Goal: Feedback & Contribution: Contribute content

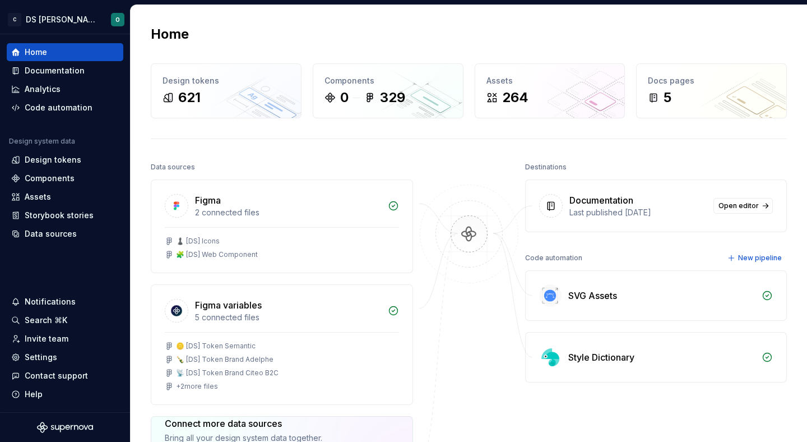
click at [476, 238] on img at bounding box center [469, 245] width 109 height 122
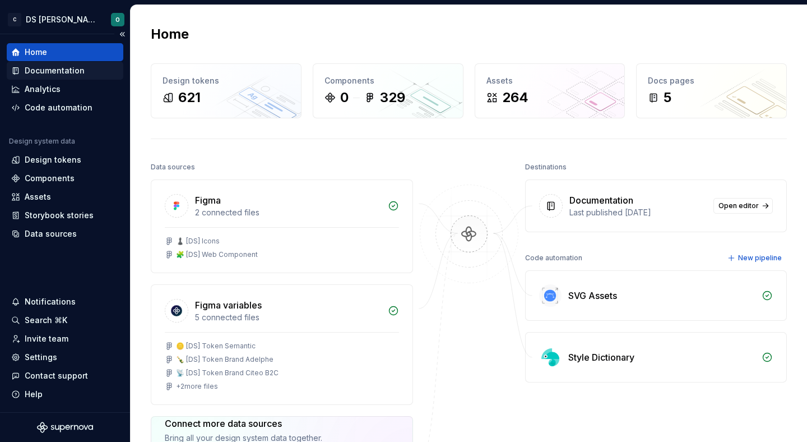
click at [95, 64] on div "Documentation" at bounding box center [65, 71] width 117 height 18
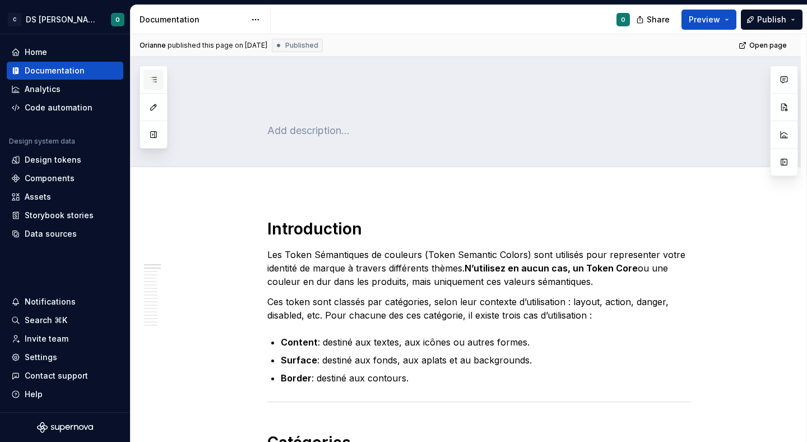
click at [155, 74] on button "button" at bounding box center [153, 79] width 20 height 20
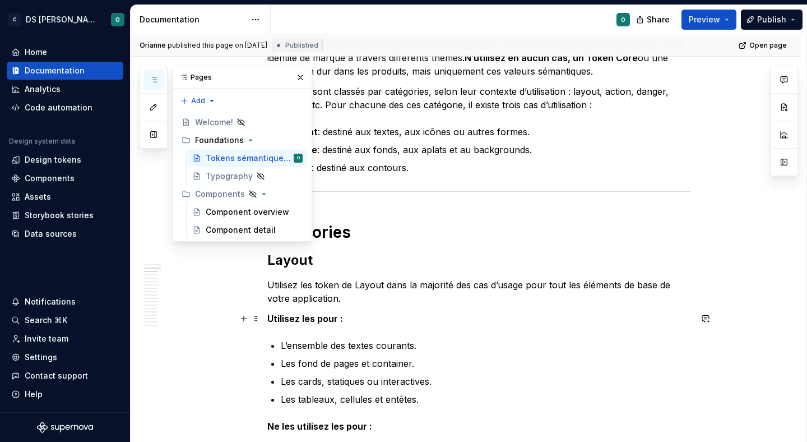
click at [540, 317] on p "Utilisez les pour :" at bounding box center [479, 318] width 424 height 13
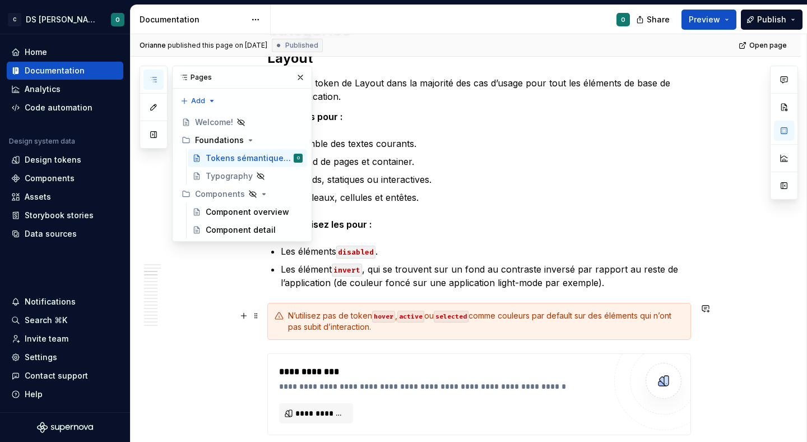
scroll to position [432, 0]
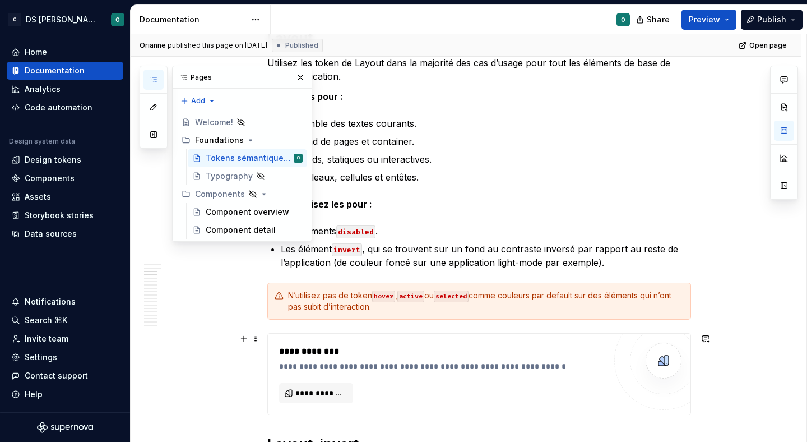
click at [538, 365] on div "**********" at bounding box center [442, 365] width 326 height 11
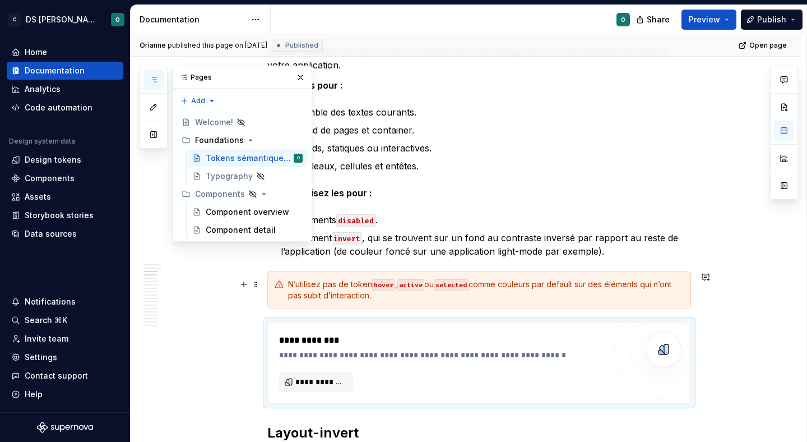
scroll to position [446, 0]
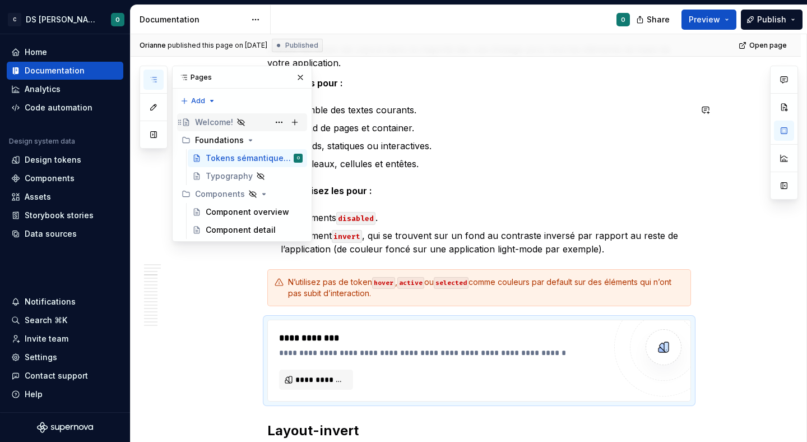
click at [215, 117] on div "Welcome!" at bounding box center [214, 122] width 38 height 11
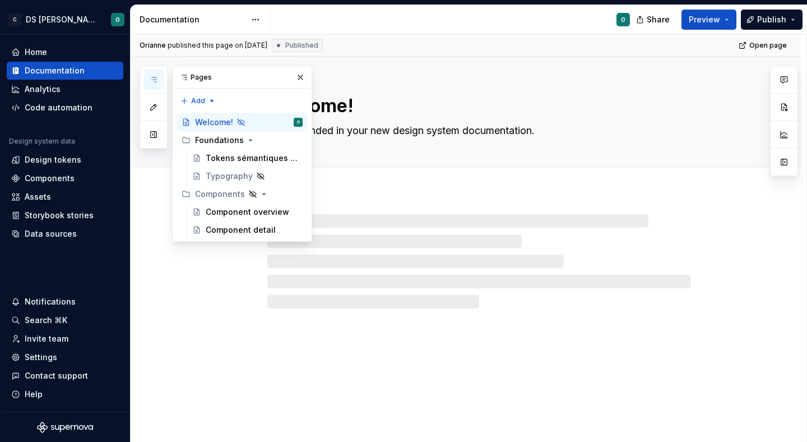
click at [159, 276] on div at bounding box center [466, 250] width 670 height 117
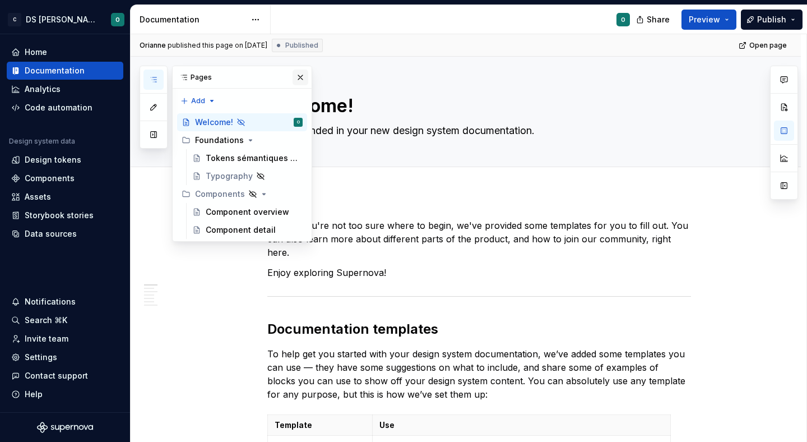
click at [293, 79] on button "button" at bounding box center [301, 77] width 16 height 16
click at [284, 123] on button "Page tree" at bounding box center [279, 122] width 16 height 16
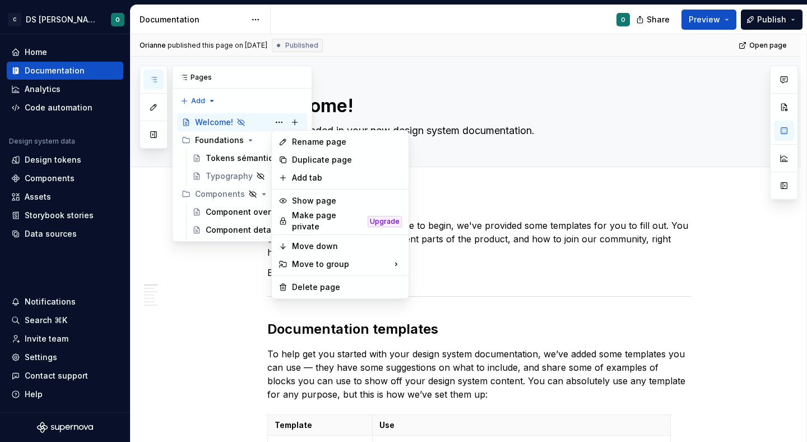
click at [233, 122] on div "Pages Add Accessibility guide for tree Page tree. Navigate the tree with the ar…" at bounding box center [226, 154] width 173 height 176
type textarea "*"
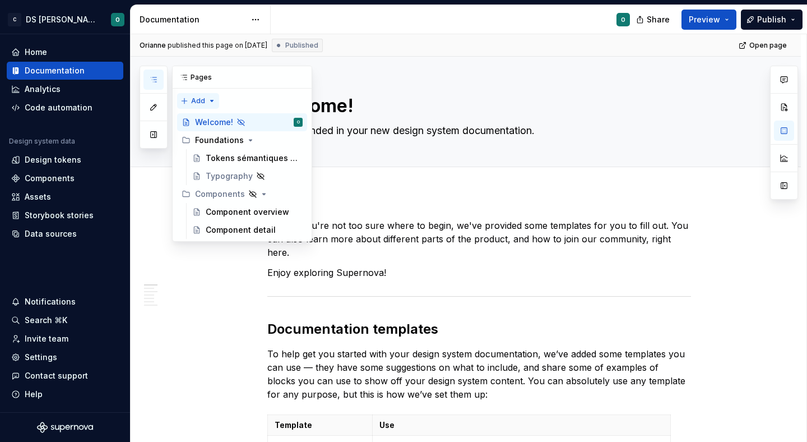
click at [205, 99] on div "Pages Add Accessibility guide for tree Page tree. Navigate the tree with the ar…" at bounding box center [226, 154] width 173 height 176
click at [217, 120] on div "New page" at bounding box center [234, 122] width 73 height 11
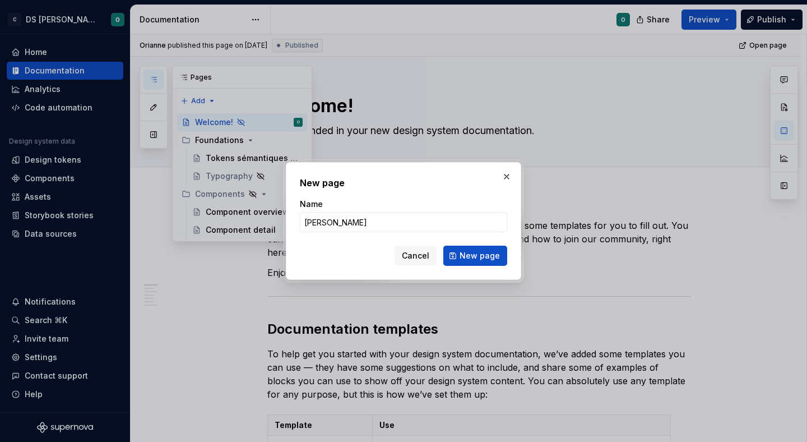
type input "[PERSON_NAME]"
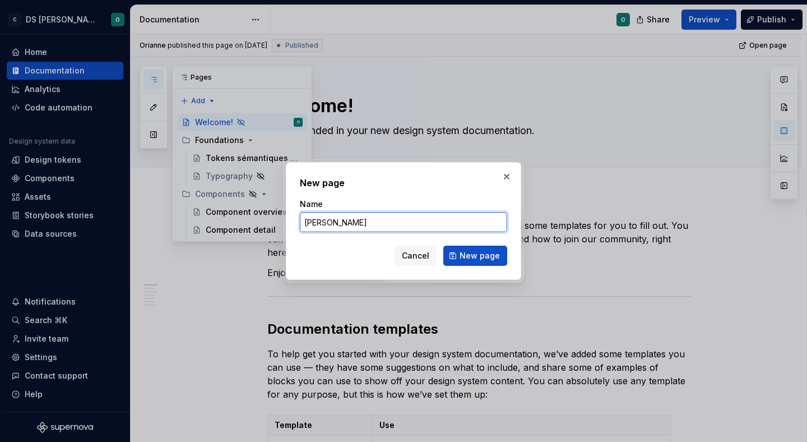
type textarea "*"
type input "Bienvenu !"
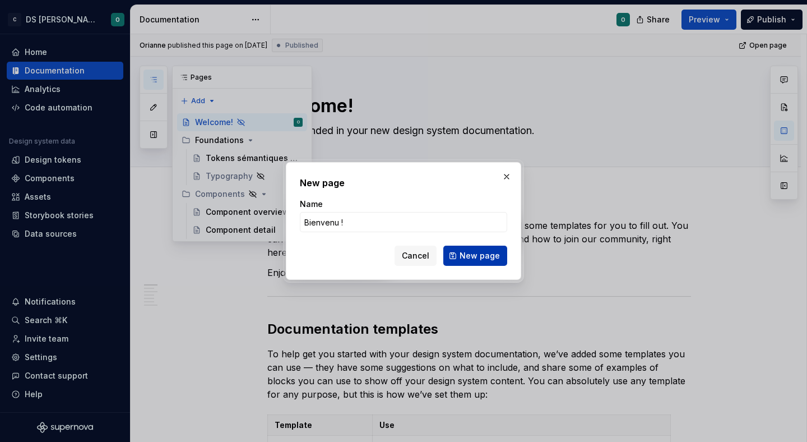
click at [481, 249] on button "New page" at bounding box center [475, 255] width 64 height 20
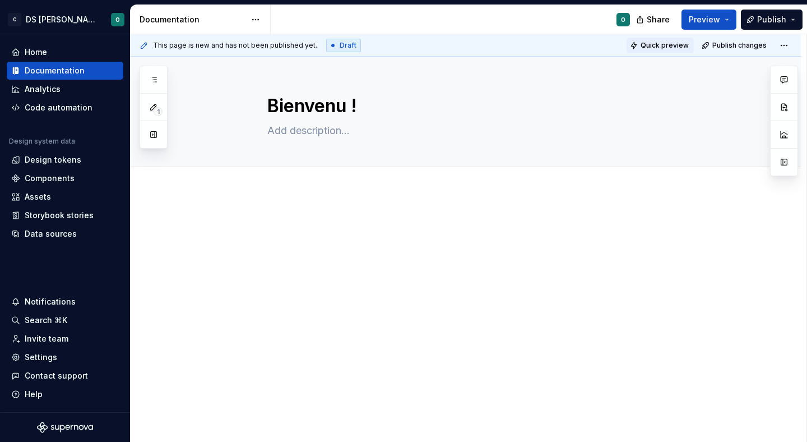
click at [653, 43] on span "Quick preview" at bounding box center [665, 45] width 48 height 9
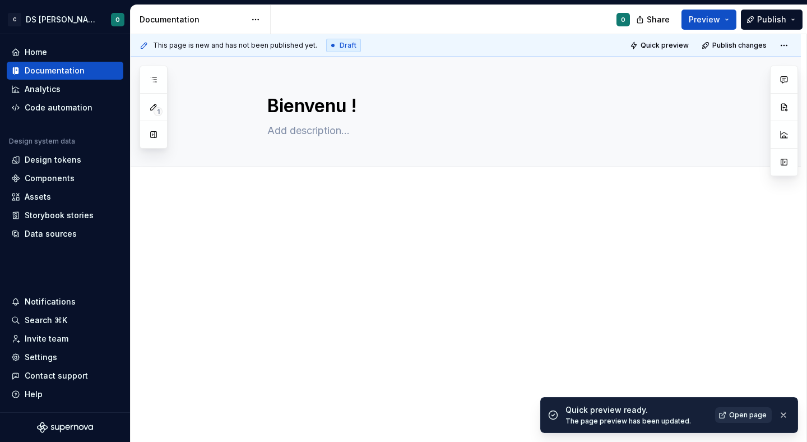
click at [748, 415] on span "Open page" at bounding box center [748, 414] width 38 height 9
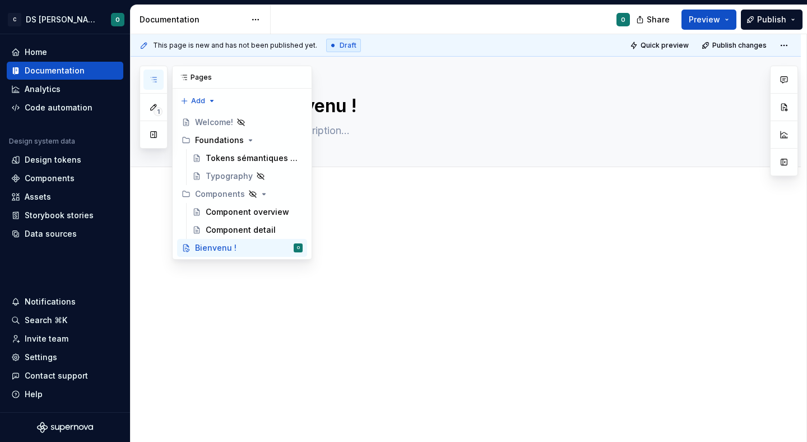
click at [159, 82] on button "button" at bounding box center [153, 79] width 20 height 20
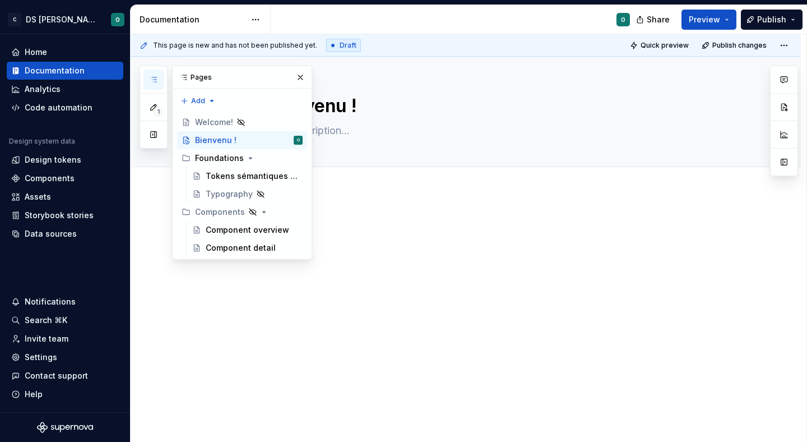
drag, startPoint x: 224, startPoint y: 248, endPoint x: 499, endPoint y: 317, distance: 283.1
click at [214, 100] on div "1 Pages Add Accessibility guide for tree Page tree. Navigate the tree with the …" at bounding box center [226, 163] width 173 height 194
click at [152, 143] on button "button" at bounding box center [153, 134] width 20 height 20
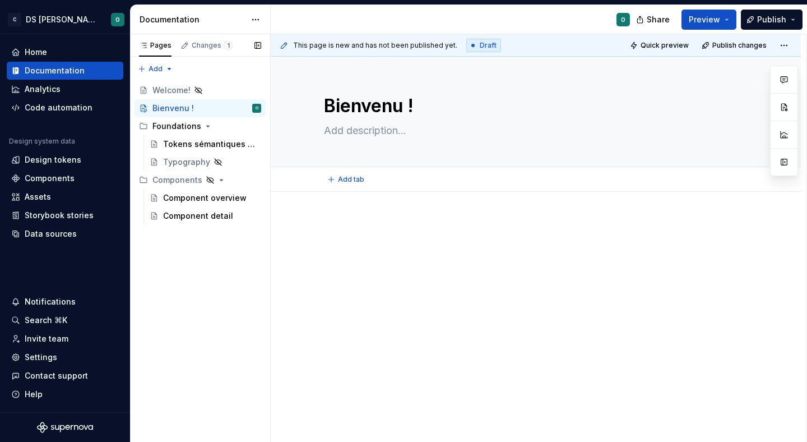
type textarea "*"
click at [397, 260] on div at bounding box center [536, 240] width 424 height 43
click at [212, 144] on div "Tokens sémantiques de couleurs" at bounding box center [195, 143] width 64 height 11
click at [337, 225] on h1 "Contact" at bounding box center [536, 229] width 424 height 20
click at [401, 253] on div "Contact" at bounding box center [536, 240] width 424 height 43
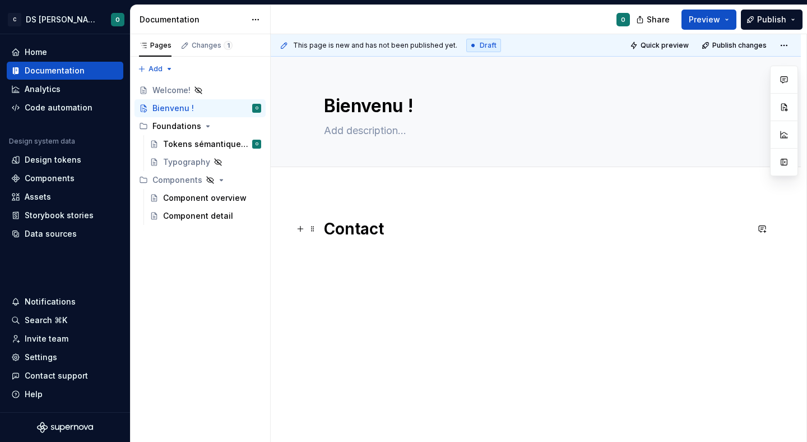
click at [364, 236] on h1 "Contact" at bounding box center [536, 229] width 424 height 20
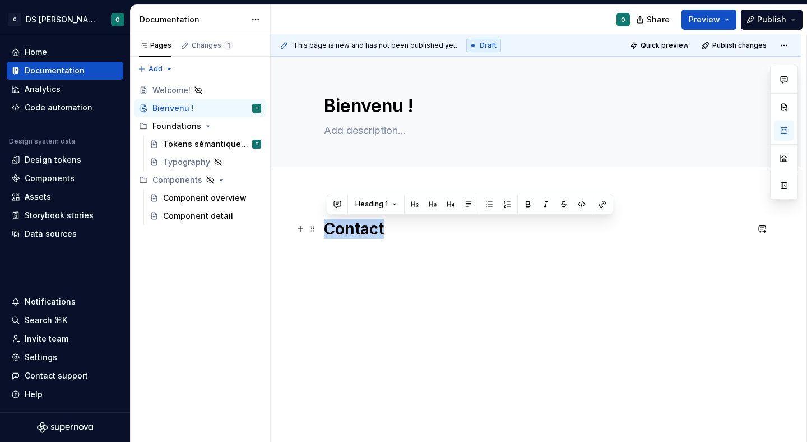
copy h1 "Contact"
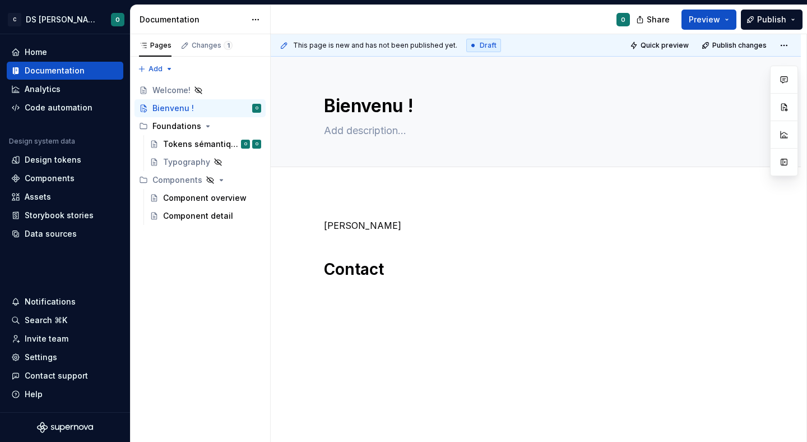
paste textarea "Bienvenue dans le design system de Citeo Group ✨ Un seul langage visuel, une se…"
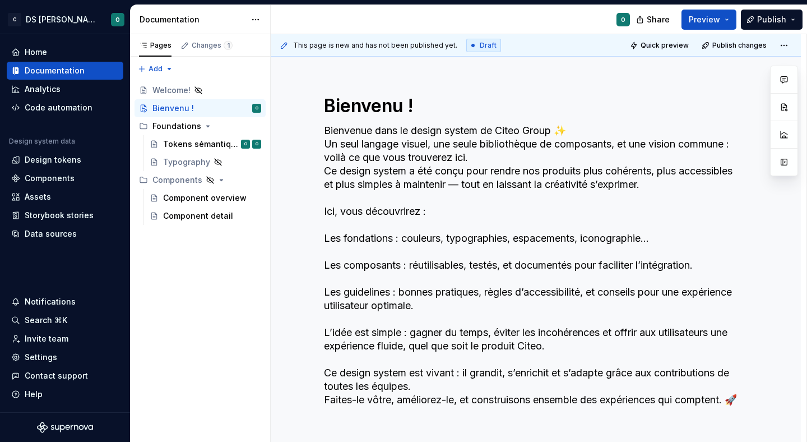
type textarea "*"
type textarea "Bienvenue dans le design system de Citeo Group ✨ Un seul langage visuel, une se…"
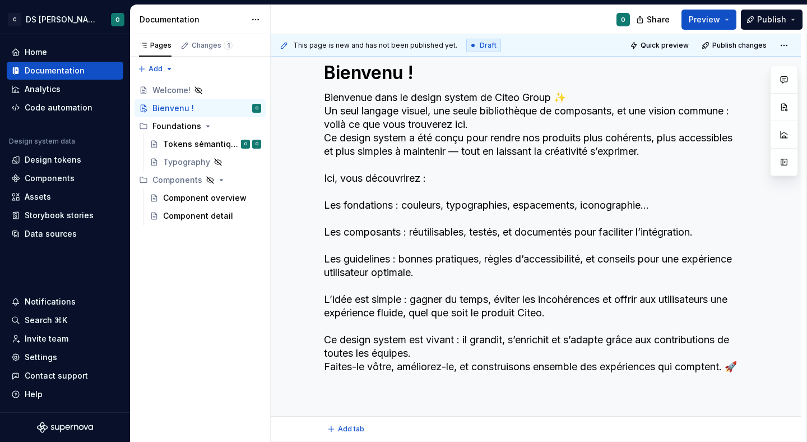
type textarea "*"
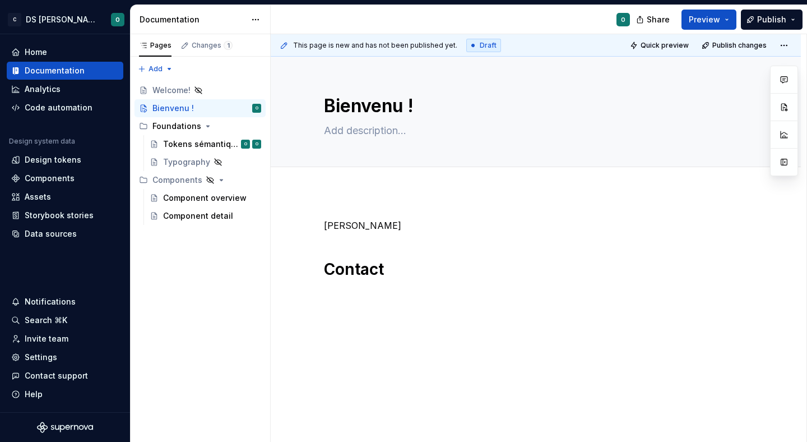
scroll to position [0, 0]
click at [344, 228] on p "[PERSON_NAME]" at bounding box center [536, 225] width 424 height 13
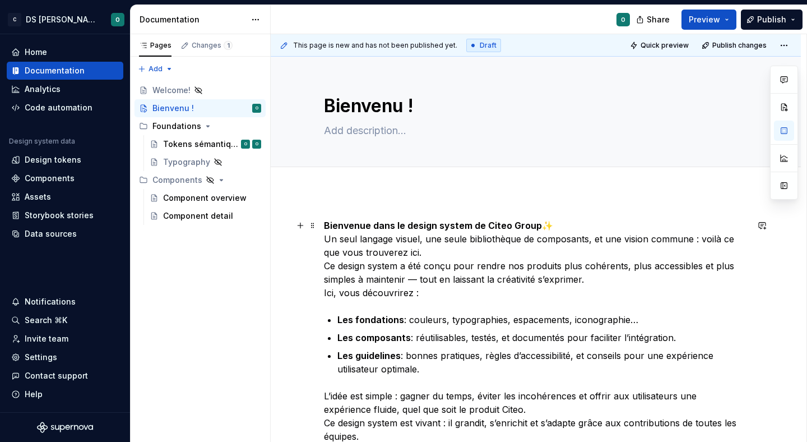
scroll to position [24, 0]
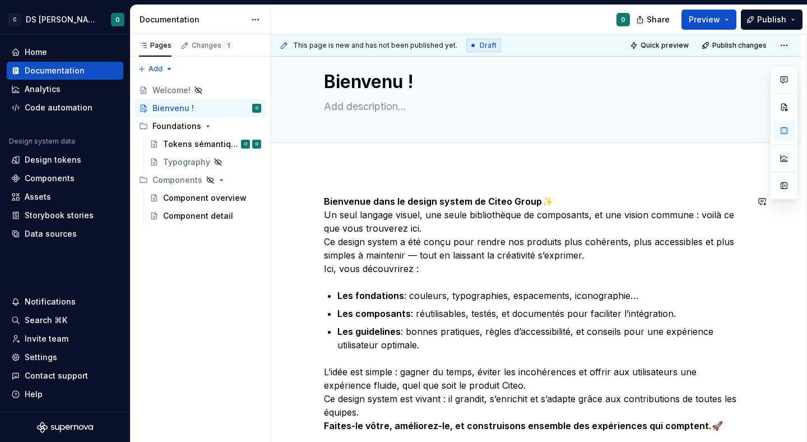
click at [446, 163] on div at bounding box center [536, 155] width 530 height 25
click at [419, 177] on div "Bienvenue dans le design system de Citeo Group ✨ Un seul langage visuel, une se…" at bounding box center [536, 406] width 530 height 477
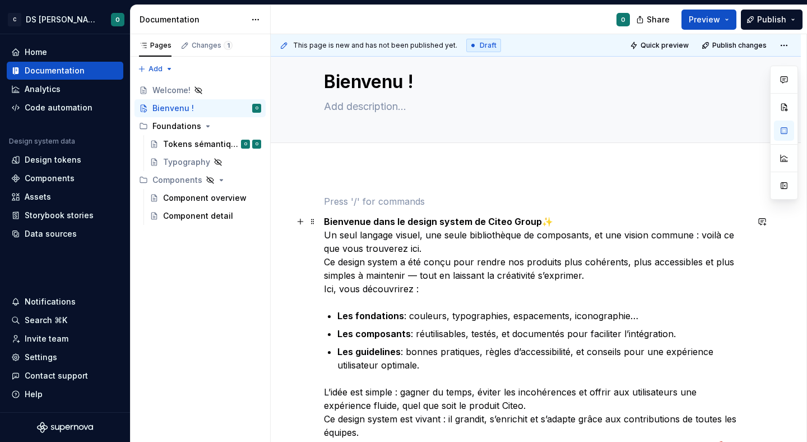
click at [424, 223] on strong "Bienvenue dans le design system de Citeo Group" at bounding box center [433, 221] width 218 height 11
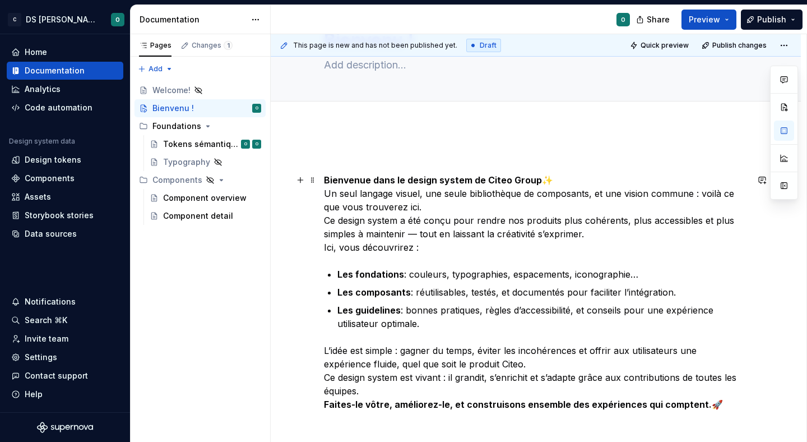
scroll to position [66, 0]
click at [525, 180] on strong "Bienvenue dans le design system de Citeo Group" at bounding box center [433, 179] width 218 height 11
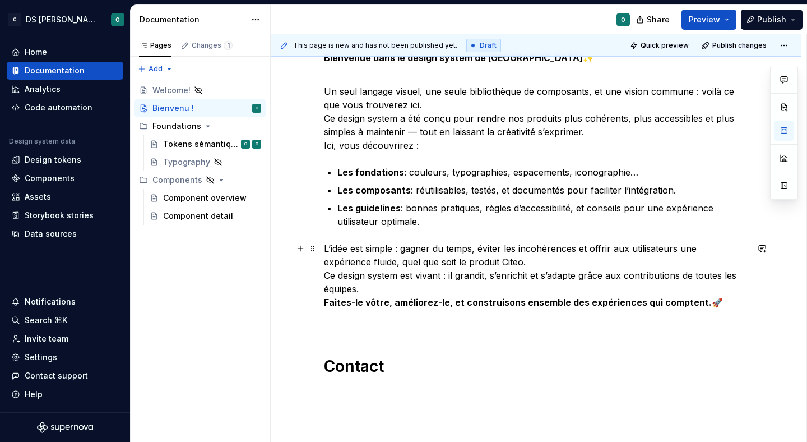
scroll to position [221, 0]
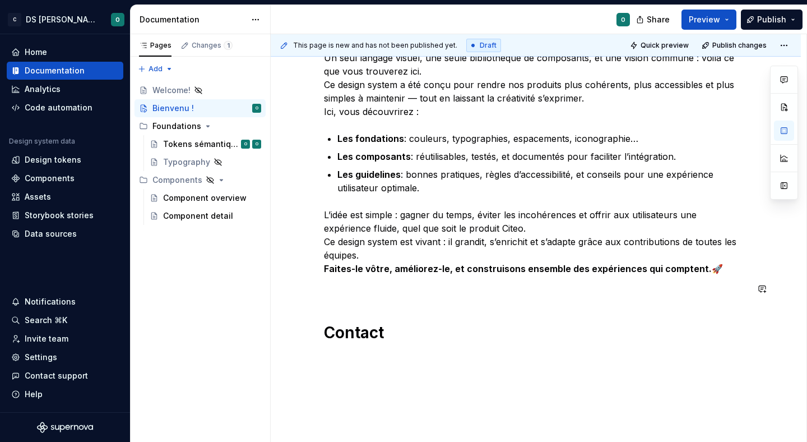
click at [556, 305] on div "Bienvenue dans le design system de Citeo ✨ Un seul langage visuel, une seule bi…" at bounding box center [536, 169] width 424 height 345
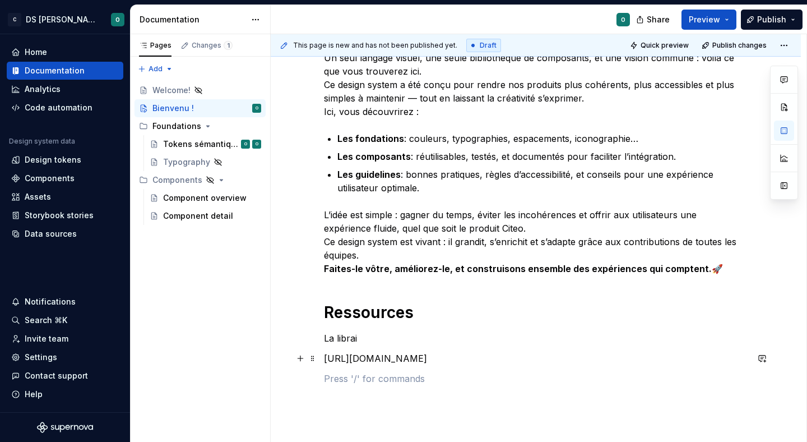
click at [341, 360] on p "[URL][DOMAIN_NAME]" at bounding box center [536, 357] width 424 height 13
click at [316, 358] on span at bounding box center [312, 358] width 9 height 16
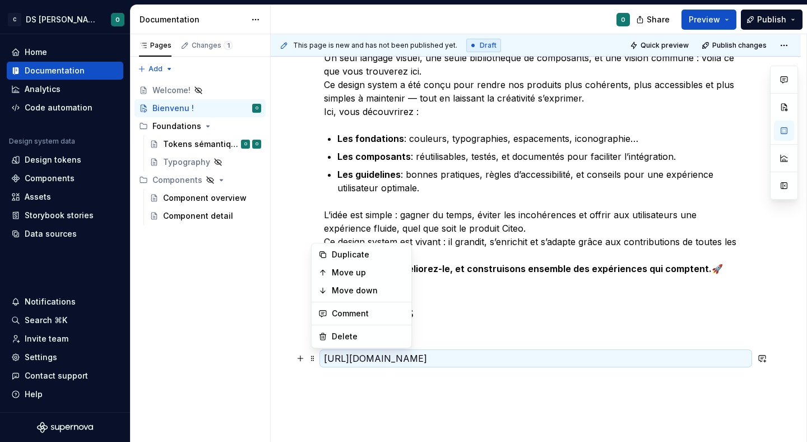
click at [352, 377] on p at bounding box center [536, 378] width 424 height 13
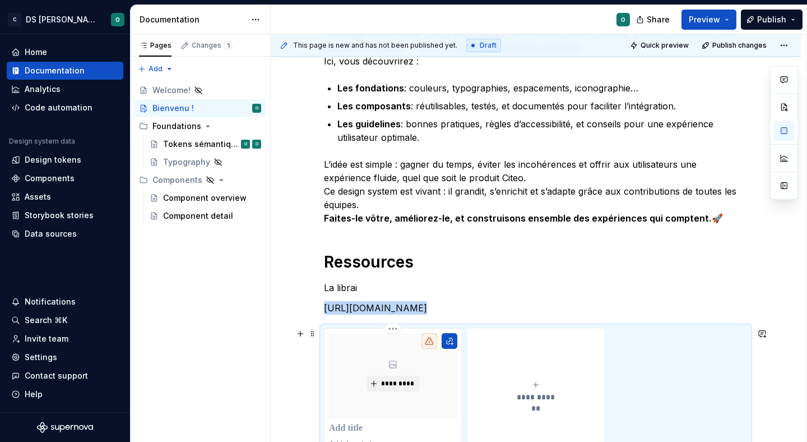
scroll to position [377, 0]
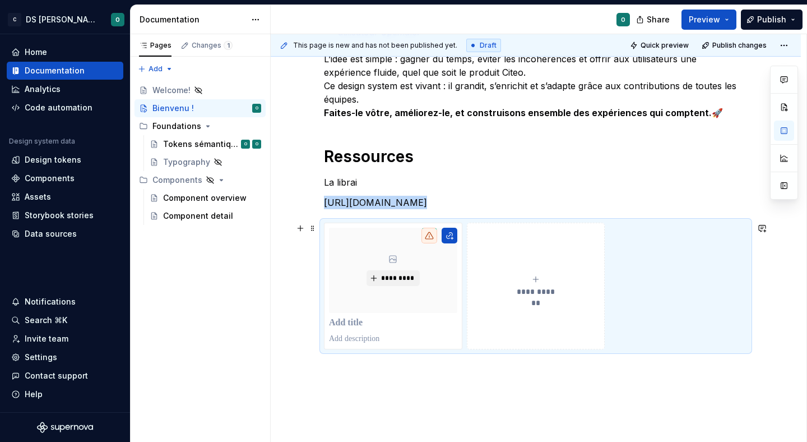
click at [546, 270] on button "**********" at bounding box center [536, 285] width 138 height 127
type textarea "*"
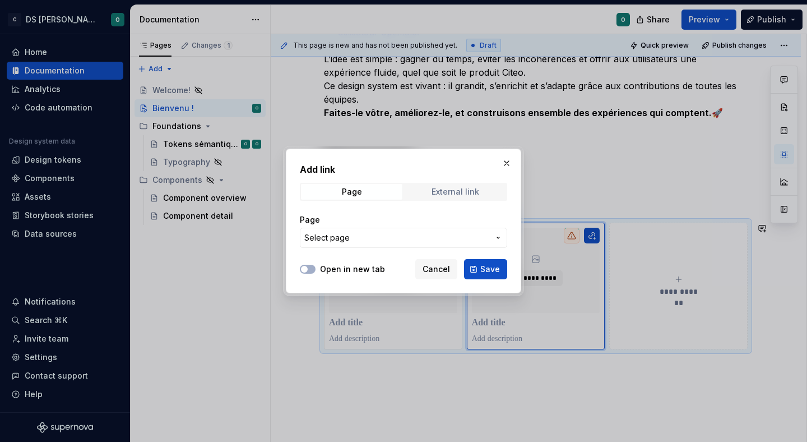
click at [462, 192] on div "External link" at bounding box center [456, 191] width 48 height 9
click at [389, 241] on input "URL" at bounding box center [403, 238] width 207 height 20
paste input "[URL][DOMAIN_NAME]"
type input "[URL][DOMAIN_NAME]"
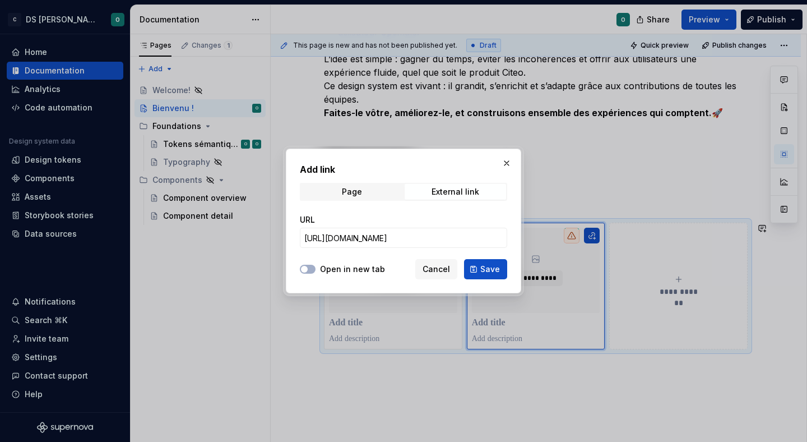
click at [353, 267] on label "Open in new tab" at bounding box center [352, 268] width 65 height 11
click at [316, 267] on button "Open in new tab" at bounding box center [308, 269] width 16 height 9
click at [502, 265] on button "Save" at bounding box center [485, 269] width 43 height 20
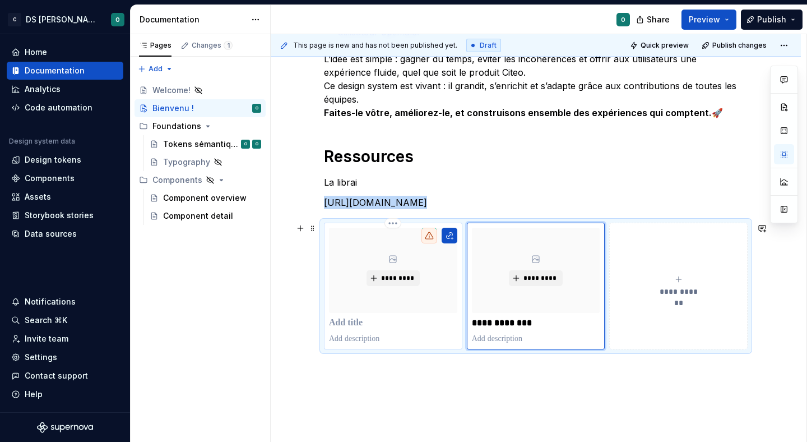
click at [441, 273] on div "*********" at bounding box center [393, 270] width 128 height 85
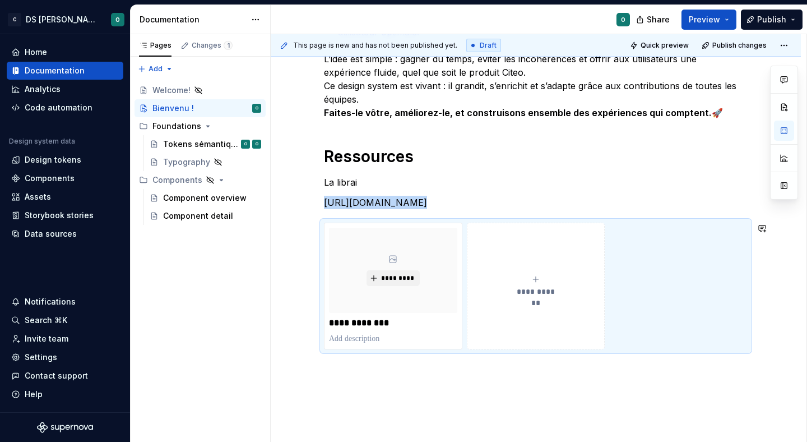
click at [574, 386] on div "Bienvenue dans le design system de Citeo ✨ Un seul langage visuel, une seule bi…" at bounding box center [536, 155] width 530 height 681
click at [676, 45] on span "Quick preview" at bounding box center [665, 45] width 48 height 9
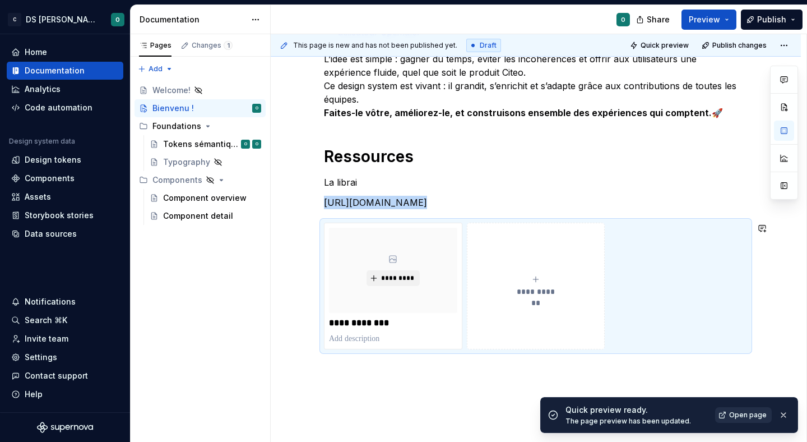
click at [756, 419] on link "Open page" at bounding box center [743, 415] width 57 height 16
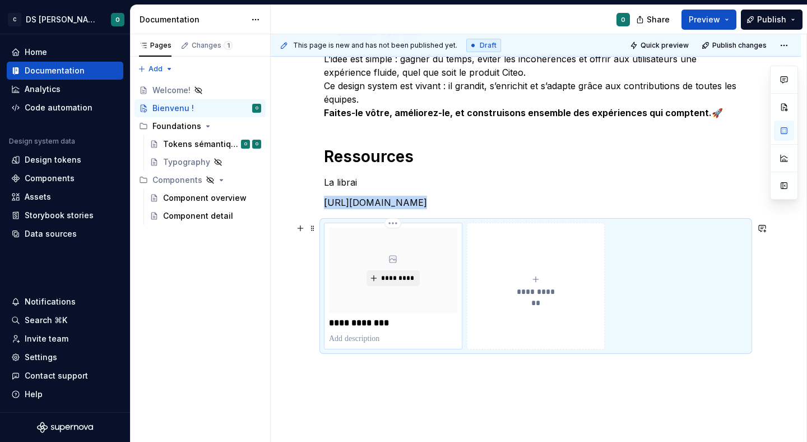
click at [421, 326] on p "**********" at bounding box center [393, 322] width 128 height 11
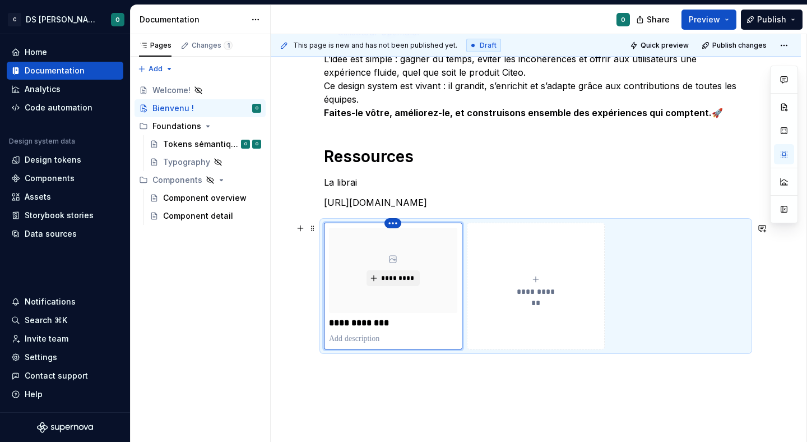
click at [397, 222] on html "C DS Citeo O Home Documentation Analytics Code automation Design system data De…" at bounding box center [403, 221] width 807 height 442
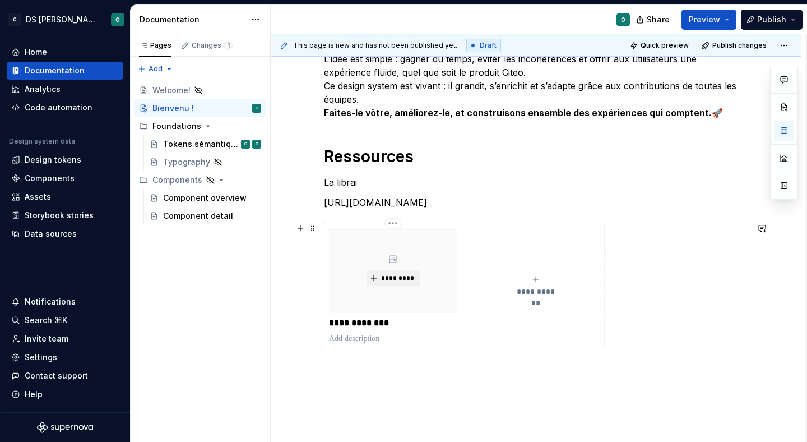
click at [442, 323] on p "**********" at bounding box center [393, 322] width 128 height 11
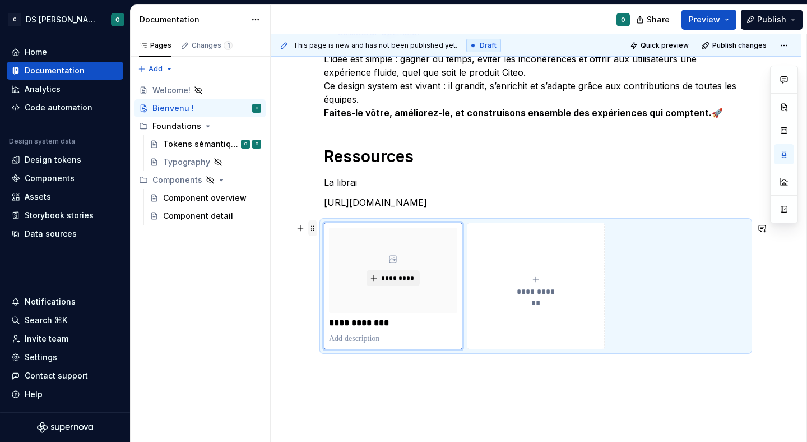
click at [312, 225] on span at bounding box center [312, 228] width 9 height 16
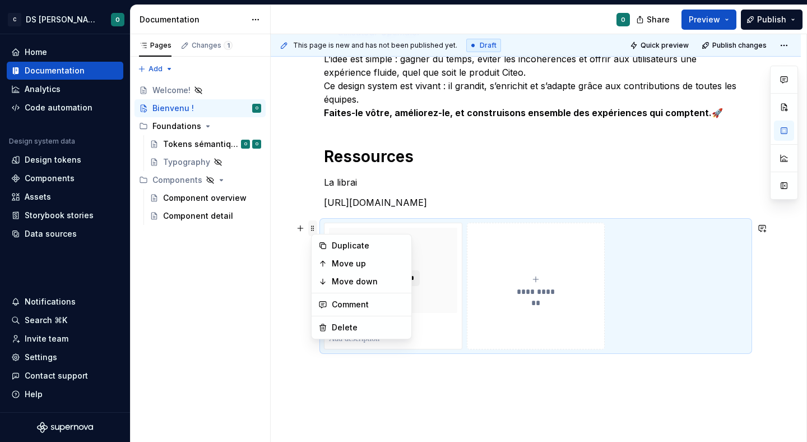
click at [312, 225] on span at bounding box center [312, 228] width 9 height 16
click at [371, 326] on p "**********" at bounding box center [393, 322] width 128 height 11
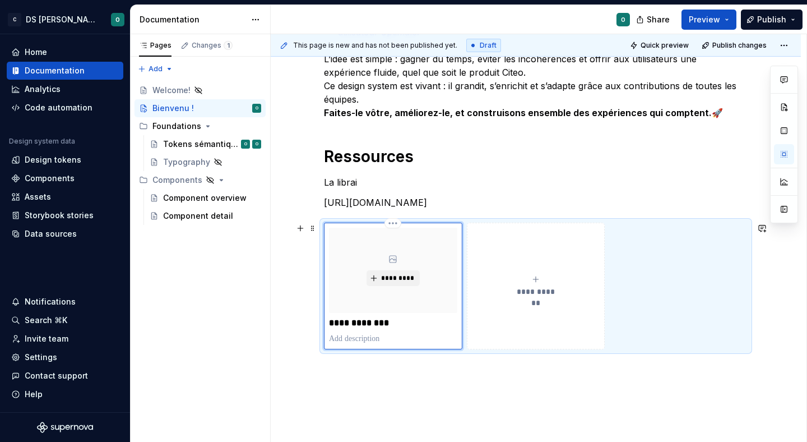
click at [371, 326] on p "**********" at bounding box center [393, 322] width 128 height 11
type textarea "*"
click at [438, 387] on div "Bienvenue dans le design system de Citeo ✨ Un seul langage visuel, une seule bi…" at bounding box center [536, 155] width 530 height 681
click at [447, 386] on div "Bienvenue dans le design system de Citeo ✨ Un seul langage visuel, une seule bi…" at bounding box center [536, 155] width 530 height 681
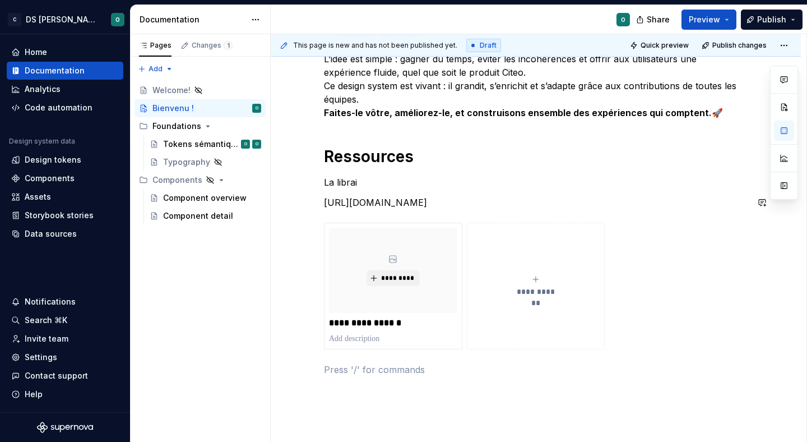
click at [438, 200] on p "[URL][DOMAIN_NAME]" at bounding box center [536, 202] width 424 height 13
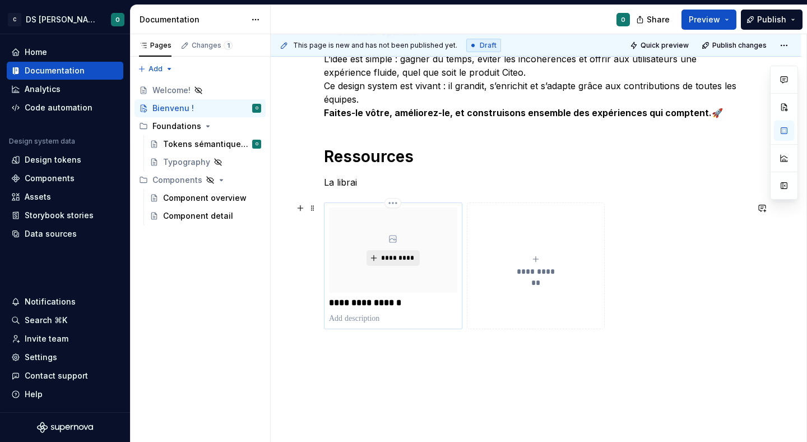
scroll to position [389, 0]
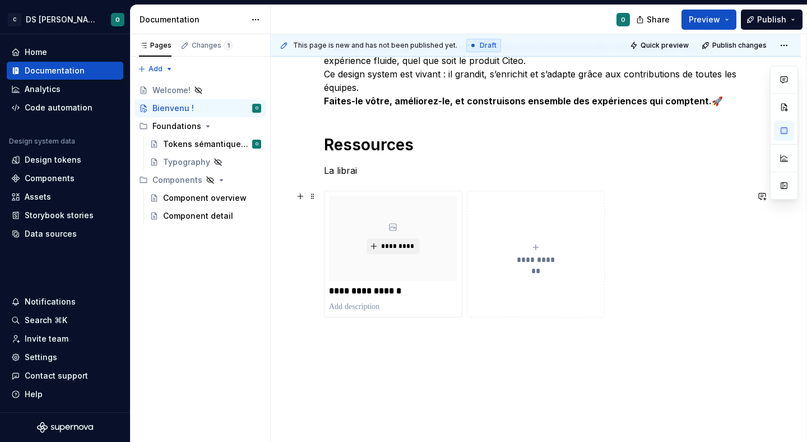
click at [508, 258] on div "**********" at bounding box center [536, 254] width 128 height 22
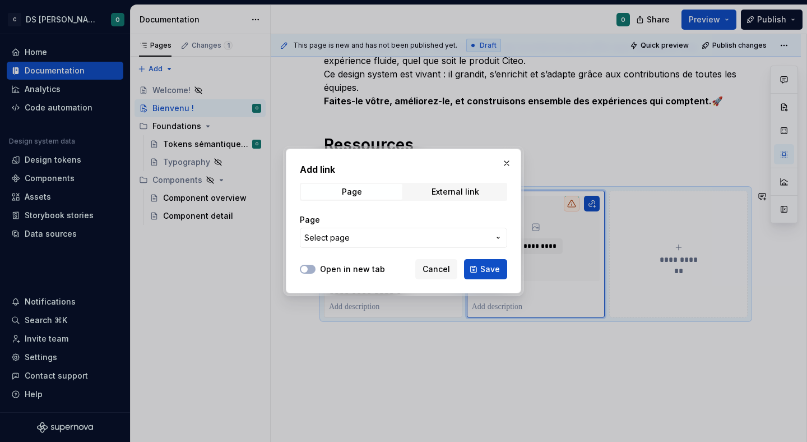
type textarea "*"
click at [429, 230] on button "Select page" at bounding box center [403, 238] width 207 height 20
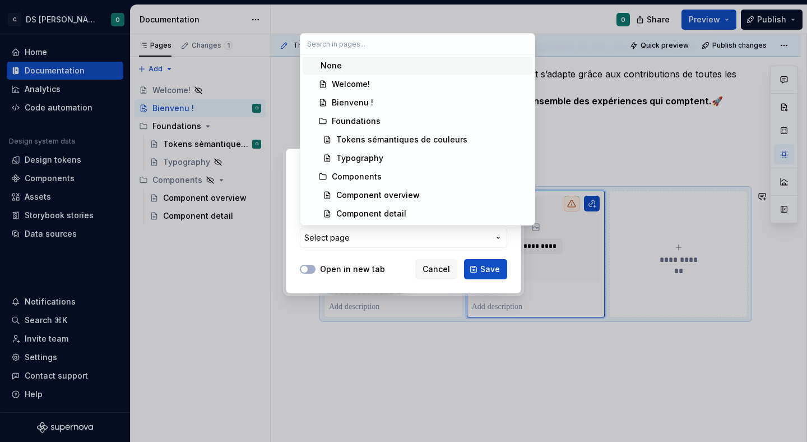
click at [429, 230] on div "Add link Page External link Page Select page Open in new tab Cancel Save" at bounding box center [403, 221] width 807 height 442
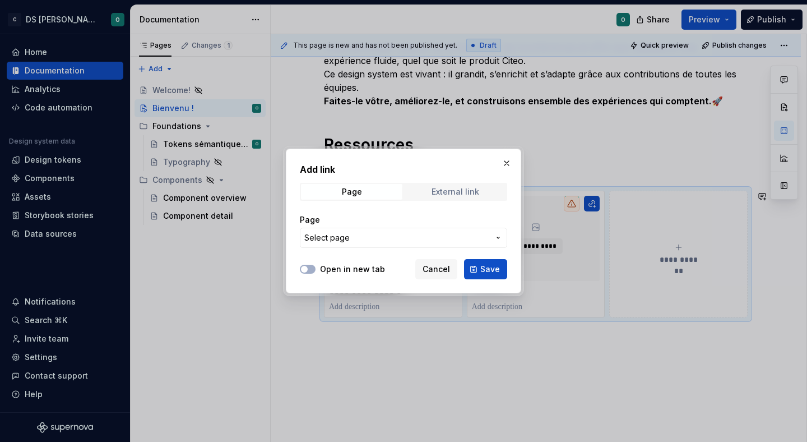
click at [464, 188] on div "External link" at bounding box center [456, 191] width 48 height 9
click at [401, 240] on input "URL" at bounding box center [403, 238] width 207 height 20
paste input "[URL][DOMAIN_NAME]"
type input "[URL][DOMAIN_NAME]"
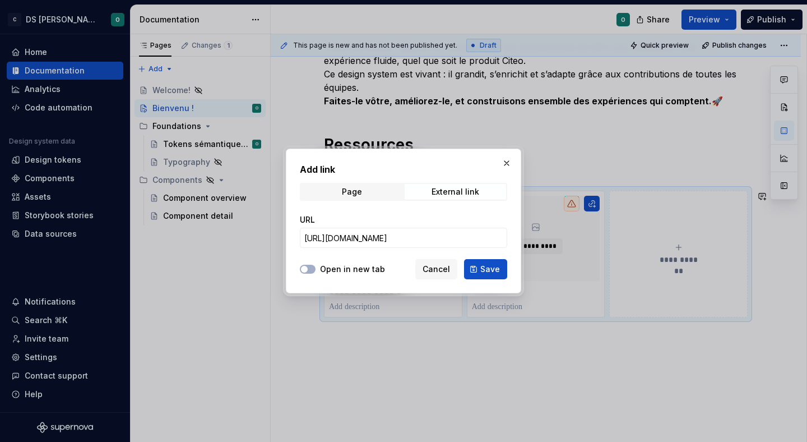
click at [324, 262] on div "Open in new tab Cancel Save" at bounding box center [403, 266] width 207 height 25
click at [328, 271] on label "Open in new tab" at bounding box center [352, 268] width 65 height 11
click at [316, 271] on button "Open in new tab" at bounding box center [308, 269] width 16 height 9
click at [498, 272] on span "Save" at bounding box center [490, 268] width 20 height 11
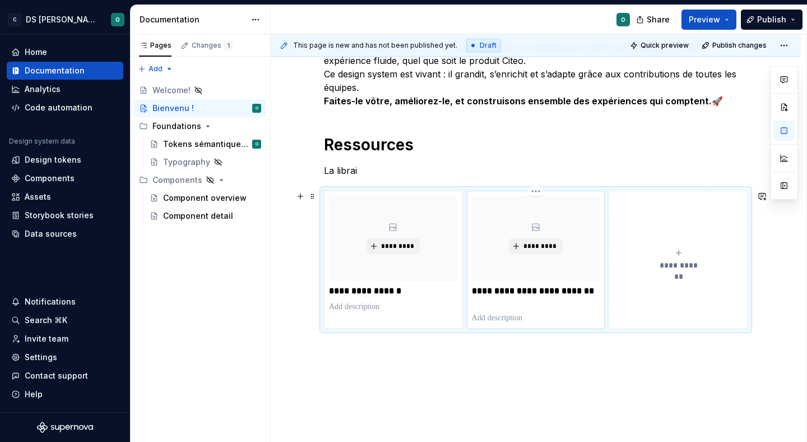
click at [517, 298] on p "**********" at bounding box center [536, 296] width 128 height 22
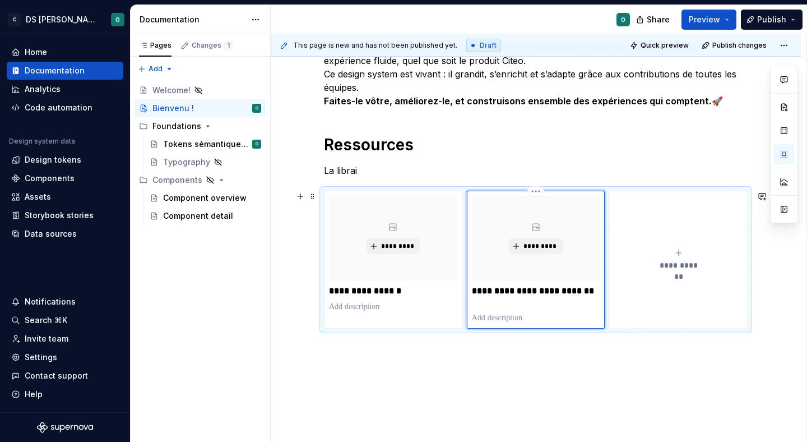
click at [517, 298] on p "**********" at bounding box center [536, 296] width 128 height 22
type textarea "*"
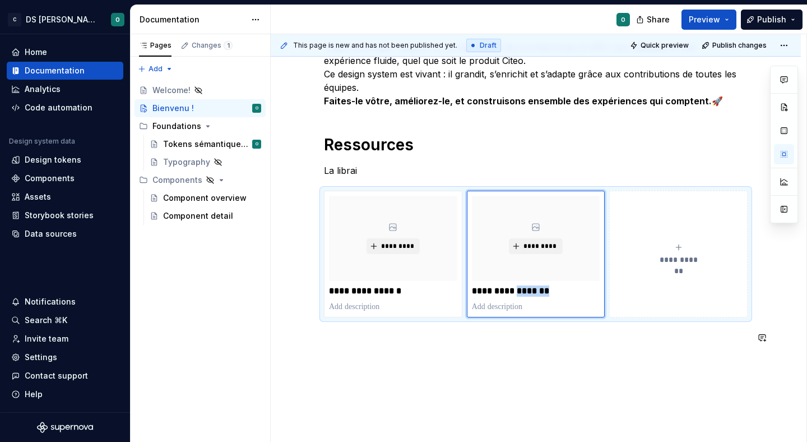
click at [546, 371] on div "Bienvenue dans le design system de Citeo ✨ Un seul langage visuel, une seule bi…" at bounding box center [536, 147] width 530 height 688
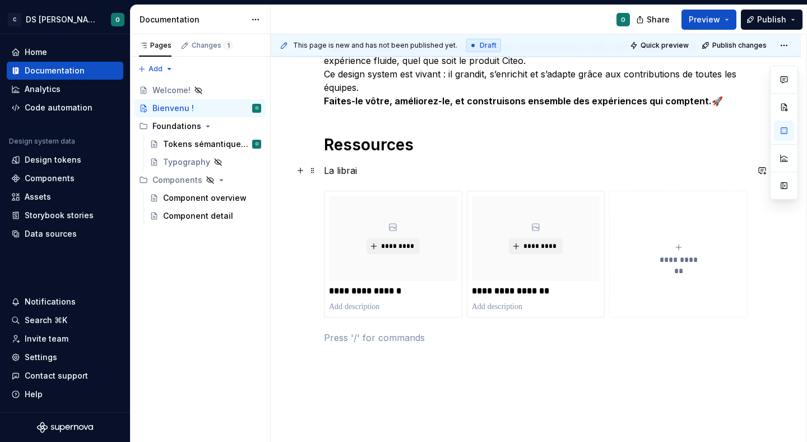
click at [397, 175] on p "La librai" at bounding box center [536, 170] width 424 height 13
click at [662, 47] on span "Quick preview" at bounding box center [665, 45] width 48 height 9
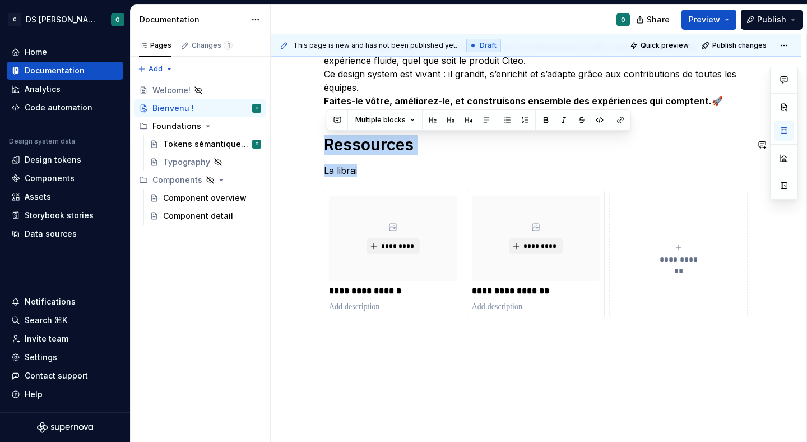
drag, startPoint x: 369, startPoint y: 169, endPoint x: 318, endPoint y: 134, distance: 62.2
click at [318, 134] on div "Bienvenue dans le design system de Citeo ✨ Un seul langage visuel, une seule bi…" at bounding box center [536, 147] width 530 height 688
copy div "Ressources La librai"
click at [401, 370] on div "Bienvenue dans le design system de Citeo ✨ Un seul langage visuel, une seule bi…" at bounding box center [536, 147] width 530 height 688
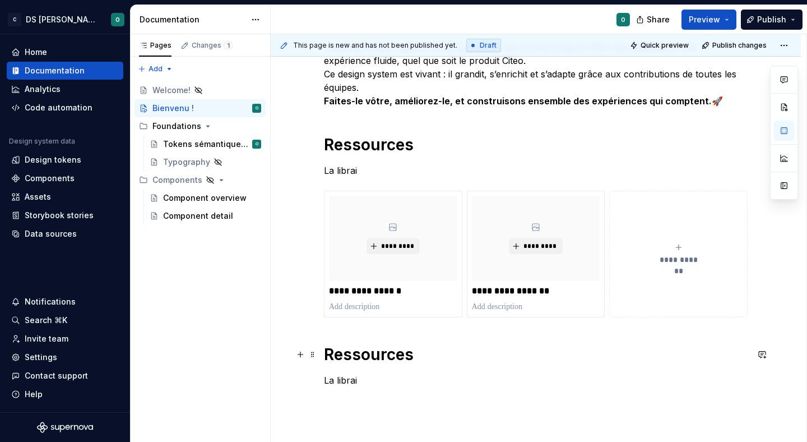
click at [390, 350] on h1 "Ressources" at bounding box center [536, 354] width 424 height 20
click at [403, 382] on p "La librai" at bounding box center [536, 379] width 424 height 13
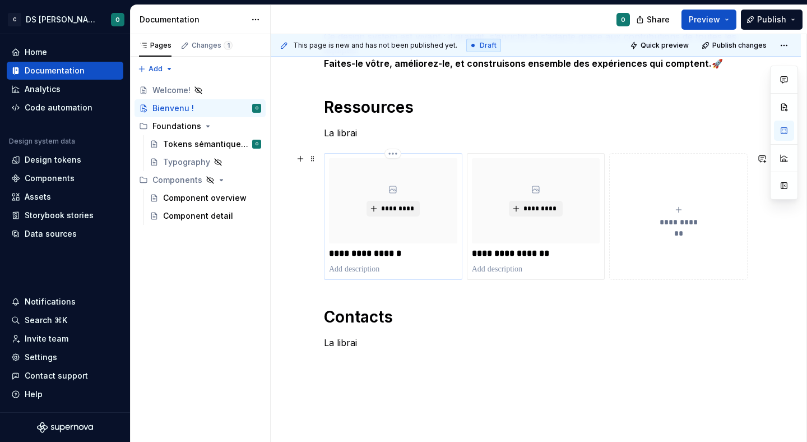
click at [376, 271] on p at bounding box center [393, 268] width 128 height 11
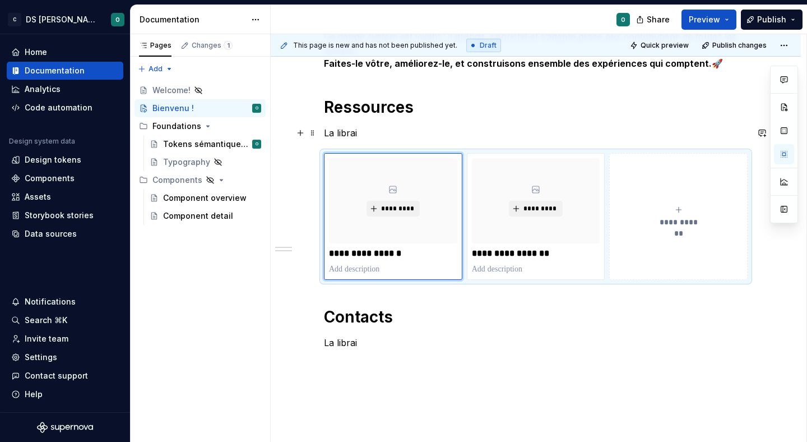
click at [369, 126] on p "La librai" at bounding box center [536, 132] width 424 height 13
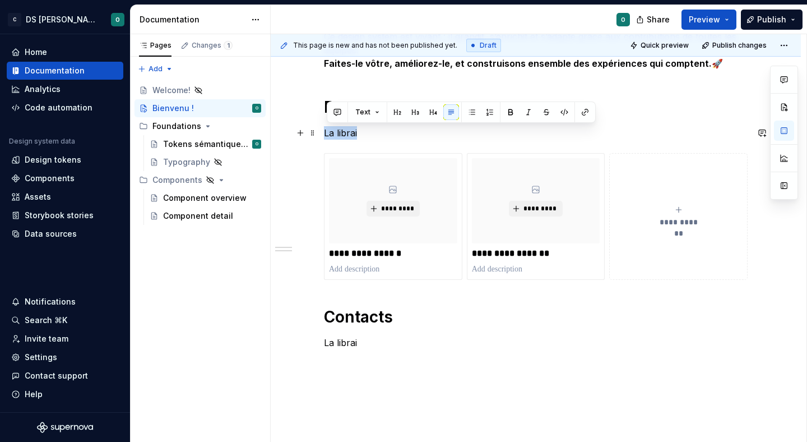
drag, startPoint x: 369, startPoint y: 126, endPoint x: 328, endPoint y: 130, distance: 41.1
click at [328, 130] on p "La librai" at bounding box center [536, 132] width 424 height 13
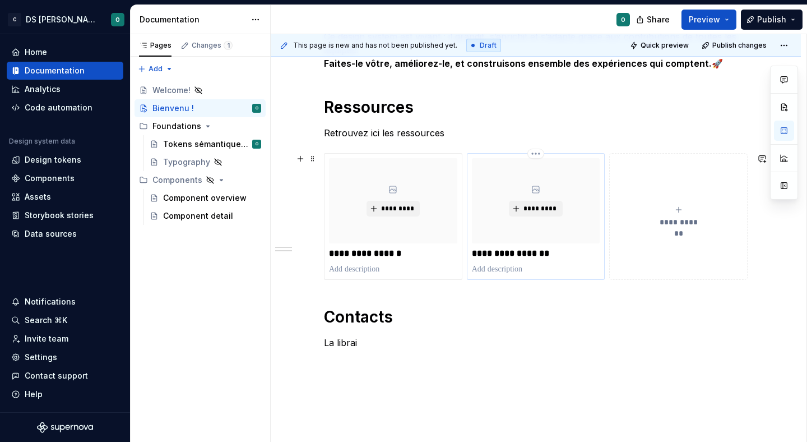
click at [515, 272] on p at bounding box center [536, 268] width 128 height 11
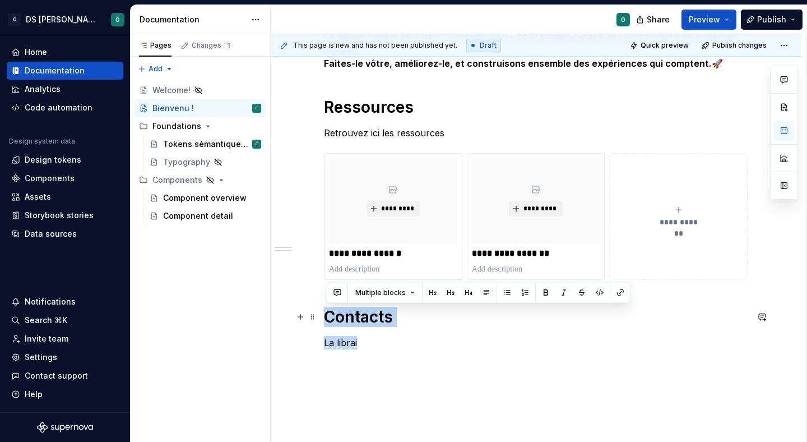
drag, startPoint x: 396, startPoint y: 345, endPoint x: 325, endPoint y: 321, distance: 75.1
click at [325, 321] on div "Bienvenue dans le design system de Citeo ✨ Un seul langage visuel, une seule bi…" at bounding box center [536, 130] width 530 height 730
copy div "Contacts La librai"
click at [402, 369] on div "Bienvenue dans le design system de Citeo ✨ Un seul langage visuel, une seule bi…" at bounding box center [536, 130] width 530 height 730
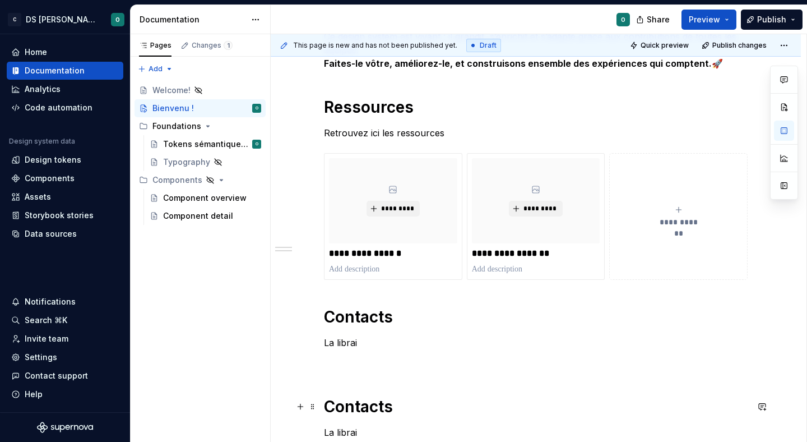
click at [366, 403] on h1 "Contacts" at bounding box center [536, 406] width 424 height 20
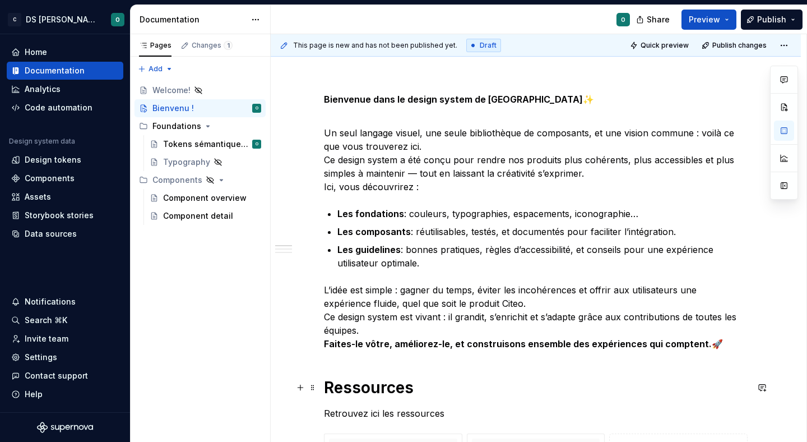
scroll to position [59, 0]
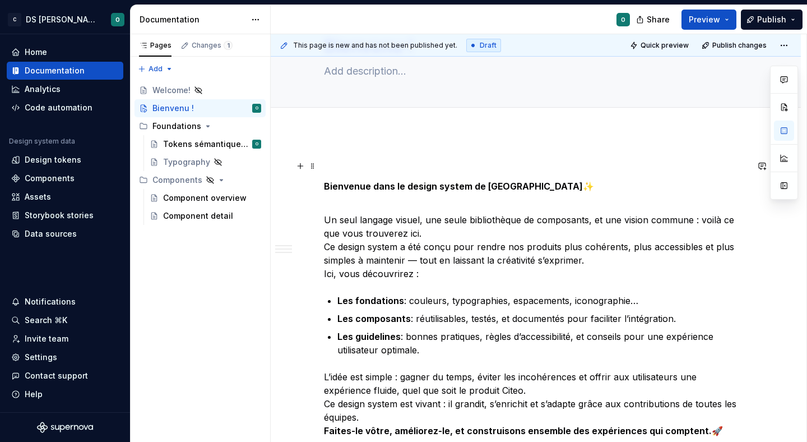
click at [393, 161] on p at bounding box center [536, 165] width 424 height 13
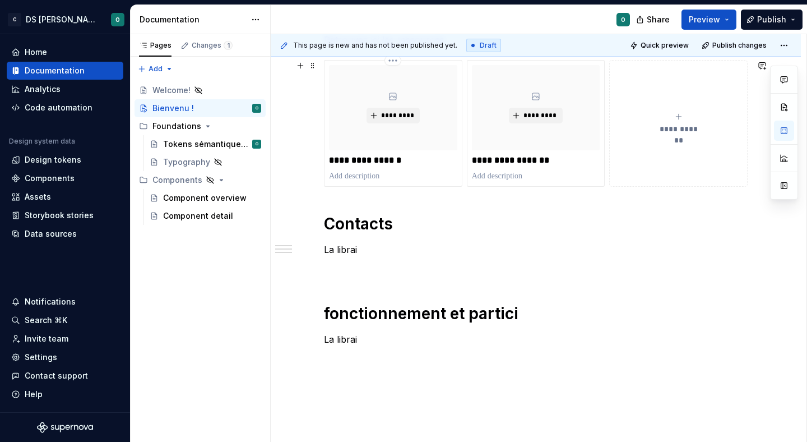
scroll to position [514, 0]
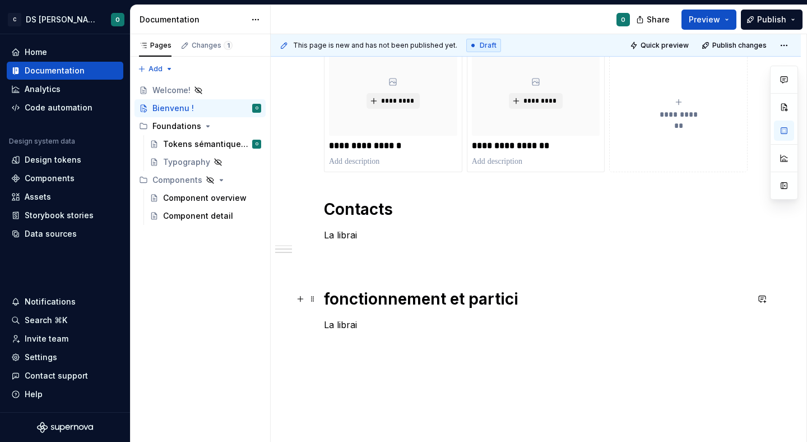
click at [553, 304] on h1 "fonctionnement et partici" at bounding box center [536, 299] width 424 height 20
click at [466, 330] on p "La librai" at bounding box center [536, 324] width 424 height 13
click at [407, 286] on div "Bienvenue dans le design system de Citeo ✨ Un seul langage visuel, une seule bi…" at bounding box center [536, 18] width 424 height 627
click at [398, 283] on div "Bienvenue dans le design system de Citeo ✨ Un seul langage visuel, une seule bi…" at bounding box center [536, 18] width 424 height 627
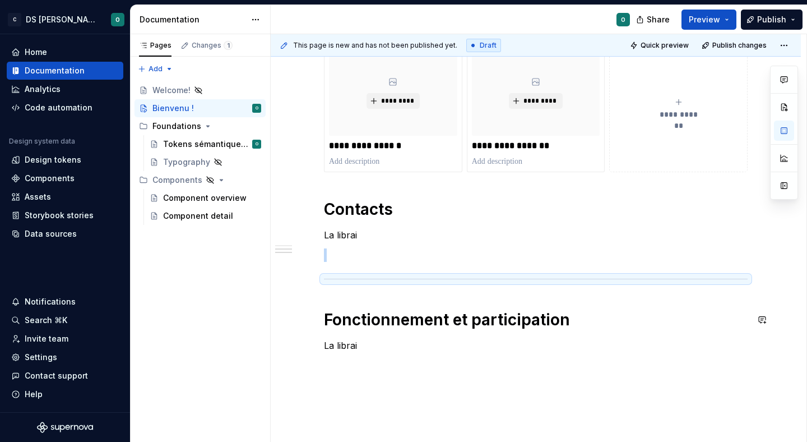
click at [396, 305] on div "Bienvenue dans le design system de Citeo ✨ Un seul langage visuel, une seule bi…" at bounding box center [536, 28] width 424 height 647
click at [327, 208] on h1 "Contacts" at bounding box center [536, 209] width 424 height 20
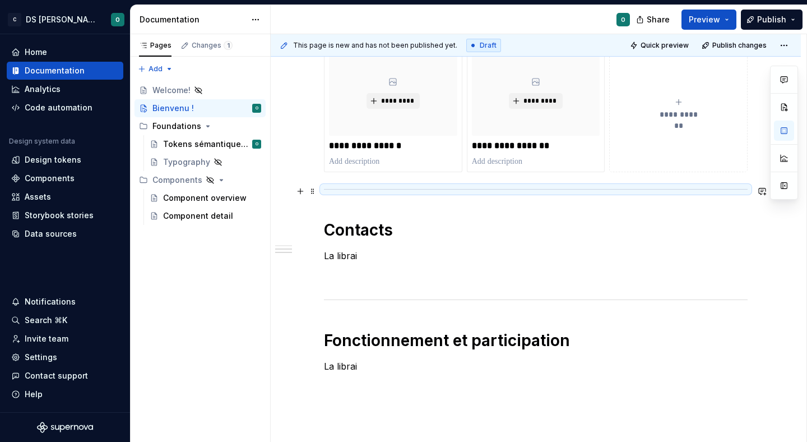
click at [386, 172] on div "**********" at bounding box center [536, 108] width 424 height 127
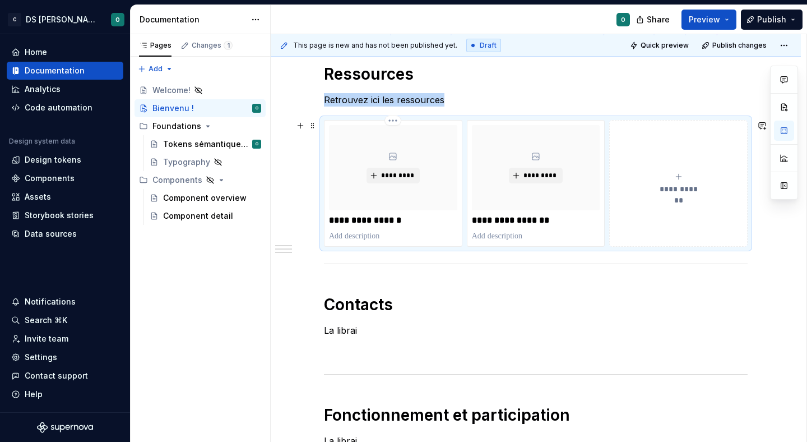
scroll to position [398, 0]
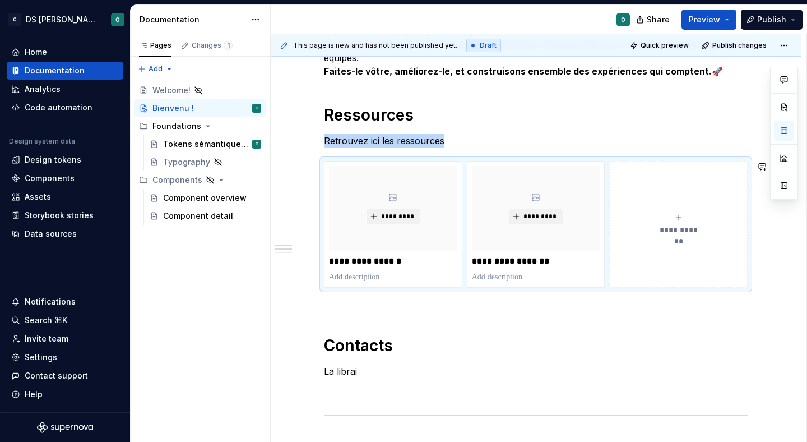
click at [472, 145] on p "Retrouvez ici les ressources" at bounding box center [536, 140] width 424 height 13
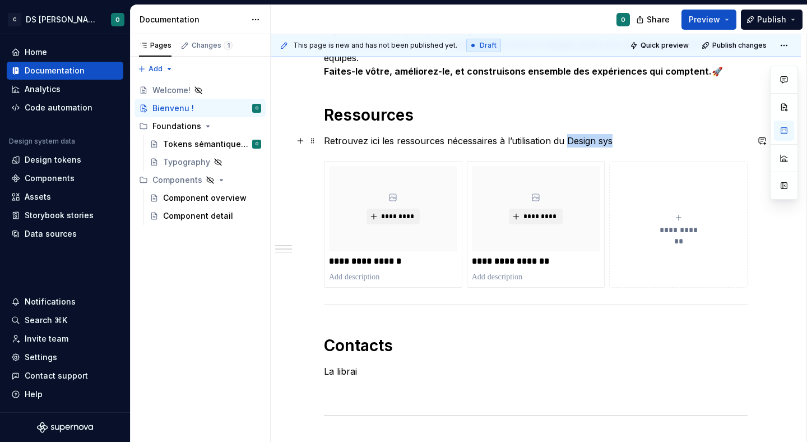
click at [494, 139] on p "Retrouvez ici les ressources nécessaires à l’utilisation du Design sys" at bounding box center [536, 140] width 424 height 13
click at [637, 145] on p "Retrouvez ici les ressources nécessaires à l’utilisation du Design sys" at bounding box center [536, 140] width 424 height 13
click at [384, 270] on div "**********" at bounding box center [393, 224] width 128 height 117
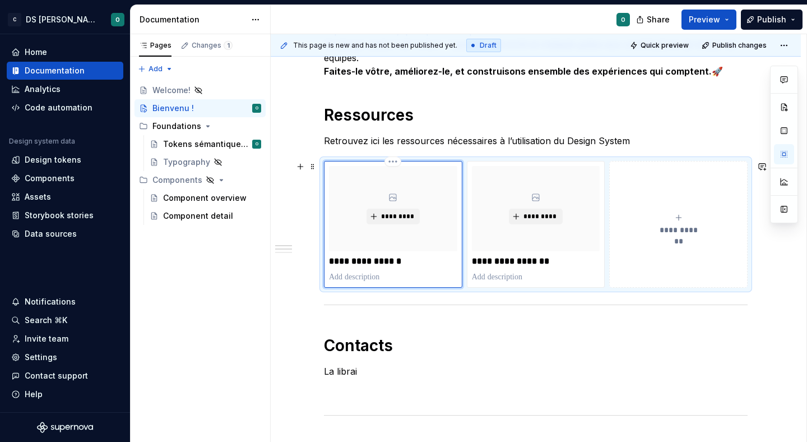
click at [365, 279] on p at bounding box center [393, 276] width 128 height 11
type textarea "*"
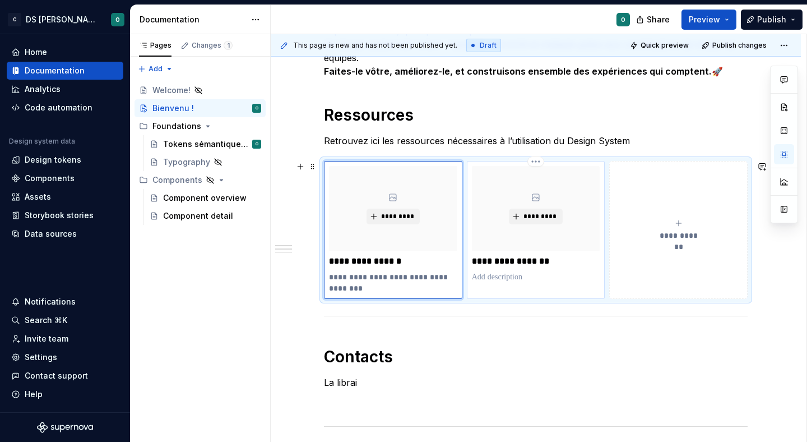
click at [526, 274] on p at bounding box center [536, 276] width 128 height 11
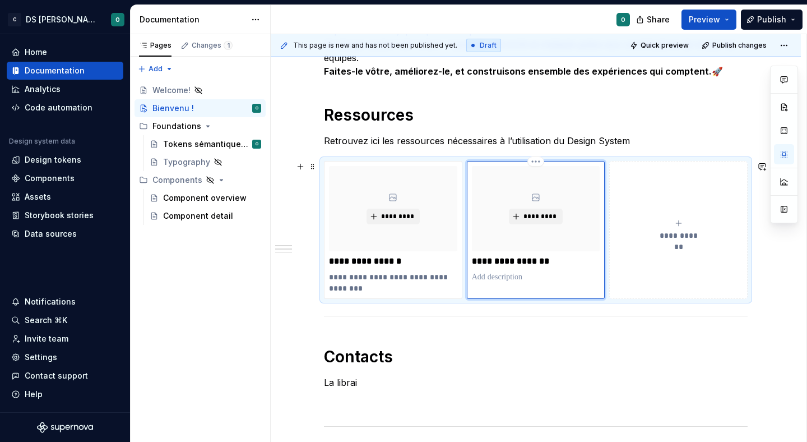
type textarea "*"
click at [602, 344] on div "Bienvenue dans le design system de Citeo ✨ Un seul langage visuel, une seule bi…" at bounding box center [536, 159] width 424 height 679
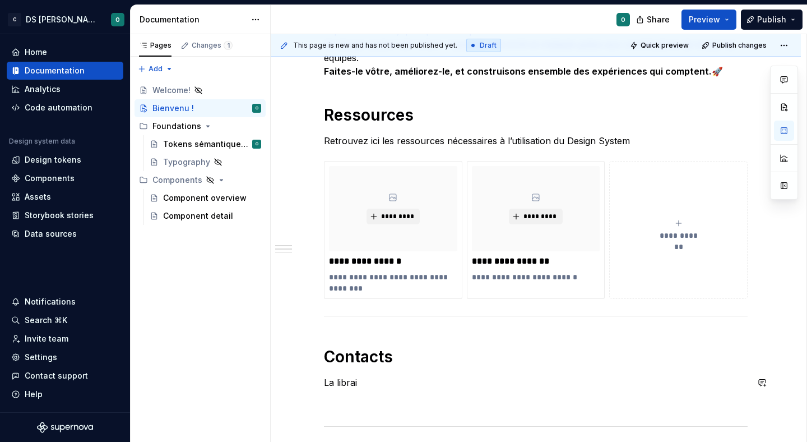
click at [499, 392] on div "Bienvenue dans le design system de Citeo ✨ Un seul langage visuel, une seule bi…" at bounding box center [536, 159] width 424 height 679
click at [457, 371] on div "Bienvenue dans le design system de Citeo ✨ Un seul langage visuel, une seule bi…" at bounding box center [536, 159] width 424 height 679
click at [385, 199] on div "*********" at bounding box center [393, 208] width 128 height 85
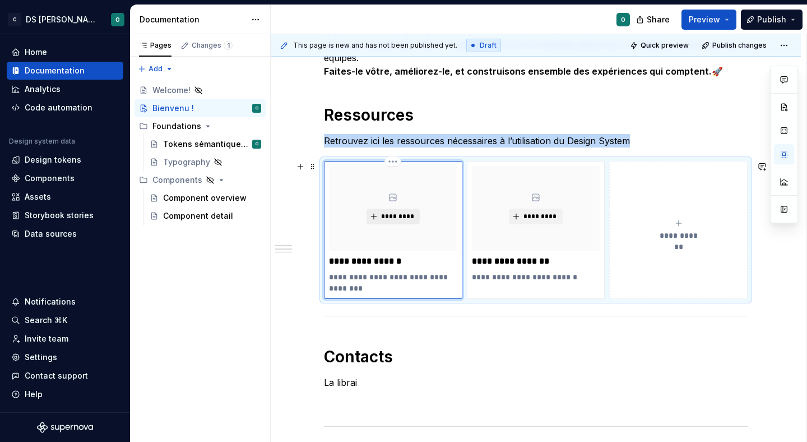
click at [397, 219] on span "*********" at bounding box center [398, 216] width 34 height 9
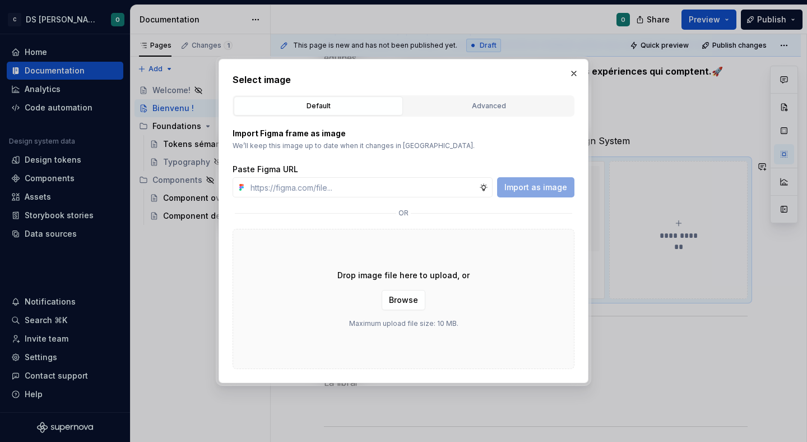
type textarea "*"
click at [345, 137] on p "Import Figma frame as image" at bounding box center [404, 133] width 342 height 11
click at [335, 141] on p "We’ll keep this image up to date when it changes in [GEOGRAPHIC_DATA]." at bounding box center [404, 145] width 342 height 9
click at [478, 108] on div "Advanced" at bounding box center [488, 105] width 161 height 11
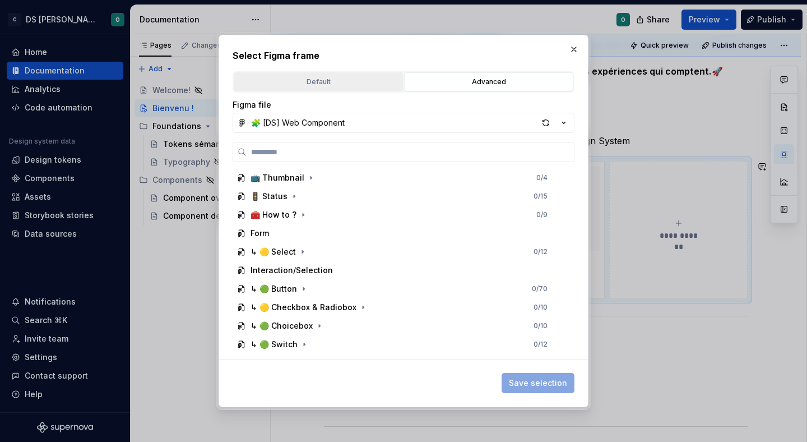
click at [329, 85] on div "Default" at bounding box center [318, 81] width 161 height 11
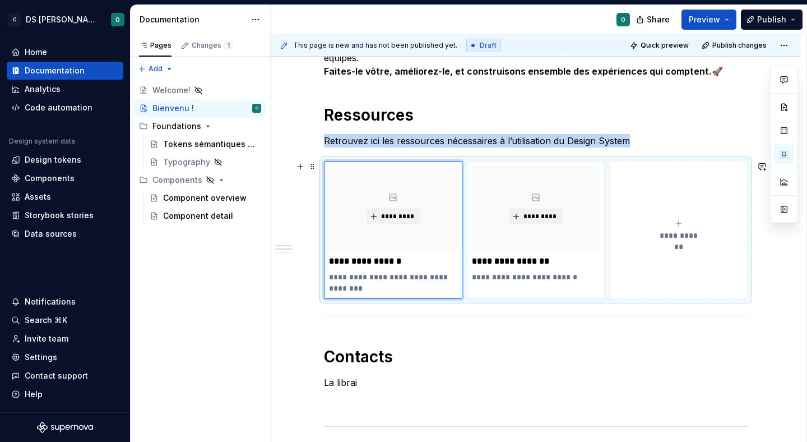
click at [748, 172] on div "**********" at bounding box center [536, 230] width 424 height 138
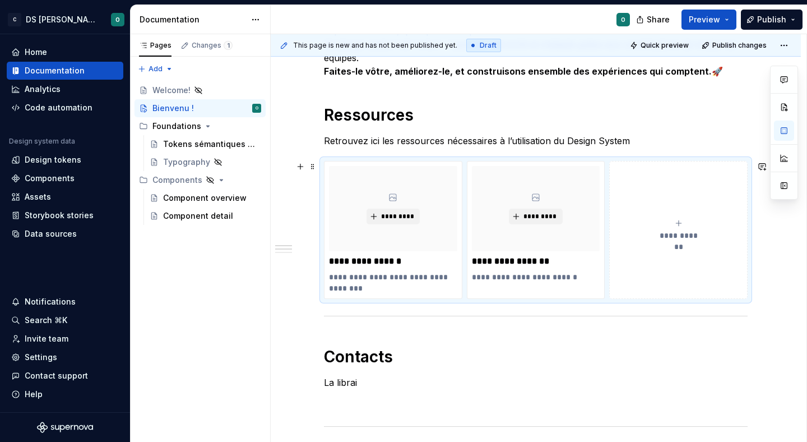
click at [747, 161] on div "**********" at bounding box center [536, 230] width 424 height 138
click at [317, 167] on span at bounding box center [312, 167] width 9 height 16
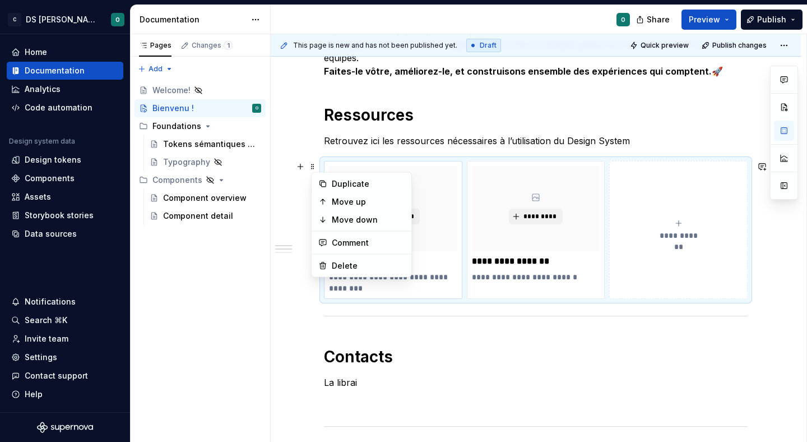
click at [331, 161] on div "**********" at bounding box center [393, 230] width 138 height 138
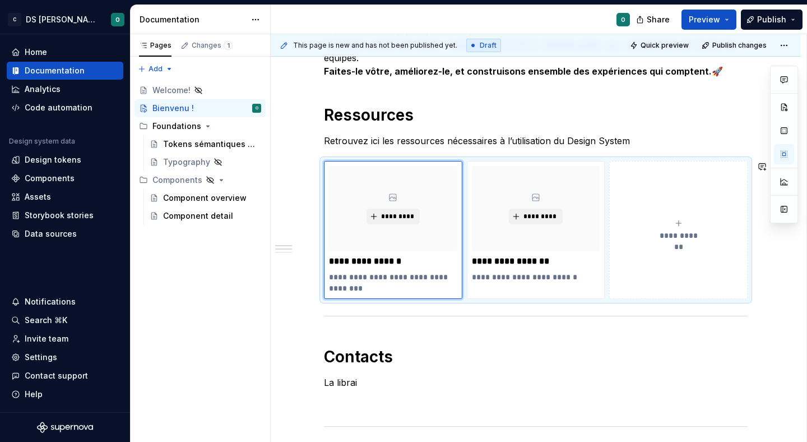
click at [331, 155] on div "Bienvenue dans le design system de Citeo ✨ Un seul langage visuel, une seule bi…" at bounding box center [536, 159] width 424 height 679
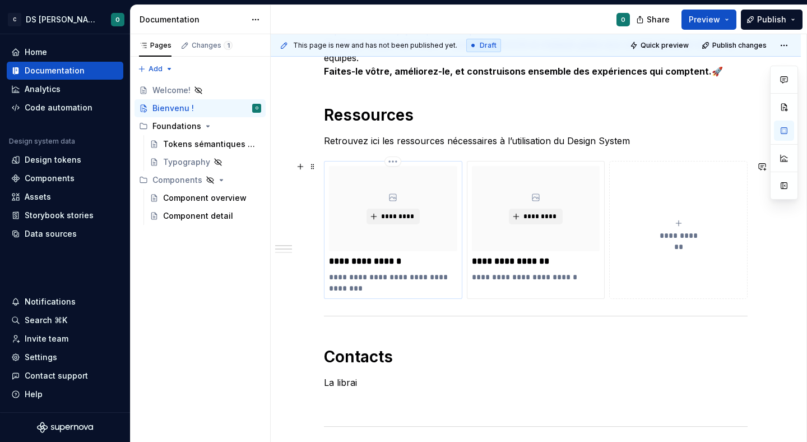
click at [327, 164] on div "**********" at bounding box center [393, 230] width 138 height 138
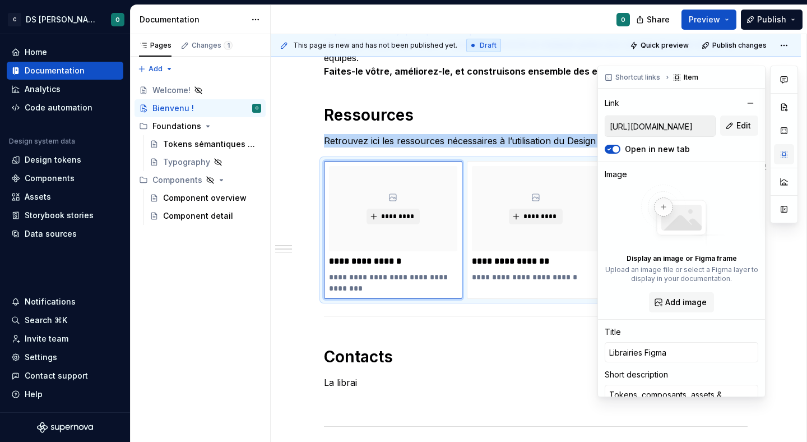
click at [788, 154] on button "button" at bounding box center [784, 154] width 20 height 20
type textarea "*"
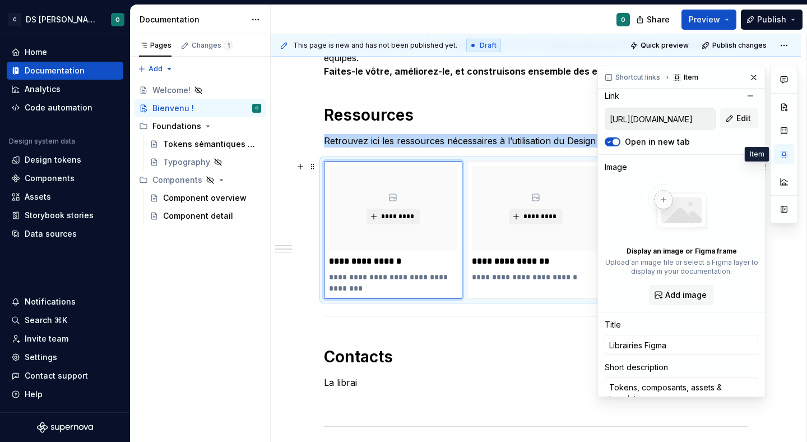
scroll to position [0, 0]
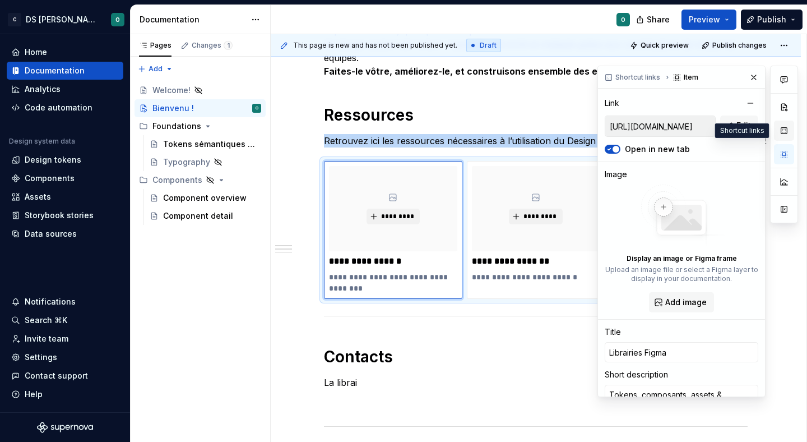
click at [786, 126] on button "button" at bounding box center [784, 130] width 20 height 20
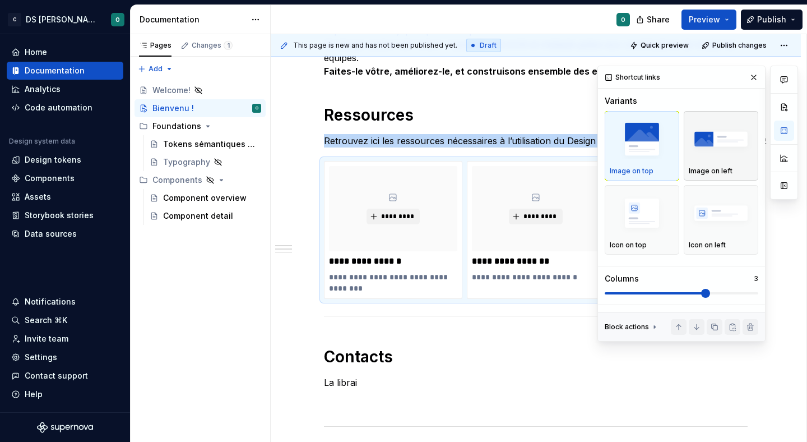
click at [725, 126] on img "button" at bounding box center [721, 139] width 64 height 41
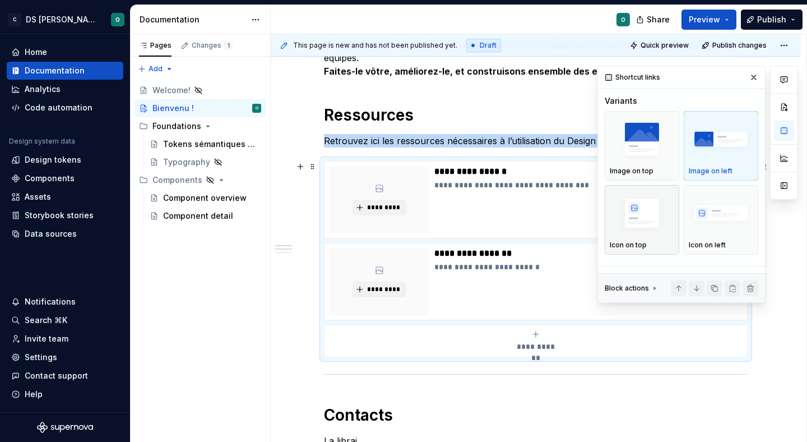
click at [643, 228] on img "button" at bounding box center [642, 213] width 64 height 41
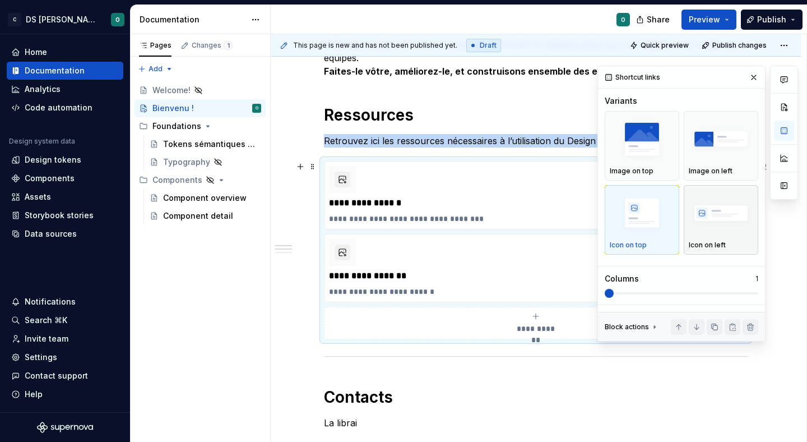
click at [734, 224] on img "button" at bounding box center [721, 213] width 64 height 41
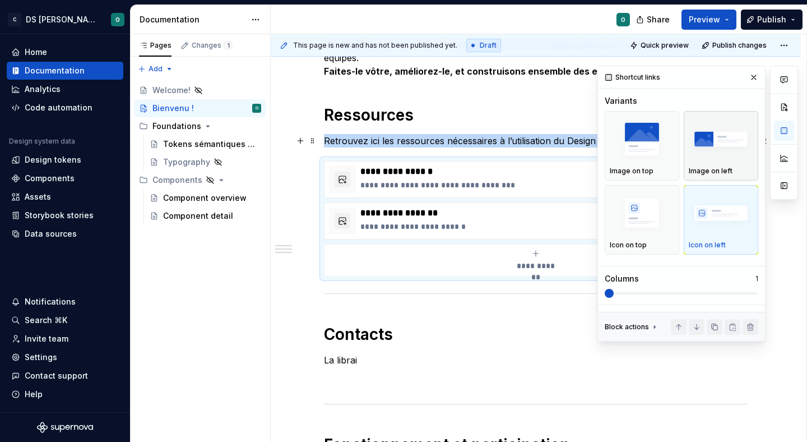
click at [718, 141] on img "button" at bounding box center [721, 139] width 64 height 41
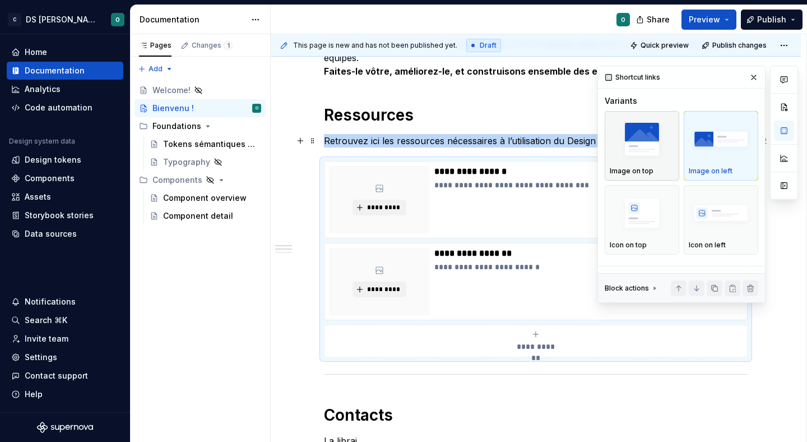
click at [634, 145] on img "button" at bounding box center [642, 139] width 64 height 41
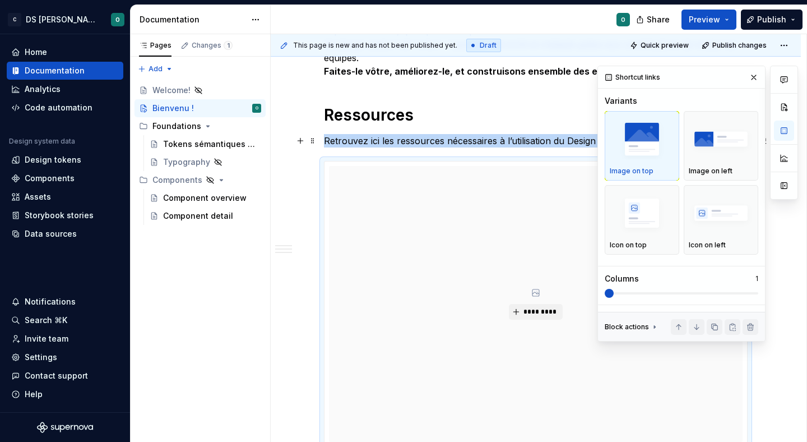
scroll to position [525, 0]
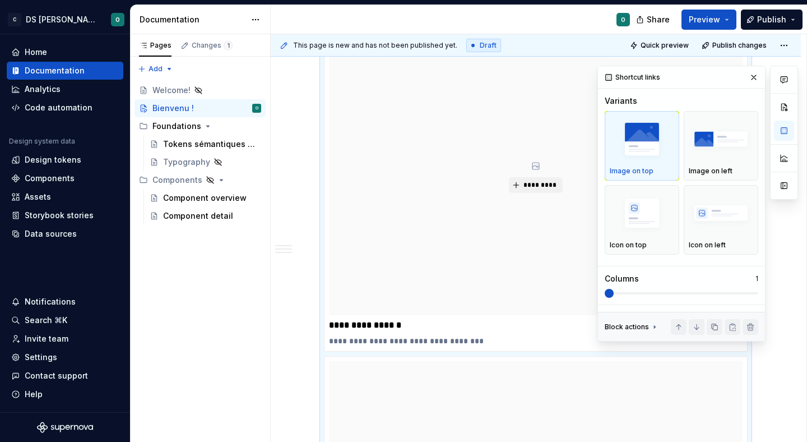
click at [634, 145] on img "button" at bounding box center [642, 139] width 64 height 41
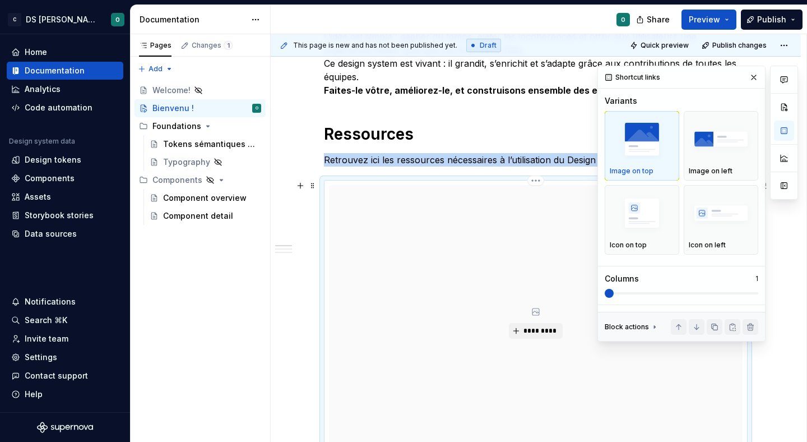
scroll to position [379, 0]
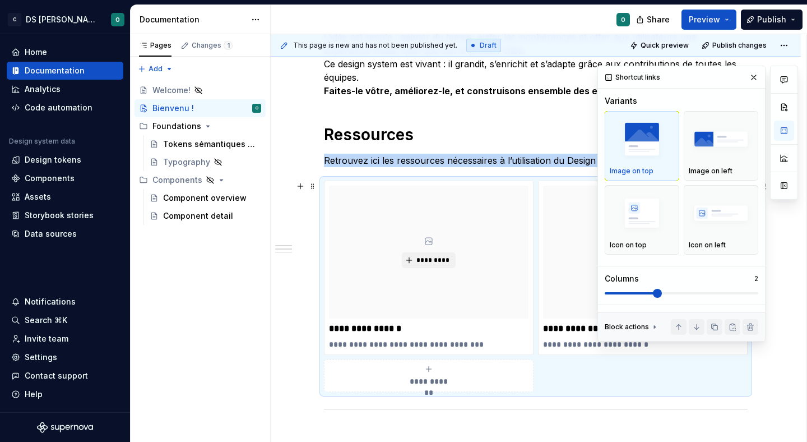
click at [662, 291] on span at bounding box center [657, 293] width 9 height 9
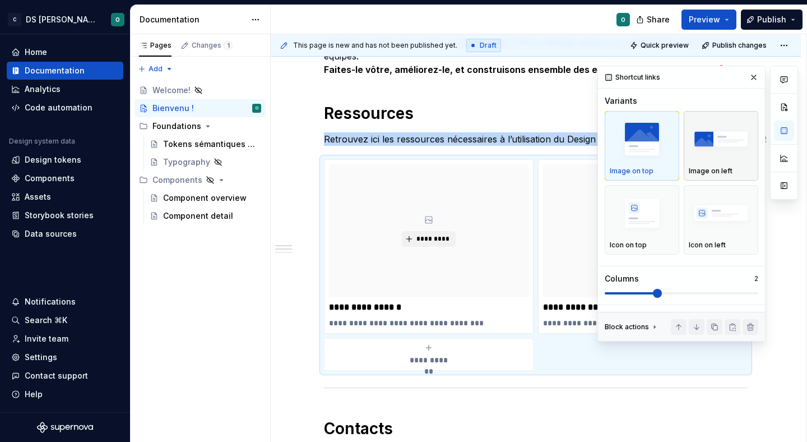
click at [712, 154] on img "button" at bounding box center [721, 139] width 64 height 41
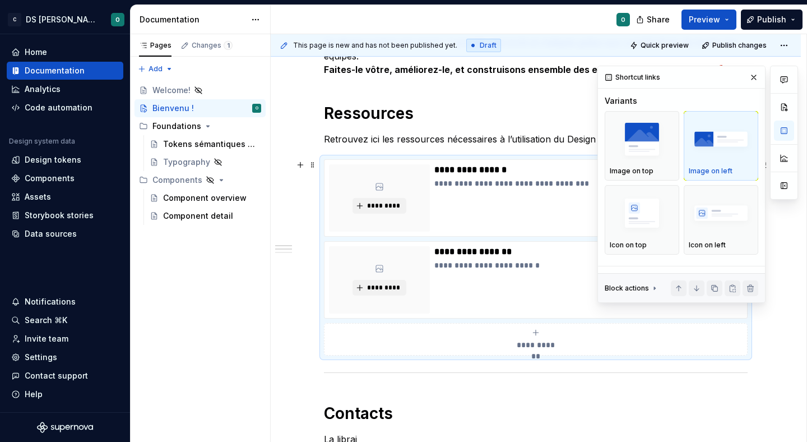
click at [653, 289] on icon at bounding box center [654, 288] width 9 height 9
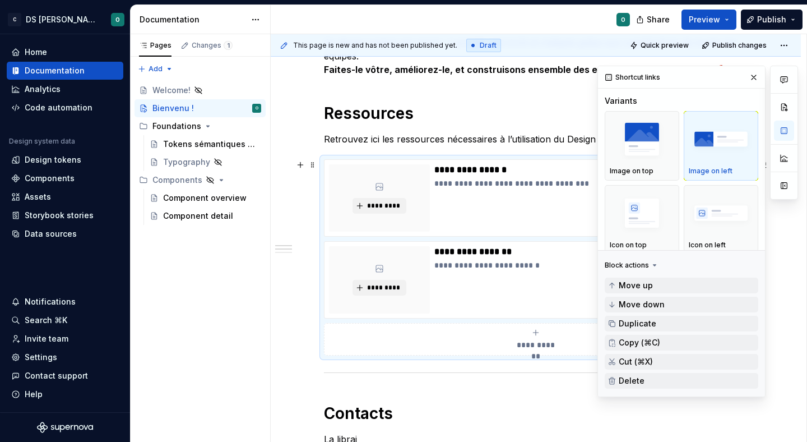
click at [653, 265] on icon at bounding box center [654, 265] width 3 height 1
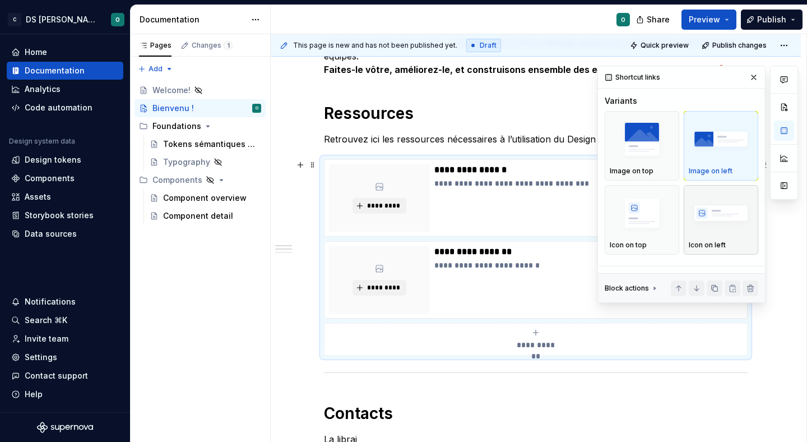
click at [710, 223] on img "button" at bounding box center [721, 213] width 64 height 41
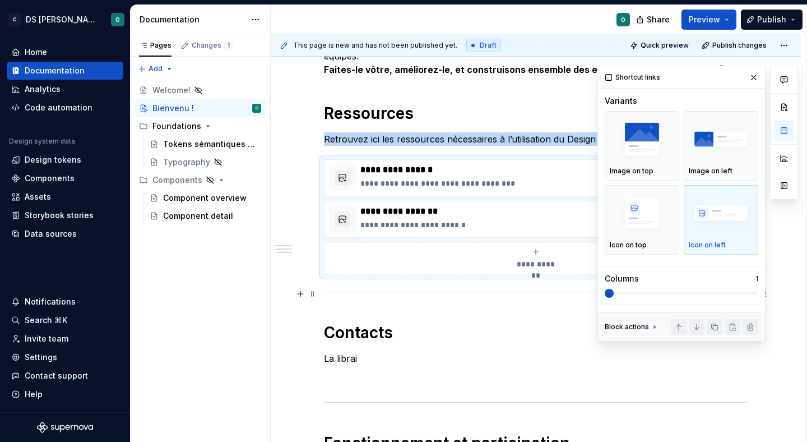
click at [675, 293] on span at bounding box center [682, 293] width 154 height 2
click at [614, 289] on span at bounding box center [609, 293] width 9 height 9
click at [662, 289] on span at bounding box center [682, 293] width 154 height 9
click at [658, 211] on img "button" at bounding box center [642, 213] width 64 height 41
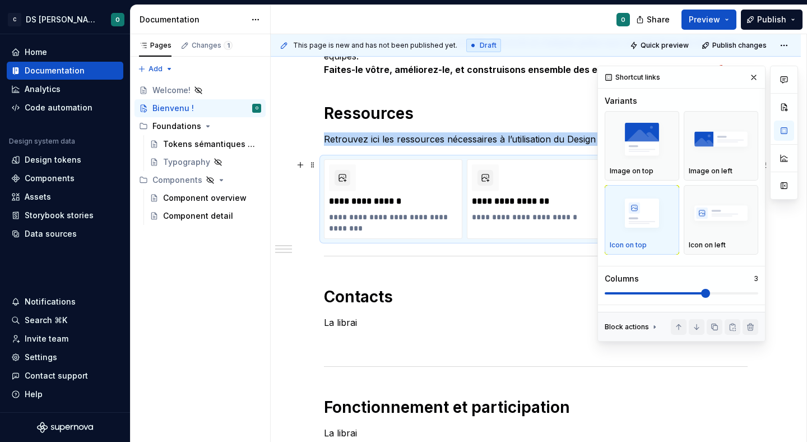
click at [704, 298] on span at bounding box center [705, 293] width 9 height 9
click at [754, 72] on button "button" at bounding box center [754, 77] width 16 height 16
click at [783, 100] on button "button" at bounding box center [784, 107] width 20 height 20
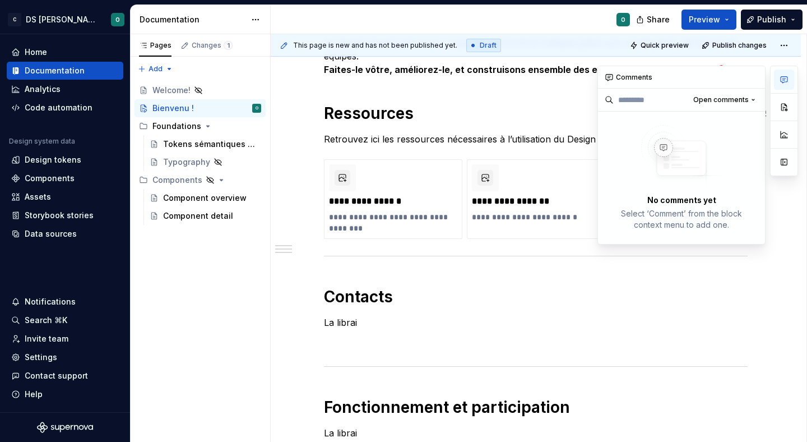
click at [783, 80] on icon "button" at bounding box center [784, 79] width 9 height 9
click at [785, 132] on button "button" at bounding box center [784, 134] width 20 height 20
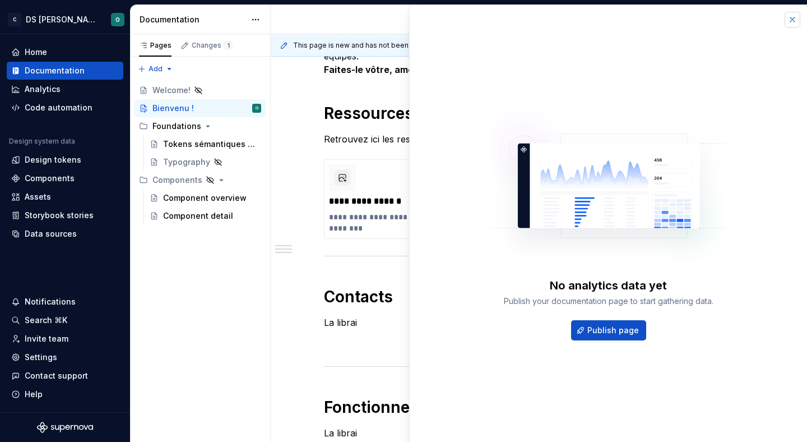
click at [791, 14] on button "button" at bounding box center [793, 20] width 16 height 16
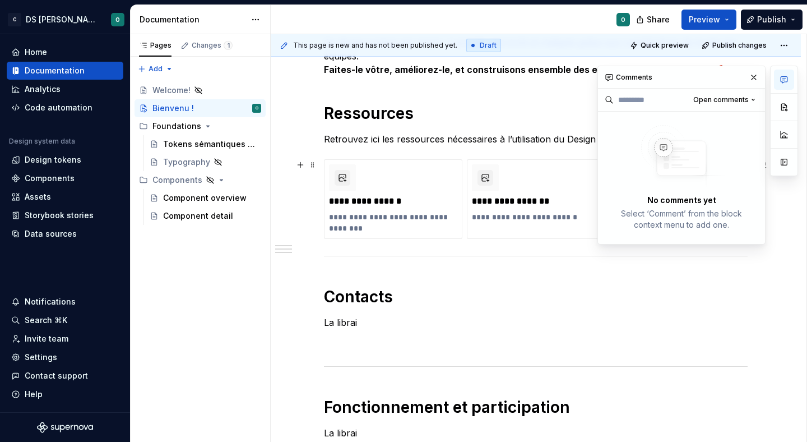
click at [324, 160] on div "**********" at bounding box center [536, 199] width 424 height 80
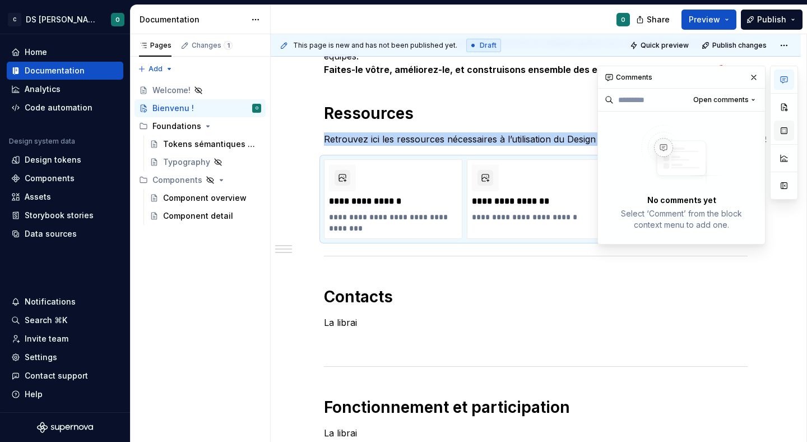
click at [785, 127] on button "button" at bounding box center [784, 130] width 20 height 20
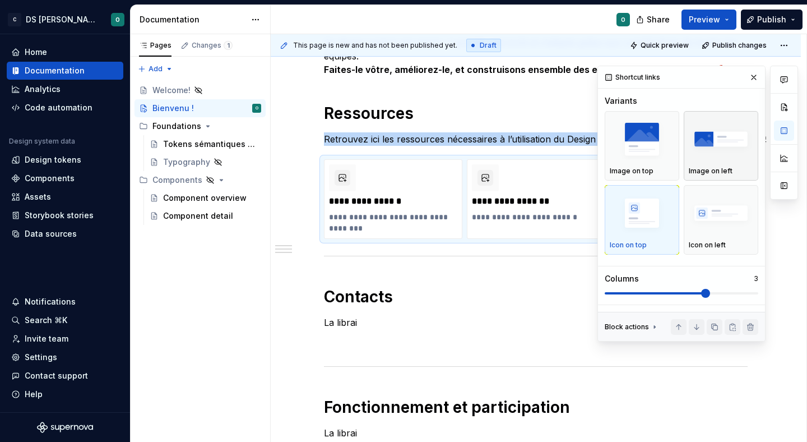
click at [731, 154] on img "button" at bounding box center [721, 139] width 64 height 41
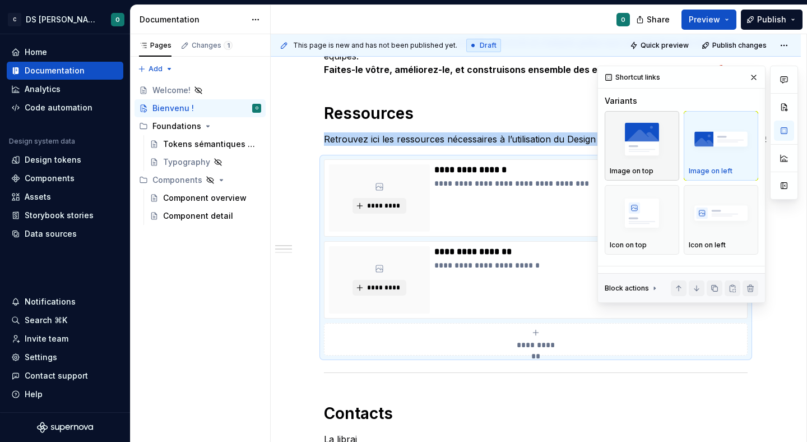
click at [673, 154] on img "button" at bounding box center [642, 139] width 64 height 41
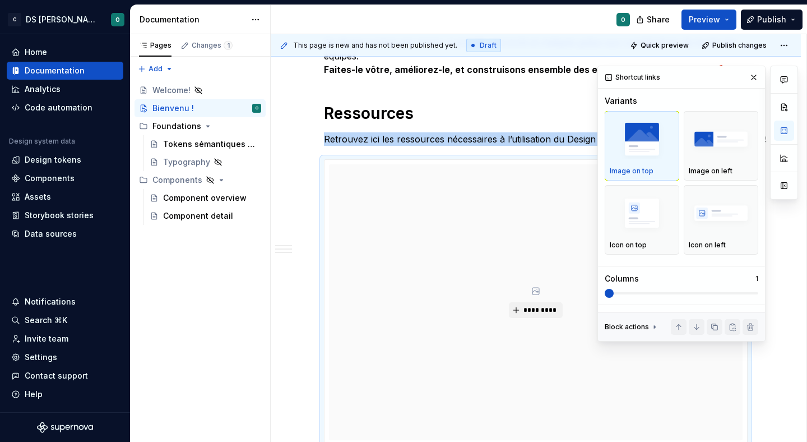
scroll to position [525, 0]
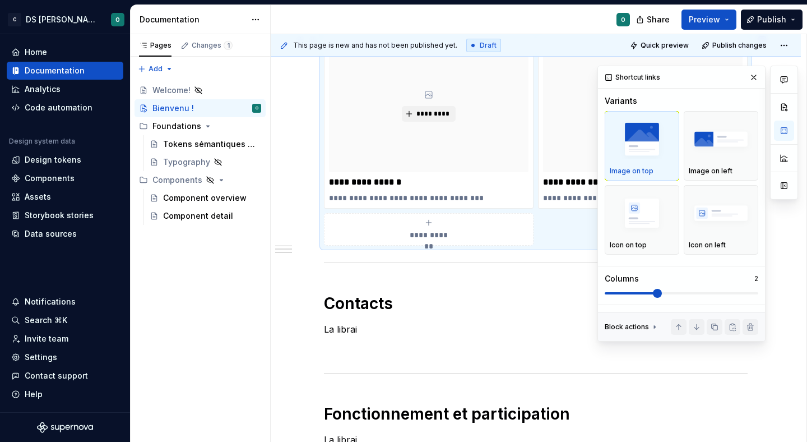
click at [653, 289] on span at bounding box center [657, 293] width 9 height 9
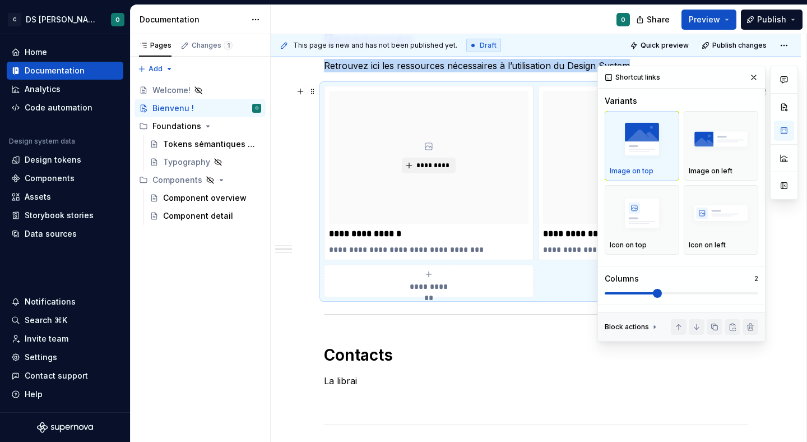
scroll to position [466, 0]
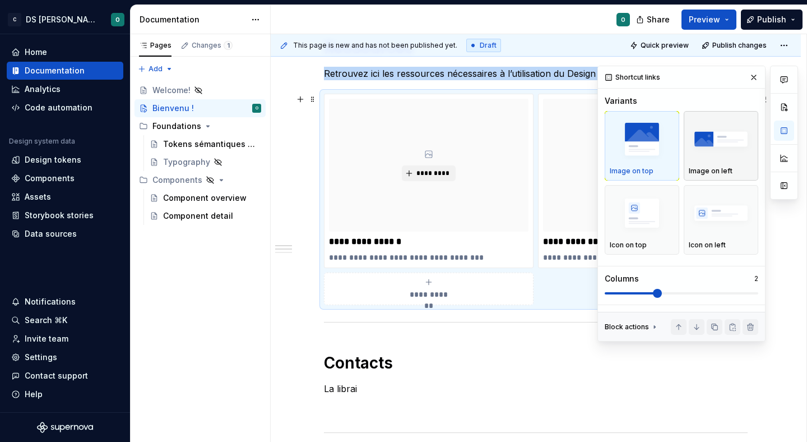
click at [706, 150] on img "button" at bounding box center [721, 139] width 64 height 41
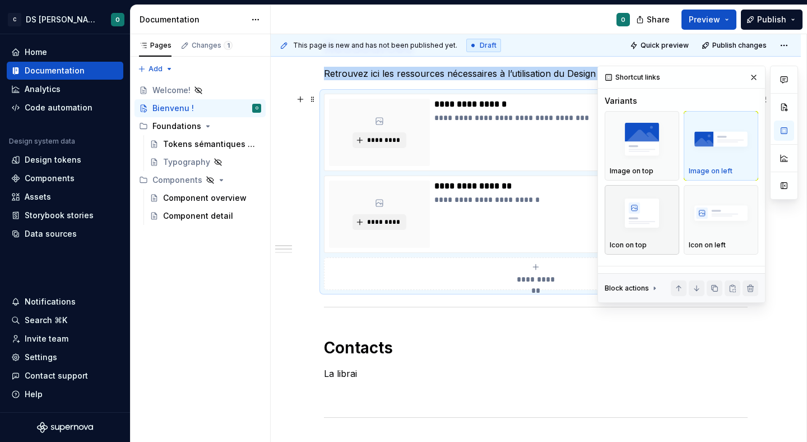
click at [664, 235] on div "button" at bounding box center [642, 213] width 64 height 46
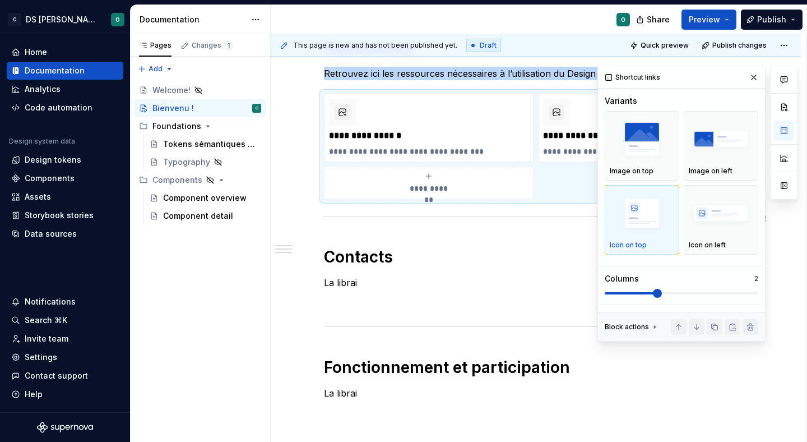
click at [662, 295] on span at bounding box center [657, 293] width 9 height 9
click at [547, 298] on p at bounding box center [536, 302] width 424 height 13
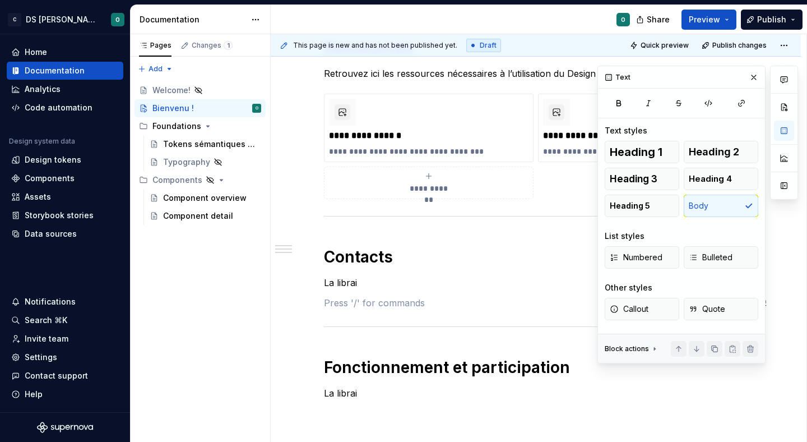
click at [556, 281] on p "La librai" at bounding box center [536, 282] width 424 height 13
click at [751, 69] on button "button" at bounding box center [754, 77] width 16 height 16
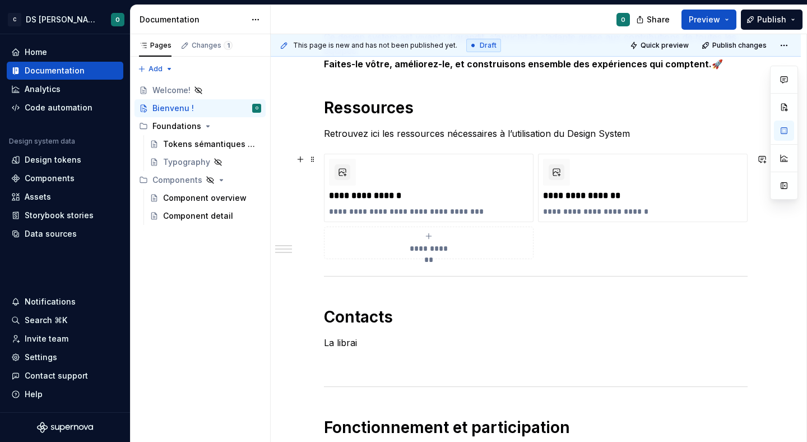
scroll to position [401, 0]
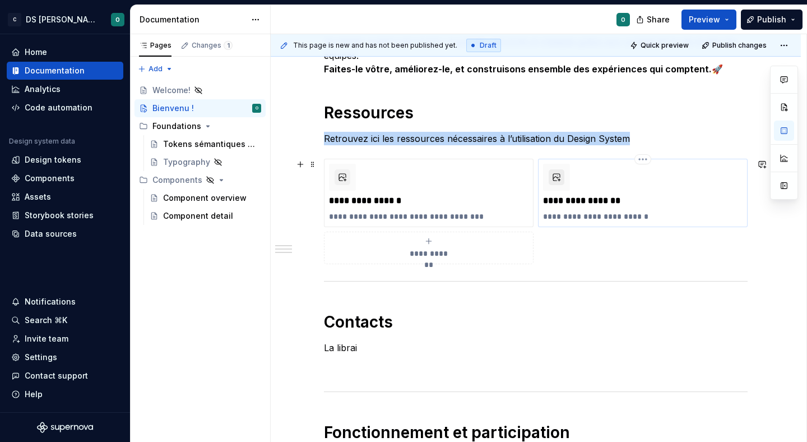
click at [560, 176] on button "button" at bounding box center [557, 177] width 16 height 16
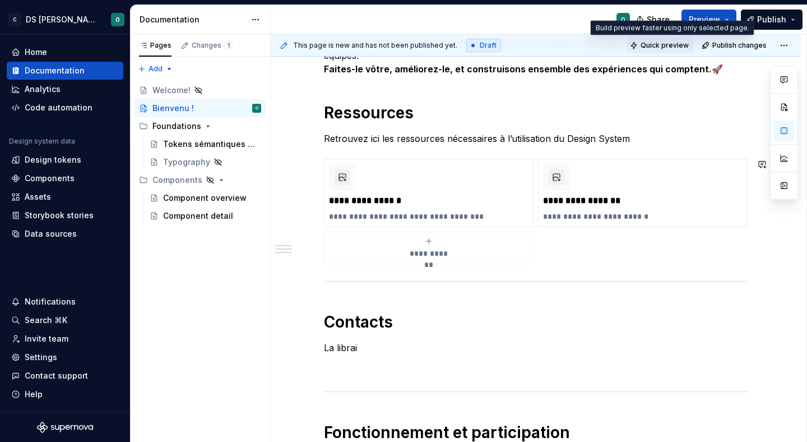
click at [670, 41] on span "Quick preview" at bounding box center [665, 45] width 48 height 9
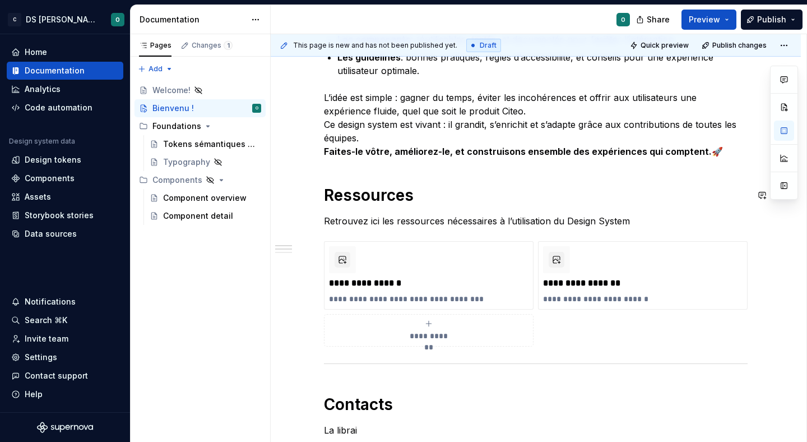
click at [376, 170] on div "Bienvenue dans le design system de Citeo ✨ Un seul langage visuel, une seule bi…" at bounding box center [536, 223] width 424 height 647
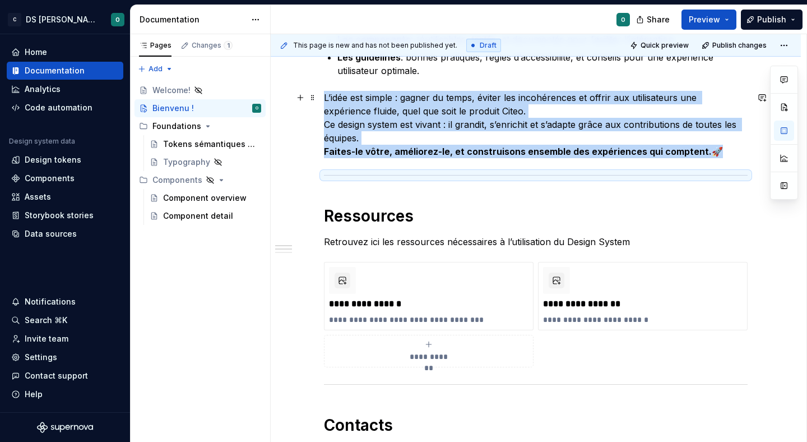
click at [723, 151] on p "L’idée est simple : gagner du temps, éviter les incohérences et offrir aux util…" at bounding box center [536, 124] width 424 height 67
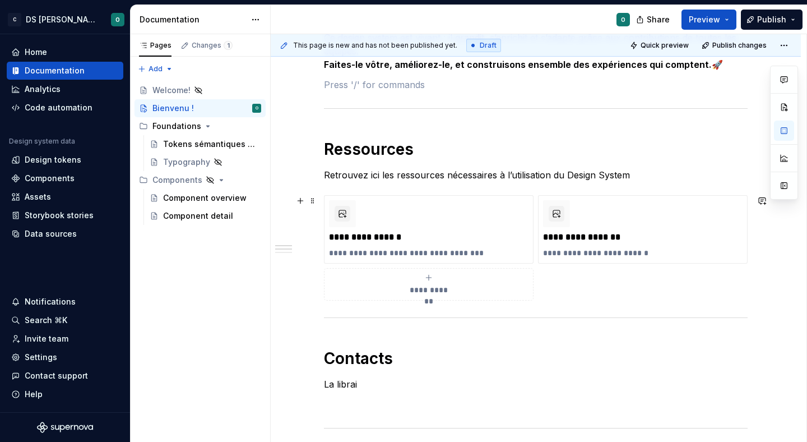
scroll to position [423, 0]
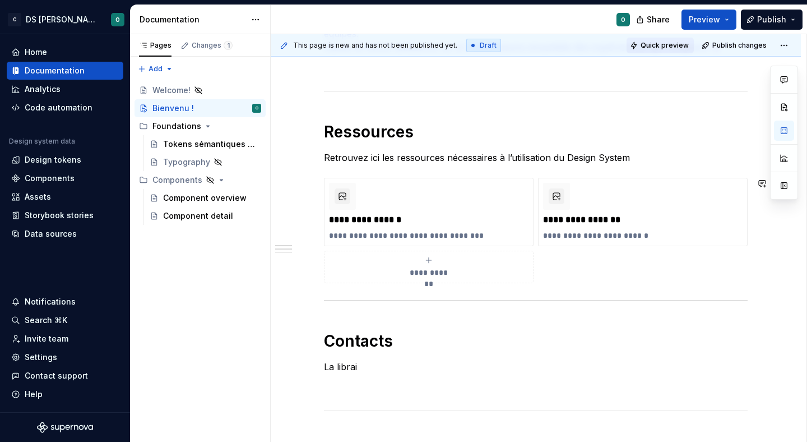
click at [665, 41] on span "Quick preview" at bounding box center [665, 45] width 48 height 9
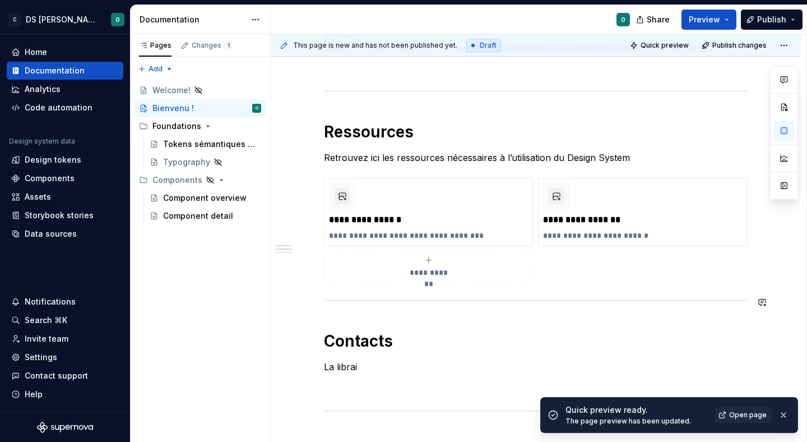
scroll to position [439, 0]
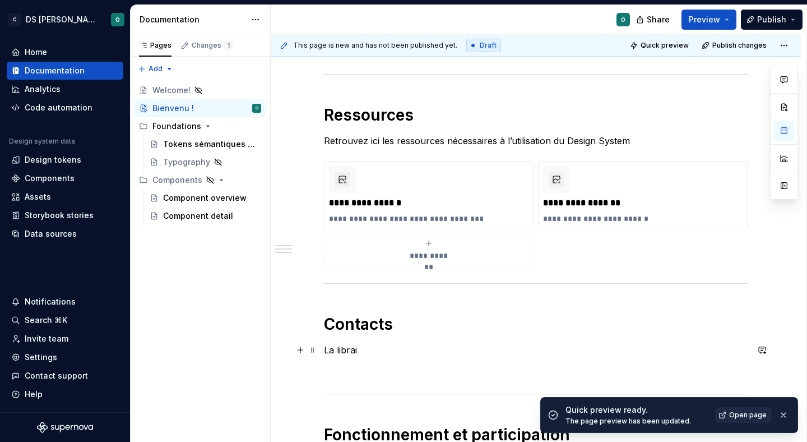
click at [375, 346] on p "La librai" at bounding box center [536, 349] width 424 height 13
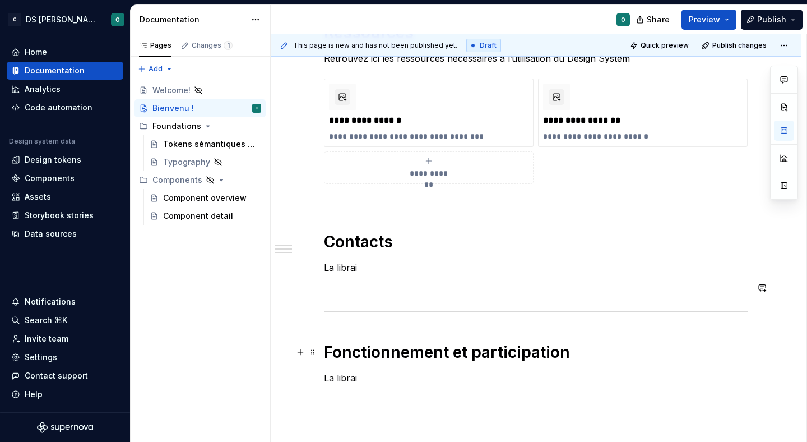
scroll to position [523, 0]
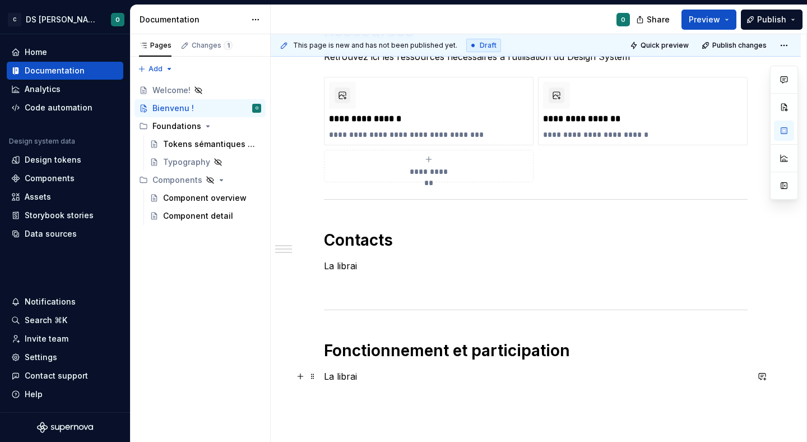
click at [390, 381] on p "La librai" at bounding box center [536, 375] width 424 height 13
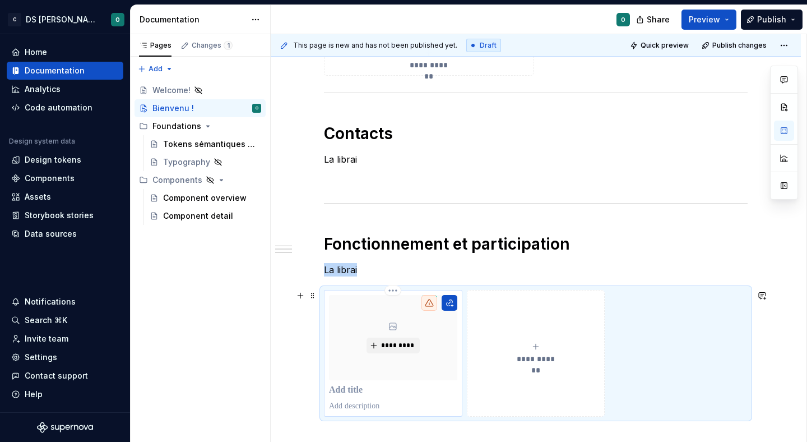
scroll to position [641, 0]
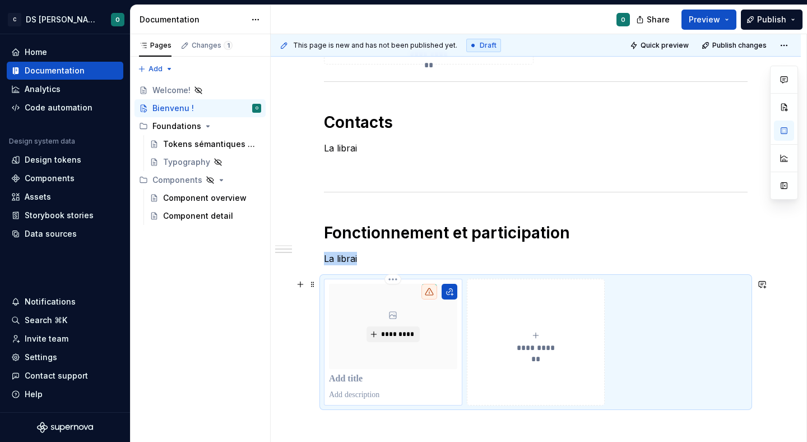
click at [426, 323] on div "*********" at bounding box center [393, 326] width 128 height 85
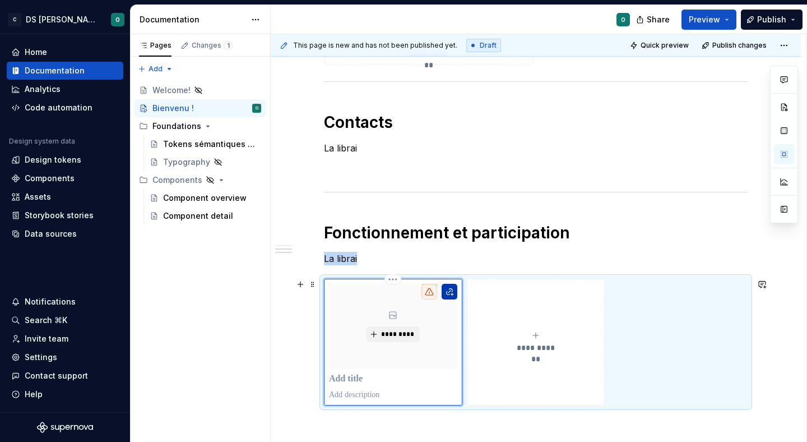
click at [456, 293] on button "button" at bounding box center [450, 292] width 16 height 16
type textarea "*"
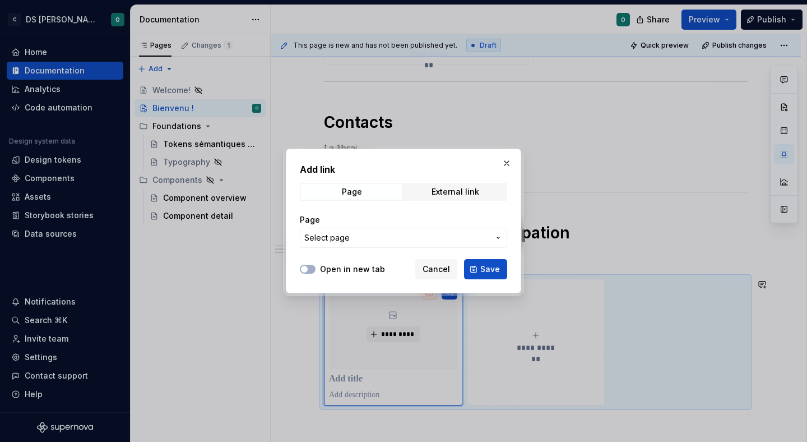
type textarea "*"
click at [454, 187] on div "External link" at bounding box center [456, 191] width 48 height 9
click at [372, 243] on input "URL" at bounding box center [403, 238] width 207 height 20
paste input "[URL][DOMAIN_NAME]"
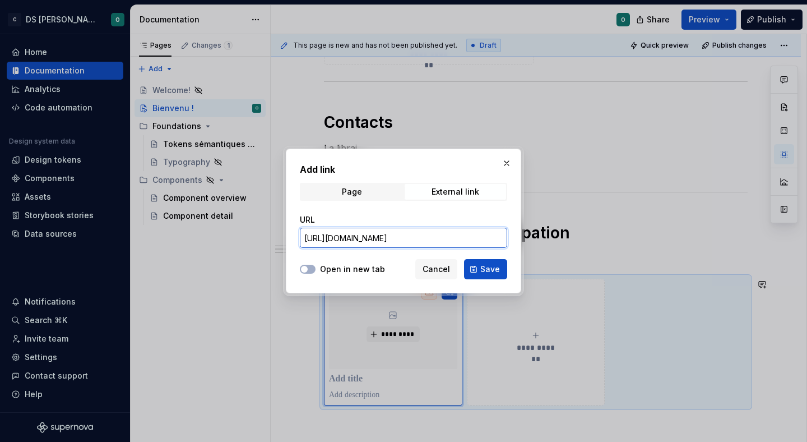
type input "[URL][DOMAIN_NAME]"
click at [343, 271] on label "Open in new tab" at bounding box center [352, 268] width 65 height 11
click at [316, 271] on button "Open in new tab" at bounding box center [308, 269] width 16 height 9
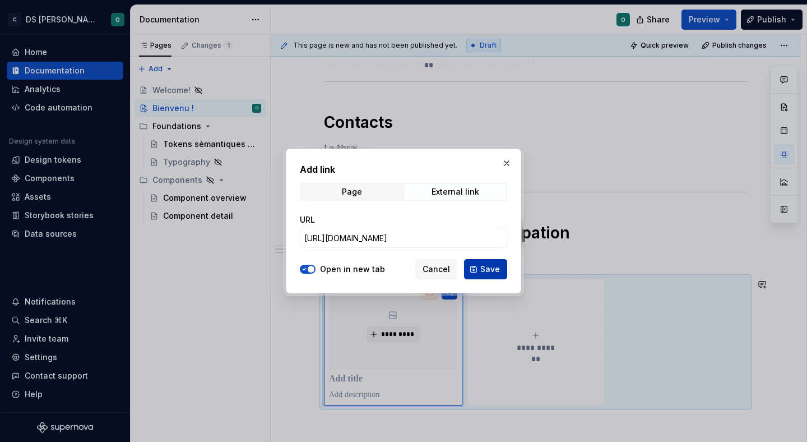
click at [490, 271] on span "Save" at bounding box center [490, 268] width 20 height 11
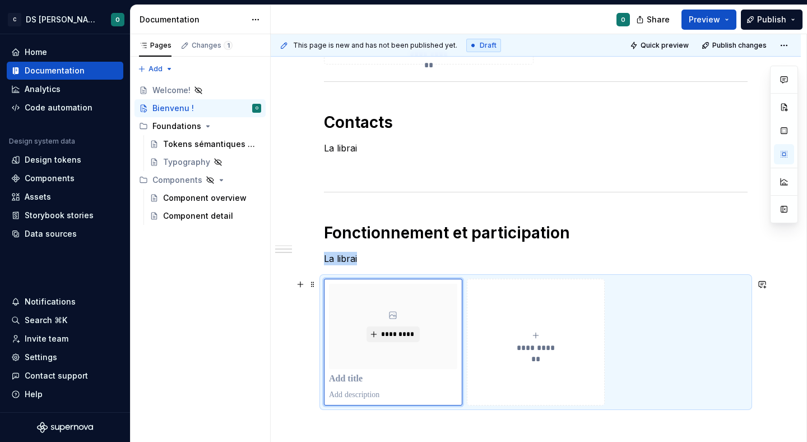
click at [730, 335] on div "**********" at bounding box center [536, 342] width 424 height 127
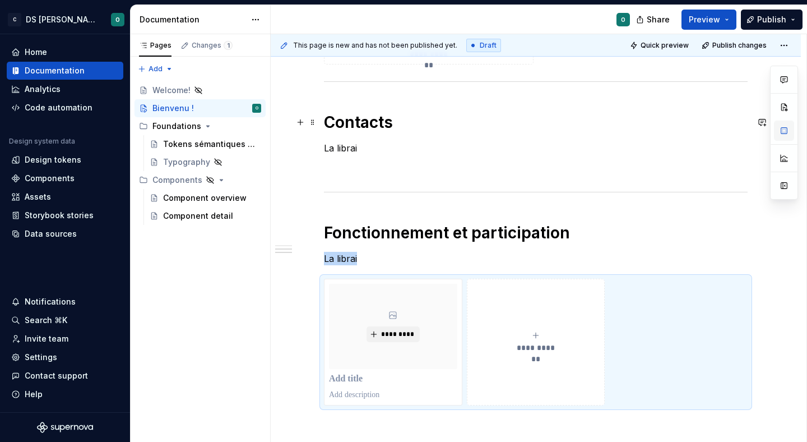
click at [784, 127] on button "button" at bounding box center [784, 130] width 20 height 20
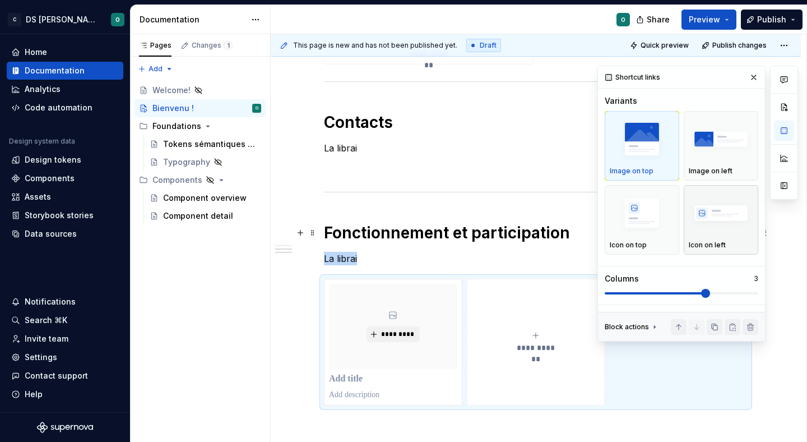
click at [728, 230] on img "button" at bounding box center [721, 213] width 64 height 41
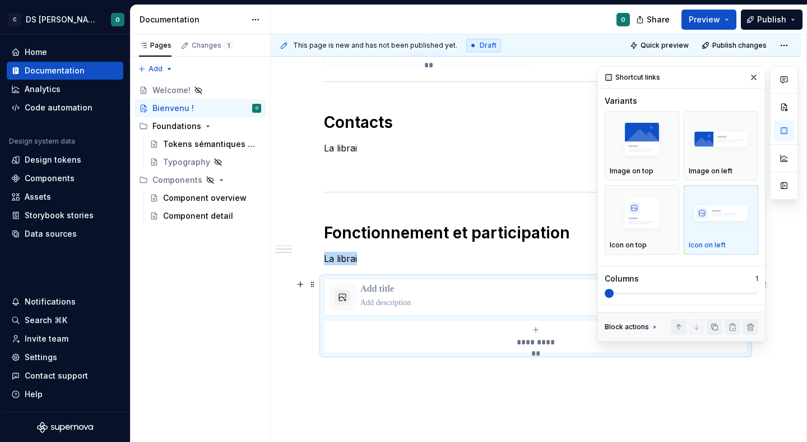
click at [605, 290] on span at bounding box center [682, 293] width 154 height 9
click at [579, 412] on div "Bienvenue dans le design system de Citeo ✨ Un seul langage visuel, une seule bi…" at bounding box center [536, 25] width 530 height 948
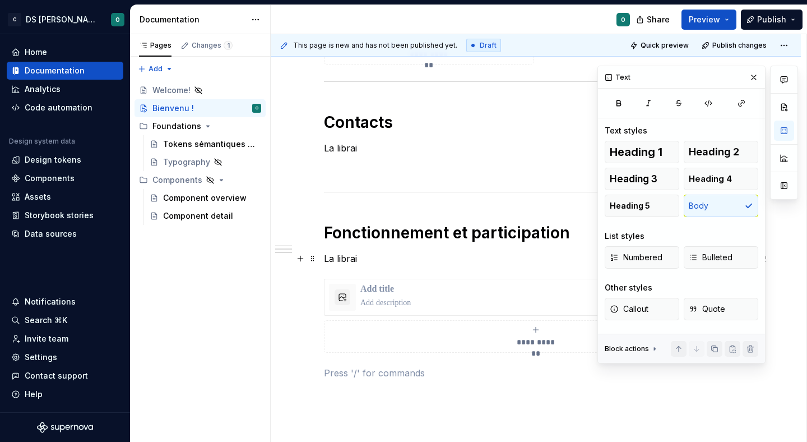
click at [420, 259] on p "La librai" at bounding box center [536, 258] width 424 height 13
click at [386, 295] on div at bounding box center [551, 297] width 382 height 27
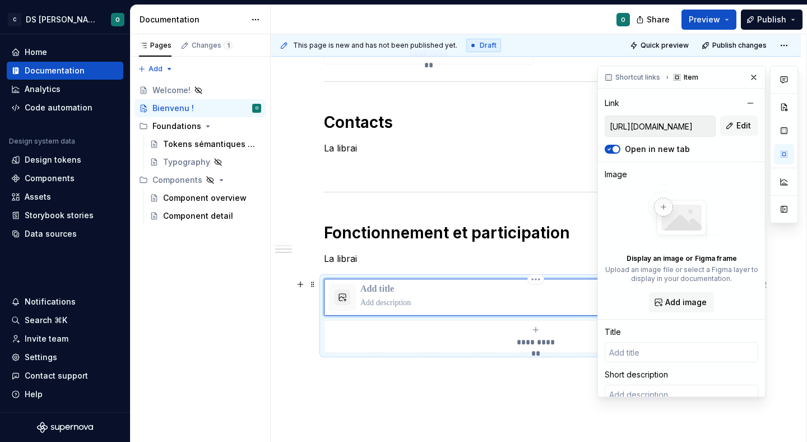
click at [384, 290] on p at bounding box center [551, 289] width 382 height 11
type textarea "*"
type input "I"
type textarea "*"
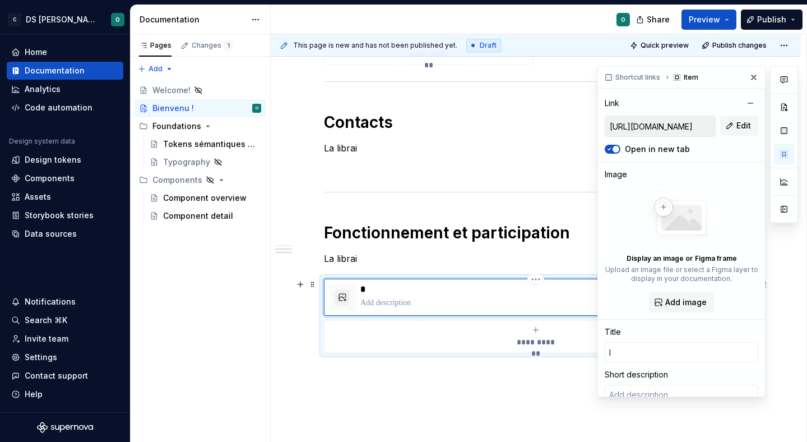
type input "In"
type textarea "*"
type input "Inv"
type textarea "*"
type input "Inve"
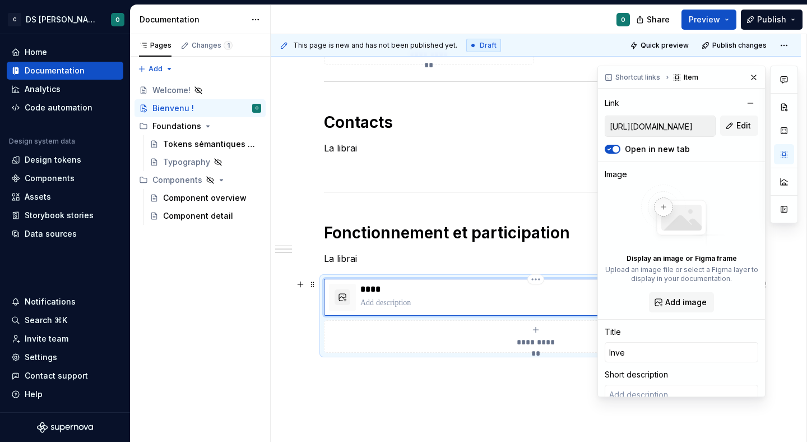
type textarea "*"
type input "Inves"
type textarea "*"
type input "Invest"
type textarea "*"
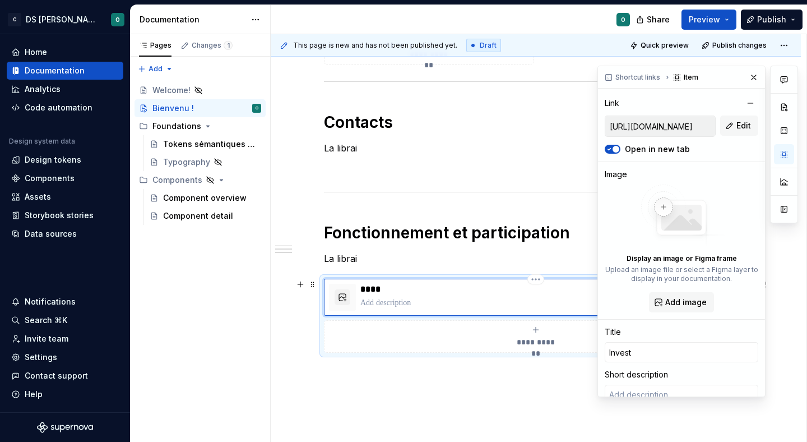
type input "Investi"
type textarea "*"
type input "Investis"
type textarea "*"
type input "Investiss"
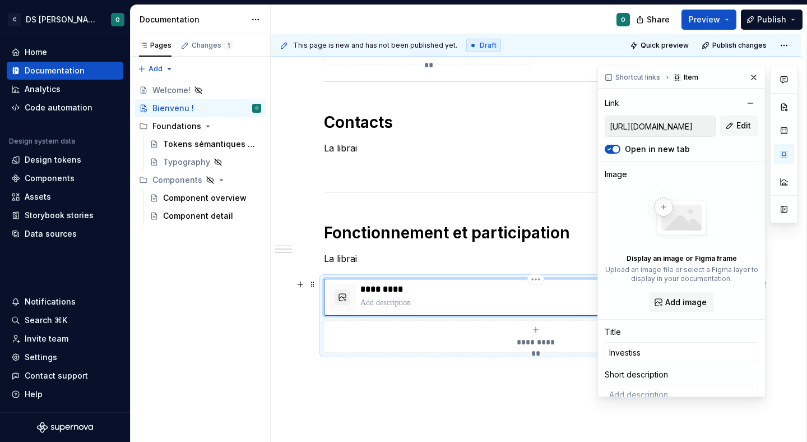
type textarea "*"
type input "Investisse"
type textarea "*"
type input "Investissem"
type textarea "*"
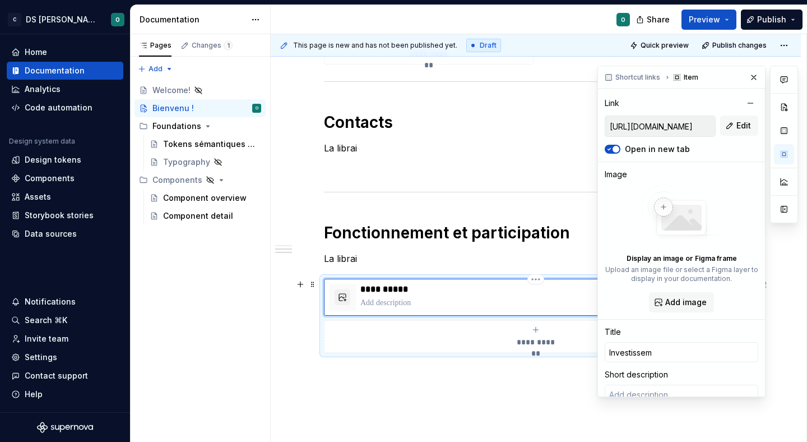
type input "Investisseme"
type textarea "*"
type input "Investissemen"
type textarea "*"
type input "Investissement"
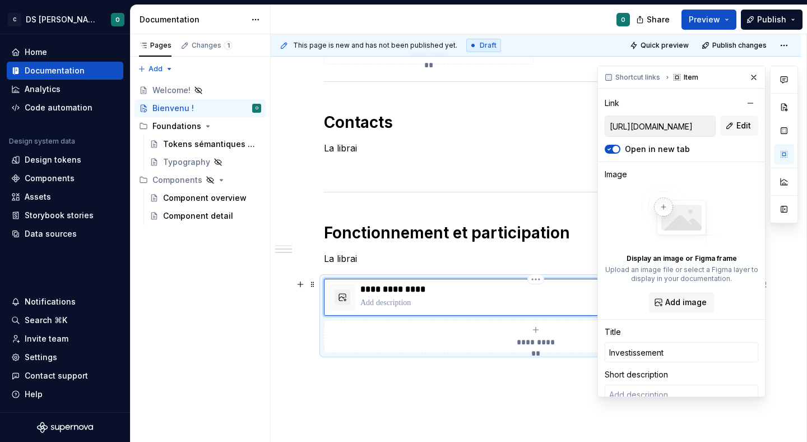
type textarea "*"
type input "Investissement"
type textarea "*"
type input "Investissement de"
type textarea "*"
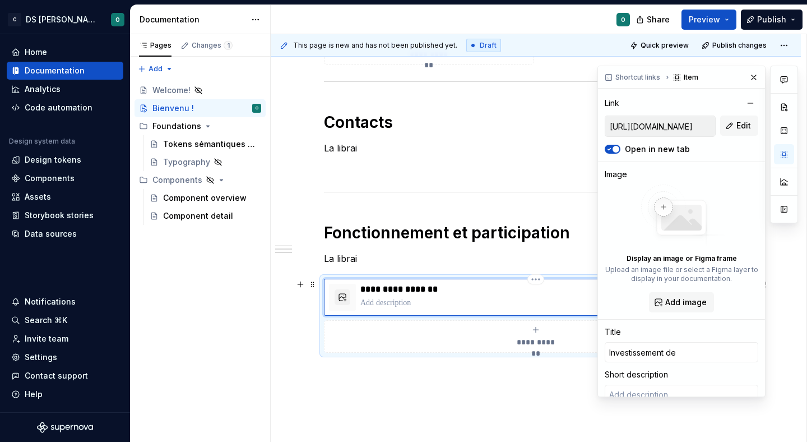
type input "Investissement des"
type textarea "*"
type input "Investissement des"
type textarea "*"
type input "Investissement des é"
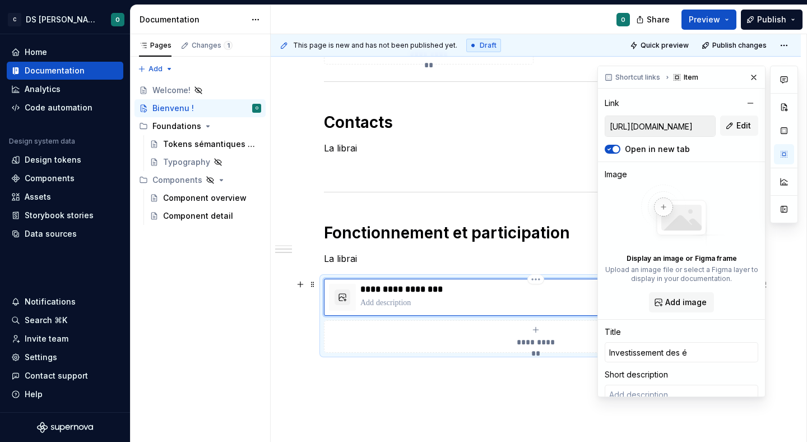
type textarea "*"
type input "Investissement des éq"
type textarea "*"
type input "Investissement des équ"
type textarea "*"
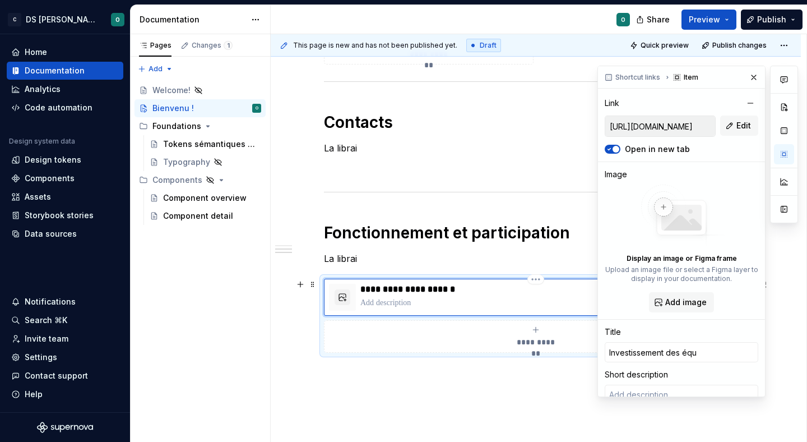
type input "Investissement des équi"
type textarea "*"
type input "Investissement des équip"
type textarea "*"
type input "Investissement des équipe"
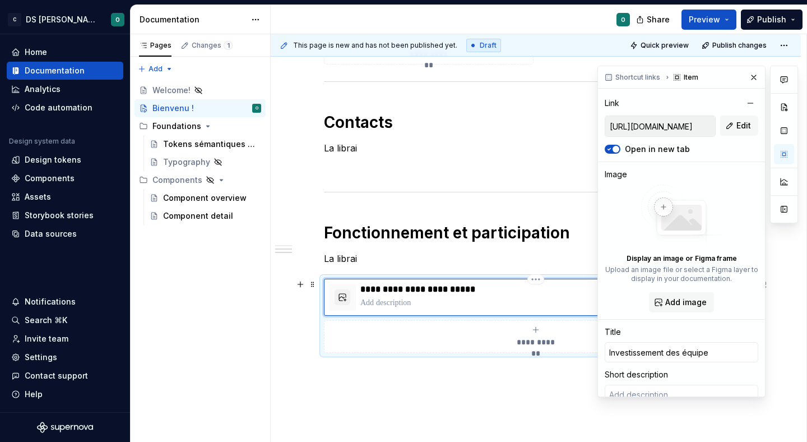
type textarea "*"
type input "Investissement des équipes"
type textarea "*"
type input "Investissement des équipes"
type textarea "*"
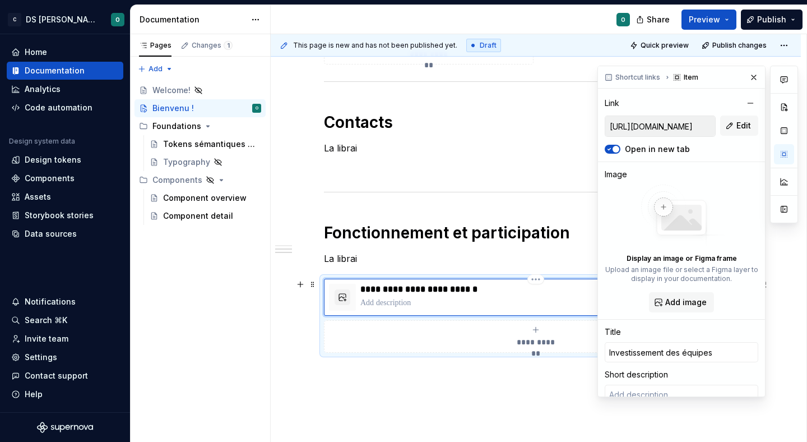
type input "Investissement des équipes d"
type textarea "*"
type input "Investissement des équipes da"
type textarea "*"
type input "Investissement des équipes [PERSON_NAME]"
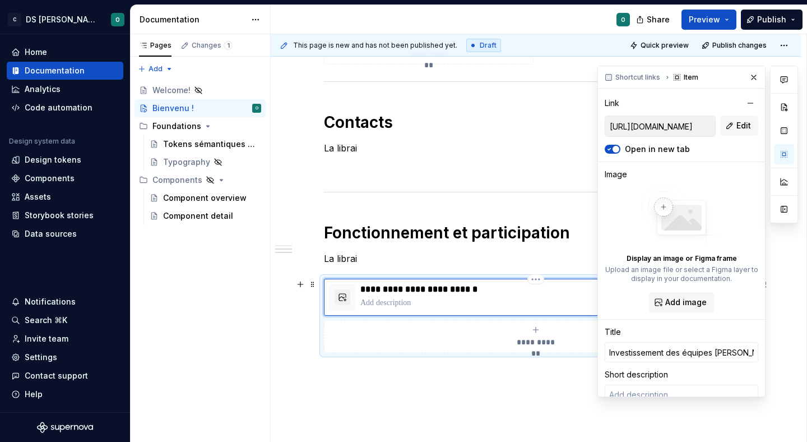
type textarea "*"
type input "Investissement des équipes dans"
type textarea "*"
type input "Investissement des équipes dans"
type textarea "*"
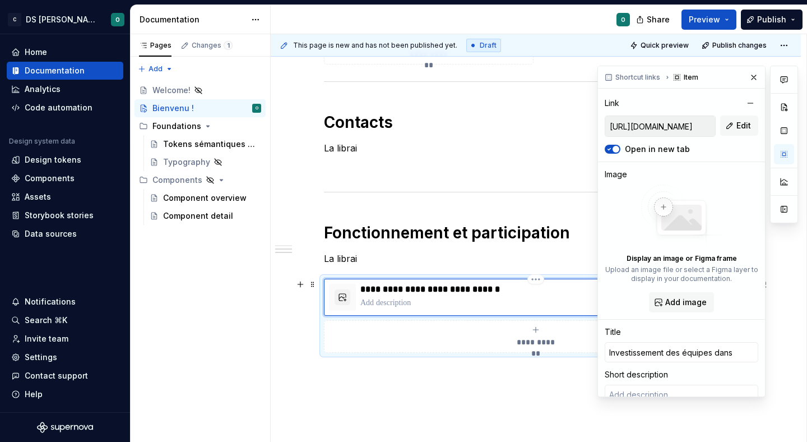
type input "Investissement des équipes dans l"
type textarea "*"
type input "Investissement des équipes dans le"
type textarea "*"
type input "Investissement des équipes dans le"
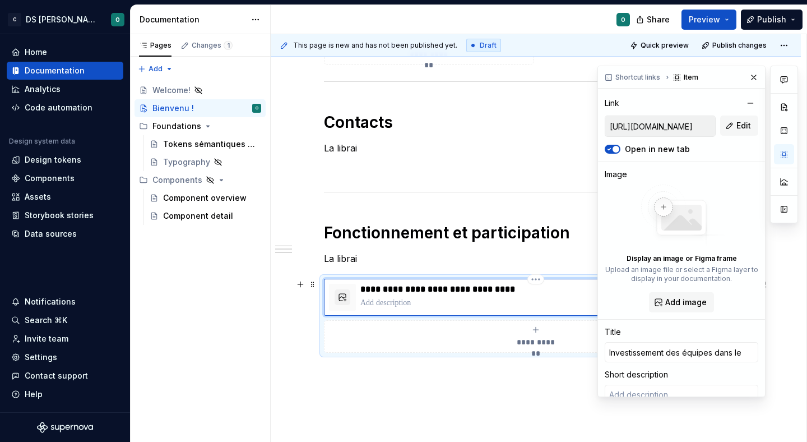
type textarea "*"
type input "Investissement des équipes dans le D"
type textarea "*"
type input "Investissement des équipes dans le De"
type textarea "*"
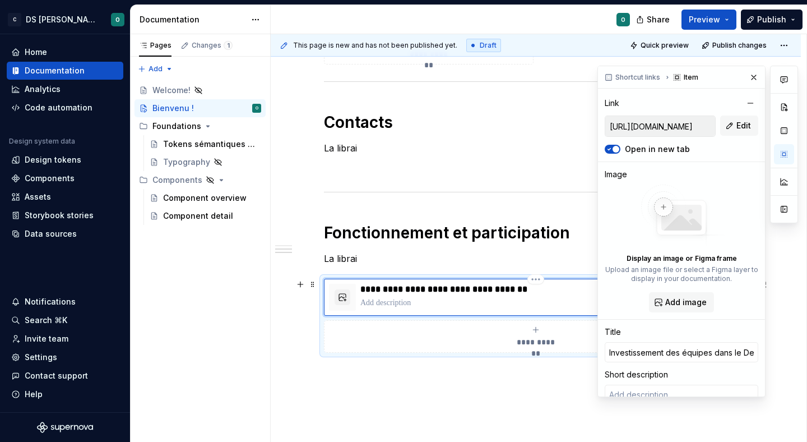
type input "Investissement des équipes dans le D"
type textarea "*"
type input "Investissement des équipes dans le DS"
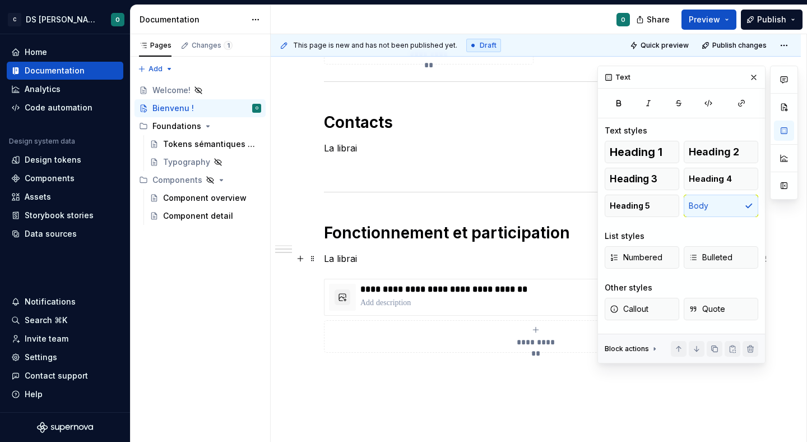
click at [401, 256] on p "La librai" at bounding box center [536, 258] width 424 height 13
click at [403, 303] on p at bounding box center [551, 302] width 382 height 11
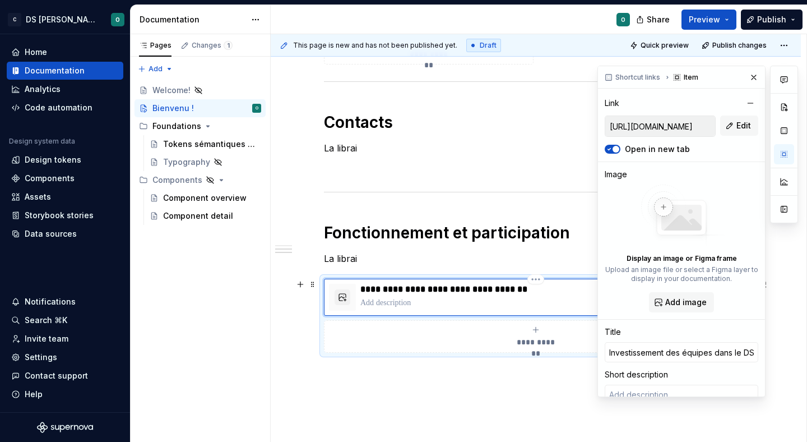
type textarea "*"
type textarea "P"
type textarea "*"
type textarea "Po"
type textarea "*"
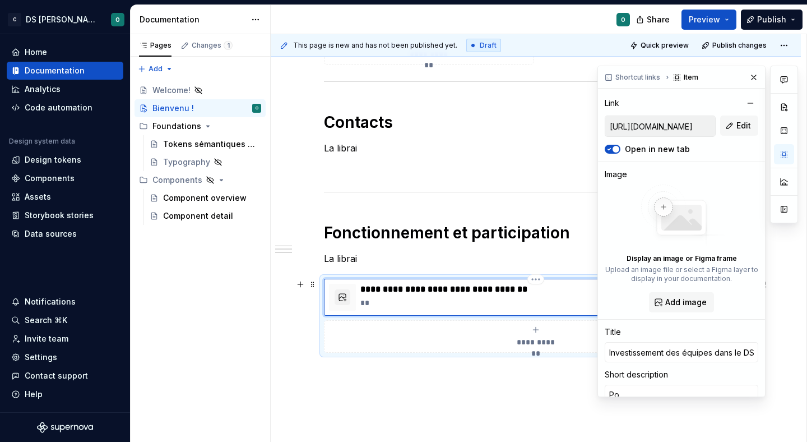
type textarea "Pou"
type textarea "*"
type textarea "Pour"
type textarea "*"
type textarea "Pourq"
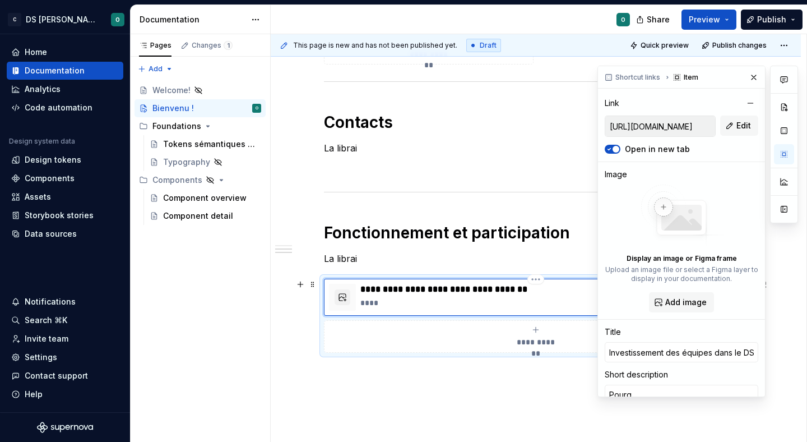
type textarea "*"
type textarea "Pourqu"
type textarea "*"
type textarea "Pourquo"
type textarea "*"
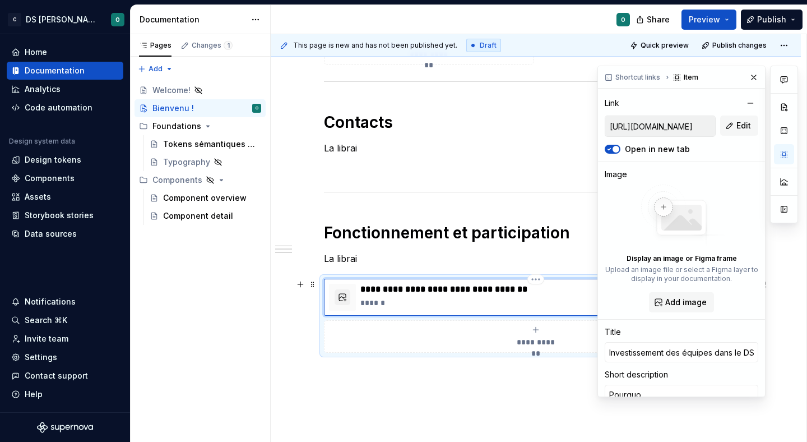
type textarea "Pourquoi"
type textarea "*"
type textarea "Pourquoi"
type textarea "*"
type textarea "Pourquoi e"
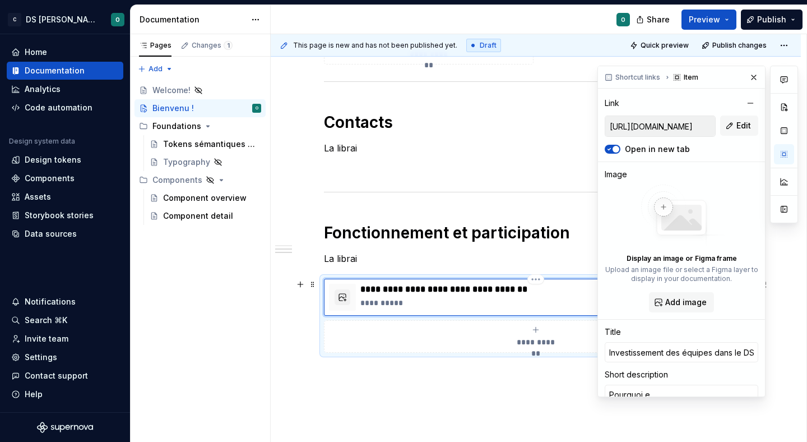
type textarea "*"
type textarea "Pourquoi et"
type textarea "*"
type textarea "Pourquoi et"
type textarea "*"
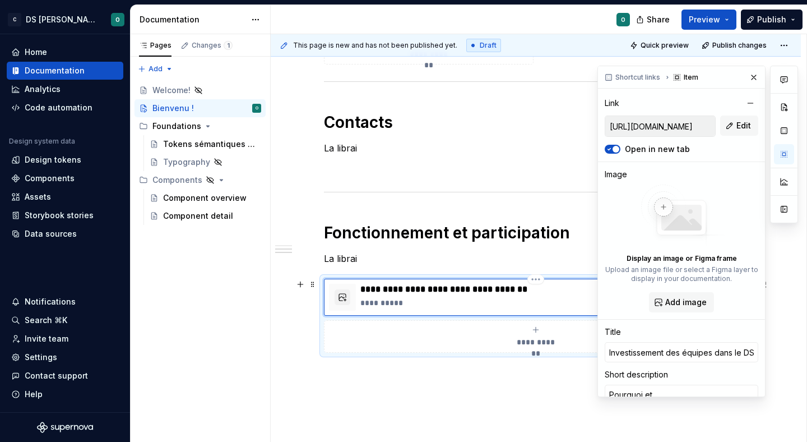
type textarea "Pourquoi et c"
type textarea "*"
type textarea "Pourquoi et co"
type textarea "*"
type textarea "Pourquoi et com"
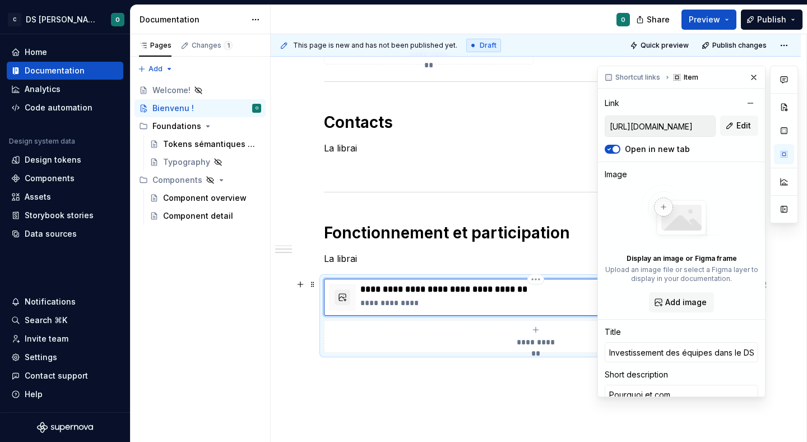
type textarea "*"
type textarea "Pourquoi et comm"
type textarea "*"
type textarea "Pourquoi et comme"
type textarea "*"
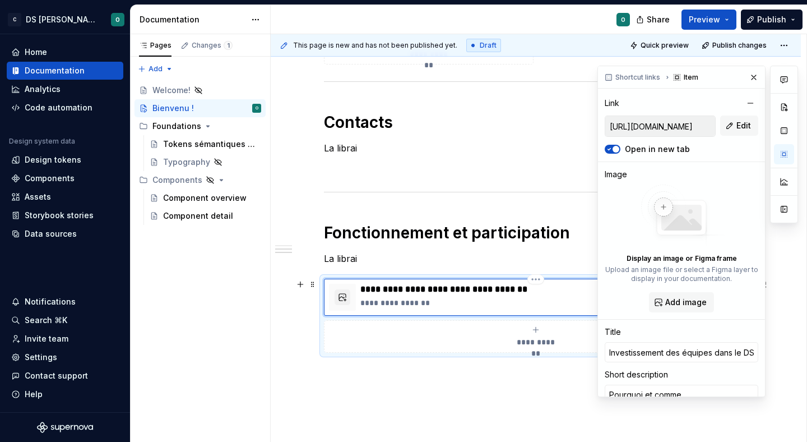
type textarea "Pourquoi et commen"
type textarea "*"
type textarea "Pourquoi et comment"
click at [780, 152] on button "button" at bounding box center [784, 154] width 20 height 20
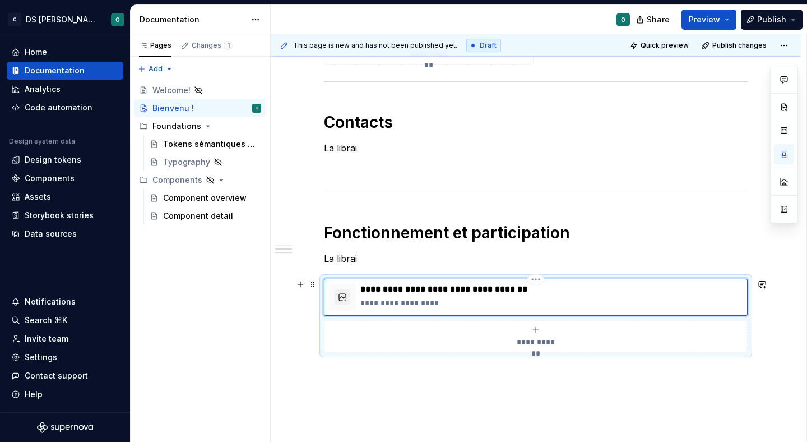
click at [483, 305] on p "**********" at bounding box center [551, 302] width 382 height 11
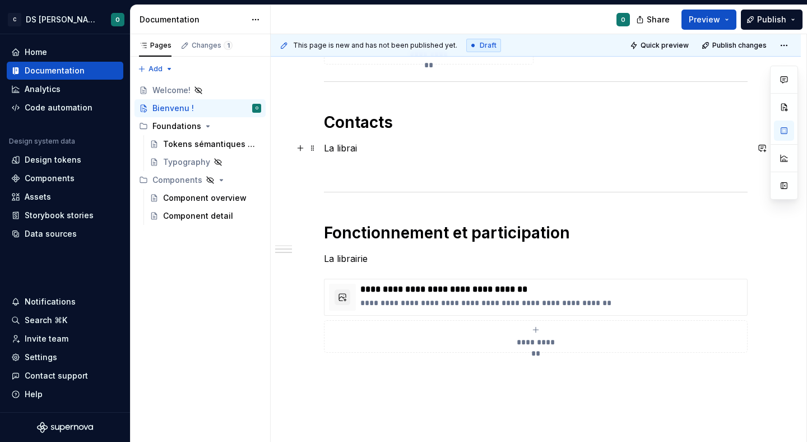
click at [402, 144] on p "La librai" at bounding box center [536, 147] width 424 height 13
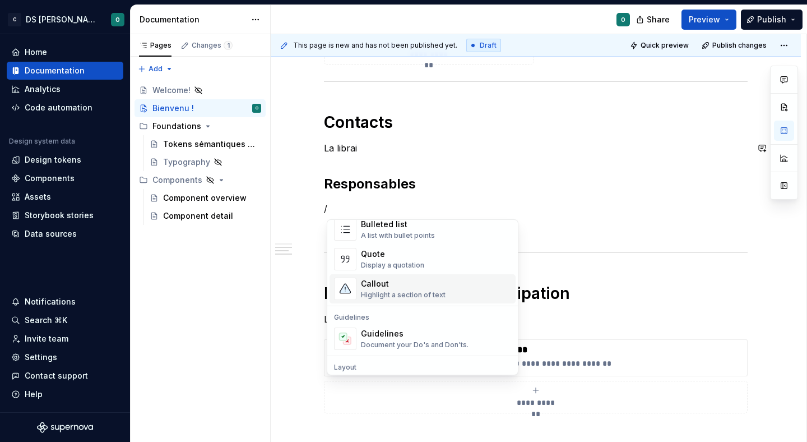
scroll to position [231, 0]
click at [436, 286] on div "Callout" at bounding box center [403, 282] width 85 height 11
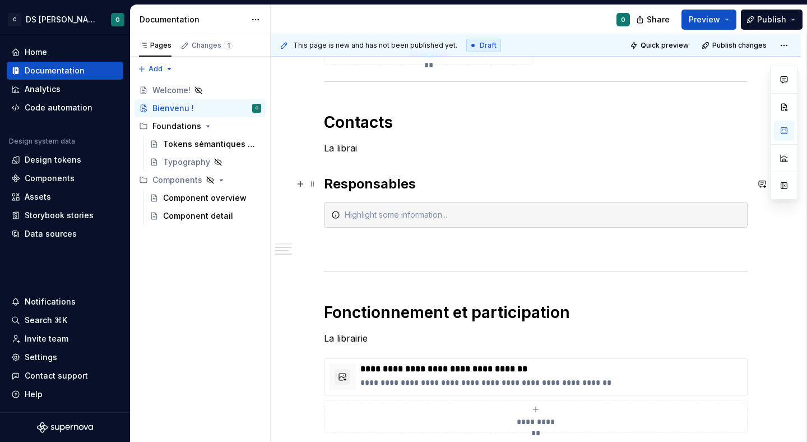
click at [436, 185] on h2 "Responsables" at bounding box center [536, 184] width 424 height 18
click at [369, 215] on div at bounding box center [543, 214] width 396 height 11
click at [327, 214] on div at bounding box center [536, 215] width 424 height 26
click at [337, 213] on icon at bounding box center [335, 214] width 9 height 9
click at [322, 214] on div "Bienvenue dans le design system de Citeo ✨ Un seul langage visuel, une seule bi…" at bounding box center [536, 78] width 530 height 1054
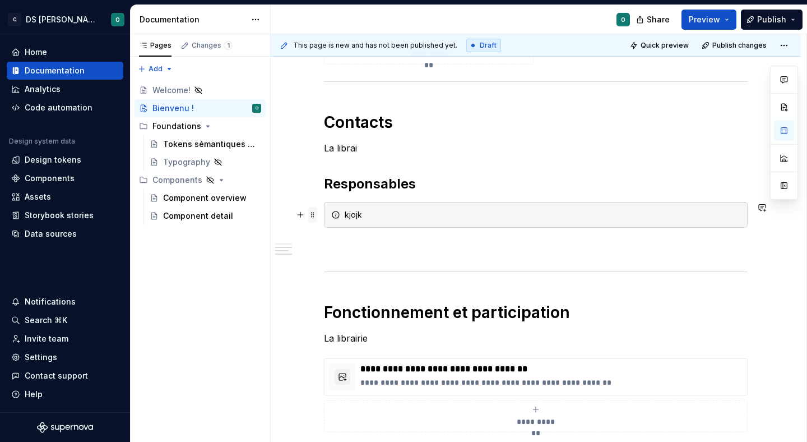
click at [313, 214] on span at bounding box center [312, 215] width 9 height 16
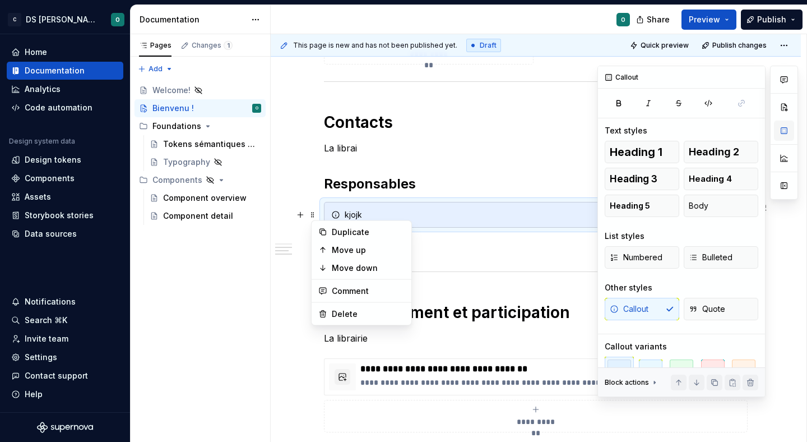
click at [785, 132] on button "button" at bounding box center [784, 130] width 20 height 20
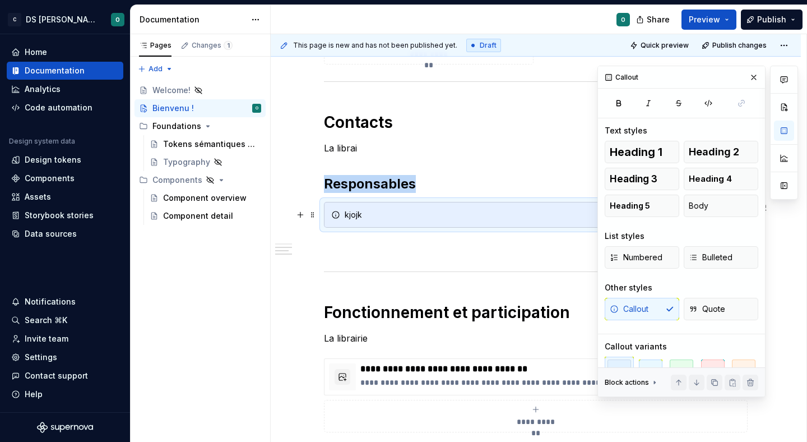
scroll to position [25, 0]
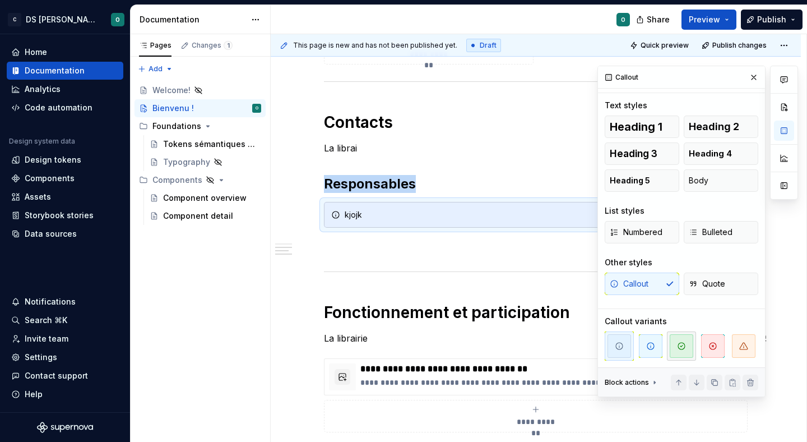
click at [693, 346] on span "button" at bounding box center [682, 346] width 24 height 24
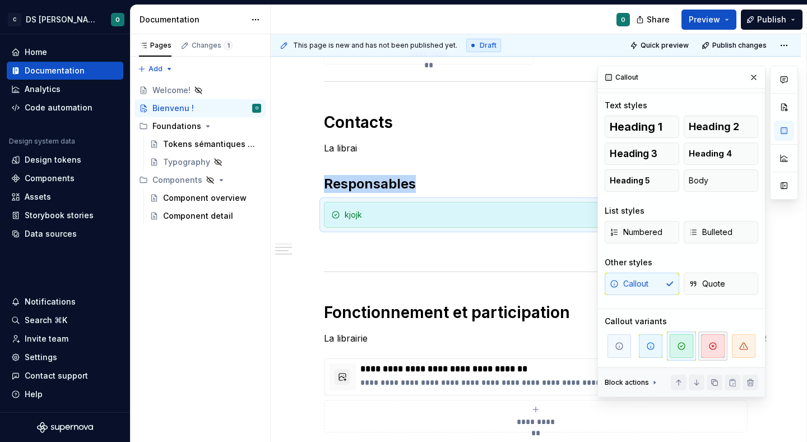
click at [725, 342] on button "button" at bounding box center [712, 345] width 29 height 29
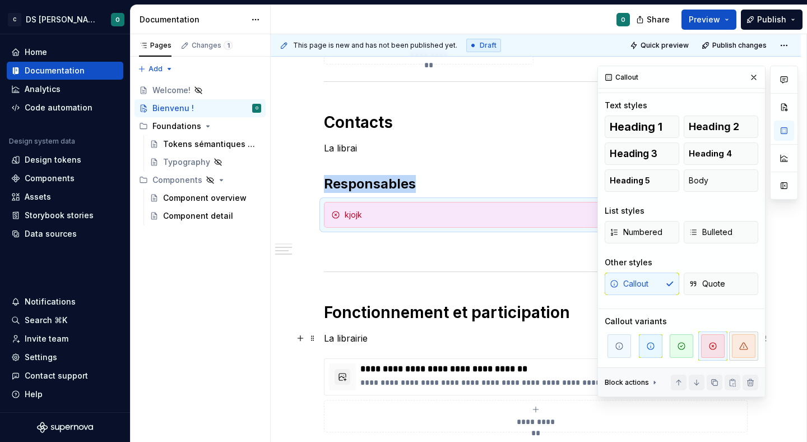
click at [741, 341] on icon "button" at bounding box center [743, 345] width 9 height 9
click at [658, 344] on span "button" at bounding box center [651, 346] width 24 height 24
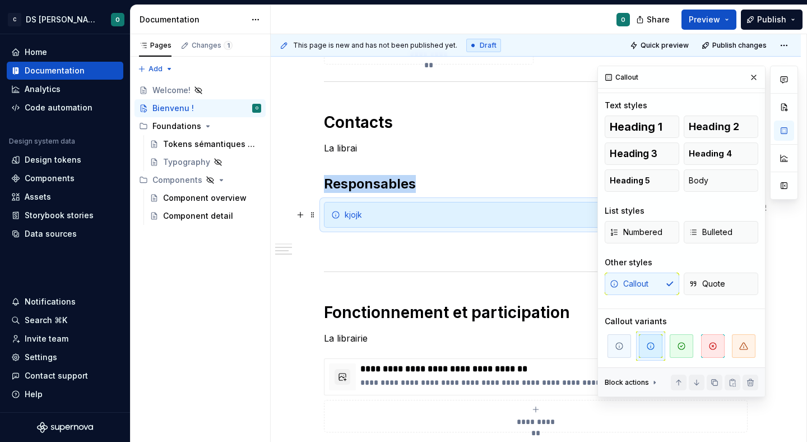
click at [446, 216] on div "kjojk" at bounding box center [543, 214] width 396 height 11
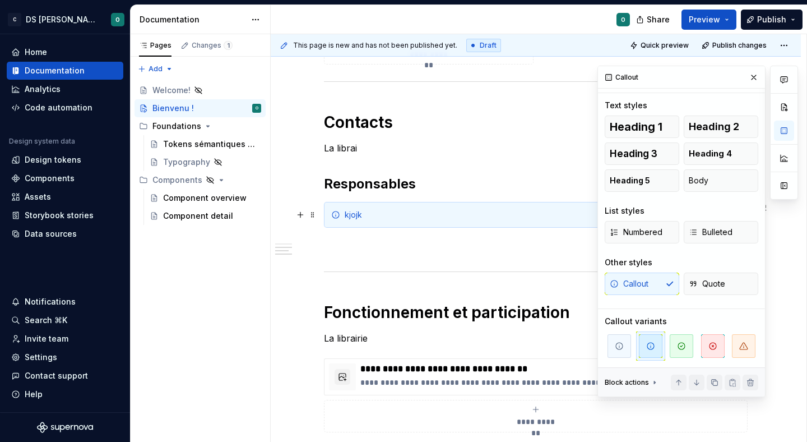
click at [323, 205] on div "Bienvenue dans le design system de Citeo ✨ Un seul langage visuel, une seule bi…" at bounding box center [536, 78] width 530 height 1054
click at [308, 215] on button "button" at bounding box center [301, 215] width 16 height 16
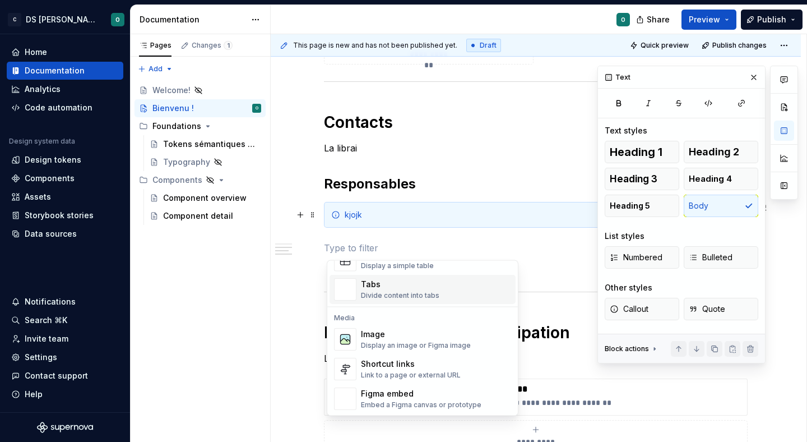
scroll to position [429, 0]
click at [419, 295] on div "Divide content into tabs" at bounding box center [400, 296] width 78 height 9
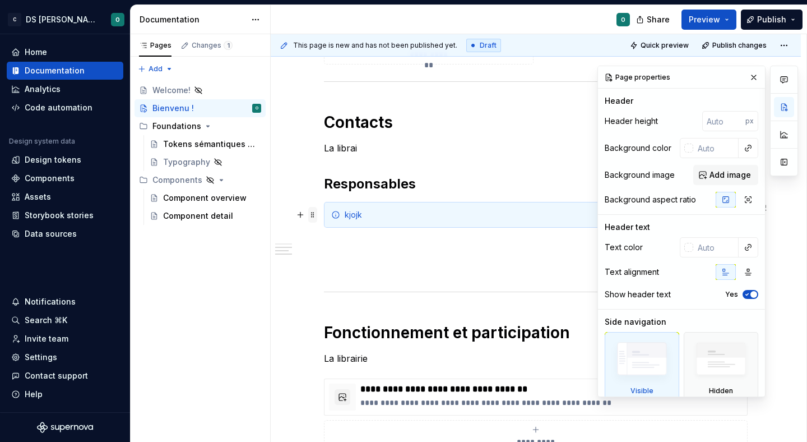
click at [314, 213] on span at bounding box center [312, 215] width 9 height 16
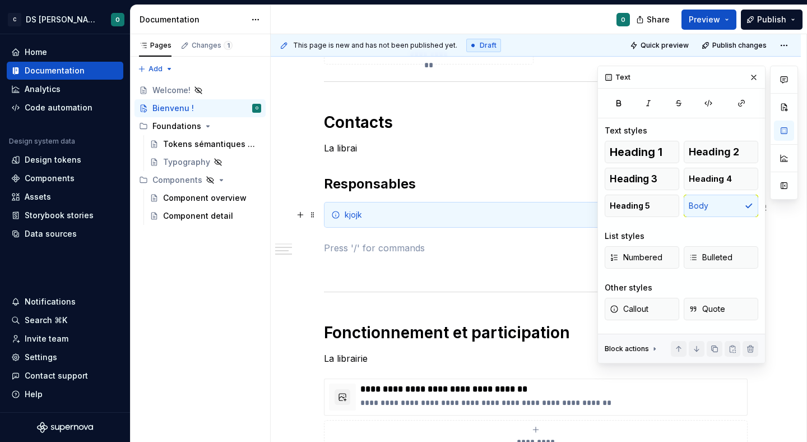
click at [444, 246] on p at bounding box center [536, 247] width 424 height 13
click at [318, 202] on div "Bienvenue dans le design system de Citeo ✨ Un seul langage visuel, une seule bi…" at bounding box center [536, 88] width 530 height 1074
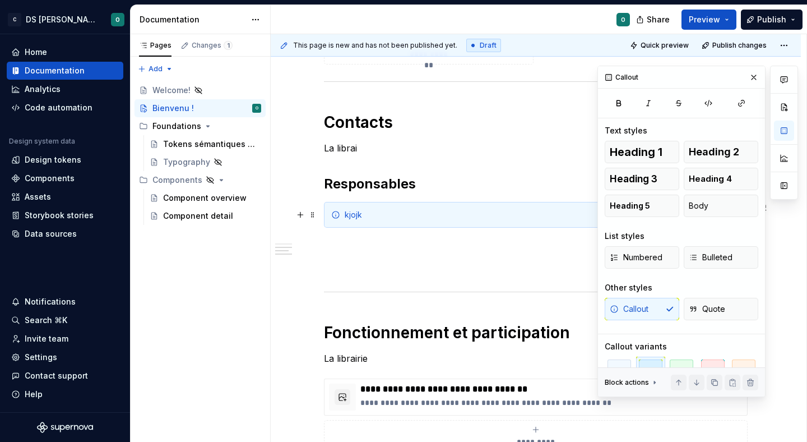
click at [323, 204] on div "Bienvenue dans le design system de Citeo ✨ Un seul langage visuel, une seule bi…" at bounding box center [536, 88] width 530 height 1074
click at [332, 207] on div "kjojk" at bounding box center [536, 215] width 424 height 26
click at [321, 214] on div "Bienvenue dans le design system de Citeo ✨ Un seul langage visuel, une seule bi…" at bounding box center [536, 88] width 530 height 1074
click at [315, 214] on span at bounding box center [312, 215] width 9 height 16
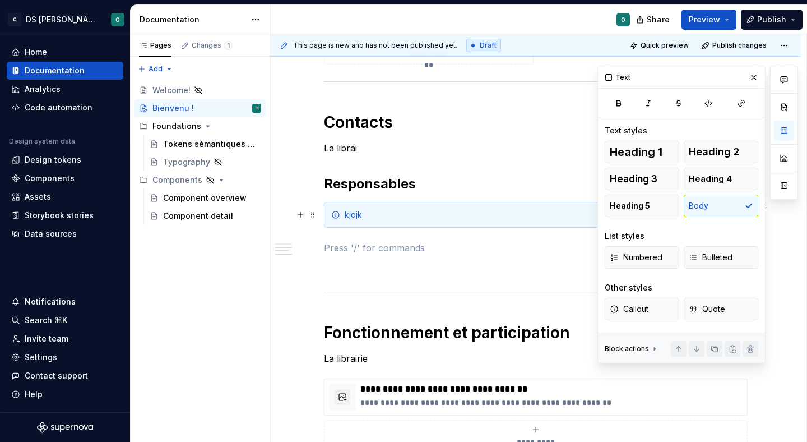
click at [492, 251] on p at bounding box center [536, 247] width 424 height 13
click at [321, 213] on div "Bienvenue dans le design system de Citeo ✨ Un seul langage visuel, une seule bi…" at bounding box center [536, 88] width 530 height 1074
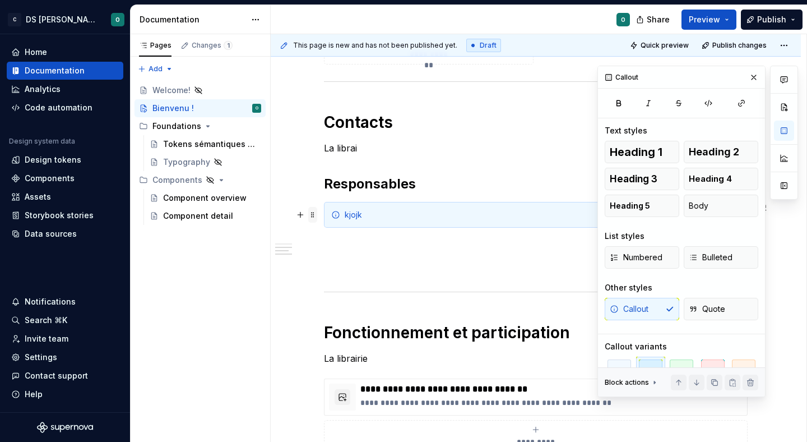
click at [312, 213] on span at bounding box center [312, 215] width 9 height 16
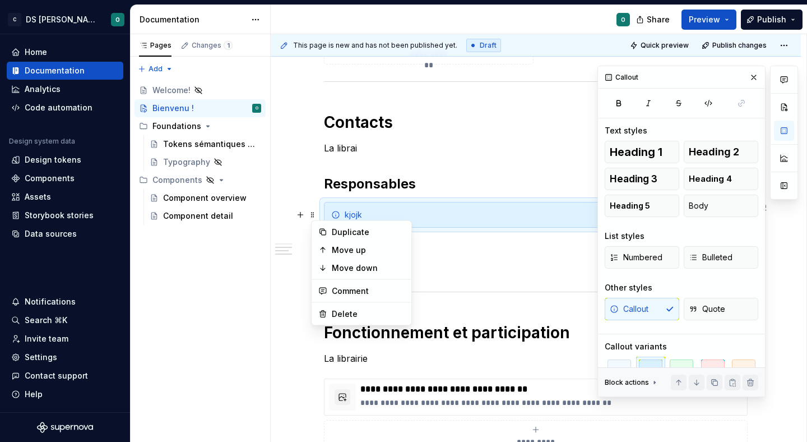
click at [576, 249] on p at bounding box center [536, 247] width 424 height 13
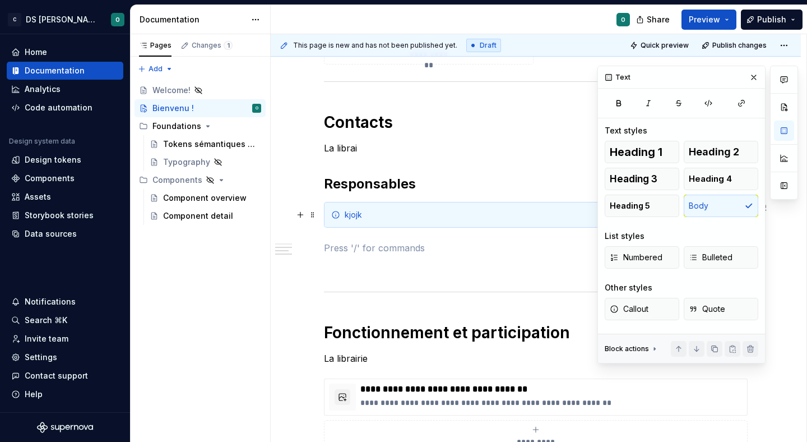
click at [326, 217] on div "kjojk" at bounding box center [536, 215] width 424 height 26
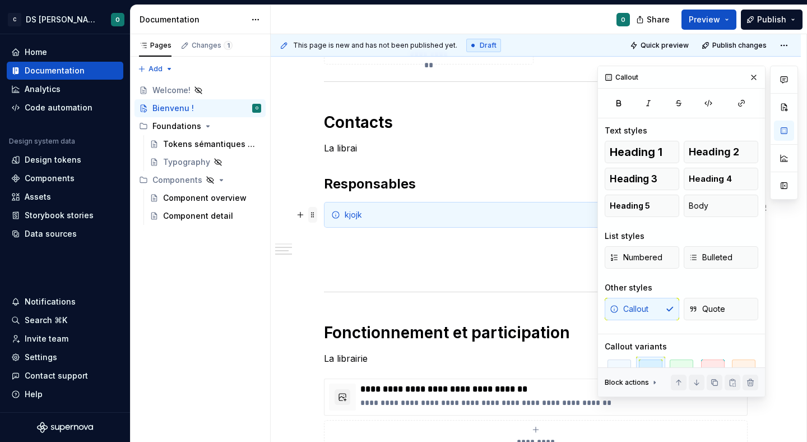
click at [313, 214] on span at bounding box center [312, 215] width 9 height 16
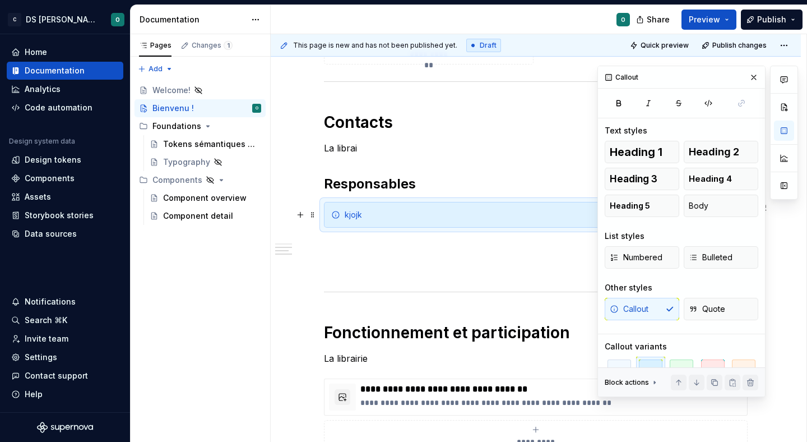
click at [353, 202] on div "kjojk" at bounding box center [536, 215] width 424 height 26
click at [308, 211] on button "button" at bounding box center [301, 215] width 16 height 16
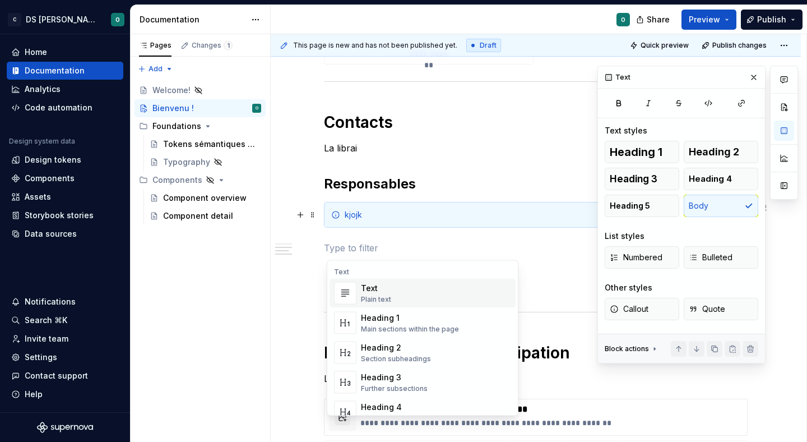
click at [321, 209] on div "Bienvenue dans le design system de Citeo ✨ Un seul langage visuel, une seule bi…" at bounding box center [536, 98] width 530 height 1094
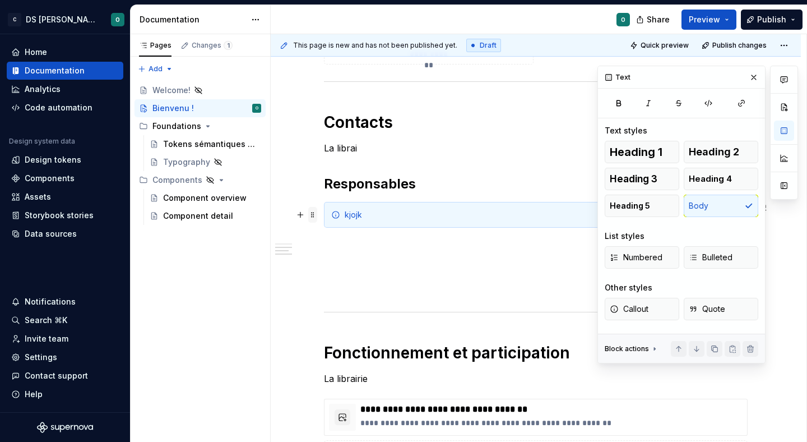
click at [314, 213] on span at bounding box center [312, 215] width 9 height 16
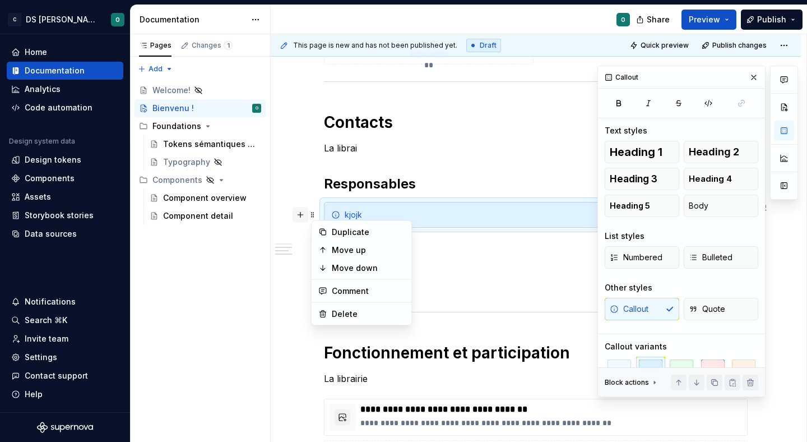
click at [303, 215] on button "button" at bounding box center [301, 215] width 16 height 16
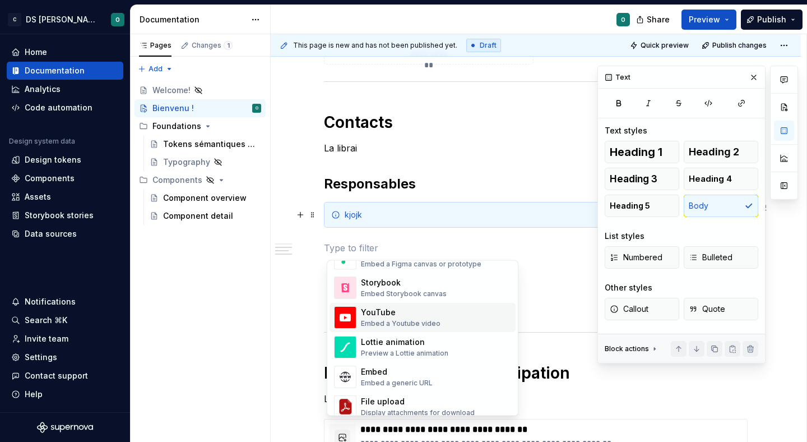
scroll to position [592, 0]
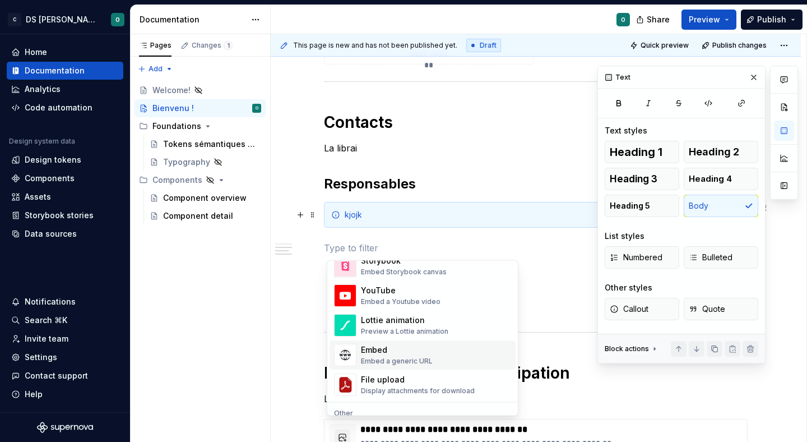
click at [396, 354] on div "Embed" at bounding box center [397, 350] width 72 height 11
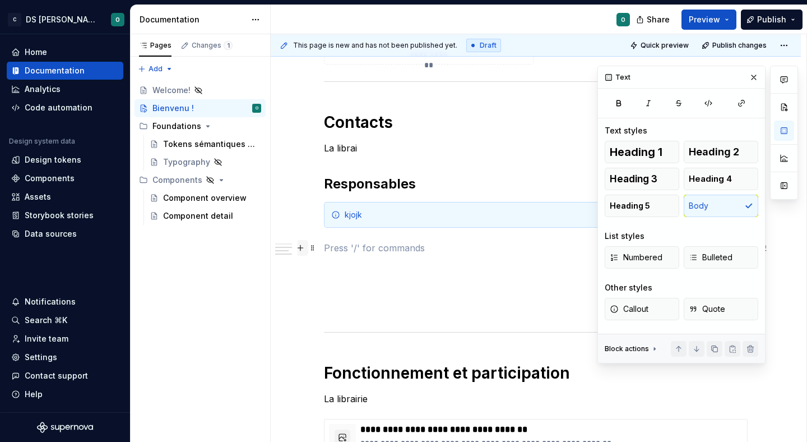
click at [303, 246] on button "button" at bounding box center [301, 248] width 16 height 16
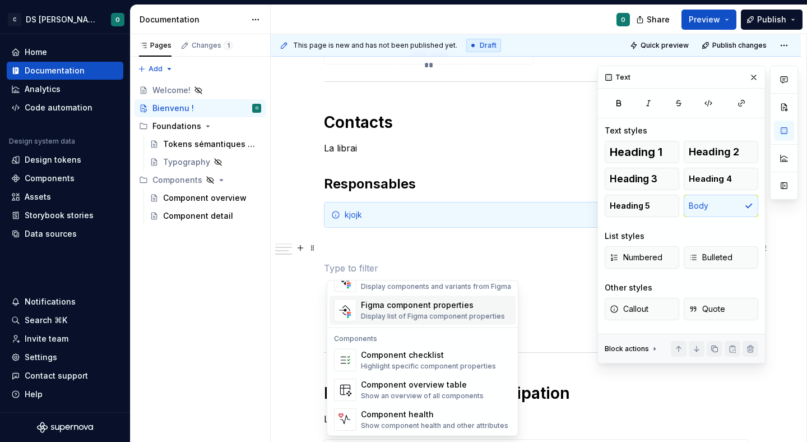
scroll to position [1116, 0]
click at [418, 426] on div "Show component health and other attributes" at bounding box center [434, 424] width 147 height 9
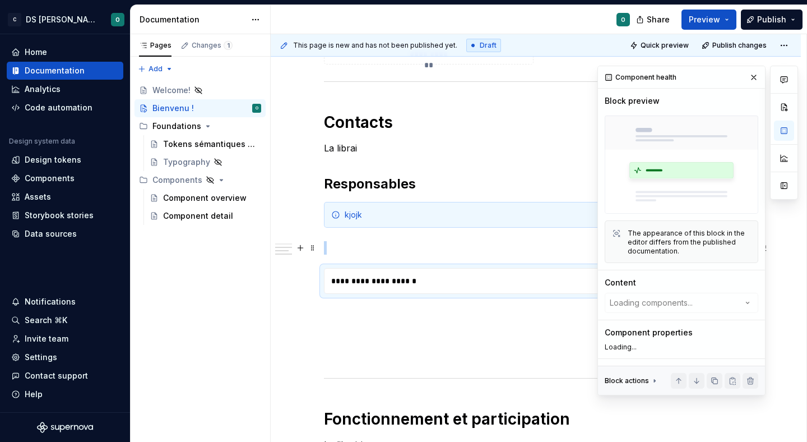
type textarea "*"
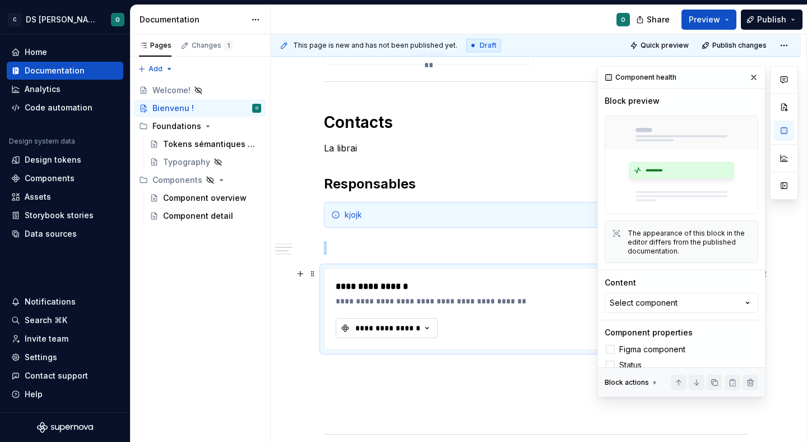
click at [417, 323] on div "**********" at bounding box center [387, 327] width 67 height 11
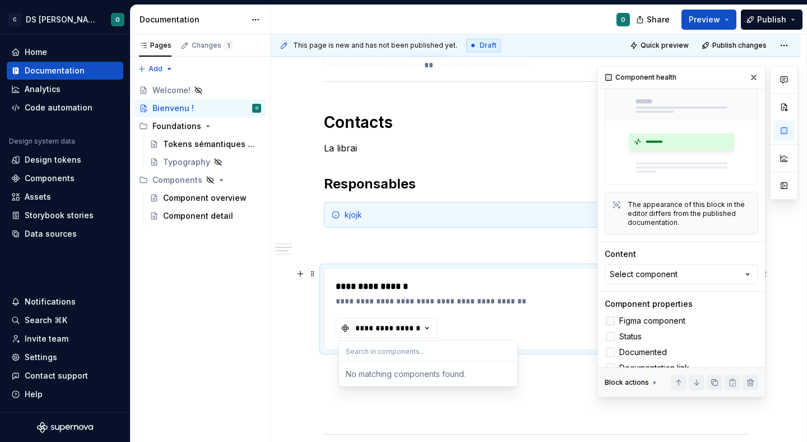
click at [663, 319] on span "Figma component" at bounding box center [652, 320] width 66 height 9
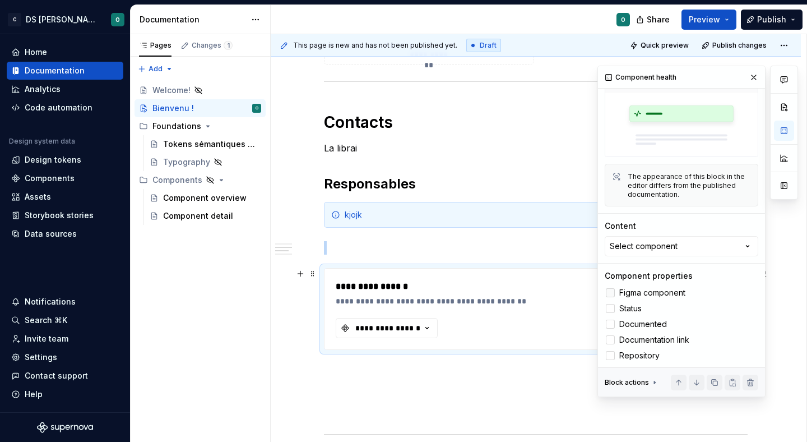
click at [663, 319] on span "Documented" at bounding box center [643, 323] width 48 height 9
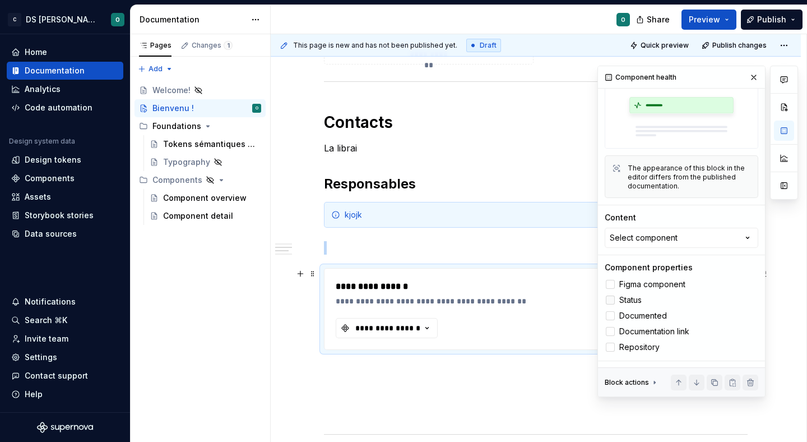
click at [646, 303] on label "Status" at bounding box center [682, 299] width 154 height 13
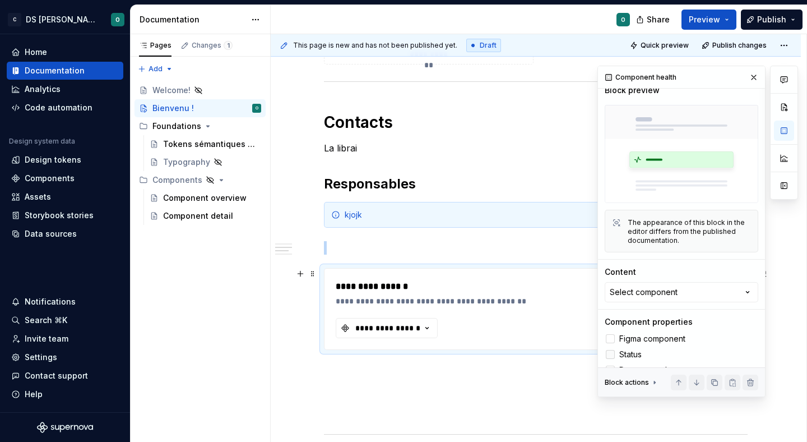
scroll to position [7, 0]
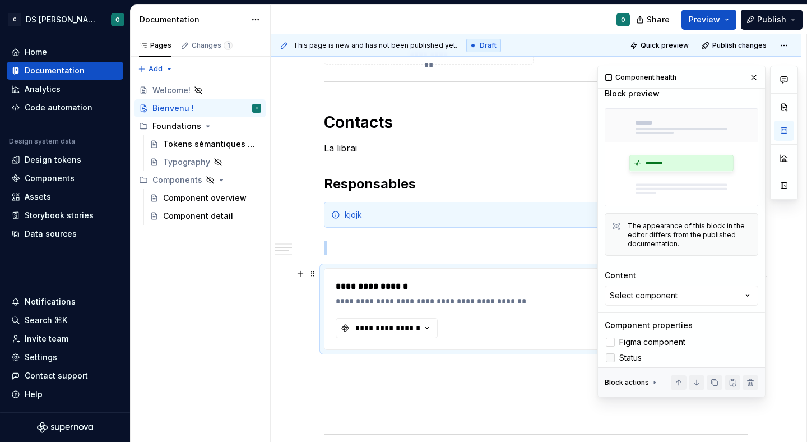
click at [646, 303] on button "Select component" at bounding box center [682, 295] width 154 height 20
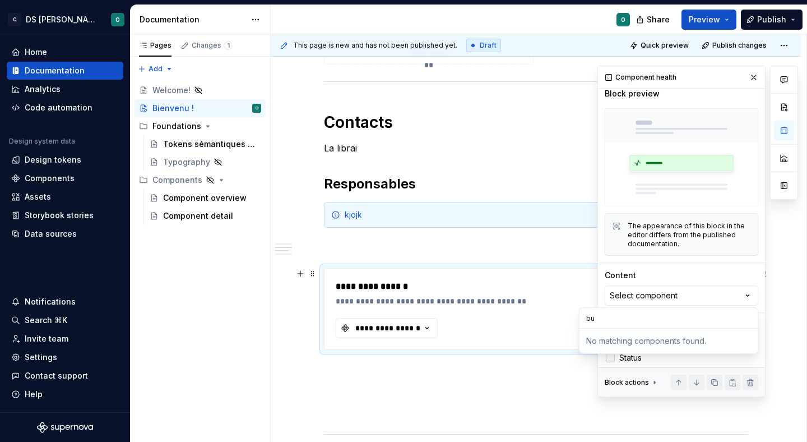
type input "b"
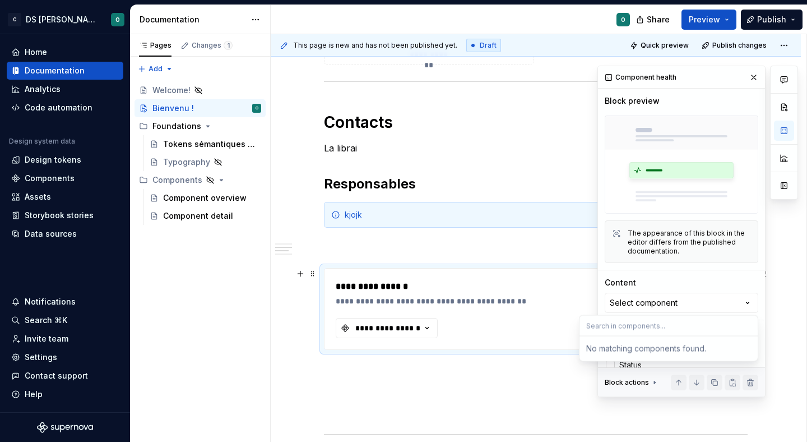
click at [499, 298] on div "**********" at bounding box center [499, 300] width 326 height 11
click at [311, 274] on span at bounding box center [312, 274] width 9 height 16
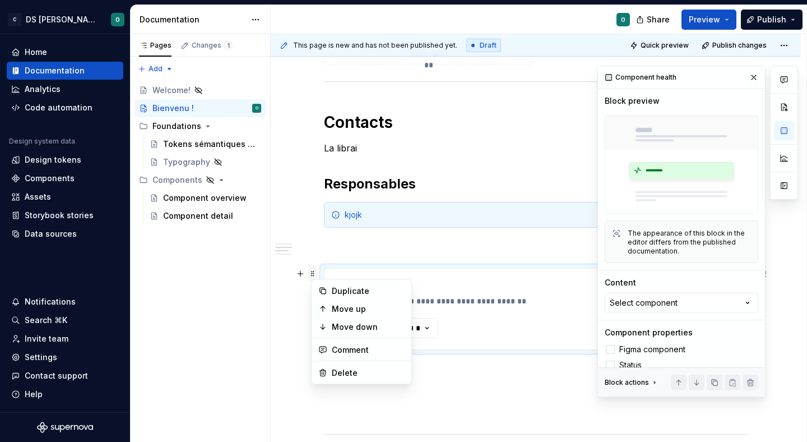
click at [311, 274] on span at bounding box center [312, 274] width 9 height 16
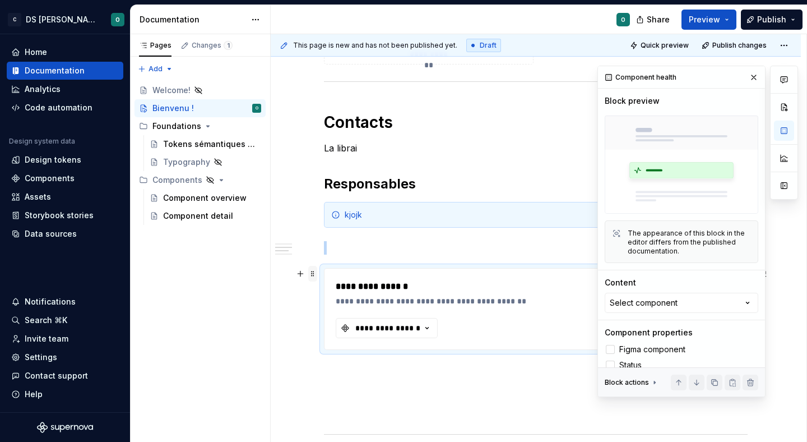
click at [311, 274] on span at bounding box center [312, 274] width 9 height 16
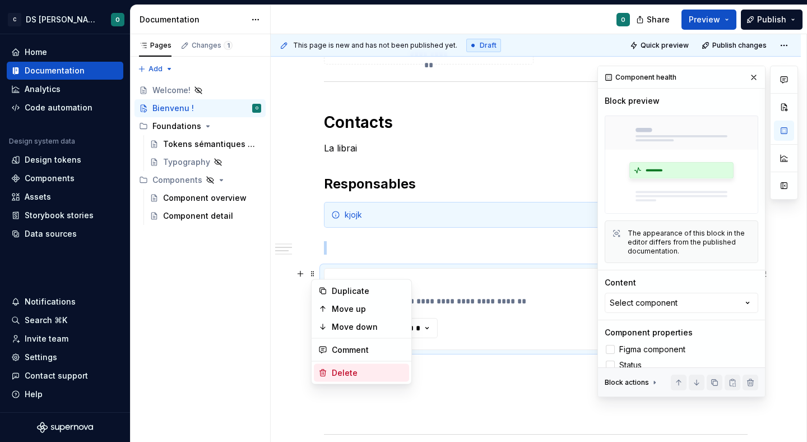
click at [352, 371] on div "Delete" at bounding box center [368, 372] width 73 height 11
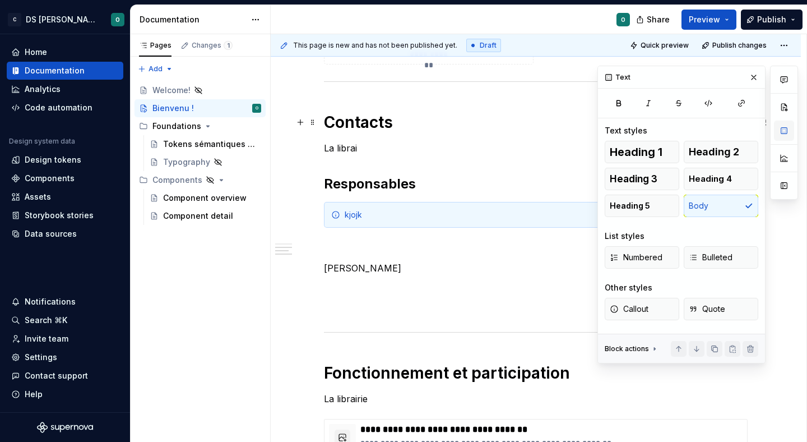
click at [785, 129] on button "button" at bounding box center [784, 130] width 20 height 20
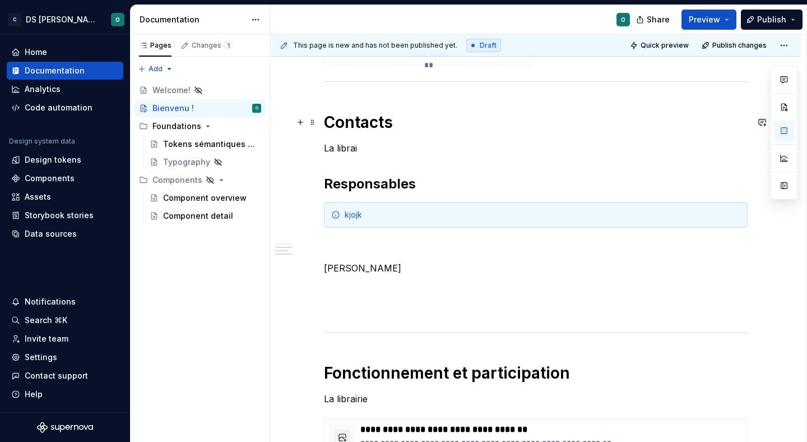
type textarea "*"
click at [774, 120] on button "button" at bounding box center [784, 130] width 20 height 20
click at [419, 281] on p at bounding box center [536, 287] width 424 height 13
click at [403, 276] on div "Bienvenue dans le design system de Citeo ✨ Un seul langage visuel, une seule bi…" at bounding box center [536, 48] width 424 height 942
click at [382, 265] on p "[PERSON_NAME]" at bounding box center [536, 267] width 424 height 13
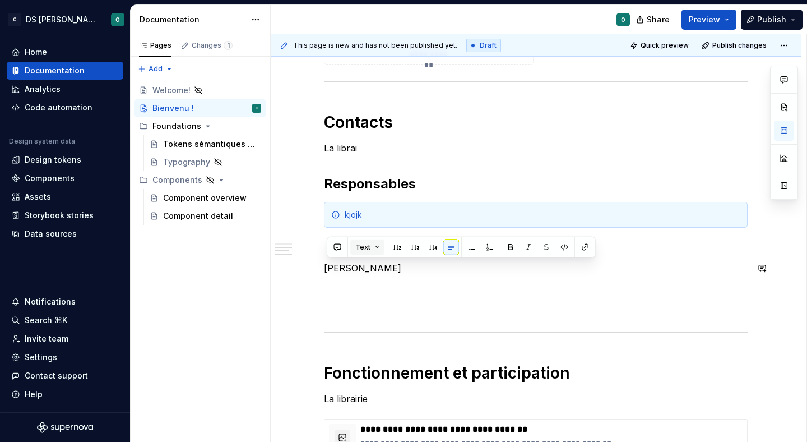
click at [369, 245] on button "Text" at bounding box center [367, 247] width 34 height 16
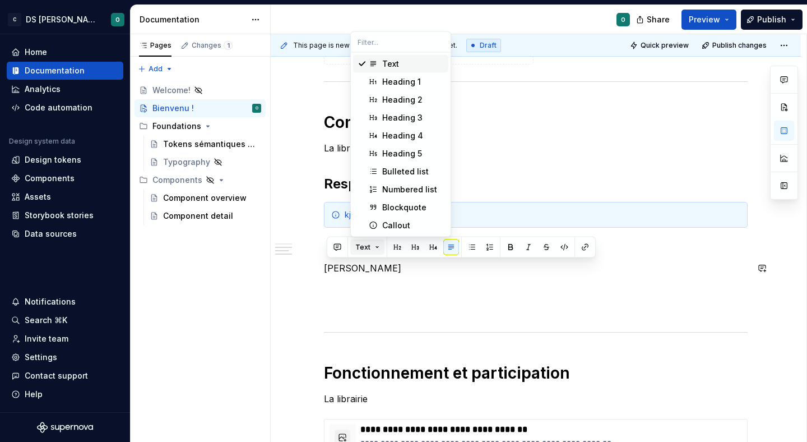
click at [369, 245] on button "Text" at bounding box center [367, 247] width 34 height 16
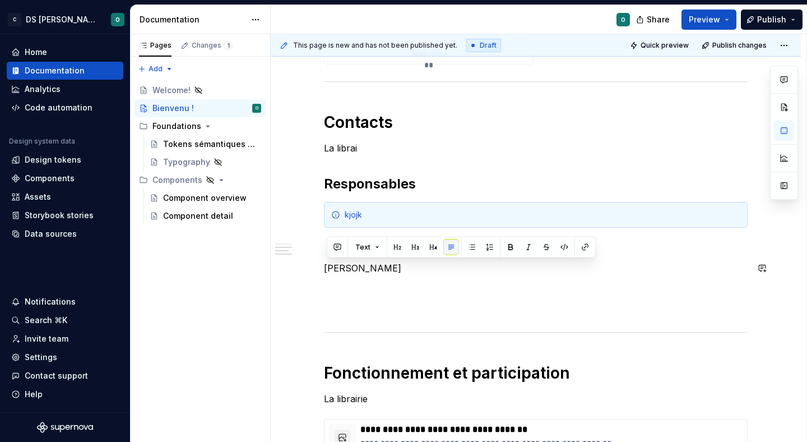
click at [453, 248] on button "button" at bounding box center [451, 247] width 16 height 16
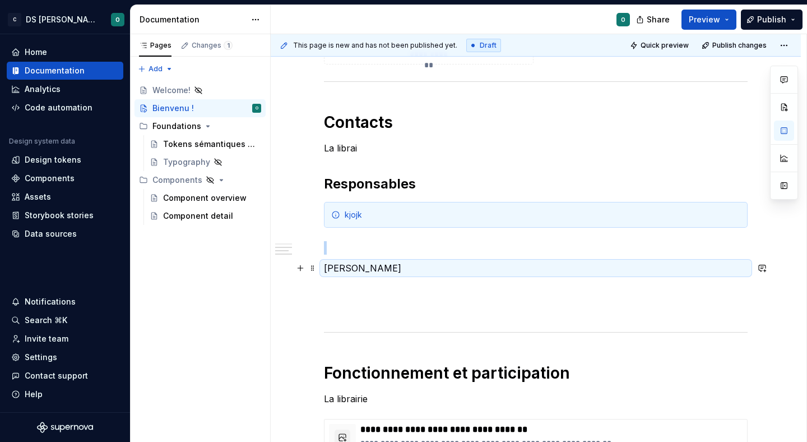
click at [457, 270] on p "[PERSON_NAME]" at bounding box center [536, 267] width 424 height 13
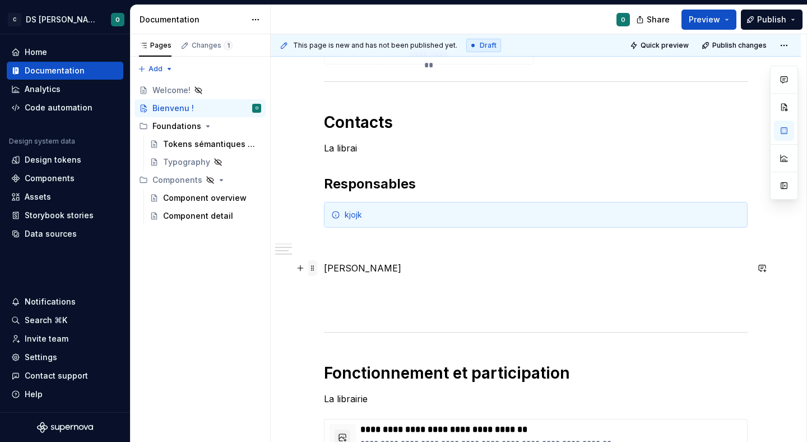
click at [316, 268] on span at bounding box center [312, 268] width 9 height 16
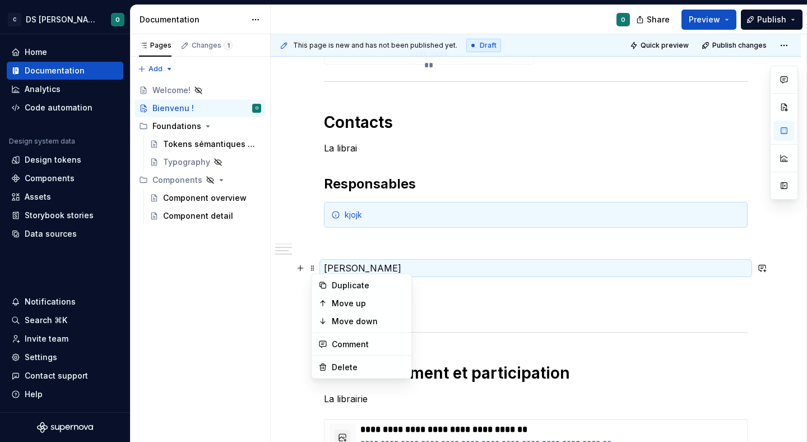
click at [349, 267] on p "[PERSON_NAME]" at bounding box center [536, 267] width 424 height 13
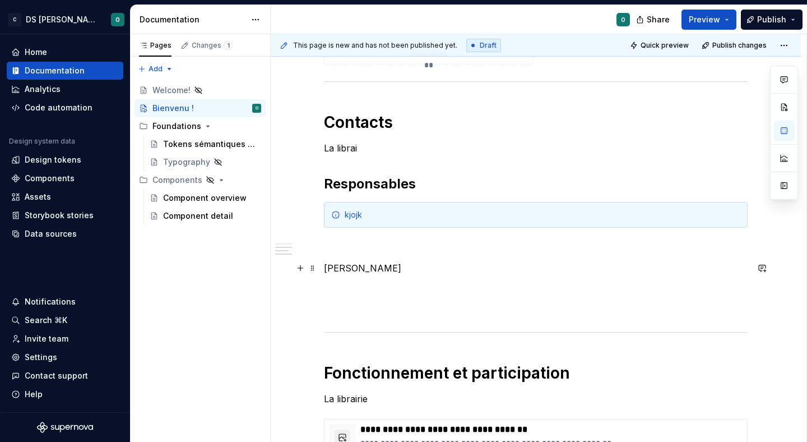
click at [349, 267] on p "[PERSON_NAME]" at bounding box center [536, 267] width 424 height 13
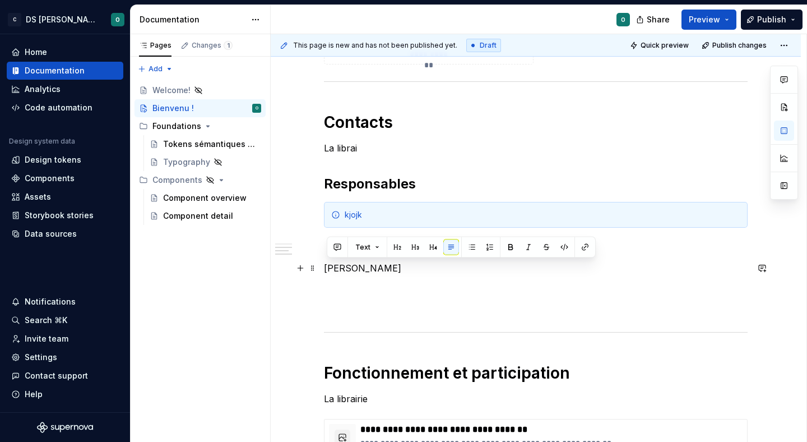
click at [349, 267] on p "[PERSON_NAME]" at bounding box center [536, 267] width 424 height 13
click at [313, 269] on span at bounding box center [312, 268] width 9 height 16
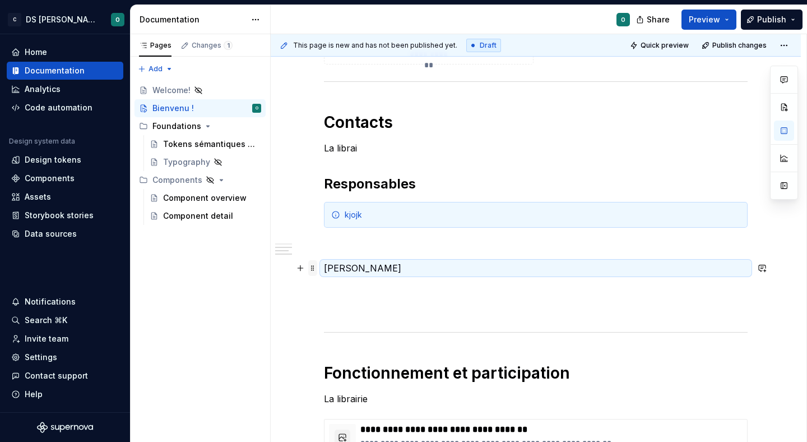
click at [315, 266] on span at bounding box center [312, 268] width 9 height 16
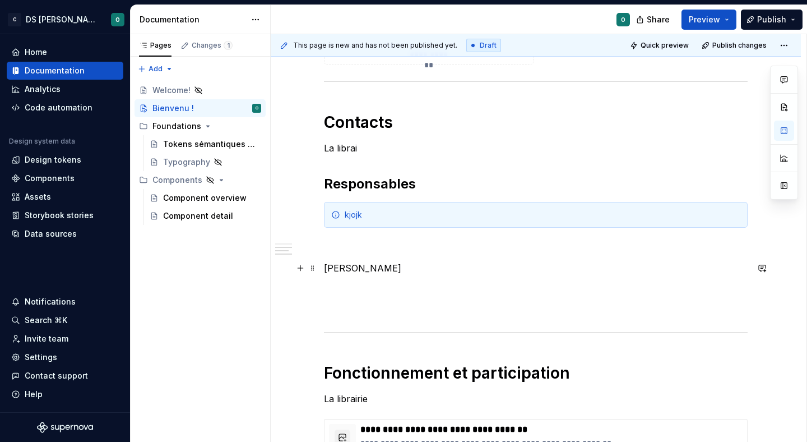
click at [361, 268] on p "[PERSON_NAME]" at bounding box center [536, 267] width 424 height 13
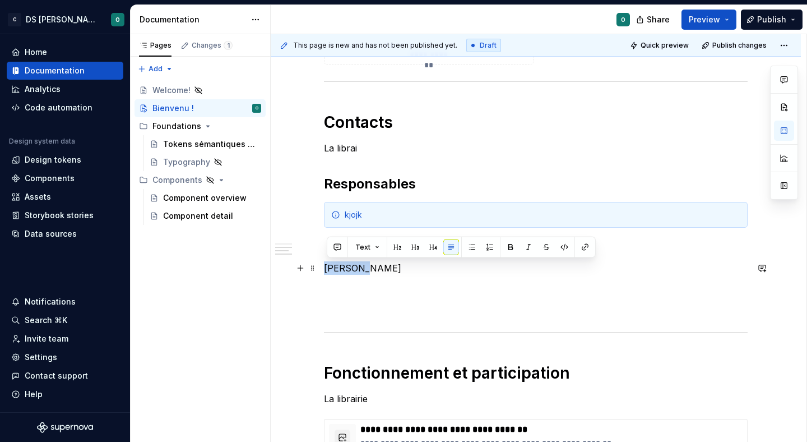
click at [361, 268] on p "[PERSON_NAME]" at bounding box center [536, 267] width 424 height 13
click at [412, 273] on p "[PERSON_NAME]" at bounding box center [536, 267] width 424 height 13
drag, startPoint x: 412, startPoint y: 273, endPoint x: 330, endPoint y: 271, distance: 81.9
click at [330, 271] on p "[PERSON_NAME]" at bounding box center [536, 267] width 424 height 13
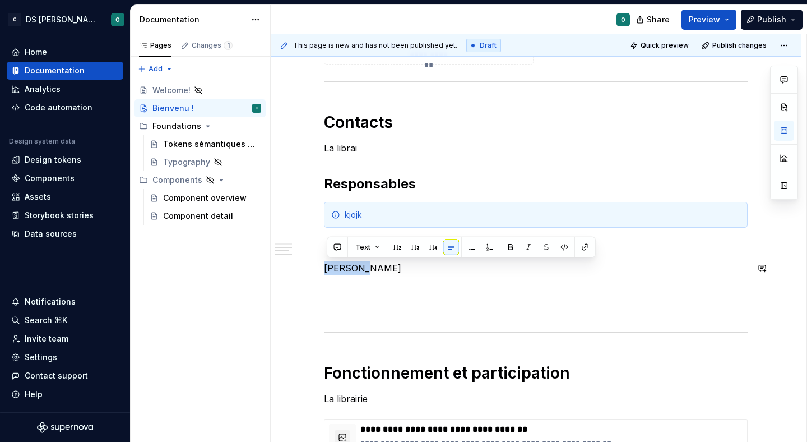
click at [330, 271] on p "[PERSON_NAME]" at bounding box center [536, 267] width 424 height 13
click at [433, 267] on p "[PERSON_NAME]" at bounding box center [536, 267] width 424 height 13
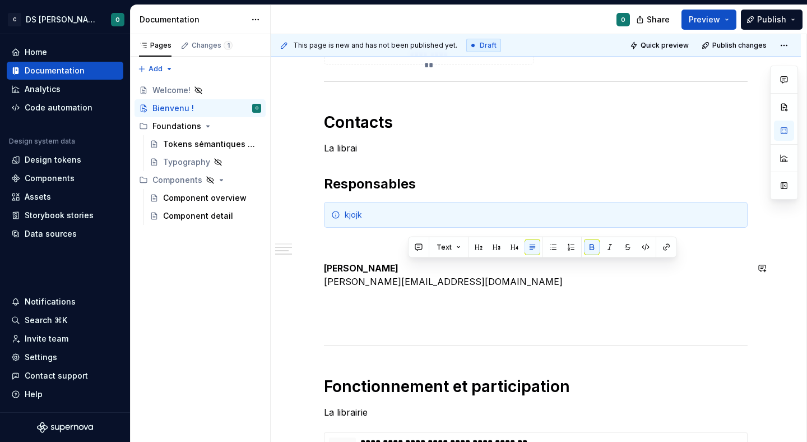
click at [452, 271] on p "Benjamin Margoux [EMAIL_ADDRESS][DOMAIN_NAME]" at bounding box center [536, 274] width 424 height 27
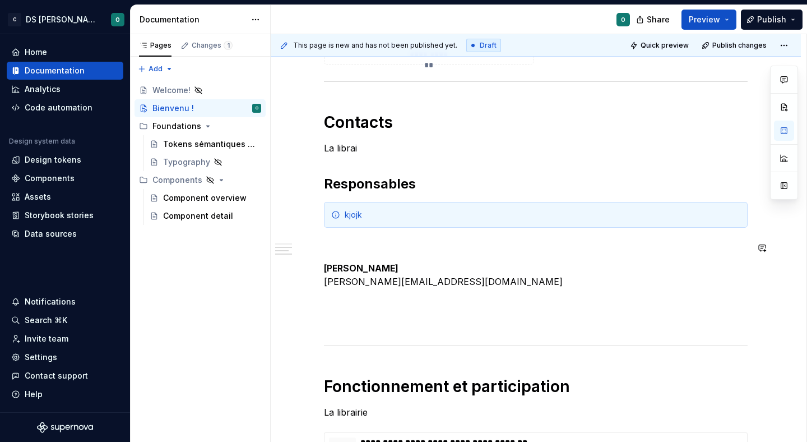
click at [397, 255] on div "Bienvenue dans le design system de Citeo ✨ Un seul langage visuel, une seule bi…" at bounding box center [536, 55] width 424 height 956
click at [366, 245] on p at bounding box center [536, 247] width 424 height 13
click at [301, 247] on button "button" at bounding box center [301, 248] width 16 height 16
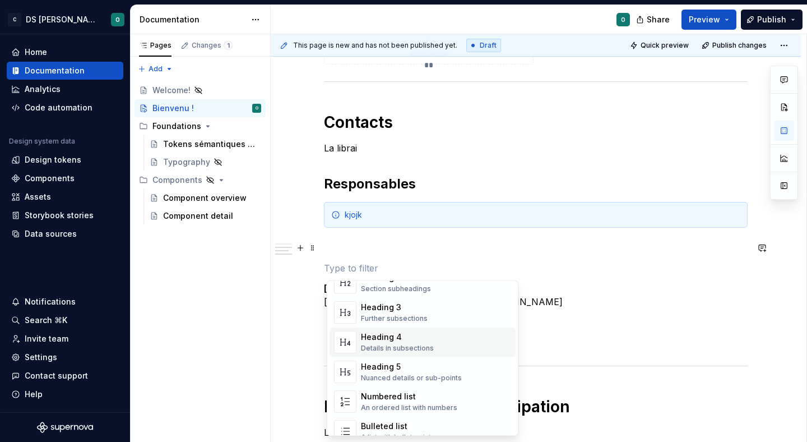
scroll to position [95, 0]
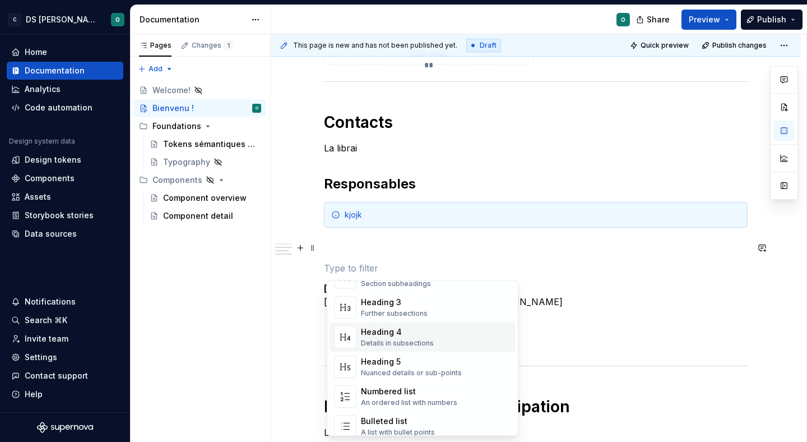
click at [542, 279] on div "Bienvenue dans le design system de Citeo ✨ Un seul langage visuel, une seule bi…" at bounding box center [536, 65] width 424 height 976
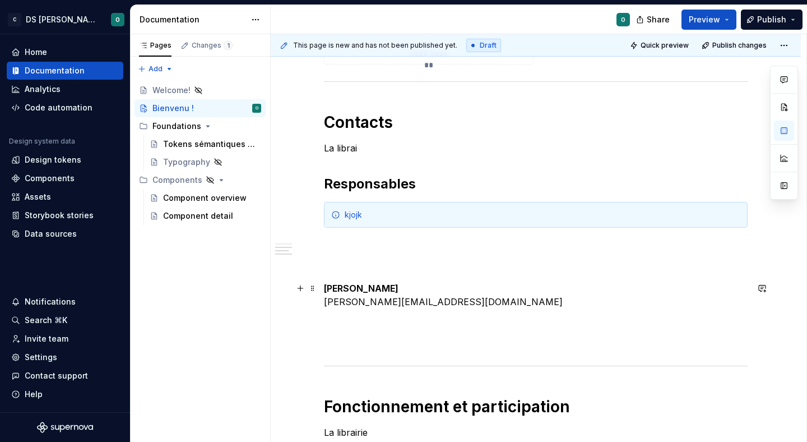
click at [330, 286] on strong "[PERSON_NAME]" at bounding box center [361, 287] width 75 height 11
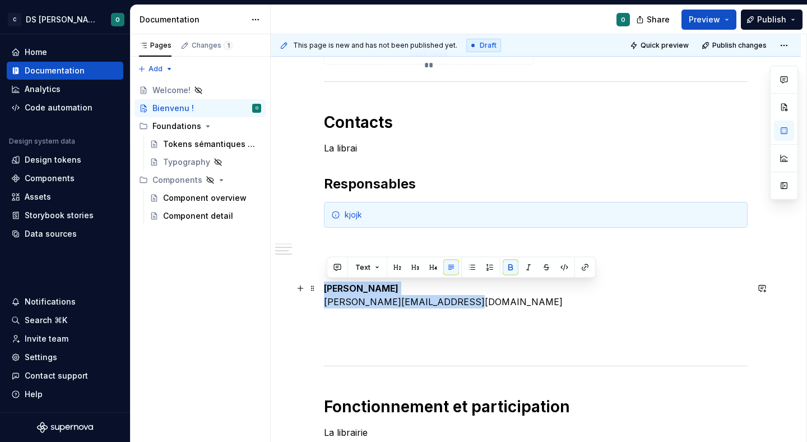
click at [330, 286] on strong "[PERSON_NAME]" at bounding box center [361, 287] width 75 height 11
click at [330, 285] on strong "[PERSON_NAME]" at bounding box center [361, 287] width 75 height 11
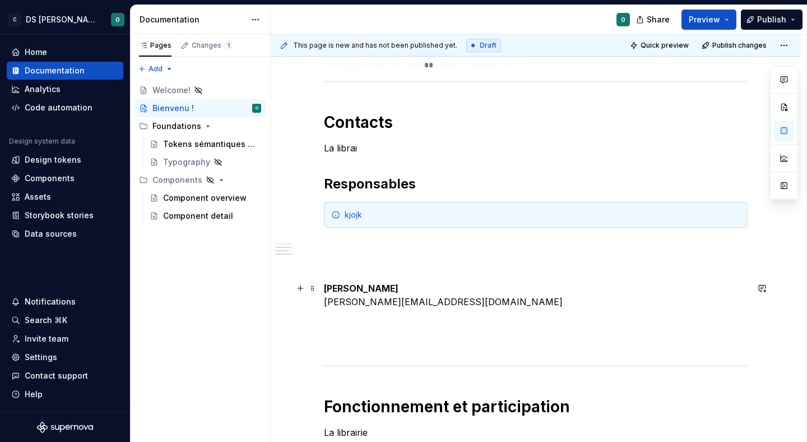
click at [330, 285] on strong "[PERSON_NAME]" at bounding box center [361, 287] width 75 height 11
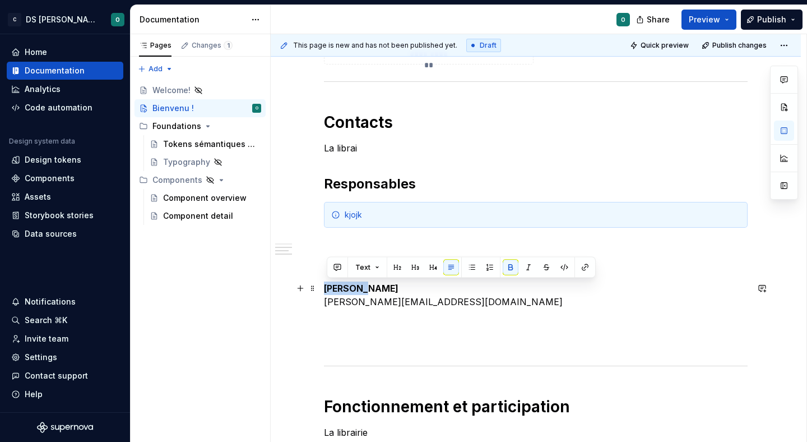
click at [330, 285] on strong "[PERSON_NAME]" at bounding box center [361, 287] width 75 height 11
click at [334, 285] on strong "[PERSON_NAME]" at bounding box center [361, 287] width 75 height 11
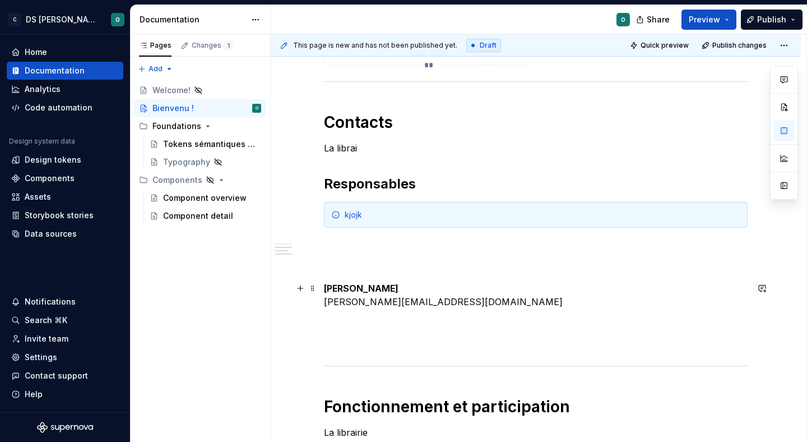
click at [328, 285] on strong "[PERSON_NAME]" at bounding box center [361, 287] width 75 height 11
click at [317, 286] on span at bounding box center [312, 288] width 9 height 16
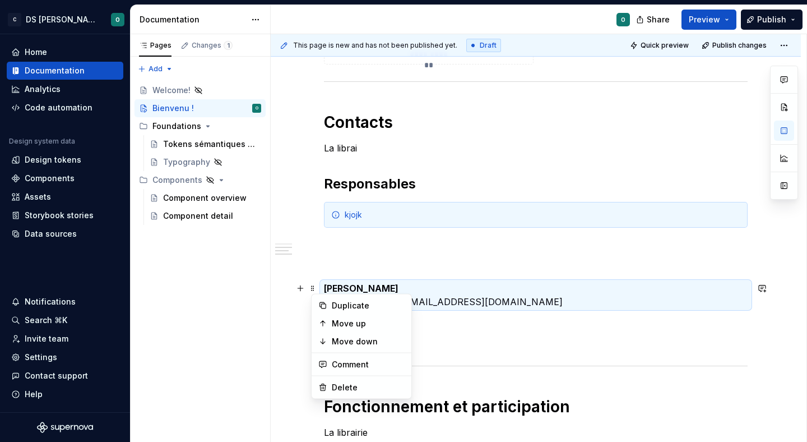
click at [372, 288] on strong "[PERSON_NAME]" at bounding box center [361, 287] width 75 height 11
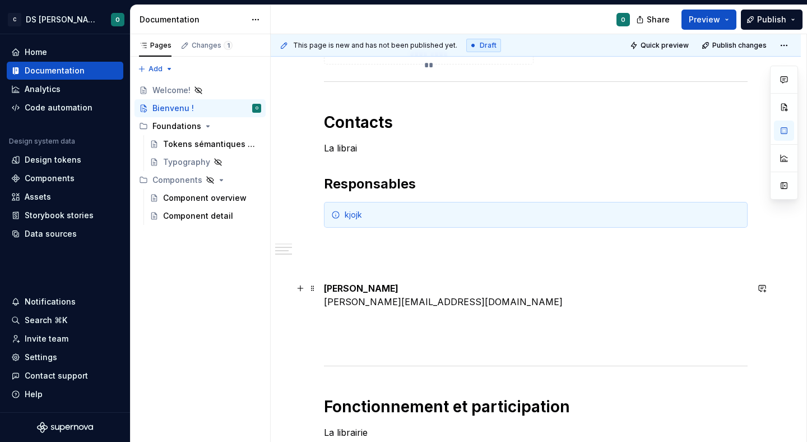
click at [372, 288] on strong "[PERSON_NAME]" at bounding box center [361, 287] width 75 height 11
click at [410, 287] on p "Benjamin Margoux [EMAIL_ADDRESS][DOMAIN_NAME]" at bounding box center [536, 294] width 424 height 27
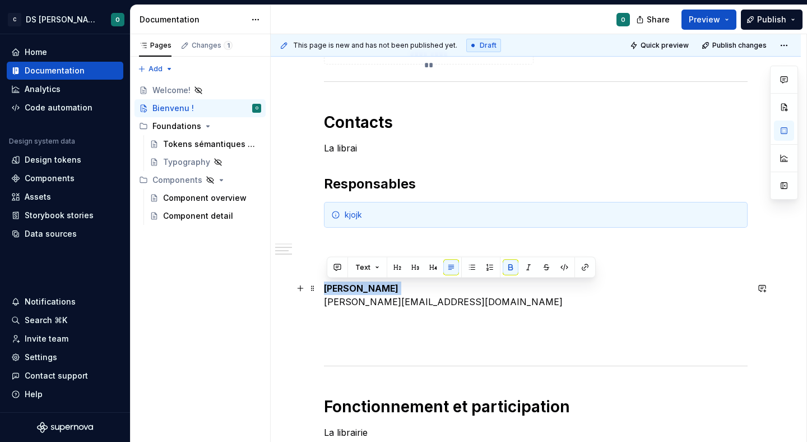
drag, startPoint x: 415, startPoint y: 287, endPoint x: 322, endPoint y: 284, distance: 93.6
click at [322, 284] on div "Bienvenue dans le design system de Citeo ✨ Un seul langage visuel, une seule bi…" at bounding box center [536, 125] width 530 height 1148
click at [370, 268] on button "Text" at bounding box center [367, 267] width 34 height 16
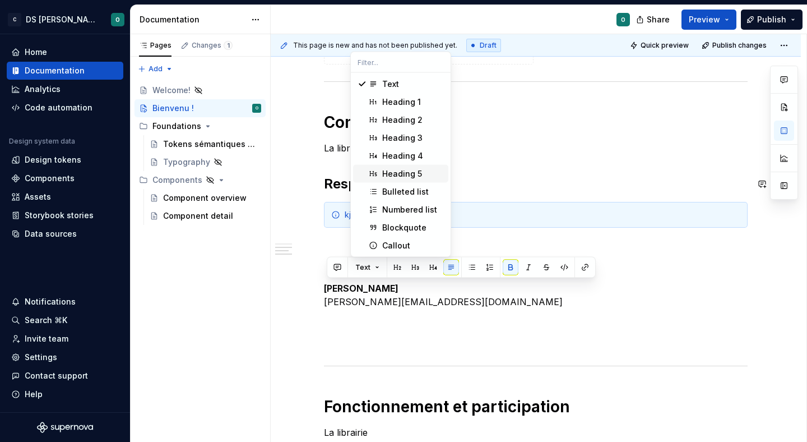
click at [416, 170] on div "Heading 5" at bounding box center [402, 173] width 40 height 11
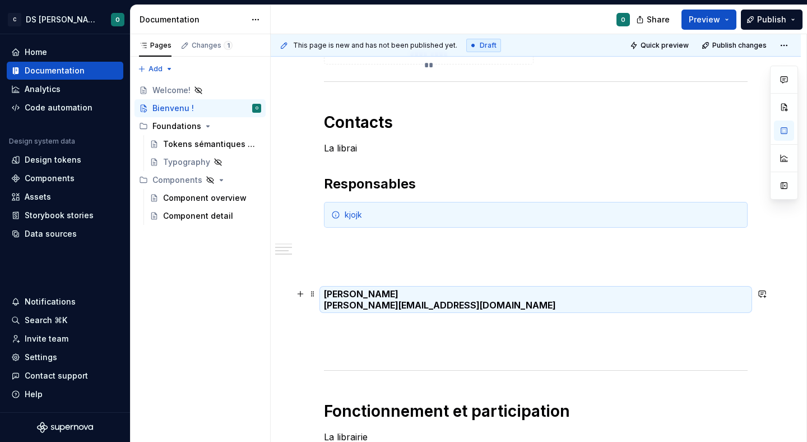
click at [442, 288] on h5 "Benjamin Margoux [EMAIL_ADDRESS][DOMAIN_NAME]" at bounding box center [536, 299] width 424 height 22
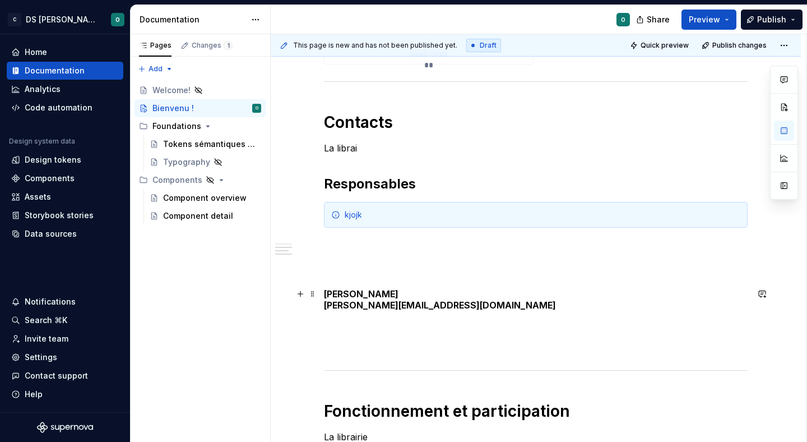
click at [488, 304] on h5 "Benjamin Margoux [EMAIL_ADDRESS][DOMAIN_NAME]" at bounding box center [536, 299] width 424 height 22
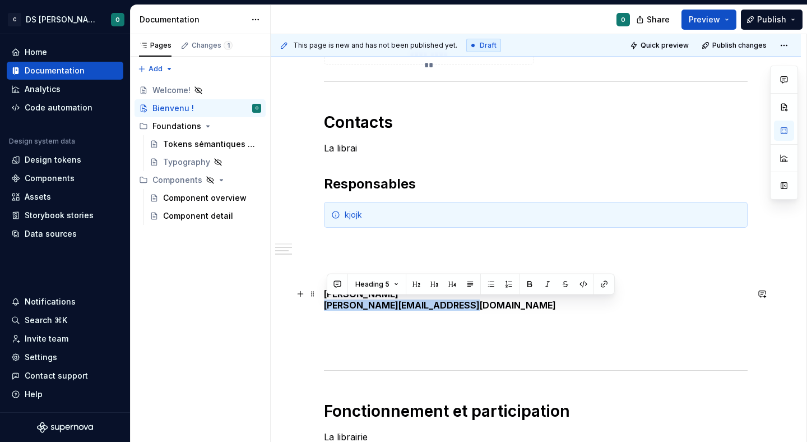
drag, startPoint x: 494, startPoint y: 304, endPoint x: 313, endPoint y: 305, distance: 181.6
click at [313, 305] on div "Bienvenue dans le design system de Citeo ✨ Un seul langage visuel, une seule bi…" at bounding box center [536, 127] width 530 height 1153
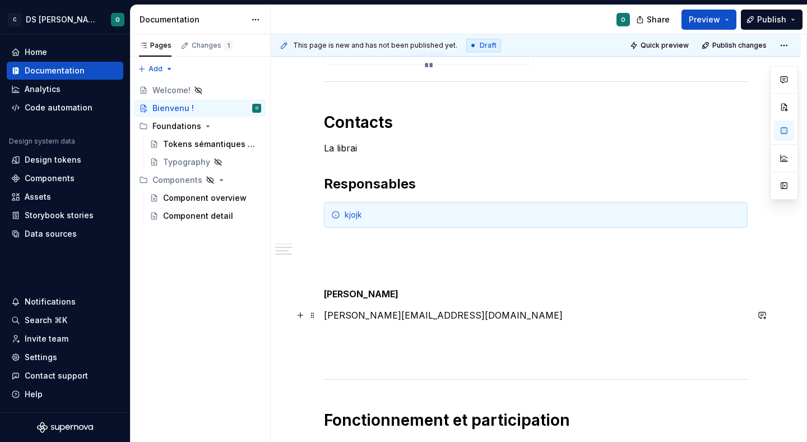
click at [484, 309] on p "[PERSON_NAME][EMAIL_ADDRESS][DOMAIN_NAME]" at bounding box center [536, 314] width 424 height 13
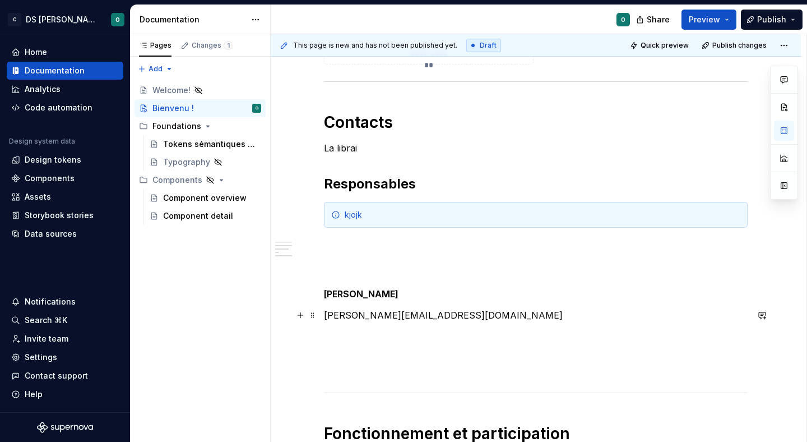
click at [328, 314] on p "[PERSON_NAME][EMAIL_ADDRESS][DOMAIN_NAME]" at bounding box center [536, 321] width 424 height 27
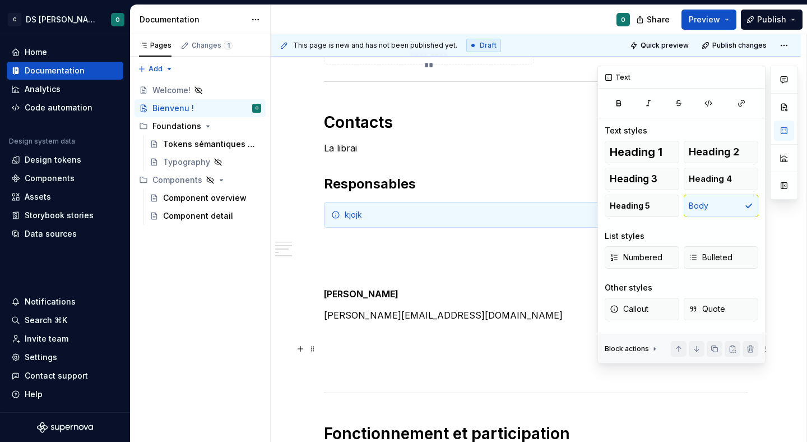
click at [650, 346] on icon at bounding box center [654, 348] width 9 height 9
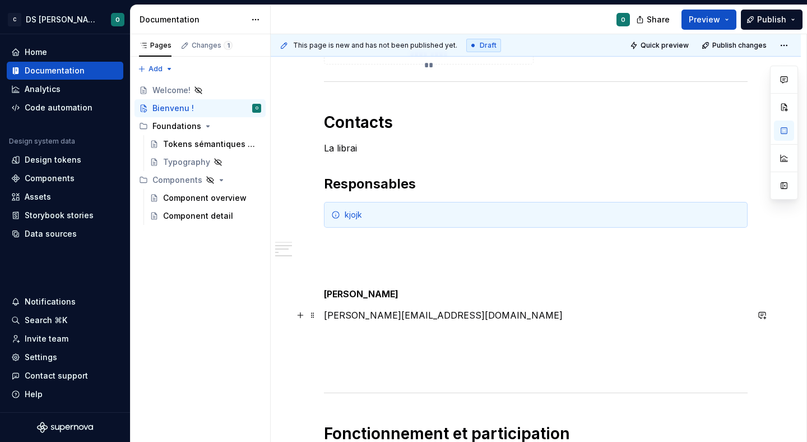
click at [438, 334] on p "[PERSON_NAME][EMAIL_ADDRESS][DOMAIN_NAME]" at bounding box center [536, 321] width 424 height 27
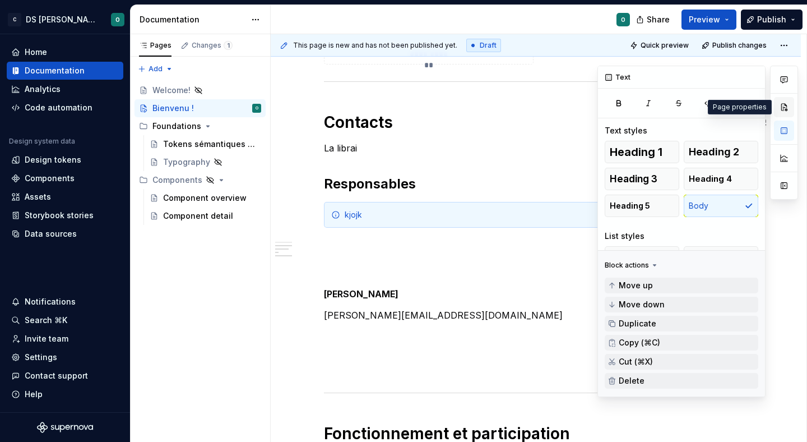
click at [785, 112] on button "button" at bounding box center [784, 107] width 20 height 20
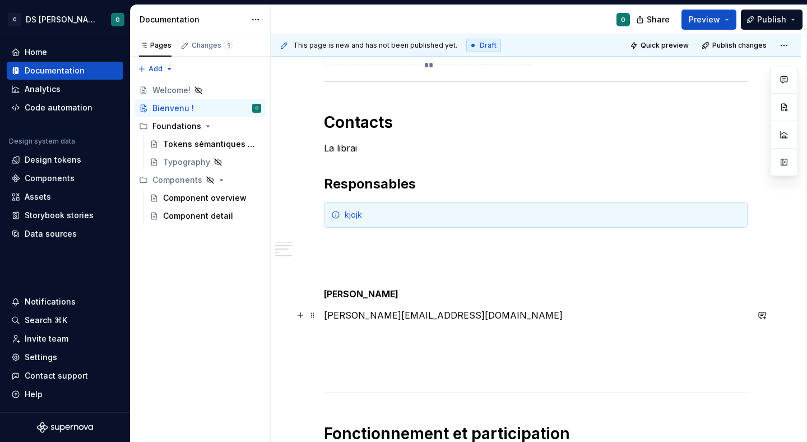
click at [421, 310] on p "[PERSON_NAME][EMAIL_ADDRESS][DOMAIN_NAME]" at bounding box center [536, 321] width 424 height 27
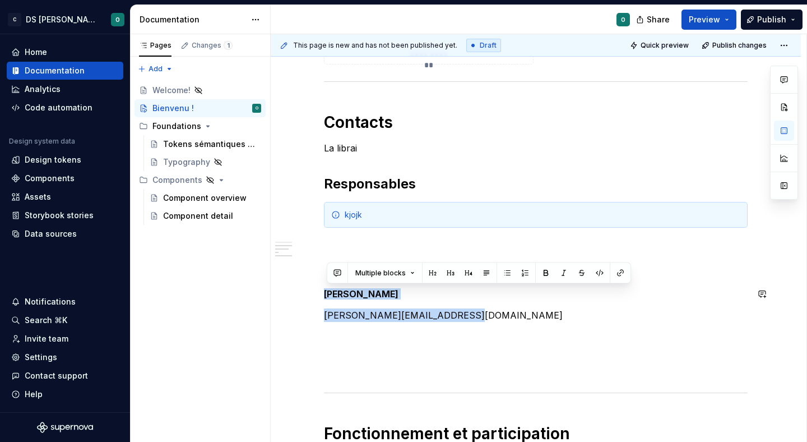
drag, startPoint x: 488, startPoint y: 320, endPoint x: 322, endPoint y: 286, distance: 168.8
click at [322, 286] on div "Bienvenue dans le design system de Citeo ✨ Un seul langage visuel, une seule bi…" at bounding box center [536, 138] width 530 height 1175
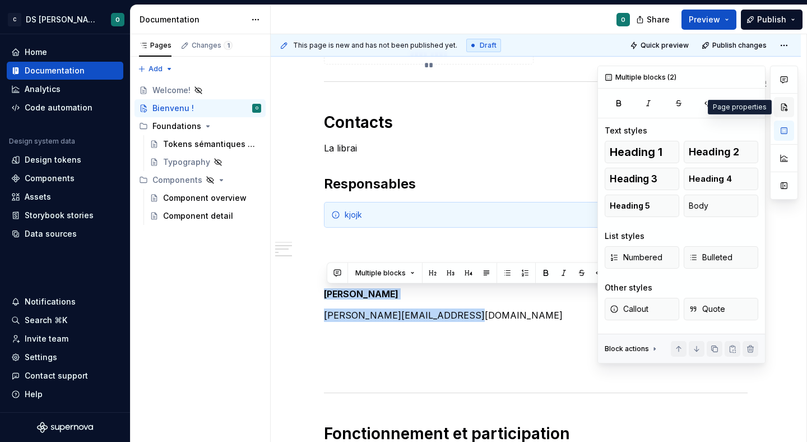
click at [786, 110] on button "button" at bounding box center [784, 107] width 20 height 20
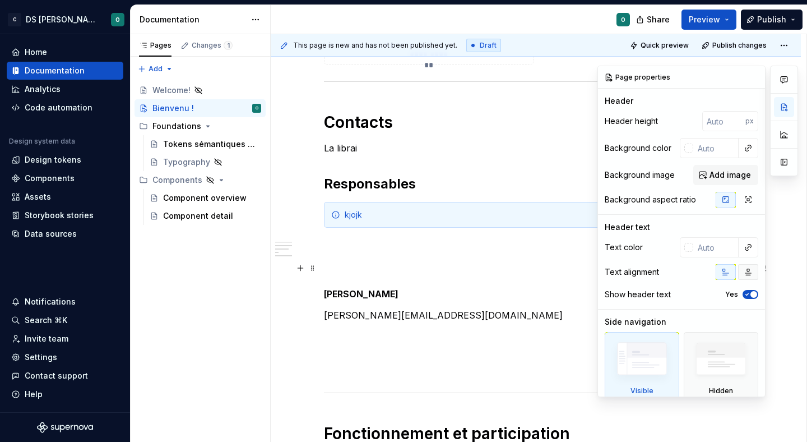
click at [748, 269] on icon "button" at bounding box center [748, 272] width 6 height 6
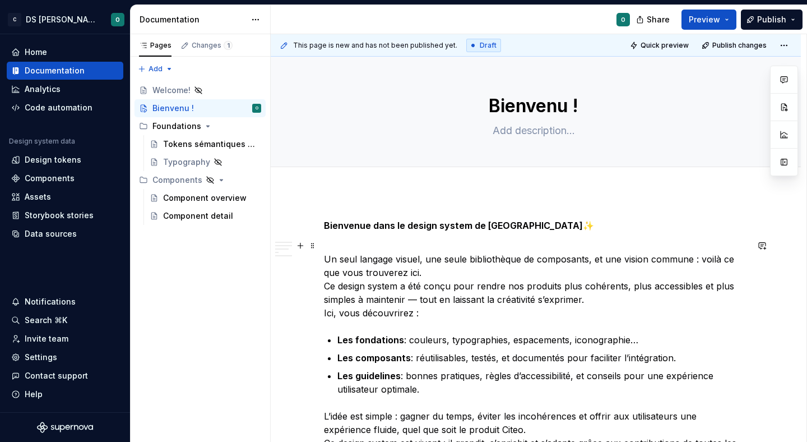
scroll to position [11, 0]
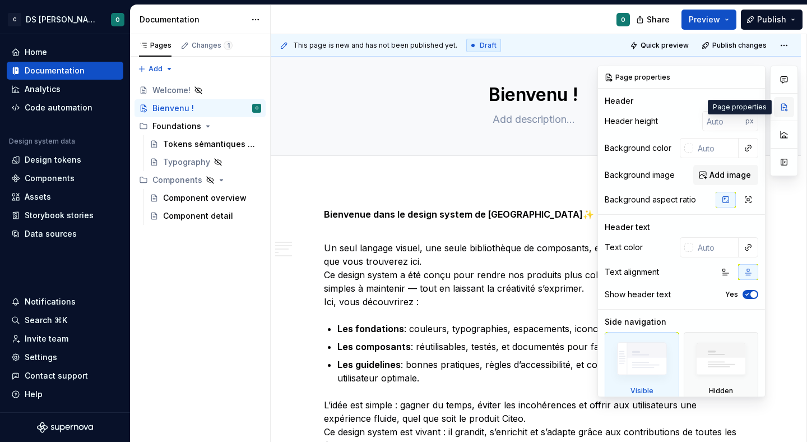
click at [786, 105] on button "button" at bounding box center [784, 107] width 20 height 20
click at [726, 271] on icon "button" at bounding box center [725, 271] width 9 height 9
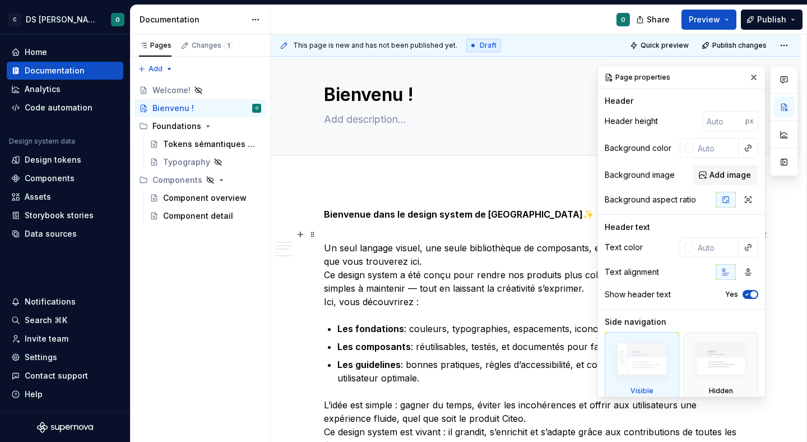
click at [753, 296] on span "button" at bounding box center [753, 294] width 7 height 7
click at [753, 296] on button "No" at bounding box center [751, 294] width 16 height 9
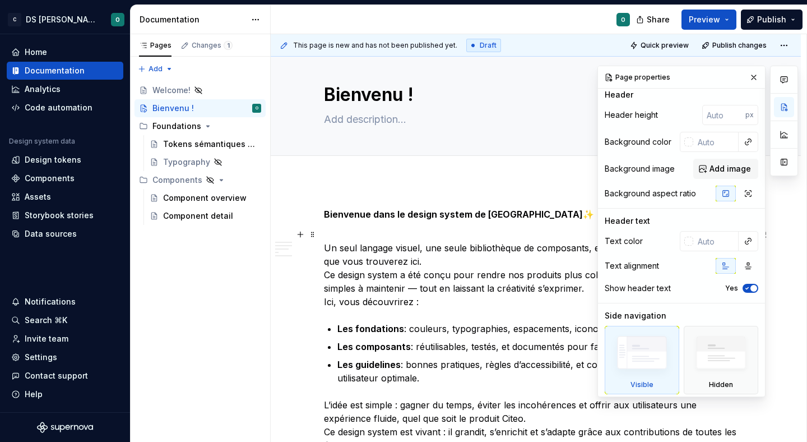
scroll to position [0, 0]
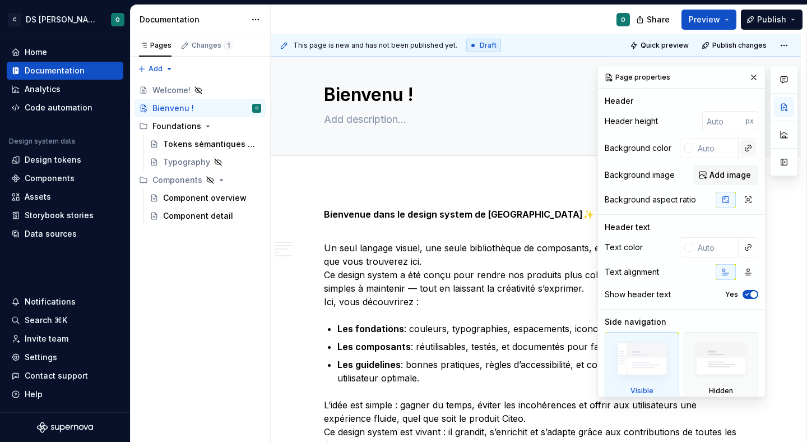
click at [747, 151] on button "button" at bounding box center [748, 148] width 16 height 16
click at [747, 151] on div "Comments Open comments No comments yet Select ‘Comment’ from the block context …" at bounding box center [697, 231] width 201 height 331
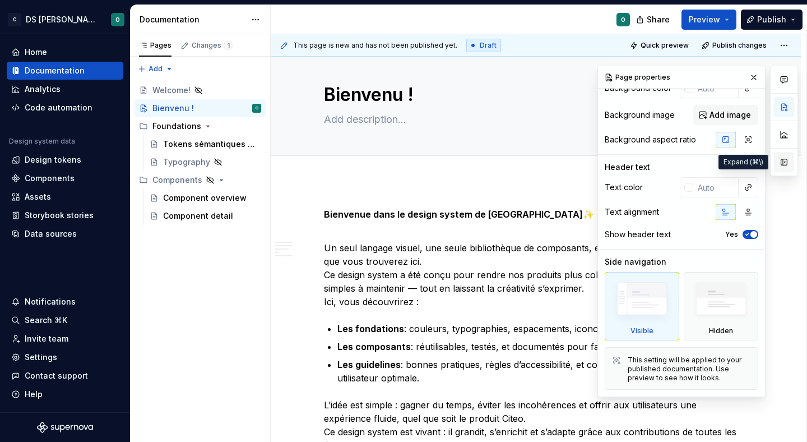
click at [785, 161] on button "button" at bounding box center [784, 162] width 20 height 20
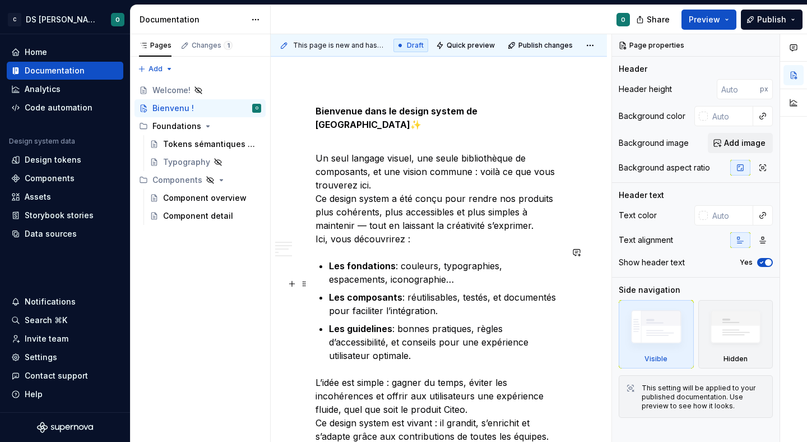
scroll to position [127, 0]
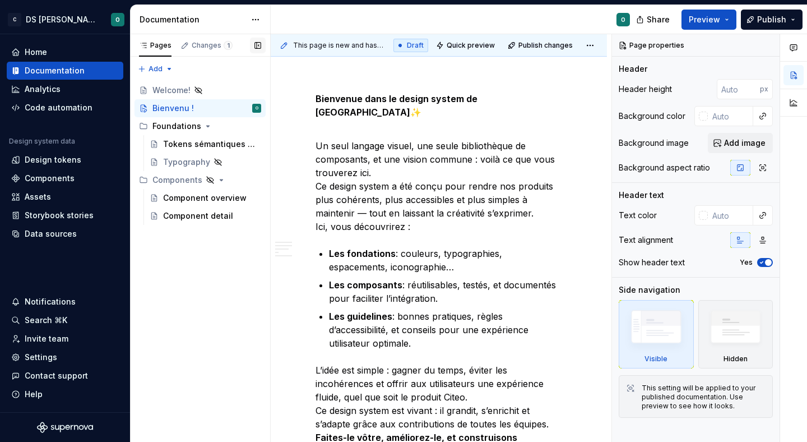
click at [258, 44] on button "button" at bounding box center [258, 46] width 16 height 16
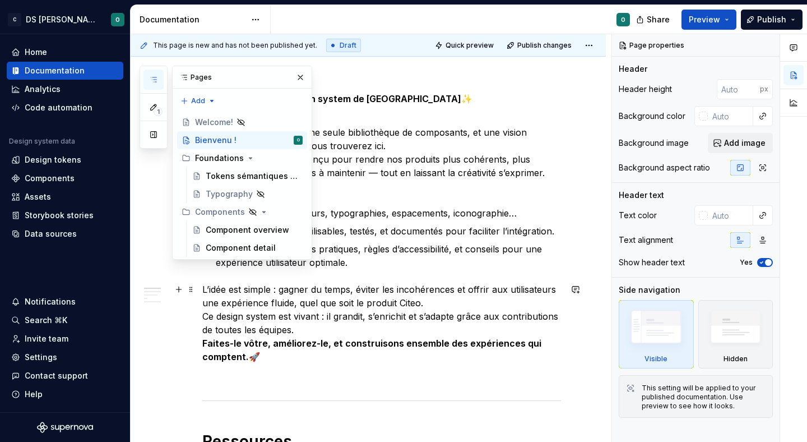
click at [449, 359] on p "L’idée est simple : gagner du temps, éviter les incohérences et offrir aux util…" at bounding box center [381, 322] width 359 height 81
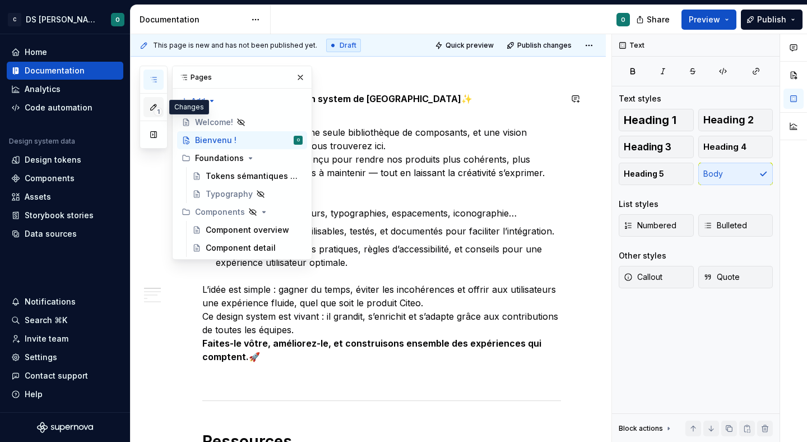
click at [156, 105] on icon "button" at bounding box center [154, 107] width 6 height 6
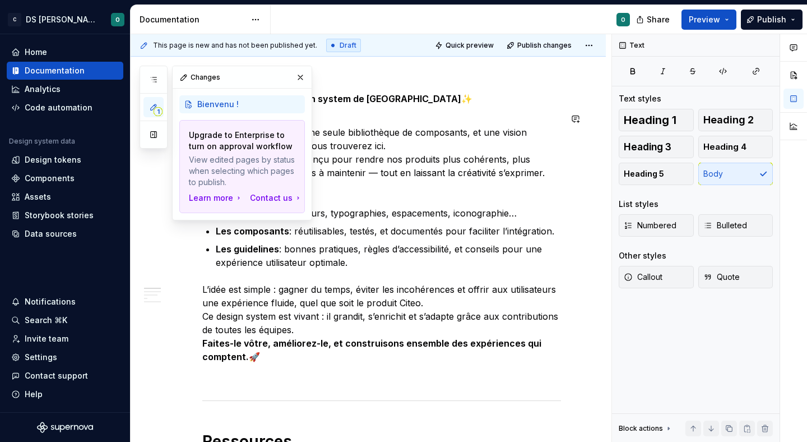
click at [156, 106] on icon "button" at bounding box center [154, 107] width 6 height 6
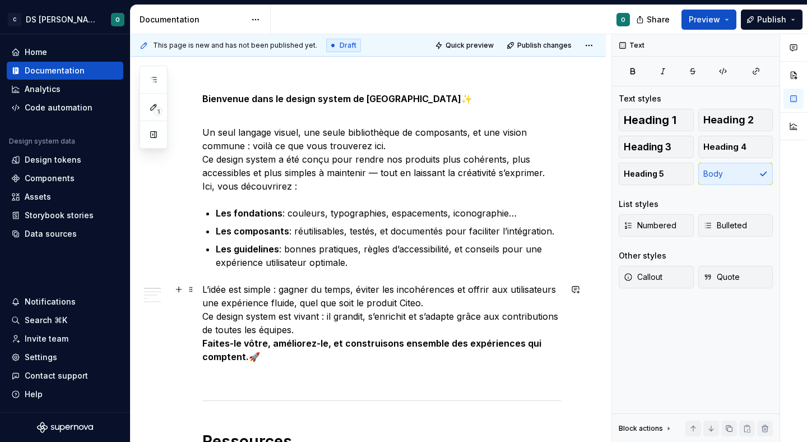
click at [356, 290] on p "L’idée est simple : gagner du temps, éviter les incohérences et offrir aux util…" at bounding box center [381, 322] width 359 height 81
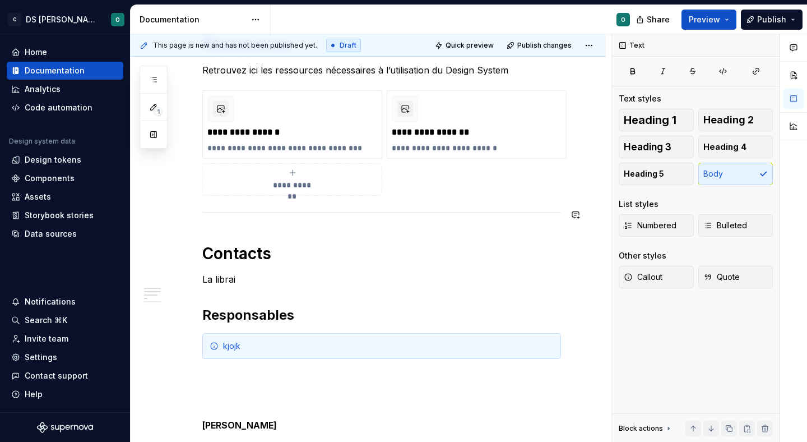
scroll to position [558, 0]
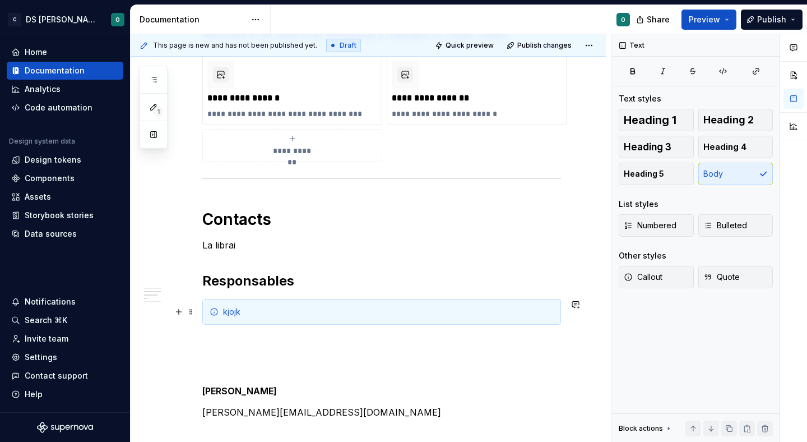
click at [198, 304] on div "Bienvenue dans le design system de Citeo ✨ Un seul langage visuel, une seule bi…" at bounding box center [368, 228] width 475 height 1189
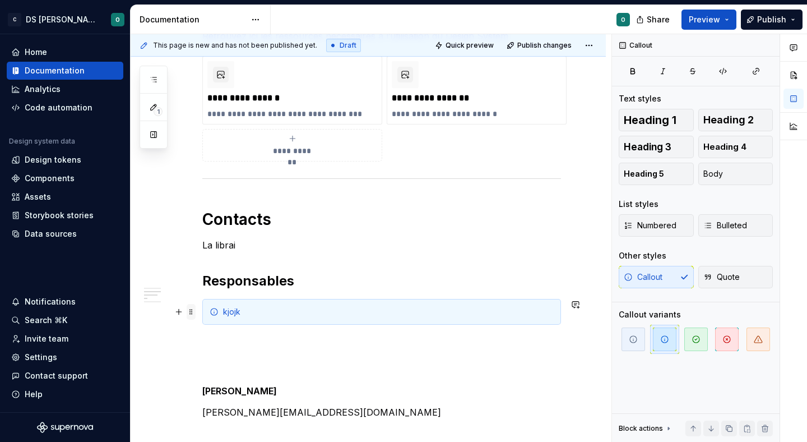
click at [195, 309] on span at bounding box center [191, 312] width 9 height 16
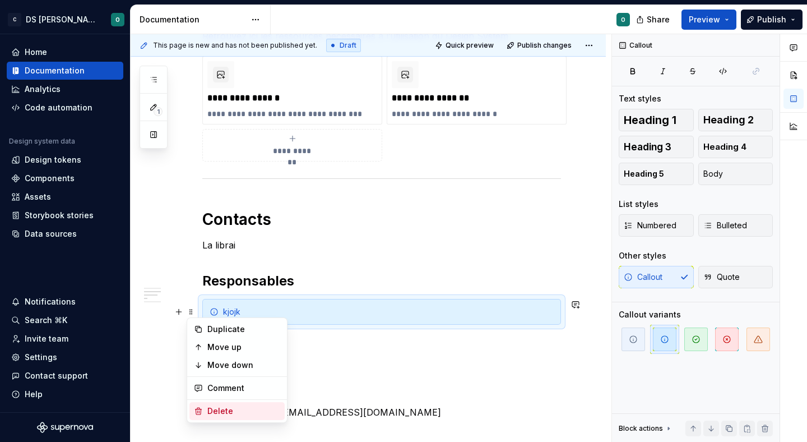
click at [209, 409] on div "Delete" at bounding box center [243, 410] width 73 height 11
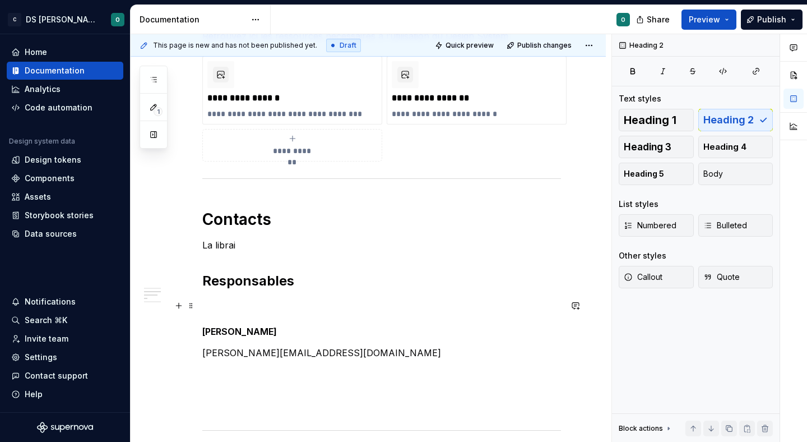
click at [276, 306] on p at bounding box center [381, 305] width 359 height 13
click at [292, 342] on div "Bienvenue dans le design system de Citeo ✨ Un seul langage visuel, une seule bi…" at bounding box center [381, 139] width 359 height 957
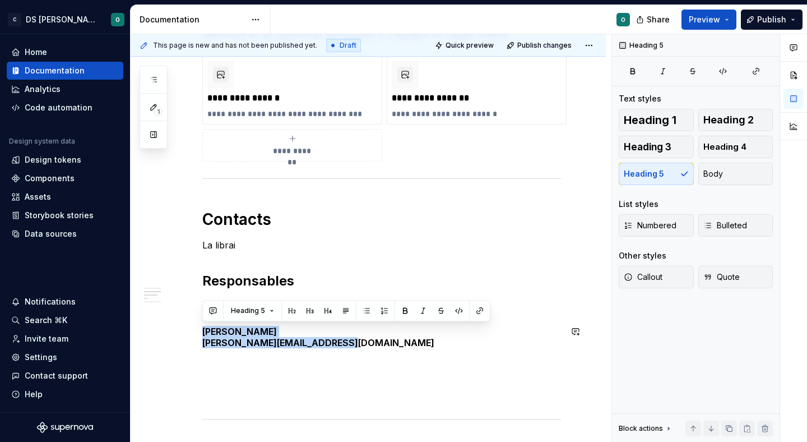
drag, startPoint x: 379, startPoint y: 341, endPoint x: 171, endPoint y: 325, distance: 207.9
click at [171, 325] on div "Bienvenue dans le design system de Citeo ✨ Un seul langage visuel, une seule bi…" at bounding box center [368, 193] width 475 height 1118
click at [258, 305] on button "Heading 5" at bounding box center [252, 311] width 53 height 16
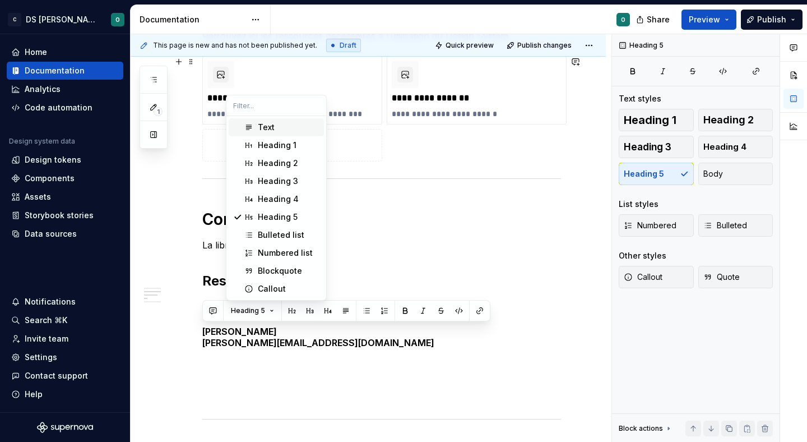
click at [291, 127] on div "Text" at bounding box center [289, 127] width 62 height 11
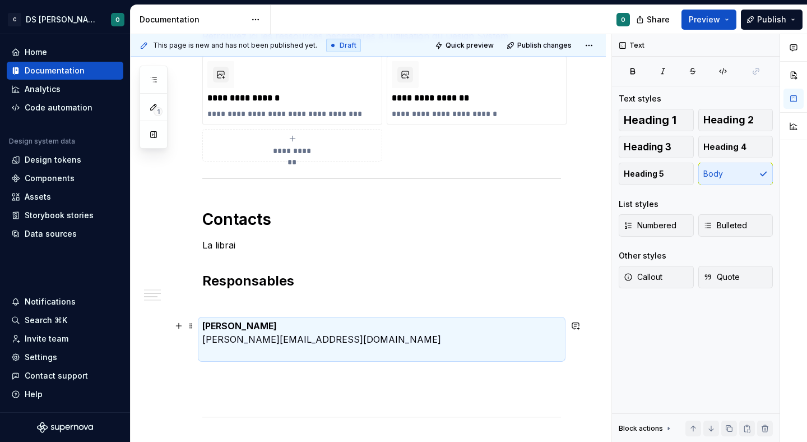
click at [346, 333] on p "Benjamin Margoux [EMAIL_ADDRESS][DOMAIN_NAME]" at bounding box center [381, 339] width 359 height 40
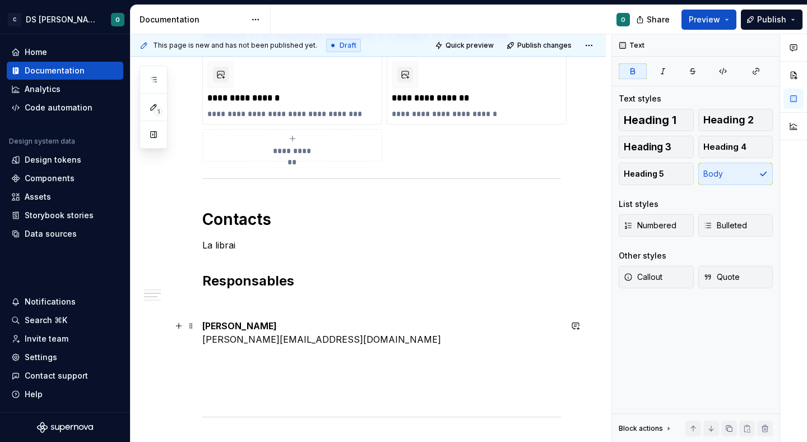
click at [348, 342] on p "Benjamin Margoux [EMAIL_ADDRESS][DOMAIN_NAME]" at bounding box center [381, 339] width 359 height 40
click at [328, 353] on p "Benjamin Margoux [EMAIL_ADDRESS][DOMAIN_NAME]" at bounding box center [381, 339] width 359 height 40
click at [301, 327] on p "Benjamin Margoux [EMAIL_ADDRESS][DOMAIN_NAME]" at bounding box center [381, 332] width 359 height 27
click at [200, 351] on div "**********" at bounding box center [371, 238] width 481 height 408
click at [202, 352] on div "Bienvenue dans le design system de Citeo ✨ Un seul langage visuel, une seule bi…" at bounding box center [368, 192] width 475 height 1116
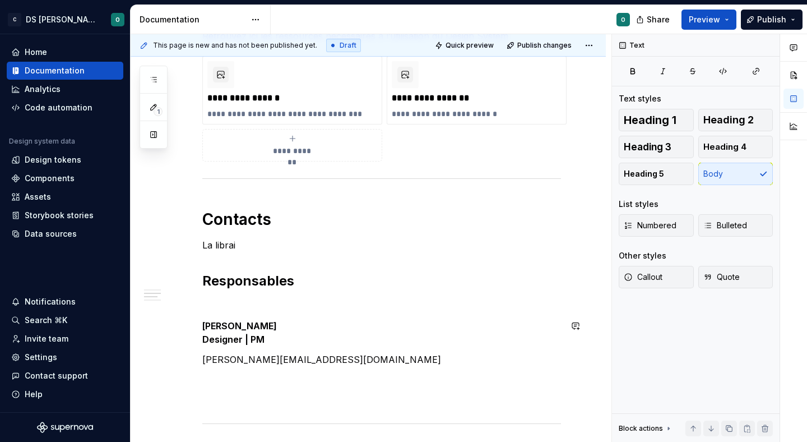
click at [299, 347] on div "Bienvenue dans le design system de Citeo ✨ Un seul langage visuel, une seule bi…" at bounding box center [381, 136] width 359 height 950
click at [273, 335] on p "[PERSON_NAME] Designer | PM" at bounding box center [381, 332] width 359 height 27
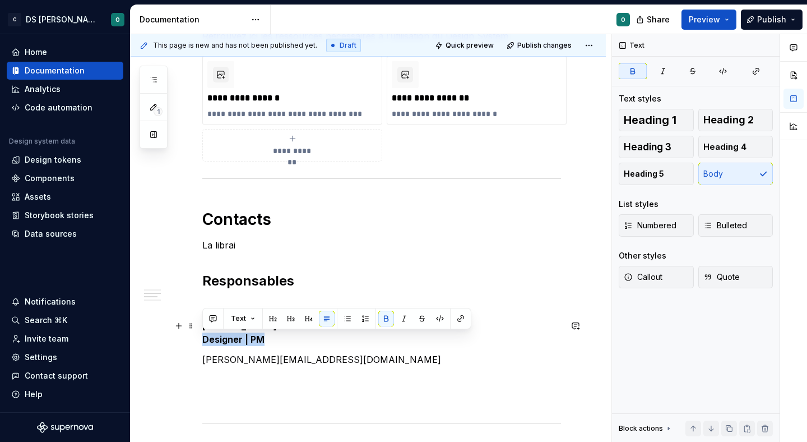
drag, startPoint x: 276, startPoint y: 340, endPoint x: 196, endPoint y: 340, distance: 80.1
click at [196, 340] on div "Bienvenue dans le design system de Citeo ✨ Un seul langage visuel, une seule bi…" at bounding box center [368, 195] width 475 height 1123
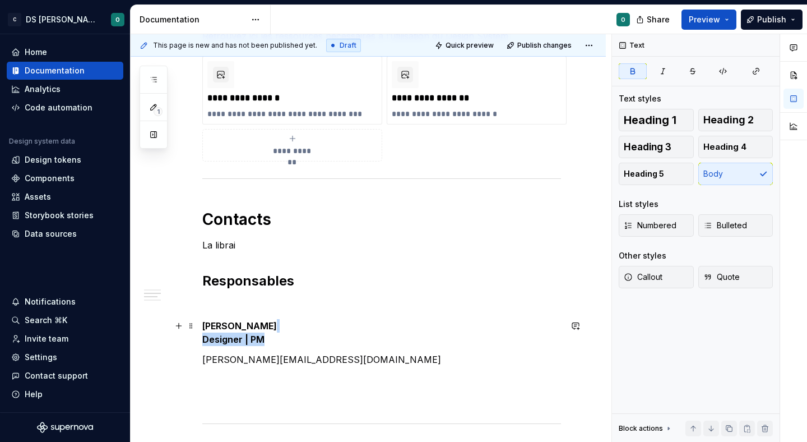
click at [249, 340] on strong "Designer | PM" at bounding box center [233, 338] width 62 height 11
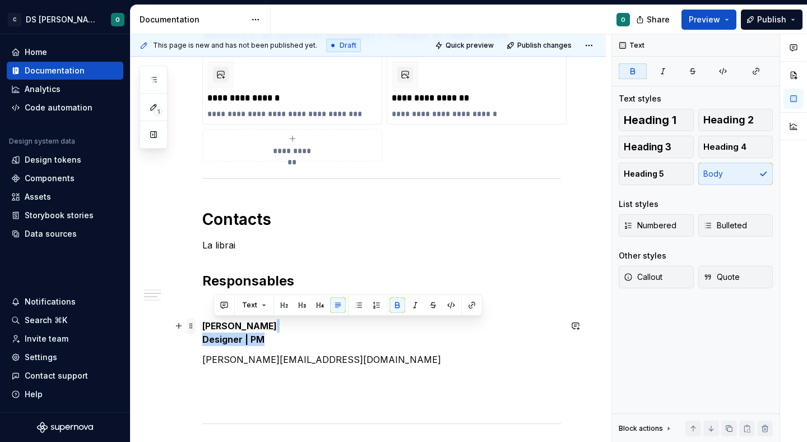
drag, startPoint x: 285, startPoint y: 324, endPoint x: 188, endPoint y: 324, distance: 96.4
click at [202, 324] on div "Bienvenue dans le design system de Citeo ✨ Un seul langage visuel, une seule bi…" at bounding box center [381, 142] width 359 height 963
click at [226, 326] on strong "[PERSON_NAME]" at bounding box center [239, 325] width 75 height 11
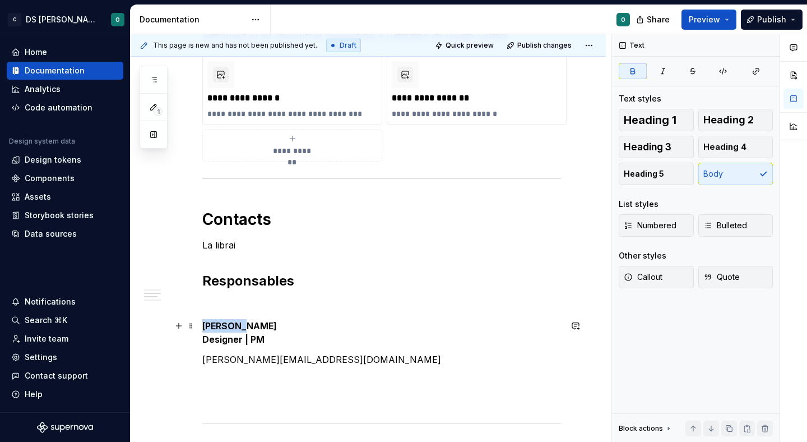
click at [226, 326] on strong "[PERSON_NAME]" at bounding box center [239, 325] width 75 height 11
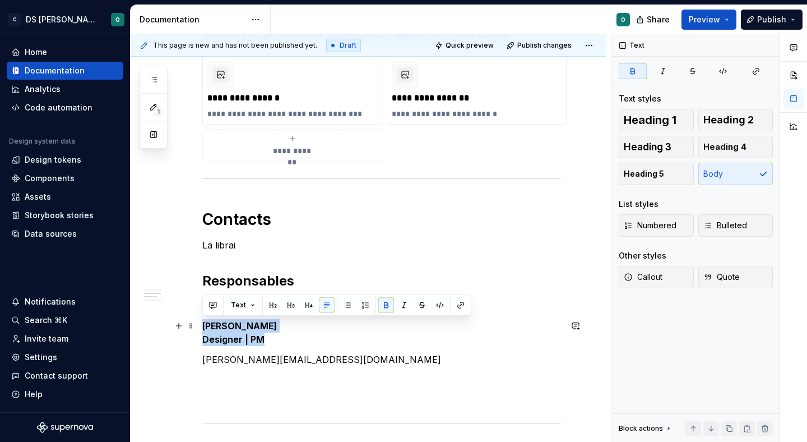
click at [249, 323] on strong "[PERSON_NAME]" at bounding box center [239, 325] width 75 height 11
drag, startPoint x: 284, startPoint y: 324, endPoint x: 202, endPoint y: 324, distance: 82.4
click at [202, 324] on p "[PERSON_NAME] Designer | PM" at bounding box center [381, 332] width 359 height 27
click at [240, 301] on span "Text" at bounding box center [238, 304] width 15 height 9
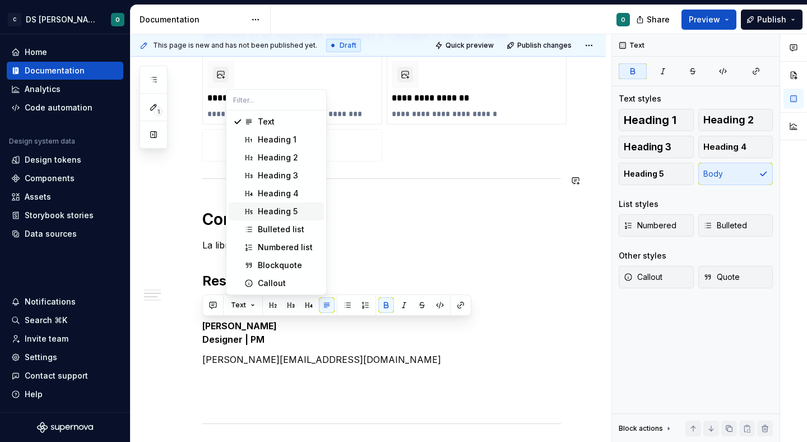
click at [294, 208] on div "Heading 5" at bounding box center [278, 211] width 40 height 11
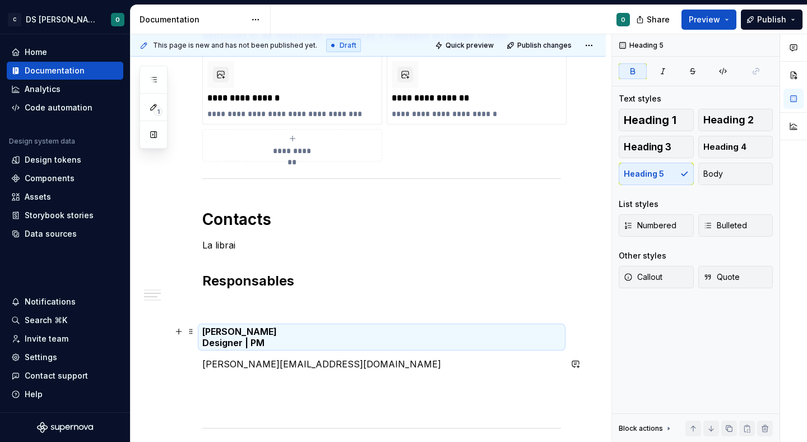
click at [280, 345] on h5 "[PERSON_NAME] Designer | PM" at bounding box center [381, 337] width 359 height 22
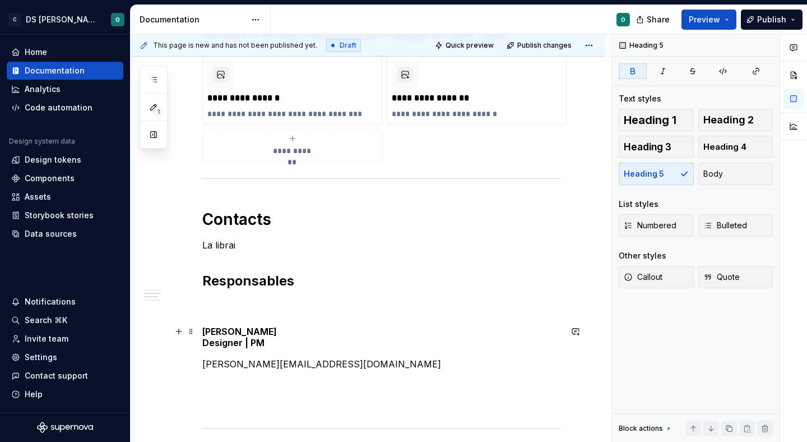
click at [259, 340] on strong "Designer | PM" at bounding box center [233, 342] width 62 height 11
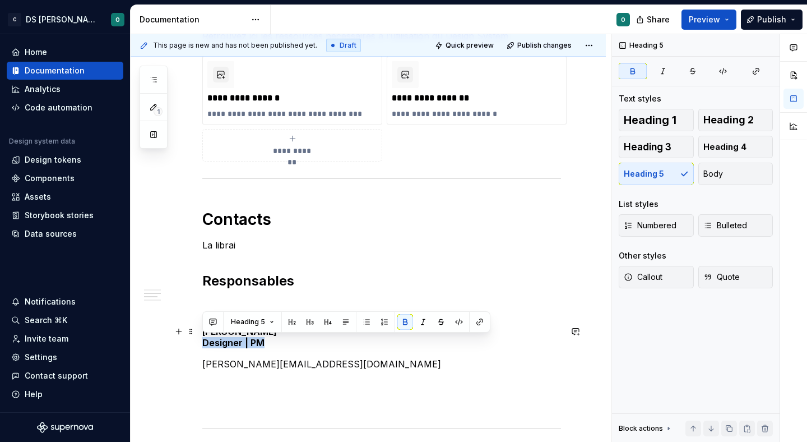
drag, startPoint x: 276, startPoint y: 340, endPoint x: 194, endPoint y: 341, distance: 82.4
click at [194, 341] on div "Bienvenue dans le design system de Citeo ✨ Un seul langage visuel, une seule bi…" at bounding box center [368, 197] width 475 height 1127
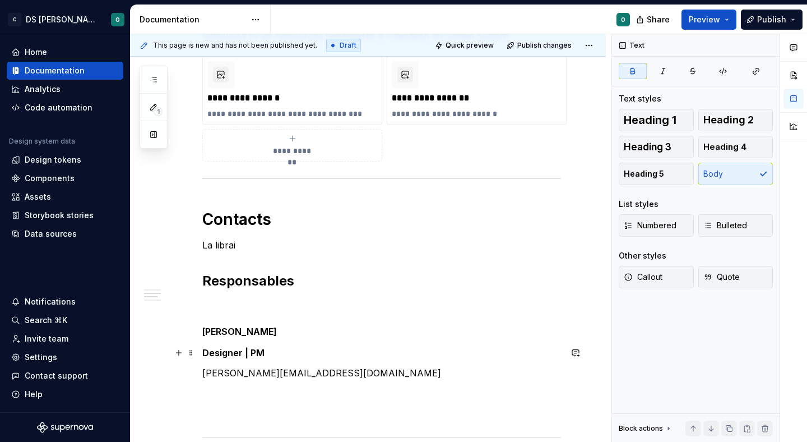
click at [205, 350] on strong "Designer | PM" at bounding box center [233, 352] width 62 height 11
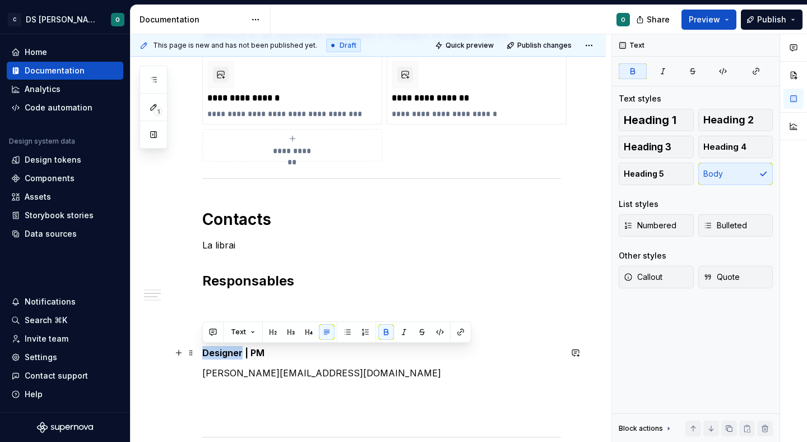
click at [205, 350] on strong "Designer | PM" at bounding box center [233, 352] width 62 height 11
click at [248, 335] on button "Text" at bounding box center [243, 332] width 34 height 16
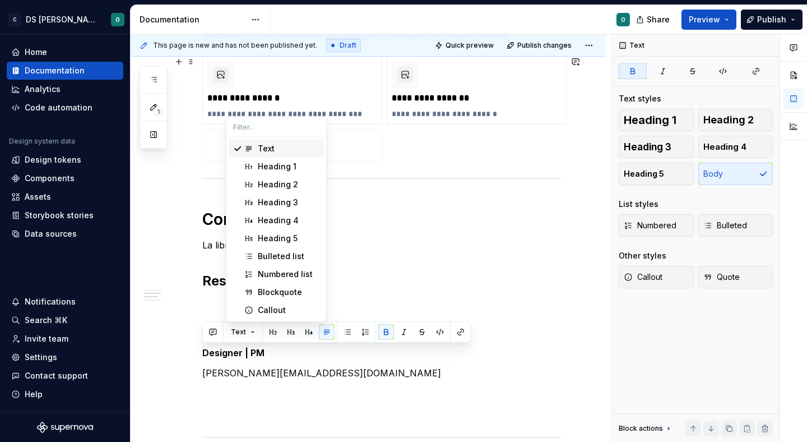
click at [276, 145] on div "Text" at bounding box center [289, 148] width 62 height 11
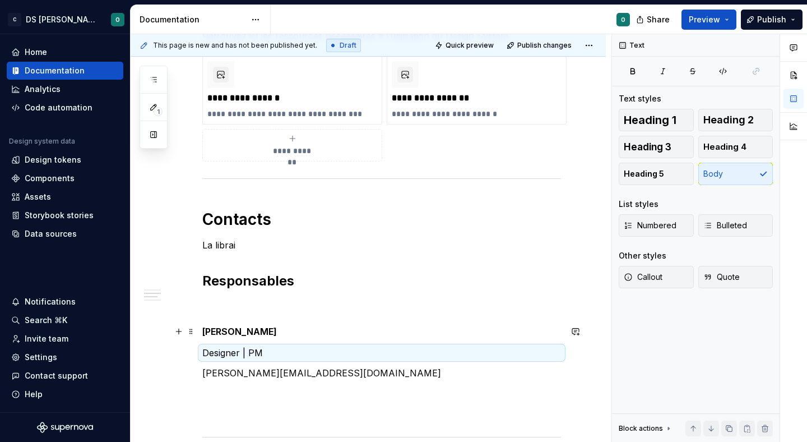
click at [220, 328] on strong "[PERSON_NAME]" at bounding box center [239, 331] width 75 height 11
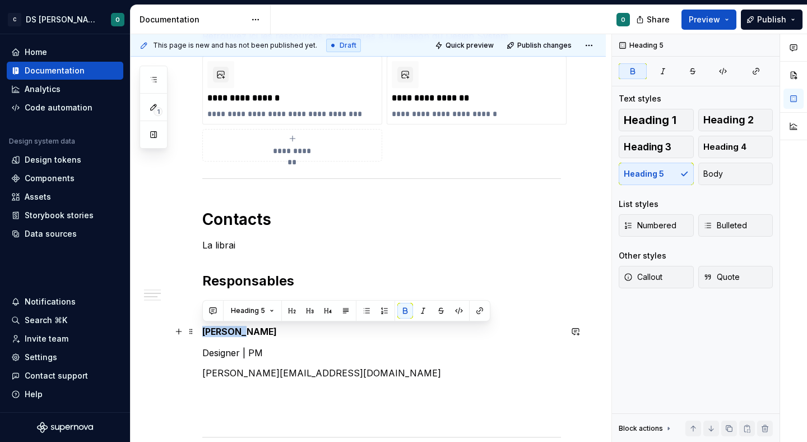
click at [220, 328] on strong "[PERSON_NAME]" at bounding box center [239, 331] width 75 height 11
click at [247, 311] on span "Heading 5" at bounding box center [248, 310] width 34 height 9
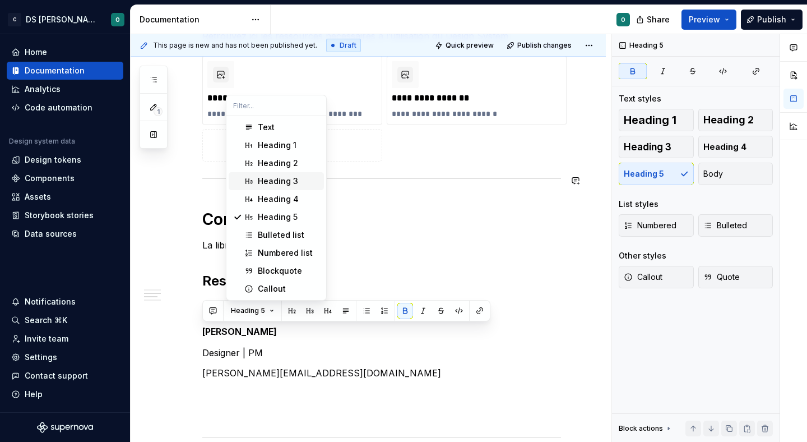
click at [277, 194] on div "Heading 4" at bounding box center [278, 198] width 41 height 11
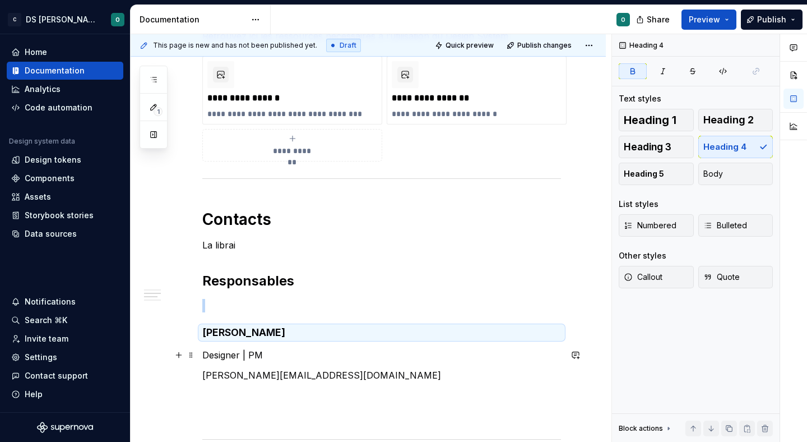
click at [319, 405] on div "Bienvenue dans le design system de Citeo ✨ Un seul langage visuel, une seule bi…" at bounding box center [381, 144] width 359 height 966
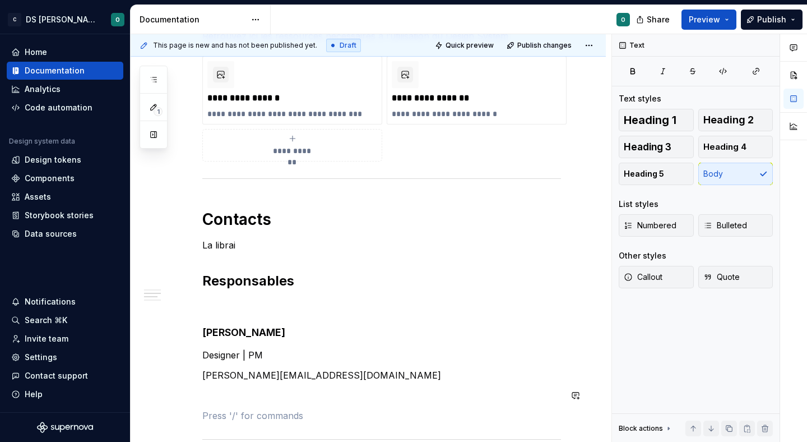
click at [327, 352] on p "Designer | PM" at bounding box center [381, 354] width 359 height 13
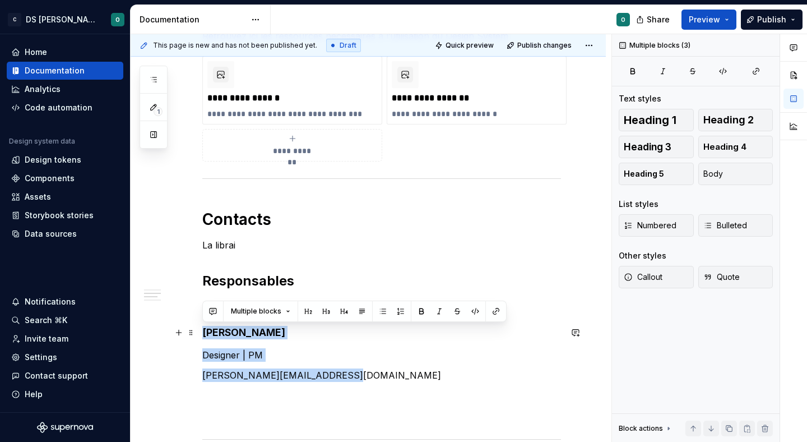
drag, startPoint x: 346, startPoint y: 375, endPoint x: 196, endPoint y: 336, distance: 155.4
click at [196, 336] on div "Bienvenue dans le design system de Citeo ✨ Un seul langage visuel, une seule bi…" at bounding box center [368, 203] width 475 height 1138
click at [343, 348] on p "Designer | PM" at bounding box center [381, 354] width 359 height 13
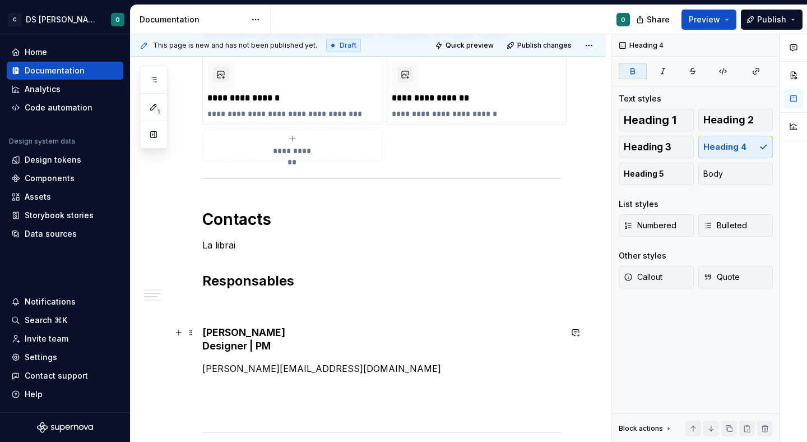
click at [224, 349] on h4 "[PERSON_NAME] Designer | PM" at bounding box center [381, 339] width 359 height 27
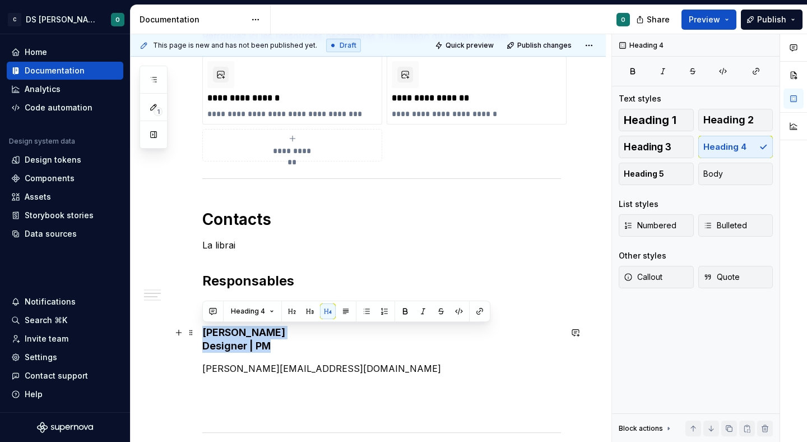
click at [224, 349] on h4 "[PERSON_NAME] Designer | PM" at bounding box center [381, 339] width 359 height 27
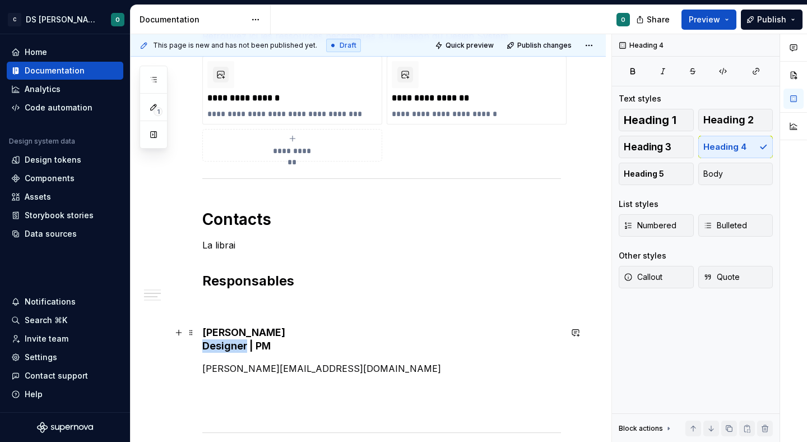
click at [224, 349] on h4 "[PERSON_NAME] Designer | PM" at bounding box center [381, 339] width 359 height 27
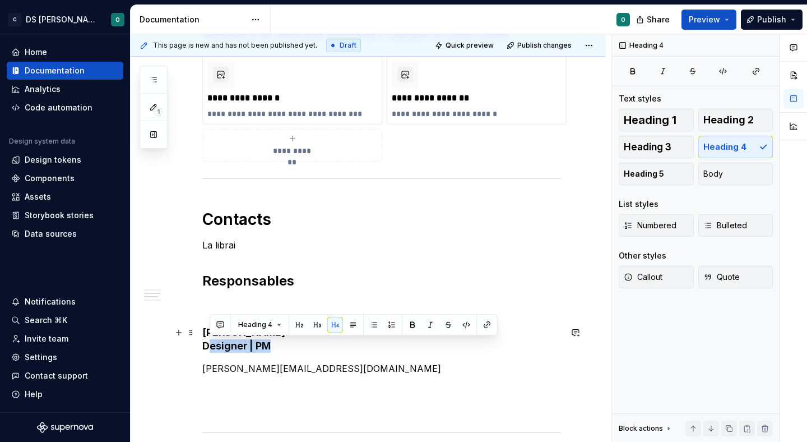
drag, startPoint x: 275, startPoint y: 344, endPoint x: 206, endPoint y: 343, distance: 68.4
click at [206, 343] on h4 "[PERSON_NAME] Designer | PM" at bounding box center [381, 339] width 359 height 27
click at [249, 323] on span "Heading 4" at bounding box center [255, 324] width 34 height 9
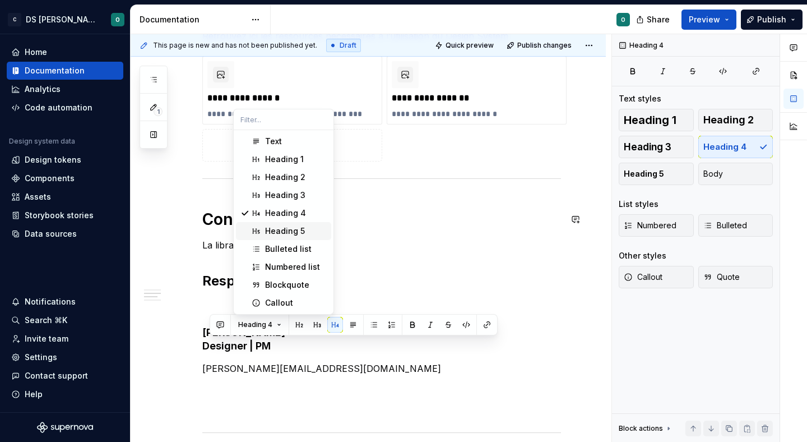
click at [282, 229] on div "Heading 5" at bounding box center [285, 230] width 40 height 11
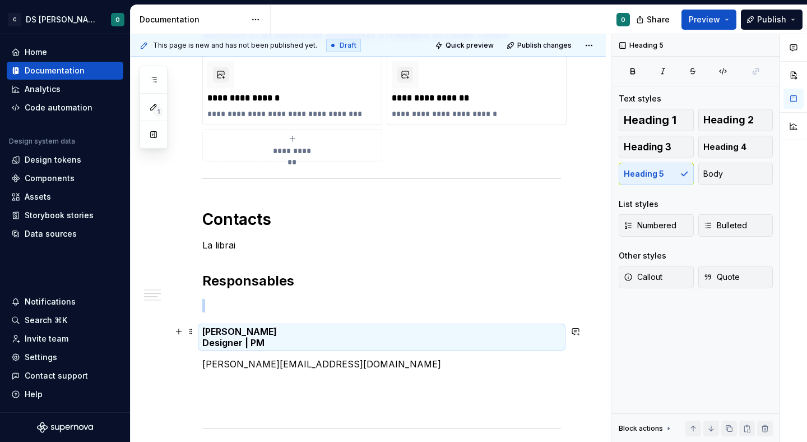
click at [279, 345] on h5 "[PERSON_NAME] Designer | PM" at bounding box center [381, 337] width 359 height 22
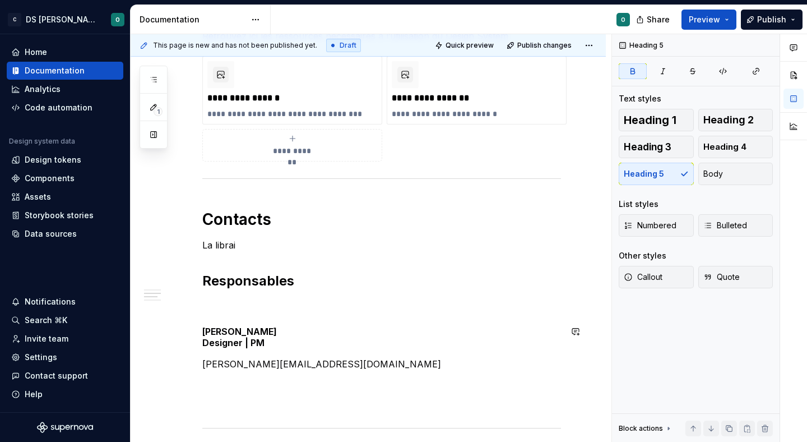
click at [299, 324] on div "Bienvenue dans le design system de Citeo ✨ Un seul langage visuel, une seule bi…" at bounding box center [381, 138] width 359 height 954
click at [279, 311] on p at bounding box center [381, 305] width 359 height 13
click at [274, 334] on strong "[PERSON_NAME]" at bounding box center [239, 331] width 75 height 11
click at [189, 327] on span at bounding box center [191, 331] width 9 height 16
click at [247, 328] on strong "[PERSON_NAME]" at bounding box center [239, 331] width 75 height 11
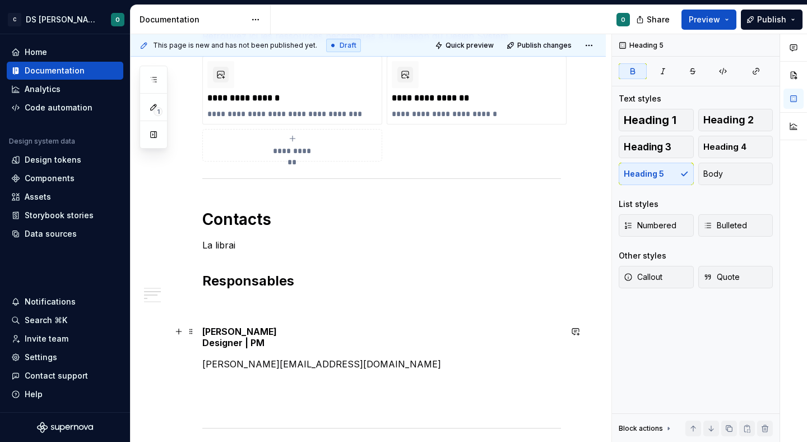
click at [210, 331] on strong "[PERSON_NAME]" at bounding box center [239, 331] width 75 height 11
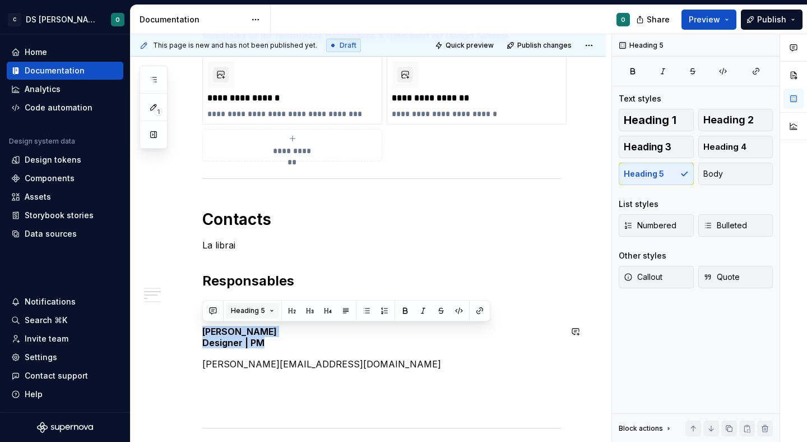
click at [253, 309] on span "Heading 5" at bounding box center [248, 310] width 34 height 9
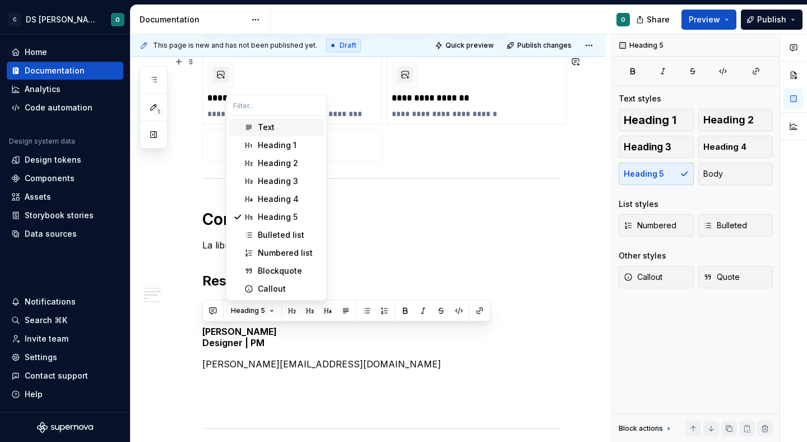
click at [308, 127] on div "Text" at bounding box center [289, 127] width 62 height 11
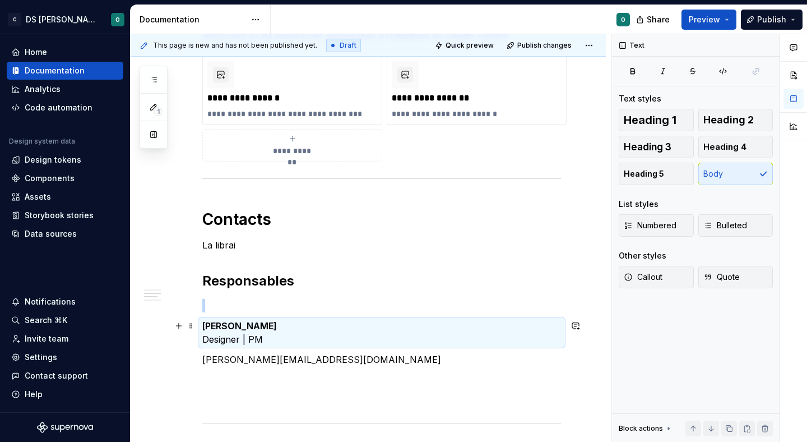
click at [280, 335] on p "[PERSON_NAME] Designer | PM" at bounding box center [381, 332] width 359 height 27
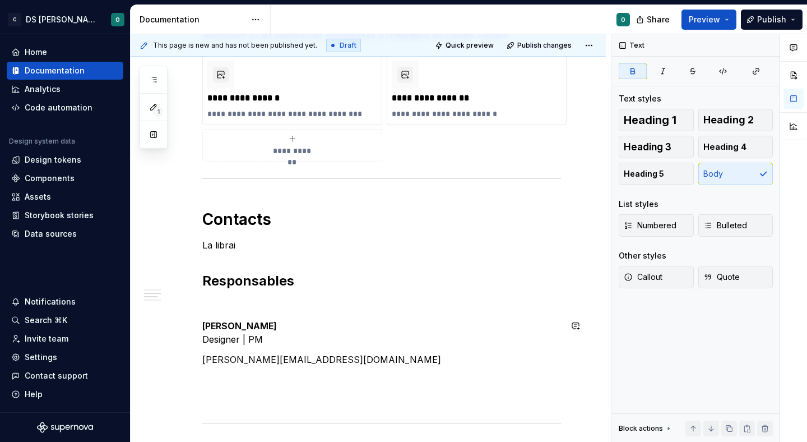
click at [256, 349] on div "Bienvenue dans le design system de Citeo ✨ Un seul langage visuel, une seule bi…" at bounding box center [381, 136] width 359 height 950
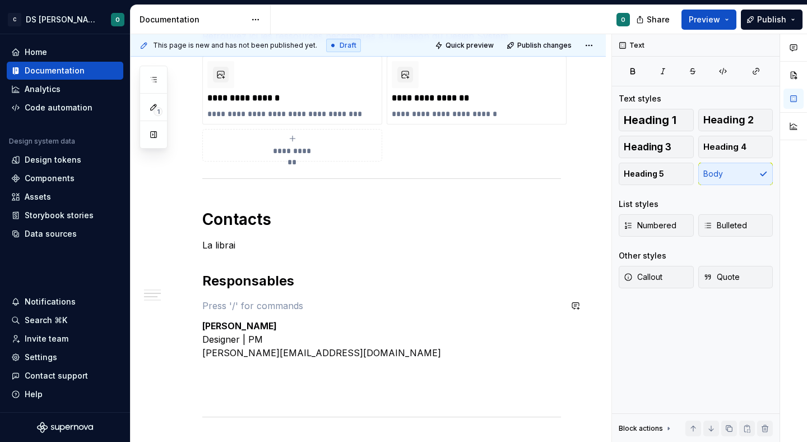
click at [274, 290] on div "Bienvenue dans le design system de Citeo ✨ Un seul langage visuel, une seule bi…" at bounding box center [381, 132] width 359 height 943
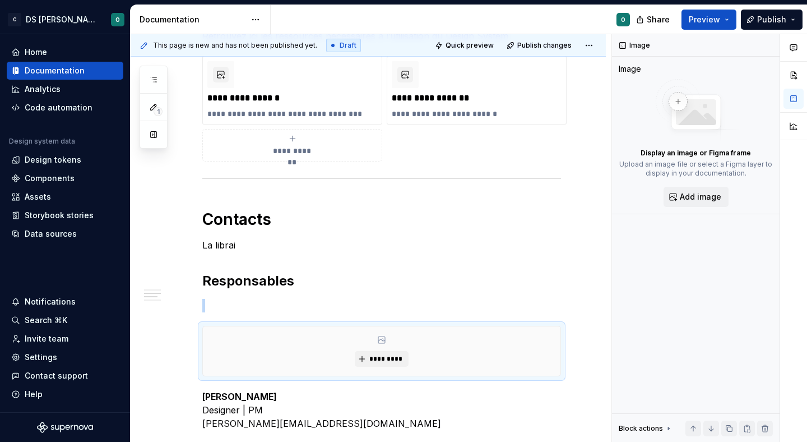
type textarea "*"
click at [384, 356] on span "*********" at bounding box center [386, 358] width 34 height 9
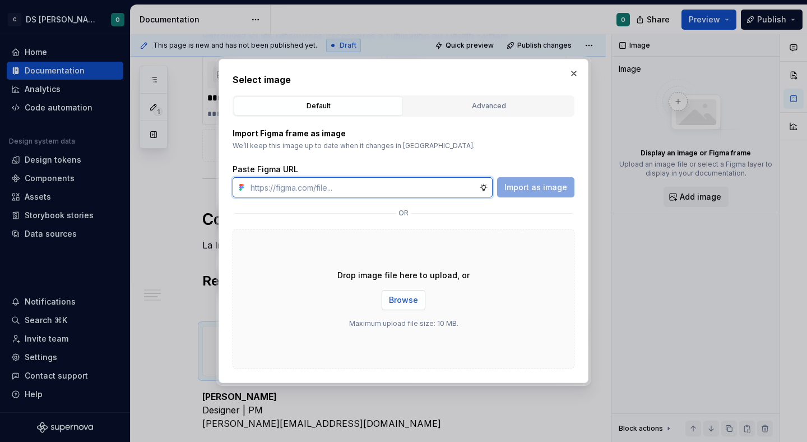
paste input "[URL][DOMAIN_NAME]"
type input "[URL][DOMAIN_NAME]"
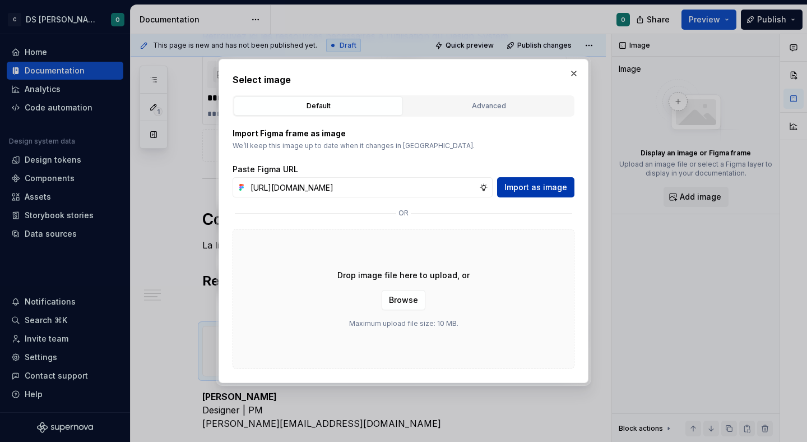
click at [533, 183] on span "Import as image" at bounding box center [535, 187] width 63 height 11
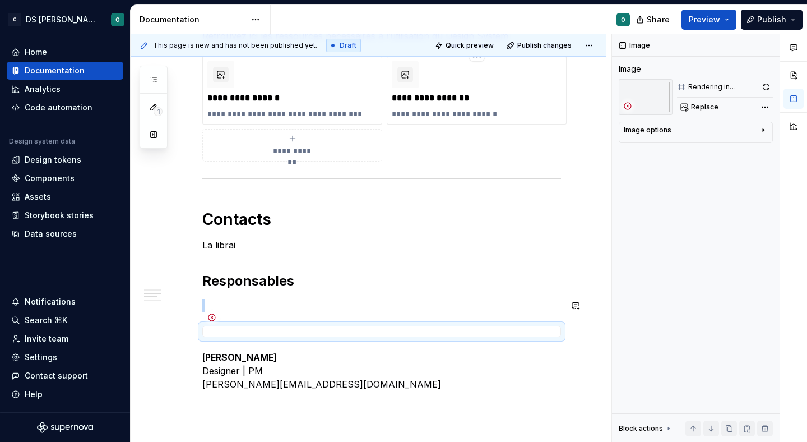
click at [209, 316] on icon at bounding box center [211, 317] width 9 height 9
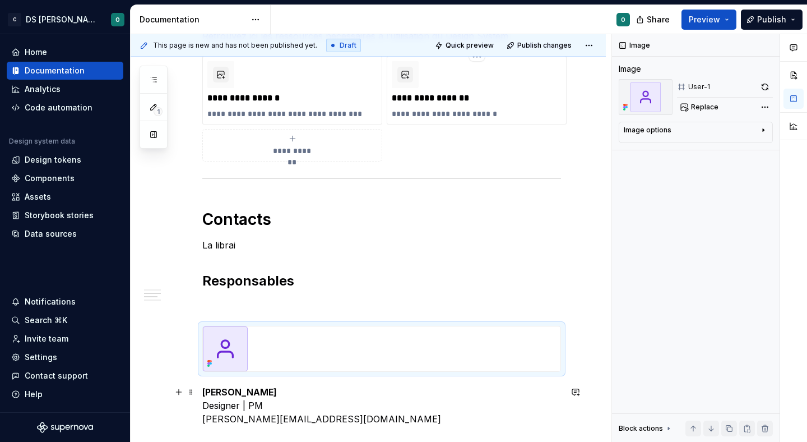
click at [440, 413] on p "[PERSON_NAME] Designer | PM [PERSON_NAME][EMAIL_ADDRESS][DOMAIN_NAME]" at bounding box center [381, 405] width 359 height 40
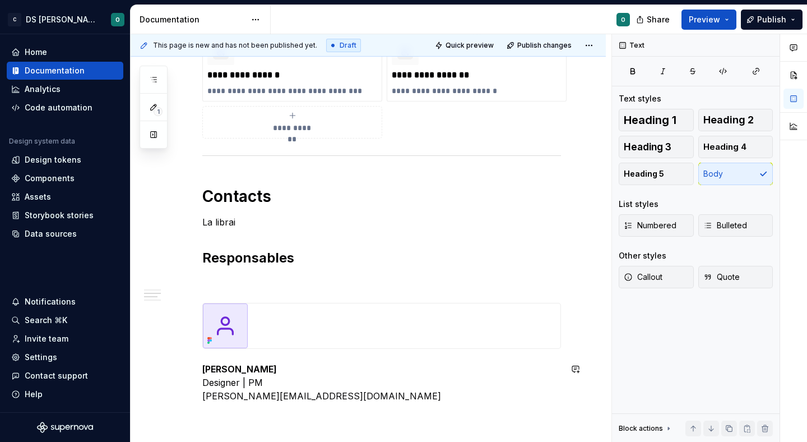
scroll to position [581, 0]
click at [390, 338] on div at bounding box center [382, 325] width 358 height 45
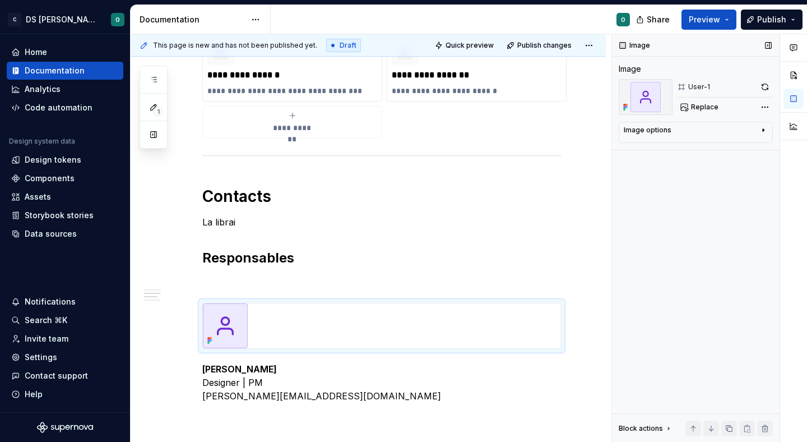
click at [753, 135] on div "Image options" at bounding box center [691, 132] width 135 height 13
click at [756, 148] on icon "button" at bounding box center [758, 147] width 6 height 6
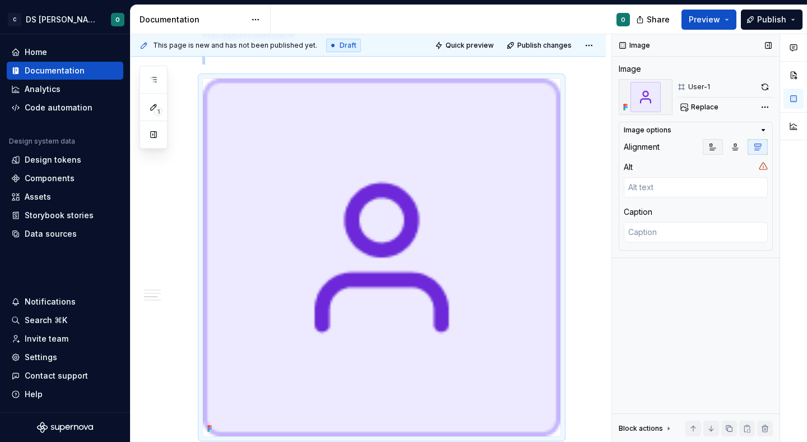
click at [709, 147] on icon "button" at bounding box center [712, 146] width 9 height 9
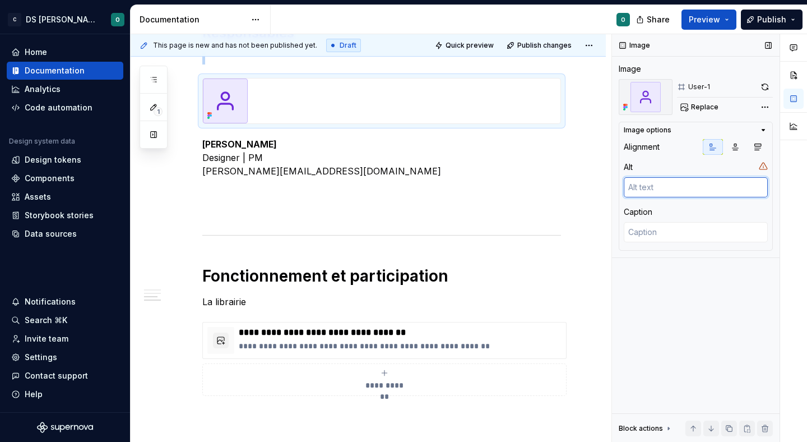
click at [685, 188] on textarea at bounding box center [696, 187] width 144 height 20
type textarea "*"
type textarea "US"
type textarea "*"
type textarea "USe"
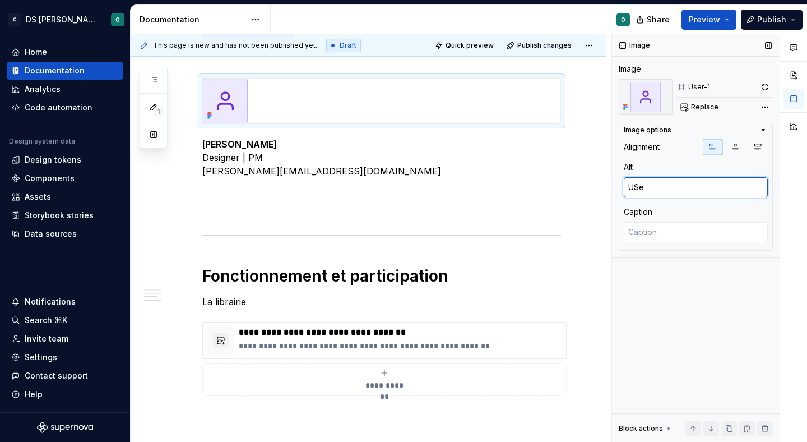
type textarea "*"
type textarea "USer"
type textarea "*"
type textarea "USer-"
type textarea "*"
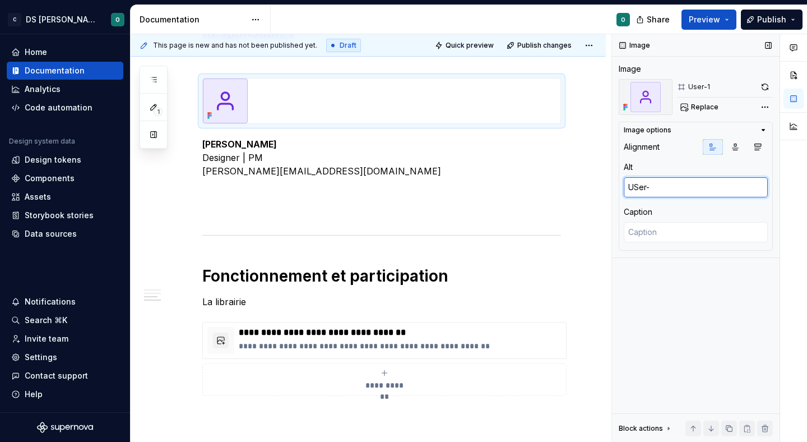
type textarea "USer-i"
type textarea "*"
type textarea "USer-ic"
type textarea "*"
type textarea "USer-ico"
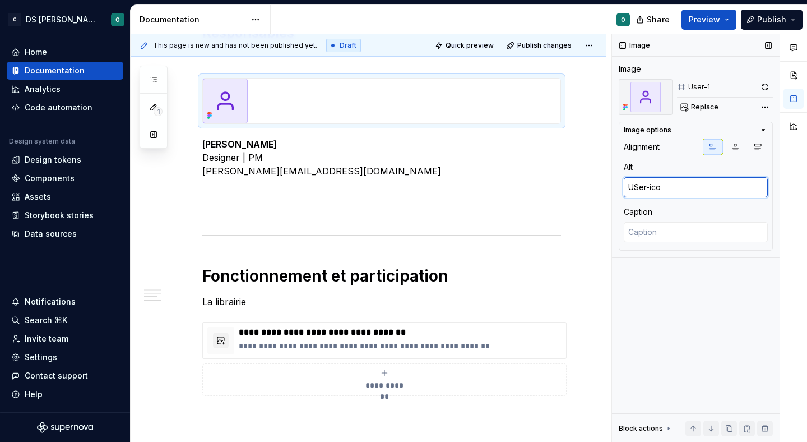
type textarea "*"
type textarea "USer-icon"
type textarea "*"
type textarea "U"
type textarea "*"
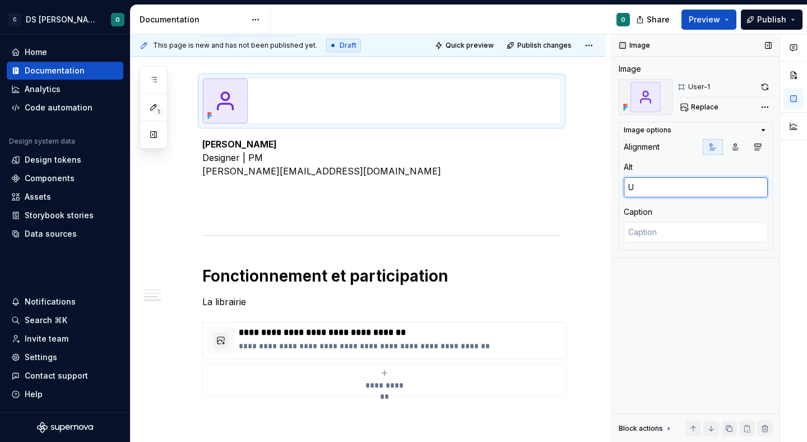
type textarea "Us"
type textarea "*"
type textarea "Use"
type textarea "*"
type textarea "User"
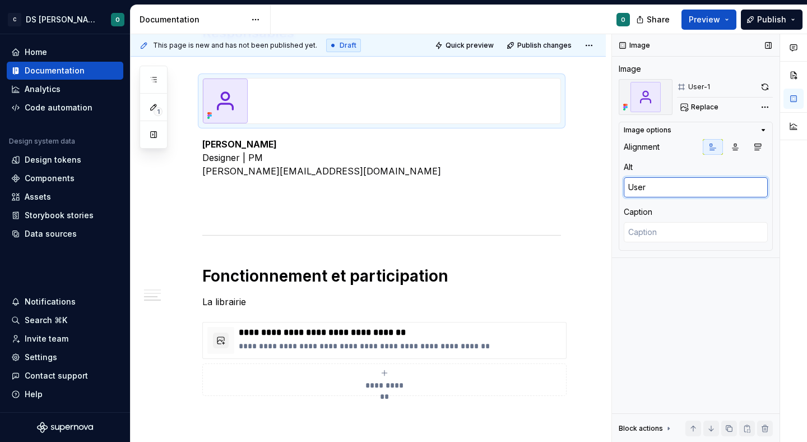
type textarea "*"
type textarea "I"
type textarea "*"
type textarea "Il"
type textarea "*"
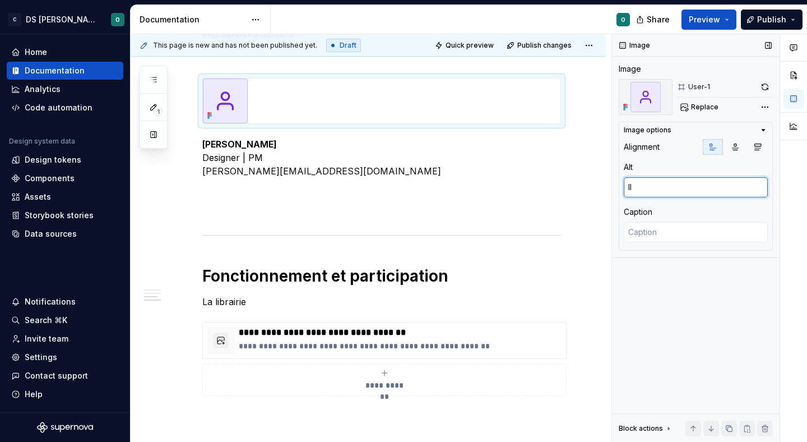
type textarea "Ill"
type textarea "*"
type textarea "Illu"
type textarea "*"
type textarea "Illus"
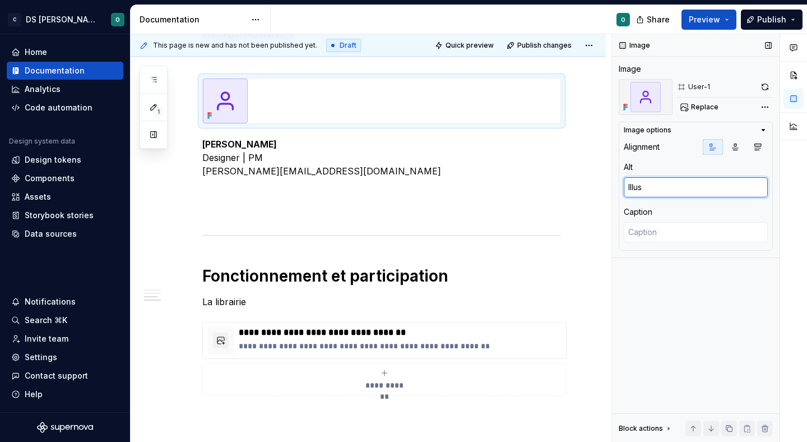
type textarea "*"
type textarea "Illust"
type textarea "*"
type textarea "Illustr"
type textarea "*"
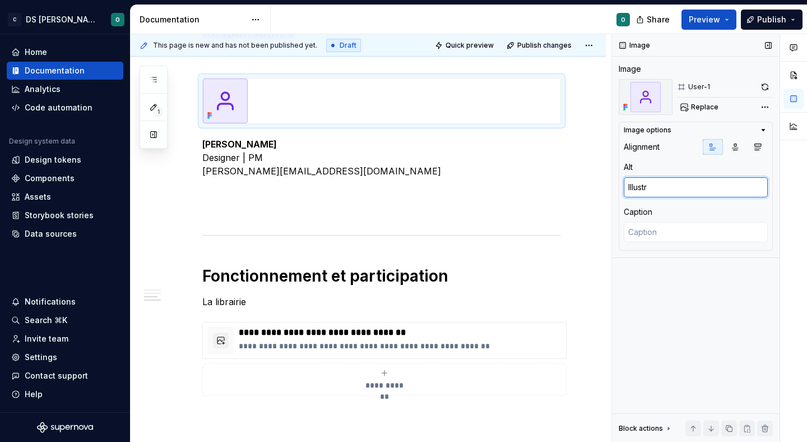
type textarea "Illustra"
type textarea "*"
type textarea "Illustrati"
type textarea "*"
type textarea "Illustratio"
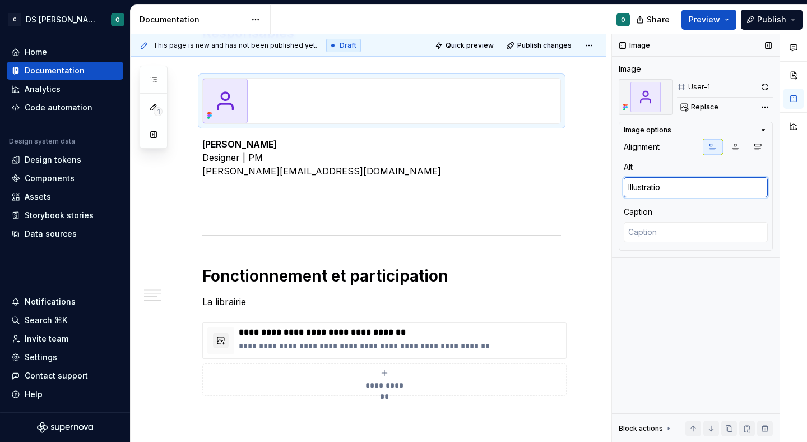
type textarea "*"
type textarea "Illustration"
type textarea "*"
click at [766, 109] on div "Comments Open comments No comments yet Select ‘Comment’ from the block context …" at bounding box center [709, 238] width 195 height 408
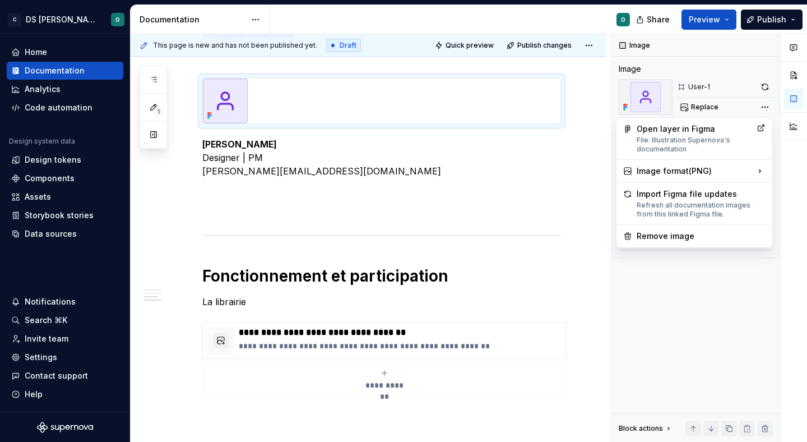
click at [760, 108] on div "Comments Open comments No comments yet Select ‘Comment’ from the block context …" at bounding box center [709, 238] width 195 height 408
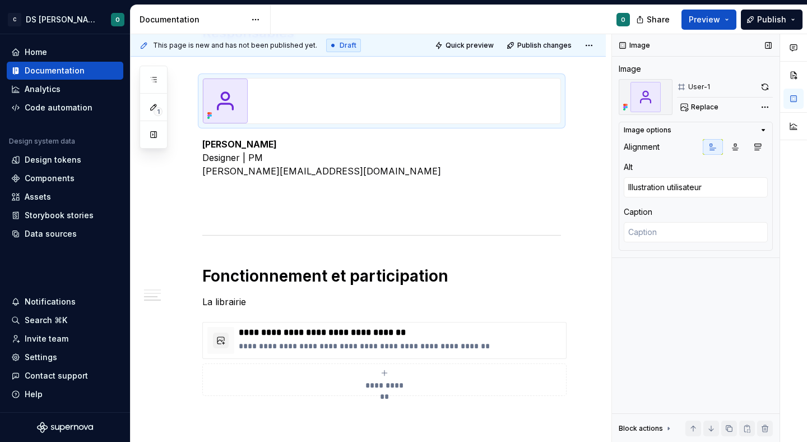
click at [664, 428] on icon at bounding box center [668, 428] width 9 height 9
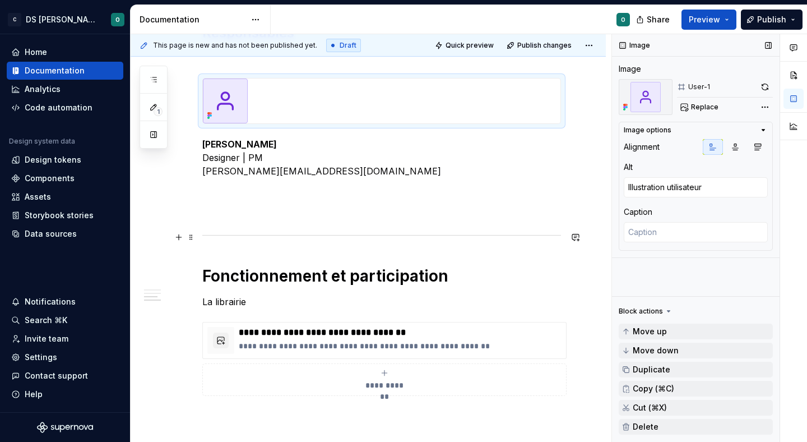
click at [528, 236] on div at bounding box center [381, 234] width 359 height 7
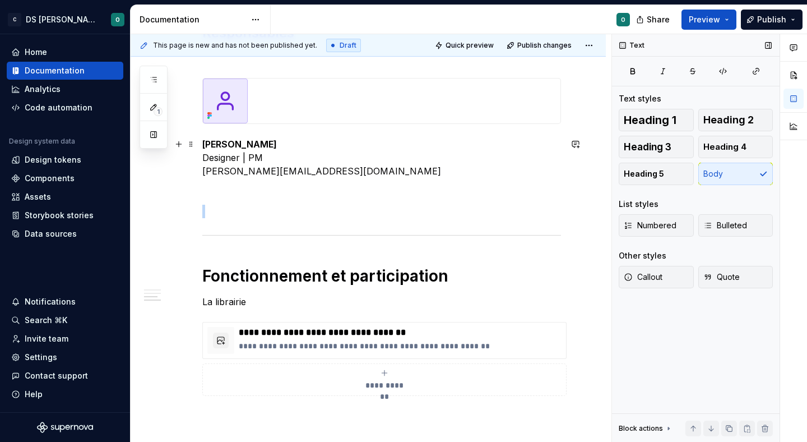
click at [442, 157] on p "[PERSON_NAME] Designer | PM [PERSON_NAME][EMAIL_ADDRESS][DOMAIN_NAME]" at bounding box center [381, 157] width 359 height 40
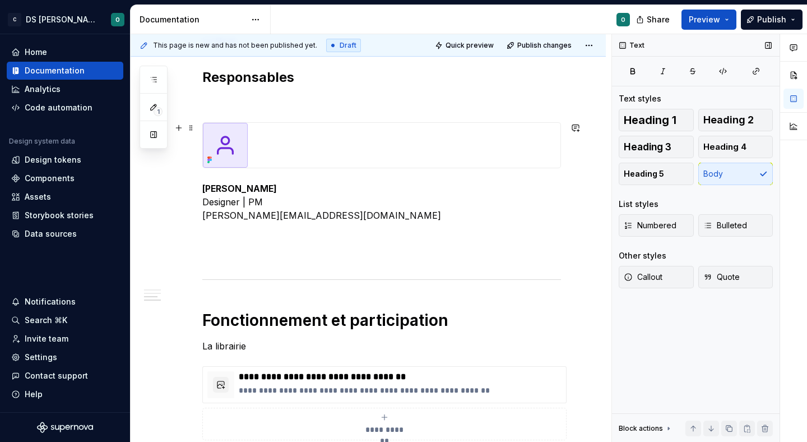
scroll to position [752, 0]
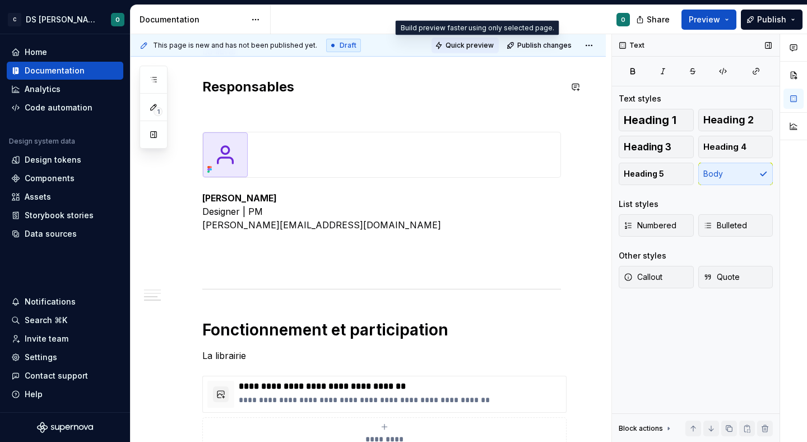
click at [476, 49] on span "Quick preview" at bounding box center [470, 45] width 48 height 9
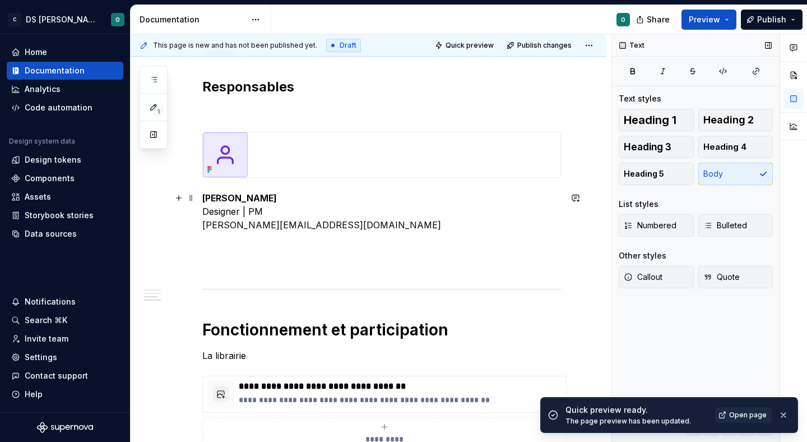
click at [343, 198] on p "[PERSON_NAME] Designer | PM [PERSON_NAME][EMAIL_ADDRESS][DOMAIN_NAME]" at bounding box center [381, 211] width 359 height 40
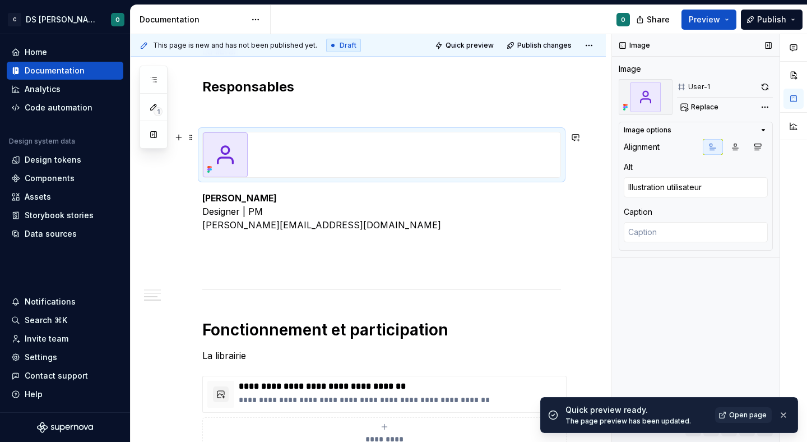
click at [344, 161] on div at bounding box center [382, 154] width 358 height 45
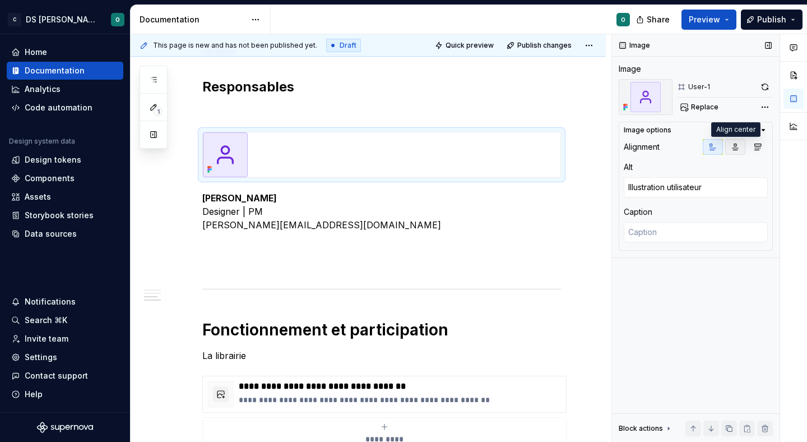
click at [736, 145] on icon "button" at bounding box center [735, 147] width 6 height 6
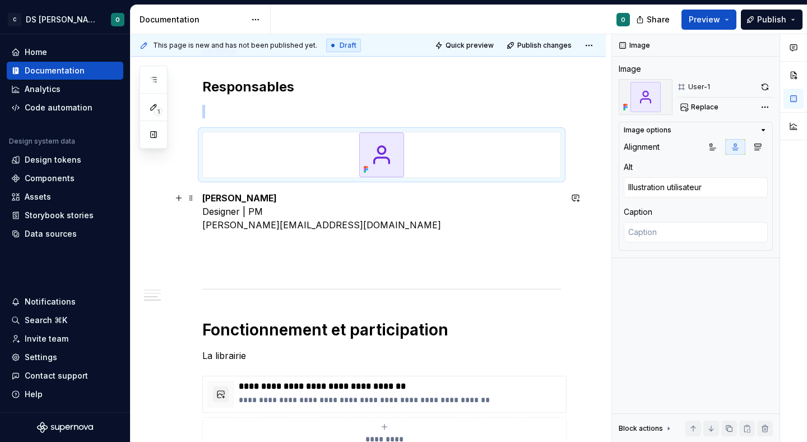
click at [329, 225] on p "[PERSON_NAME] Designer | PM [PERSON_NAME][EMAIL_ADDRESS][DOMAIN_NAME]" at bounding box center [381, 211] width 359 height 40
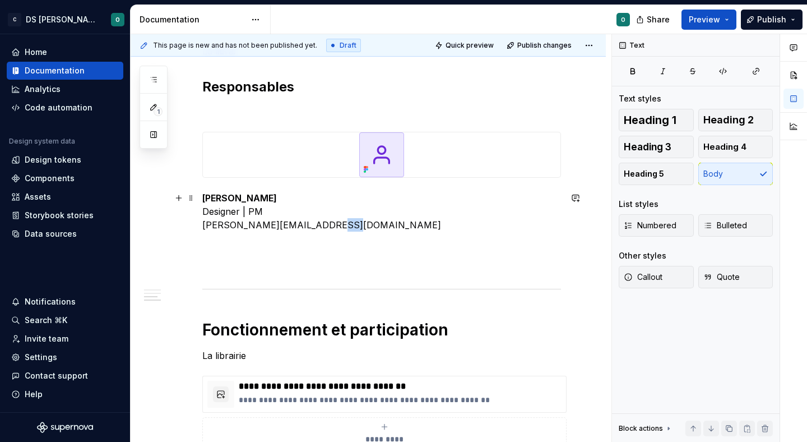
click at [329, 225] on p "[PERSON_NAME] Designer | PM [PERSON_NAME][EMAIL_ADDRESS][DOMAIN_NAME]" at bounding box center [381, 211] width 359 height 40
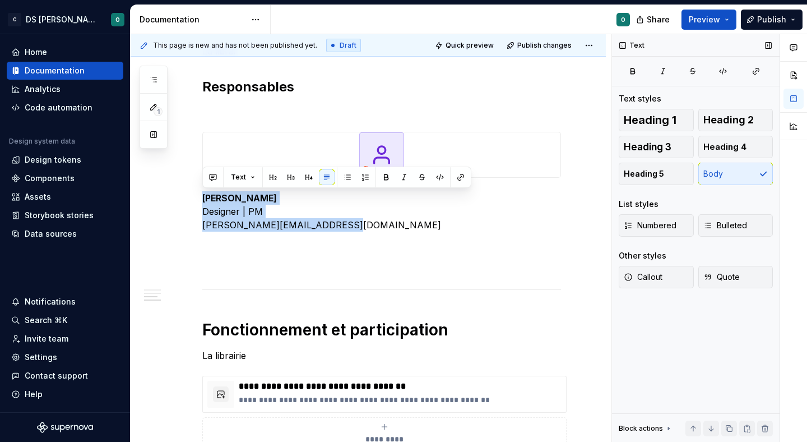
click at [650, 428] on div "Block actions" at bounding box center [641, 428] width 44 height 9
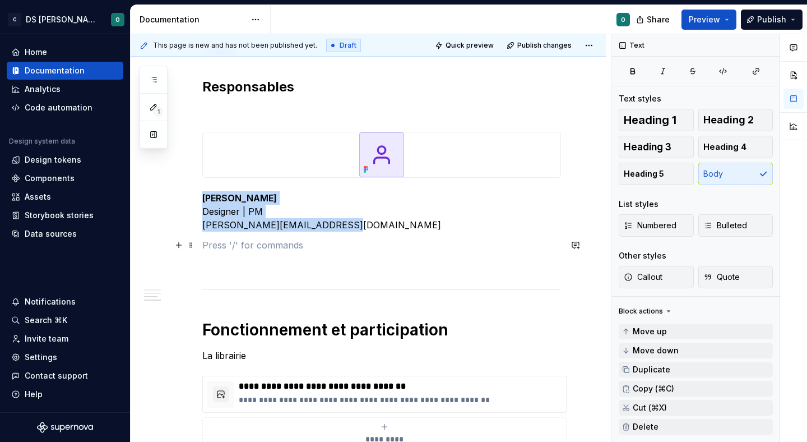
click at [482, 243] on p at bounding box center [381, 244] width 359 height 13
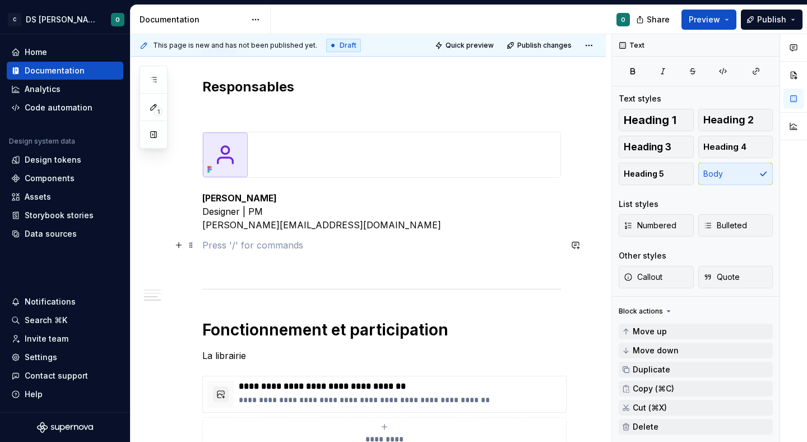
click at [443, 231] on p "[PERSON_NAME] Designer | PM [PERSON_NAME][EMAIL_ADDRESS][DOMAIN_NAME]" at bounding box center [381, 211] width 359 height 40
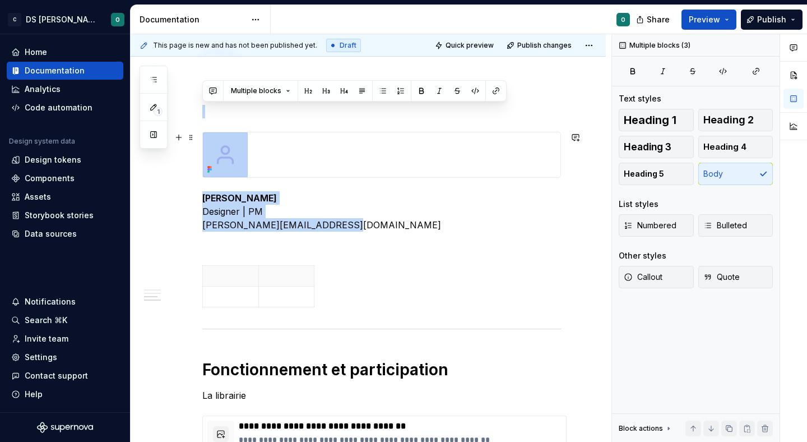
drag, startPoint x: 353, startPoint y: 220, endPoint x: 187, endPoint y: 160, distance: 176.4
click at [187, 160] on div "Bienvenue dans le design system de Citeo ✨ Un seul langage visuel, une seule bi…" at bounding box center [368, 51] width 475 height 1222
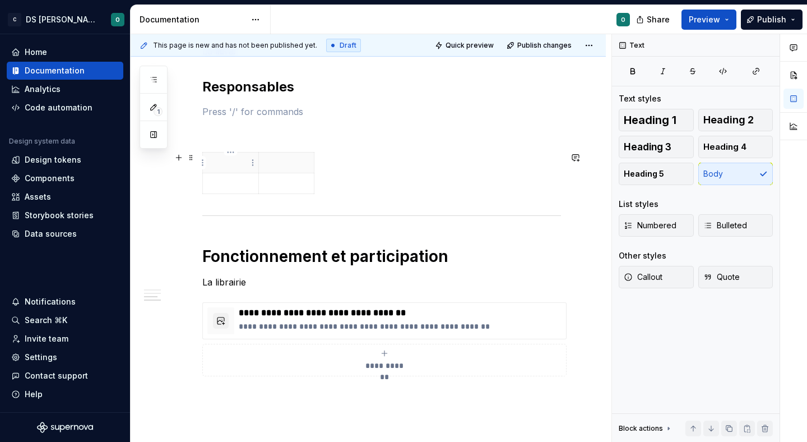
click at [222, 184] on p at bounding box center [231, 183] width 42 height 11
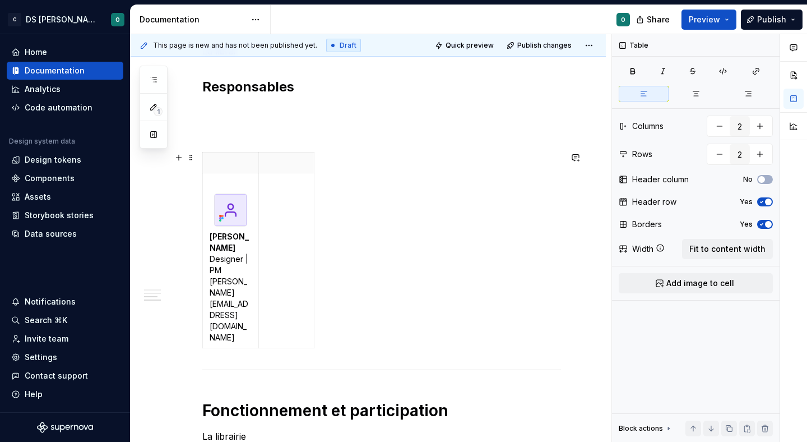
click at [198, 157] on div "Bienvenue dans le design system de Citeo ✨ Un seul langage visuel, une seule bi…" at bounding box center [368, 71] width 475 height 1263
click at [189, 157] on span at bounding box center [191, 158] width 9 height 16
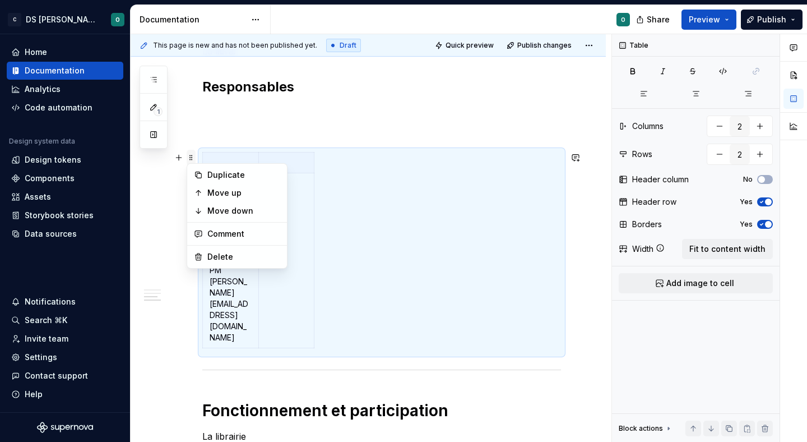
click at [189, 157] on span at bounding box center [191, 158] width 9 height 16
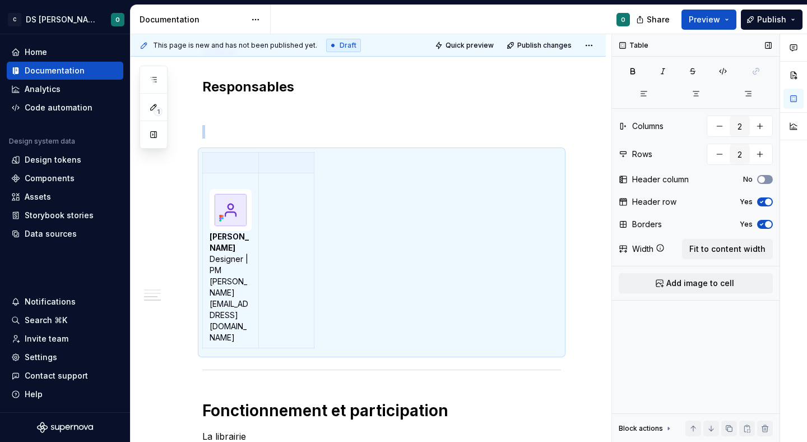
click at [757, 176] on icon "button" at bounding box center [761, 179] width 9 height 7
click at [764, 200] on icon "button" at bounding box center [761, 201] width 9 height 7
click at [724, 152] on button "button" at bounding box center [719, 154] width 20 height 20
click at [223, 168] on td at bounding box center [231, 162] width 56 height 21
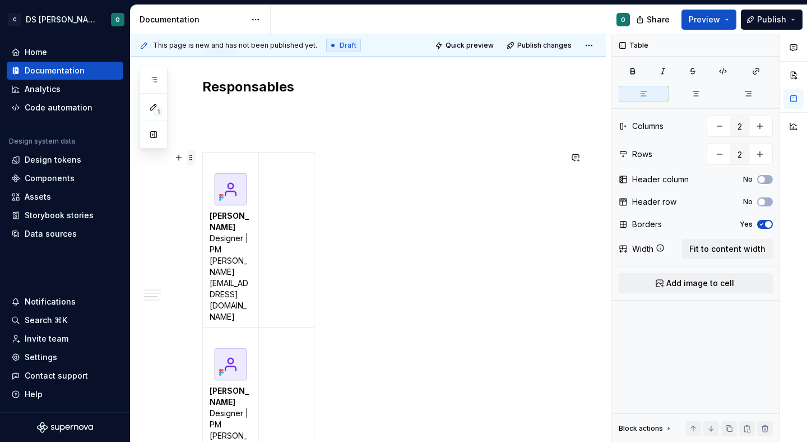
click at [192, 156] on span at bounding box center [191, 158] width 9 height 16
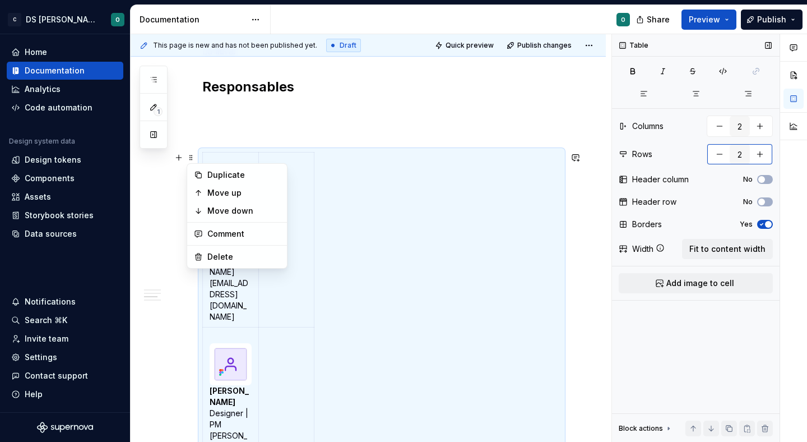
click at [714, 151] on button "button" at bounding box center [719, 154] width 20 height 20
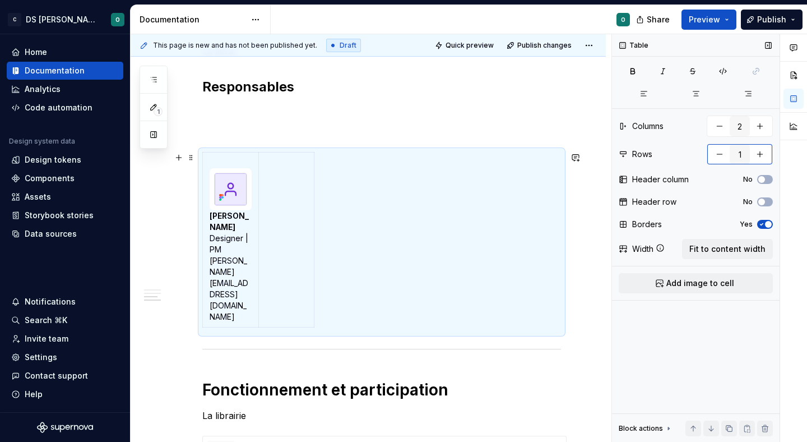
scroll to position [771, 0]
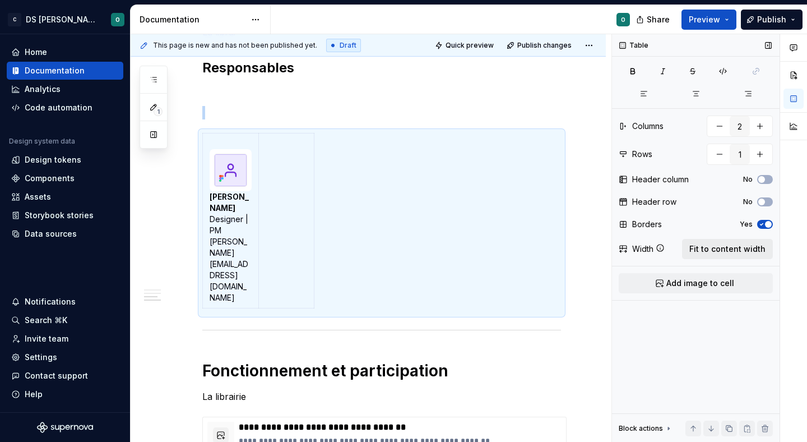
click at [707, 251] on span "Fit to content width" at bounding box center [727, 248] width 76 height 11
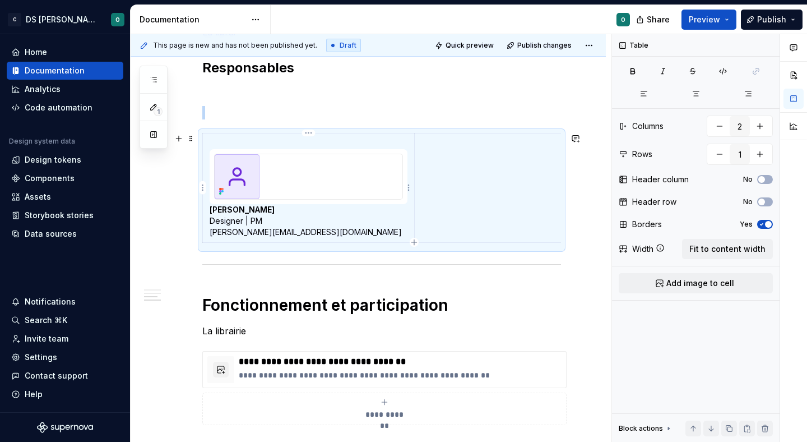
click at [294, 216] on p "[PERSON_NAME] Designer | PM [PERSON_NAME][EMAIL_ADDRESS][DOMAIN_NAME]" at bounding box center [309, 221] width 198 height 34
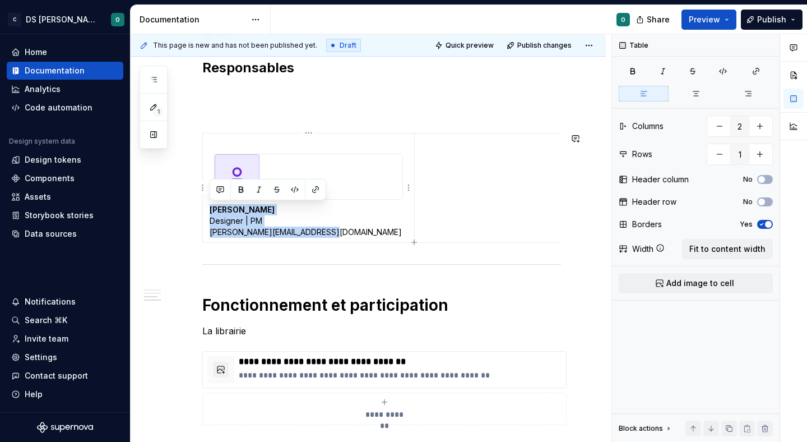
copy p "[PERSON_NAME] Designer | PM [PERSON_NAME][EMAIL_ADDRESS][DOMAIN_NAME]"
click at [214, 169] on div at bounding box center [308, 177] width 189 height 46
click at [484, 221] on td at bounding box center [519, 187] width 211 height 109
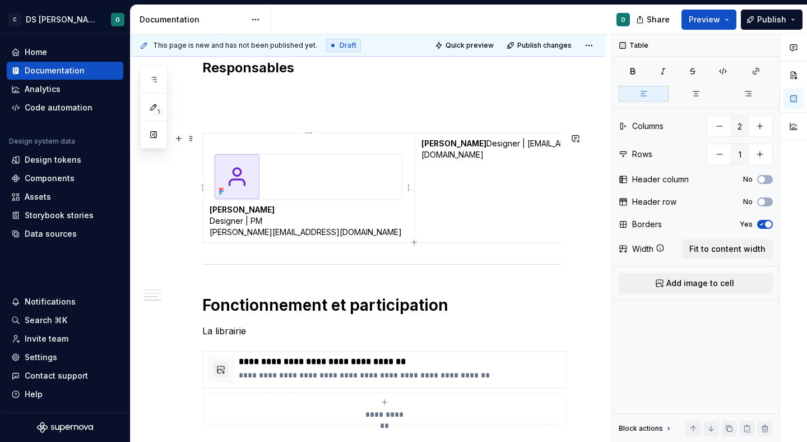
click at [209, 174] on td "[PERSON_NAME] Designer | PM [PERSON_NAME][EMAIL_ADDRESS][DOMAIN_NAME]" at bounding box center [309, 187] width 212 height 109
click at [210, 217] on p "[PERSON_NAME] Designer | PM [PERSON_NAME][EMAIL_ADDRESS][DOMAIN_NAME]" at bounding box center [309, 221] width 198 height 34
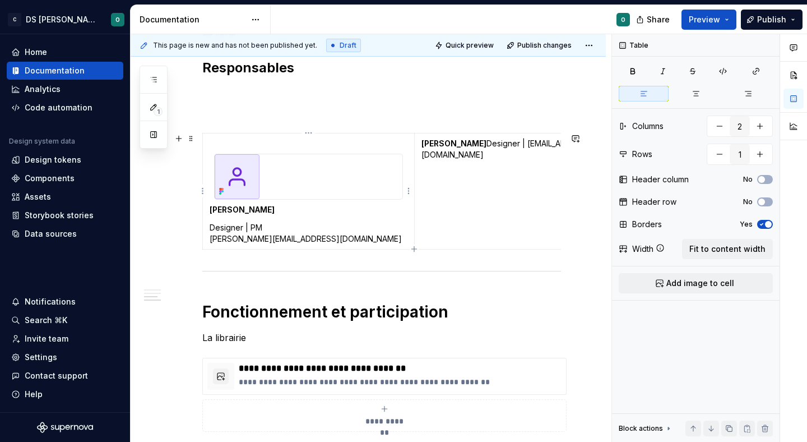
click at [211, 238] on p "Designer | PM [PERSON_NAME][EMAIL_ADDRESS][DOMAIN_NAME]" at bounding box center [309, 233] width 198 height 22
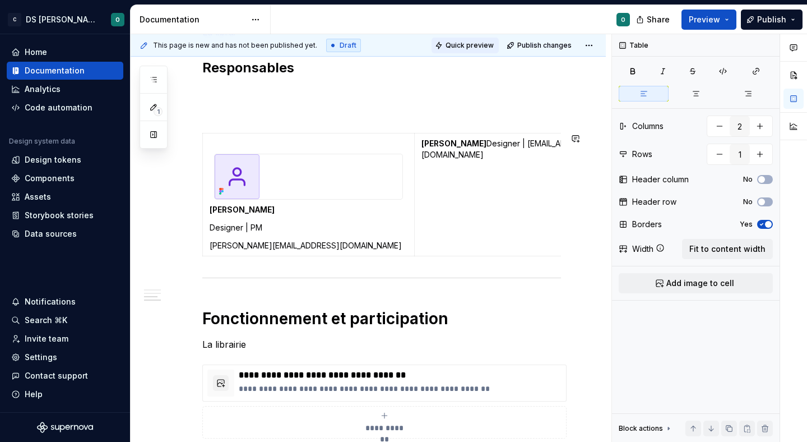
click at [485, 44] on span "Quick preview" at bounding box center [470, 45] width 48 height 9
click at [191, 140] on span at bounding box center [191, 139] width 9 height 16
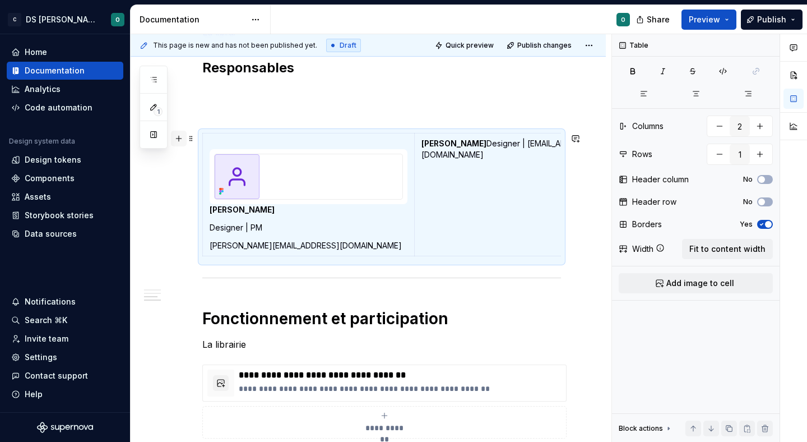
click at [184, 139] on button "button" at bounding box center [179, 139] width 16 height 16
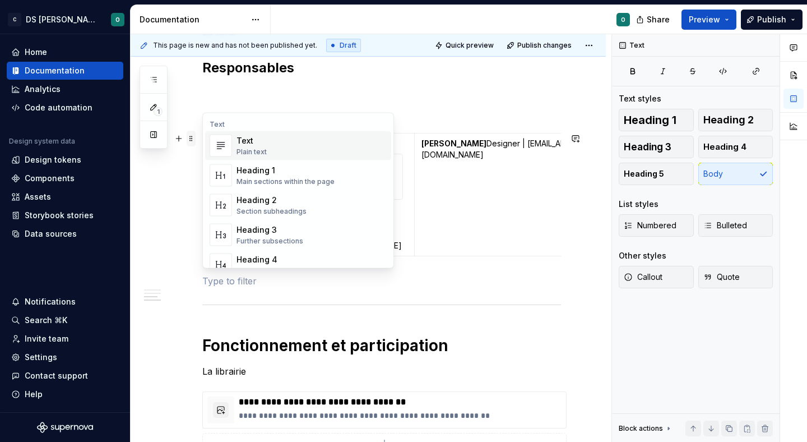
click at [189, 139] on span at bounding box center [191, 139] width 9 height 16
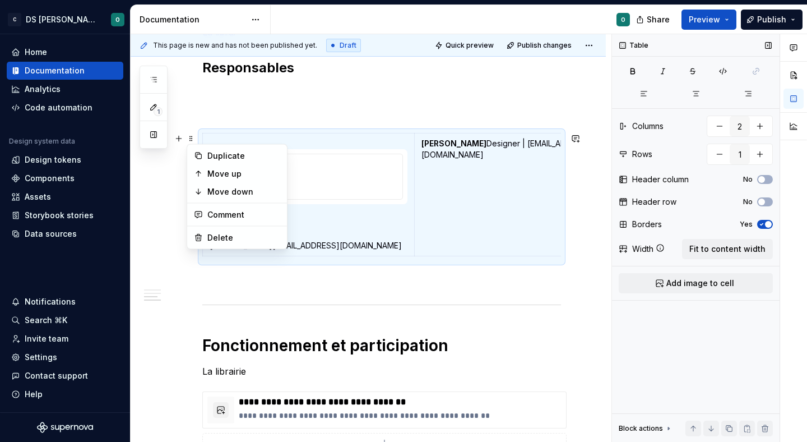
click at [763, 222] on icon "button" at bounding box center [761, 224] width 9 height 7
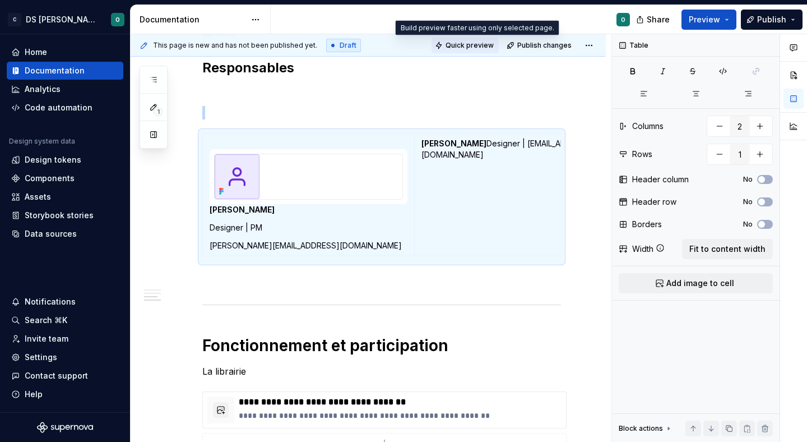
click at [469, 45] on span "Quick preview" at bounding box center [470, 45] width 48 height 9
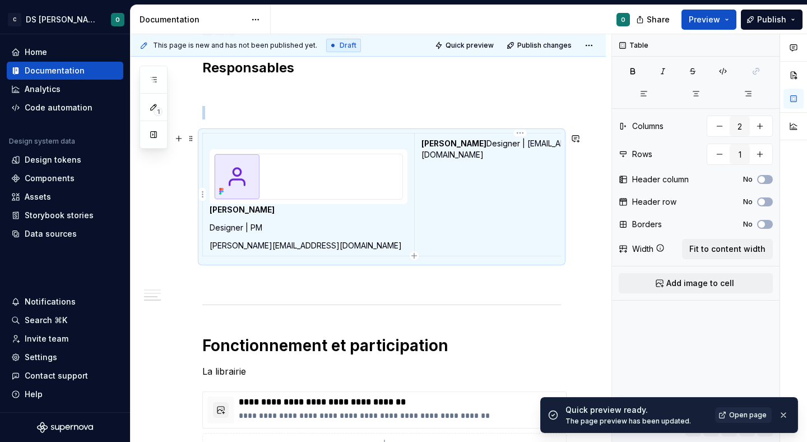
click at [493, 143] on p "[PERSON_NAME] Designer | [EMAIL_ADDRESS][DOMAIN_NAME]" at bounding box center [519, 149] width 197 height 22
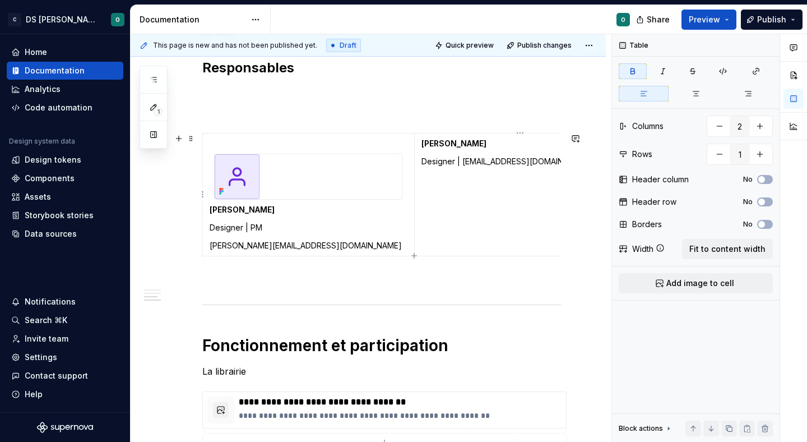
click at [453, 140] on strong "[PERSON_NAME]" at bounding box center [453, 143] width 65 height 10
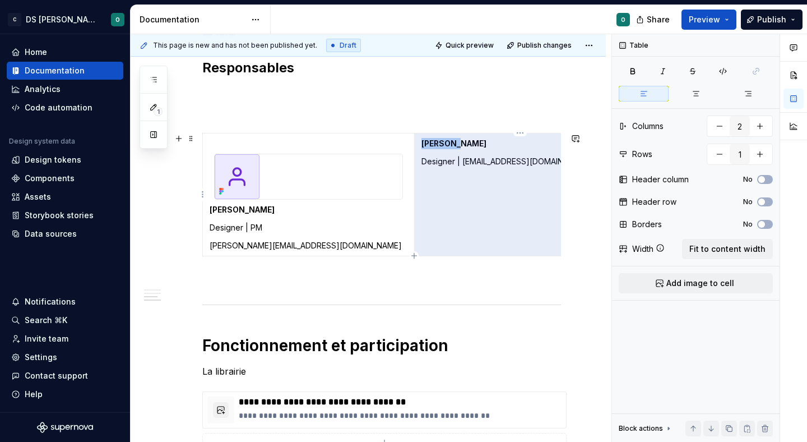
click at [453, 140] on strong "[PERSON_NAME]" at bounding box center [453, 143] width 65 height 10
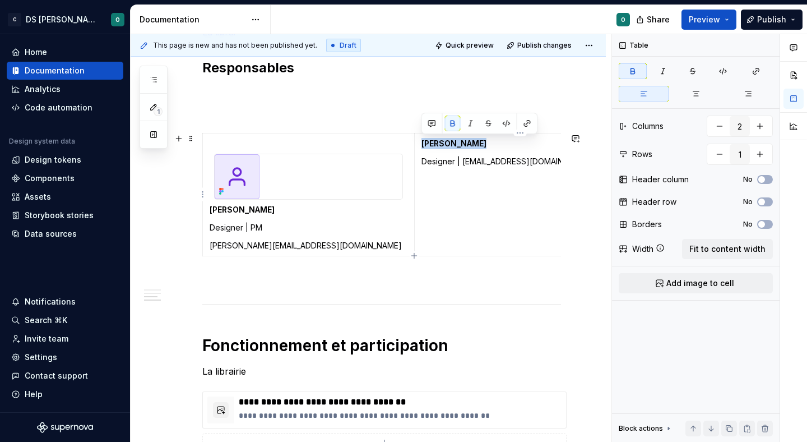
drag, startPoint x: 493, startPoint y: 142, endPoint x: 417, endPoint y: 142, distance: 75.7
click at [417, 142] on td "[PERSON_NAME] Designer | [EMAIL_ADDRESS][DOMAIN_NAME]" at bounding box center [519, 194] width 211 height 123
click at [517, 132] on html "C DS Citeo O Home Documentation Analytics Code automation Design system data De…" at bounding box center [403, 221] width 807 height 442
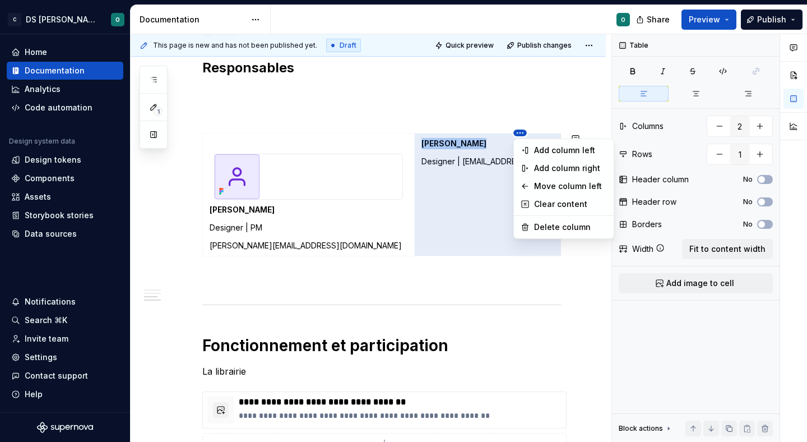
click at [517, 132] on html "C DS Citeo O Home Documentation Analytics Code automation Design system data De…" at bounding box center [403, 221] width 807 height 442
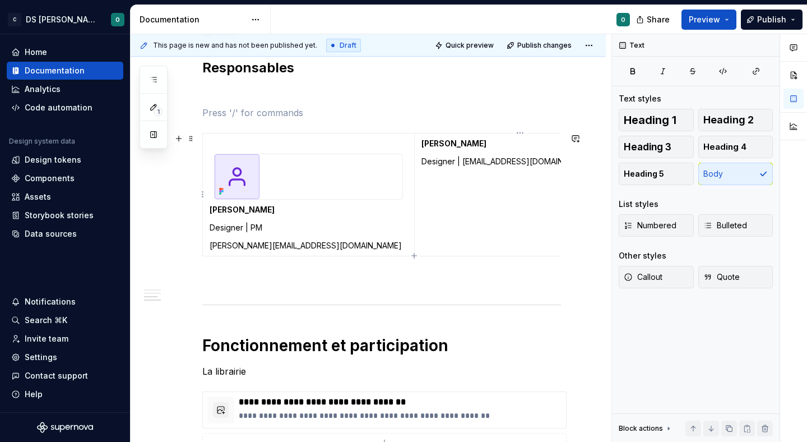
click at [451, 138] on strong "[PERSON_NAME]" at bounding box center [453, 143] width 65 height 10
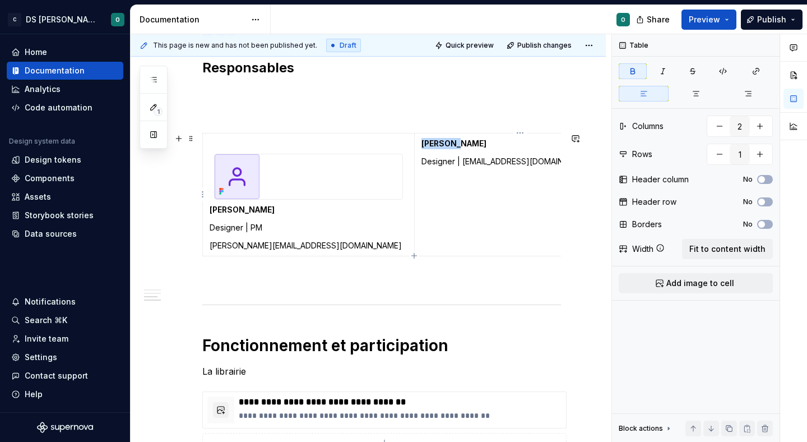
click at [451, 138] on strong "[PERSON_NAME]" at bounding box center [453, 143] width 65 height 10
click at [458, 144] on strong "[PERSON_NAME]" at bounding box center [453, 143] width 65 height 10
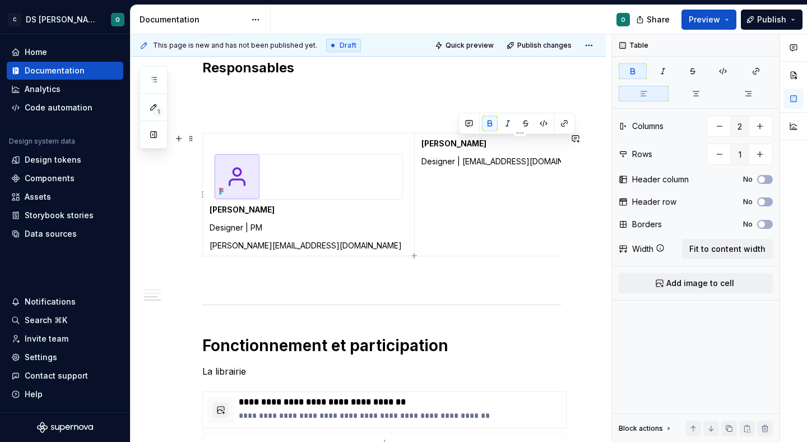
click at [458, 144] on strong "[PERSON_NAME]" at bounding box center [453, 143] width 65 height 10
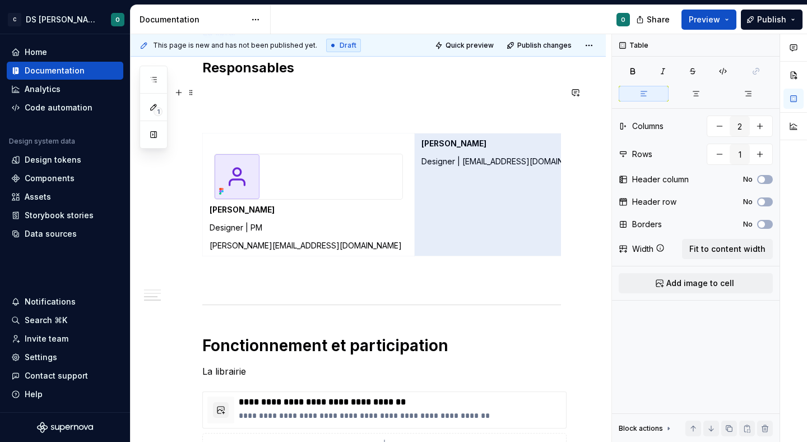
click at [472, 97] on p at bounding box center [381, 92] width 359 height 13
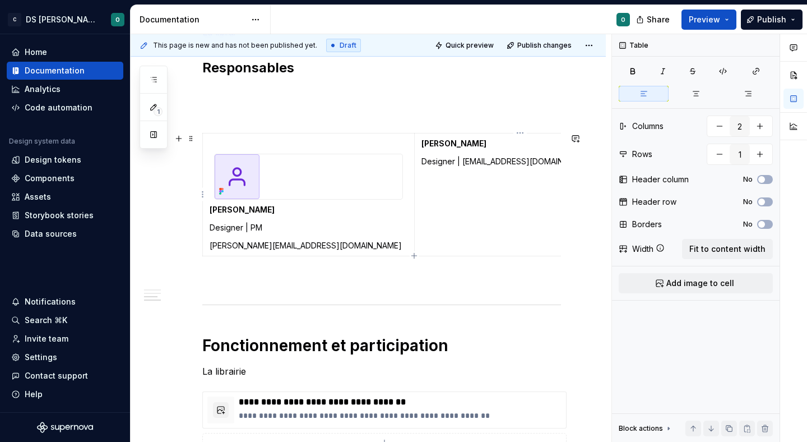
click at [467, 161] on p "Designer | [EMAIL_ADDRESS][DOMAIN_NAME]" at bounding box center [519, 161] width 197 height 11
click at [472, 143] on strong "[PERSON_NAME]" at bounding box center [453, 143] width 65 height 10
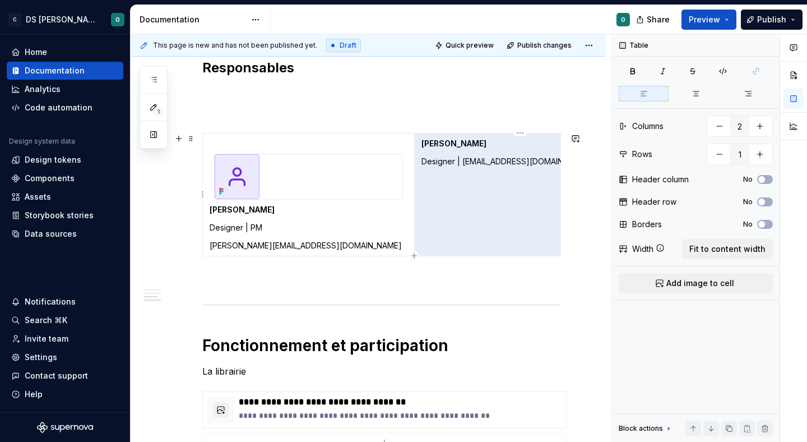
click at [472, 143] on strong "[PERSON_NAME]" at bounding box center [453, 143] width 65 height 10
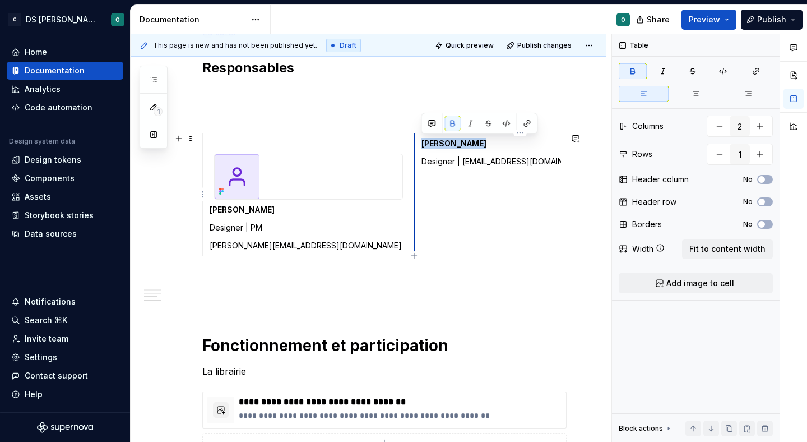
drag, startPoint x: 503, startPoint y: 143, endPoint x: 415, endPoint y: 145, distance: 88.6
click at [415, 145] on td "[PERSON_NAME] Designer | [EMAIL_ADDRESS][DOMAIN_NAME]" at bounding box center [519, 194] width 211 height 123
click at [474, 161] on p "Designer | [EMAIL_ADDRESS][DOMAIN_NAME]" at bounding box center [519, 161] width 197 height 11
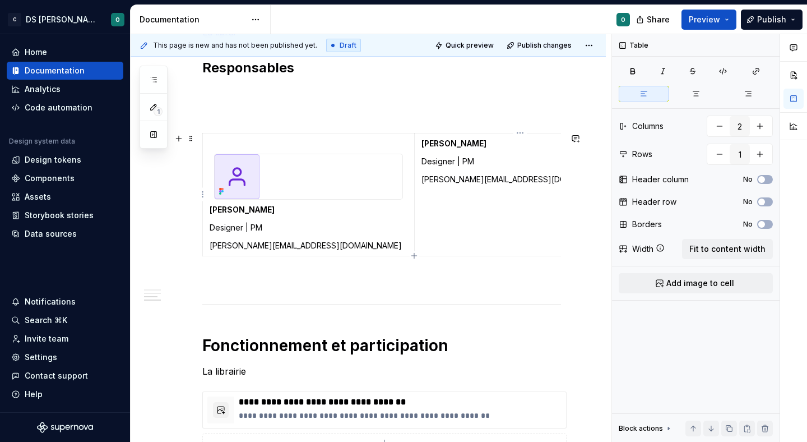
click at [494, 161] on p "Designer | PM" at bounding box center [519, 161] width 197 height 11
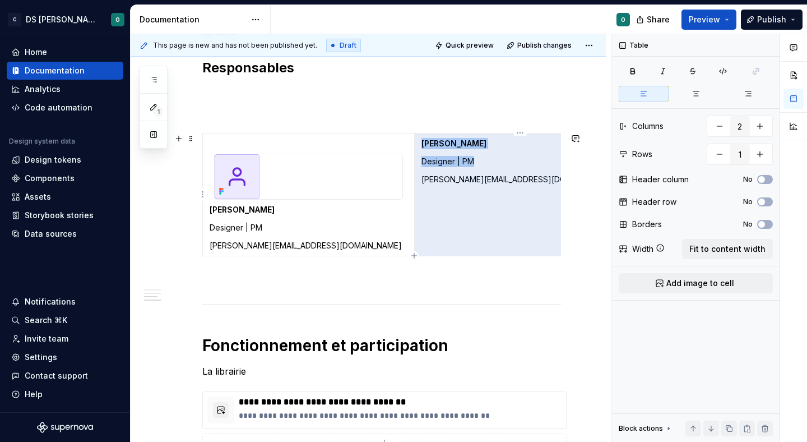
drag, startPoint x: 494, startPoint y: 161, endPoint x: 426, endPoint y: 163, distance: 67.8
click at [426, 163] on p "Designer | PM" at bounding box center [519, 161] width 197 height 11
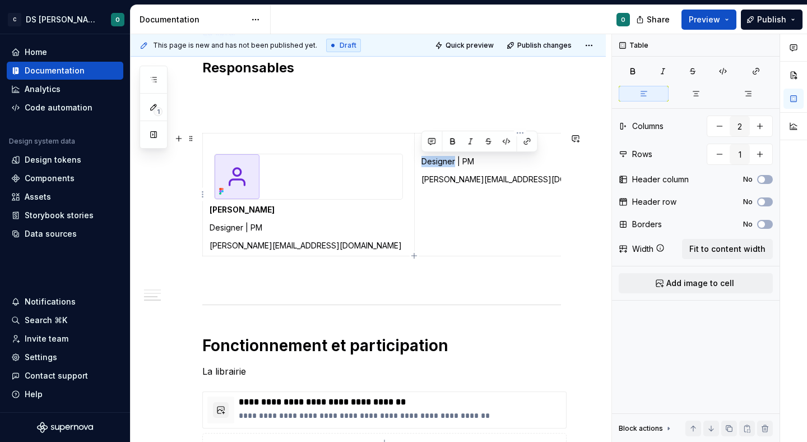
click at [426, 163] on p "Designer | PM" at bounding box center [519, 161] width 197 height 11
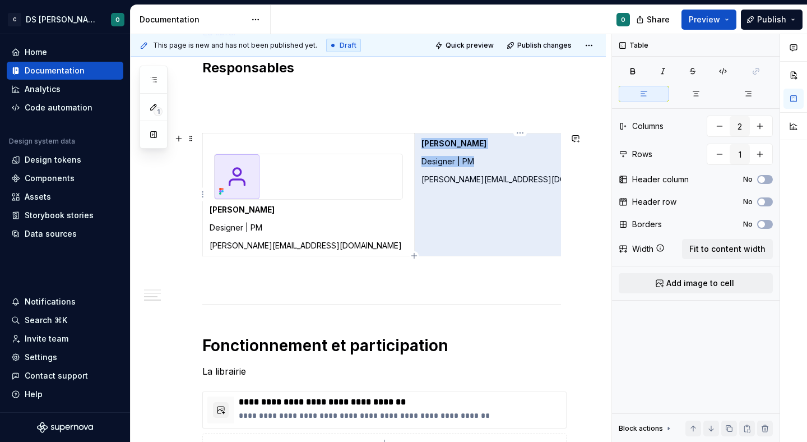
click at [426, 163] on p "Designer | PM" at bounding box center [519, 161] width 197 height 11
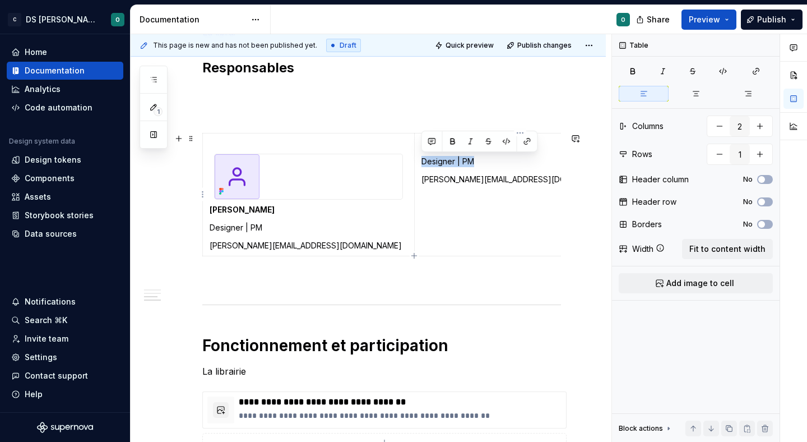
drag, startPoint x: 476, startPoint y: 159, endPoint x: 422, endPoint y: 160, distance: 54.4
click at [422, 160] on p "Designer | PM" at bounding box center [519, 161] width 197 height 11
click at [251, 69] on h2 "Responsables" at bounding box center [381, 68] width 359 height 18
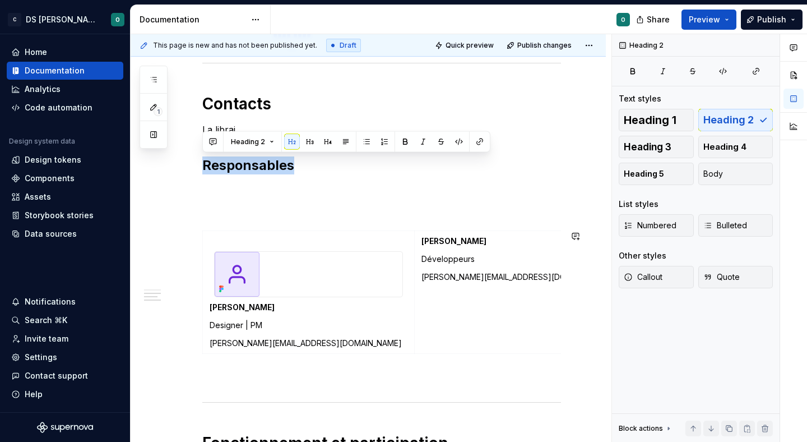
scroll to position [663, 0]
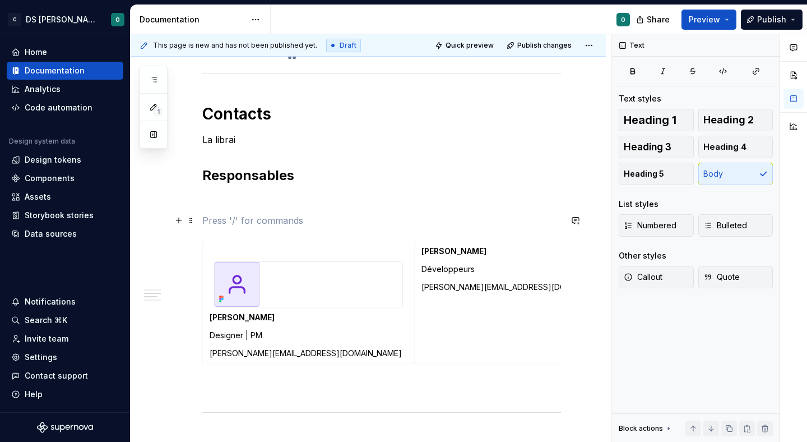
click at [376, 217] on p at bounding box center [381, 220] width 359 height 13
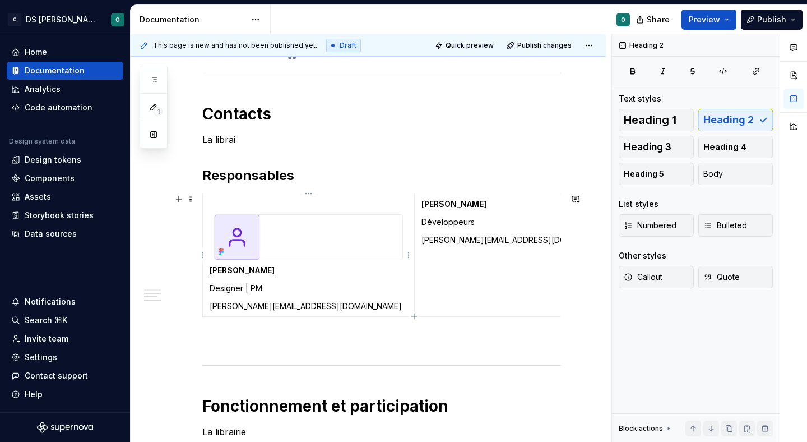
click at [218, 235] on img at bounding box center [237, 237] width 45 height 45
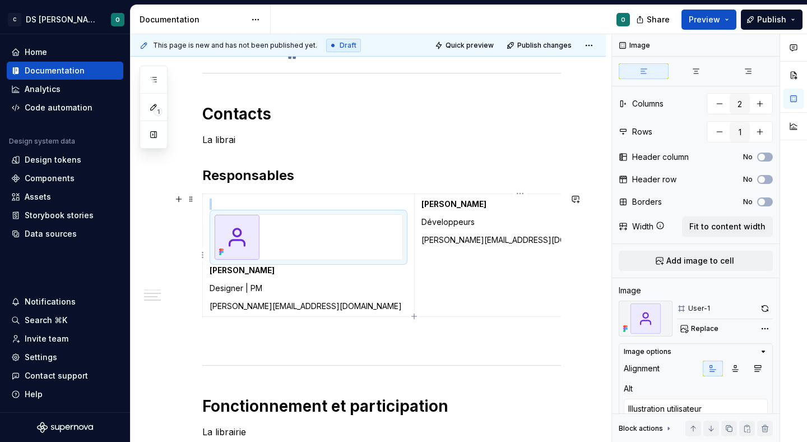
copy br
click at [421, 204] on strong "[PERSON_NAME]" at bounding box center [453, 204] width 65 height 10
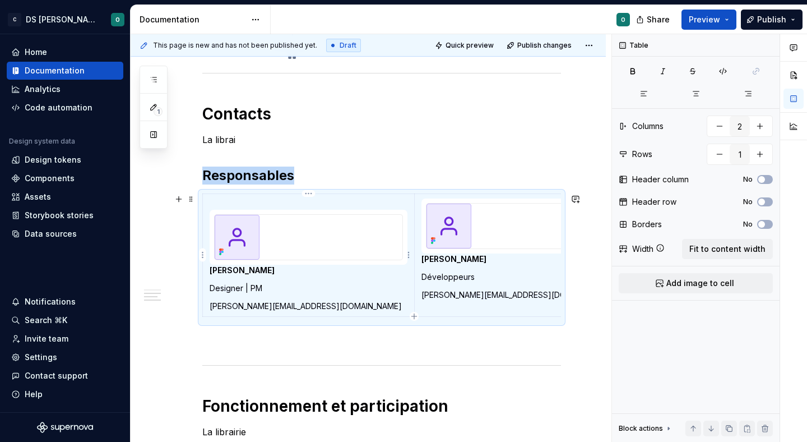
click at [364, 203] on p at bounding box center [309, 203] width 198 height 11
click at [207, 231] on td "[PERSON_NAME] Designer | PM [PERSON_NAME][EMAIL_ADDRESS][DOMAIN_NAME]" at bounding box center [309, 255] width 212 height 123
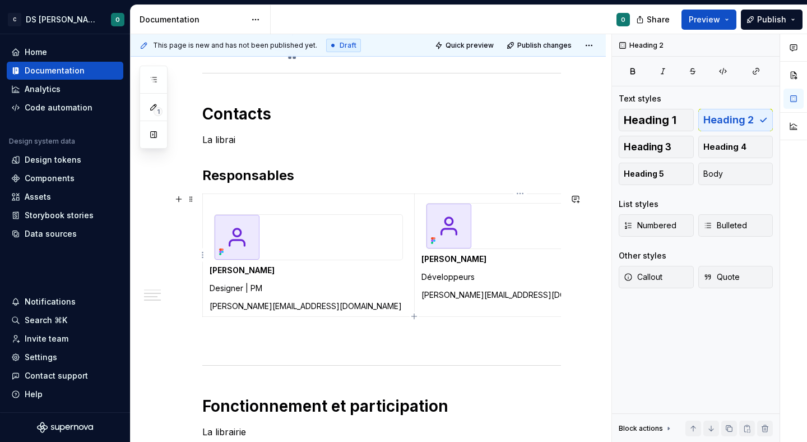
click at [485, 291] on p "[PERSON_NAME][EMAIL_ADDRESS][DOMAIN_NAME]" at bounding box center [520, 294] width 198 height 11
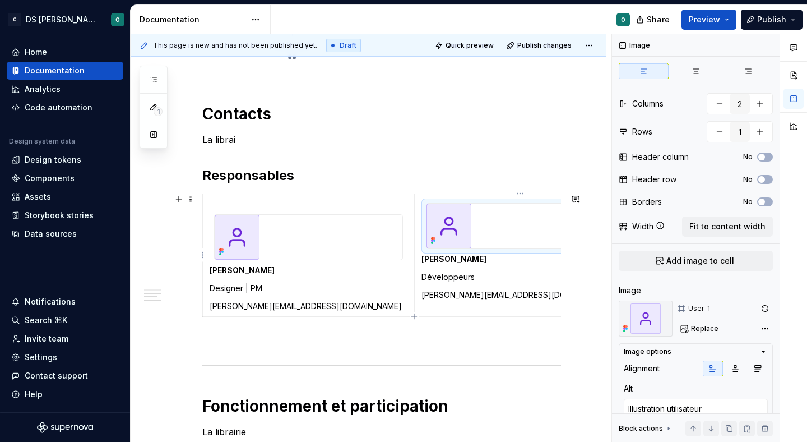
click at [499, 238] on div at bounding box center [520, 225] width 188 height 45
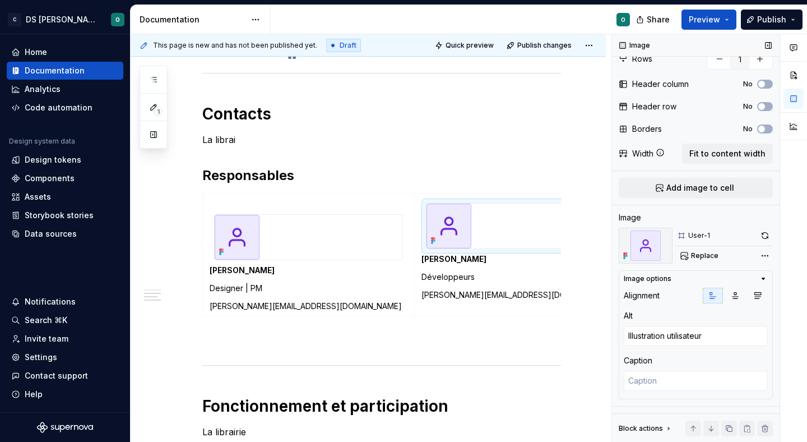
scroll to position [0, 0]
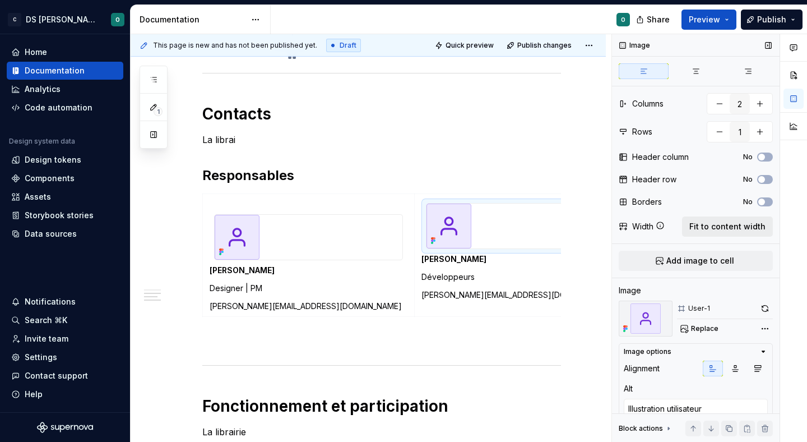
click at [715, 221] on span "Fit to content width" at bounding box center [727, 226] width 76 height 11
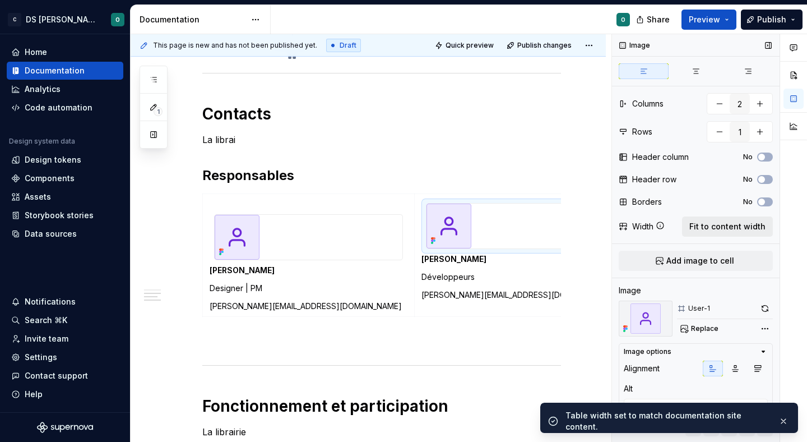
scroll to position [0, 55]
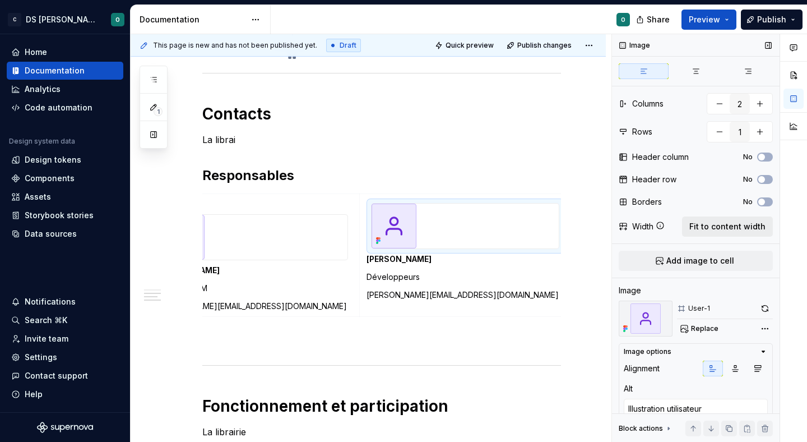
click at [715, 221] on span "Fit to content width" at bounding box center [727, 226] width 76 height 11
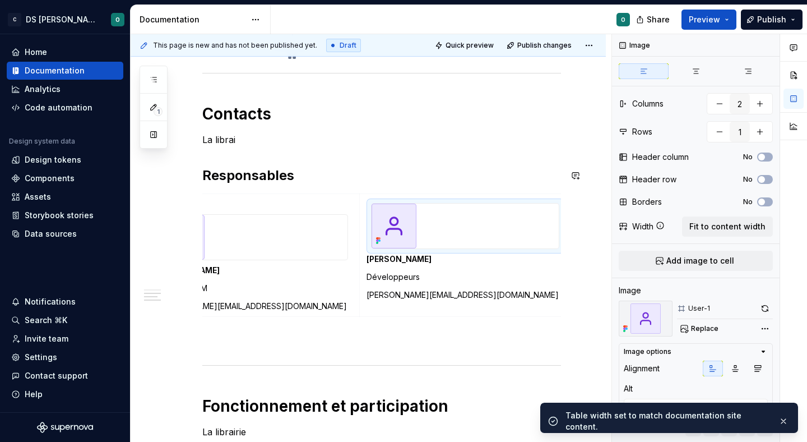
click at [275, 164] on div "Bienvenue dans le design system de Citeo ✨ Un seul langage visuel, une seule bi…" at bounding box center [381, 54] width 359 height 997
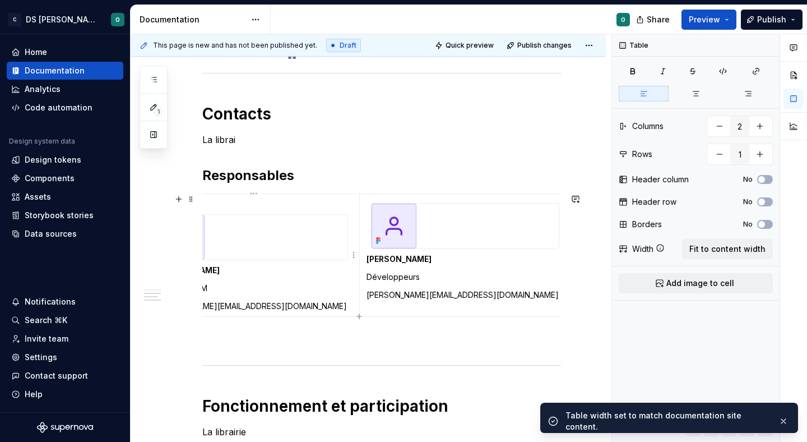
click at [205, 205] on p at bounding box center [254, 203] width 198 height 11
click at [189, 201] on span at bounding box center [191, 199] width 9 height 16
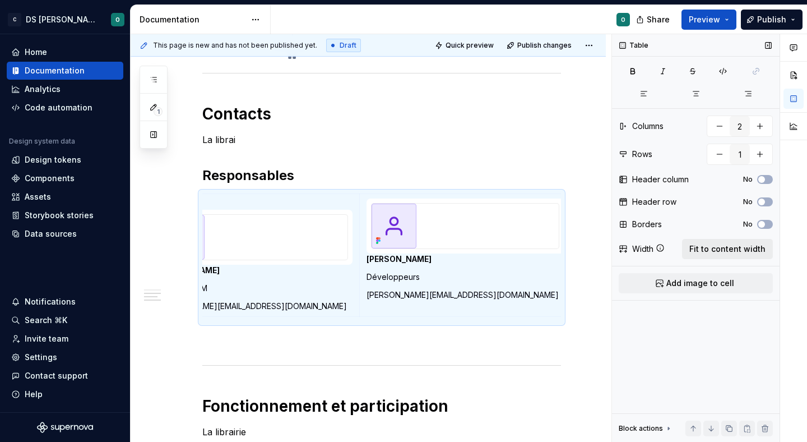
click at [729, 244] on span "Fit to content width" at bounding box center [727, 248] width 76 height 11
click at [463, 47] on span "Quick preview" at bounding box center [470, 45] width 48 height 9
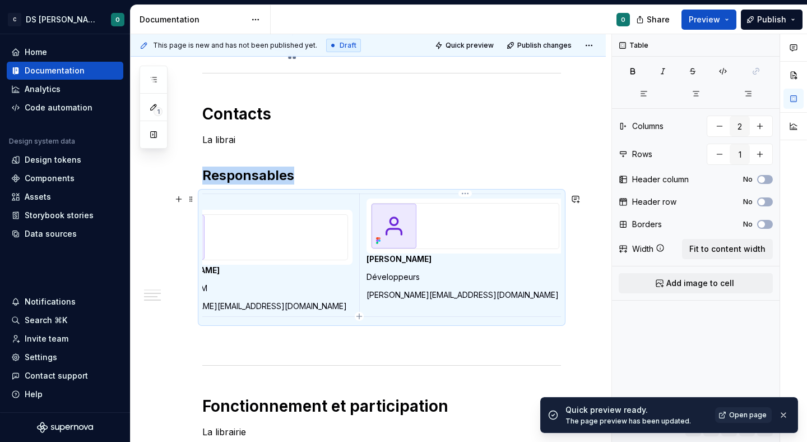
click at [433, 275] on p "Développeurs" at bounding box center [466, 276] width 198 height 11
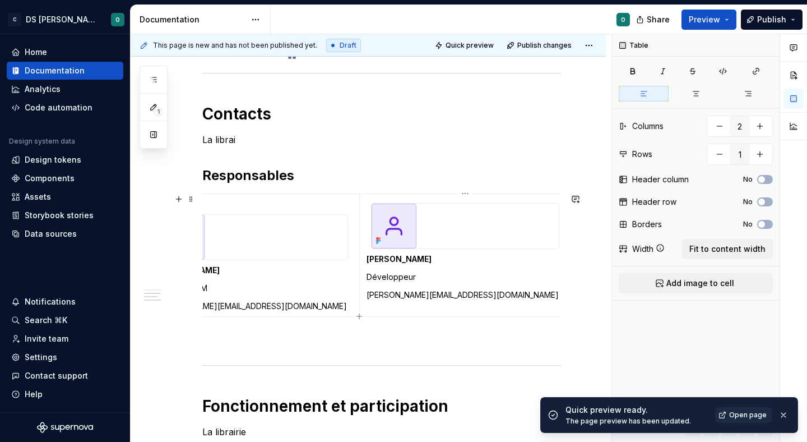
click at [374, 277] on p "Développeur" at bounding box center [466, 276] width 198 height 11
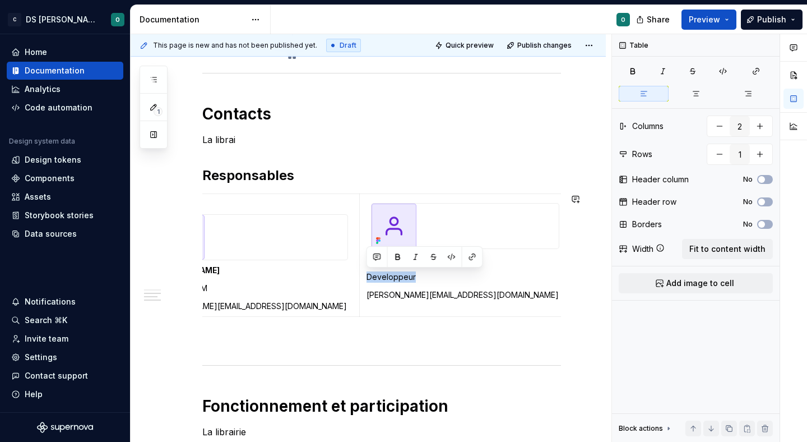
copy p "Developpeur"
click at [375, 276] on p "Developpeur" at bounding box center [466, 276] width 198 height 11
click at [427, 293] on p "[PERSON_NAME][EMAIL_ADDRESS][DOMAIN_NAME]" at bounding box center [466, 294] width 198 height 11
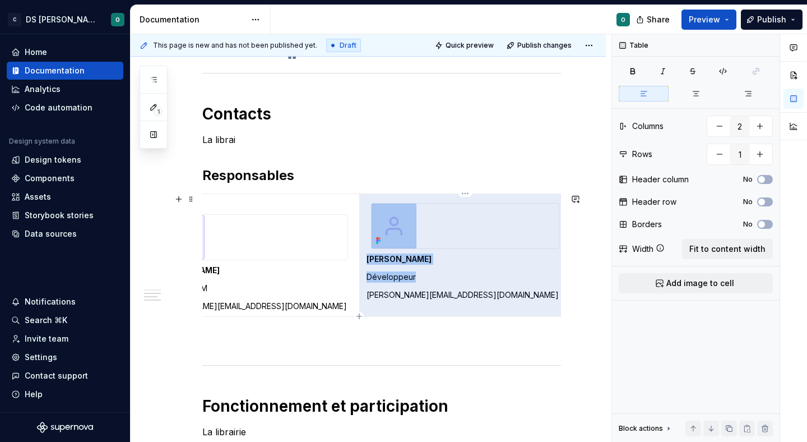
click at [427, 293] on p "[PERSON_NAME][EMAIL_ADDRESS][DOMAIN_NAME]" at bounding box center [466, 294] width 198 height 11
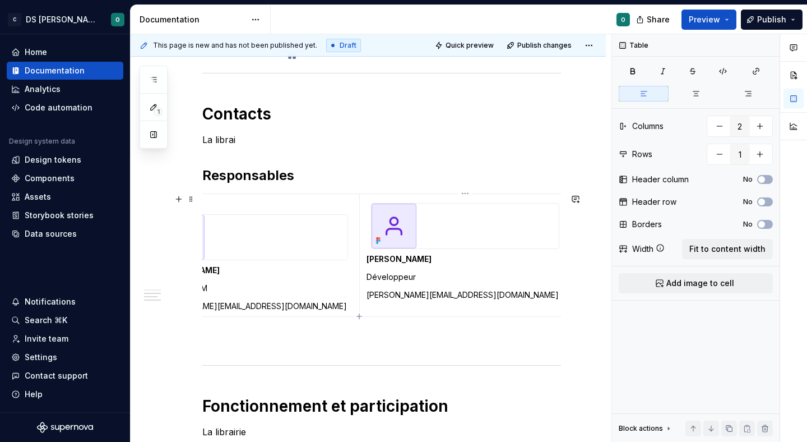
click at [393, 298] on p "[PERSON_NAME][EMAIL_ADDRESS][DOMAIN_NAME]" at bounding box center [466, 294] width 198 height 11
click at [330, 289] on p "Designer | PM" at bounding box center [254, 287] width 198 height 11
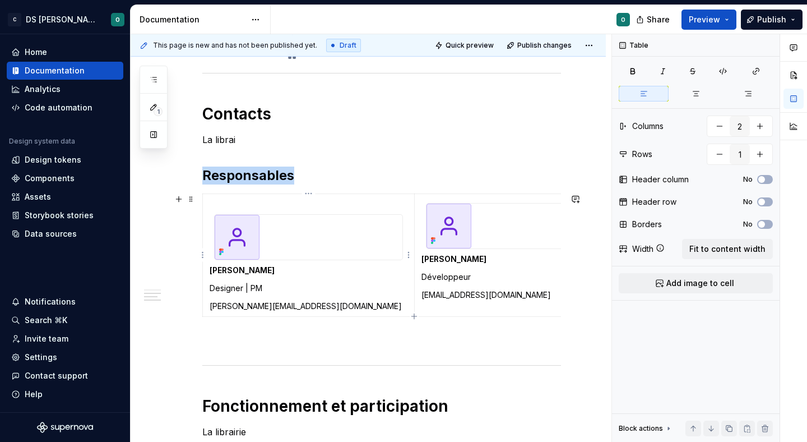
click at [344, 201] on p at bounding box center [309, 203] width 198 height 11
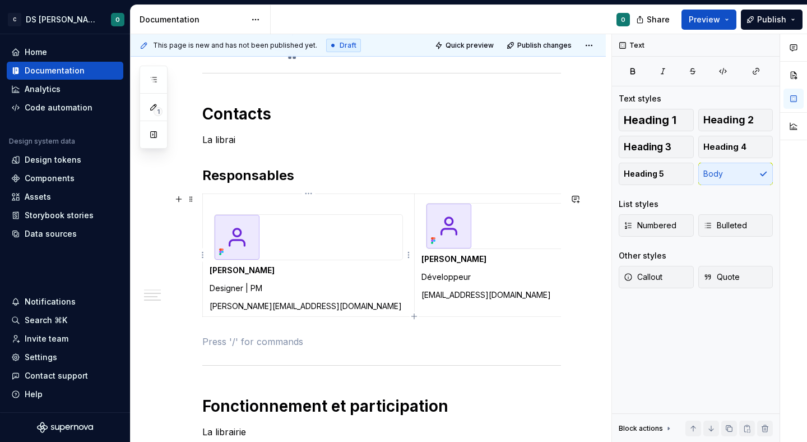
click at [230, 266] on strong "[PERSON_NAME]" at bounding box center [242, 270] width 65 height 10
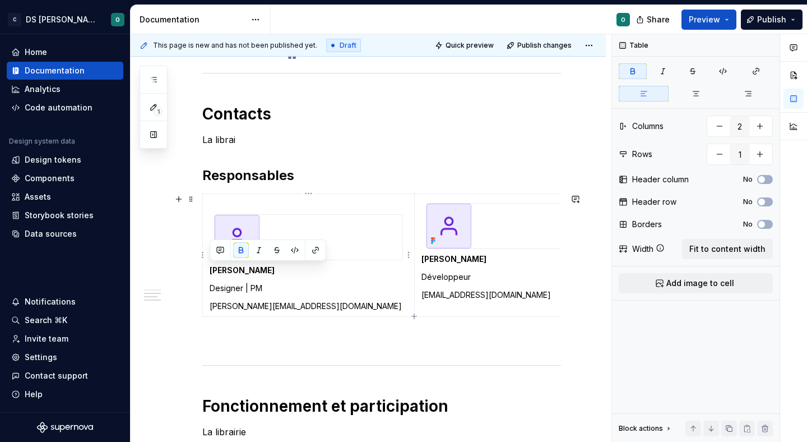
click at [224, 271] on strong "[PERSON_NAME]" at bounding box center [242, 270] width 65 height 10
click at [267, 287] on p "Designer | PM" at bounding box center [309, 287] width 198 height 11
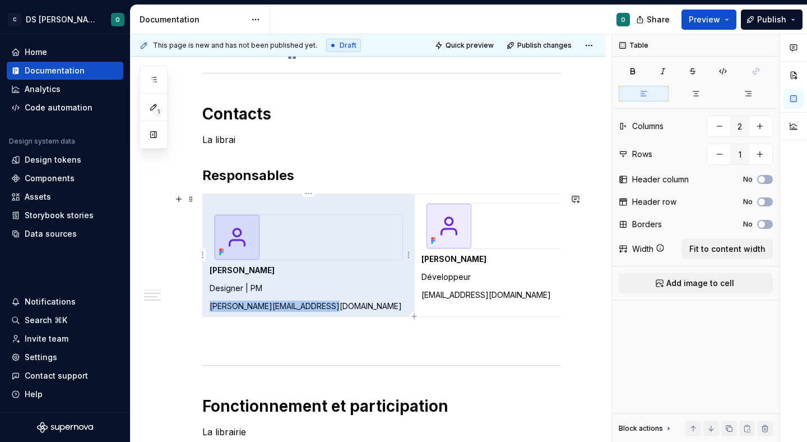
drag, startPoint x: 343, startPoint y: 310, endPoint x: 279, endPoint y: 293, distance: 66.7
click at [279, 293] on td "[PERSON_NAME] Designer | PM [PERSON_NAME][EMAIL_ADDRESS][DOMAIN_NAME]" at bounding box center [309, 255] width 212 height 123
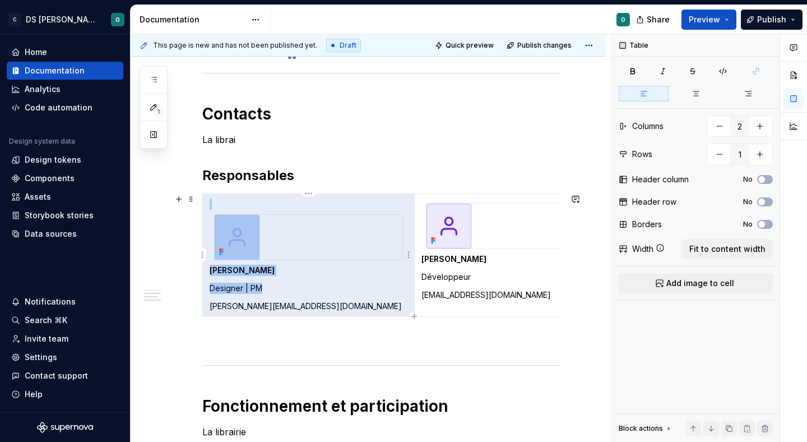
click at [279, 293] on p "Designer | PM" at bounding box center [309, 287] width 198 height 11
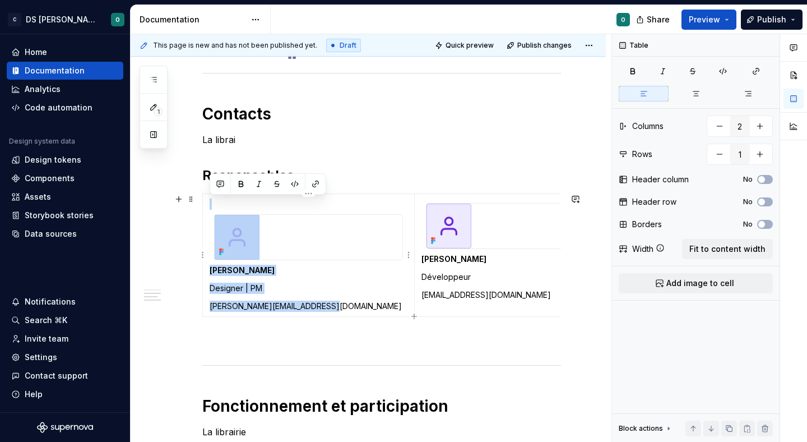
drag, startPoint x: 335, startPoint y: 306, endPoint x: 222, endPoint y: 209, distance: 149.0
click at [222, 209] on td "[PERSON_NAME] Designer | PM [PERSON_NAME][EMAIL_ADDRESS][DOMAIN_NAME]" at bounding box center [309, 255] width 212 height 123
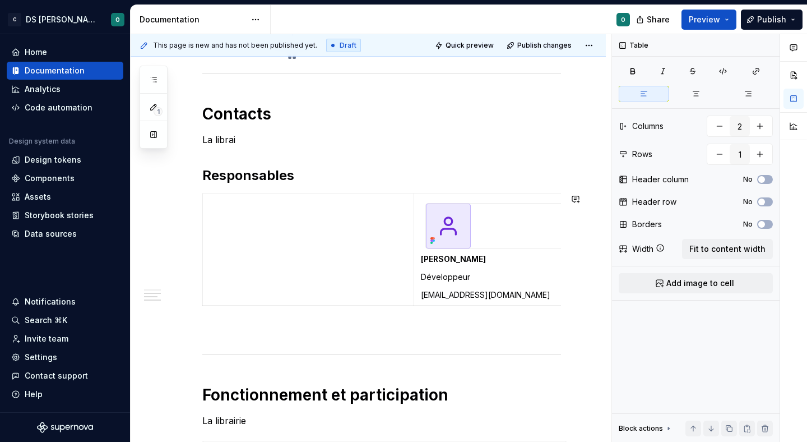
click at [218, 208] on p at bounding box center [308, 203] width 197 height 11
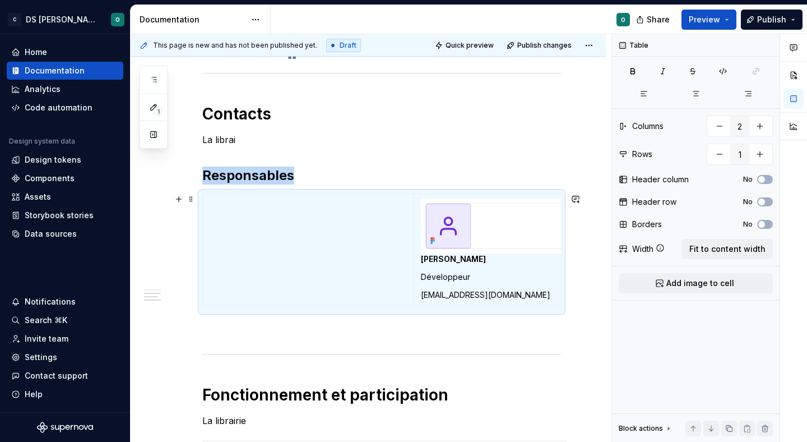
click at [229, 338] on div "Bienvenue dans le design system de Citeo ✨ Un seul langage visuel, une seule bi…" at bounding box center [381, 49] width 359 height 986
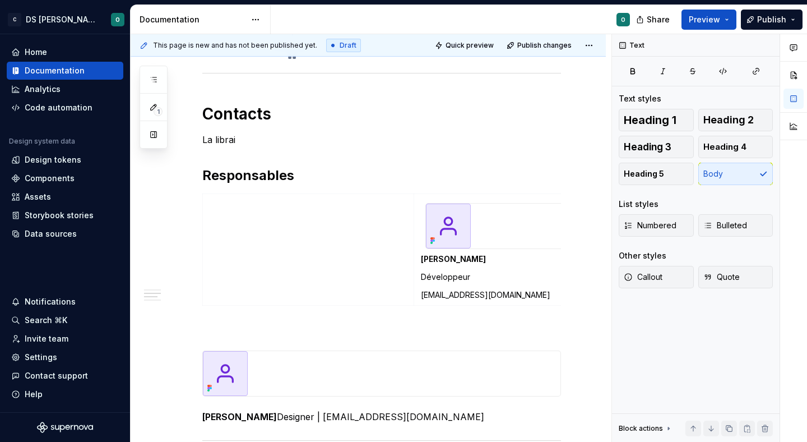
click at [209, 337] on div "Bienvenue dans le design system de Citeo ✨ Un seul langage visuel, une seule bi…" at bounding box center [381, 92] width 359 height 1072
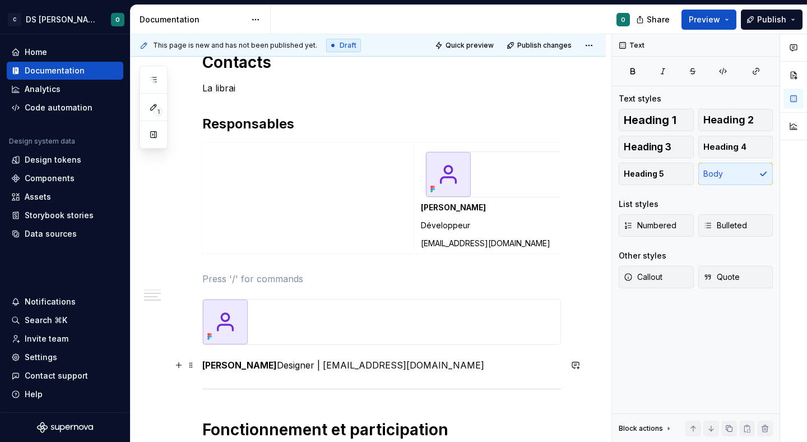
scroll to position [730, 0]
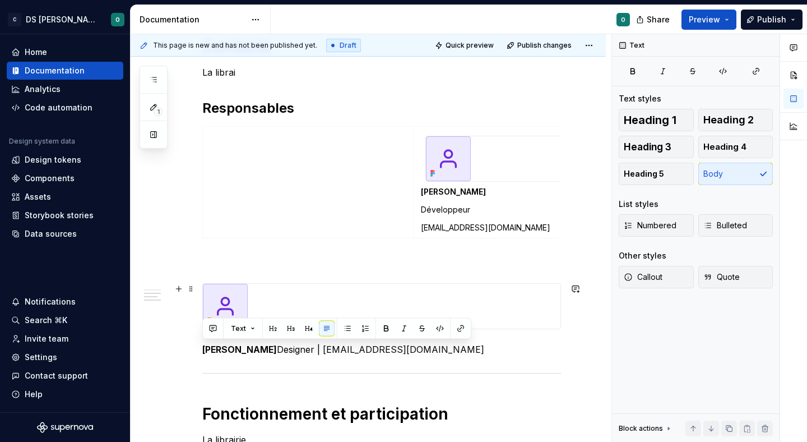
drag, startPoint x: 493, startPoint y: 351, endPoint x: 229, endPoint y: 285, distance: 272.8
click at [229, 284] on div "Bienvenue dans le design system de Citeo ✨ Un seul langage visuel, une seule bi…" at bounding box center [381, 24] width 359 height 1072
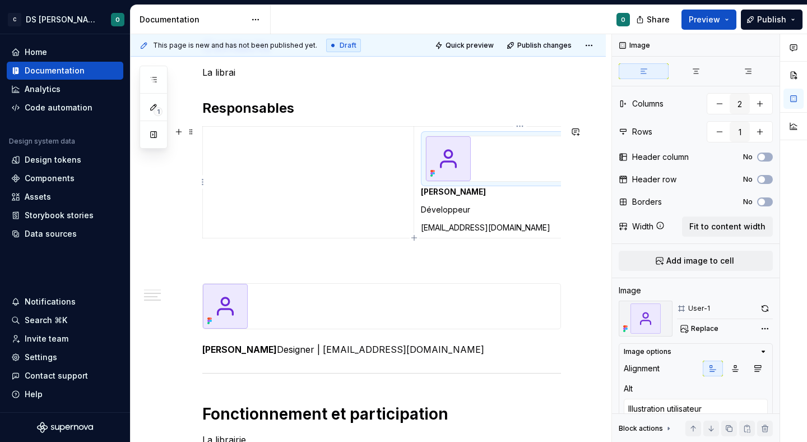
click at [448, 160] on img at bounding box center [448, 158] width 45 height 45
click at [383, 155] on td at bounding box center [308, 183] width 211 height 112
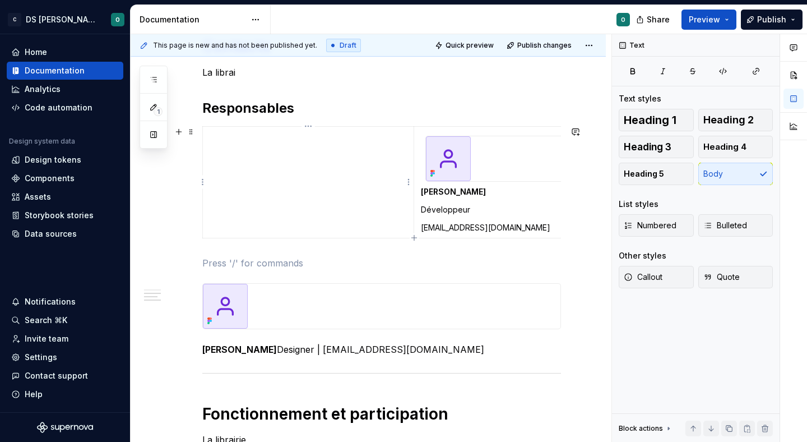
click at [443, 149] on img at bounding box center [448, 158] width 45 height 45
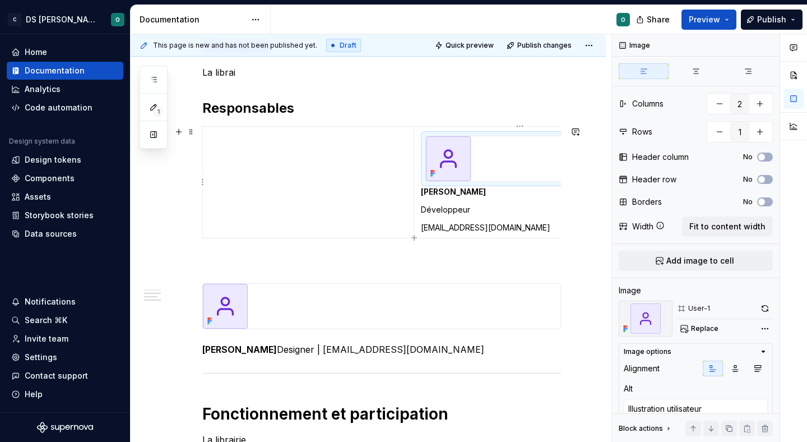
click at [310, 149] on td at bounding box center [308, 183] width 211 height 112
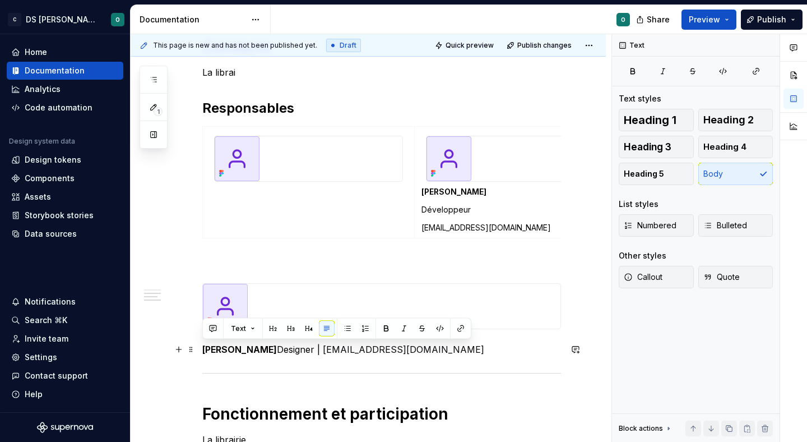
drag, startPoint x: 482, startPoint y: 350, endPoint x: 202, endPoint y: 350, distance: 280.2
click at [202, 350] on p "[PERSON_NAME] Designer | [EMAIL_ADDRESS][DOMAIN_NAME]" at bounding box center [381, 348] width 359 height 13
copy p "[PERSON_NAME] Designer | [EMAIL_ADDRESS][DOMAIN_NAME]"
click at [242, 197] on td at bounding box center [309, 183] width 212 height 112
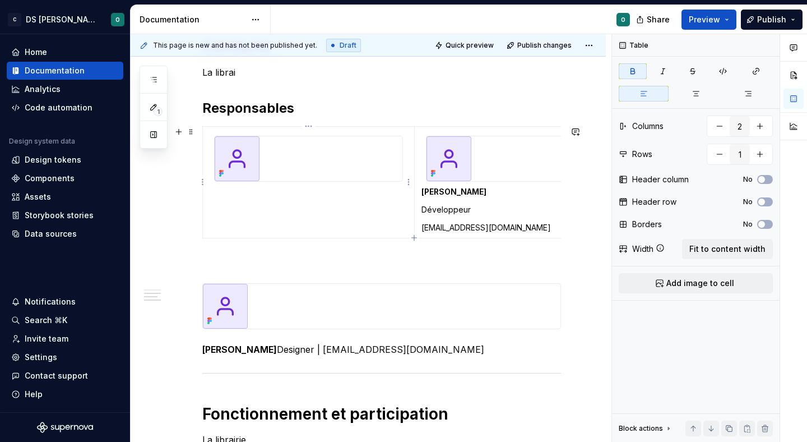
click at [270, 195] on td at bounding box center [309, 183] width 212 height 112
click at [248, 197] on td at bounding box center [309, 183] width 212 height 112
click at [214, 196] on td at bounding box center [309, 183] width 212 height 112
click at [214, 193] on td at bounding box center [309, 183] width 212 height 112
click at [229, 161] on img at bounding box center [237, 158] width 45 height 45
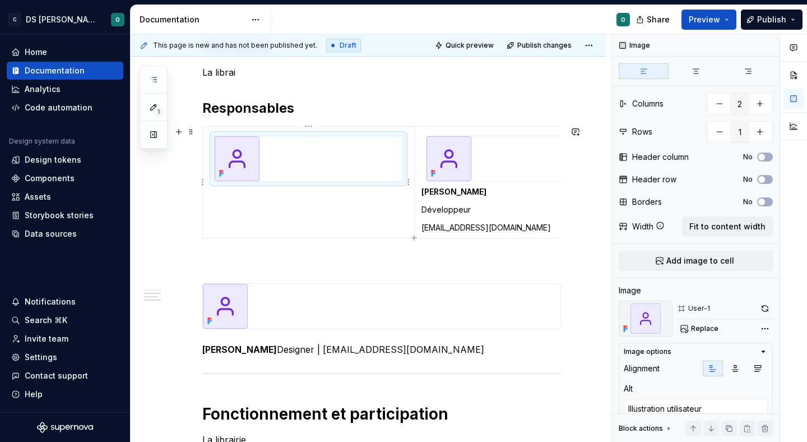
click at [243, 182] on div at bounding box center [308, 159] width 189 height 46
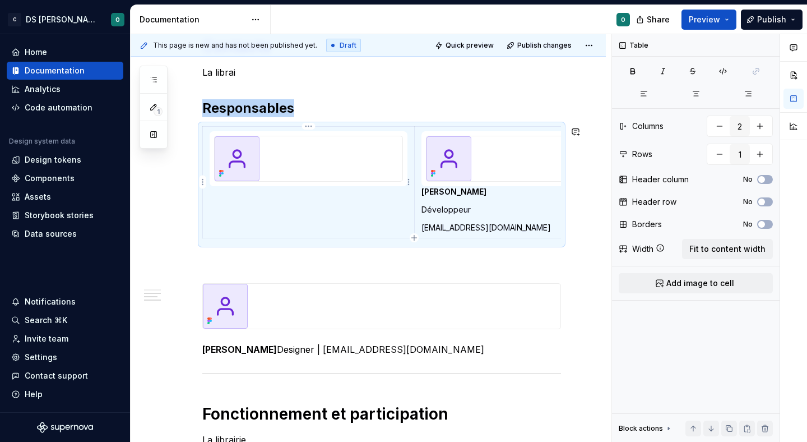
click at [323, 202] on td at bounding box center [309, 183] width 212 height 112
click at [392, 213] on td at bounding box center [309, 183] width 212 height 112
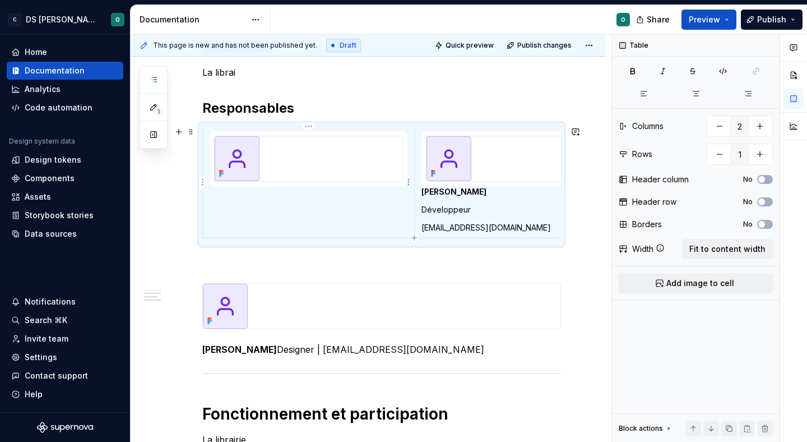
click at [361, 208] on td at bounding box center [309, 183] width 212 height 112
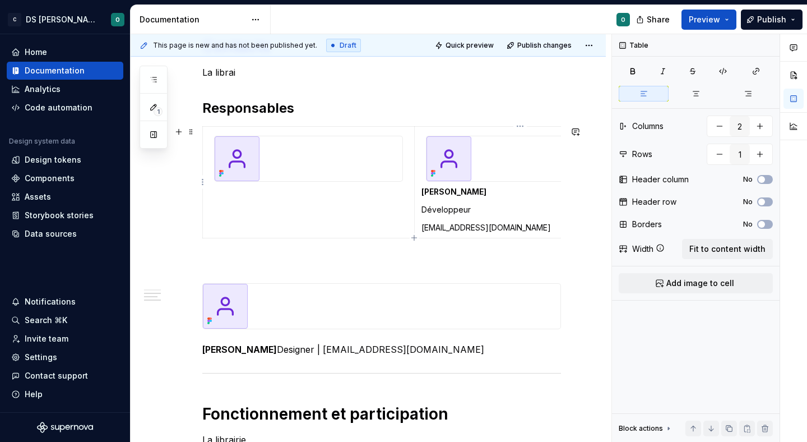
click at [482, 212] on p "Développeur" at bounding box center [520, 209] width 198 height 11
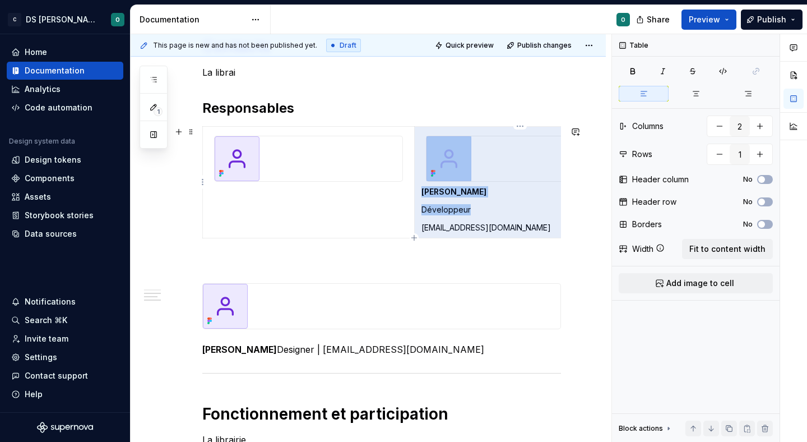
click at [482, 212] on p "Développeur" at bounding box center [520, 209] width 198 height 11
click at [506, 219] on td "[PERSON_NAME] Développeur [EMAIL_ADDRESS][DOMAIN_NAME]" at bounding box center [520, 183] width 212 height 112
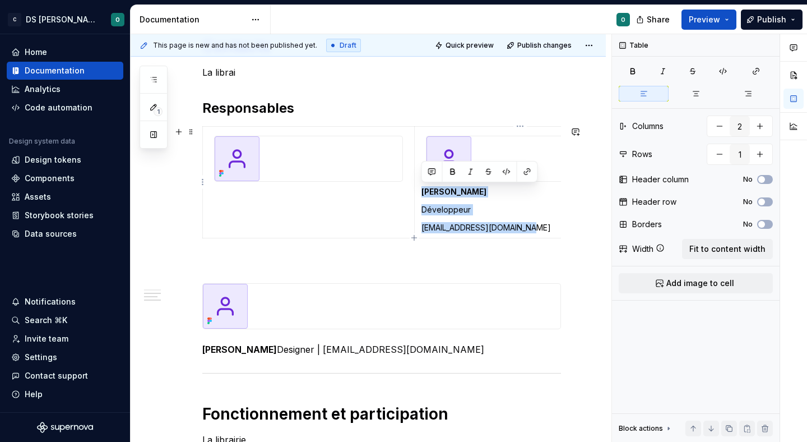
drag, startPoint x: 536, startPoint y: 226, endPoint x: 418, endPoint y: 192, distance: 122.9
click at [418, 192] on td "[PERSON_NAME] Développeur [EMAIL_ADDRESS][DOMAIN_NAME]" at bounding box center [520, 183] width 212 height 112
copy td "[PERSON_NAME] Développeur [EMAIL_ADDRESS][DOMAIN_NAME]"
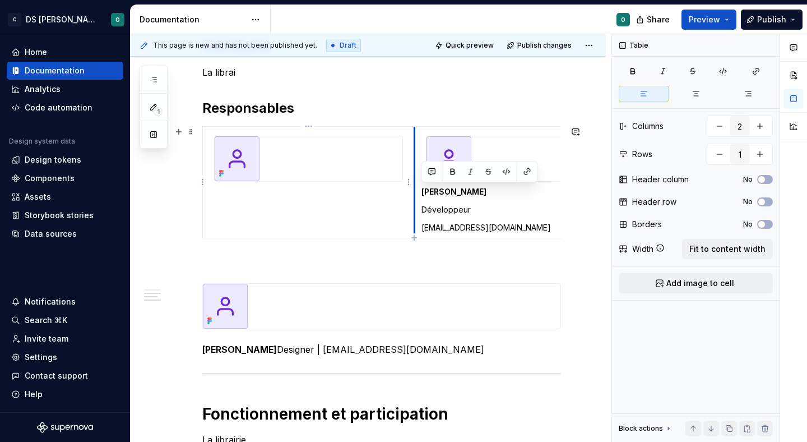
click at [388, 193] on td at bounding box center [309, 183] width 212 height 112
click at [399, 166] on div at bounding box center [309, 158] width 188 height 45
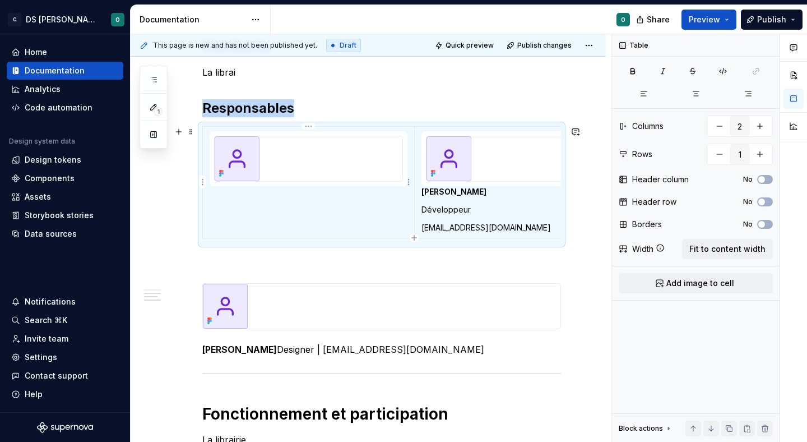
click at [407, 224] on td at bounding box center [309, 183] width 212 height 112
click at [378, 210] on td at bounding box center [309, 183] width 212 height 112
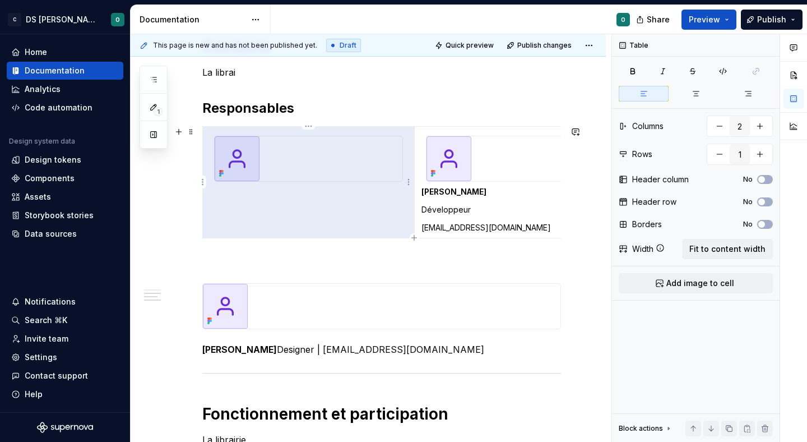
click at [378, 210] on td at bounding box center [309, 183] width 212 height 112
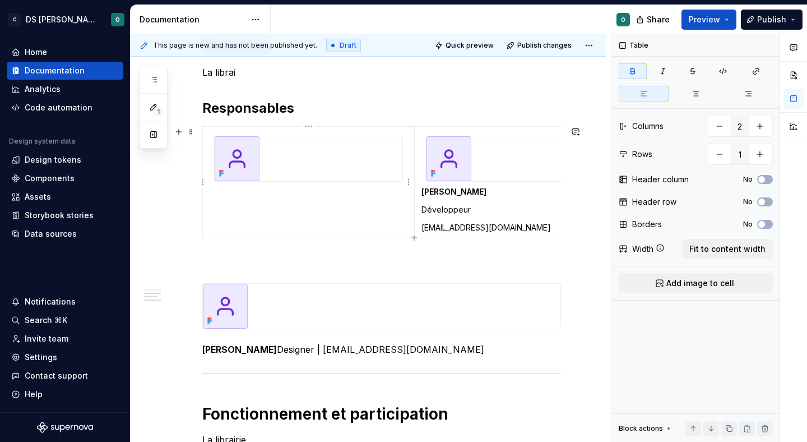
click at [336, 200] on td at bounding box center [309, 183] width 212 height 112
click at [415, 238] on icon "button" at bounding box center [414, 237] width 9 height 9
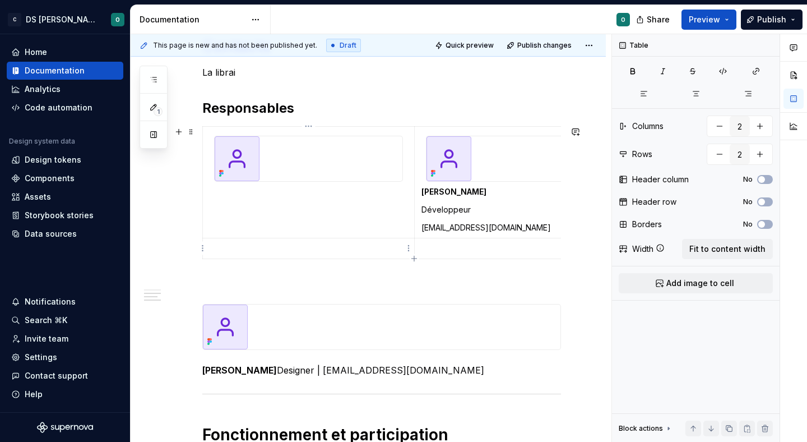
click at [361, 256] on td at bounding box center [309, 248] width 212 height 21
click at [322, 234] on td at bounding box center [309, 183] width 212 height 112
click at [293, 251] on p "[PERSON_NAME] [EMAIL_ADDRESS][DOMAIN_NAME]" at bounding box center [309, 248] width 198 height 11
click at [244, 253] on strong "[PERSON_NAME]" at bounding box center [242, 248] width 65 height 10
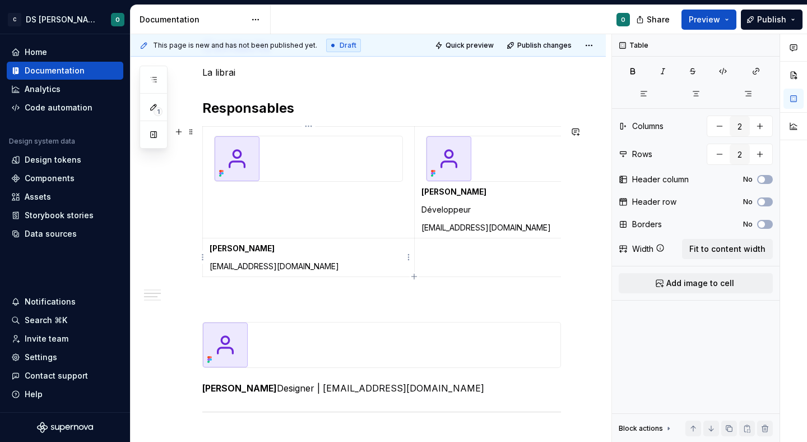
click at [256, 267] on p "[EMAIL_ADDRESS][DOMAIN_NAME]" at bounding box center [309, 266] width 198 height 11
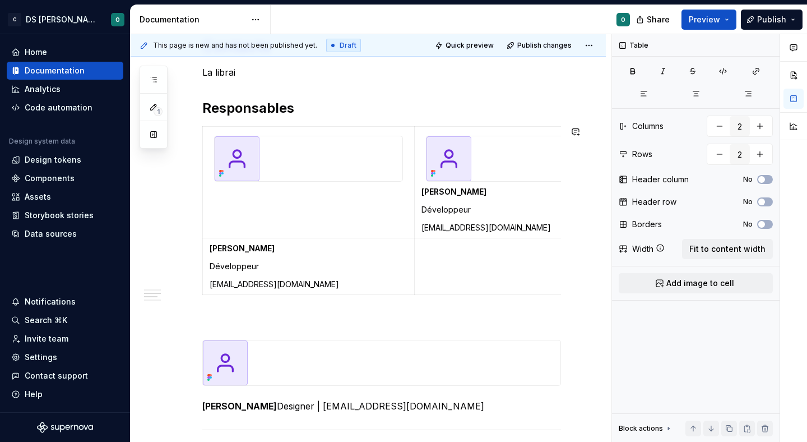
click at [256, 267] on p "Développeur" at bounding box center [309, 266] width 198 height 11
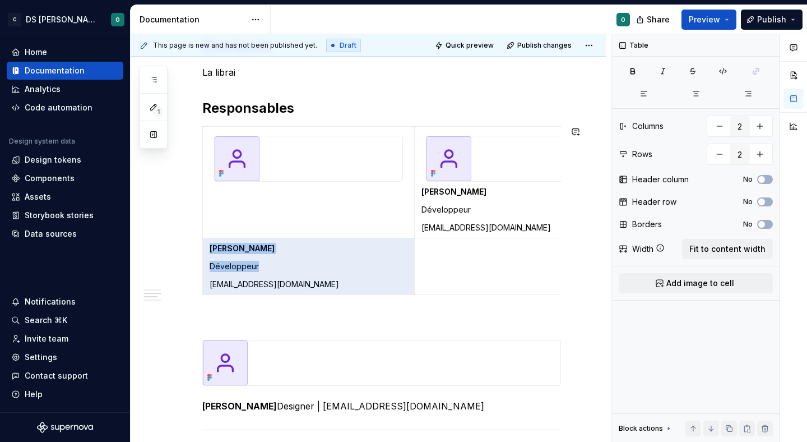
copy td "[PERSON_NAME] Développeur"
click at [455, 258] on td at bounding box center [520, 266] width 212 height 57
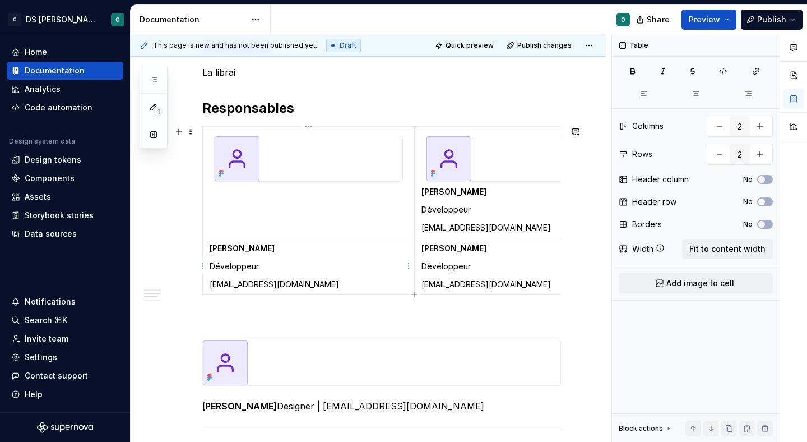
click at [271, 257] on td "[PERSON_NAME] Développeur [EMAIL_ADDRESS][DOMAIN_NAME]" at bounding box center [309, 266] width 212 height 57
click at [306, 403] on p "[PERSON_NAME] Designer | [EMAIL_ADDRESS][DOMAIN_NAME]" at bounding box center [381, 405] width 359 height 13
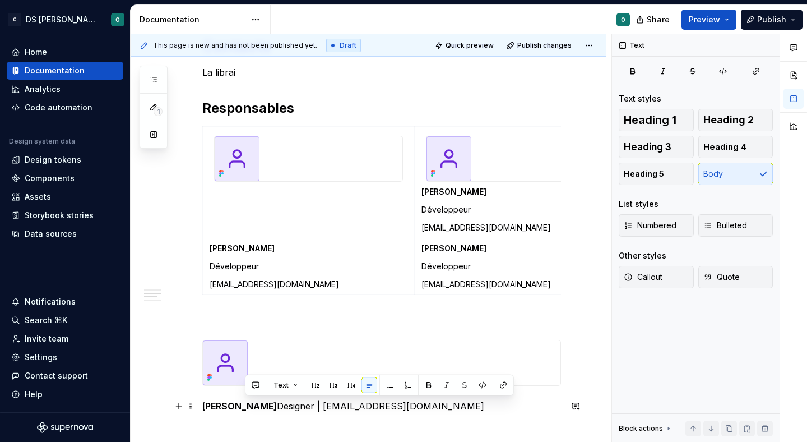
click at [306, 403] on p "[PERSON_NAME] Designer | [EMAIL_ADDRESS][DOMAIN_NAME]" at bounding box center [381, 405] width 359 height 13
copy p "[PERSON_NAME] Designer | [EMAIL_ADDRESS][DOMAIN_NAME]"
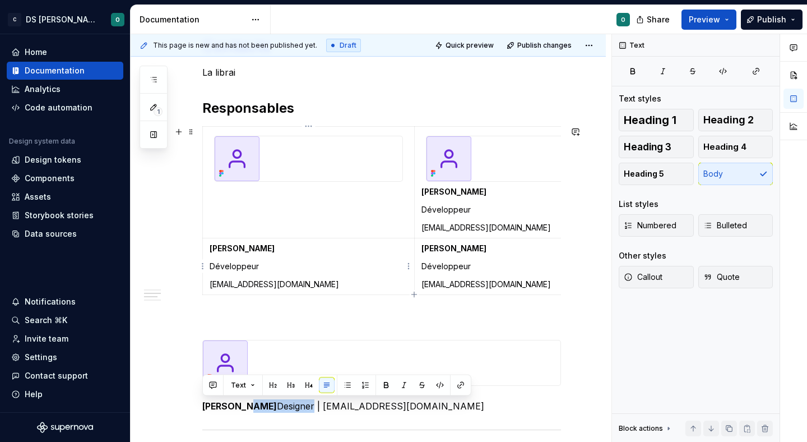
click at [266, 279] on p "[EMAIL_ADDRESS][DOMAIN_NAME]" at bounding box center [309, 284] width 198 height 11
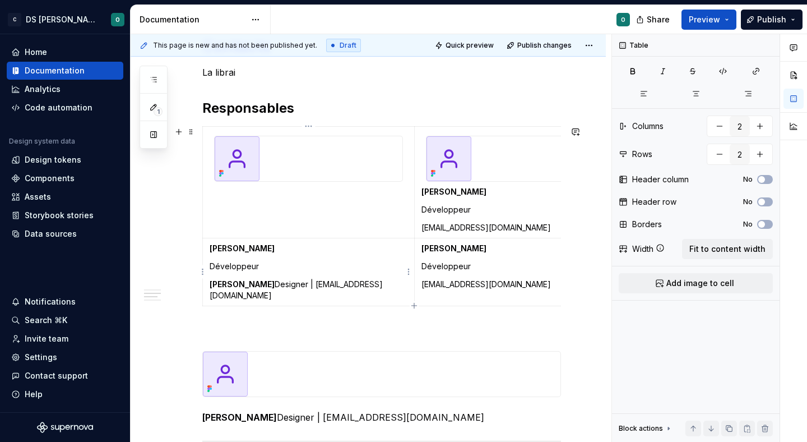
click at [281, 285] on p "[PERSON_NAME] Designer | [EMAIL_ADDRESS][DOMAIN_NAME]" at bounding box center [309, 290] width 198 height 22
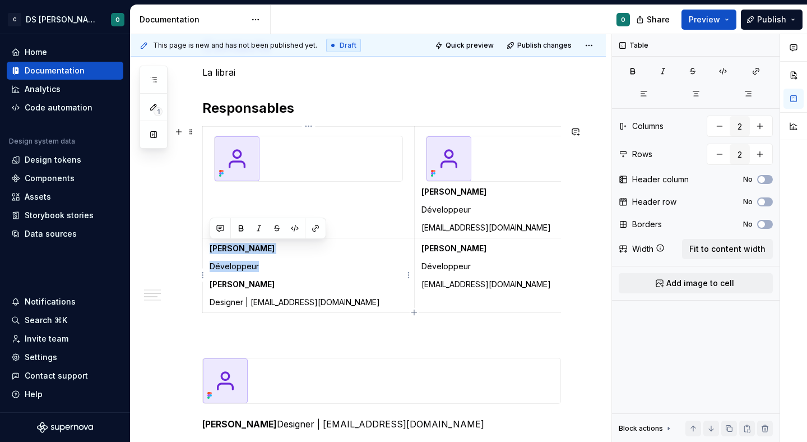
drag, startPoint x: 265, startPoint y: 272, endPoint x: 205, endPoint y: 247, distance: 65.1
click at [205, 247] on td "[PERSON_NAME] Développeur [PERSON_NAME] Designer | [EMAIL_ADDRESS][DOMAIN_NAME]" at bounding box center [309, 275] width 212 height 75
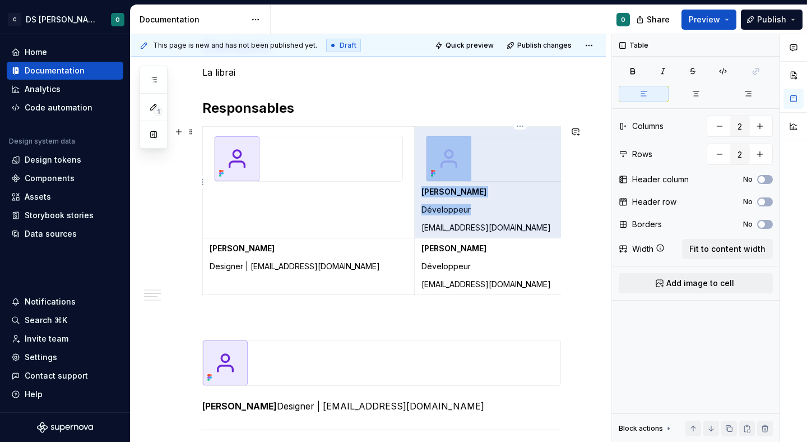
drag, startPoint x: 537, startPoint y: 224, endPoint x: 426, endPoint y: 195, distance: 114.0
click at [426, 195] on td "[PERSON_NAME] Développeur [EMAIL_ADDRESS][DOMAIN_NAME]" at bounding box center [520, 183] width 212 height 112
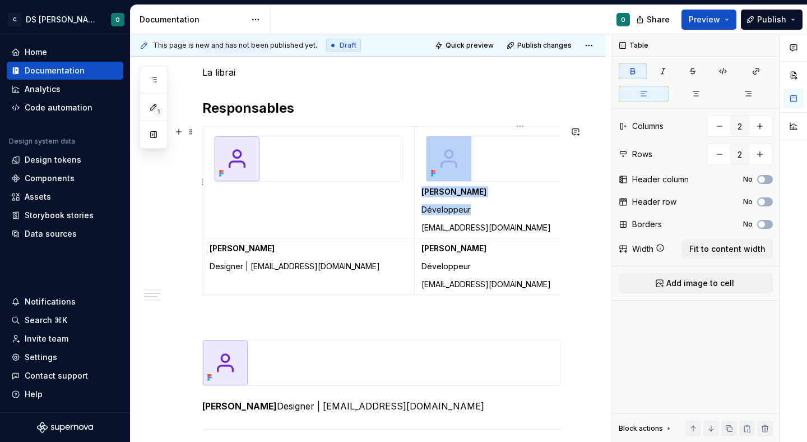
click at [426, 195] on strong "[PERSON_NAME]" at bounding box center [453, 192] width 65 height 10
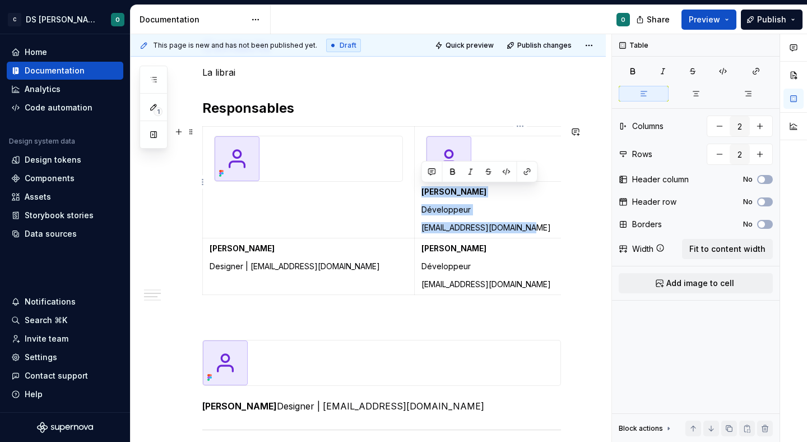
drag, startPoint x: 524, startPoint y: 226, endPoint x: 423, endPoint y: 194, distance: 105.6
click at [423, 194] on td "[PERSON_NAME] Développeur [EMAIL_ADDRESS][DOMAIN_NAME]" at bounding box center [520, 183] width 212 height 112
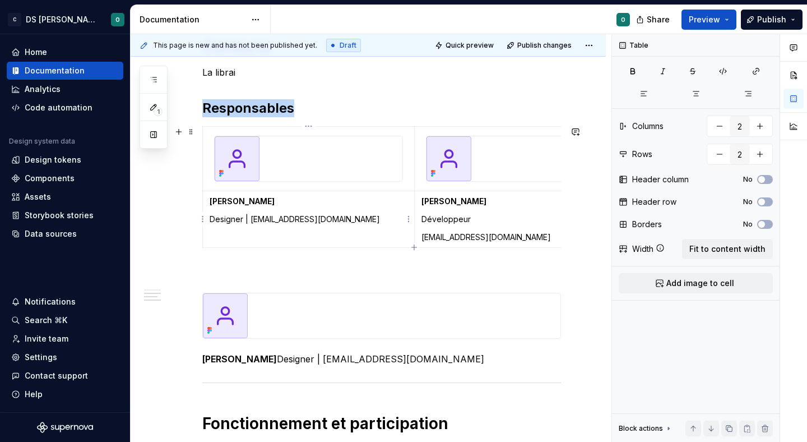
click at [261, 219] on p "Designer | [EMAIL_ADDRESS][DOMAIN_NAME]" at bounding box center [309, 219] width 198 height 11
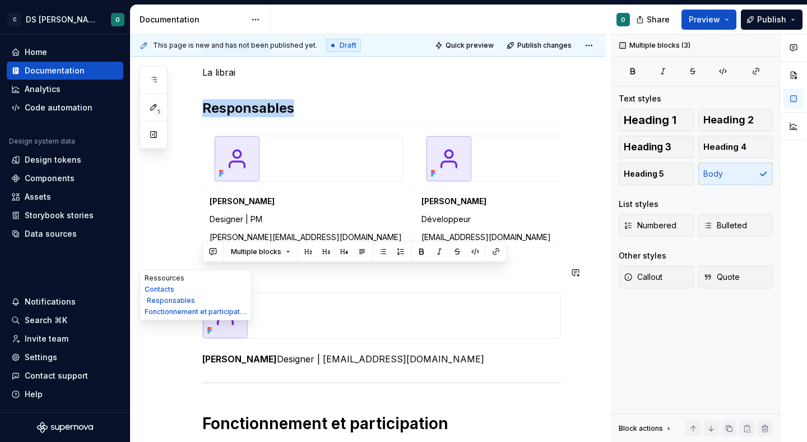
drag, startPoint x: 510, startPoint y: 358, endPoint x: 168, endPoint y: 282, distance: 350.7
click at [168, 282] on div "[PERSON_NAME] ! Edit header Ressources Contacts Responsables Fonctionnement et …" at bounding box center [368, 20] width 475 height 1389
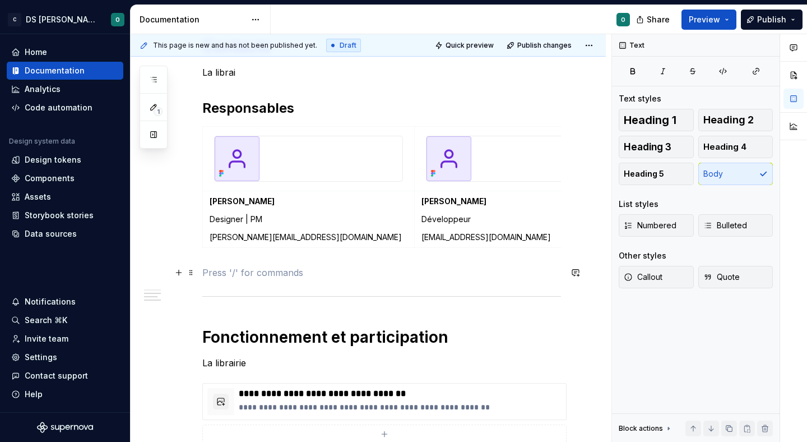
click at [291, 267] on p at bounding box center [381, 272] width 359 height 13
click at [476, 49] on span "Quick preview" at bounding box center [470, 45] width 48 height 9
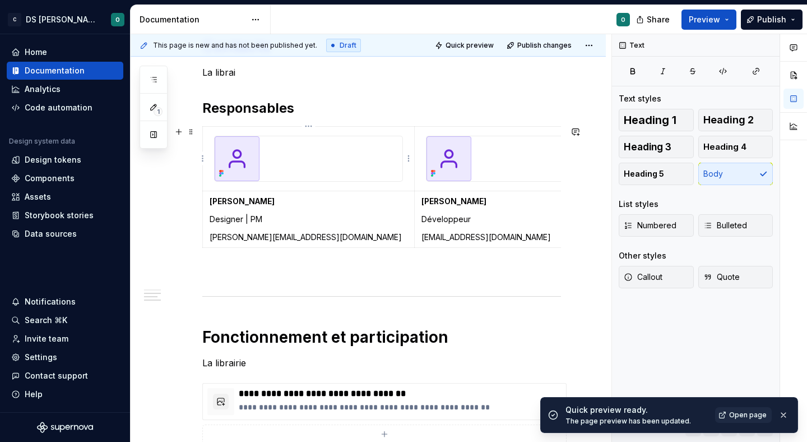
click at [410, 184] on td at bounding box center [309, 159] width 212 height 64
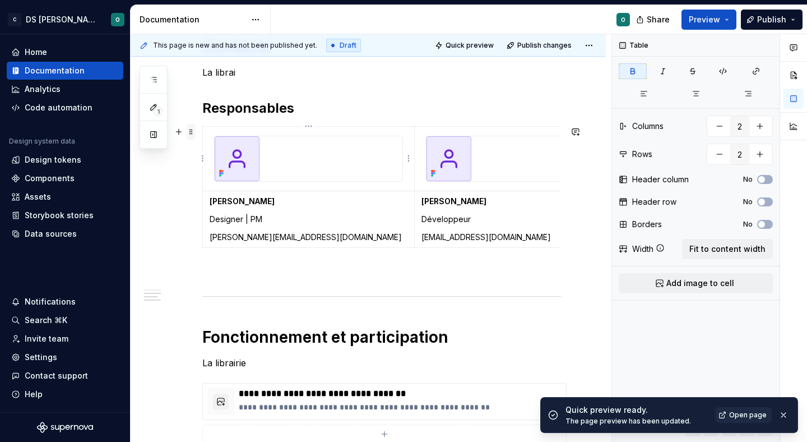
click at [193, 134] on span at bounding box center [191, 132] width 9 height 16
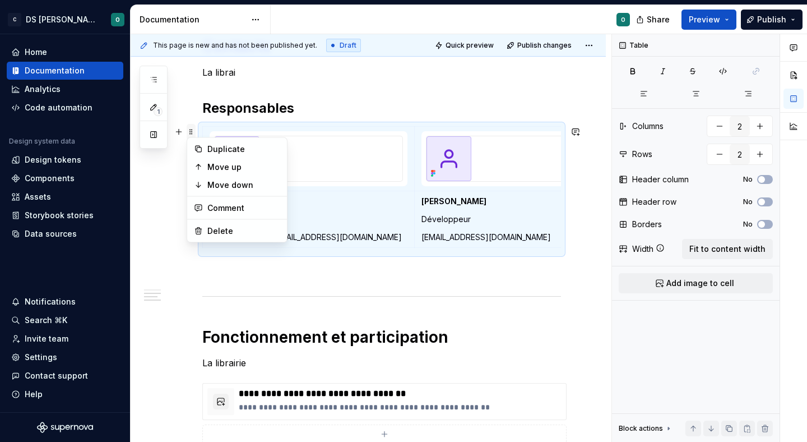
click at [193, 134] on span at bounding box center [191, 132] width 9 height 16
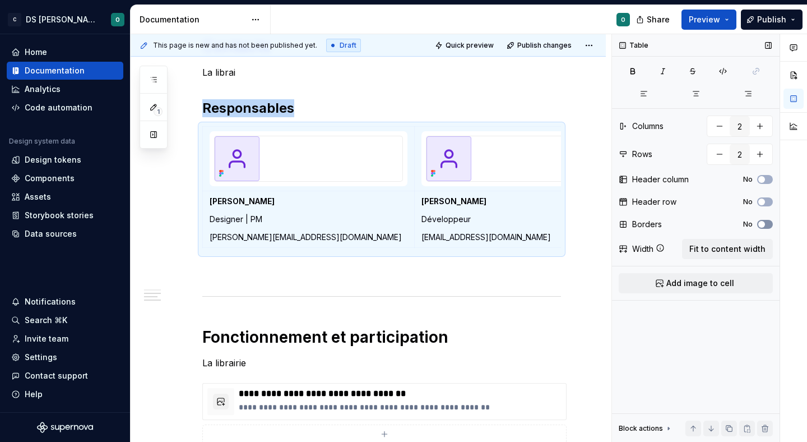
click at [759, 223] on span "button" at bounding box center [761, 224] width 7 height 7
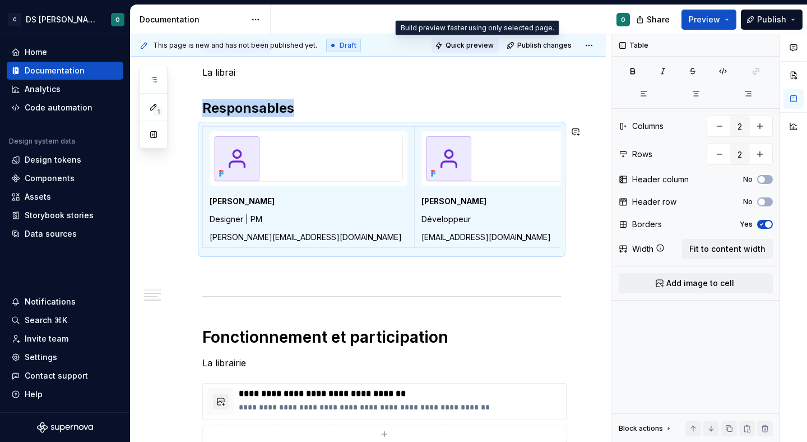
click at [471, 52] on button "Quick preview" at bounding box center [465, 46] width 67 height 16
click at [764, 222] on icon "button" at bounding box center [761, 224] width 9 height 7
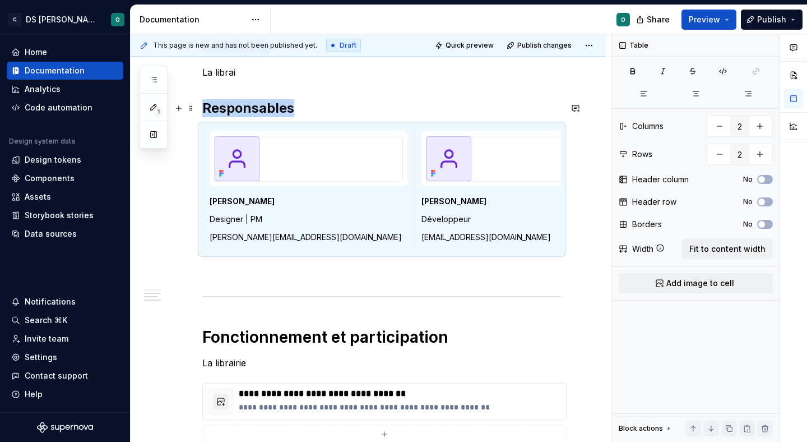
scroll to position [729, 0]
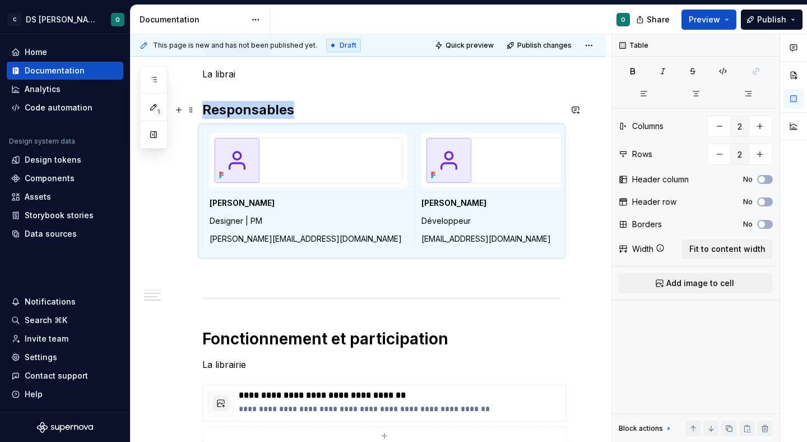
click at [326, 115] on h2 "Responsables" at bounding box center [381, 110] width 359 height 18
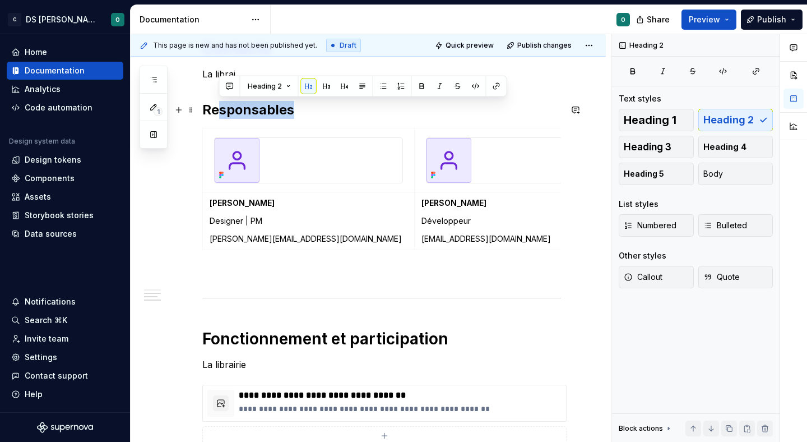
drag, startPoint x: 326, startPoint y: 115, endPoint x: 217, endPoint y: 115, distance: 108.2
click at [217, 115] on h2 "Responsables" at bounding box center [381, 110] width 359 height 18
click at [190, 114] on span at bounding box center [191, 110] width 9 height 16
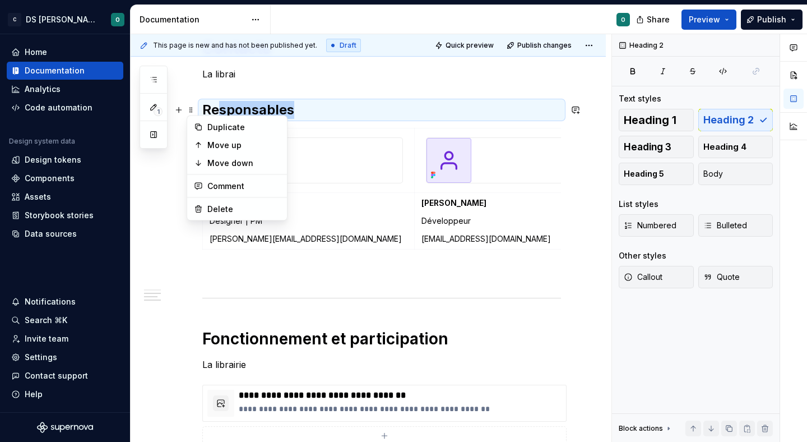
click at [174, 142] on div "Bienvenue dans le design system de Citeo ✨ Un seul langage visuel, une seule bi…" at bounding box center [368, 47] width 475 height 1168
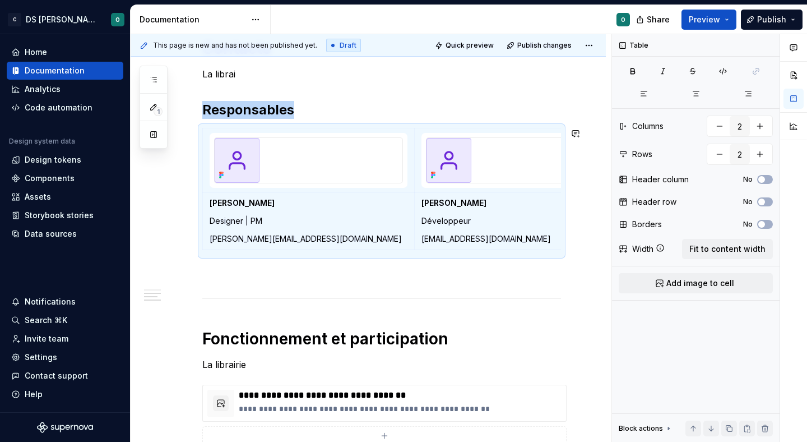
click at [224, 273] on p at bounding box center [381, 273] width 359 height 13
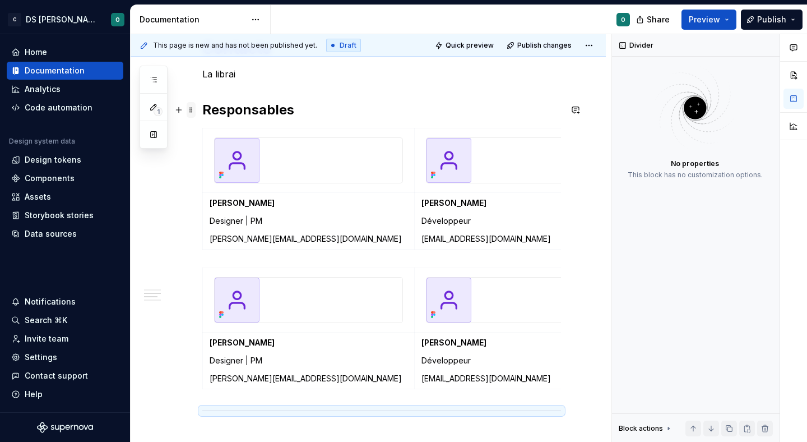
click at [191, 110] on span at bounding box center [191, 110] width 9 height 16
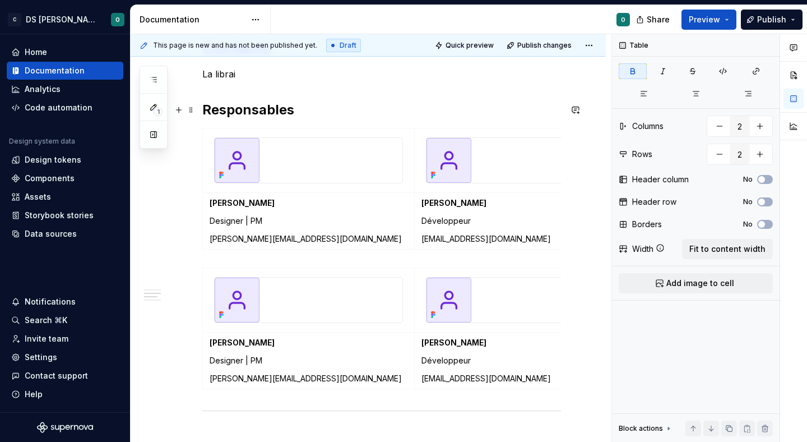
click at [235, 261] on div "Bienvenue dans le design system de Citeo ✨ Un seul langage visuel, une seule bi…" at bounding box center [381, 44] width 359 height 1108
click at [226, 258] on div "Bienvenue dans le design system de Citeo ✨ Un seul langage visuel, une seule bi…" at bounding box center [381, 44] width 359 height 1108
click at [228, 256] on div "Bienvenue dans le design system de Citeo ✨ Un seul langage visuel, une seule bi…" at bounding box center [381, 44] width 359 height 1108
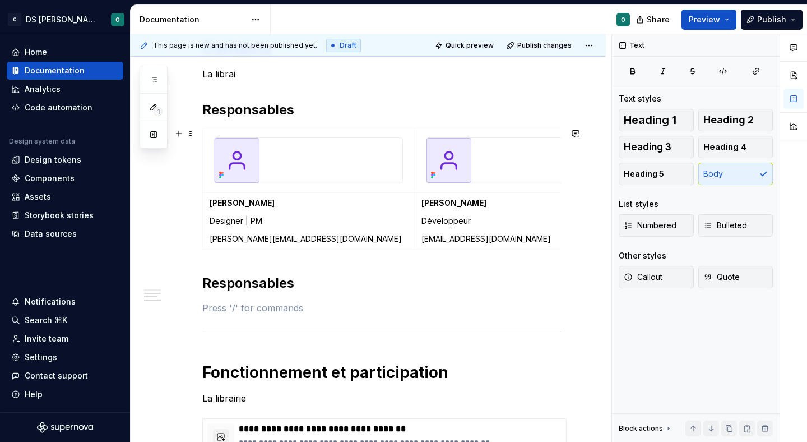
click at [196, 135] on div "Bienvenue dans le design system de Citeo ✨ Un seul langage visuel, une seule bi…" at bounding box center [368, 64] width 475 height 1202
click at [228, 297] on div "Bienvenue dans le design system de Citeo ✨ Un seul langage visuel, une seule bi…" at bounding box center [381, 4] width 359 height 1029
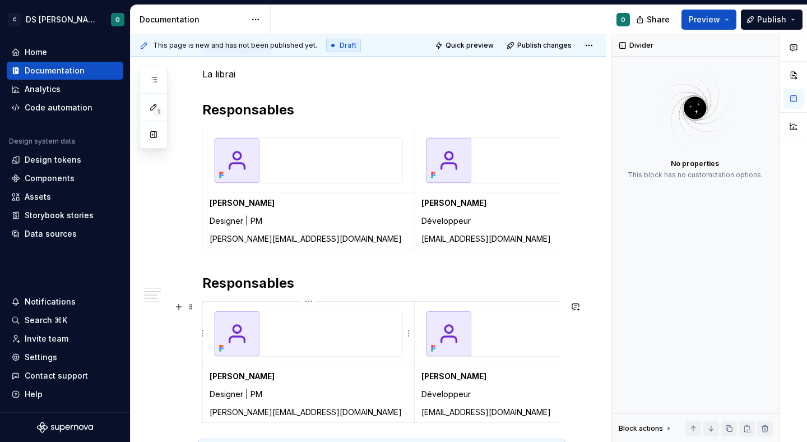
click at [272, 302] on td at bounding box center [309, 334] width 212 height 64
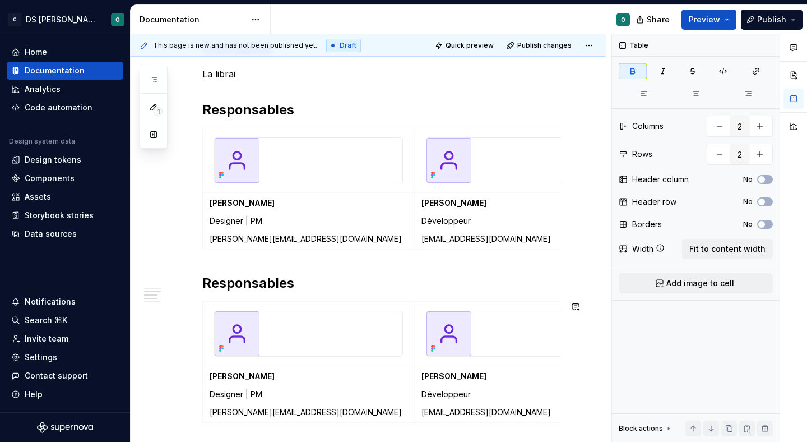
click at [271, 280] on h2 "Responsables" at bounding box center [381, 283] width 359 height 18
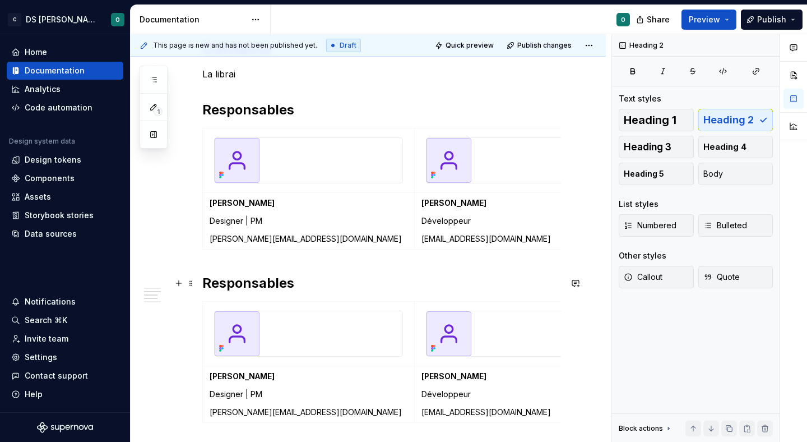
click at [271, 280] on h2 "Responsables" at bounding box center [381, 283] width 359 height 18
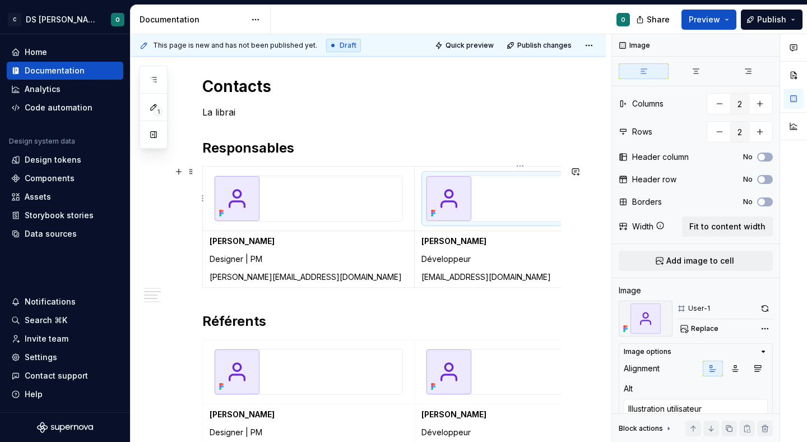
click at [454, 197] on img at bounding box center [448, 198] width 45 height 45
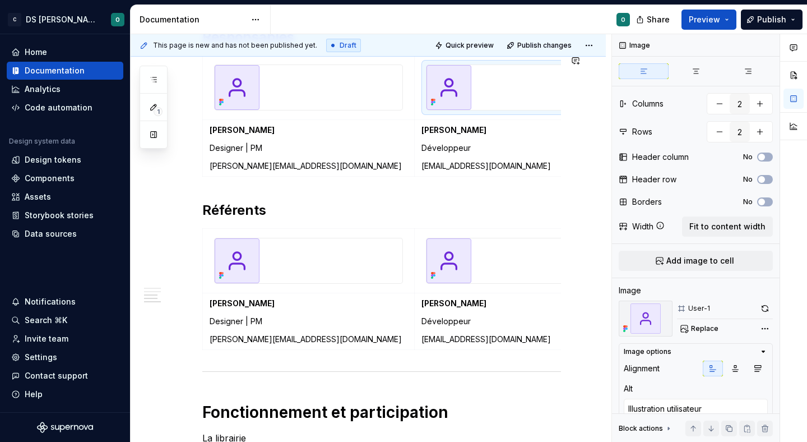
scroll to position [803, 0]
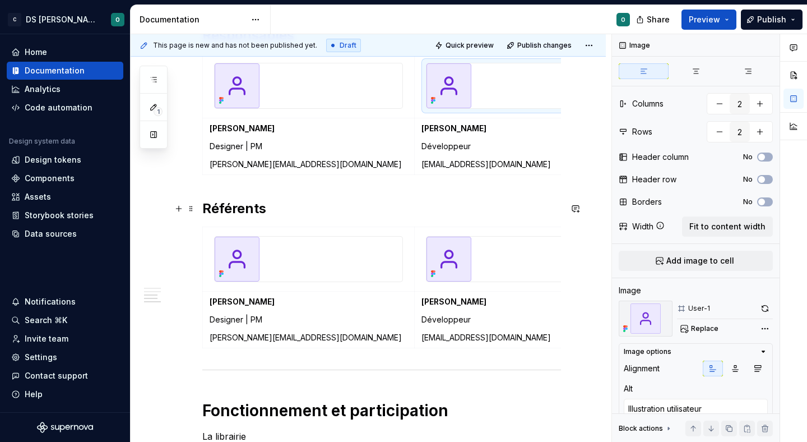
click at [227, 206] on h2 "Référents" at bounding box center [381, 209] width 359 height 18
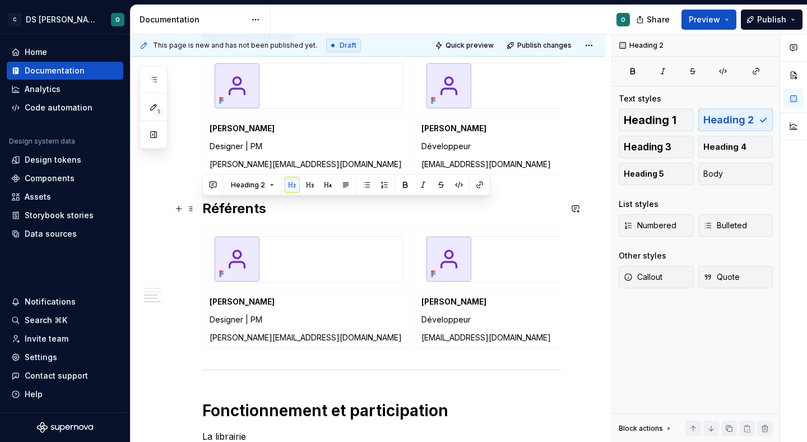
click at [227, 206] on h2 "Référents" at bounding box center [381, 209] width 359 height 18
click at [195, 209] on span at bounding box center [191, 209] width 9 height 16
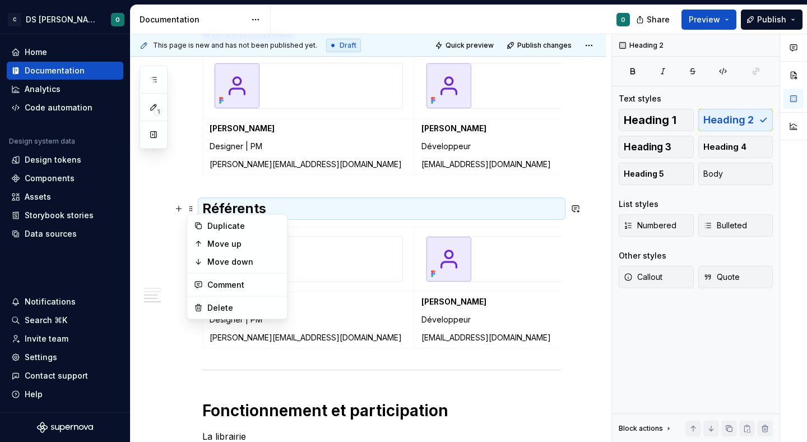
click at [243, 209] on h2 "Référents" at bounding box center [381, 209] width 359 height 18
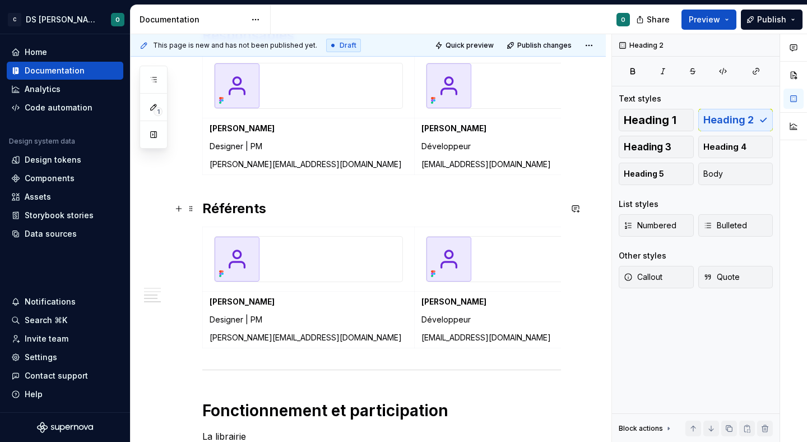
click at [271, 209] on h2 "Référents" at bounding box center [381, 209] width 359 height 18
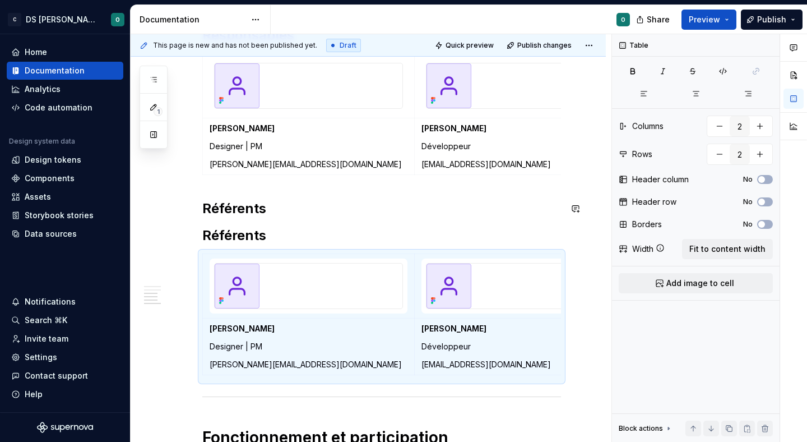
click at [271, 209] on h2 "Référents" at bounding box center [381, 209] width 359 height 18
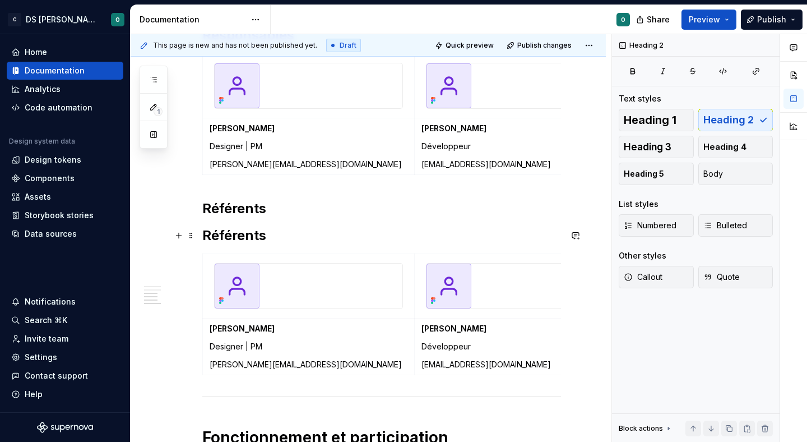
click at [230, 226] on h2 "Référents" at bounding box center [381, 235] width 359 height 18
click at [191, 234] on span at bounding box center [191, 236] width 9 height 16
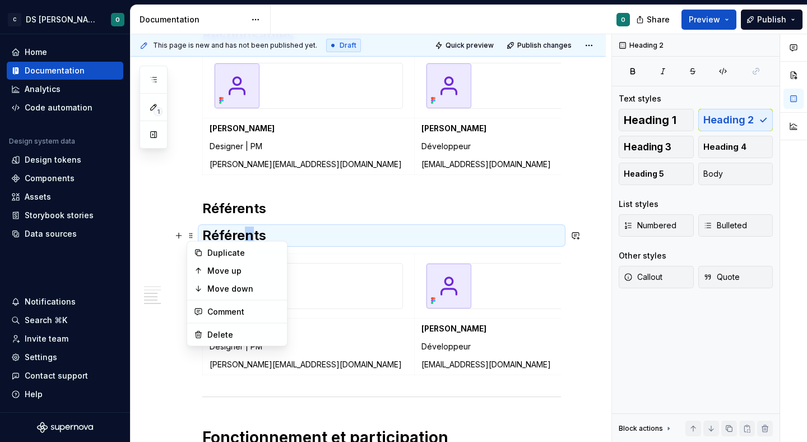
click at [249, 229] on h2 "Référents" at bounding box center [381, 235] width 359 height 18
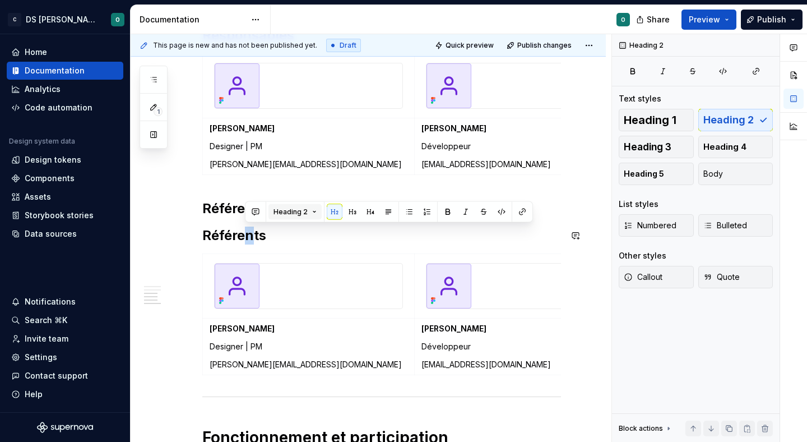
click at [298, 214] on span "Heading 2" at bounding box center [290, 211] width 34 height 9
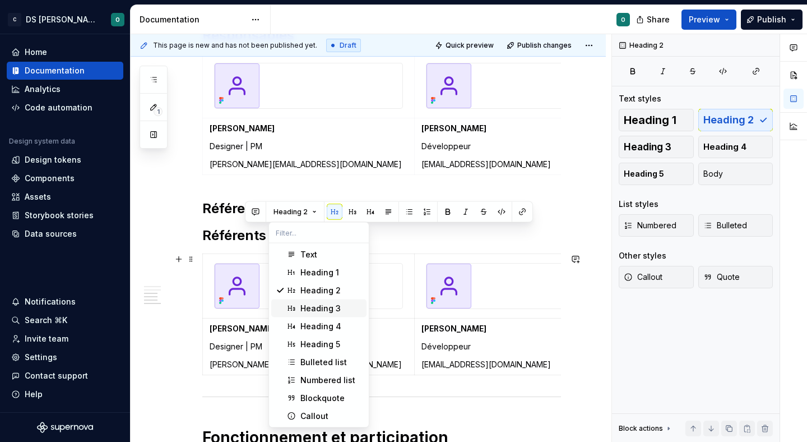
click at [339, 310] on div "Heading 3" at bounding box center [331, 308] width 62 height 11
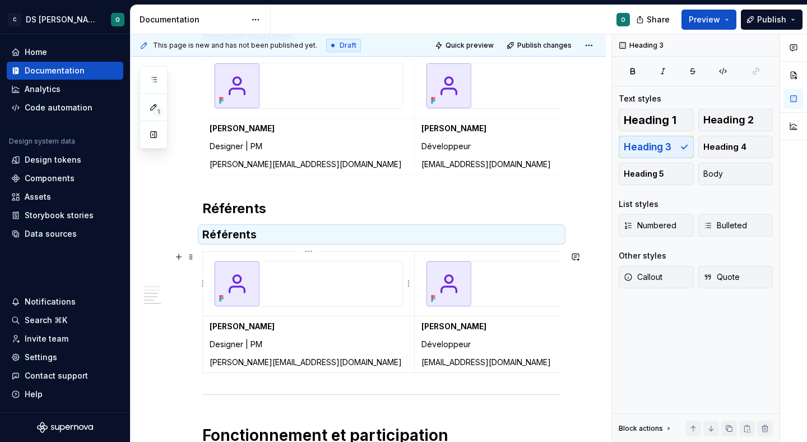
click at [236, 235] on h3 "Référents" at bounding box center [381, 234] width 359 height 16
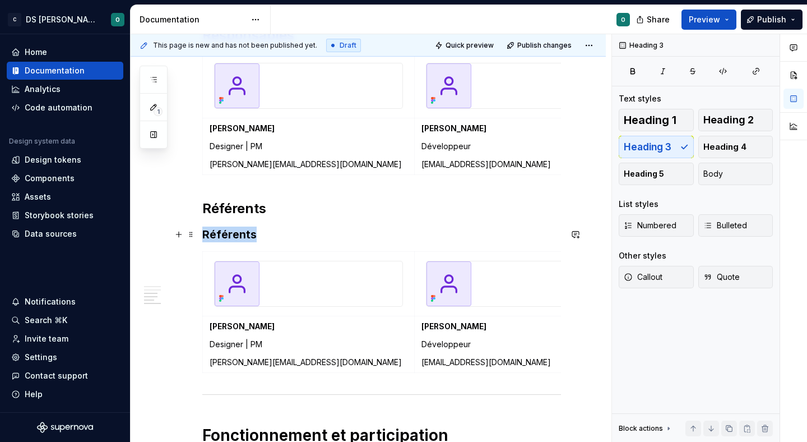
click at [236, 235] on h3 "Référents" at bounding box center [381, 234] width 359 height 16
click at [193, 231] on span at bounding box center [191, 234] width 9 height 16
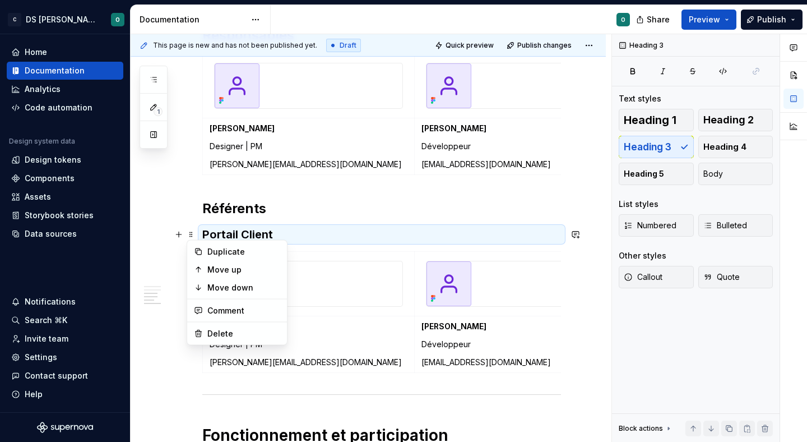
click at [253, 227] on h3 "Portail Client" at bounding box center [381, 234] width 359 height 16
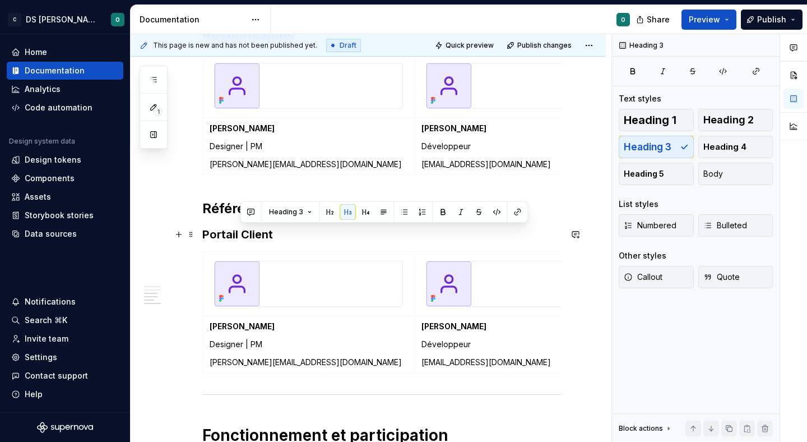
click at [253, 227] on h3 "Portail Client" at bounding box center [381, 234] width 359 height 16
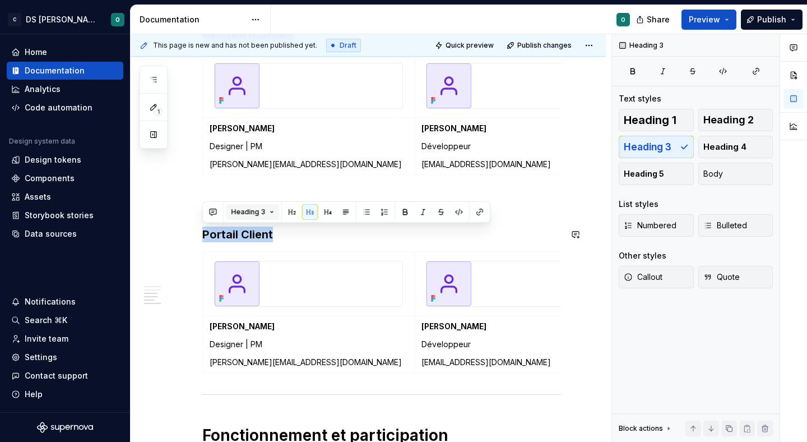
click at [262, 212] on span "Heading 3" at bounding box center [248, 211] width 34 height 9
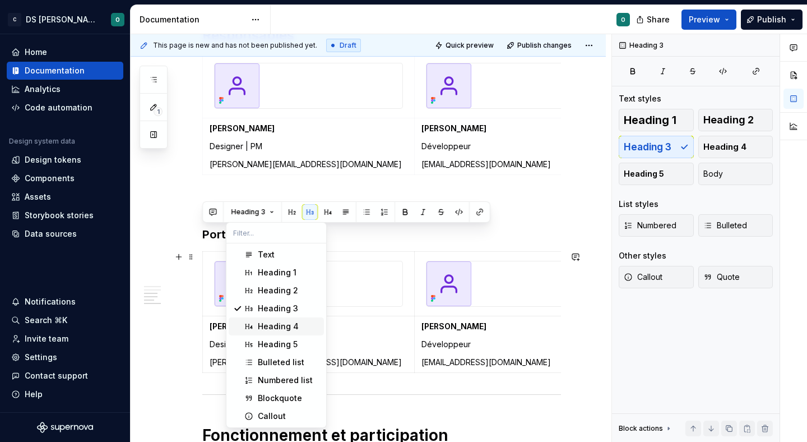
click at [299, 324] on div "Heading 4" at bounding box center [289, 326] width 62 height 11
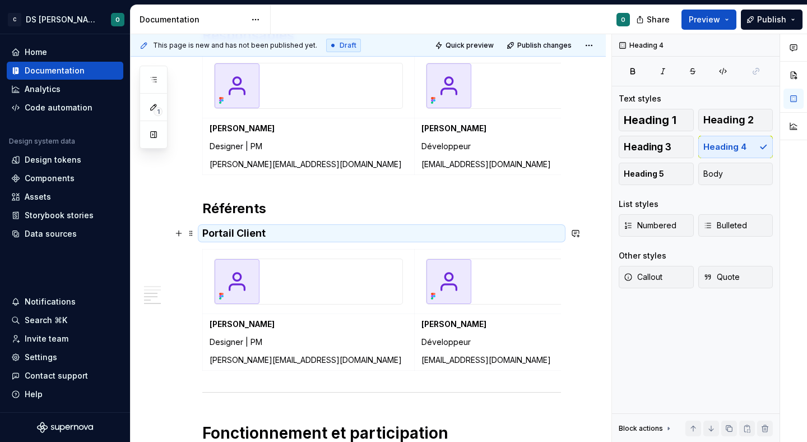
click at [295, 239] on h4 "Portail Client" at bounding box center [381, 232] width 359 height 13
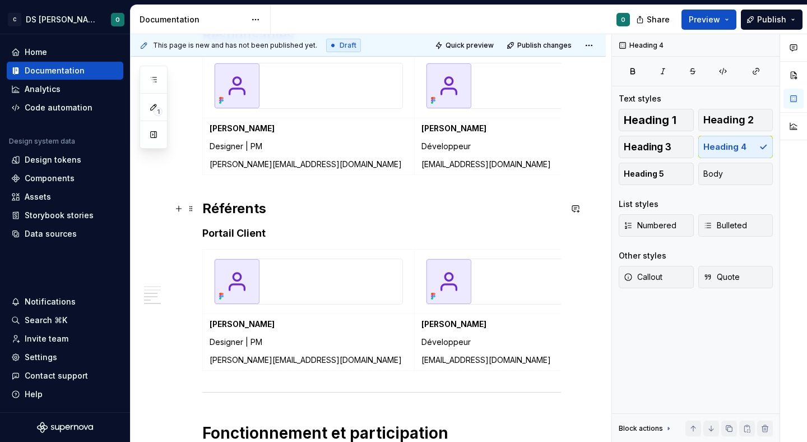
click at [280, 211] on h2 "Référents" at bounding box center [381, 209] width 359 height 18
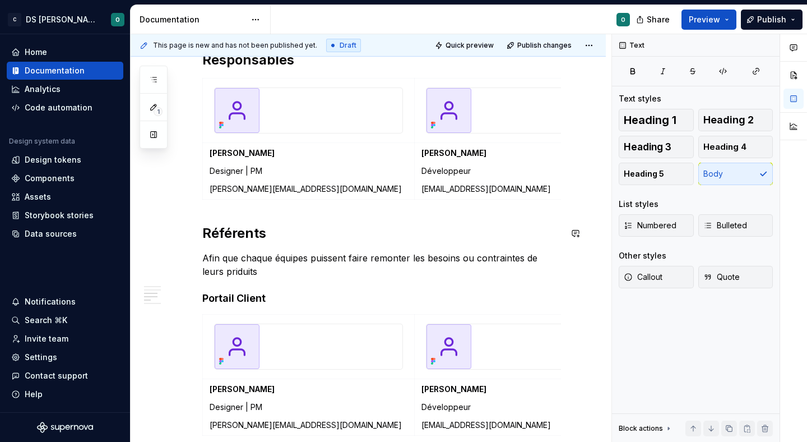
scroll to position [773, 0]
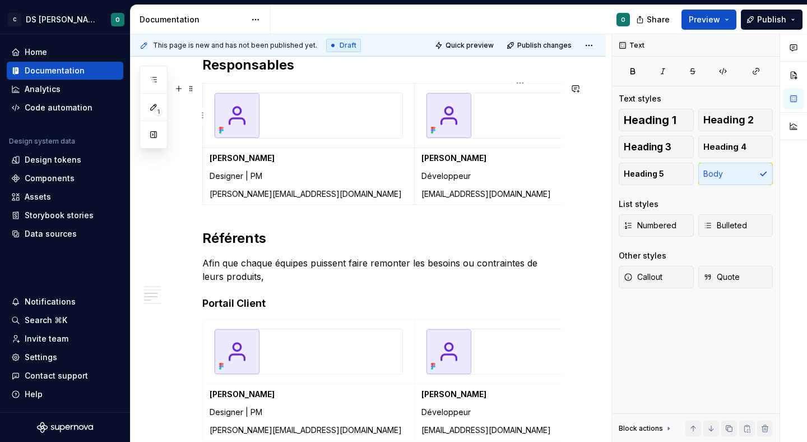
click at [454, 103] on img at bounding box center [448, 115] width 45 height 45
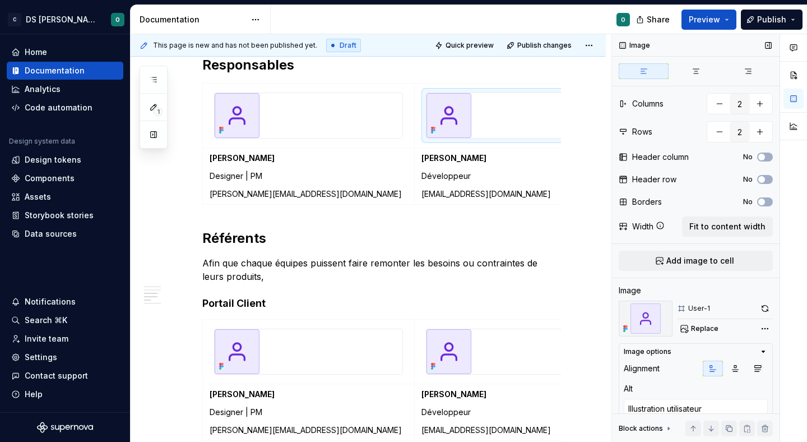
click at [704, 309] on div "User-1" at bounding box center [699, 308] width 22 height 9
click at [639, 310] on img at bounding box center [646, 318] width 54 height 36
click at [707, 331] on span "Replace" at bounding box center [704, 328] width 27 height 9
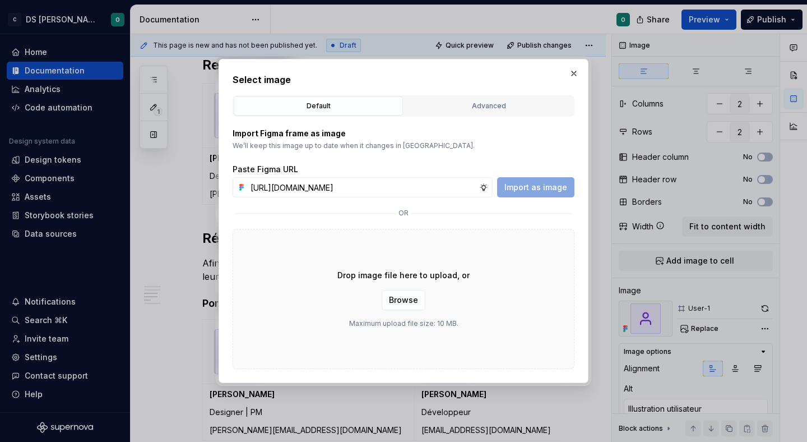
scroll to position [0, 316]
click at [552, 194] on button "Import as image" at bounding box center [535, 187] width 77 height 20
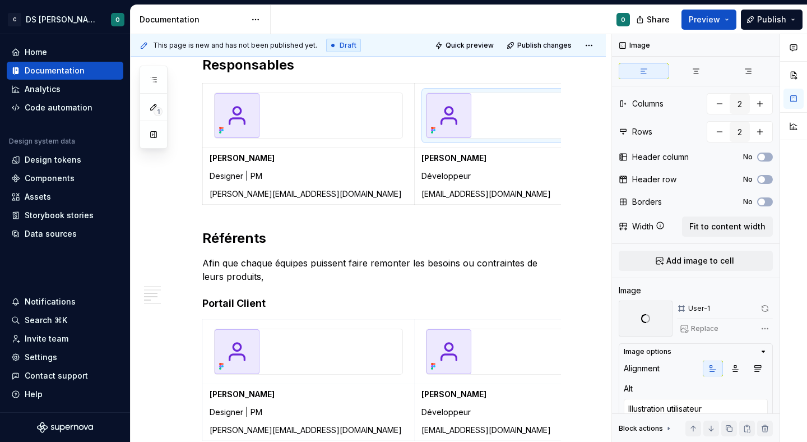
scroll to position [0, 50]
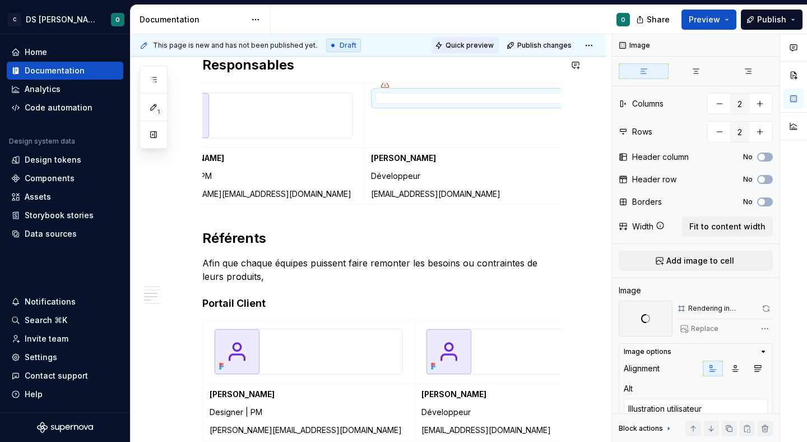
click at [465, 43] on span "Quick preview" at bounding box center [470, 45] width 48 height 9
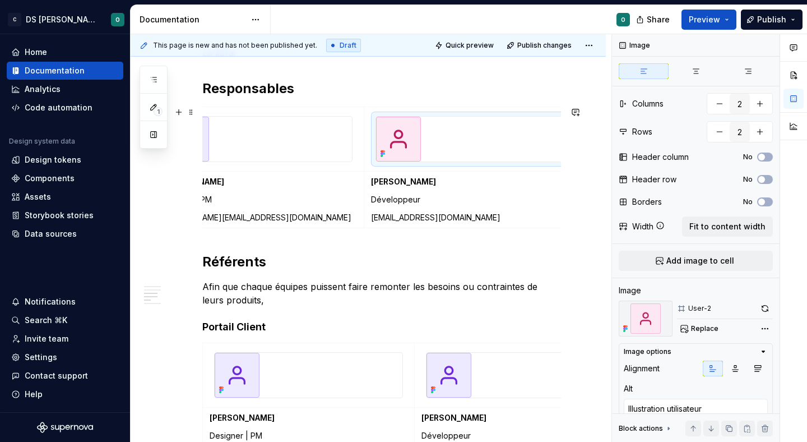
scroll to position [725, 0]
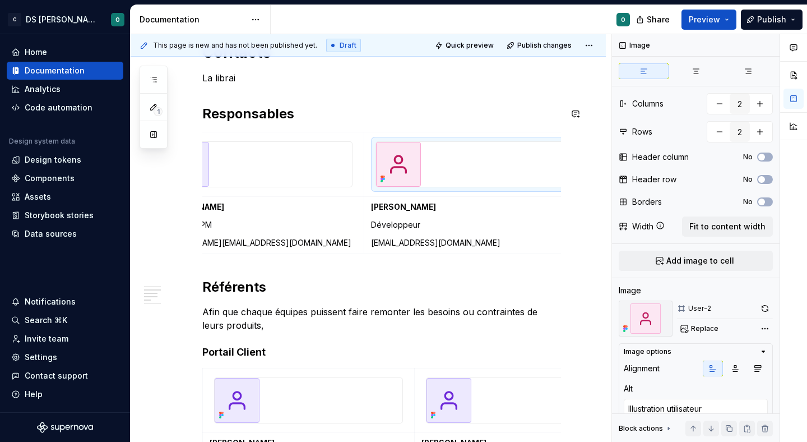
click at [200, 100] on div "Bienvenue dans le design system de Citeo ✨ Un seul langage visuel, une seule bi…" at bounding box center [368, 155] width 475 height 1377
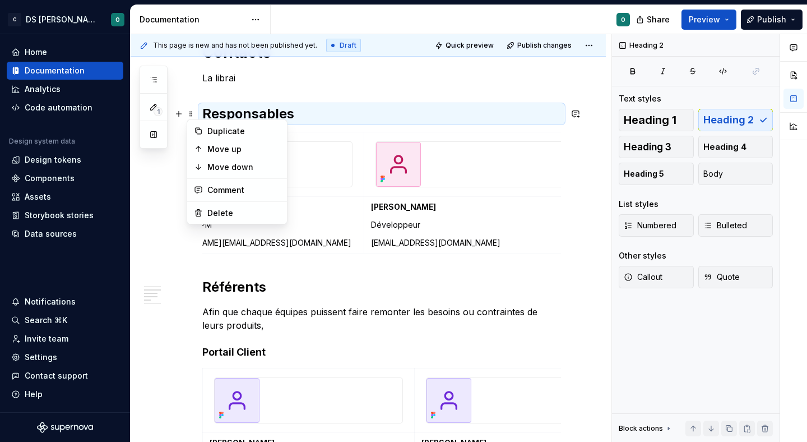
click at [225, 113] on h2 "Responsables" at bounding box center [381, 114] width 359 height 18
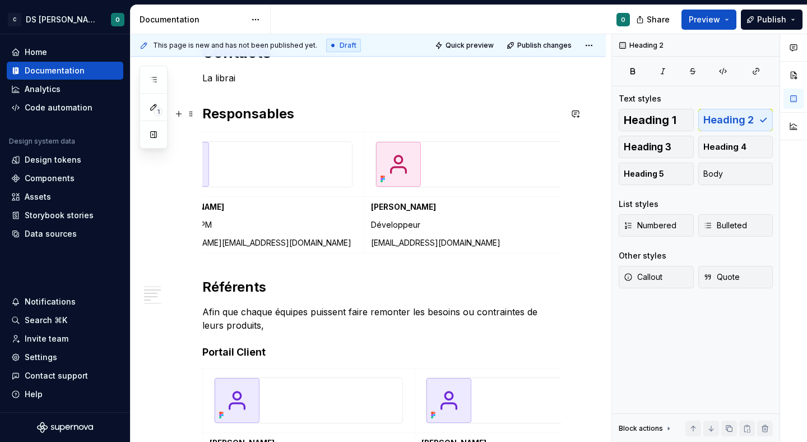
click at [225, 113] on h2 "Responsables" at bounding box center [381, 114] width 359 height 18
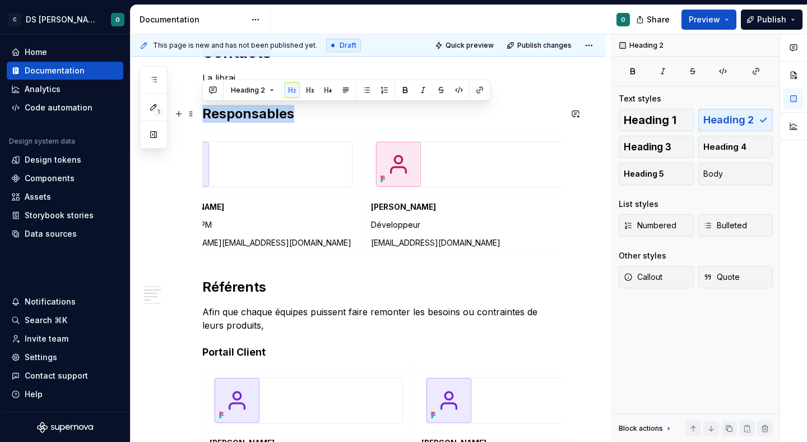
click at [225, 113] on h2 "Responsables" at bounding box center [381, 114] width 359 height 18
click at [650, 147] on span "Heading 3" at bounding box center [648, 146] width 48 height 11
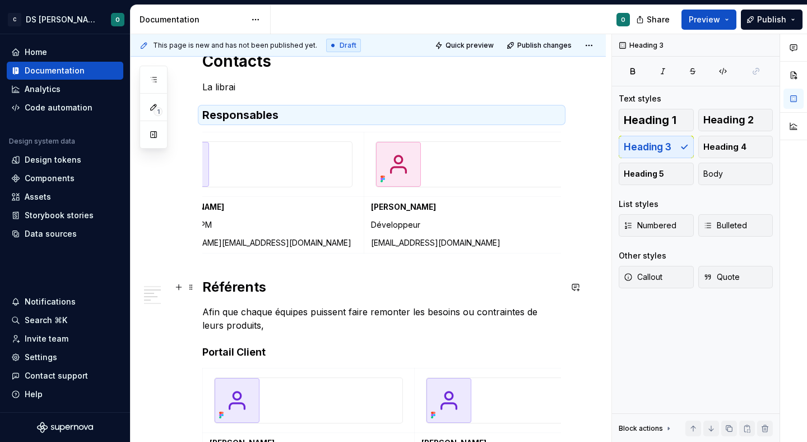
click at [215, 290] on h2 "Référents" at bounding box center [381, 287] width 359 height 18
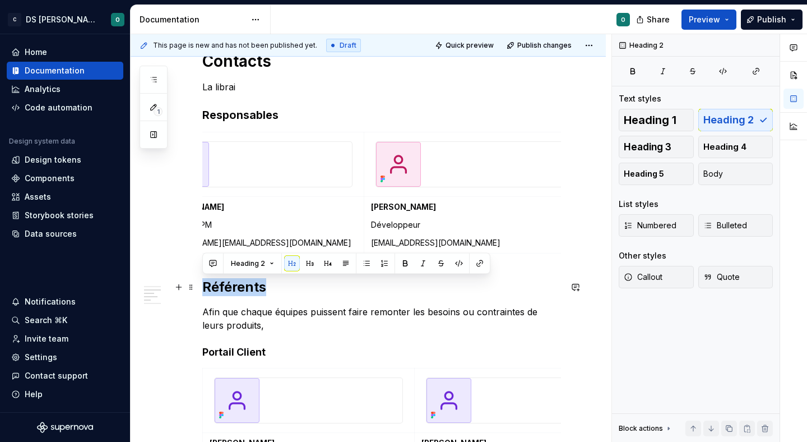
click at [215, 290] on h2 "Référents" at bounding box center [381, 287] width 359 height 18
click at [639, 147] on span "Heading 3" at bounding box center [648, 146] width 48 height 11
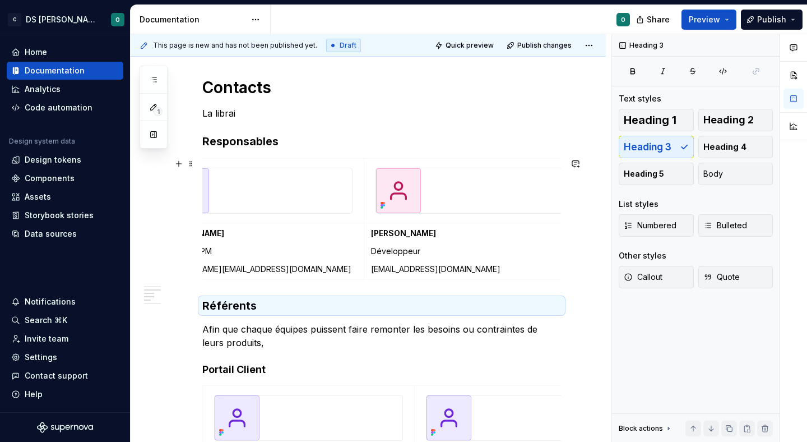
scroll to position [688, 0]
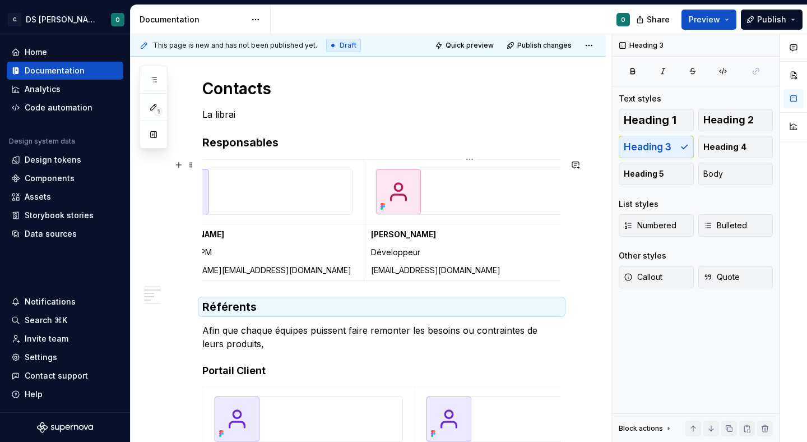
click at [305, 331] on p "Afin que chaque équipes puissent faire remonter les besoins ou contraintes de l…" at bounding box center [381, 336] width 359 height 27
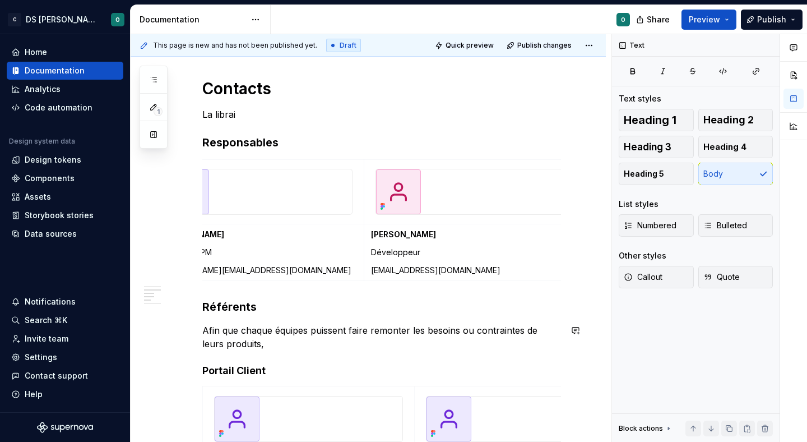
click at [229, 368] on h4 "Portail Client" at bounding box center [381, 370] width 359 height 13
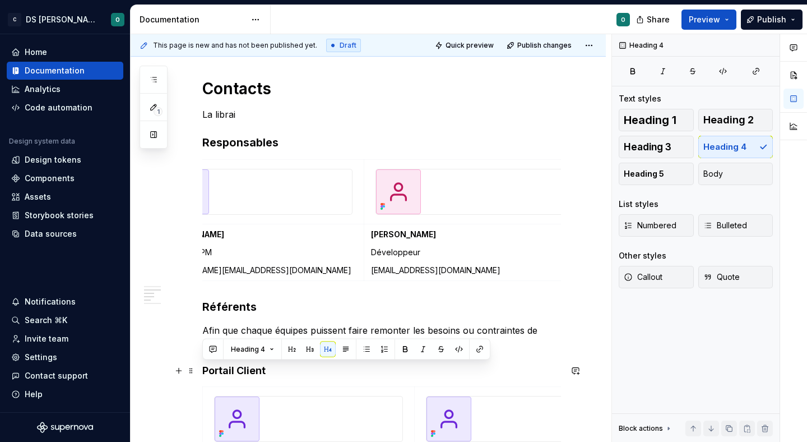
click at [229, 368] on h4 "Portail Client" at bounding box center [381, 370] width 359 height 13
click at [262, 376] on h4 "Portail Client" at bounding box center [381, 370] width 359 height 13
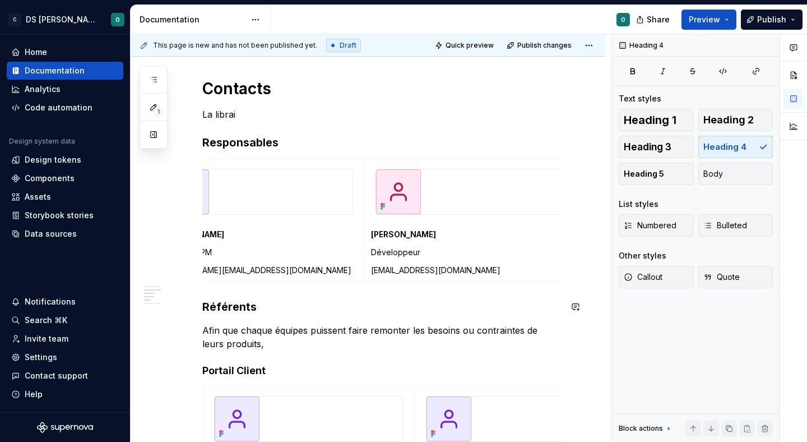
click at [282, 289] on div "Bienvenue dans le design system de Citeo ✨ Un seul langage visuel, une seule bi…" at bounding box center [381, 123] width 359 height 1186
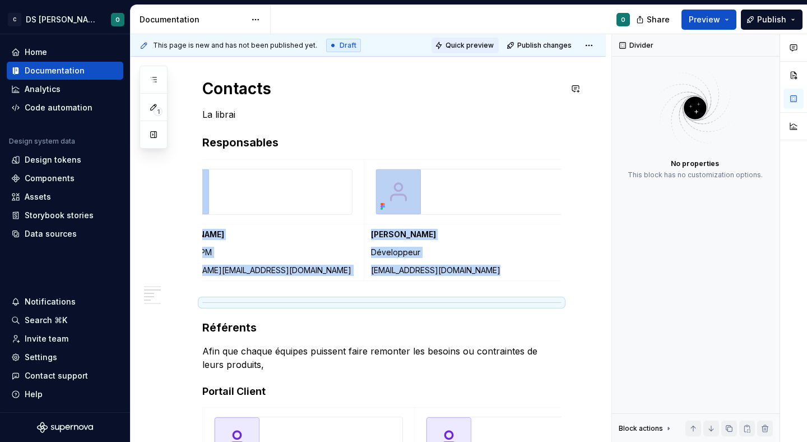
click at [486, 50] on button "Quick preview" at bounding box center [465, 46] width 67 height 16
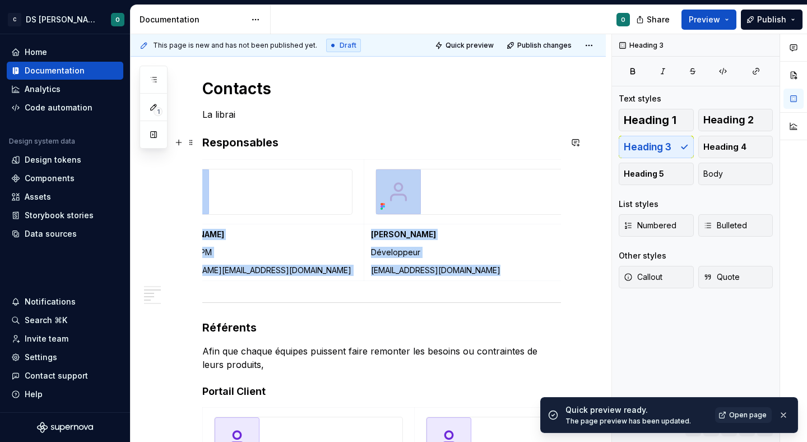
click at [209, 146] on h3 "Responsables" at bounding box center [381, 142] width 359 height 16
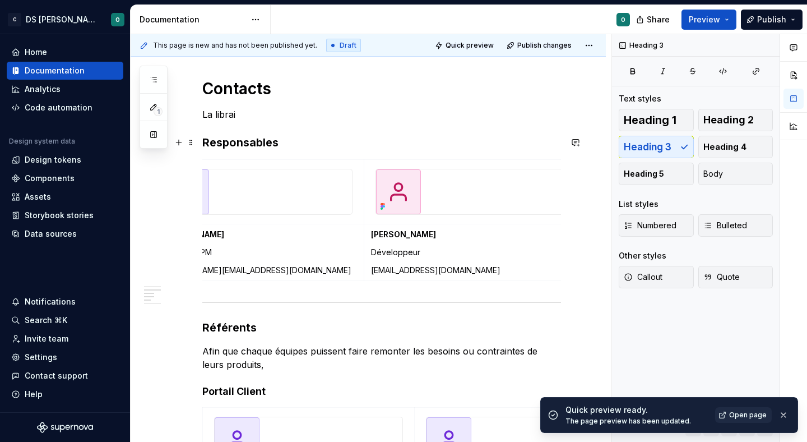
click at [209, 146] on h3 "Responsables" at bounding box center [381, 142] width 359 height 16
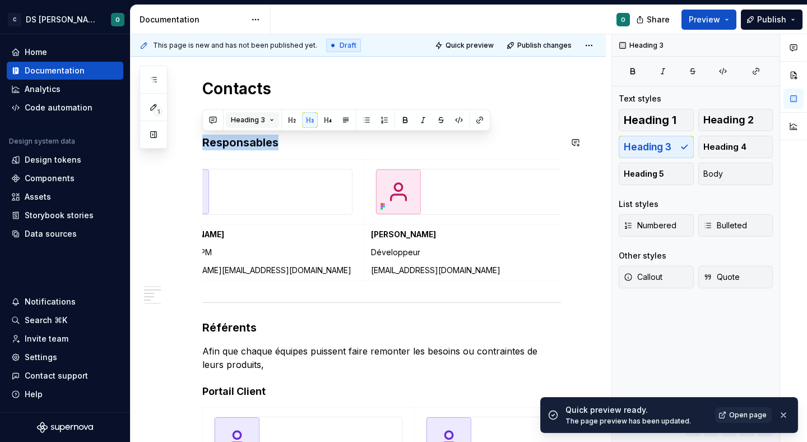
click at [254, 122] on span "Heading 3" at bounding box center [248, 119] width 34 height 9
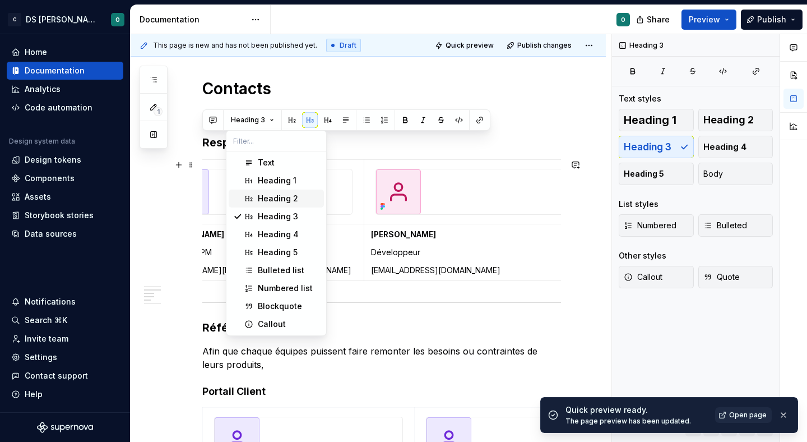
click at [286, 201] on div "Heading 2" at bounding box center [278, 198] width 40 height 11
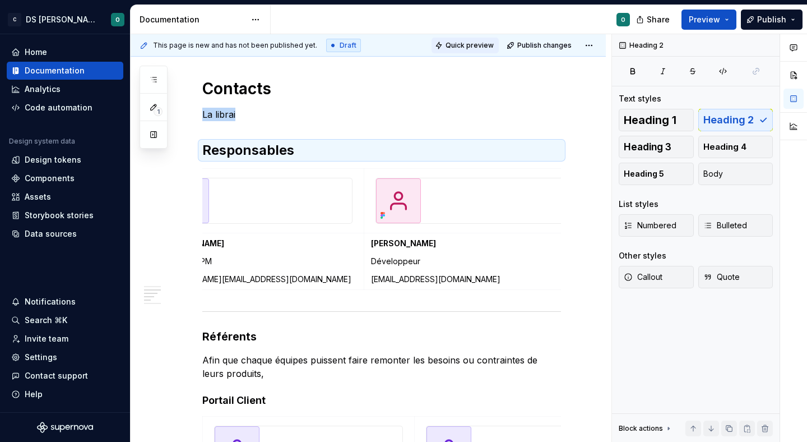
click at [480, 43] on span "Quick preview" at bounding box center [470, 45] width 48 height 9
click at [308, 115] on p "La librai" at bounding box center [381, 114] width 359 height 13
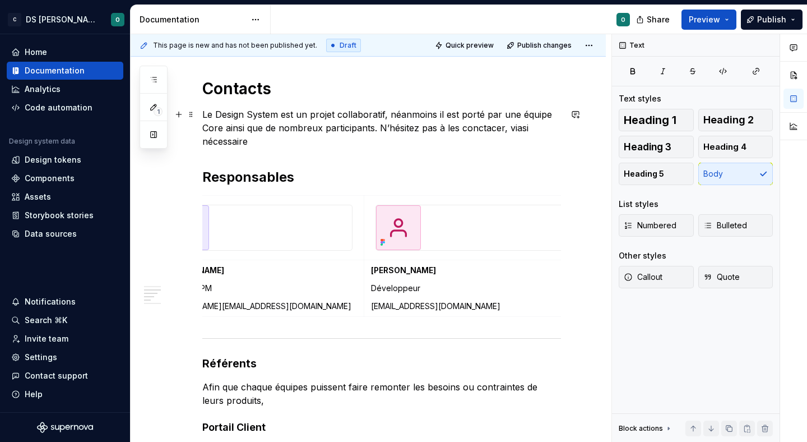
click at [479, 129] on p "Le Design System est un projet collaboratif, néanmoins il est porté par une équ…" at bounding box center [381, 128] width 359 height 40
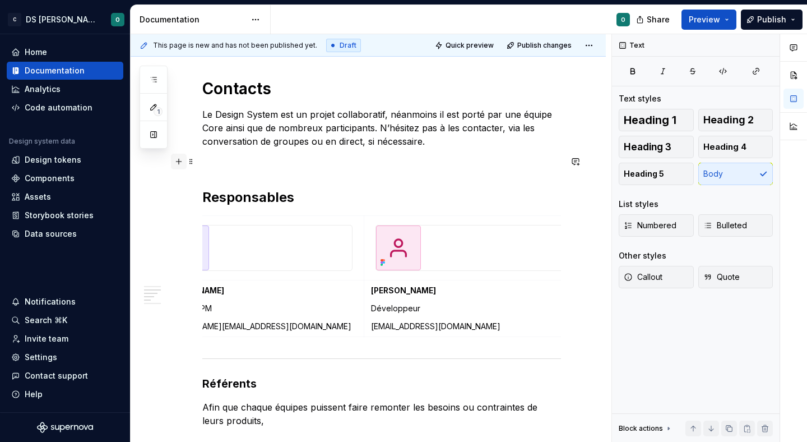
click at [176, 160] on button "button" at bounding box center [179, 162] width 16 height 16
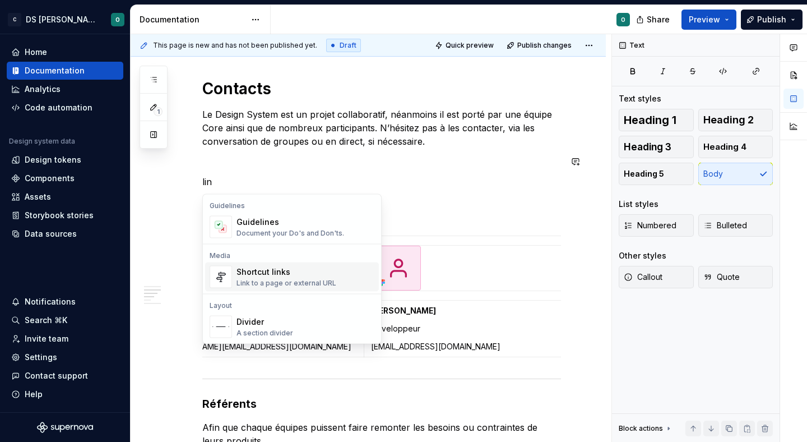
click at [312, 271] on div "Shortcut links" at bounding box center [286, 271] width 100 height 11
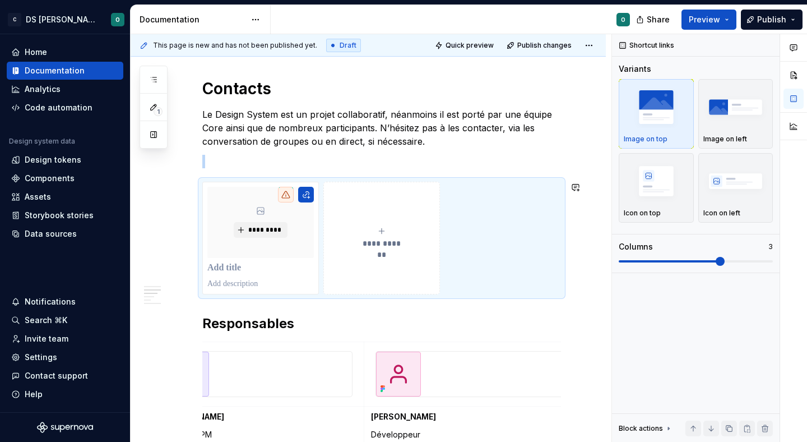
click at [266, 171] on div "Bienvenue dans le design system de Citeo ✨ Un seul langage visuel, une seule bi…" at bounding box center [381, 224] width 359 height 1389
click at [279, 157] on p at bounding box center [381, 161] width 359 height 13
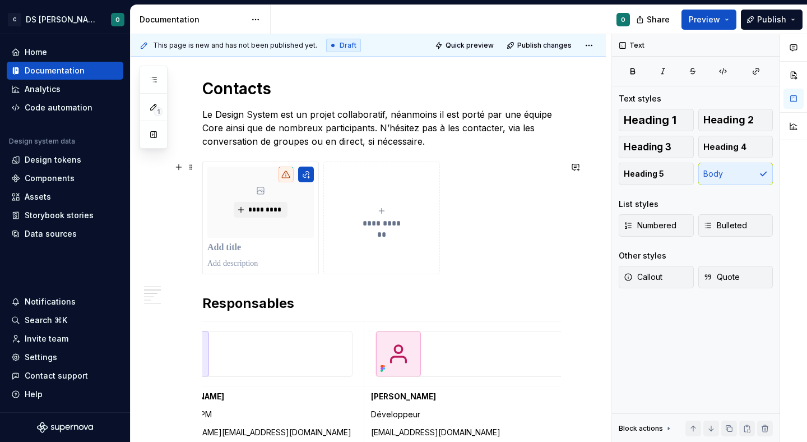
click at [480, 254] on div "**********" at bounding box center [381, 217] width 359 height 113
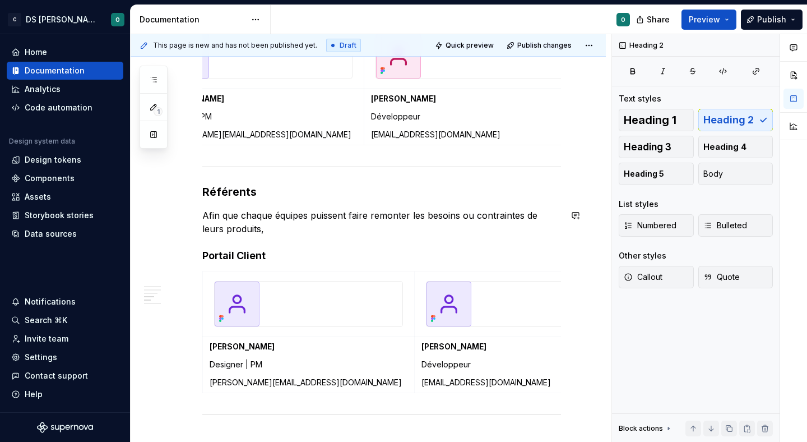
scroll to position [864, 0]
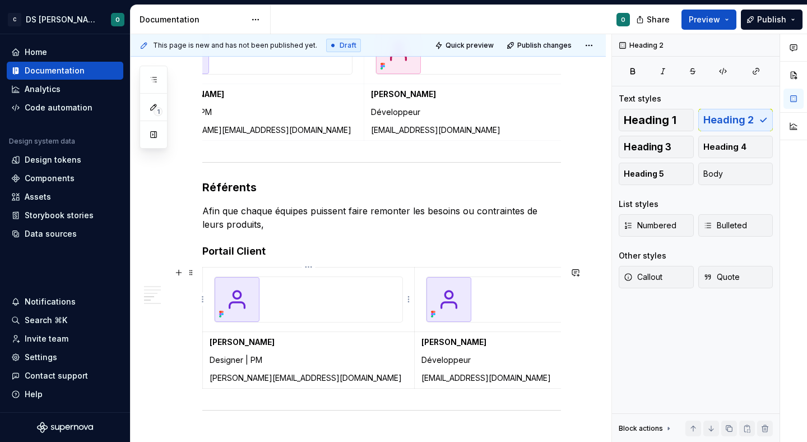
click at [233, 300] on img at bounding box center [237, 299] width 45 height 45
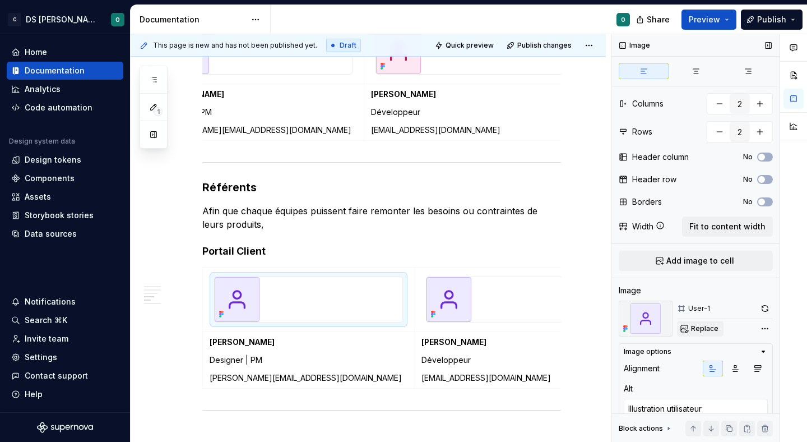
click at [700, 327] on span "Replace" at bounding box center [704, 328] width 27 height 9
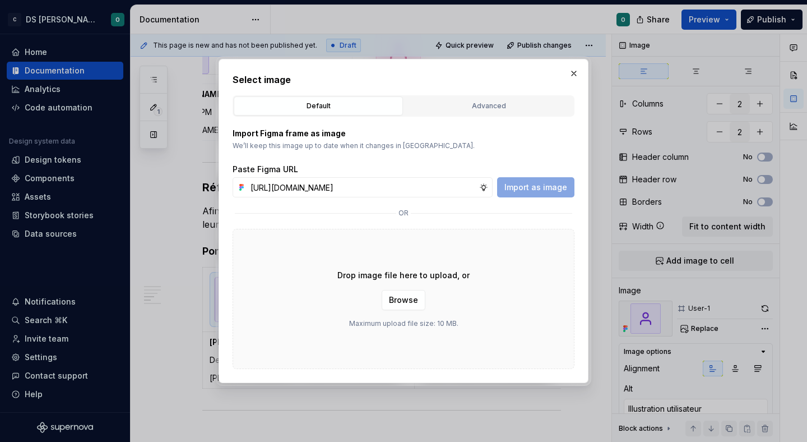
scroll to position [0, 316]
click at [540, 191] on span "Import as image" at bounding box center [535, 187] width 63 height 11
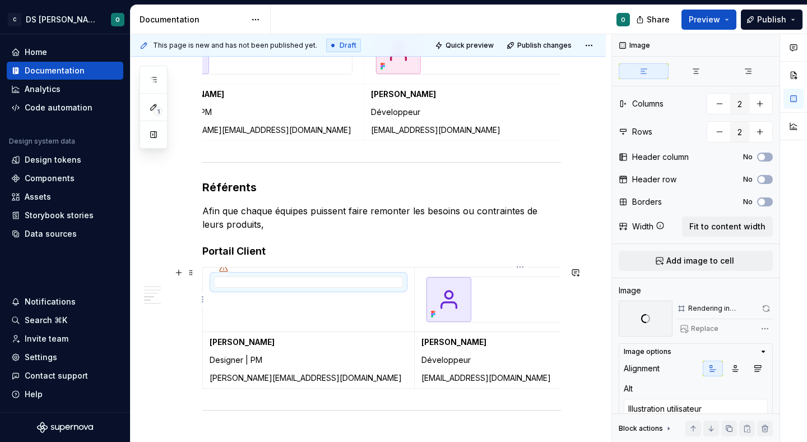
click at [444, 294] on img at bounding box center [448, 299] width 45 height 45
click at [704, 322] on button "Replace" at bounding box center [700, 329] width 47 height 16
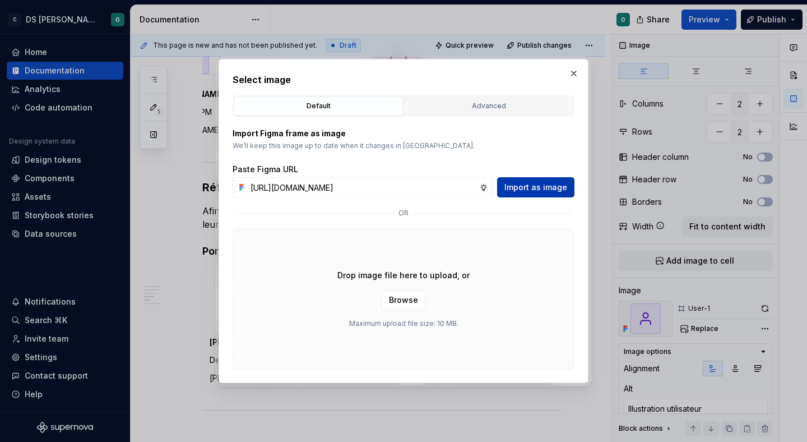
click at [564, 192] on span "Import as image" at bounding box center [535, 187] width 63 height 11
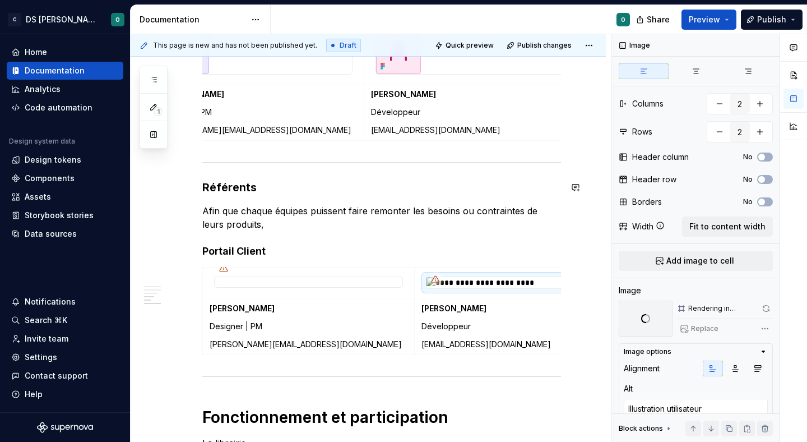
scroll to position [0, 50]
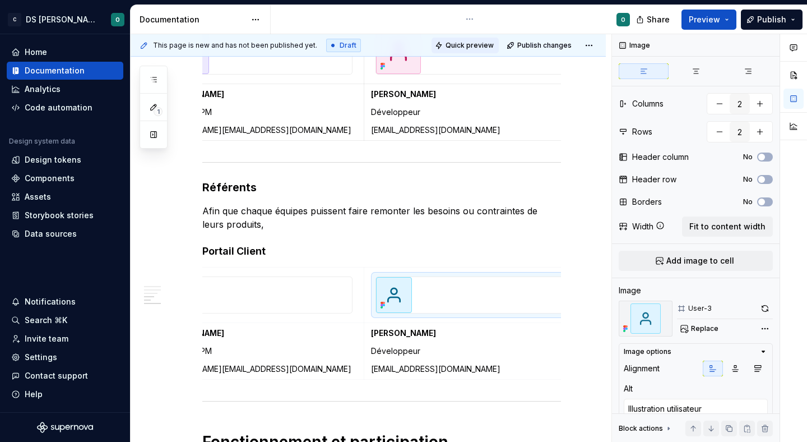
click at [488, 48] on span "Quick preview" at bounding box center [470, 45] width 48 height 9
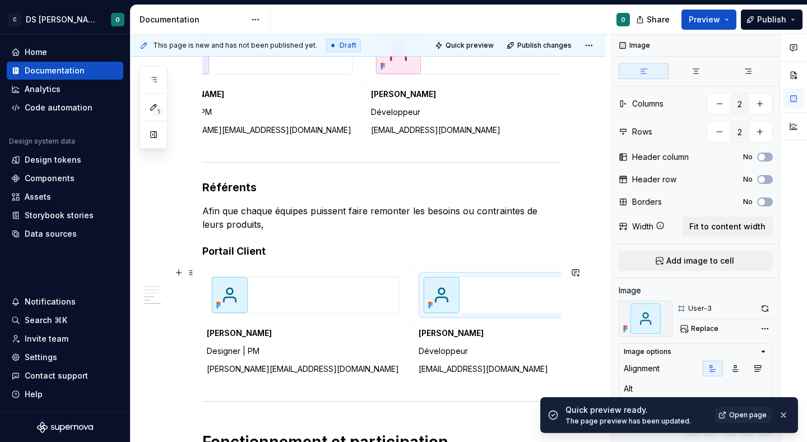
scroll to position [0, 0]
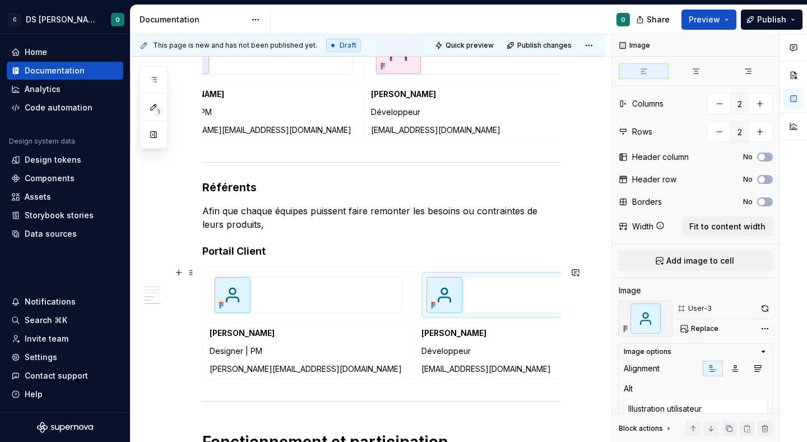
click at [402, 319] on td at bounding box center [309, 294] width 212 height 55
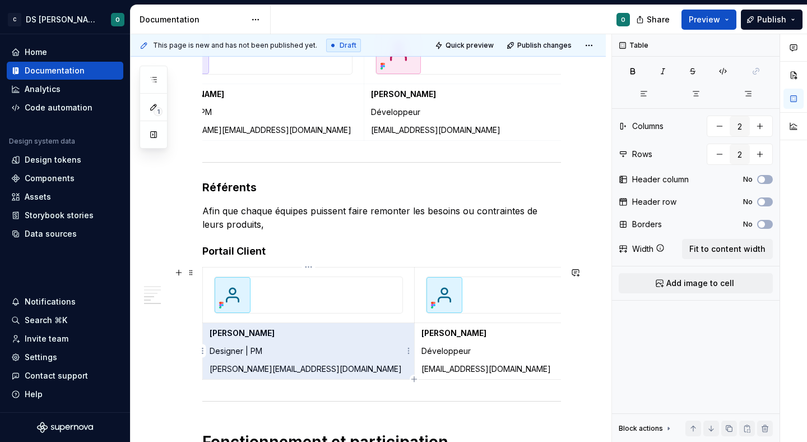
drag, startPoint x: 287, startPoint y: 334, endPoint x: 215, endPoint y: 327, distance: 72.6
click at [215, 327] on p "[PERSON_NAME]" at bounding box center [309, 332] width 198 height 11
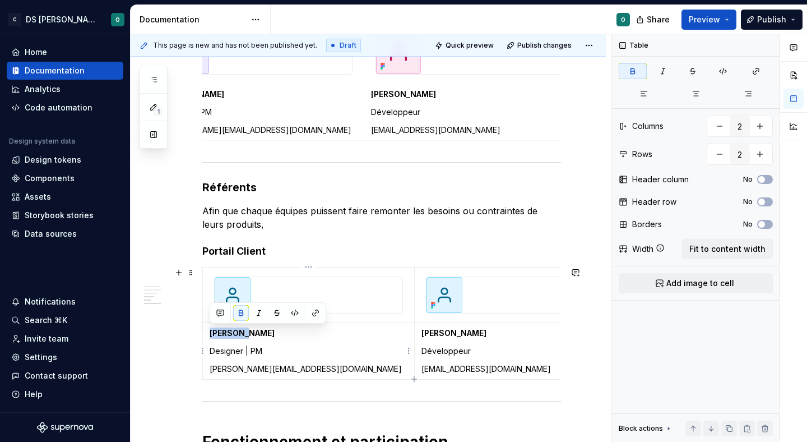
click at [215, 327] on p "[PERSON_NAME]" at bounding box center [309, 332] width 198 height 11
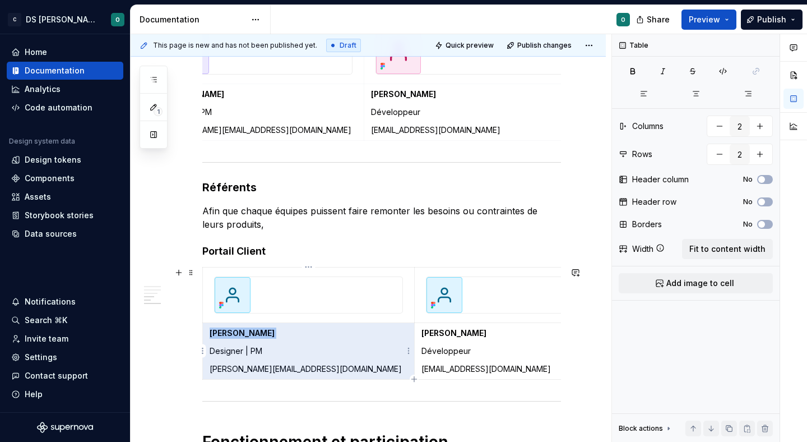
click at [215, 327] on p "[PERSON_NAME]" at bounding box center [309, 332] width 198 height 11
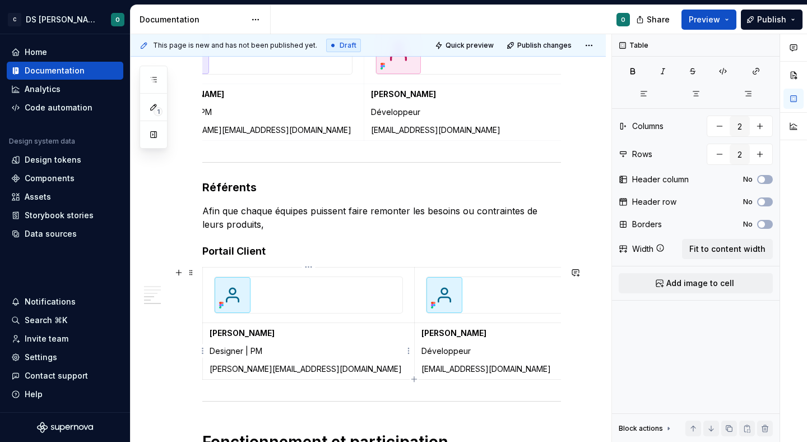
click at [226, 332] on strong "[PERSON_NAME]" at bounding box center [242, 333] width 65 height 10
drag, startPoint x: 253, startPoint y: 332, endPoint x: 210, endPoint y: 332, distance: 43.7
click at [210, 332] on strong "[PERSON_NAME] (P)" at bounding box center [248, 333] width 77 height 10
click at [274, 334] on p "[PERSON_NAME] (P)" at bounding box center [309, 332] width 198 height 11
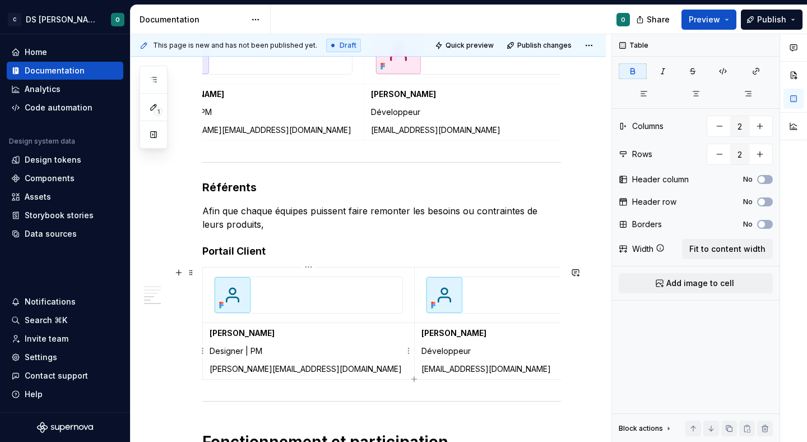
click at [290, 350] on p "Designer | PM" at bounding box center [309, 350] width 198 height 11
click at [405, 107] on p "Développeur" at bounding box center [477, 111] width 198 height 11
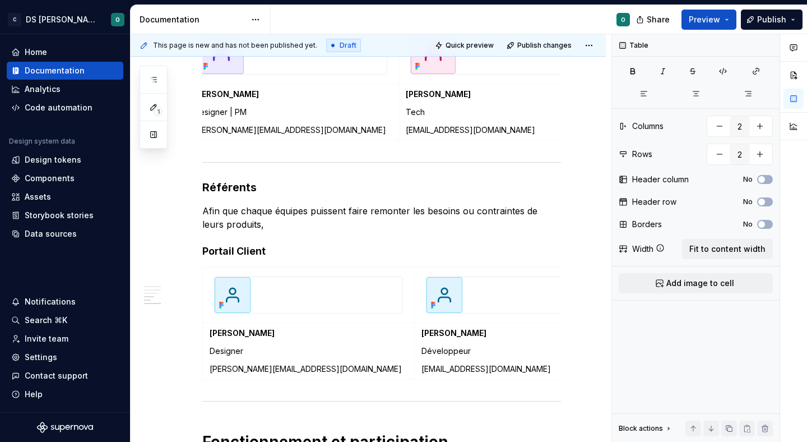
scroll to position [0, 0]
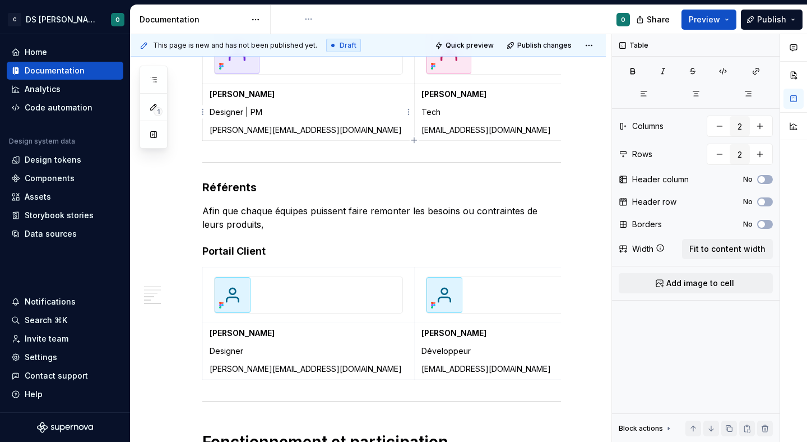
click at [229, 113] on p "Designer | PM" at bounding box center [309, 111] width 198 height 11
click at [229, 349] on p "Designer" at bounding box center [309, 350] width 198 height 11
click at [310, 369] on p "[PERSON_NAME][EMAIL_ADDRESS][DOMAIN_NAME]" at bounding box center [309, 368] width 198 height 11
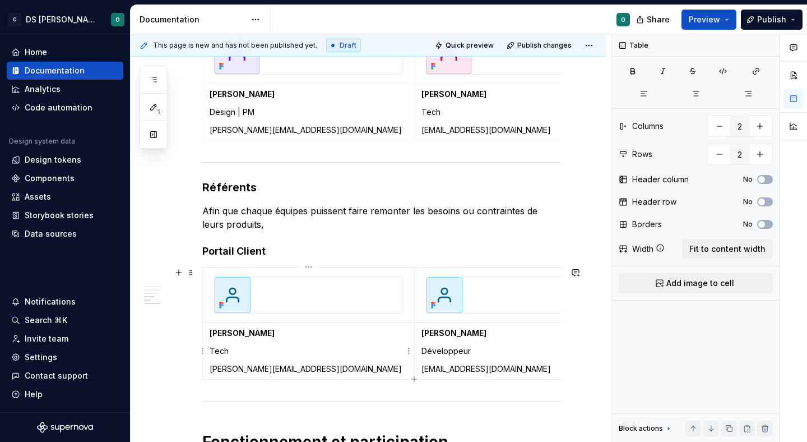
click at [310, 369] on p "[PERSON_NAME][EMAIL_ADDRESS][DOMAIN_NAME]" at bounding box center [309, 368] width 198 height 11
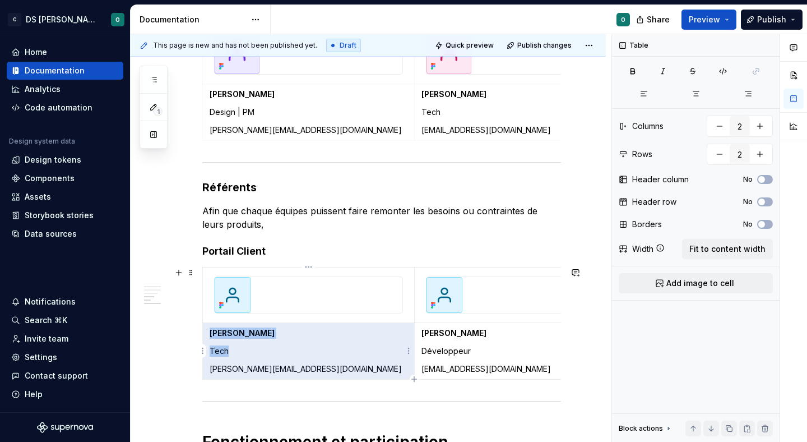
click at [310, 369] on p "[PERSON_NAME][EMAIL_ADDRESS][DOMAIN_NAME]" at bounding box center [309, 368] width 198 height 11
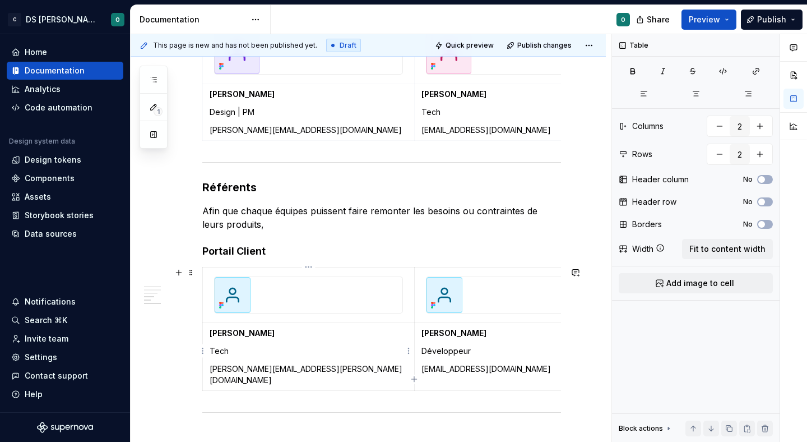
click at [296, 373] on p "[PERSON_NAME][EMAIL_ADDRESS][PERSON_NAME][DOMAIN_NAME]" at bounding box center [309, 374] width 198 height 22
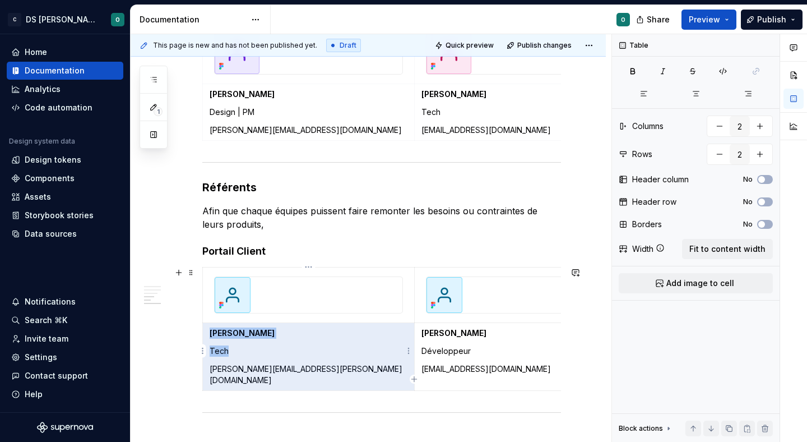
click at [303, 371] on p "[PERSON_NAME][EMAIL_ADDRESS][PERSON_NAME][DOMAIN_NAME]" at bounding box center [309, 374] width 198 height 22
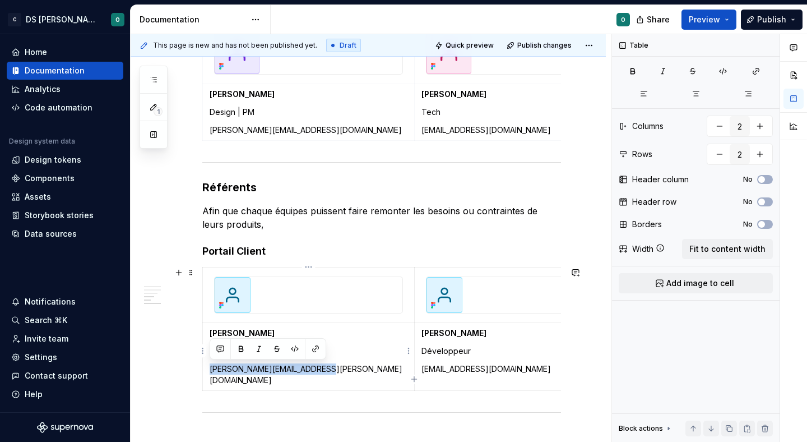
drag, startPoint x: 323, startPoint y: 371, endPoint x: 204, endPoint y: 369, distance: 118.8
click at [204, 369] on td "[PERSON_NAME] Tech [PERSON_NAME][EMAIL_ADDRESS][PERSON_NAME][DOMAIN_NAME]" at bounding box center [309, 357] width 212 height 68
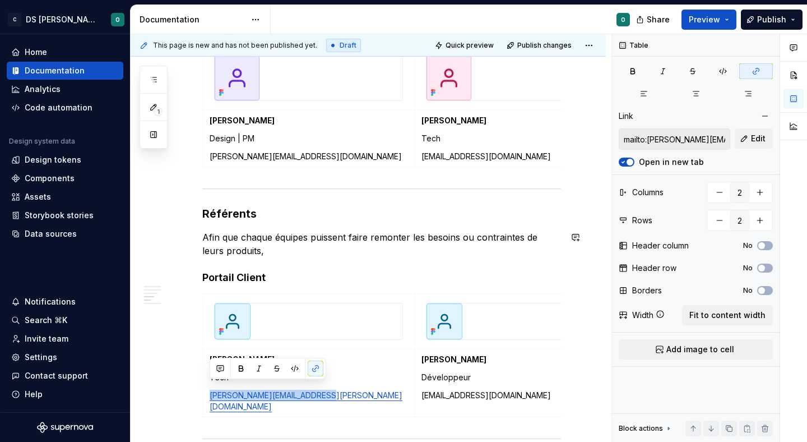
scroll to position [834, 0]
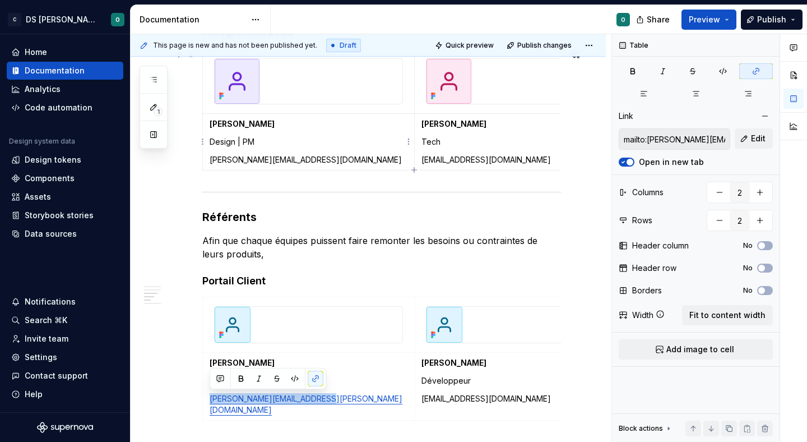
click at [263, 163] on p "[PERSON_NAME][EMAIL_ADDRESS][DOMAIN_NAME]" at bounding box center [309, 159] width 198 height 11
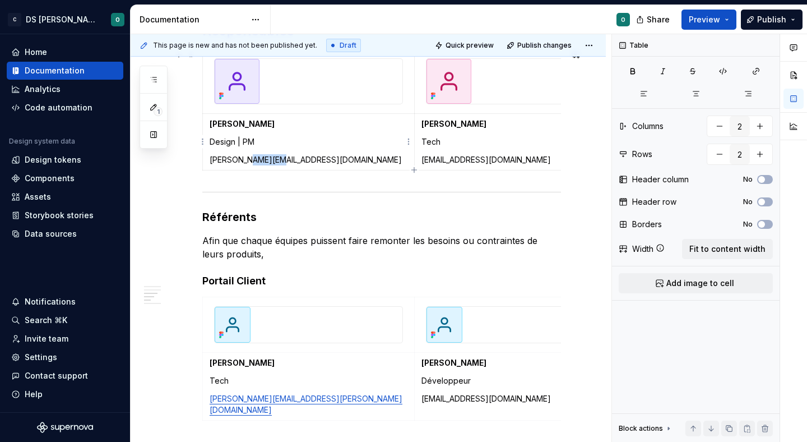
click at [263, 163] on p "[PERSON_NAME][EMAIL_ADDRESS][DOMAIN_NAME]" at bounding box center [309, 159] width 198 height 11
click at [283, 161] on p "[PERSON_NAME][EMAIL_ADDRESS][DOMAIN_NAME]" at bounding box center [309, 159] width 198 height 11
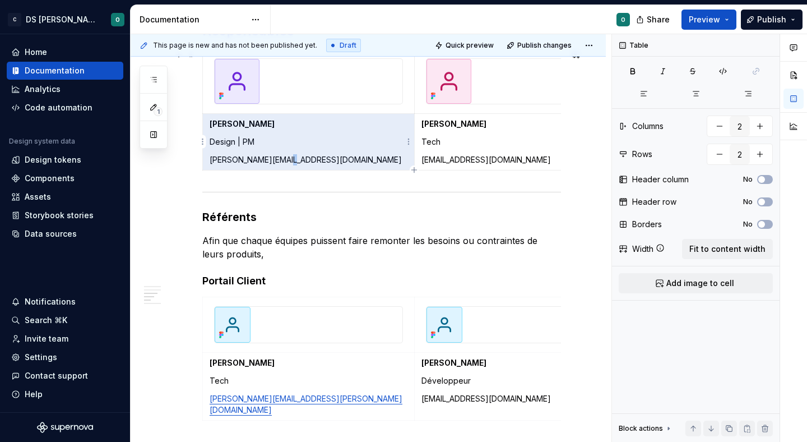
click at [283, 161] on p "[PERSON_NAME][EMAIL_ADDRESS][DOMAIN_NAME]" at bounding box center [309, 159] width 198 height 11
click at [304, 160] on p "[PERSON_NAME][EMAIL_ADDRESS][DOMAIN_NAME]" at bounding box center [309, 159] width 198 height 11
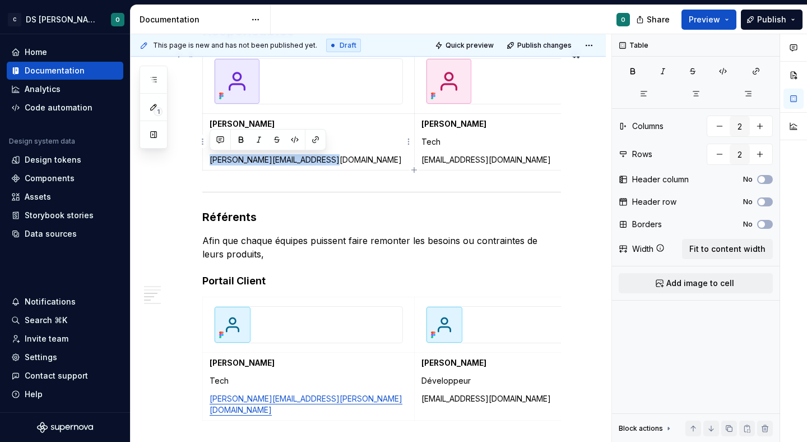
drag, startPoint x: 331, startPoint y: 159, endPoint x: 211, endPoint y: 155, distance: 120.0
click at [211, 155] on p "[PERSON_NAME][EMAIL_ADDRESS][DOMAIN_NAME]" at bounding box center [309, 159] width 198 height 11
click at [235, 160] on p "[PERSON_NAME][EMAIL_ADDRESS][DOMAIN_NAME]" at bounding box center [309, 159] width 198 height 11
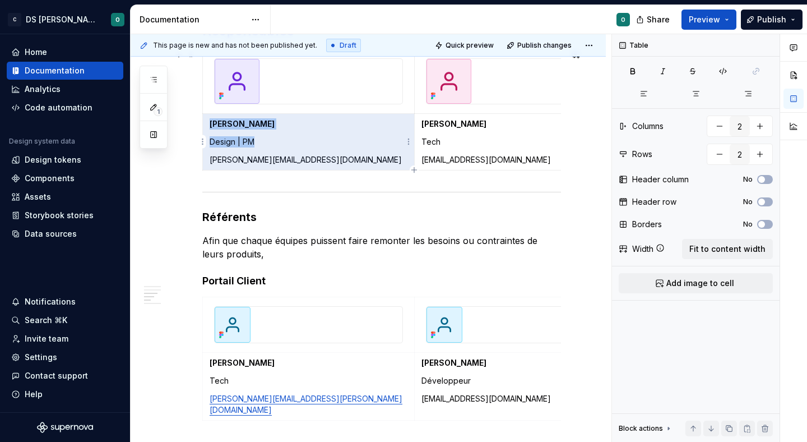
click at [256, 160] on p "[PERSON_NAME][EMAIL_ADDRESS][DOMAIN_NAME]" at bounding box center [309, 159] width 198 height 11
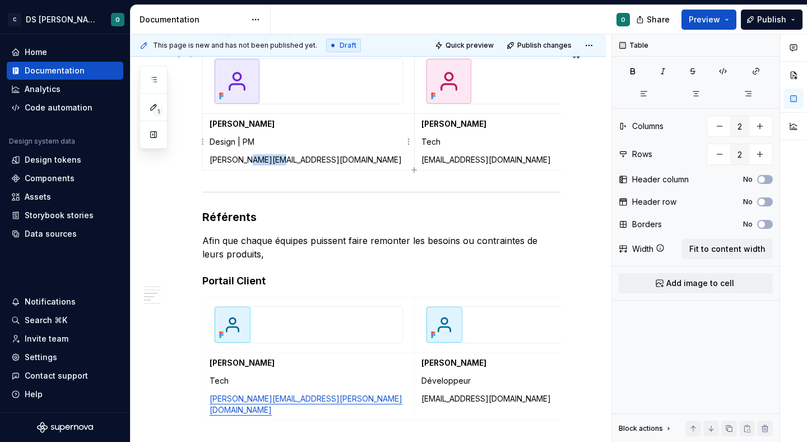
click at [256, 160] on p "[PERSON_NAME][EMAIL_ADDRESS][DOMAIN_NAME]" at bounding box center [309, 159] width 198 height 11
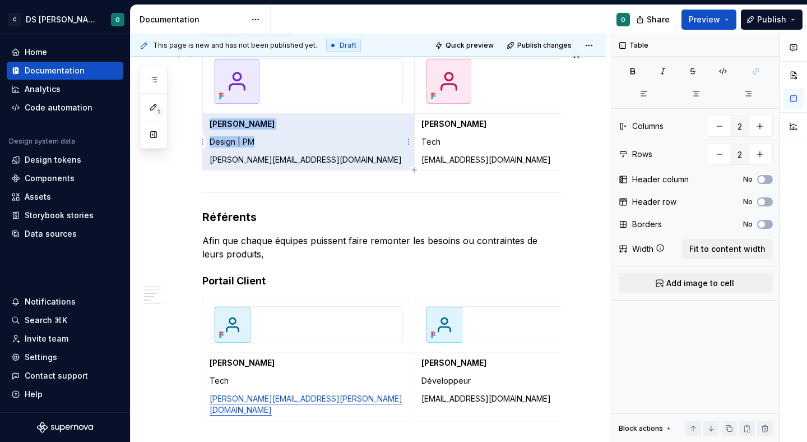
click at [271, 160] on p "[PERSON_NAME][EMAIL_ADDRESS][DOMAIN_NAME]" at bounding box center [309, 159] width 198 height 11
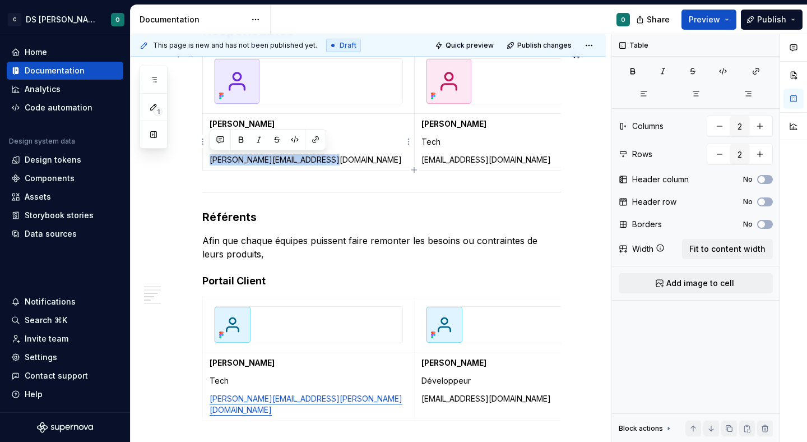
drag, startPoint x: 331, startPoint y: 160, endPoint x: 210, endPoint y: 155, distance: 121.7
click at [210, 155] on p "[PERSON_NAME][EMAIL_ADDRESS][DOMAIN_NAME]" at bounding box center [309, 159] width 198 height 11
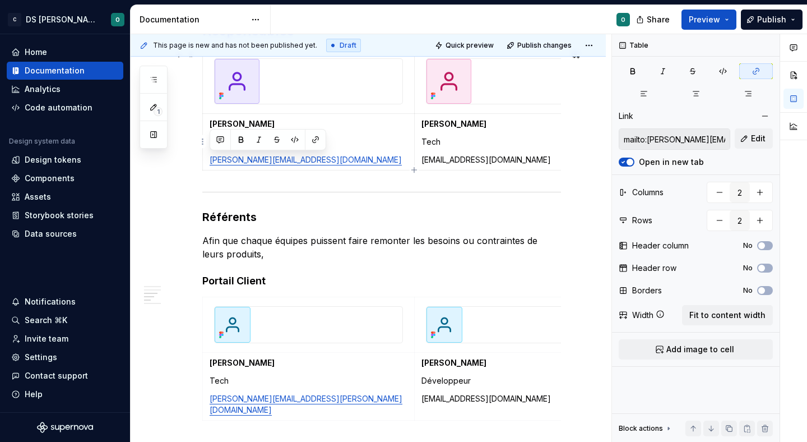
click at [479, 159] on p "[EMAIL_ADDRESS][DOMAIN_NAME]" at bounding box center [520, 159] width 198 height 11
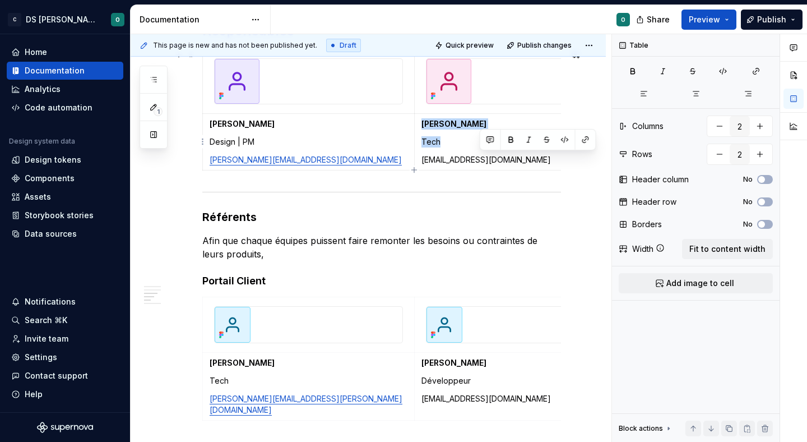
click at [479, 159] on p "[EMAIL_ADDRESS][DOMAIN_NAME]" at bounding box center [520, 159] width 198 height 11
click at [514, 160] on p "[EMAIL_ADDRESS][DOMAIN_NAME]" at bounding box center [520, 159] width 198 height 11
drag, startPoint x: 524, startPoint y: 160, endPoint x: 421, endPoint y: 160, distance: 103.1
click at [421, 160] on p "[EMAIL_ADDRESS][DOMAIN_NAME]" at bounding box center [520, 159] width 198 height 11
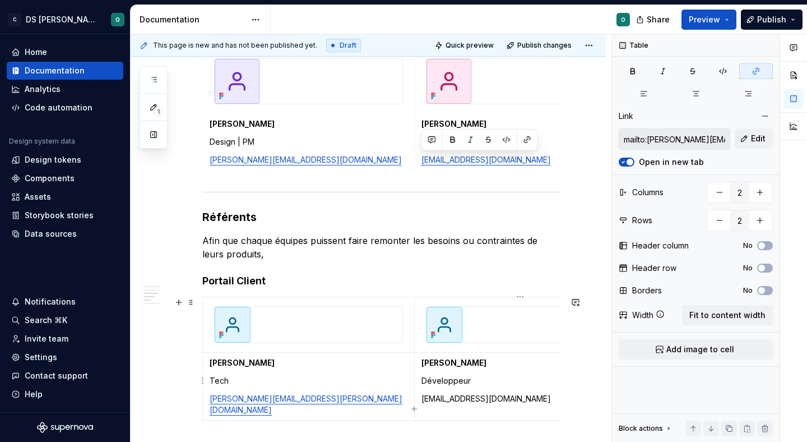
click at [491, 400] on p "[EMAIL_ADDRESS][DOMAIN_NAME]" at bounding box center [520, 398] width 198 height 11
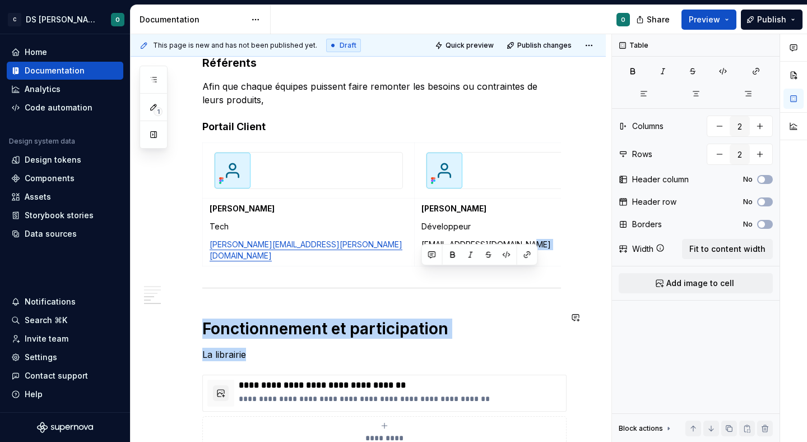
scroll to position [1038, 0]
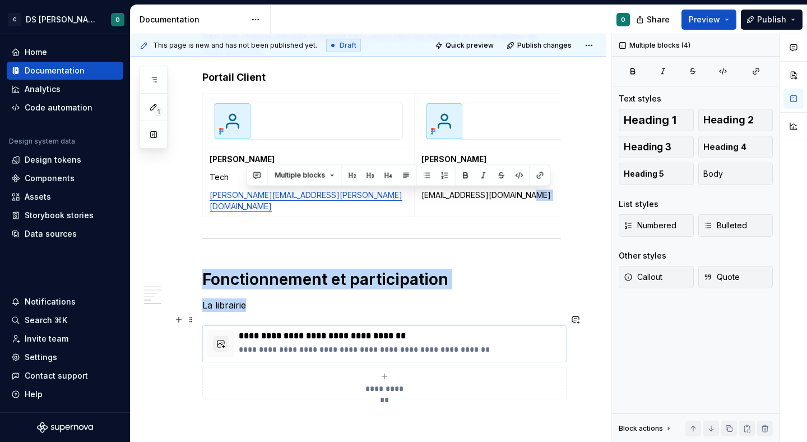
drag, startPoint x: 527, startPoint y: 400, endPoint x: 451, endPoint y: 333, distance: 101.3
click at [478, 201] on td "[PERSON_NAME] Développeur [EMAIL_ADDRESS][DOMAIN_NAME]" at bounding box center [520, 183] width 212 height 68
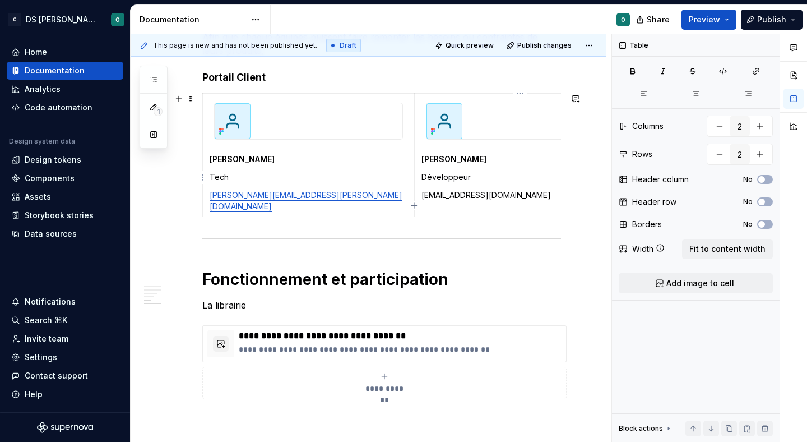
click at [443, 154] on strong "[PERSON_NAME]" at bounding box center [453, 159] width 65 height 10
click at [443, 156] on strong "[PERSON_NAME]" at bounding box center [453, 159] width 65 height 10
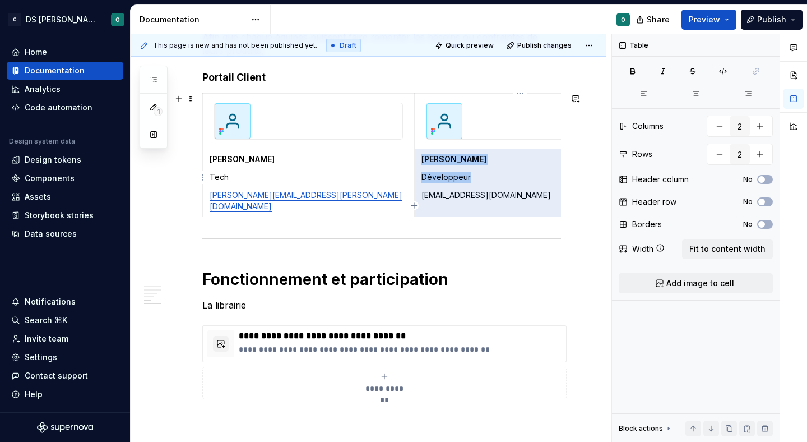
click at [443, 156] on strong "[PERSON_NAME]" at bounding box center [453, 159] width 65 height 10
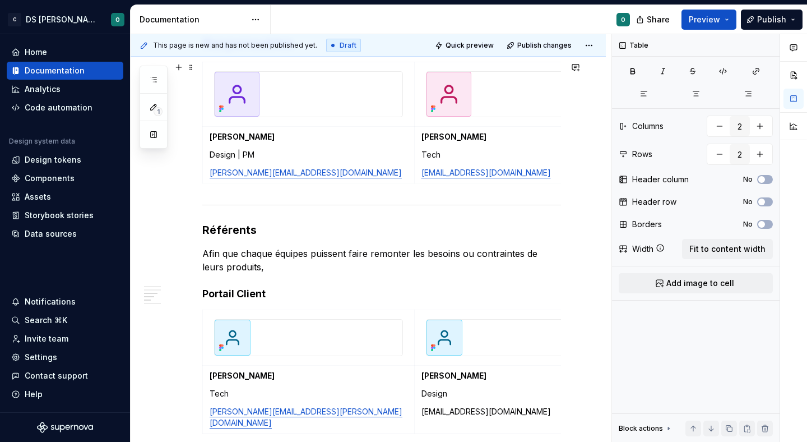
scroll to position [852, 0]
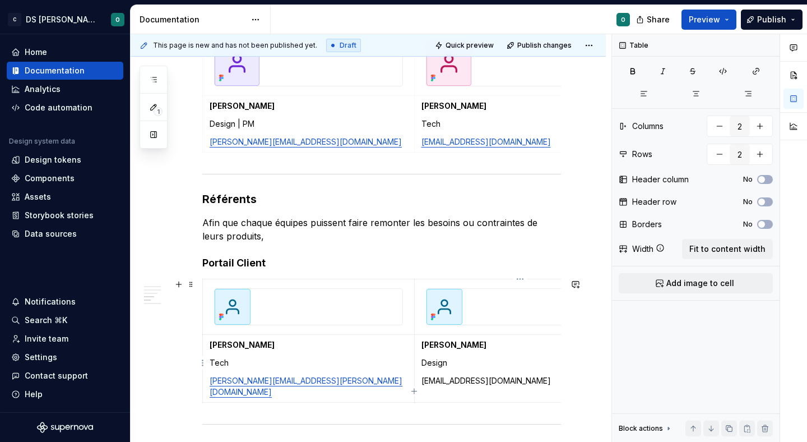
click at [471, 380] on p "[EMAIL_ADDRESS][DOMAIN_NAME]" at bounding box center [520, 380] width 198 height 11
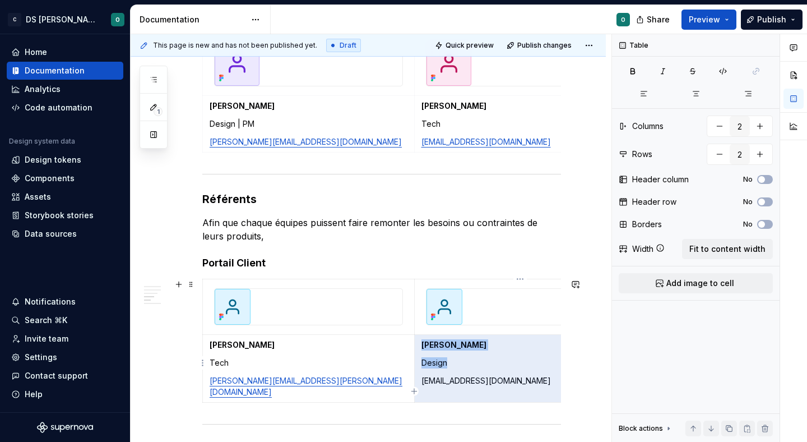
click at [495, 381] on p "[EMAIL_ADDRESS][DOMAIN_NAME]" at bounding box center [520, 380] width 198 height 11
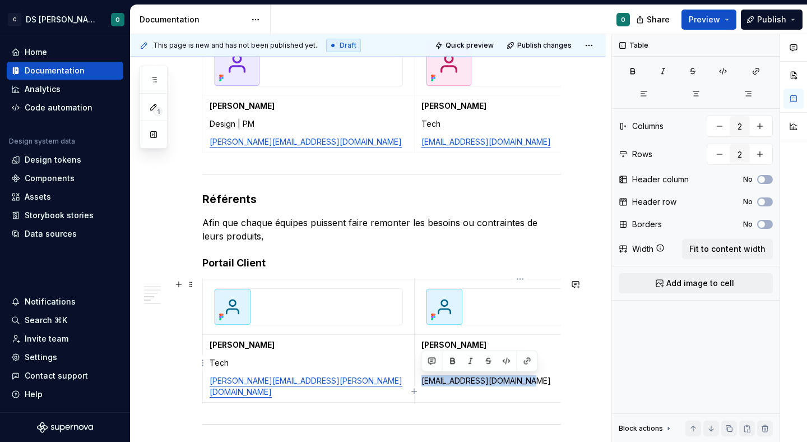
drag, startPoint x: 534, startPoint y: 382, endPoint x: 423, endPoint y: 380, distance: 111.5
click at [423, 380] on p "[EMAIL_ADDRESS][DOMAIN_NAME]" at bounding box center [520, 380] width 198 height 11
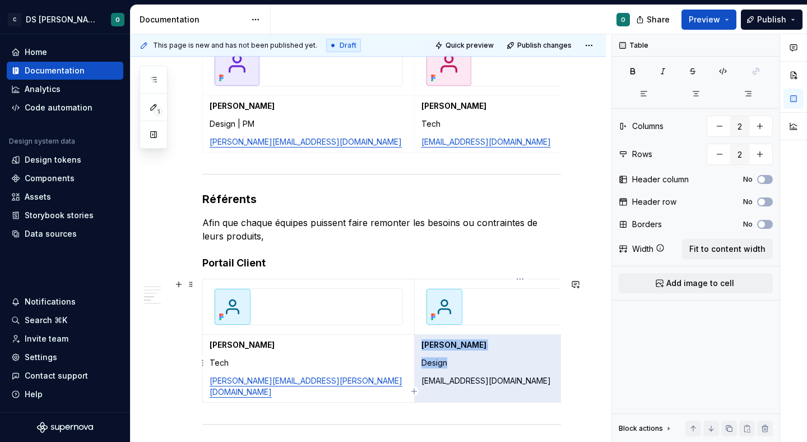
click at [441, 382] on p "[EMAIL_ADDRESS][DOMAIN_NAME]" at bounding box center [520, 380] width 198 height 11
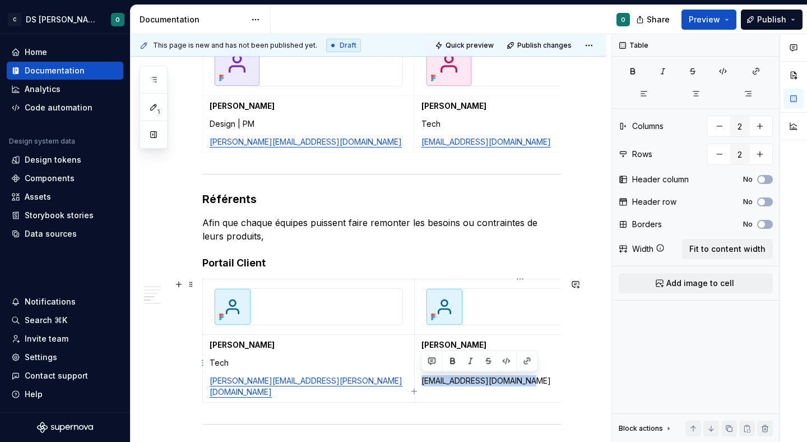
drag, startPoint x: 527, startPoint y: 381, endPoint x: 421, endPoint y: 381, distance: 105.9
click at [421, 381] on p "[EMAIL_ADDRESS][DOMAIN_NAME]" at bounding box center [520, 380] width 198 height 11
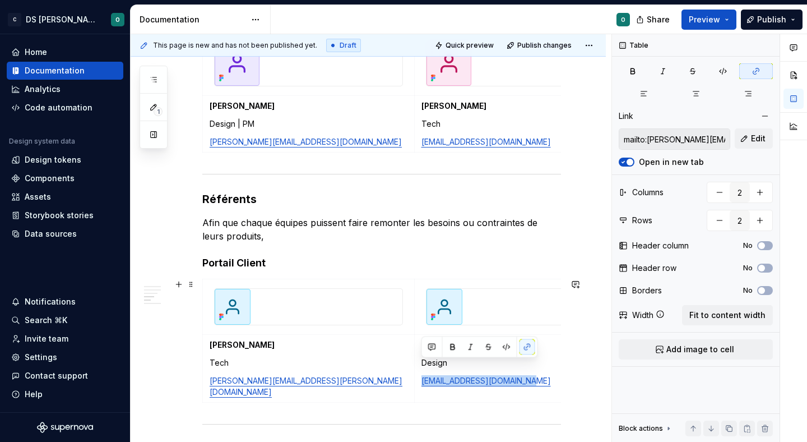
scroll to position [873, 0]
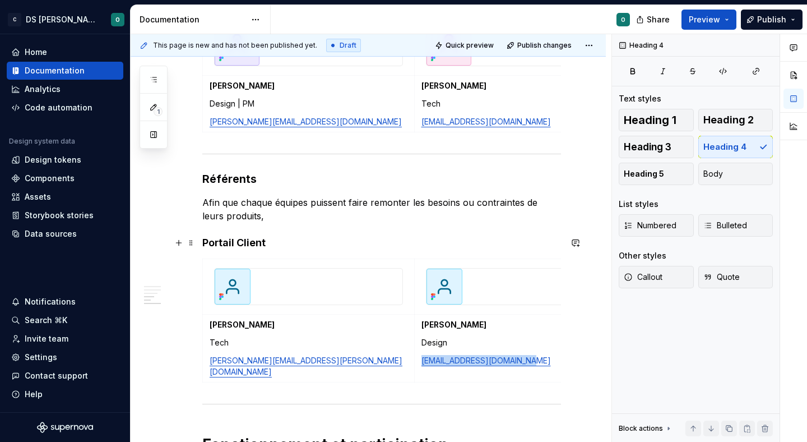
click at [236, 239] on h4 "Portail Client" at bounding box center [381, 242] width 359 height 13
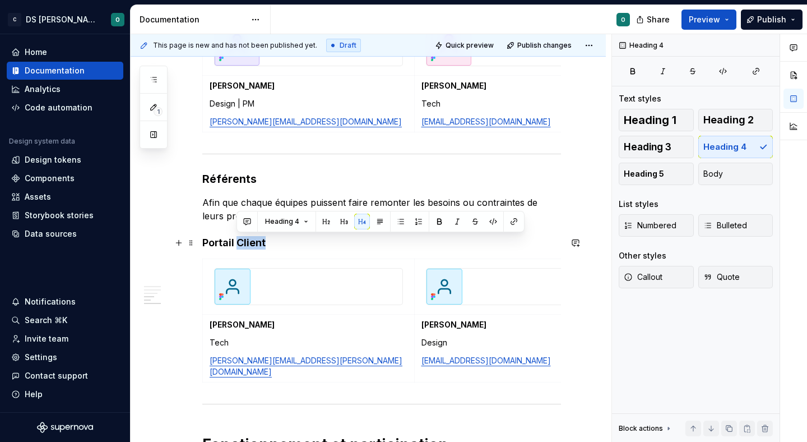
click at [236, 239] on h4 "Portail Client" at bounding box center [381, 242] width 359 height 13
click at [240, 221] on span "Heading 4" at bounding box center [248, 221] width 34 height 9
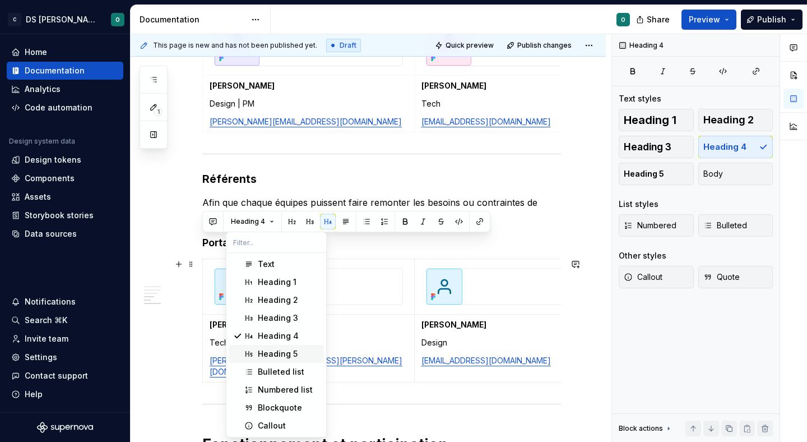
click at [286, 352] on div "Heading 5" at bounding box center [278, 353] width 40 height 11
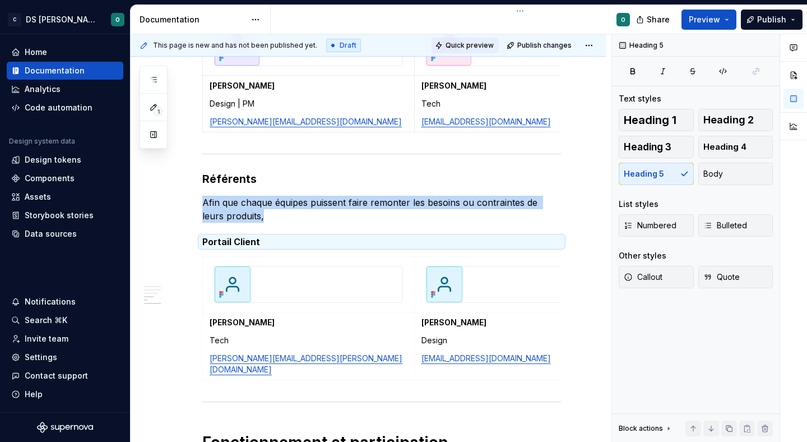
click at [484, 50] on button "Quick preview" at bounding box center [465, 46] width 67 height 16
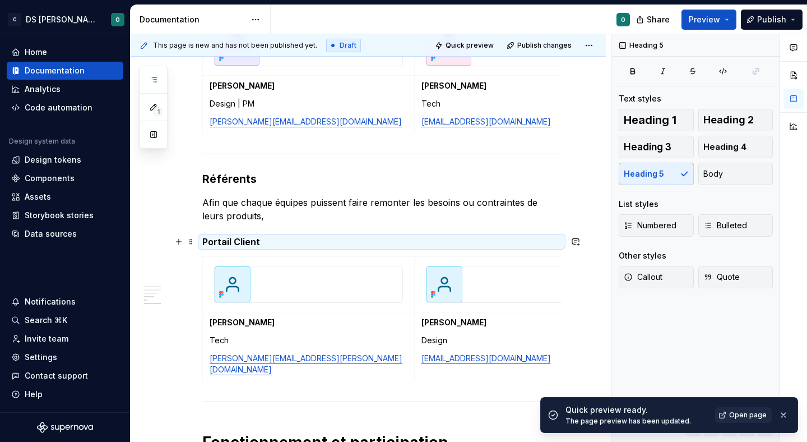
click at [207, 238] on h5 "Portail Client" at bounding box center [381, 241] width 359 height 11
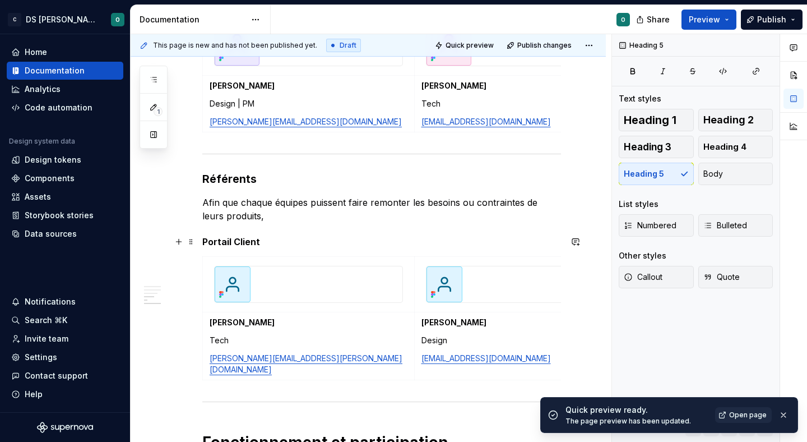
click at [201, 239] on div "Bienvenue dans le design system de Citeo ✨ Un seul langage visuel, une seule bi…" at bounding box center [368, 27] width 475 height 1416
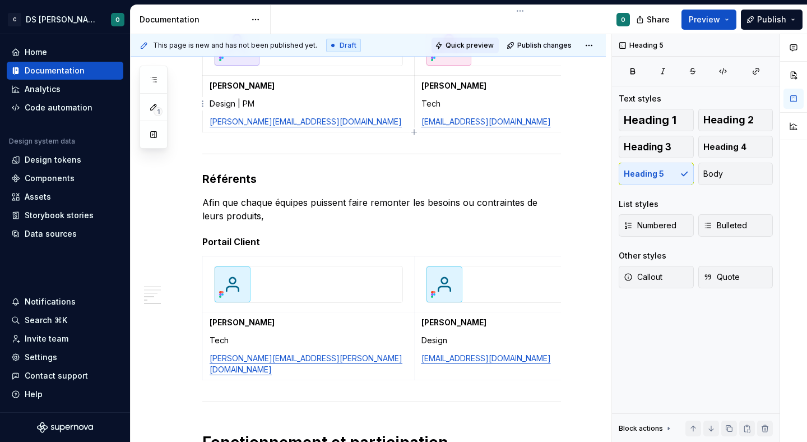
click at [488, 43] on span "Quick preview" at bounding box center [470, 45] width 48 height 9
click at [199, 239] on div "Bienvenue dans le design system de Citeo ✨ Un seul langage visuel, une seule bi…" at bounding box center [368, 27] width 475 height 1416
click at [480, 43] on span "Quick preview" at bounding box center [470, 45] width 48 height 9
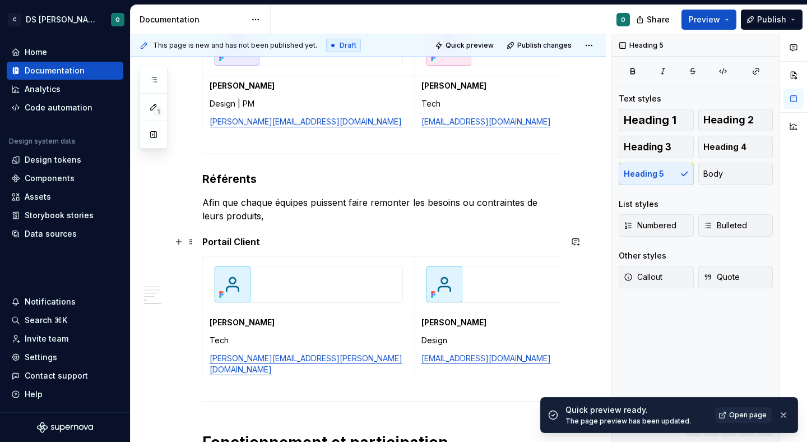
click at [196, 239] on div "Bienvenue dans le design system de Citeo ✨ Un seul langage visuel, une seule bi…" at bounding box center [368, 27] width 475 height 1416
click at [185, 238] on button "button" at bounding box center [179, 242] width 16 height 16
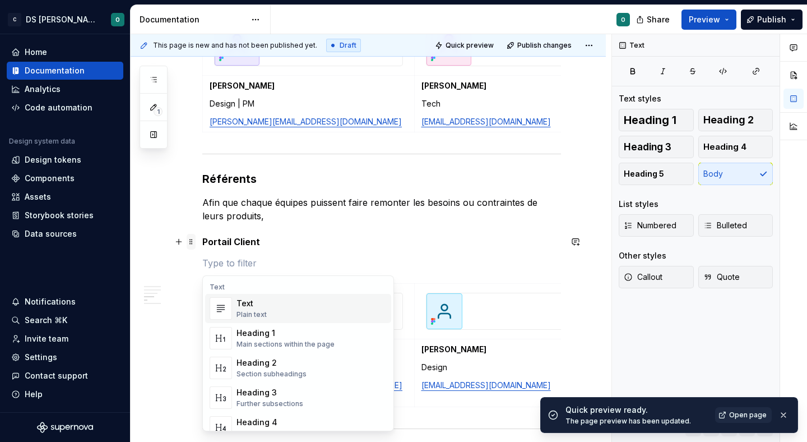
click at [187, 238] on span at bounding box center [191, 242] width 9 height 16
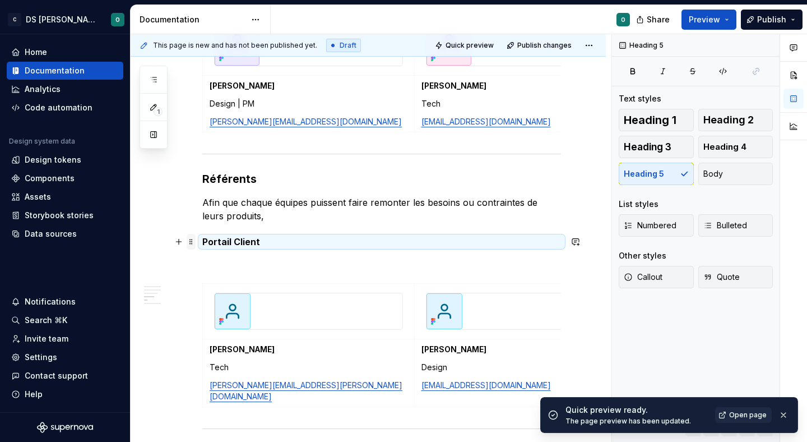
click at [191, 238] on span at bounding box center [191, 242] width 9 height 16
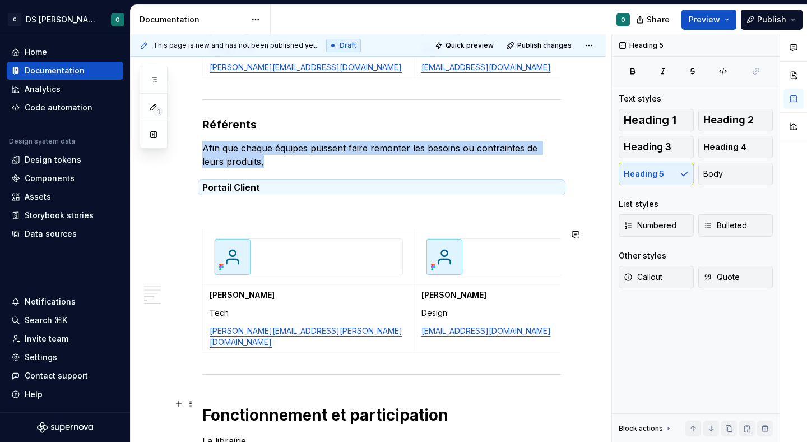
scroll to position [932, 0]
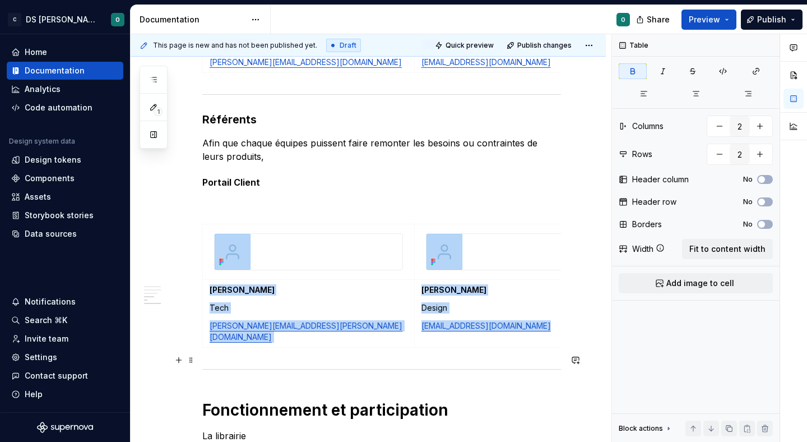
click at [534, 365] on div at bounding box center [381, 368] width 359 height 7
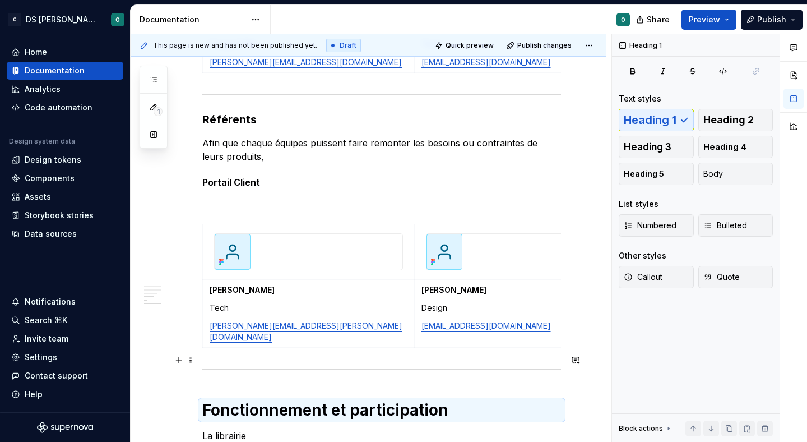
click at [495, 365] on div at bounding box center [381, 368] width 359 height 7
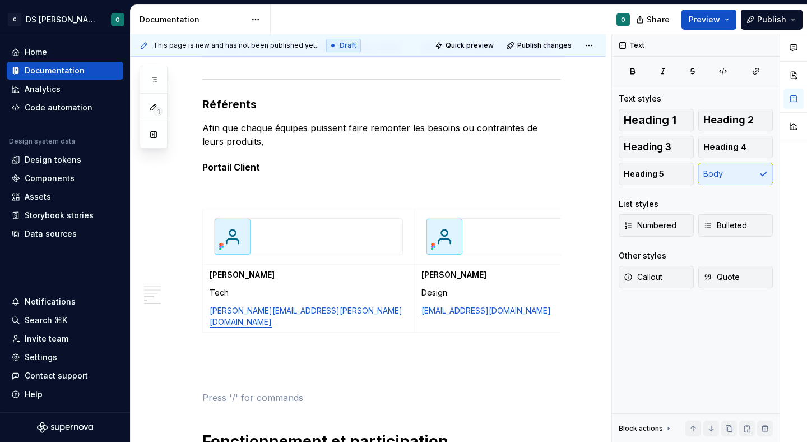
scroll to position [952, 0]
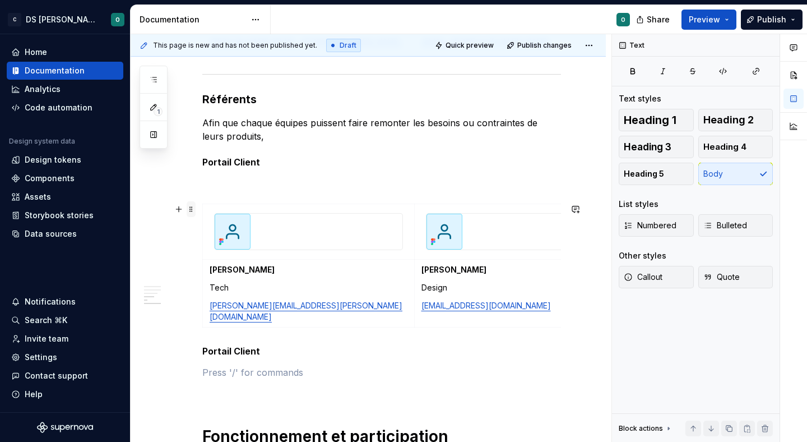
click at [192, 204] on span at bounding box center [191, 209] width 9 height 16
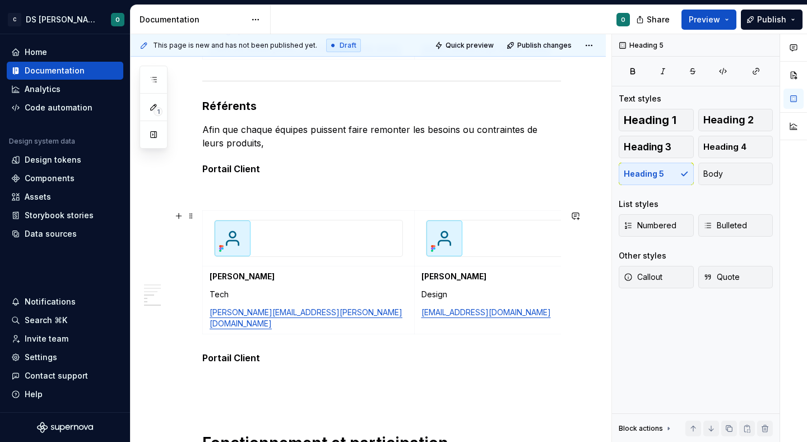
scroll to position [940, 0]
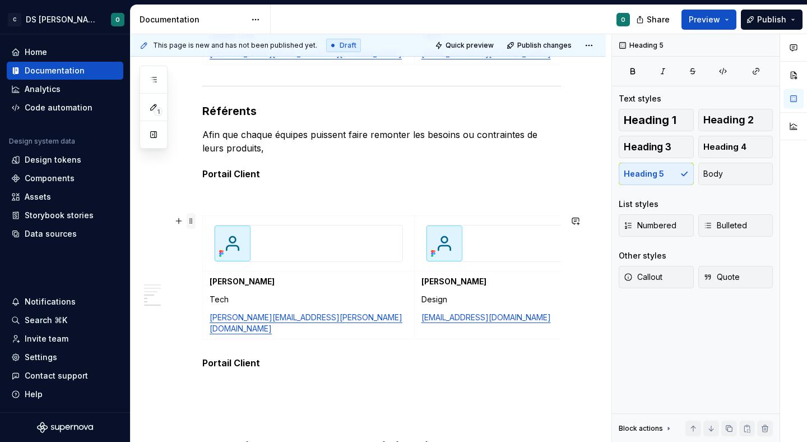
click at [192, 218] on span at bounding box center [191, 221] width 9 height 16
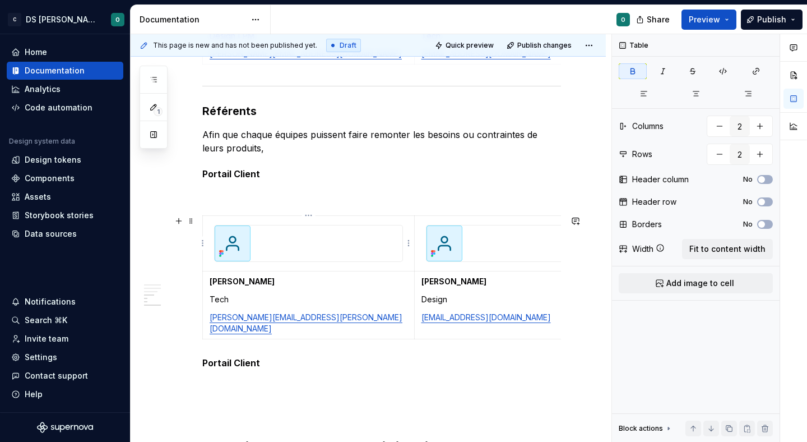
click at [206, 256] on td at bounding box center [309, 243] width 212 height 55
click at [203, 243] on html "C DS Citeo O Home Documentation Analytics Code automation Design system data De…" at bounding box center [403, 221] width 807 height 442
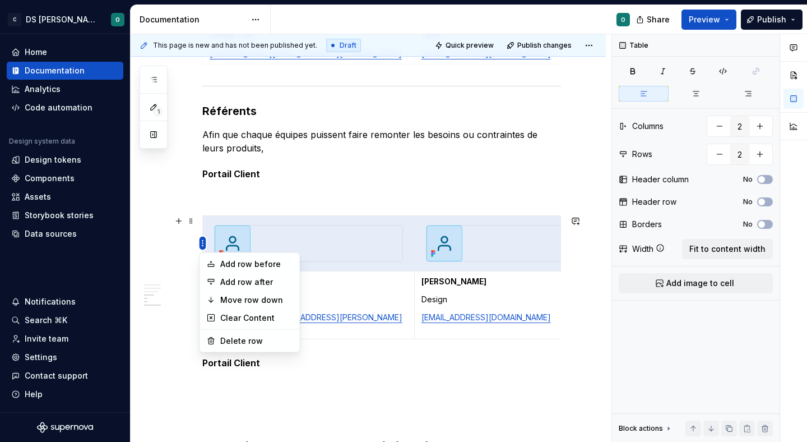
click at [203, 243] on html "C DS Citeo O Home Documentation Analytics Code automation Design system data De…" at bounding box center [403, 221] width 807 height 442
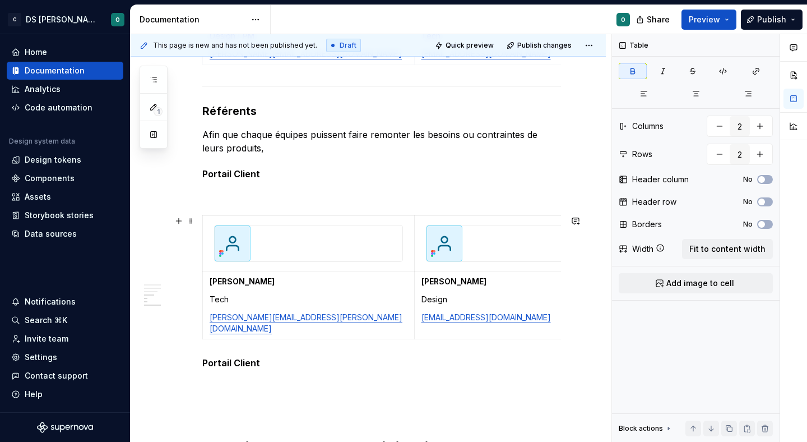
click at [203, 243] on td at bounding box center [309, 243] width 212 height 55
click at [190, 221] on span at bounding box center [191, 221] width 9 height 16
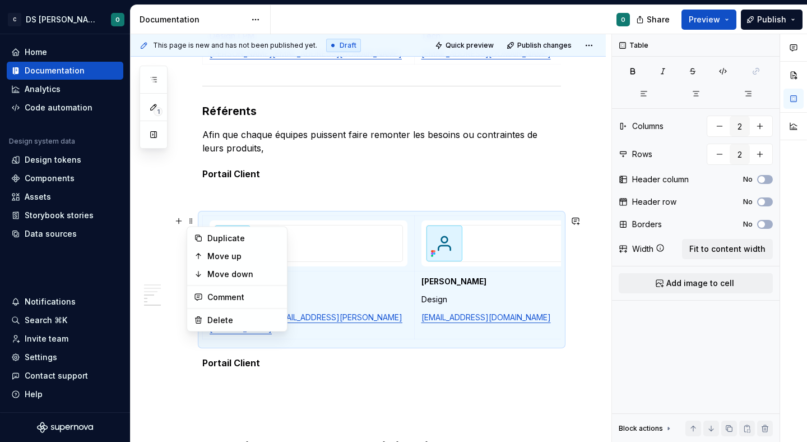
click at [251, 377] on p at bounding box center [381, 383] width 359 height 13
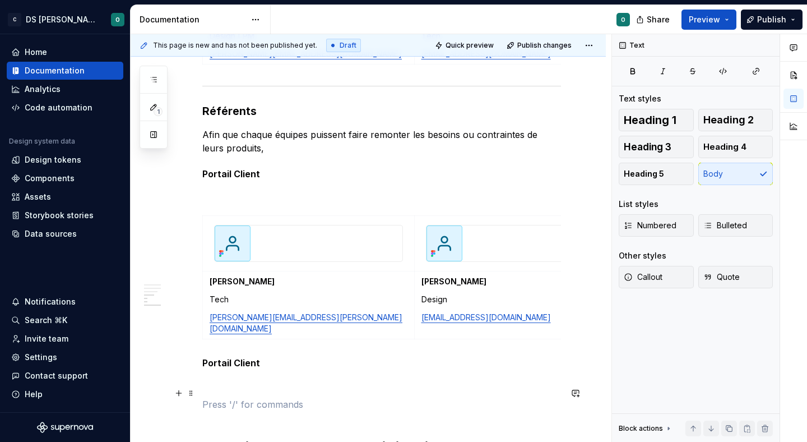
click at [238, 397] on p at bounding box center [381, 403] width 359 height 13
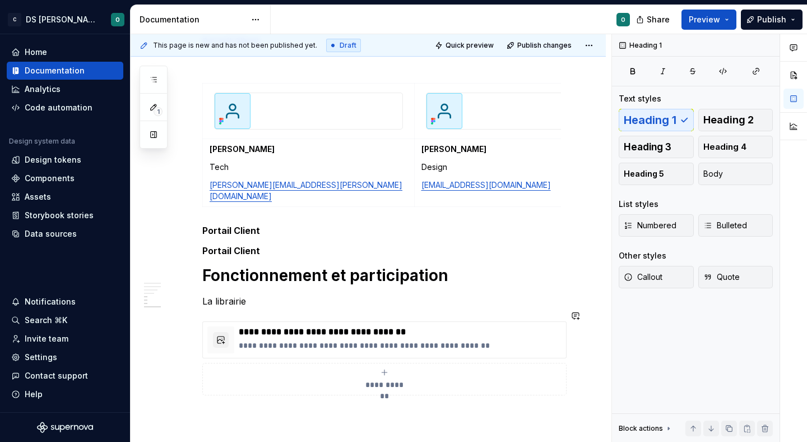
scroll to position [1078, 0]
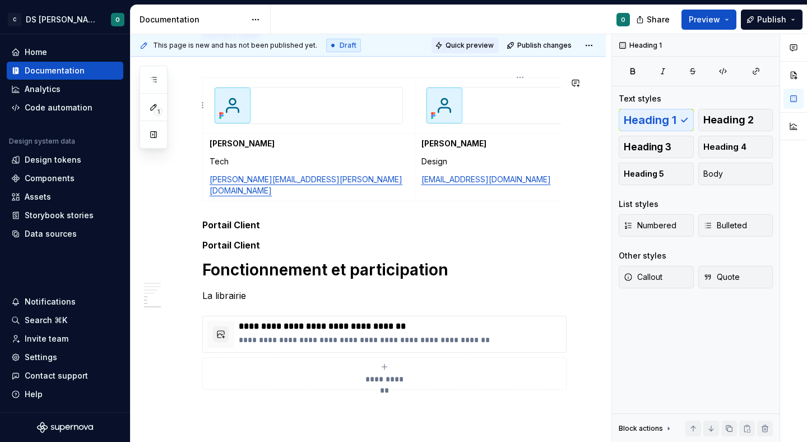
click at [490, 45] on span "Quick preview" at bounding box center [470, 45] width 48 height 9
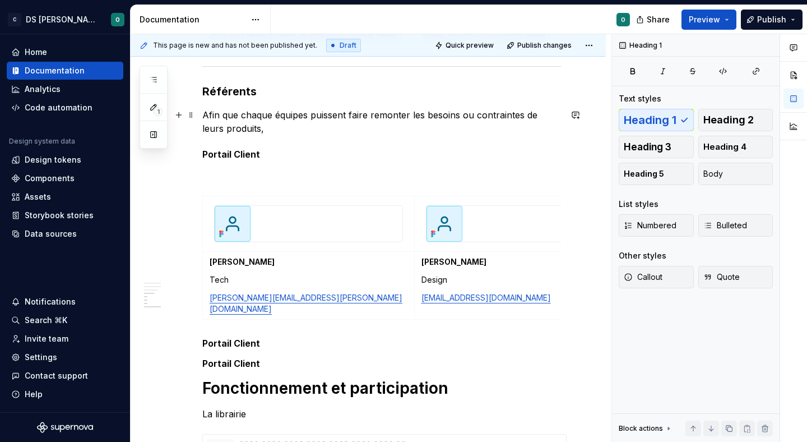
scroll to position [954, 0]
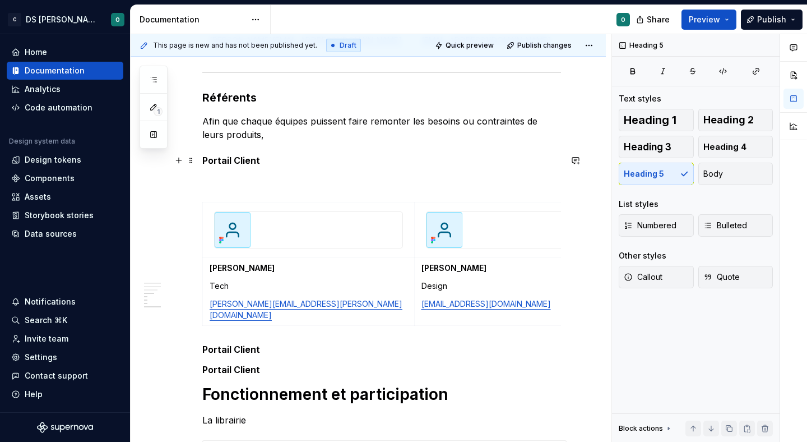
click at [272, 165] on h5 "Portail Client" at bounding box center [381, 160] width 359 height 11
click at [253, 182] on p at bounding box center [381, 181] width 359 height 13
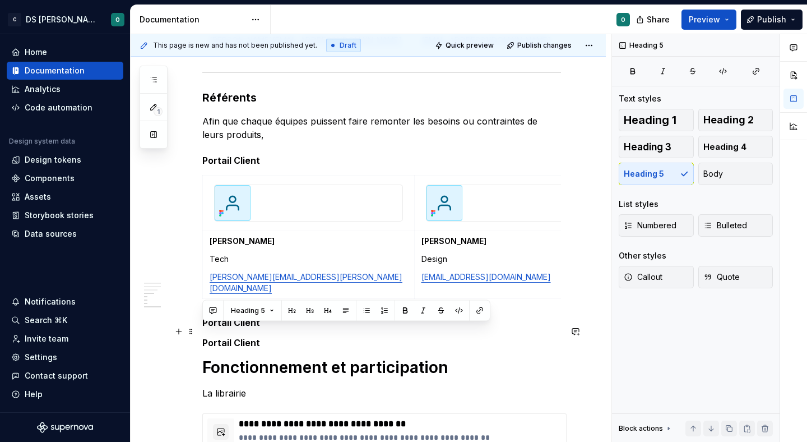
drag, startPoint x: 272, startPoint y: 332, endPoint x: 197, endPoint y: 331, distance: 75.1
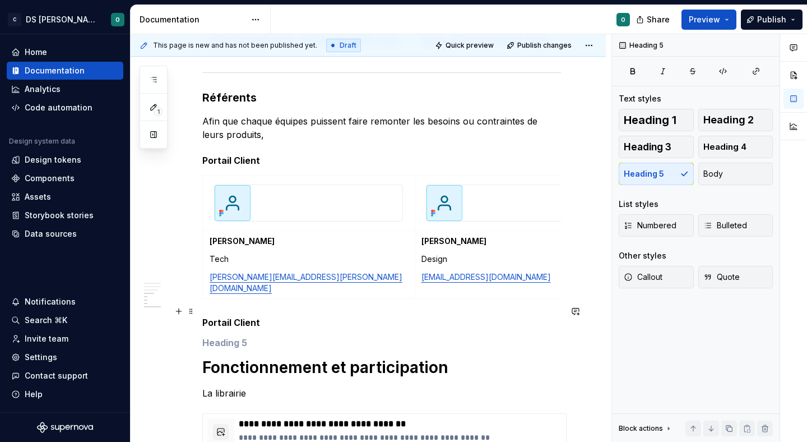
click at [204, 317] on h5 "Portail Client" at bounding box center [381, 322] width 359 height 11
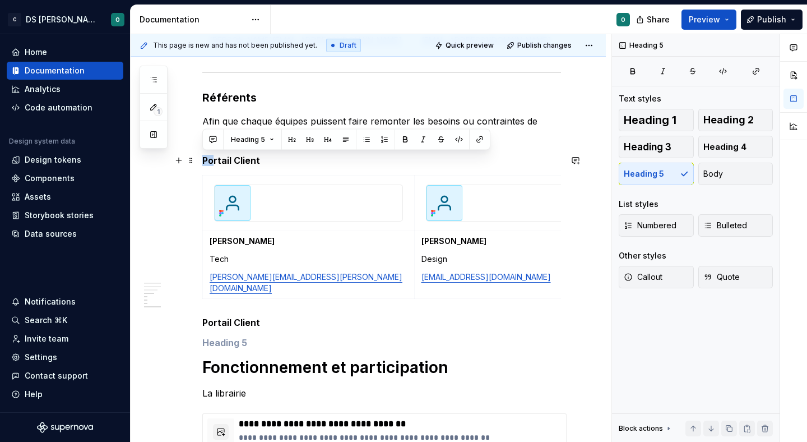
drag, startPoint x: 208, startPoint y: 158, endPoint x: 198, endPoint y: 158, distance: 9.5
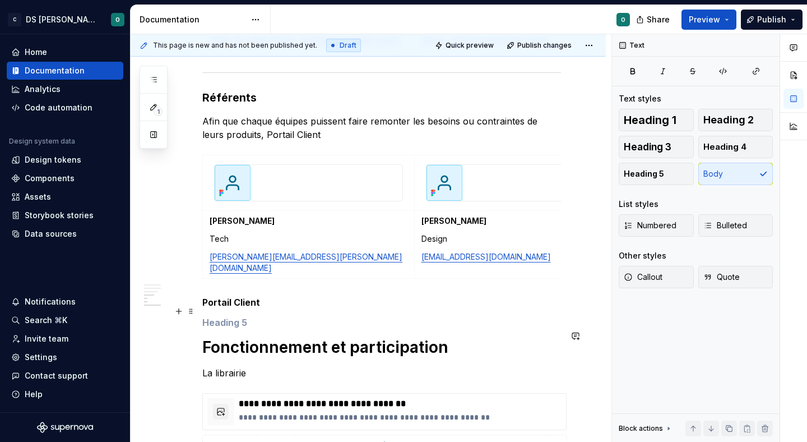
click at [254, 317] on h5 at bounding box center [381, 322] width 359 height 11
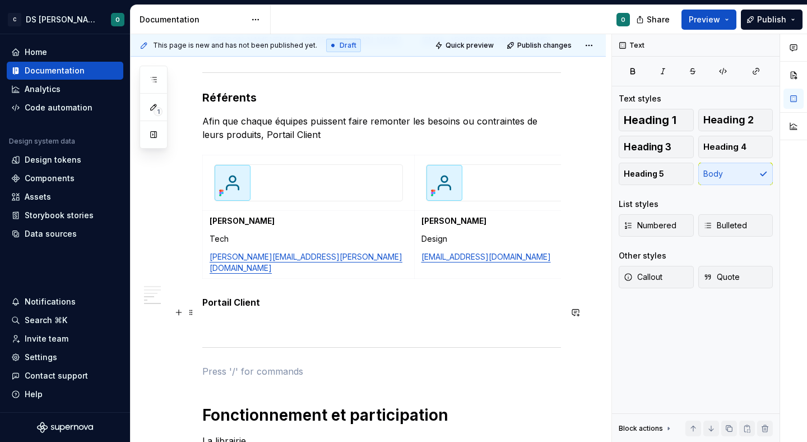
click at [287, 317] on p at bounding box center [381, 323] width 359 height 13
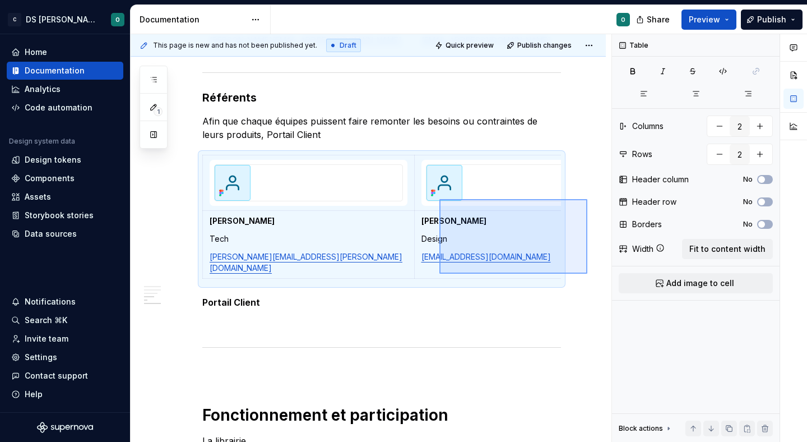
drag, startPoint x: 587, startPoint y: 273, endPoint x: 439, endPoint y: 199, distance: 165.7
click at [439, 199] on div "**********" at bounding box center [371, 238] width 481 height 408
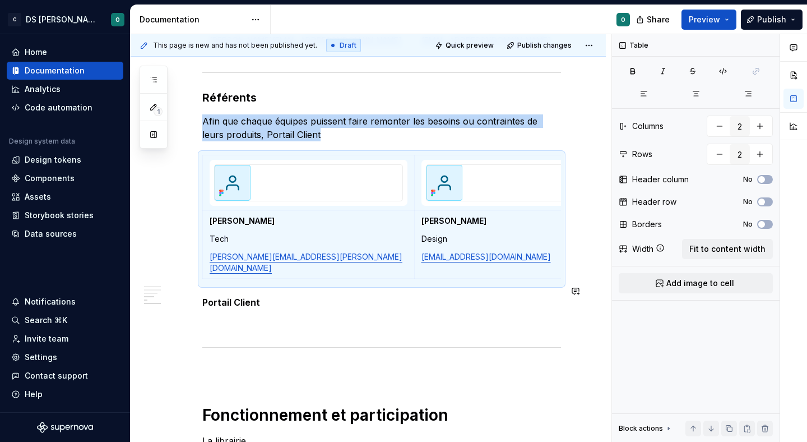
click at [286, 317] on p at bounding box center [381, 323] width 359 height 13
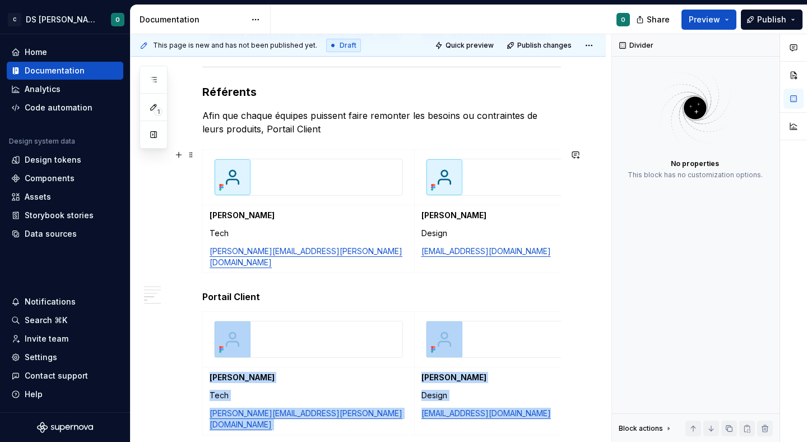
scroll to position [967, 0]
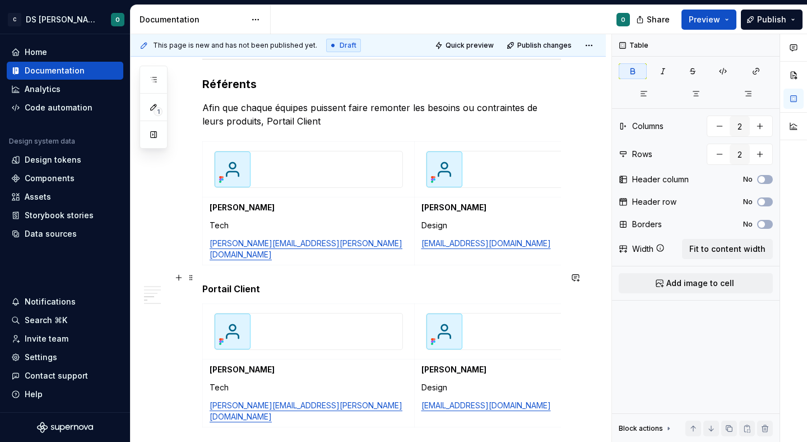
click at [217, 283] on h5 "Portail Client" at bounding box center [381, 288] width 359 height 11
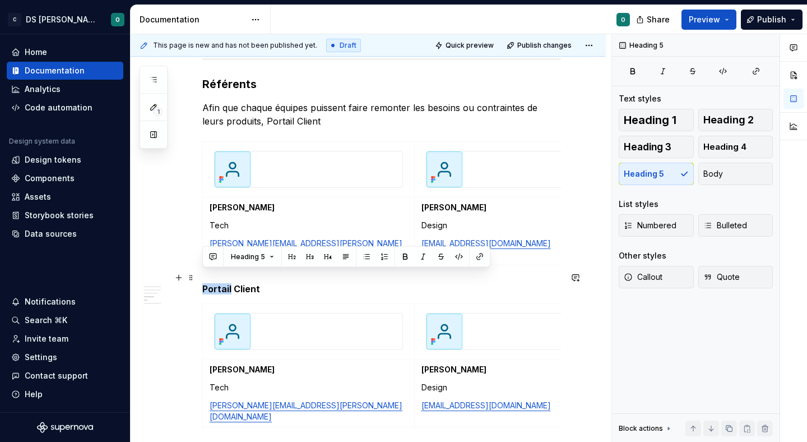
click at [217, 283] on h5 "Portail Client" at bounding box center [381, 288] width 359 height 11
click at [194, 276] on span at bounding box center [191, 278] width 9 height 16
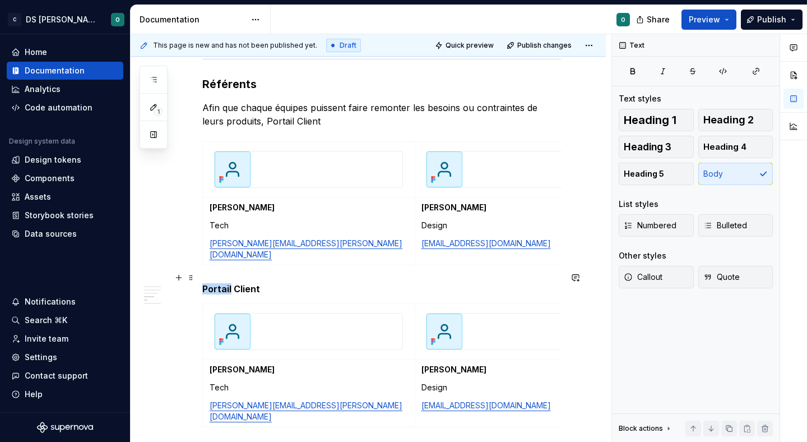
click at [316, 122] on p "Afin que chaque équipes puissent faire remonter les besoins ou contraintes de l…" at bounding box center [381, 114] width 359 height 27
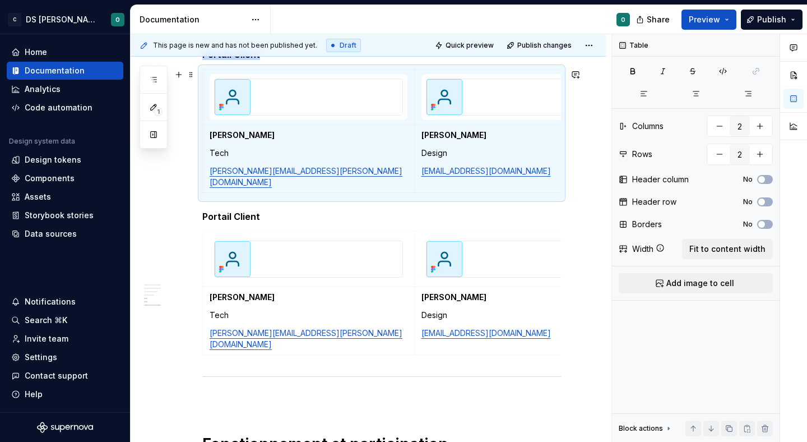
scroll to position [1064, 0]
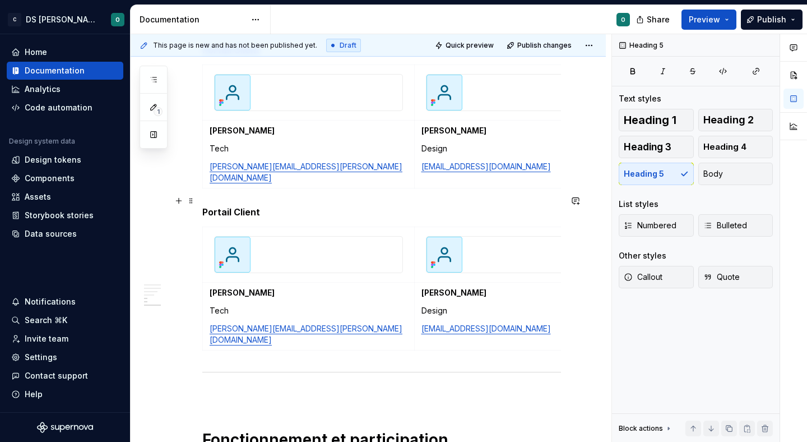
click at [272, 206] on h5 "Portail Client" at bounding box center [381, 211] width 359 height 11
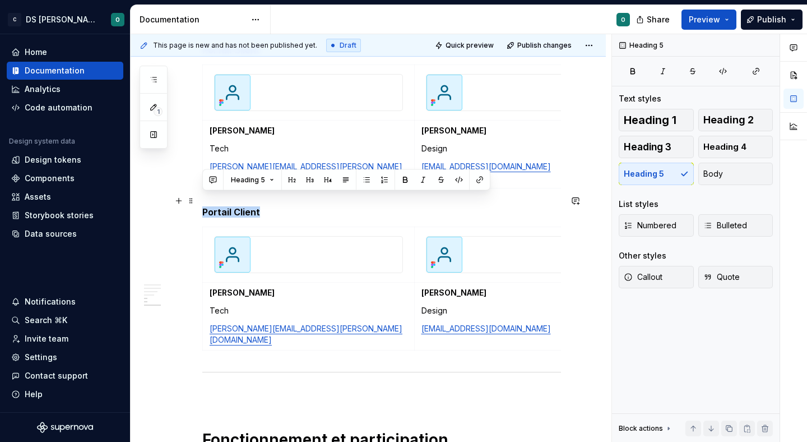
drag, startPoint x: 286, startPoint y: 204, endPoint x: 201, endPoint y: 200, distance: 85.3
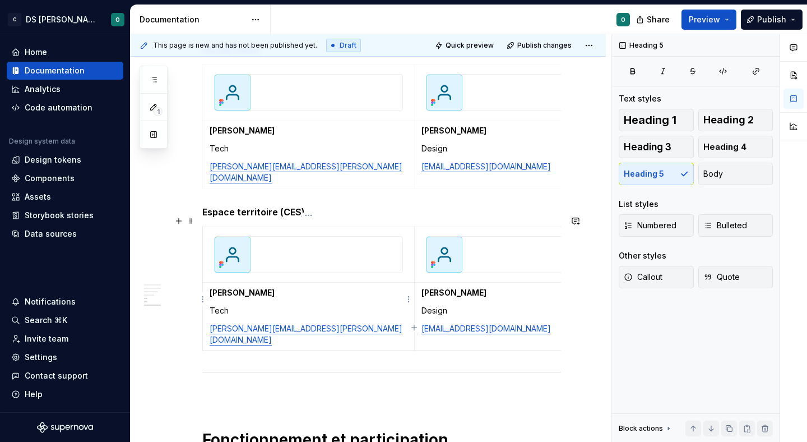
click at [245, 287] on strong "[PERSON_NAME]" at bounding box center [242, 292] width 65 height 10
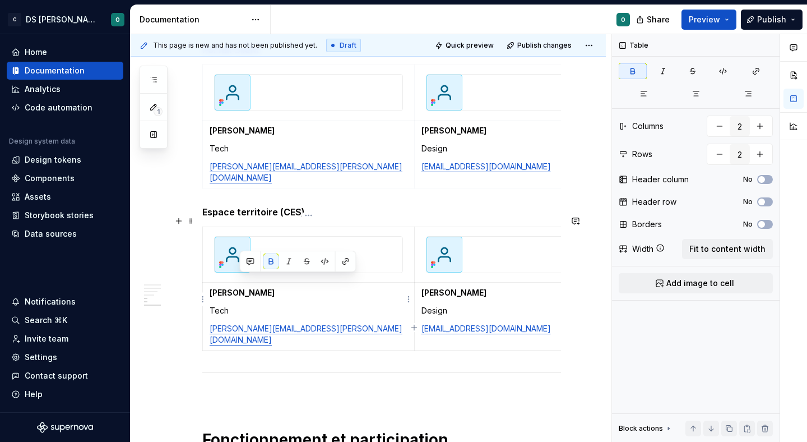
click at [245, 287] on strong "[PERSON_NAME]" at bounding box center [242, 292] width 65 height 10
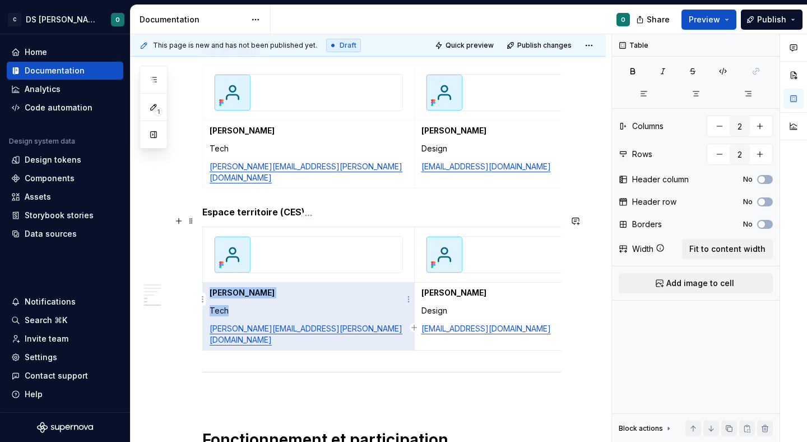
click at [245, 287] on strong "[PERSON_NAME]" at bounding box center [242, 292] width 65 height 10
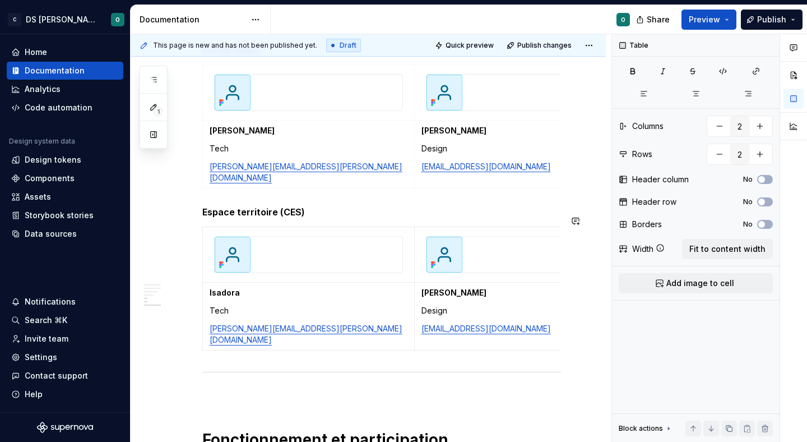
click at [278, 287] on p "Isadora" at bounding box center [309, 292] width 198 height 11
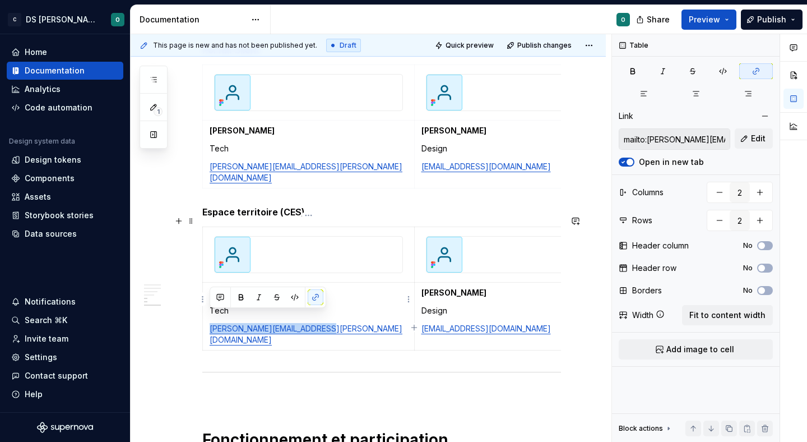
drag, startPoint x: 348, startPoint y: 314, endPoint x: 208, endPoint y: 314, distance: 139.5
click at [208, 314] on td "[PERSON_NAME] Tech [PERSON_NAME][EMAIL_ADDRESS][PERSON_NAME][DOMAIN_NAME]" at bounding box center [309, 316] width 212 height 68
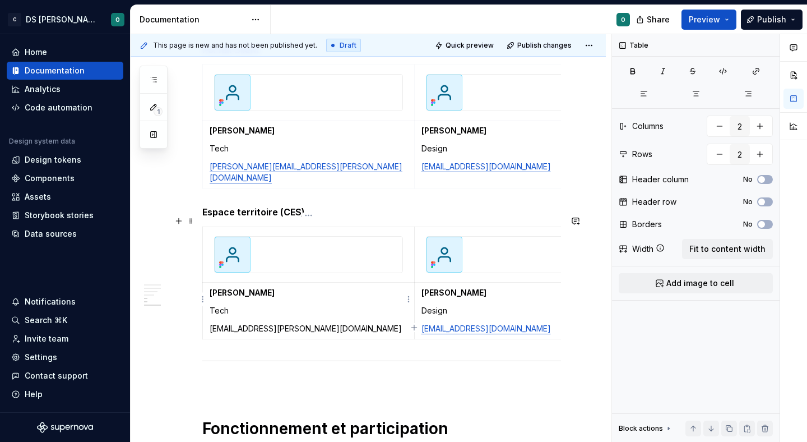
click at [231, 323] on p "[EMAIL_ADDRESS][PERSON_NAME][DOMAIN_NAME]" at bounding box center [309, 328] width 198 height 11
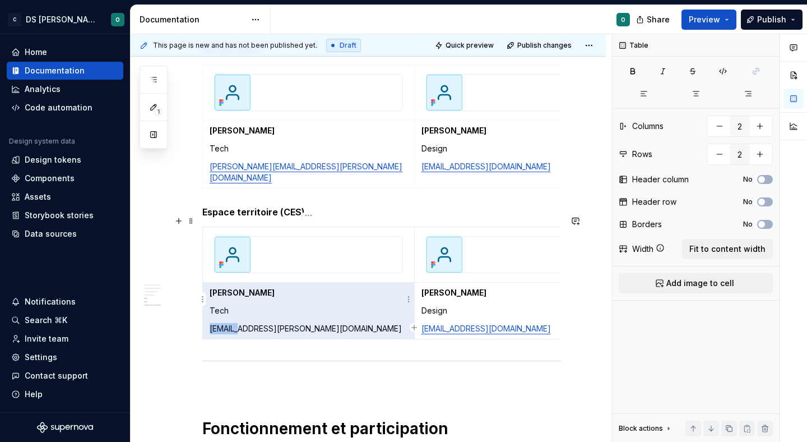
click at [231, 323] on p "[EMAIL_ADDRESS][PERSON_NAME][DOMAIN_NAME]" at bounding box center [309, 328] width 198 height 11
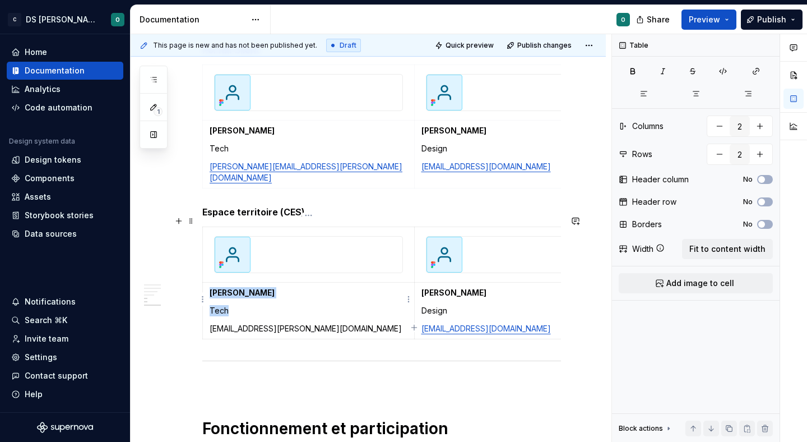
click at [255, 323] on p "[EMAIL_ADDRESS][PERSON_NAME][DOMAIN_NAME]" at bounding box center [309, 328] width 198 height 11
click at [258, 323] on p "[EMAIL_ADDRESS][PERSON_NAME][DOMAIN_NAME]" at bounding box center [309, 328] width 198 height 11
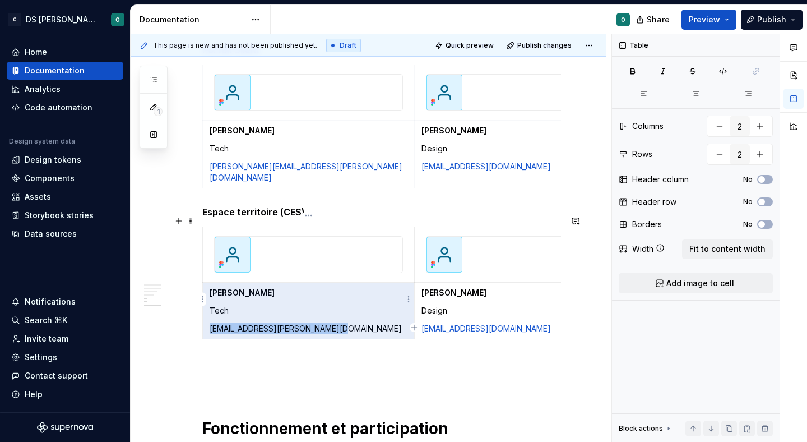
drag, startPoint x: 350, startPoint y: 319, endPoint x: 210, endPoint y: 317, distance: 140.7
click at [210, 323] on p "[EMAIL_ADDRESS][PERSON_NAME][DOMAIN_NAME]" at bounding box center [309, 328] width 198 height 11
click at [220, 323] on p "[EMAIL_ADDRESS][PERSON_NAME][DOMAIN_NAME]" at bounding box center [309, 328] width 198 height 11
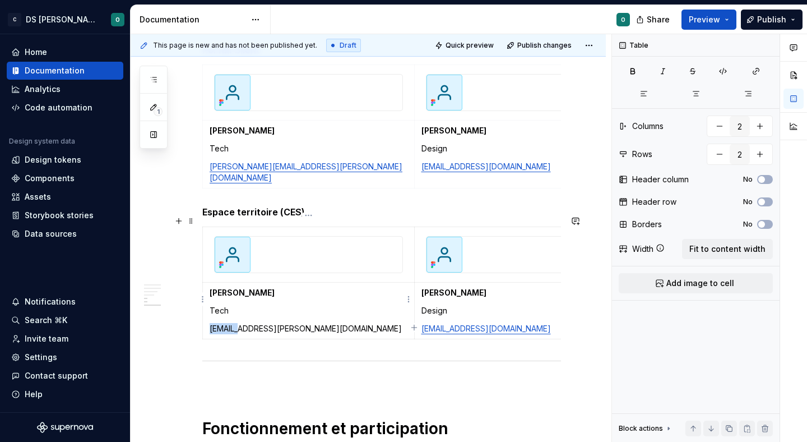
click at [220, 323] on p "[EMAIL_ADDRESS][PERSON_NAME][DOMAIN_NAME]" at bounding box center [309, 328] width 198 height 11
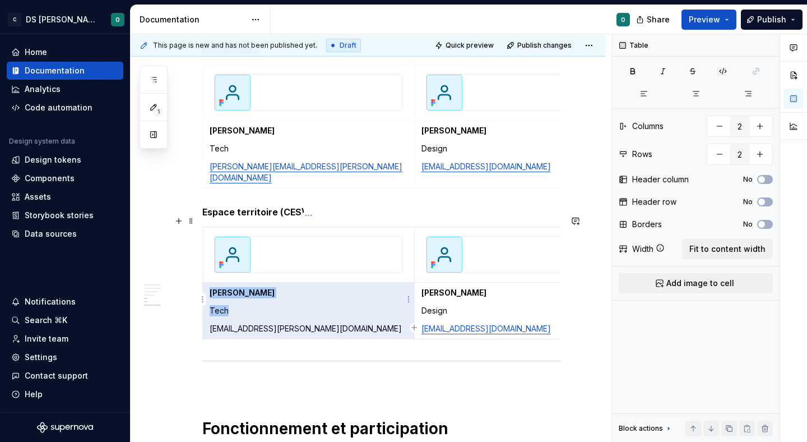
click at [228, 323] on p "[EMAIL_ADDRESS][PERSON_NAME][DOMAIN_NAME]" at bounding box center [309, 328] width 198 height 11
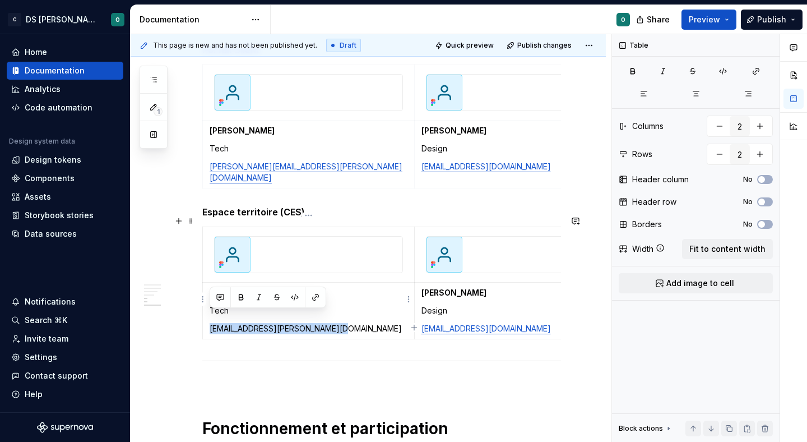
drag, startPoint x: 333, startPoint y: 317, endPoint x: 207, endPoint y: 314, distance: 126.1
click at [207, 314] on td "[PERSON_NAME] Tech [PERSON_NAME][EMAIL_ADDRESS][PERSON_NAME][DOMAIN_NAME]" at bounding box center [309, 310] width 212 height 57
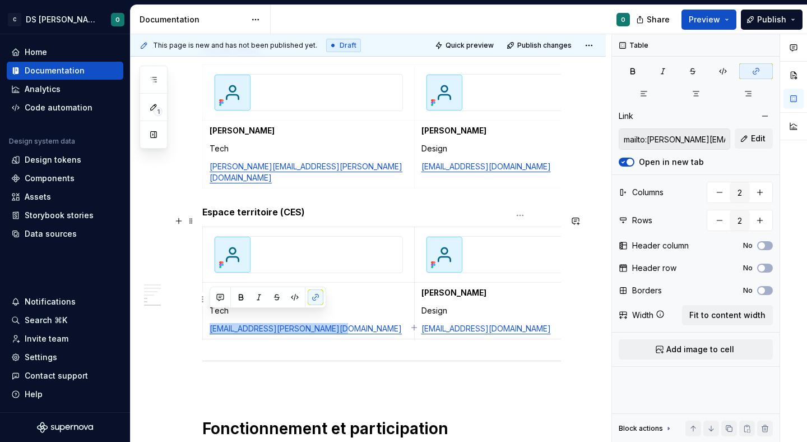
click at [450, 287] on strong "[PERSON_NAME]" at bounding box center [453, 292] width 65 height 10
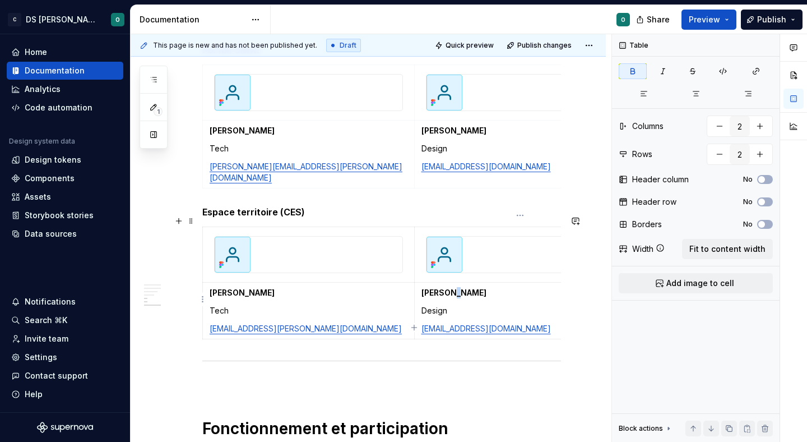
click at [450, 287] on strong "[PERSON_NAME]" at bounding box center [453, 292] width 65 height 10
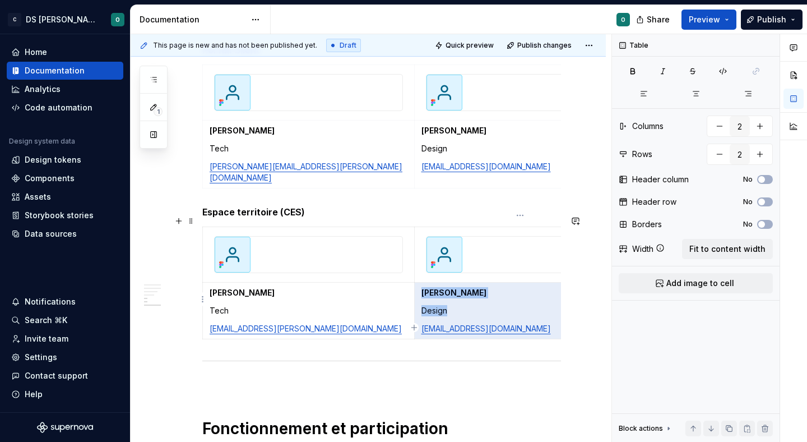
click at [450, 287] on strong "[PERSON_NAME]" at bounding box center [453, 292] width 65 height 10
click at [499, 287] on p "[PERSON_NAME]" at bounding box center [520, 292] width 198 height 11
click at [486, 287] on p "[PERSON_NAME]" at bounding box center [520, 292] width 198 height 11
click at [488, 287] on p "[PERSON_NAME]" at bounding box center [520, 292] width 198 height 11
click at [483, 287] on strong "[PERSON_NAME]" at bounding box center [453, 292] width 65 height 10
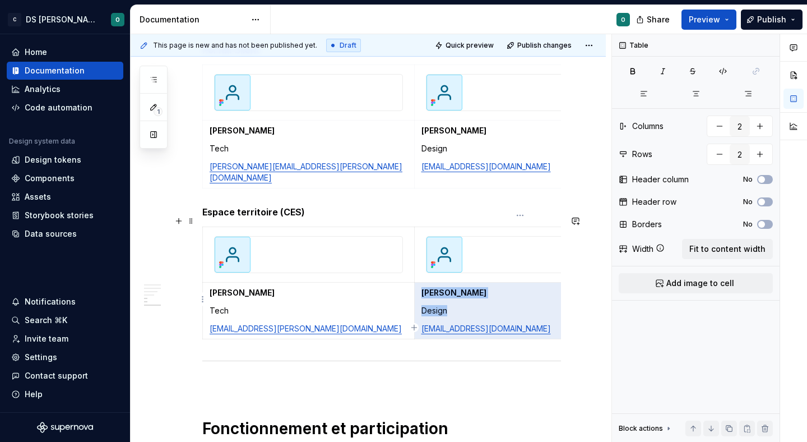
click at [471, 287] on strong "[PERSON_NAME]" at bounding box center [453, 292] width 65 height 10
click at [368, 305] on p "Tech" at bounding box center [309, 310] width 198 height 11
click at [441, 305] on p "Design" at bounding box center [520, 310] width 198 height 11
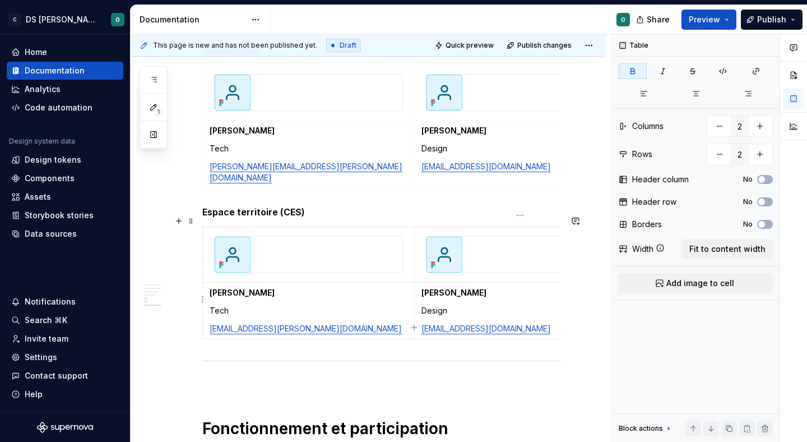
click at [435, 287] on strong "[PERSON_NAME]" at bounding box center [453, 292] width 65 height 10
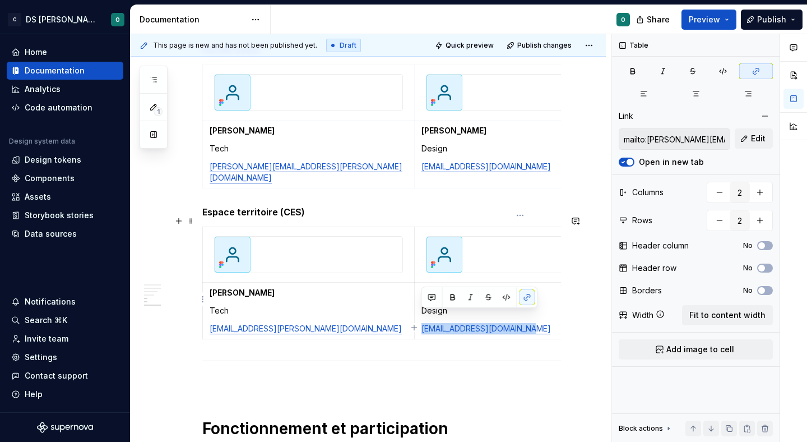
drag, startPoint x: 527, startPoint y: 316, endPoint x: 423, endPoint y: 314, distance: 103.7
click at [423, 323] on p "[EMAIL_ADDRESS][DOMAIN_NAME]" at bounding box center [520, 328] width 198 height 11
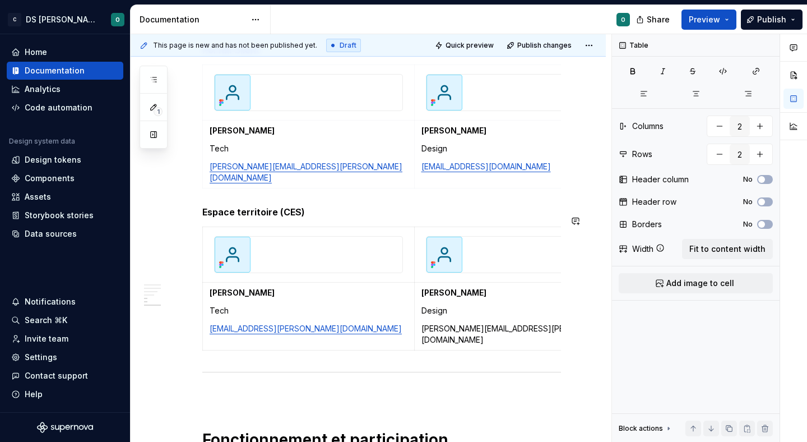
click at [423, 323] on p "[PERSON_NAME][EMAIL_ADDRESS][PERSON_NAME][DOMAIN_NAME]" at bounding box center [520, 334] width 198 height 22
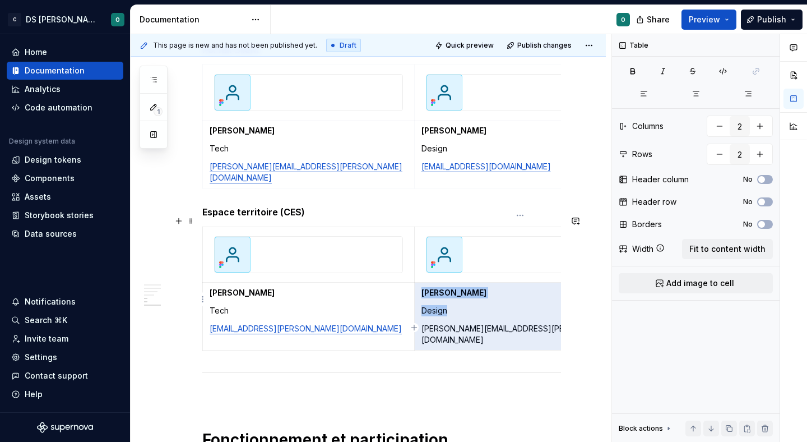
click at [447, 323] on p "[PERSON_NAME][EMAIL_ADDRESS][PERSON_NAME][DOMAIN_NAME]" at bounding box center [520, 334] width 198 height 22
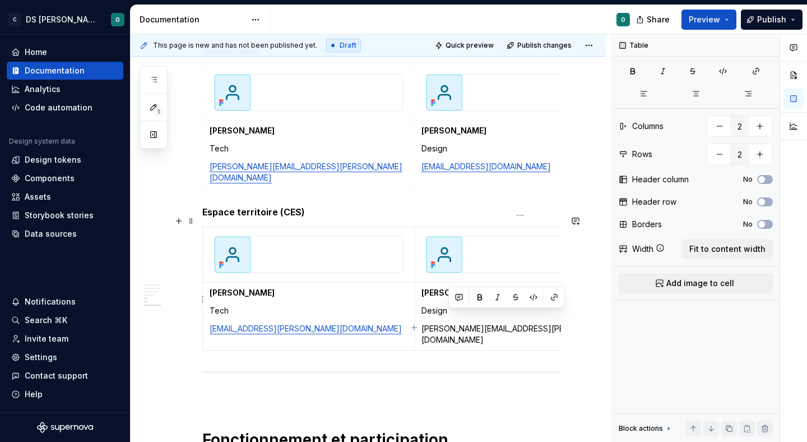
click at [447, 323] on p "[PERSON_NAME][EMAIL_ADDRESS][PERSON_NAME][DOMAIN_NAME]" at bounding box center [520, 334] width 198 height 22
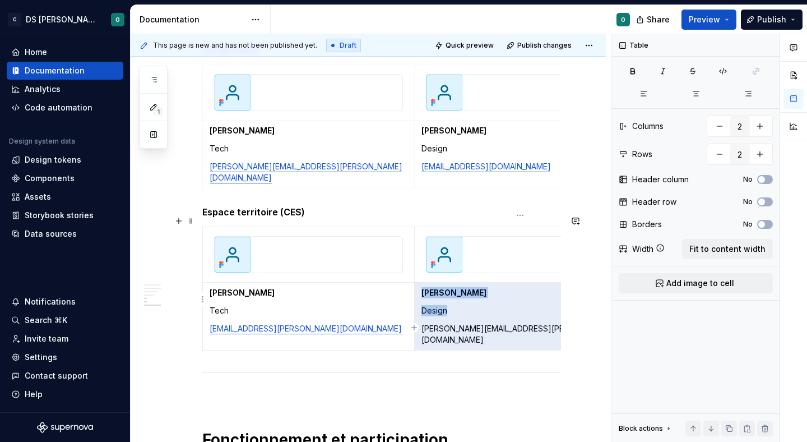
click at [463, 323] on p "[PERSON_NAME][EMAIL_ADDRESS][PERSON_NAME][DOMAIN_NAME]" at bounding box center [520, 334] width 198 height 22
drag, startPoint x: 531, startPoint y: 317, endPoint x: 424, endPoint y: 317, distance: 107.0
click at [424, 323] on p "[PERSON_NAME][EMAIL_ADDRESS][PERSON_NAME][DOMAIN_NAME]" at bounding box center [520, 334] width 198 height 22
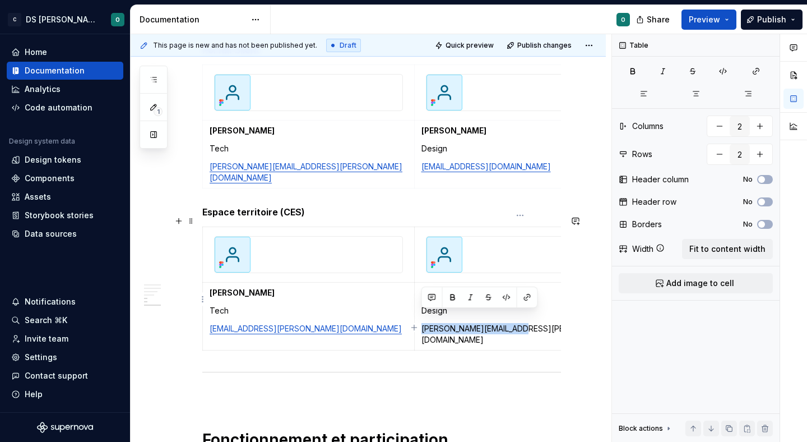
drag, startPoint x: 422, startPoint y: 319, endPoint x: 519, endPoint y: 319, distance: 97.0
click at [519, 323] on p "[PERSON_NAME][EMAIL_ADDRESS][PERSON_NAME][DOMAIN_NAME]" at bounding box center [520, 334] width 198 height 22
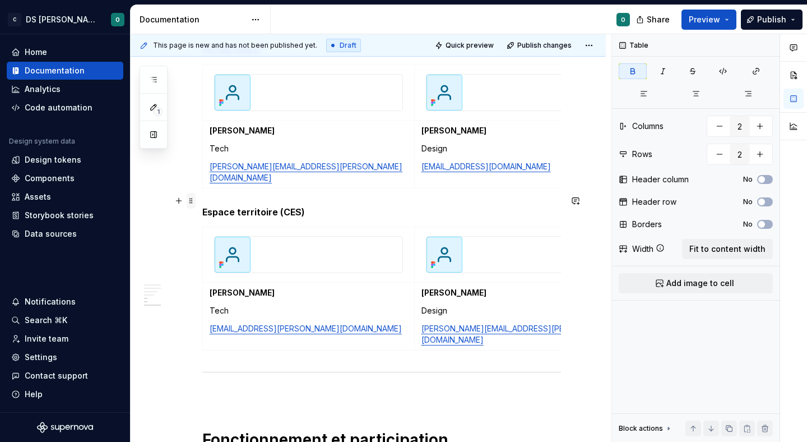
click at [193, 198] on span at bounding box center [191, 201] width 9 height 16
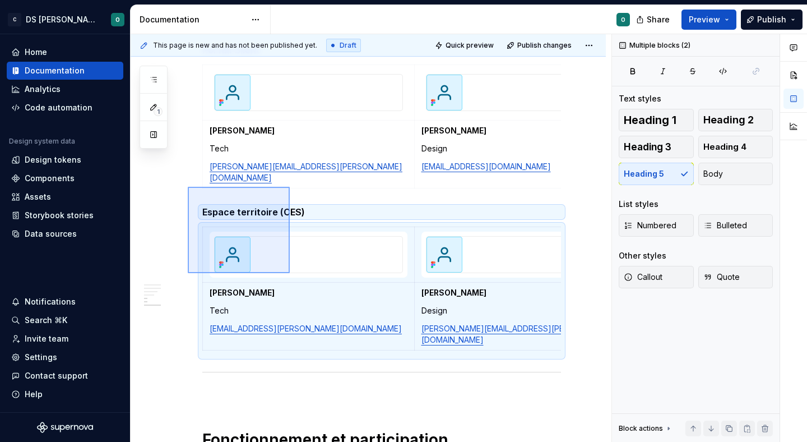
drag, startPoint x: 188, startPoint y: 187, endPoint x: 300, endPoint y: 279, distance: 145.7
click at [300, 279] on div "This page is new and has not been published yet. Draft Quick preview Publish ch…" at bounding box center [371, 238] width 481 height 408
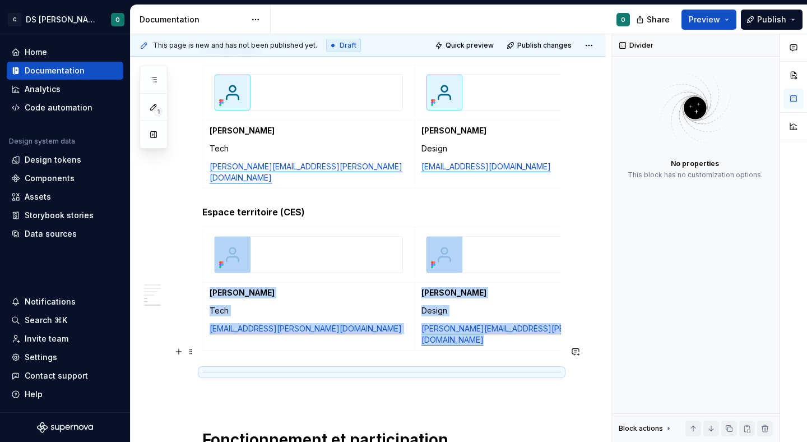
click at [251, 368] on div at bounding box center [381, 371] width 359 height 7
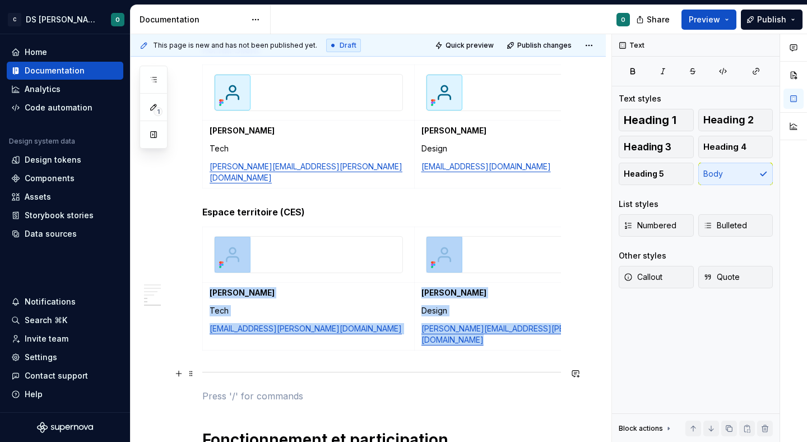
click at [234, 389] on p at bounding box center [381, 395] width 359 height 13
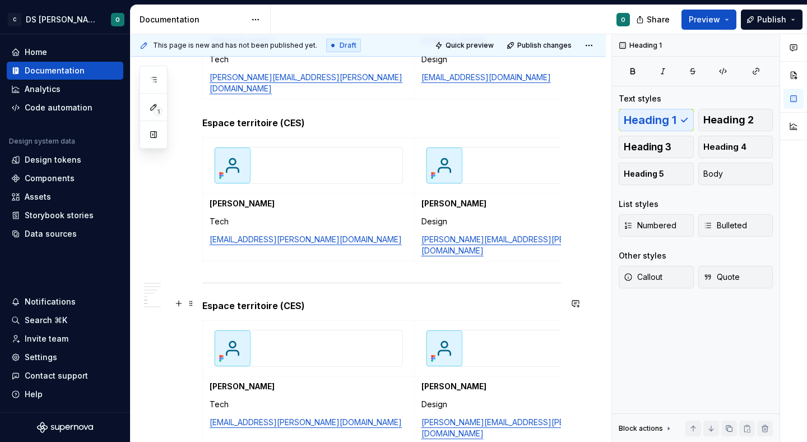
scroll to position [1191, 0]
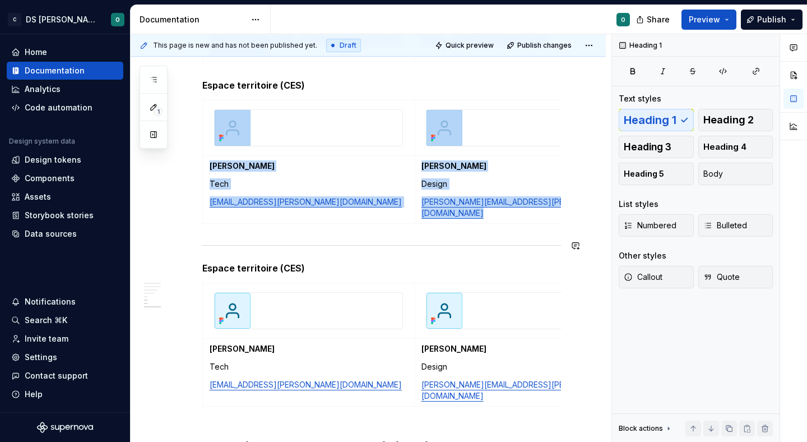
click at [229, 242] on div at bounding box center [381, 245] width 359 height 7
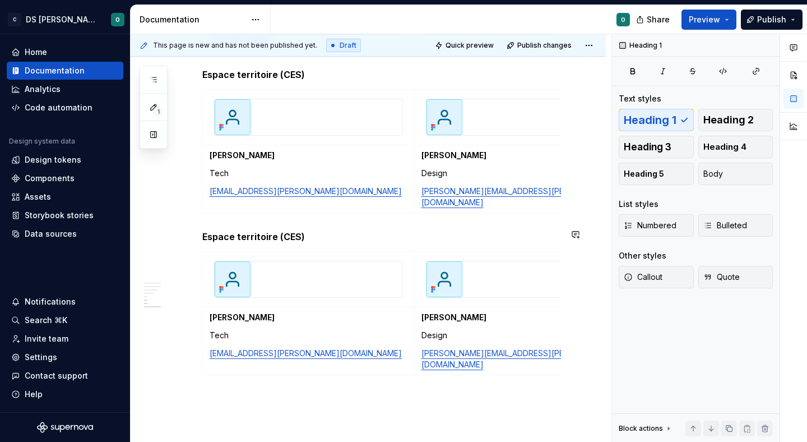
scroll to position [1207, 0]
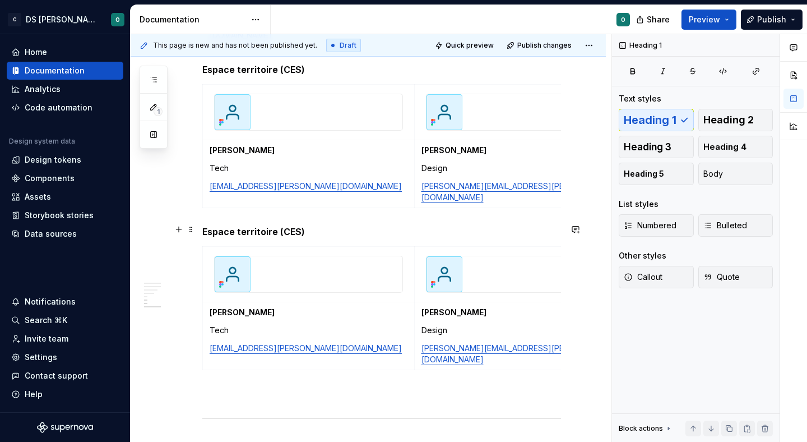
click at [219, 226] on h5 "Espace territoire (CES)" at bounding box center [381, 231] width 359 height 11
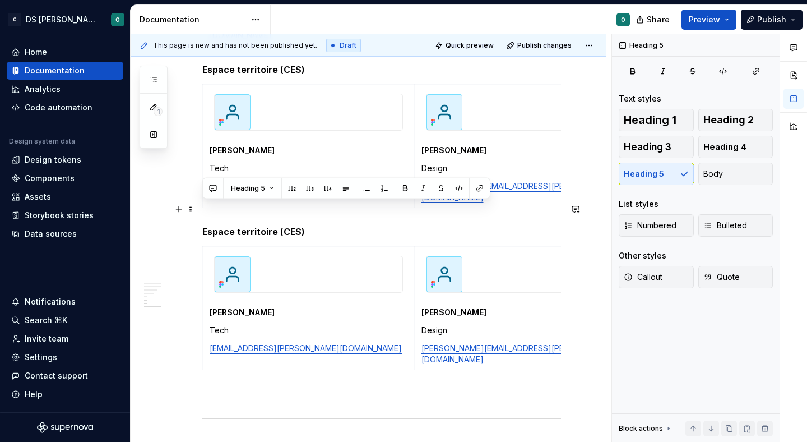
click at [219, 226] on h5 "Espace territoire (CES)" at bounding box center [381, 231] width 359 height 11
click at [239, 226] on h5 "Espace territoire (CES)" at bounding box center [381, 231] width 359 height 11
drag, startPoint x: 311, startPoint y: 207, endPoint x: 203, endPoint y: 204, distance: 107.6
click at [203, 226] on h5 "Espace territoire (CES)" at bounding box center [381, 231] width 359 height 11
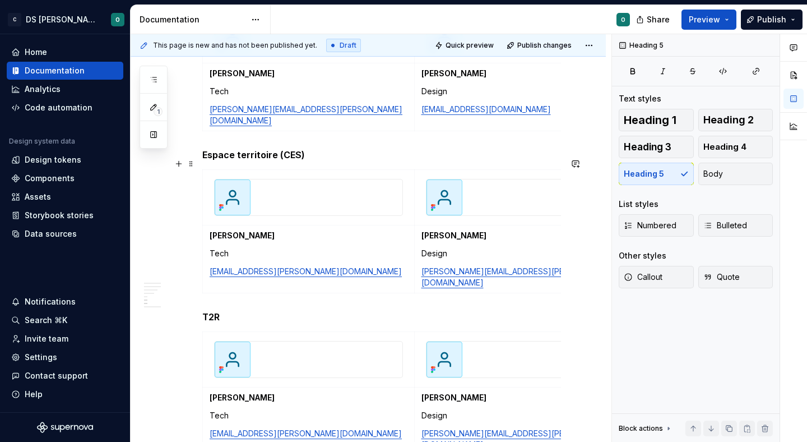
scroll to position [1148, 0]
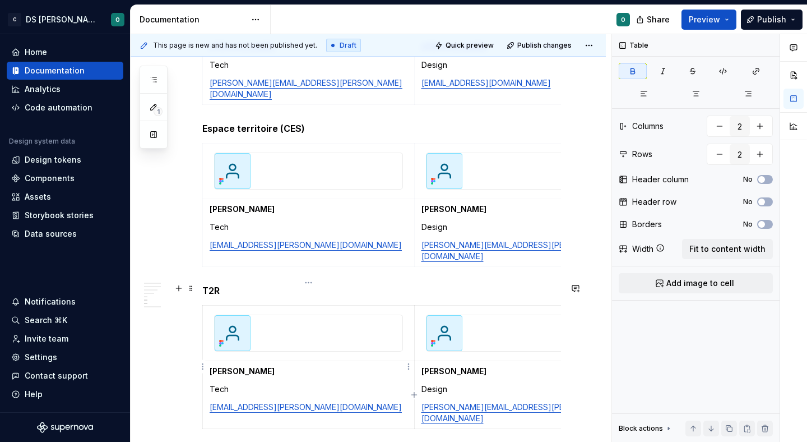
click at [275, 366] on strong "[PERSON_NAME]" at bounding box center [242, 371] width 65 height 10
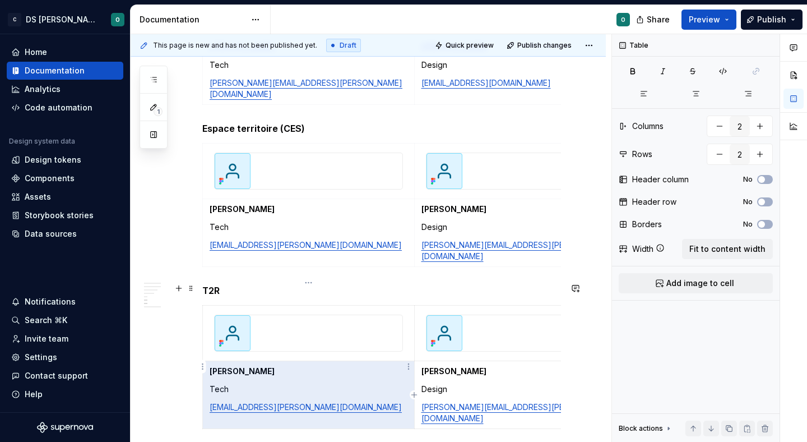
drag, startPoint x: 289, startPoint y: 349, endPoint x: 212, endPoint y: 346, distance: 76.8
click at [212, 365] on p "[PERSON_NAME]" at bounding box center [309, 370] width 198 height 11
click at [212, 366] on strong "[PERSON_NAME]" at bounding box center [242, 371] width 65 height 10
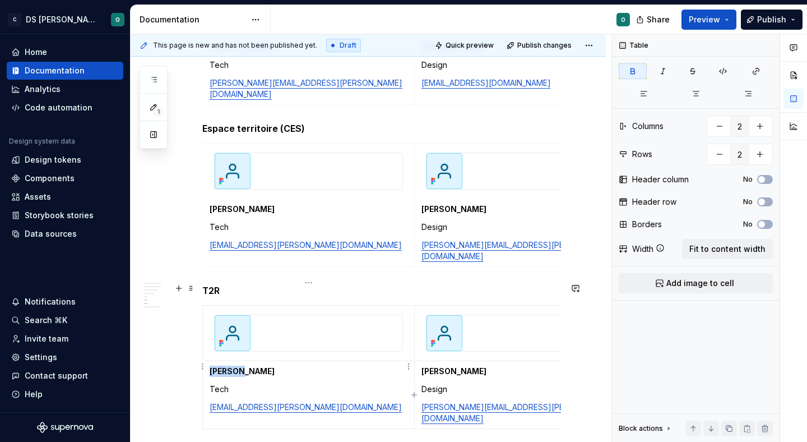
click at [212, 366] on strong "[PERSON_NAME]" at bounding box center [242, 371] width 65 height 10
click at [465, 366] on strong "[PERSON_NAME]" at bounding box center [453, 371] width 65 height 10
drag, startPoint x: 477, startPoint y: 347, endPoint x: 424, endPoint y: 347, distance: 53.8
click at [424, 365] on p "[PERSON_NAME]" at bounding box center [520, 370] width 198 height 11
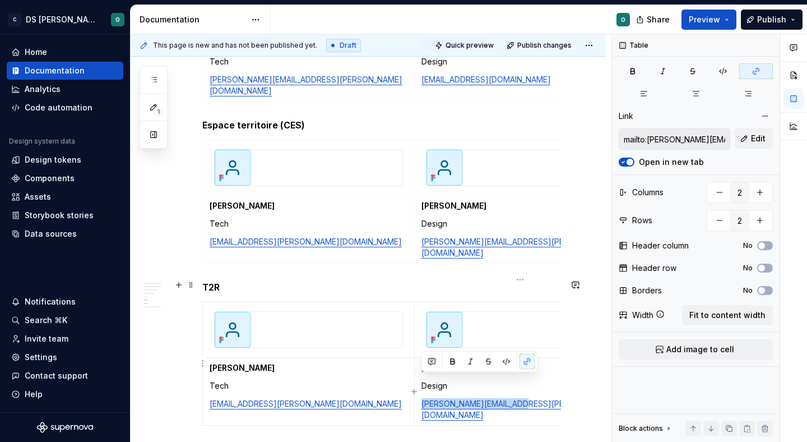
drag, startPoint x: 537, startPoint y: 386, endPoint x: 417, endPoint y: 383, distance: 120.5
click at [417, 383] on td "[PERSON_NAME] Design [PERSON_NAME][EMAIL_ADDRESS][PERSON_NAME][DOMAIN_NAME]" at bounding box center [520, 392] width 212 height 68
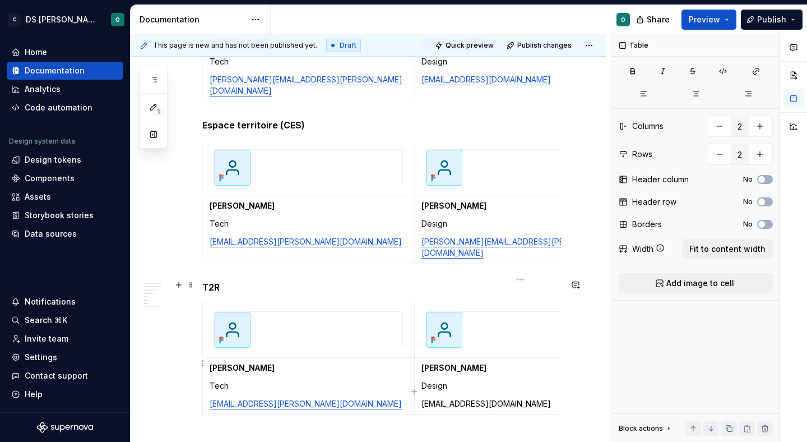
click at [437, 398] on p "[EMAIL_ADDRESS][DOMAIN_NAME]" at bounding box center [520, 403] width 198 height 11
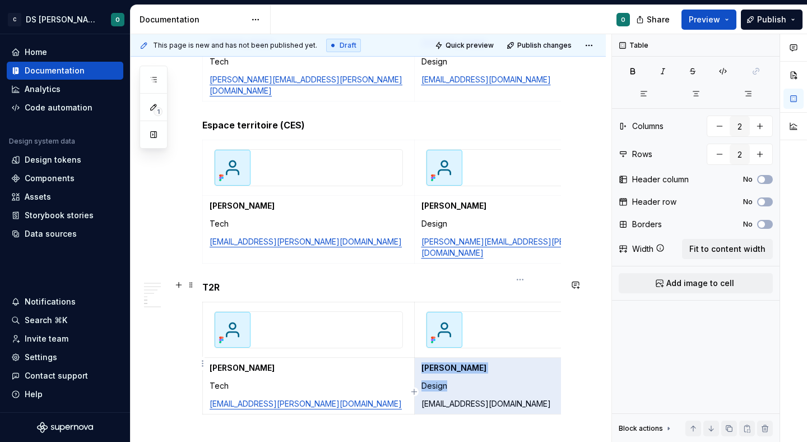
click at [437, 398] on p "[EMAIL_ADDRESS][DOMAIN_NAME]" at bounding box center [520, 403] width 198 height 11
click at [462, 398] on p "[EMAIL_ADDRESS][DOMAIN_NAME]" at bounding box center [520, 403] width 198 height 11
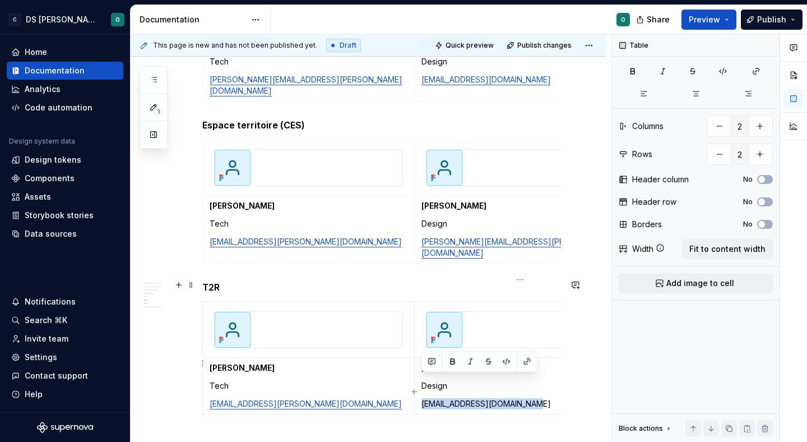
drag, startPoint x: 536, startPoint y: 380, endPoint x: 421, endPoint y: 380, distance: 115.4
click at [421, 398] on p "[EMAIL_ADDRESS][DOMAIN_NAME]" at bounding box center [520, 403] width 198 height 11
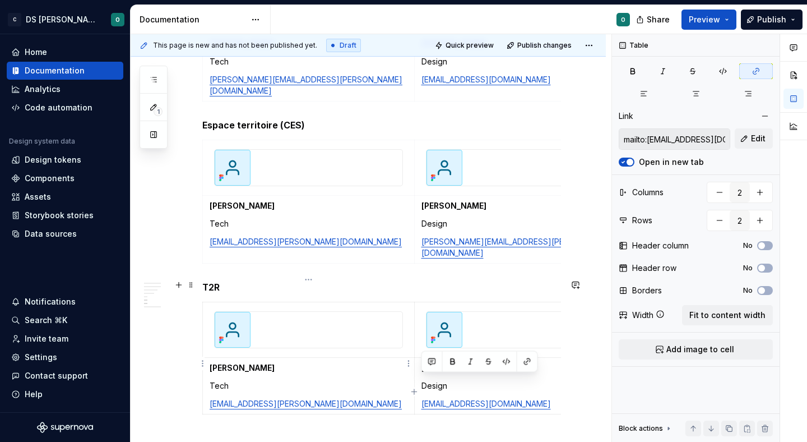
click at [361, 380] on p "Tech" at bounding box center [309, 385] width 198 height 11
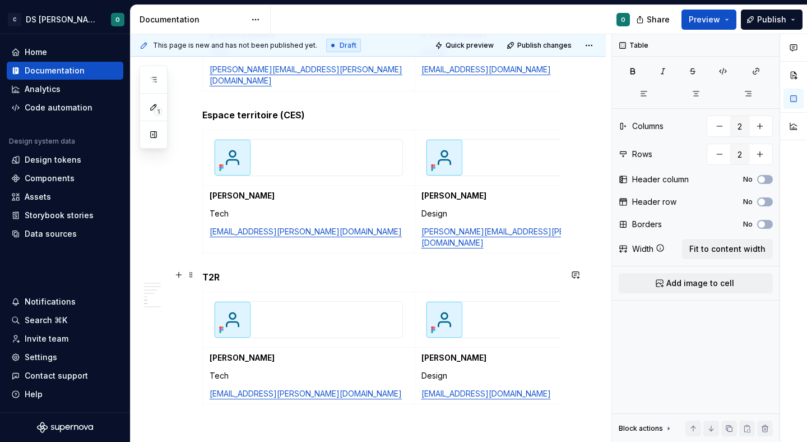
scroll to position [1175, 0]
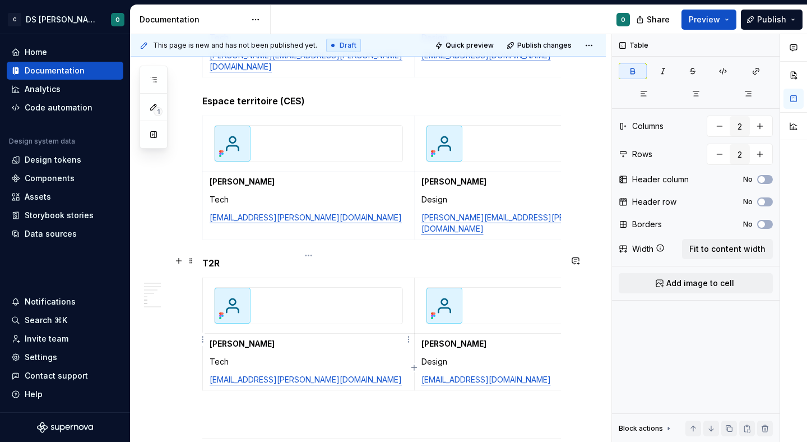
click at [291, 338] on p "[PERSON_NAME]" at bounding box center [309, 343] width 198 height 11
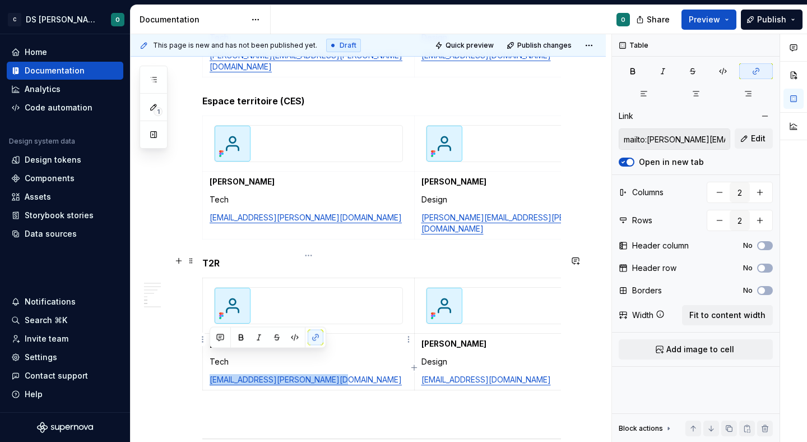
drag, startPoint x: 339, startPoint y: 358, endPoint x: 210, endPoint y: 350, distance: 129.7
click at [210, 350] on td "[PERSON_NAME] Tech [PERSON_NAME][EMAIL_ADDRESS][PERSON_NAME][DOMAIN_NAME]" at bounding box center [309, 361] width 212 height 57
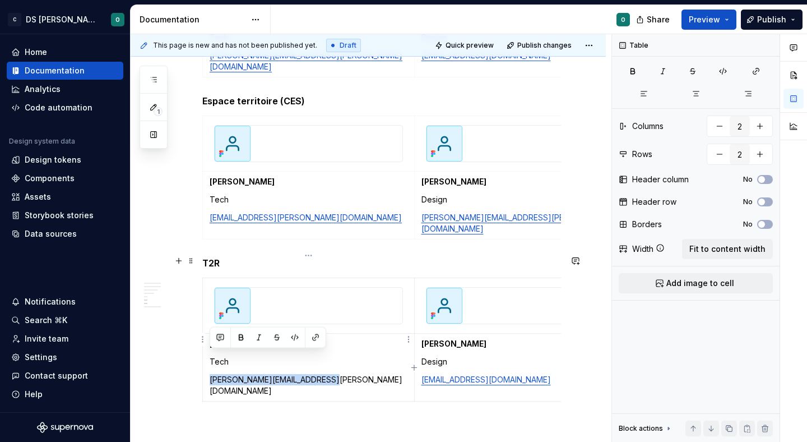
drag, startPoint x: 326, startPoint y: 351, endPoint x: 211, endPoint y: 354, distance: 115.5
click at [211, 374] on p "[PERSON_NAME][EMAIL_ADDRESS][PERSON_NAME][DOMAIN_NAME]" at bounding box center [309, 385] width 198 height 22
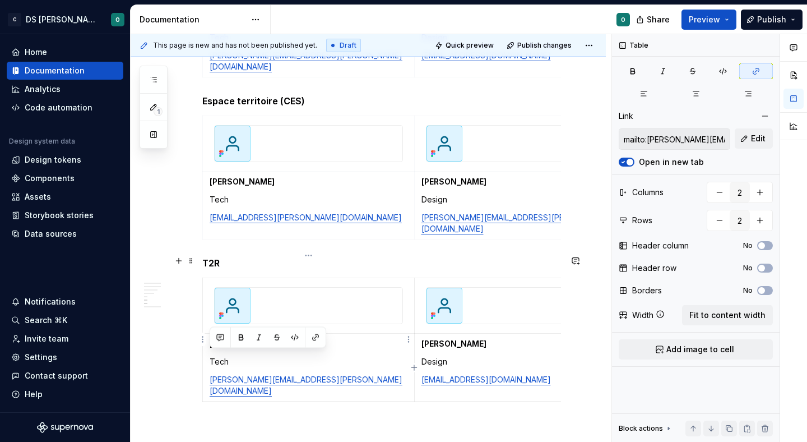
click at [287, 338] on p "[PERSON_NAME]" at bounding box center [309, 343] width 198 height 11
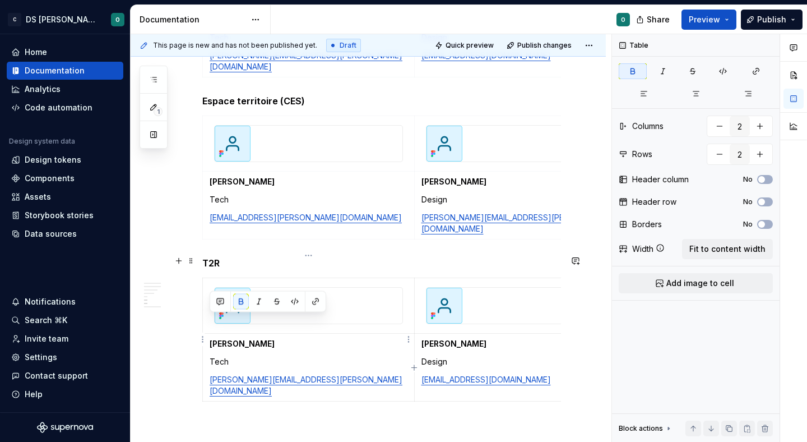
drag, startPoint x: 294, startPoint y: 317, endPoint x: 209, endPoint y: 317, distance: 85.2
click at [209, 333] on td "[PERSON_NAME] Tech [PERSON_NAME][EMAIL_ADDRESS][PERSON_NAME][DOMAIN_NAME]" at bounding box center [309, 367] width 212 height 68
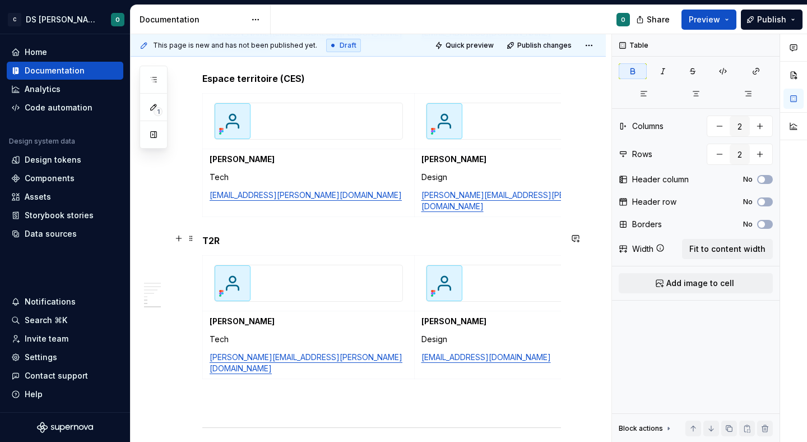
scroll to position [1199, 0]
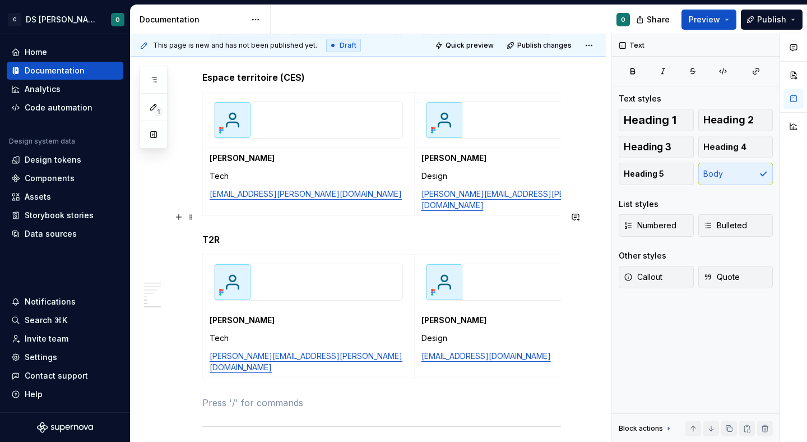
click at [208, 234] on h5 "T2R" at bounding box center [381, 239] width 359 height 11
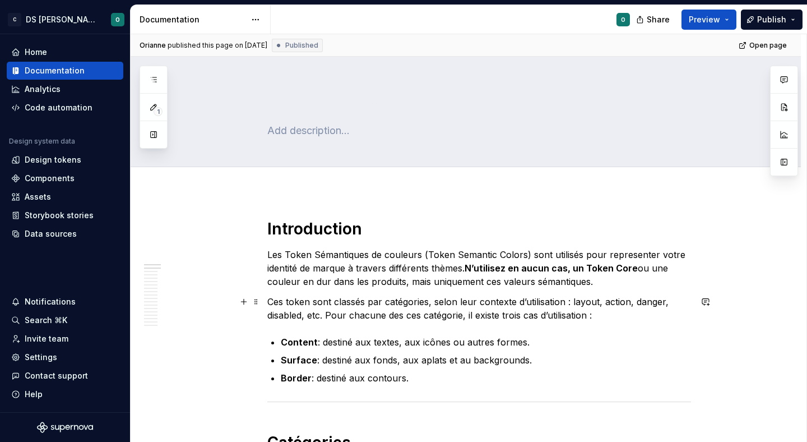
scroll to position [6, 0]
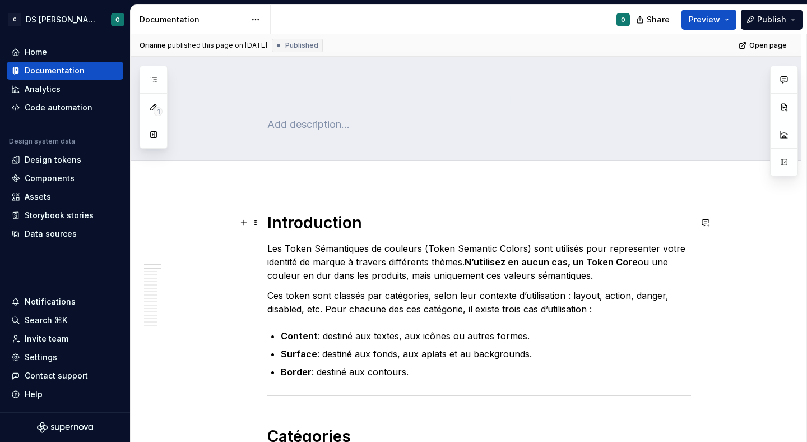
click at [333, 220] on h1 "Introduction" at bounding box center [479, 222] width 424 height 20
click at [260, 226] on span at bounding box center [256, 223] width 9 height 16
click at [295, 216] on h1 "Introduction" at bounding box center [479, 222] width 424 height 20
click at [307, 220] on h1 "Introduction" at bounding box center [479, 222] width 424 height 20
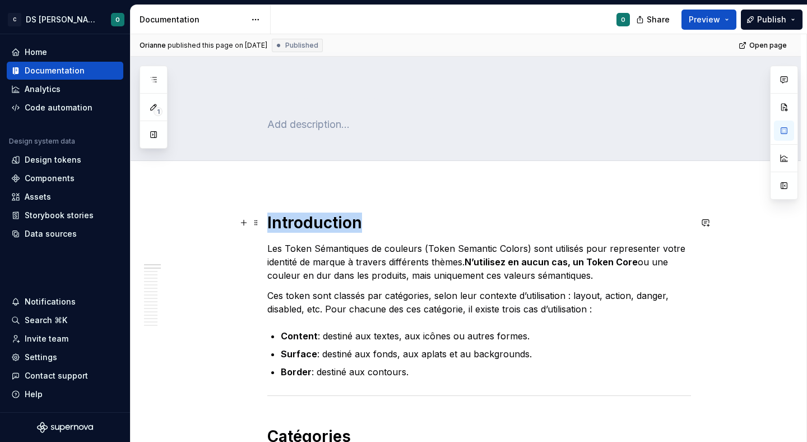
click at [307, 220] on h1 "Introduction" at bounding box center [479, 222] width 424 height 20
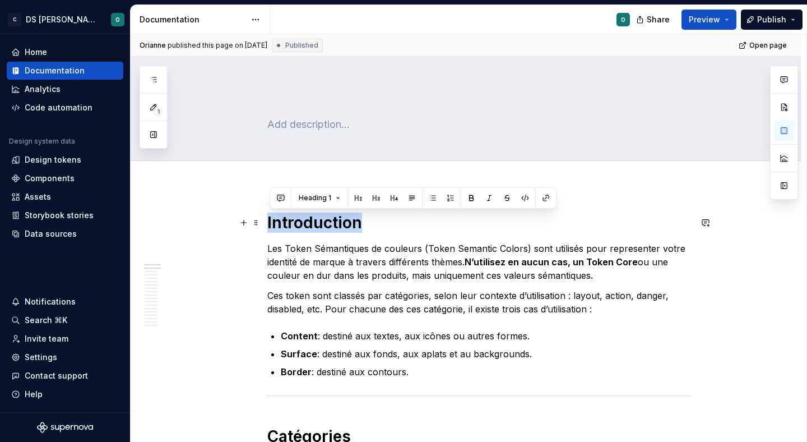
click at [307, 220] on h1 "Introduction" at bounding box center [479, 222] width 424 height 20
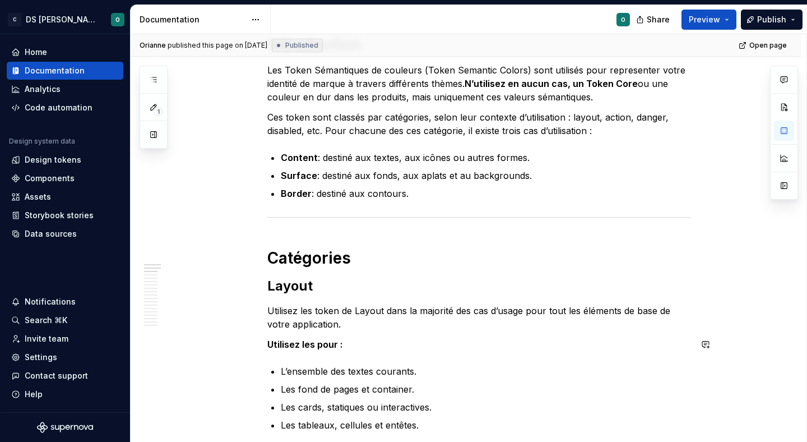
scroll to position [184, 0]
type textarea "*"
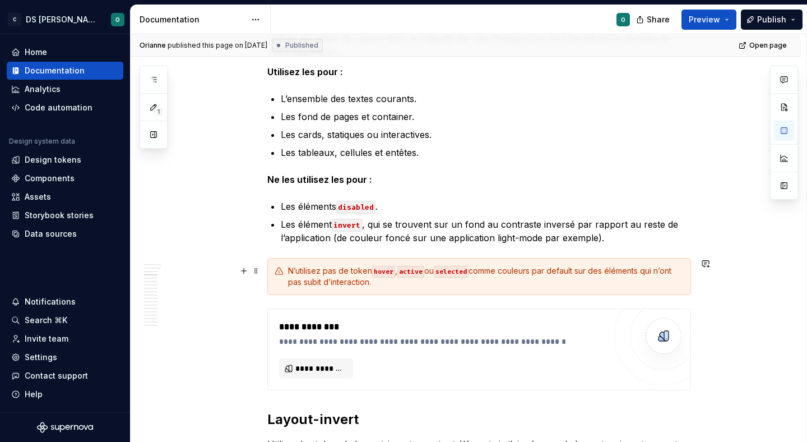
scroll to position [463, 0]
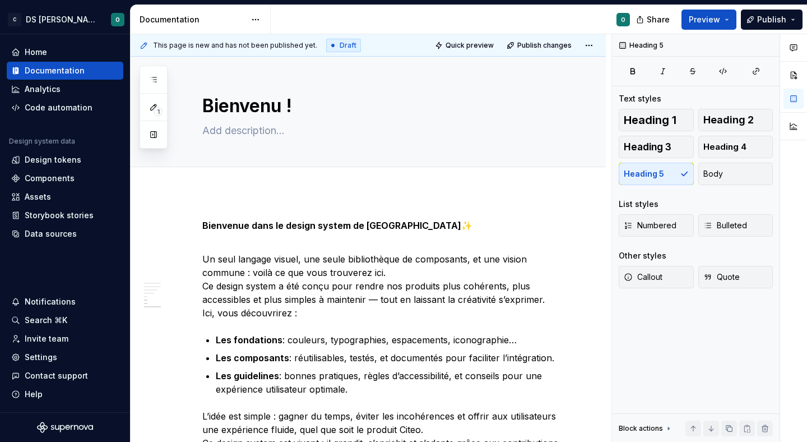
type textarea "*"
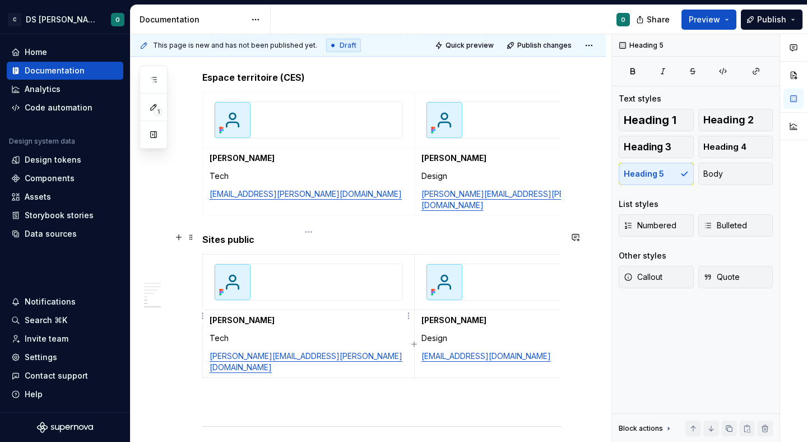
click at [317, 314] on p "[PERSON_NAME]" at bounding box center [309, 319] width 198 height 11
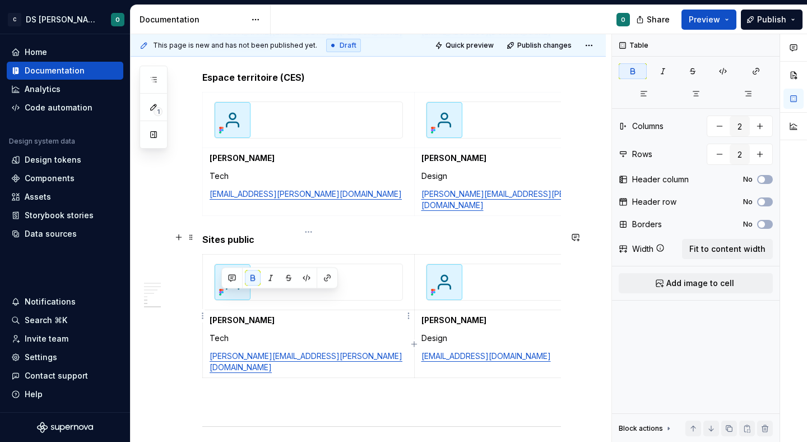
drag, startPoint x: 287, startPoint y: 297, endPoint x: 216, endPoint y: 295, distance: 71.2
click at [216, 314] on p "[PERSON_NAME]" at bounding box center [309, 319] width 198 height 11
click at [338, 350] on p "[PERSON_NAME][EMAIL_ADDRESS][PERSON_NAME][DOMAIN_NAME]" at bounding box center [309, 361] width 198 height 22
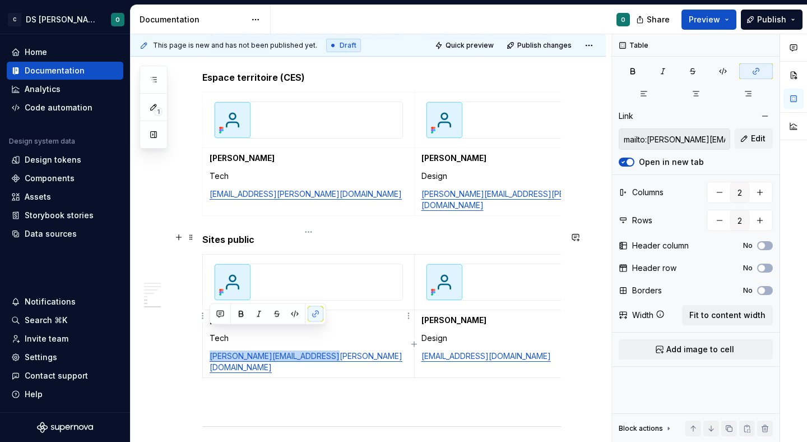
drag, startPoint x: 332, startPoint y: 335, endPoint x: 207, endPoint y: 332, distance: 124.4
click at [207, 332] on td "Arthur Jacquemin Tech arthur.jacquemin.p@citeo.com" at bounding box center [309, 344] width 212 height 68
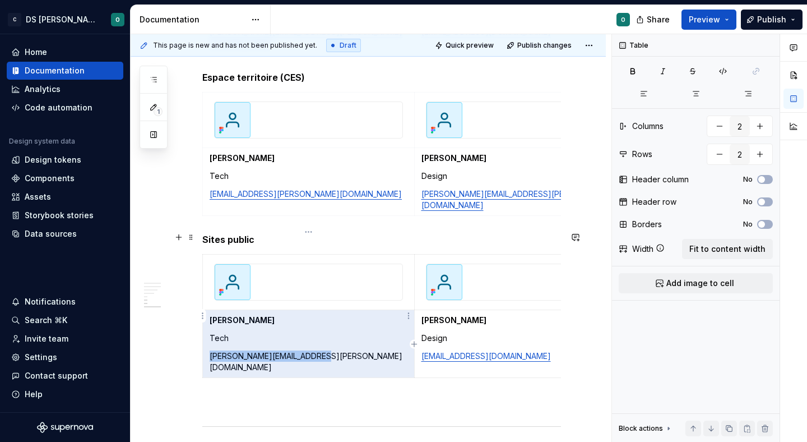
drag, startPoint x: 321, startPoint y: 331, endPoint x: 210, endPoint y: 331, distance: 110.4
click at [210, 350] on p "thomas.guillet.p@citeo.com" at bounding box center [309, 361] width 198 height 22
click at [251, 350] on p "thomas.guillet.p@citeo.com" at bounding box center [309, 361] width 198 height 22
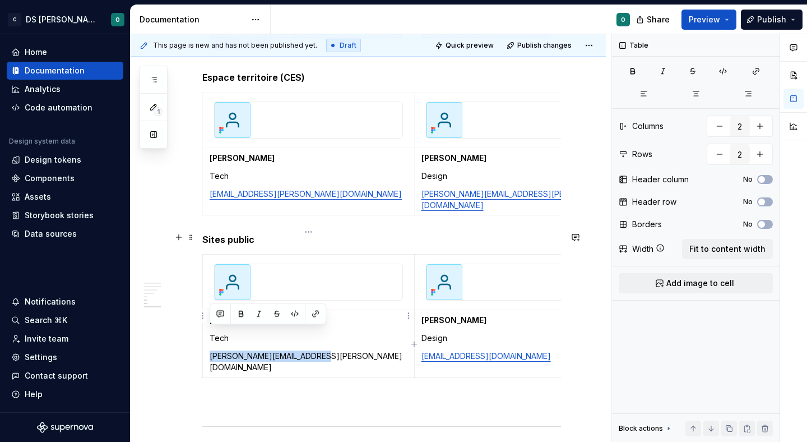
drag, startPoint x: 328, startPoint y: 339, endPoint x: 209, endPoint y: 335, distance: 119.5
click at [209, 335] on td "Arthur Jacquemin Tech thomas.guillet.p@citeo.com" at bounding box center [309, 344] width 212 height 68
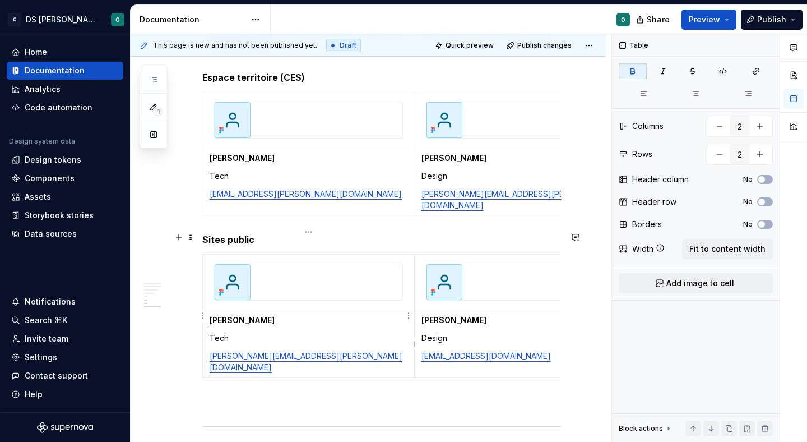
click at [297, 314] on p "[PERSON_NAME]" at bounding box center [309, 319] width 198 height 11
drag, startPoint x: 294, startPoint y: 295, endPoint x: 210, endPoint y: 295, distance: 84.1
click at [210, 314] on p "[PERSON_NAME]" at bounding box center [309, 319] width 198 height 11
drag, startPoint x: 489, startPoint y: 298, endPoint x: 421, endPoint y: 298, distance: 67.2
click at [421, 314] on p "[PERSON_NAME]" at bounding box center [520, 319] width 198 height 11
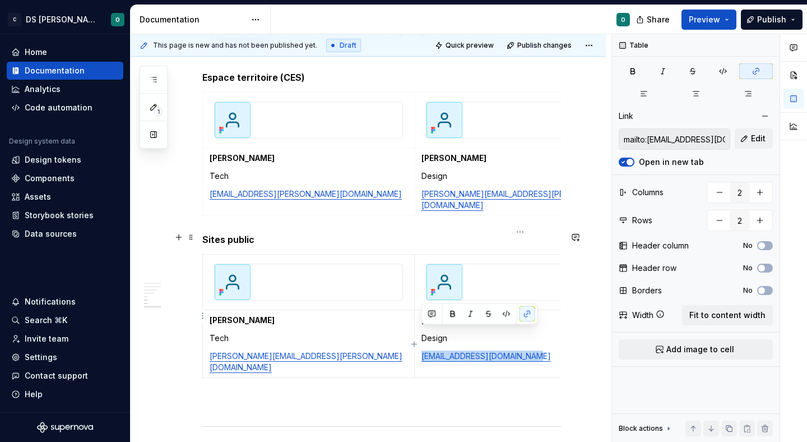
drag, startPoint x: 548, startPoint y: 335, endPoint x: 423, endPoint y: 335, distance: 125.0
click at [423, 350] on p "[EMAIL_ADDRESS][DOMAIN_NAME]" at bounding box center [520, 355] width 198 height 11
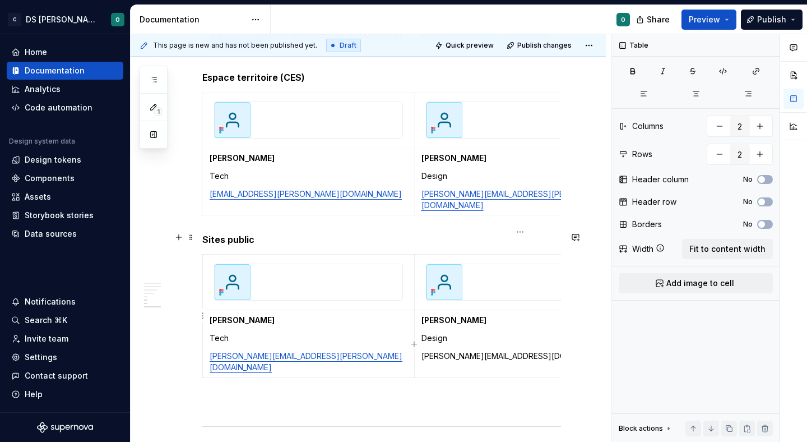
click at [441, 350] on p "martin.meurin.p@citeo.com" at bounding box center [520, 355] width 198 height 11
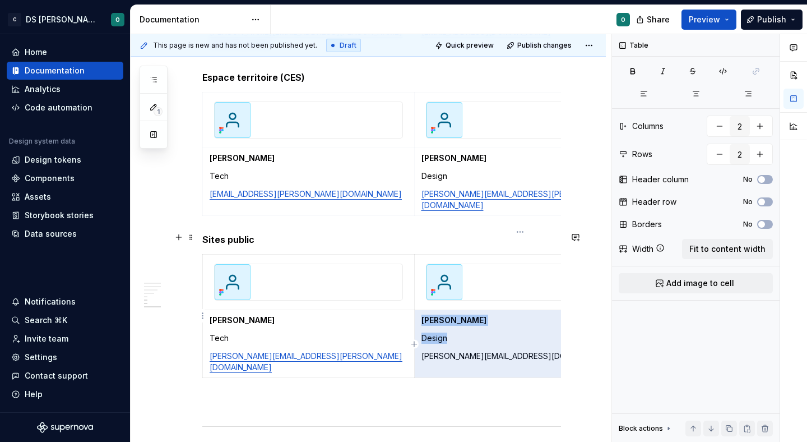
click at [442, 350] on p "martin.meurin.p@citeo.com" at bounding box center [520, 355] width 198 height 11
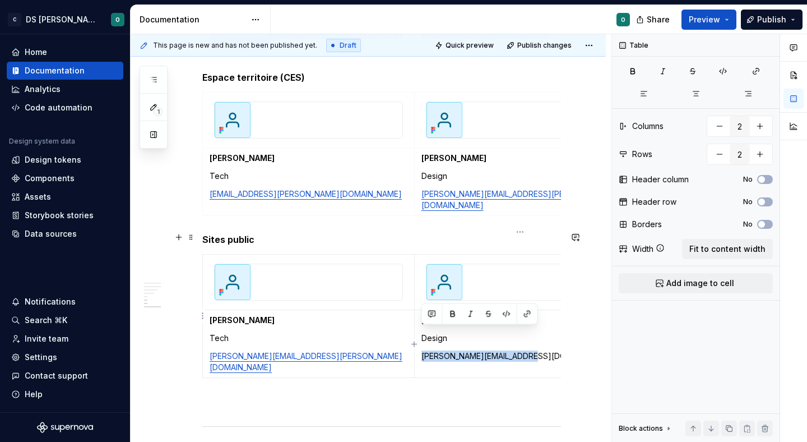
drag, startPoint x: 527, startPoint y: 333, endPoint x: 423, endPoint y: 336, distance: 104.3
click at [423, 350] on p "martin.meurin.p@citeo.com" at bounding box center [520, 355] width 198 height 11
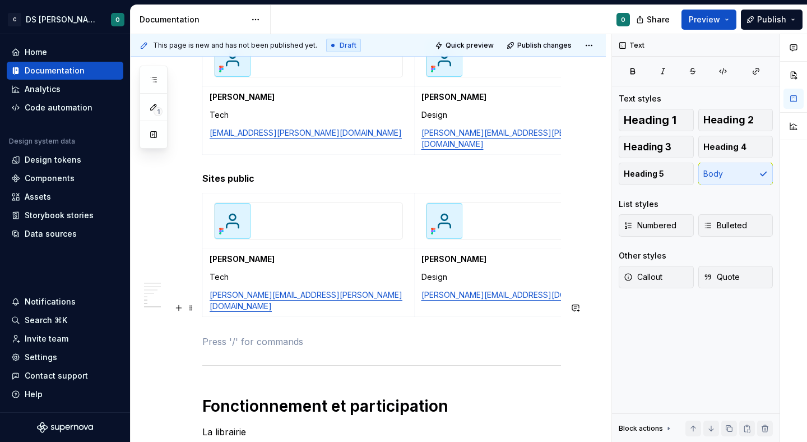
scroll to position [1286, 0]
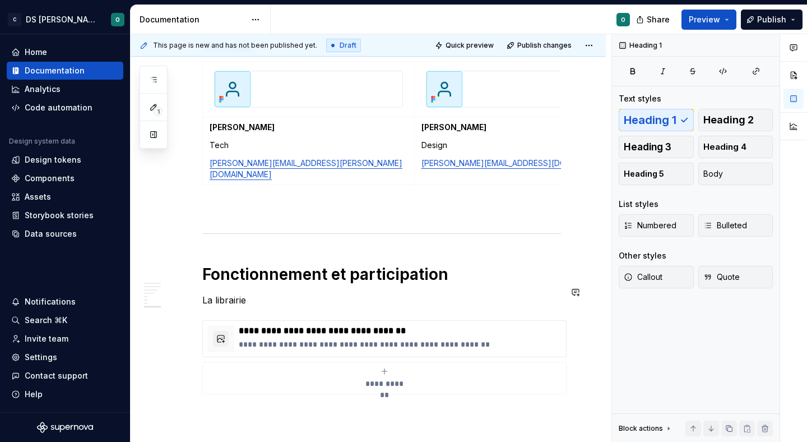
scroll to position [1328, 0]
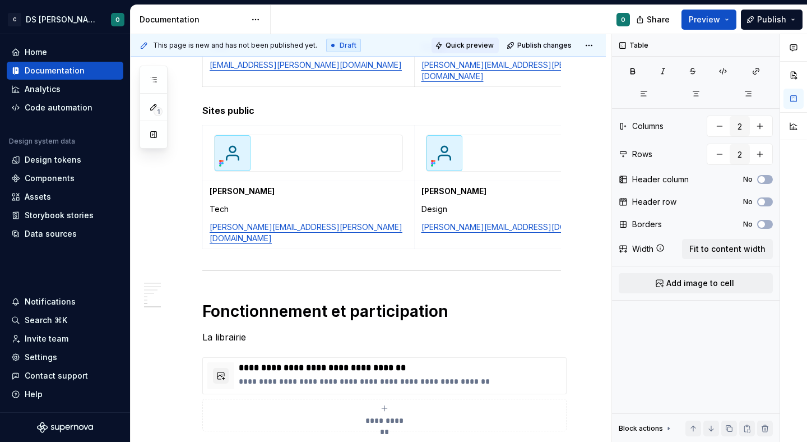
click at [458, 46] on span "Quick preview" at bounding box center [470, 45] width 48 height 9
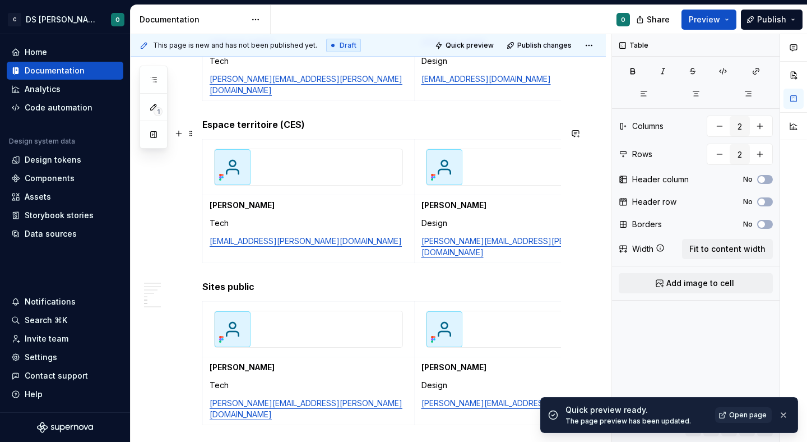
scroll to position [1149, 0]
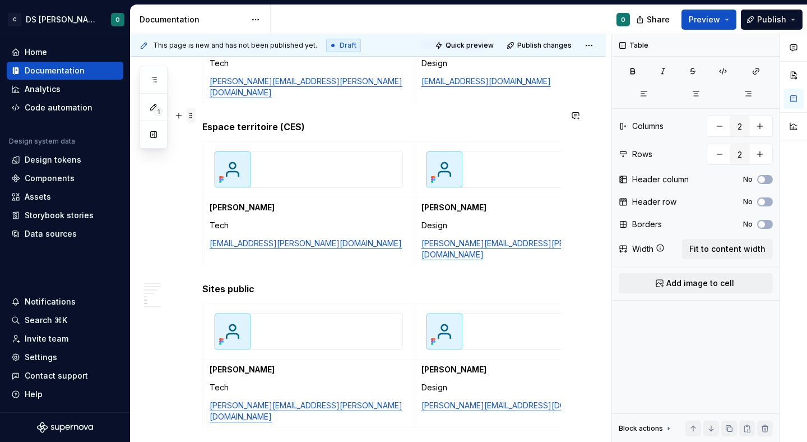
click at [195, 113] on span at bounding box center [191, 116] width 9 height 16
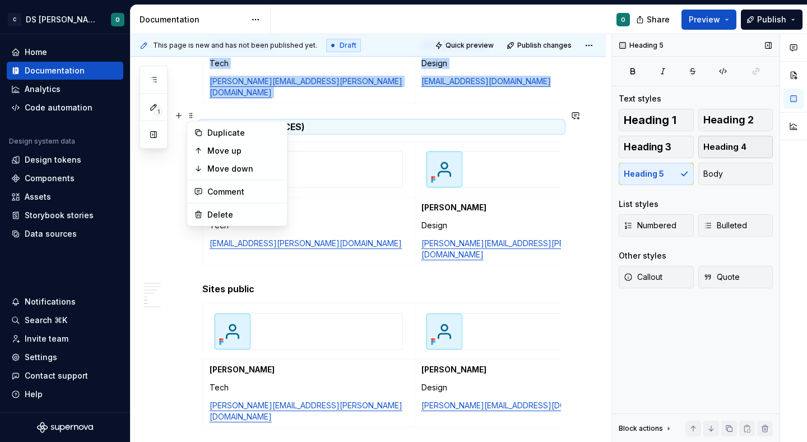
click at [732, 146] on span "Heading 4" at bounding box center [724, 146] width 43 height 11
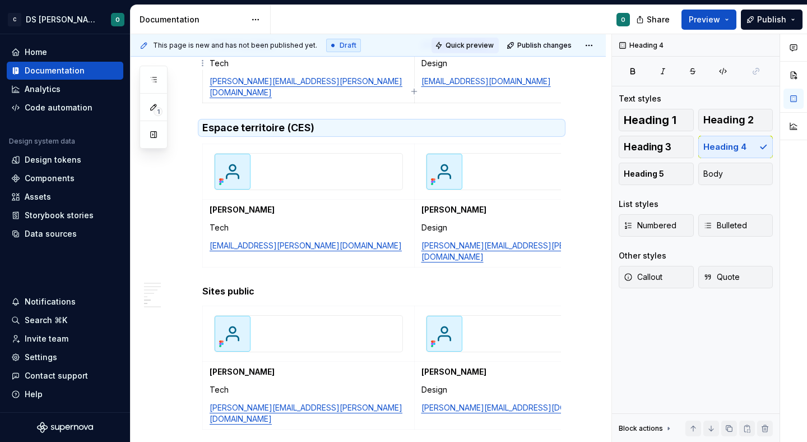
click at [473, 48] on span "Quick preview" at bounding box center [470, 45] width 48 height 9
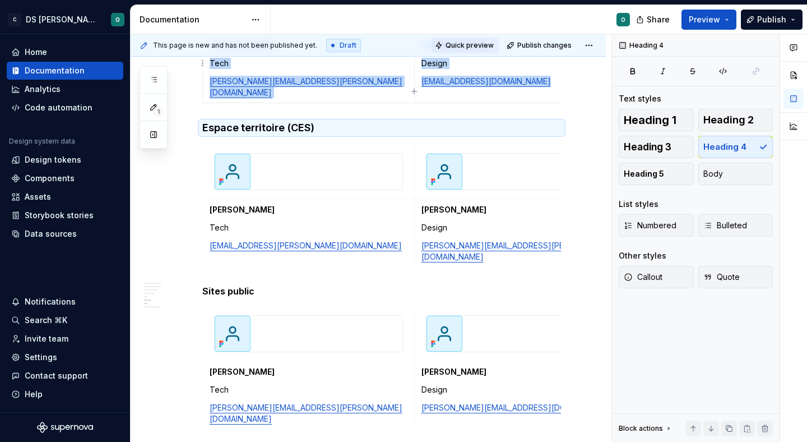
click at [455, 43] on span "Quick preview" at bounding box center [470, 45] width 48 height 9
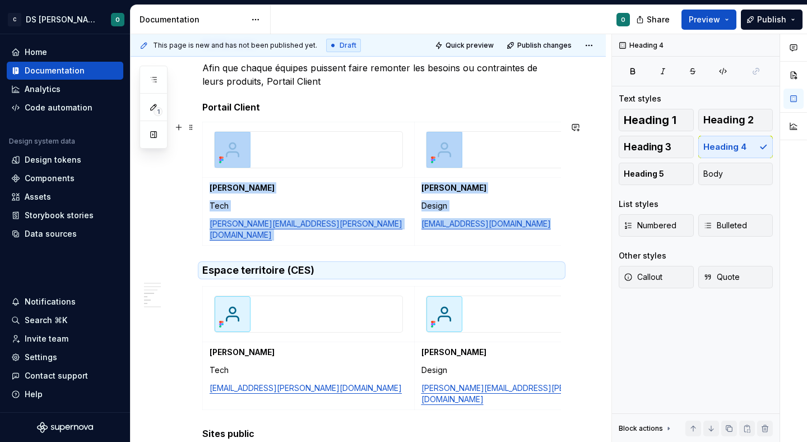
scroll to position [971, 0]
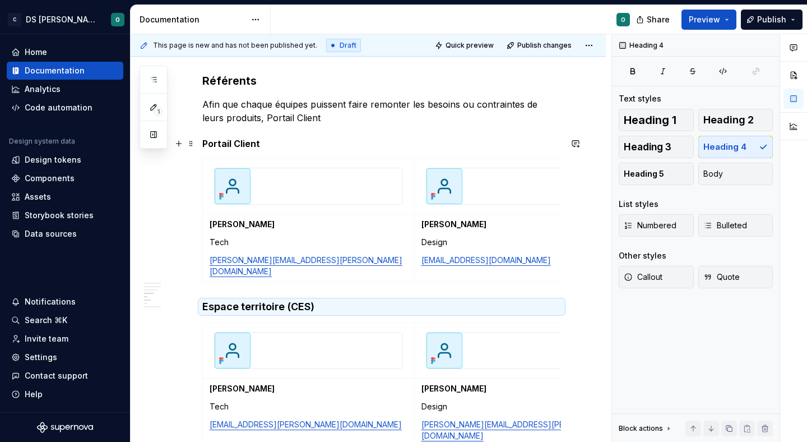
click at [216, 141] on h5 "Portail Client" at bounding box center [381, 143] width 359 height 11
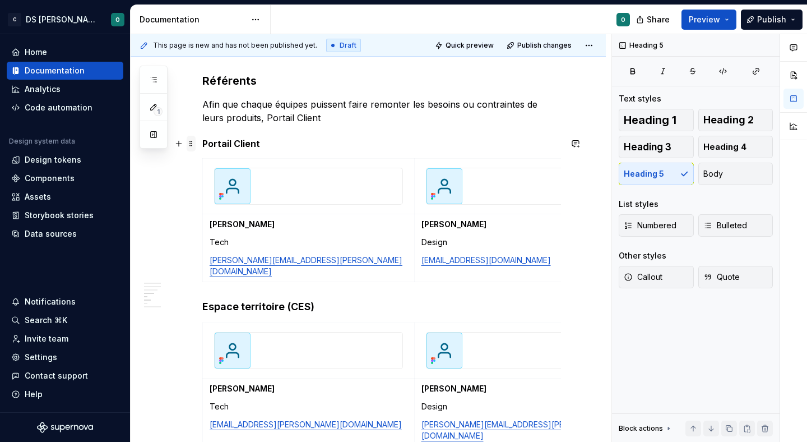
click at [188, 141] on span at bounding box center [191, 144] width 9 height 16
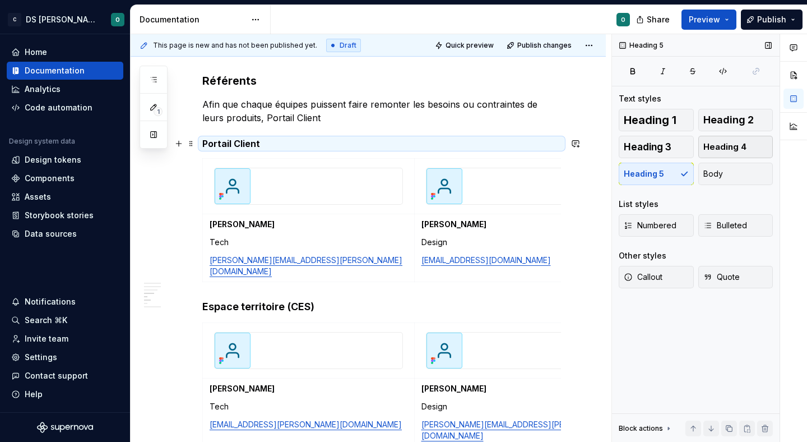
click at [743, 144] on span "Heading 4" at bounding box center [724, 146] width 43 height 11
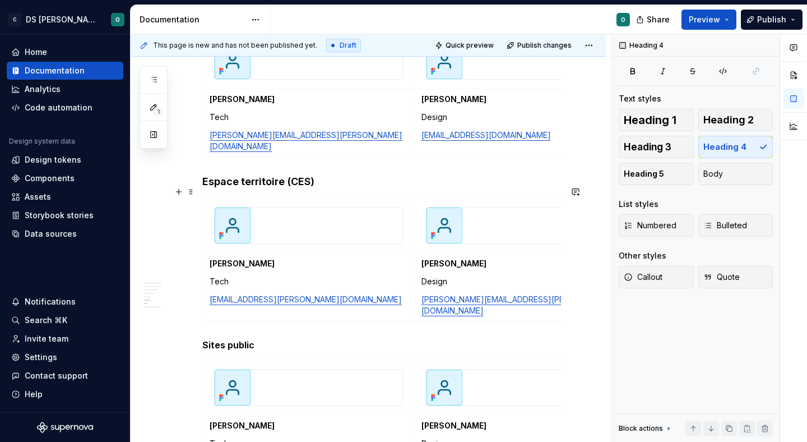
scroll to position [1115, 0]
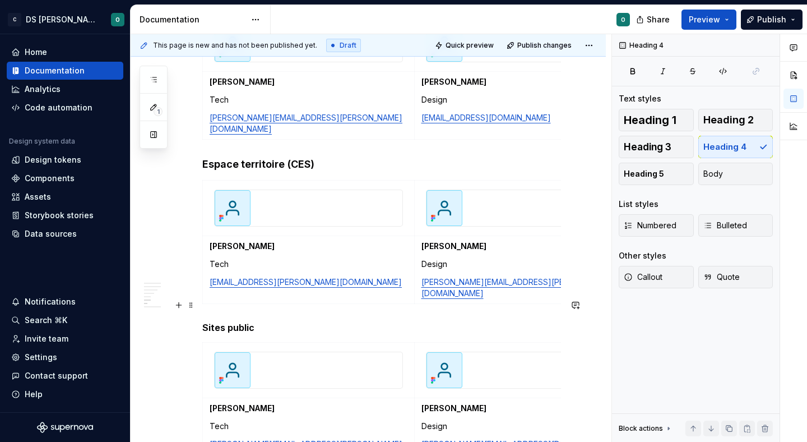
click at [216, 322] on h5 "Sites public" at bounding box center [381, 327] width 359 height 11
click at [192, 303] on span at bounding box center [191, 305] width 9 height 16
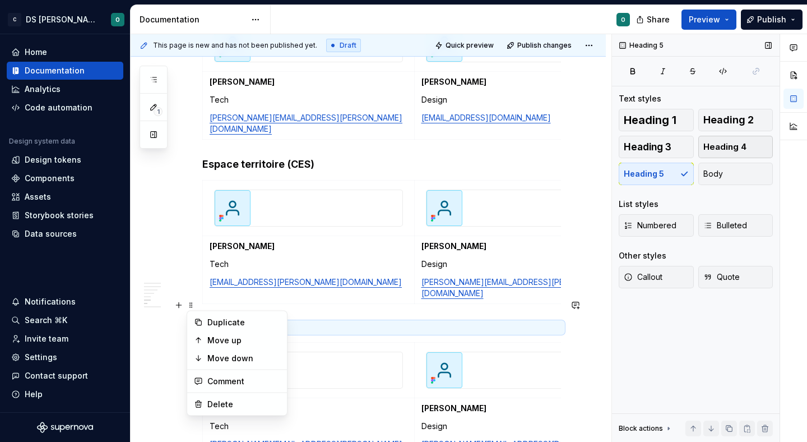
click at [735, 137] on button "Heading 4" at bounding box center [735, 147] width 75 height 22
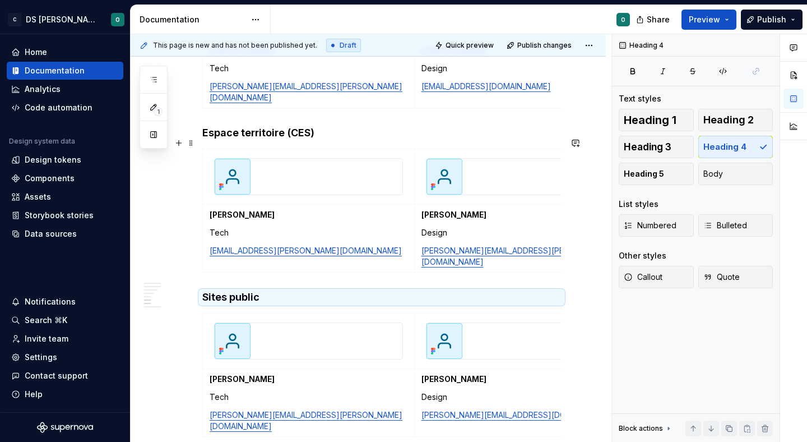
scroll to position [1154, 0]
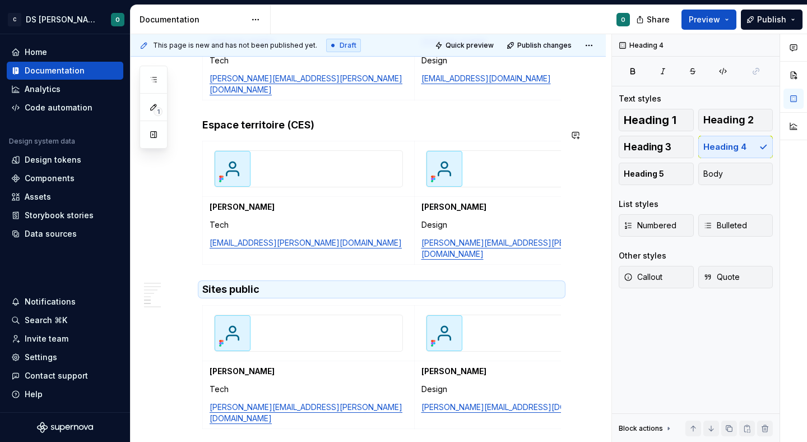
click at [362, 282] on h4 "Sites public" at bounding box center [381, 288] width 359 height 13
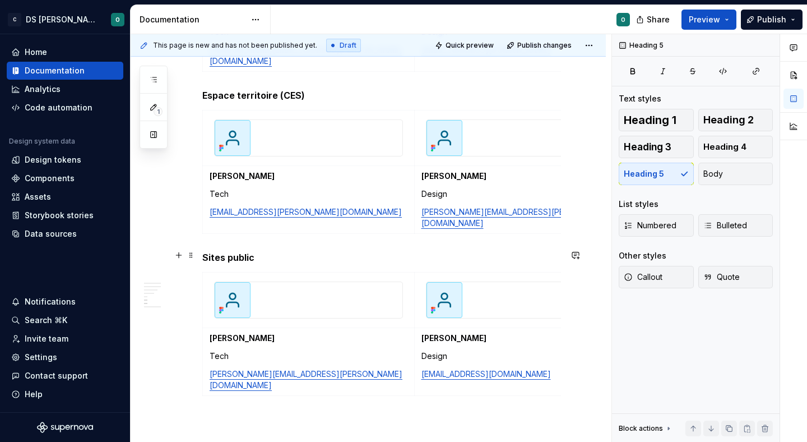
scroll to position [1181, 0]
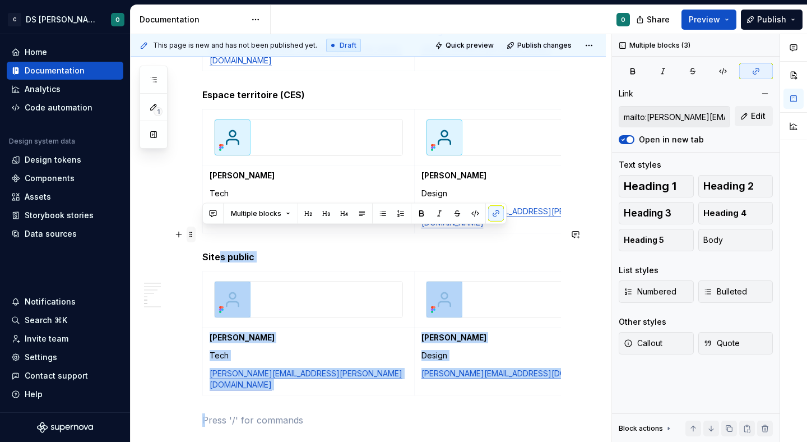
drag, startPoint x: 274, startPoint y: 384, endPoint x: 193, endPoint y: 236, distance: 168.3
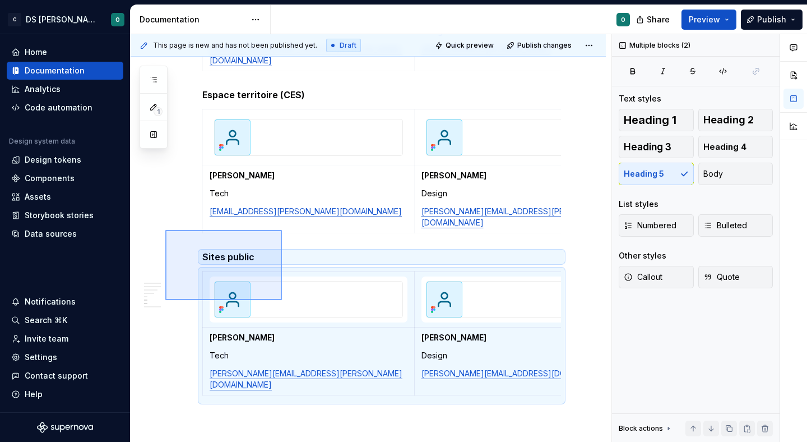
drag, startPoint x: 165, startPoint y: 230, endPoint x: 282, endPoint y: 300, distance: 136.0
click at [282, 300] on div "This page is new and has not been published yet. Draft Quick preview Publish ch…" at bounding box center [371, 238] width 481 height 408
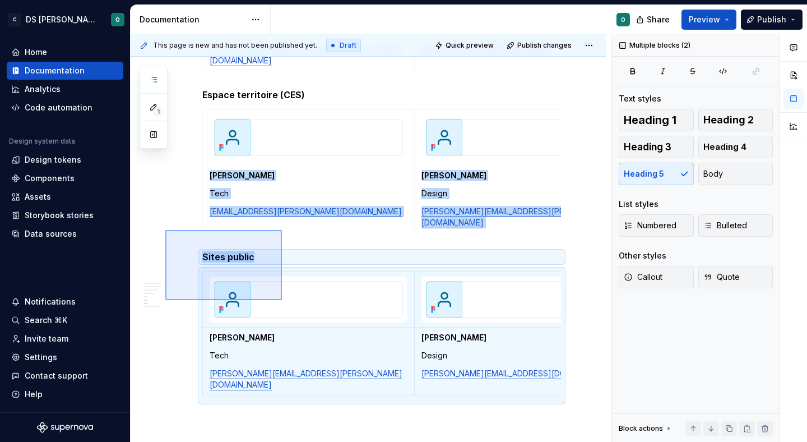
copy div "Isadora Bartkowiak Tech isadora.bartkowiak.p@citeo.com Damien Duca Design damie…"
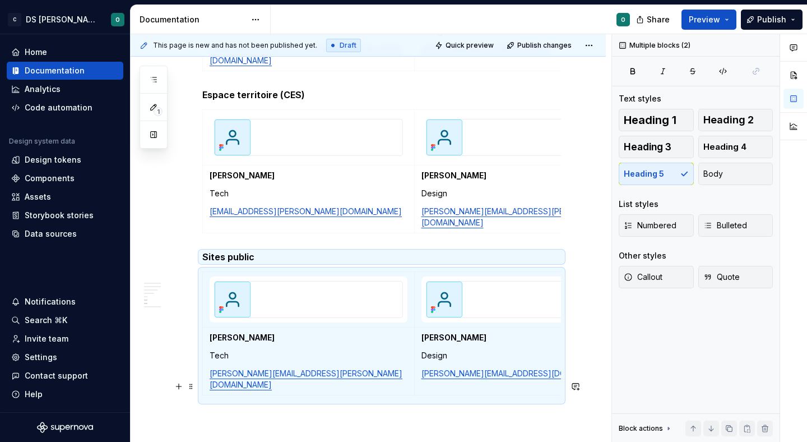
click at [268, 413] on p at bounding box center [381, 419] width 359 height 13
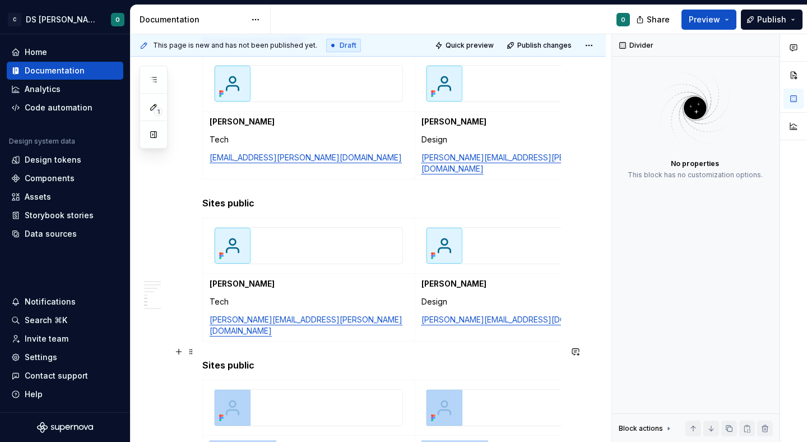
scroll to position [1227, 0]
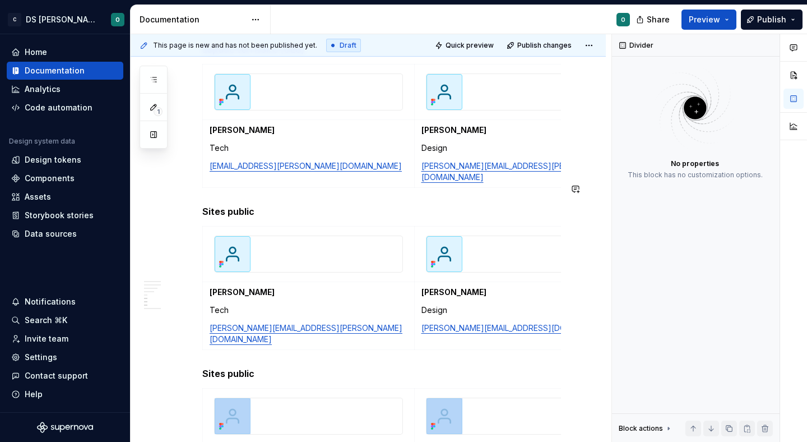
click at [227, 206] on h5 "Sites public" at bounding box center [381, 211] width 359 height 11
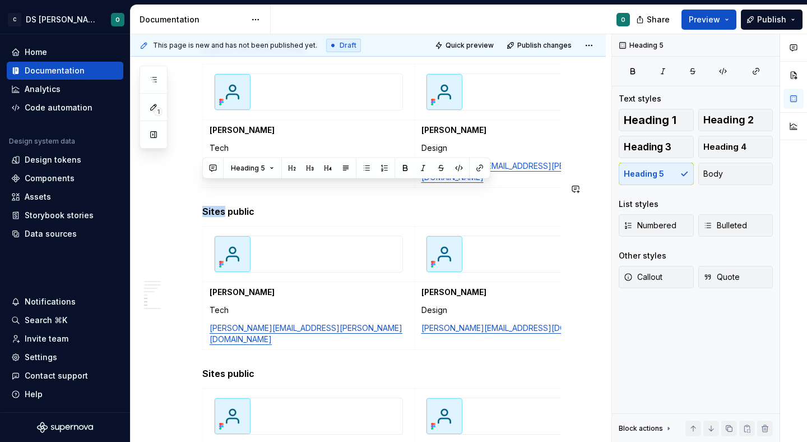
click at [227, 206] on h5 "Sites public" at bounding box center [381, 211] width 359 height 11
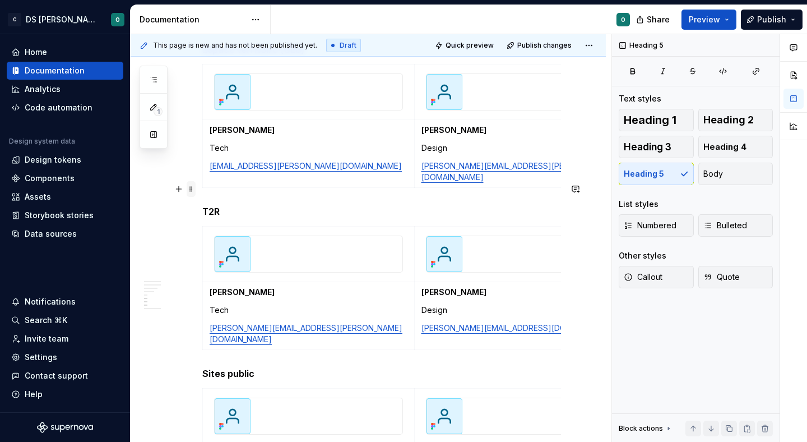
click at [193, 187] on span at bounding box center [191, 189] width 9 height 16
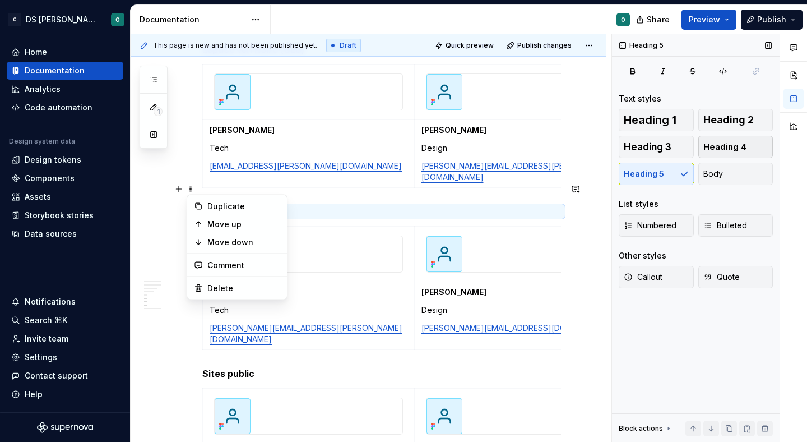
click at [718, 142] on span "Heading 4" at bounding box center [724, 146] width 43 height 11
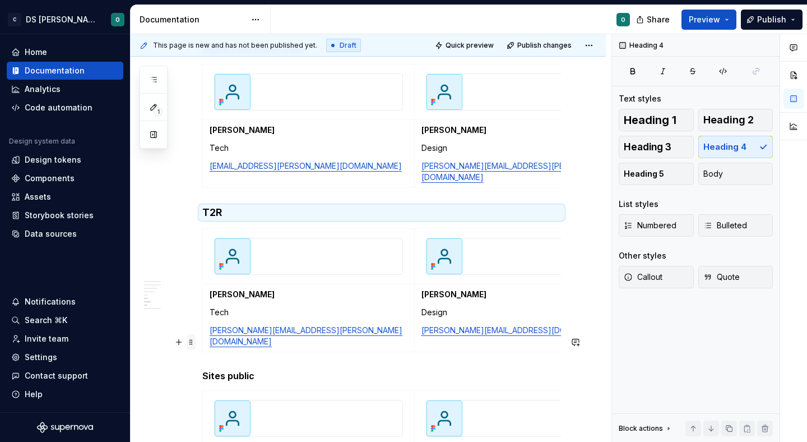
click at [193, 345] on span at bounding box center [191, 342] width 9 height 16
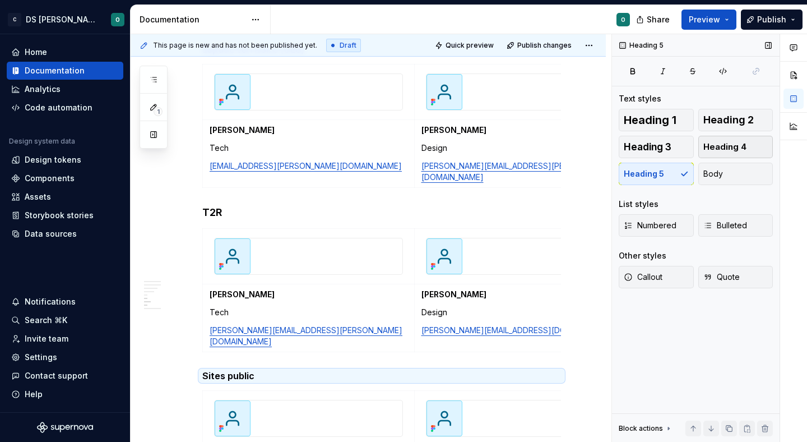
click at [753, 146] on button "Heading 4" at bounding box center [735, 147] width 75 height 22
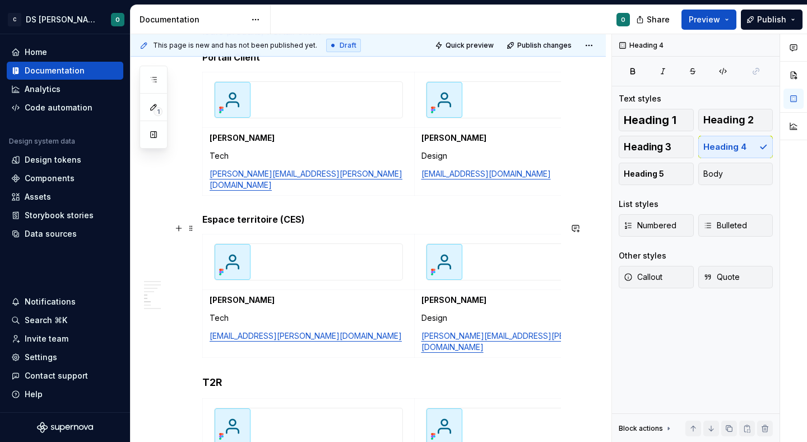
scroll to position [1050, 0]
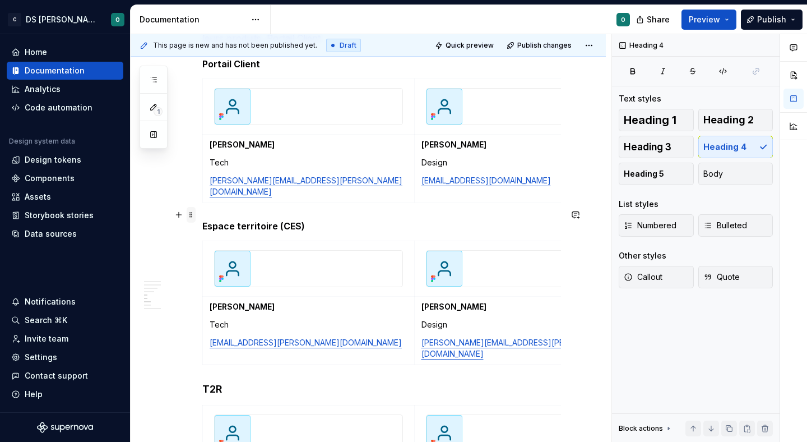
click at [191, 216] on span at bounding box center [191, 215] width 9 height 16
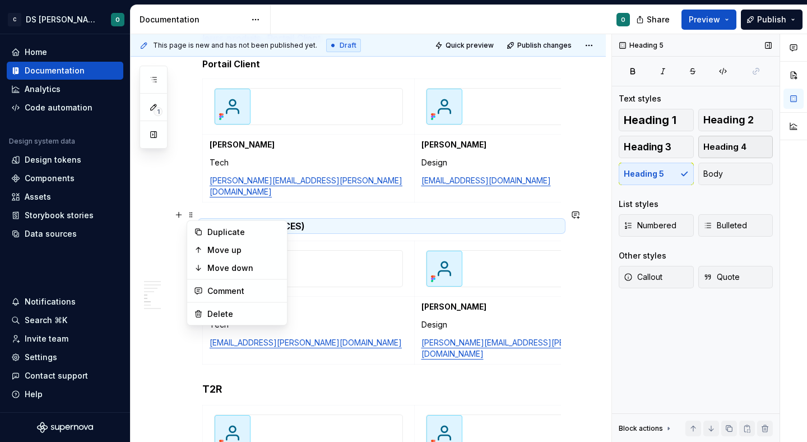
click at [718, 147] on span "Heading 4" at bounding box center [724, 146] width 43 height 11
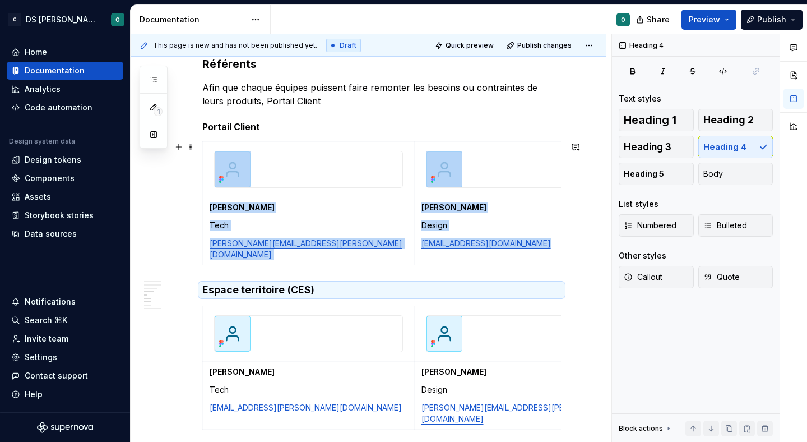
scroll to position [972, 0]
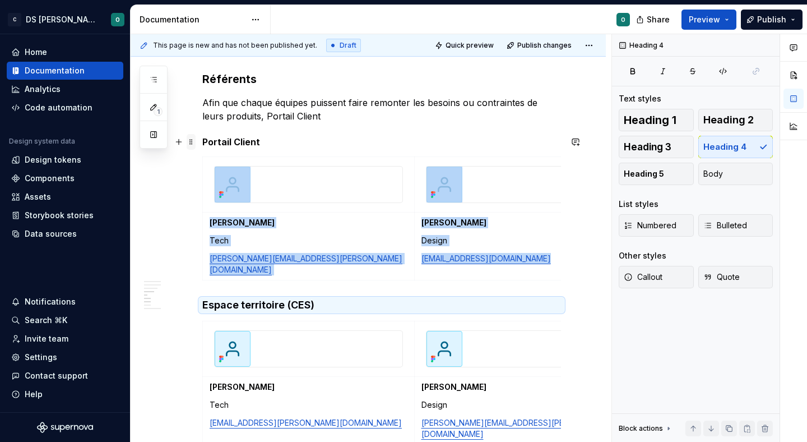
click at [191, 143] on span at bounding box center [191, 142] width 9 height 16
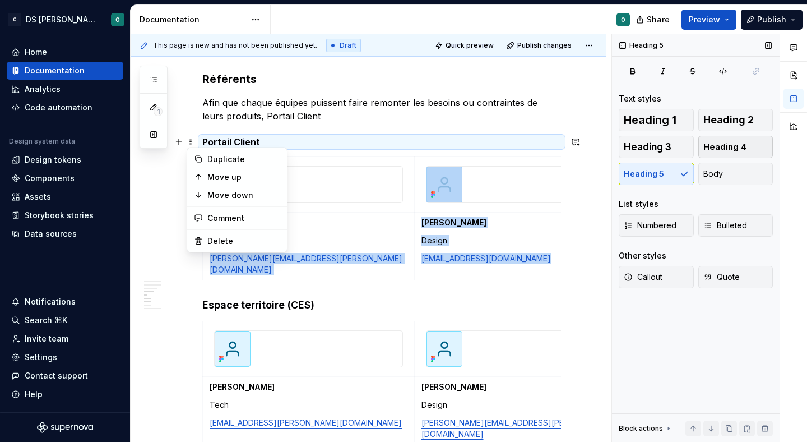
click at [715, 143] on span "Heading 4" at bounding box center [724, 146] width 43 height 11
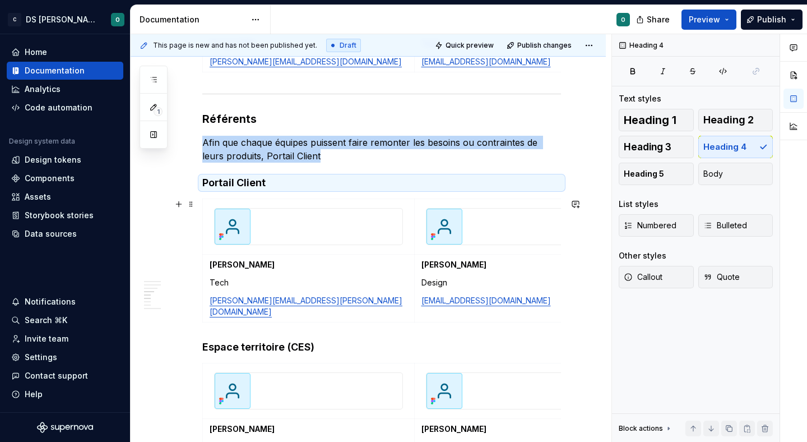
scroll to position [928, 0]
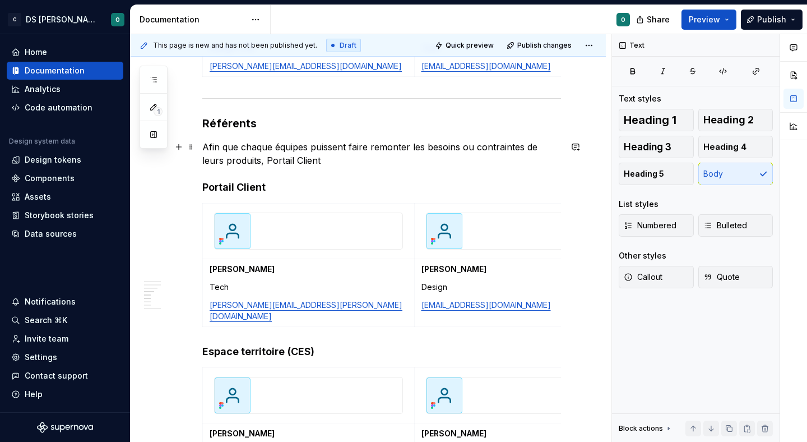
click at [318, 165] on p "Afin que chaque équipes puissent faire remonter les besoins ou contraintes de l…" at bounding box center [381, 153] width 359 height 27
click at [415, 143] on p "Afin que chaque équipes puissent faire remonter les besoins ou contraintes de l…" at bounding box center [381, 153] width 359 height 27
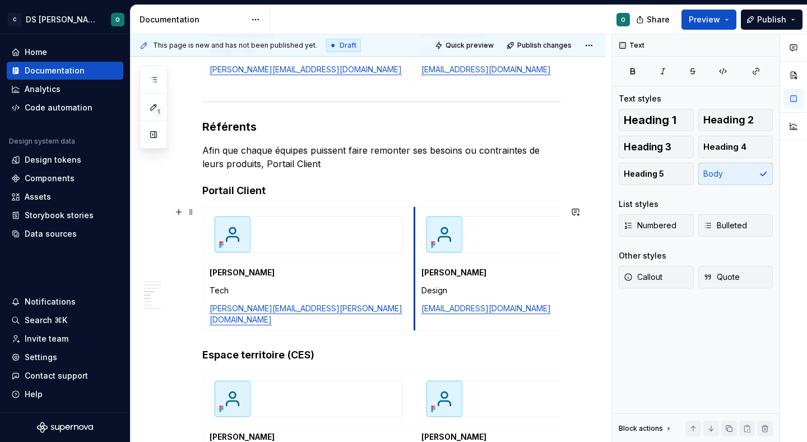
scroll to position [925, 0]
click at [220, 191] on h4 "Portail Client" at bounding box center [381, 189] width 359 height 13
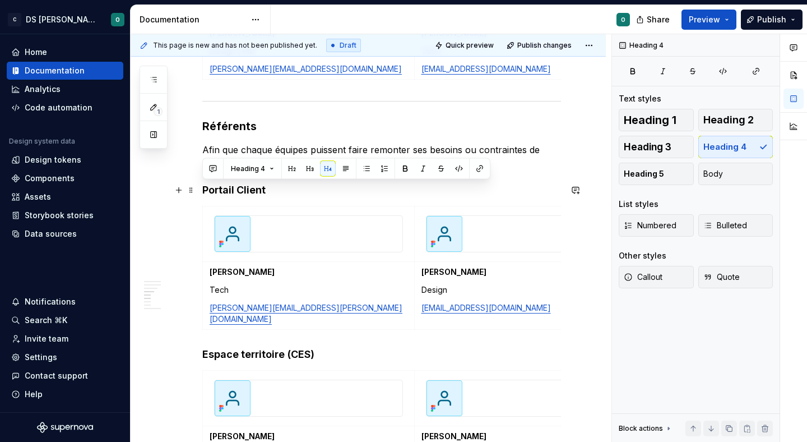
click at [220, 191] on h4 "Portail Client" at bounding box center [381, 189] width 359 height 13
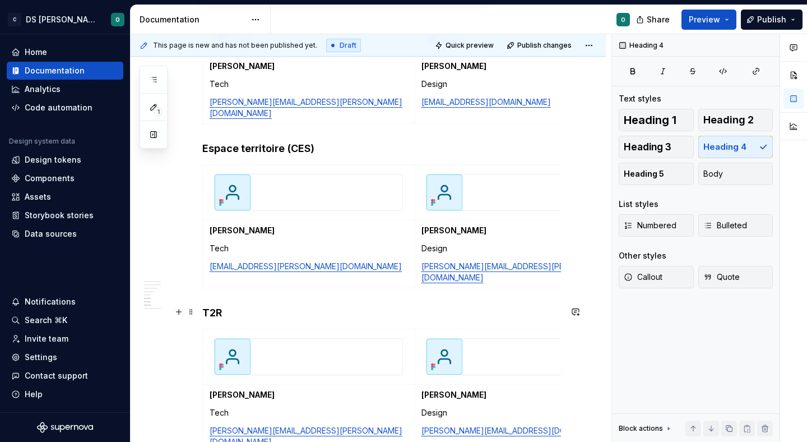
scroll to position [1154, 0]
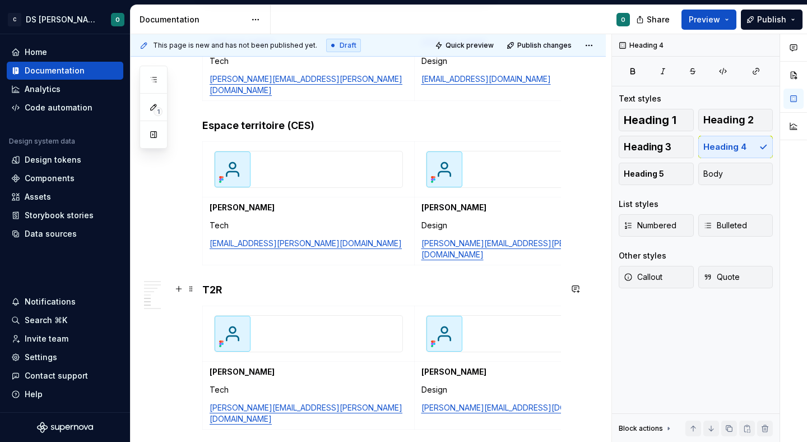
click at [261, 367] on strong "Thomas Guillet" at bounding box center [242, 372] width 65 height 10
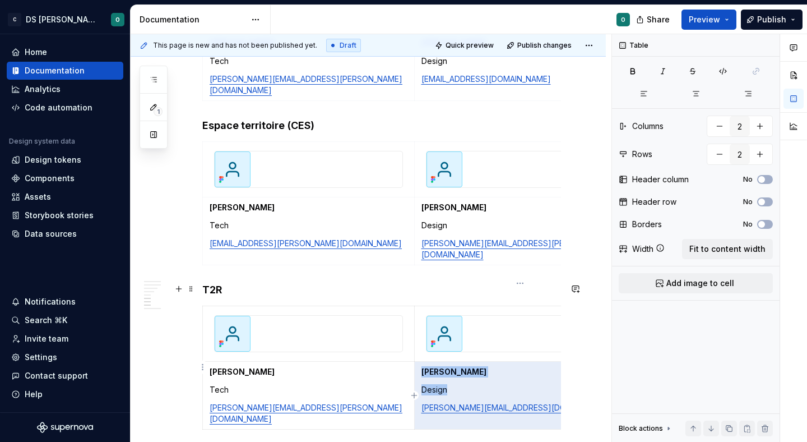
drag, startPoint x: 532, startPoint y: 385, endPoint x: 424, endPoint y: 385, distance: 108.2
click at [424, 402] on p "martin.meurin.p@citeo.com" at bounding box center [520, 407] width 198 height 11
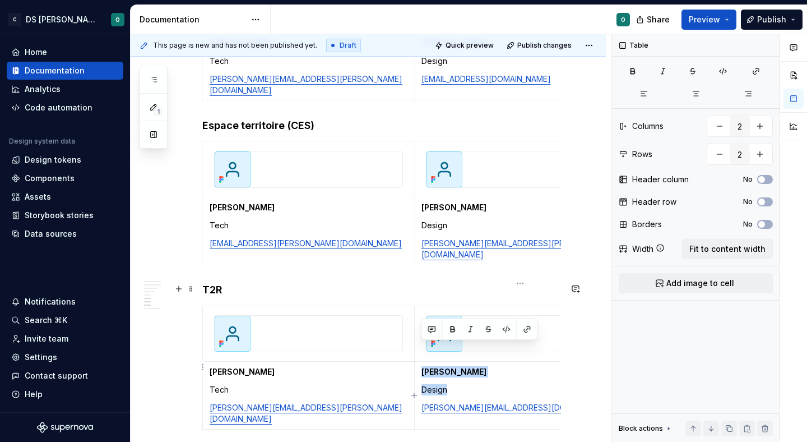
click at [424, 402] on link "martin.meurin.p@citeo.com" at bounding box center [517, 407] width 192 height 10
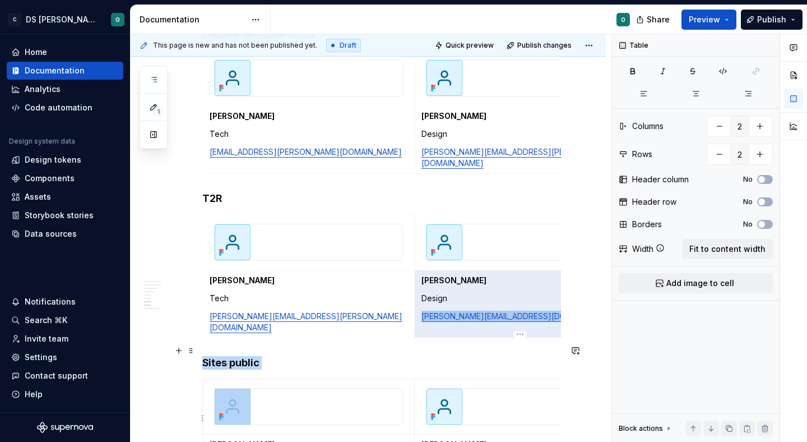
scroll to position [1281, 0]
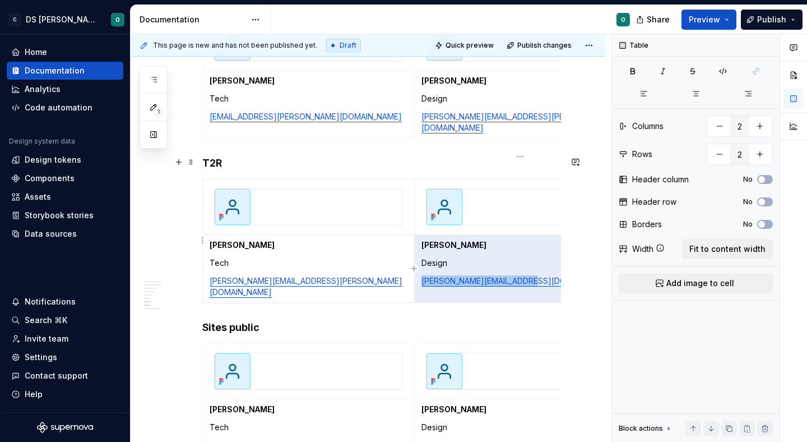
drag, startPoint x: 423, startPoint y: 385, endPoint x: 528, endPoint y: 255, distance: 167.7
click at [528, 275] on p "martin.meurin.p@citeo.com" at bounding box center [520, 280] width 198 height 11
click at [500, 259] on td at bounding box center [520, 269] width 212 height 68
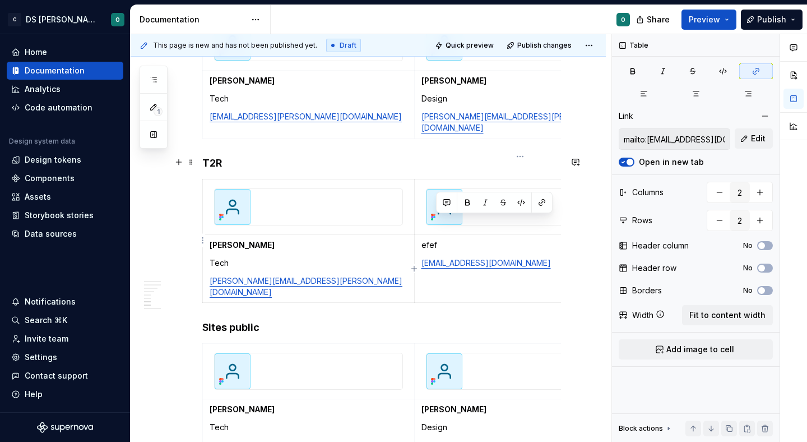
click at [448, 239] on p "efef" at bounding box center [520, 244] width 198 height 11
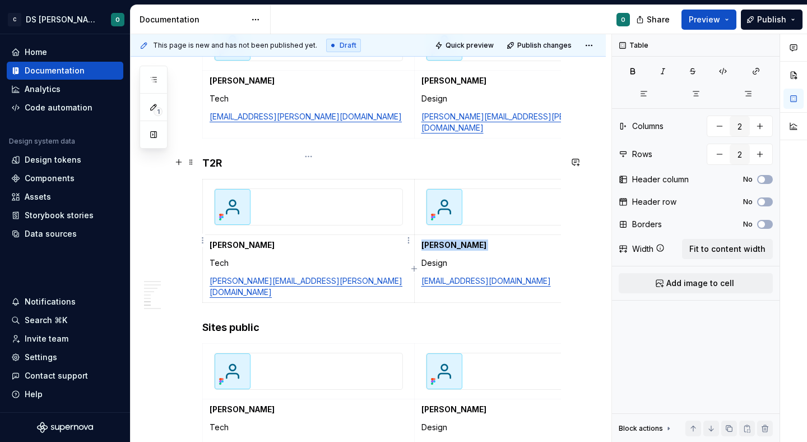
click at [325, 235] on td "Thomas Guillet Tech thomas.guillet.p@citeo.com" at bounding box center [309, 269] width 212 height 68
click at [306, 239] on p "Thomas Guillet" at bounding box center [309, 244] width 198 height 11
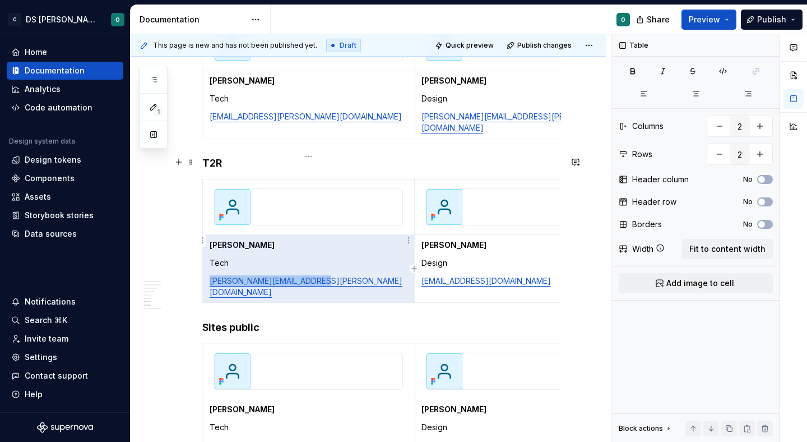
drag, startPoint x: 321, startPoint y: 256, endPoint x: 210, endPoint y: 259, distance: 111.6
click at [210, 275] on p "thomas.guillet.p@citeo.com" at bounding box center [309, 286] width 198 height 22
click at [319, 275] on p "thomas.guillet.p@citeo.com" at bounding box center [309, 286] width 198 height 22
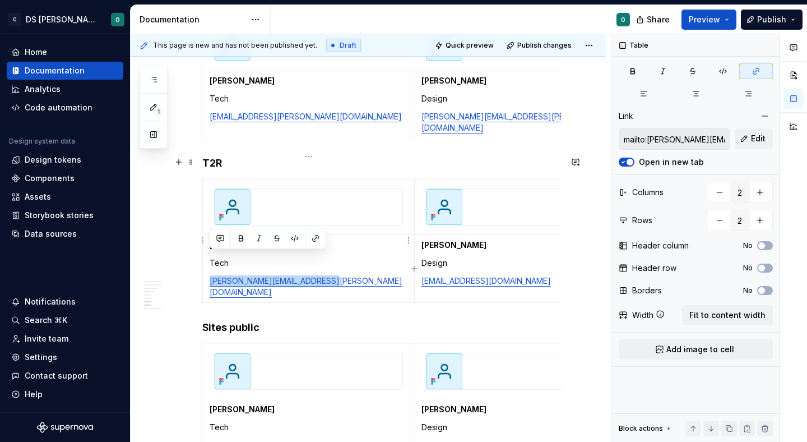
click at [383, 235] on td "Thomas Guillet Tech arthur.jacquemin.p@citeo.com" at bounding box center [309, 269] width 212 height 68
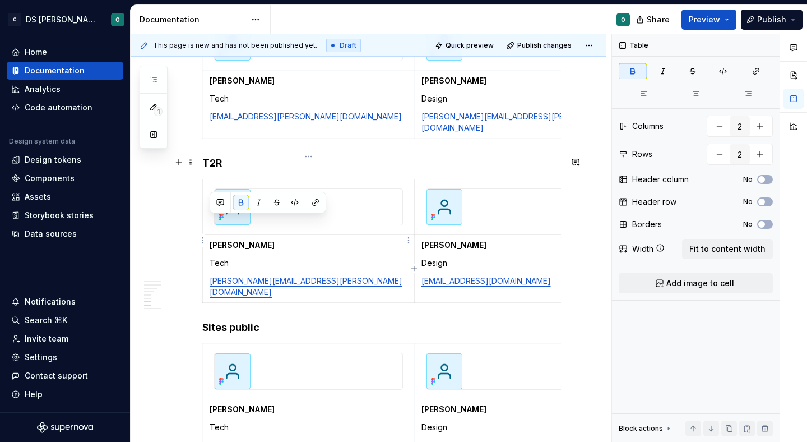
drag, startPoint x: 272, startPoint y: 217, endPoint x: 210, endPoint y: 222, distance: 62.4
click at [210, 239] on p "Thomas Guillet" at bounding box center [309, 244] width 198 height 11
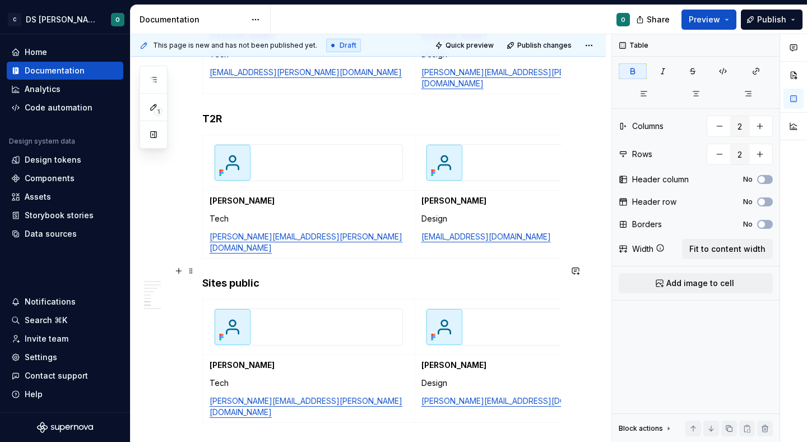
scroll to position [1325, 0]
click at [205, 276] on h4 "Sites public" at bounding box center [381, 282] width 359 height 13
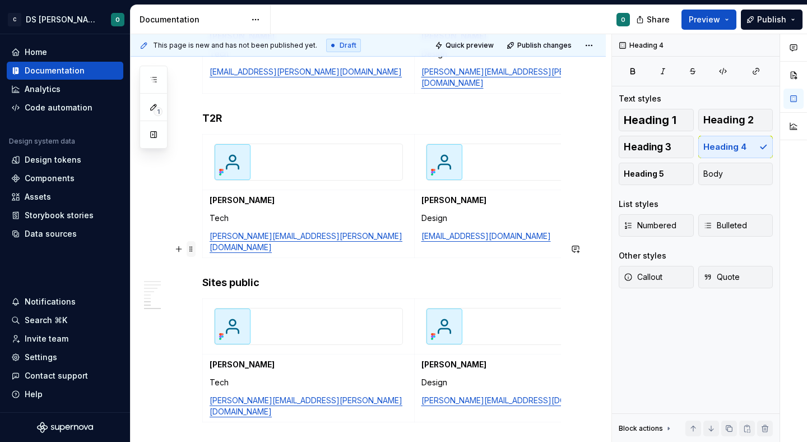
click at [191, 248] on span at bounding box center [191, 249] width 9 height 16
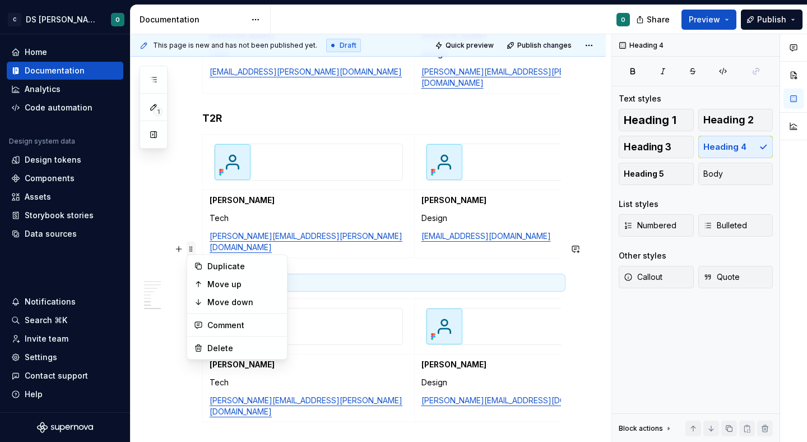
click at [191, 248] on span at bounding box center [191, 249] width 9 height 16
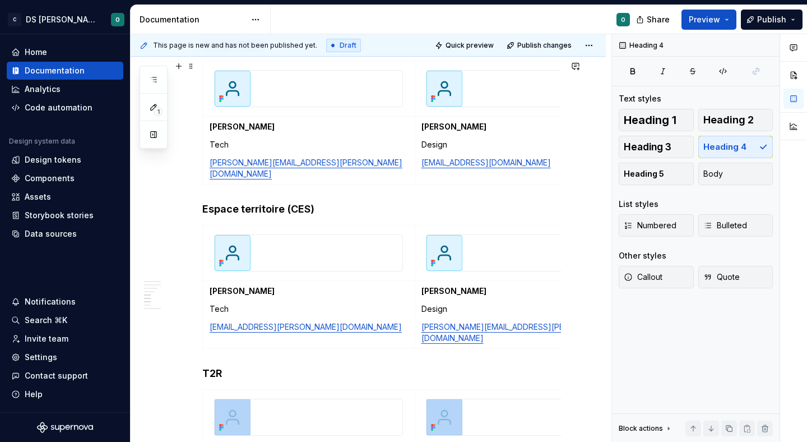
scroll to position [1034, 0]
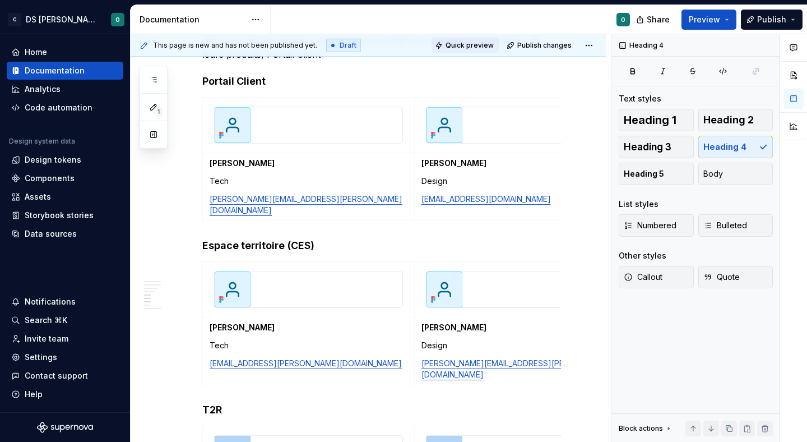
click at [461, 43] on span "Quick preview" at bounding box center [470, 45] width 48 height 9
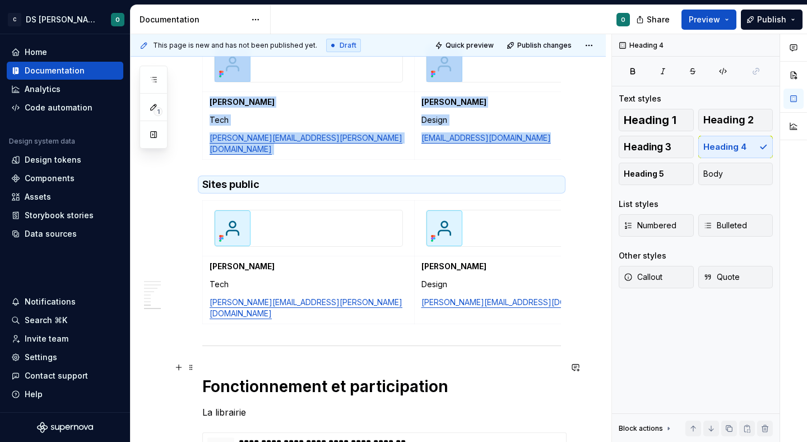
scroll to position [1427, 0]
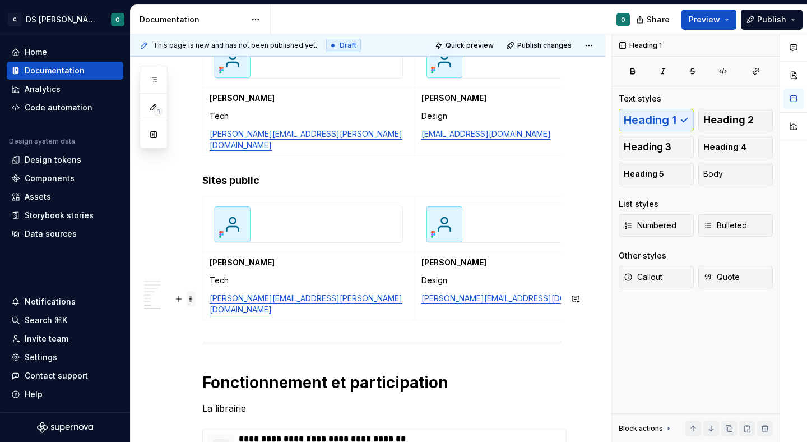
click at [193, 293] on span at bounding box center [191, 299] width 9 height 16
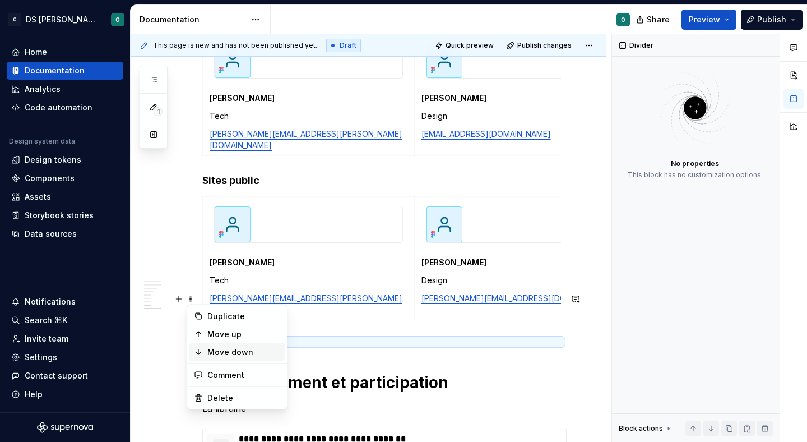
click at [224, 349] on div "Move down" at bounding box center [243, 351] width 73 height 11
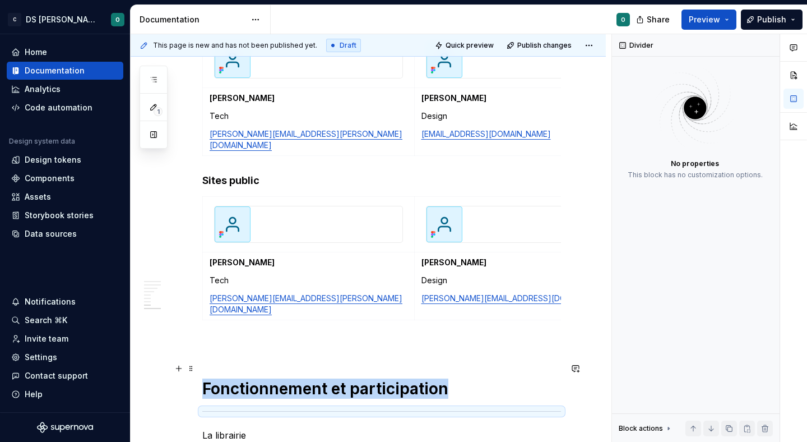
click at [217, 407] on div at bounding box center [381, 410] width 359 height 7
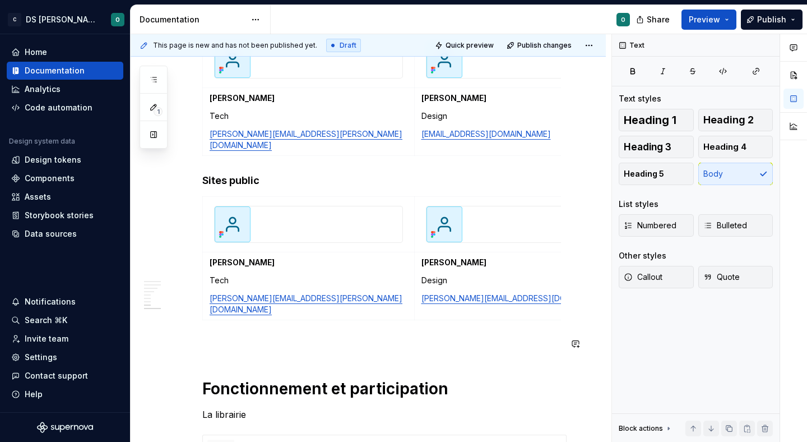
click at [208, 338] on p at bounding box center [381, 344] width 359 height 13
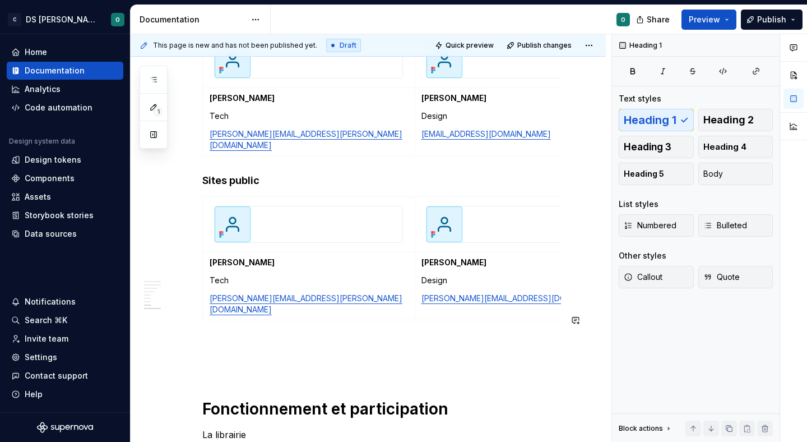
click at [218, 358] on p at bounding box center [381, 364] width 359 height 13
click at [221, 338] on p at bounding box center [381, 344] width 359 height 13
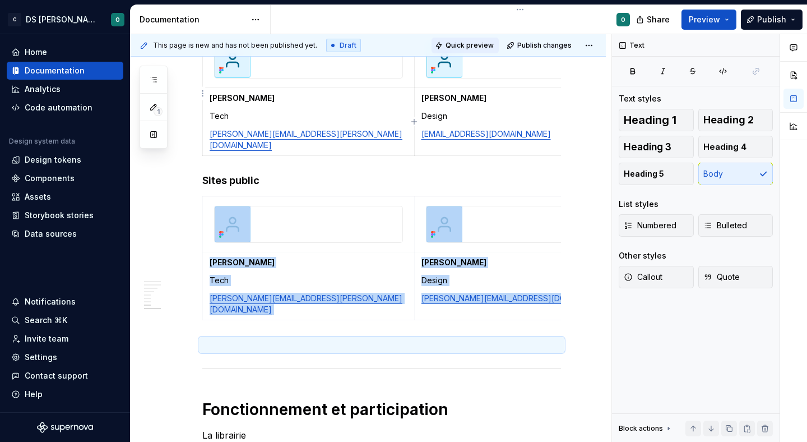
click at [463, 49] on span "Quick preview" at bounding box center [470, 45] width 48 height 9
click at [194, 146] on span at bounding box center [191, 147] width 9 height 16
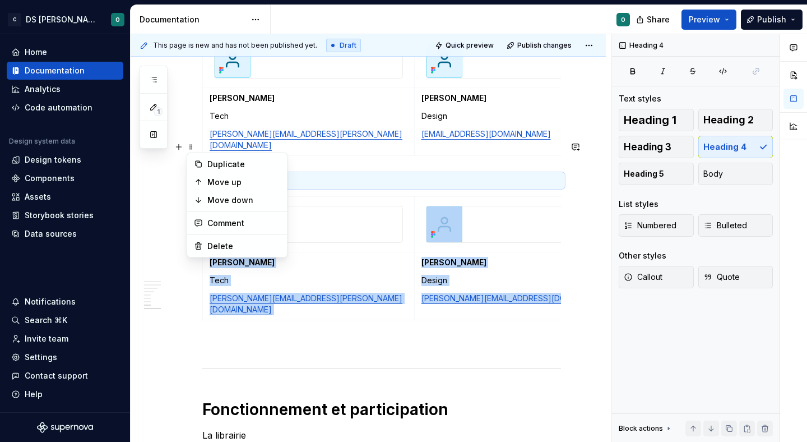
click at [248, 174] on h4 "Sites public" at bounding box center [381, 180] width 359 height 13
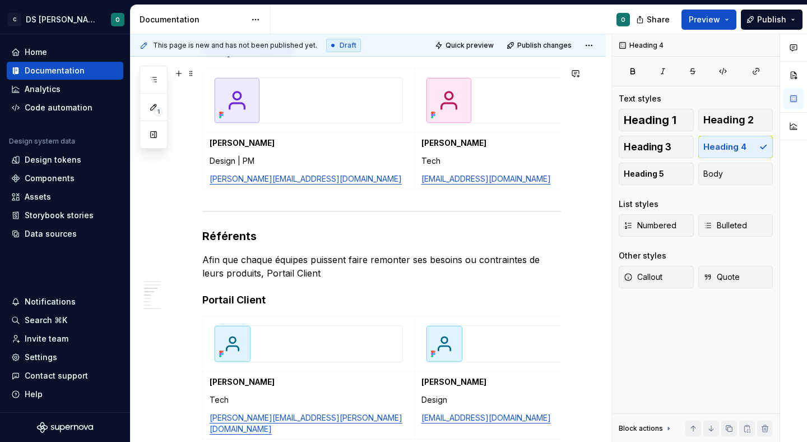
scroll to position [808, 0]
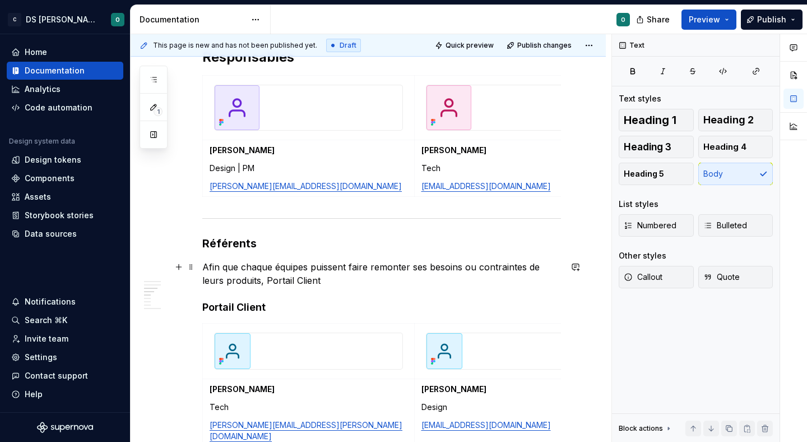
click at [308, 277] on p "Afin que chaque équipes puissent faire remonter ses besoins ou contraintes de l…" at bounding box center [381, 273] width 359 height 27
click at [338, 281] on p "Afin que chaque équipes puissent faire remonter ses besoins ou contraintes de l…" at bounding box center [381, 273] width 359 height 27
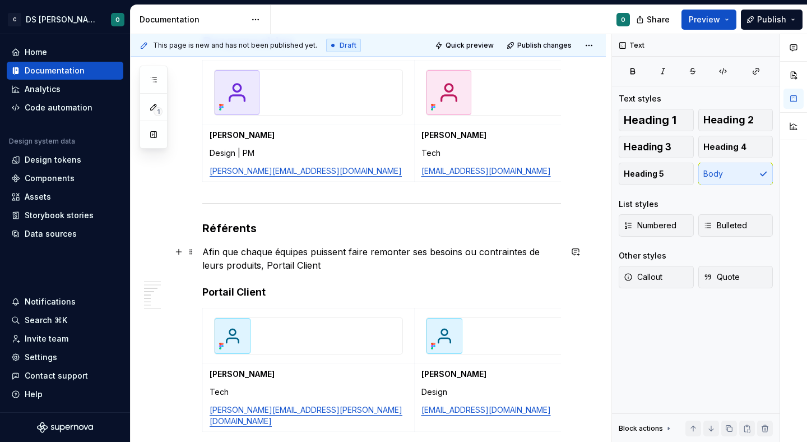
click at [414, 252] on p "Afin que chaque équipes puissent faire remonter ses besoins ou contraintes de l…" at bounding box center [381, 258] width 359 height 27
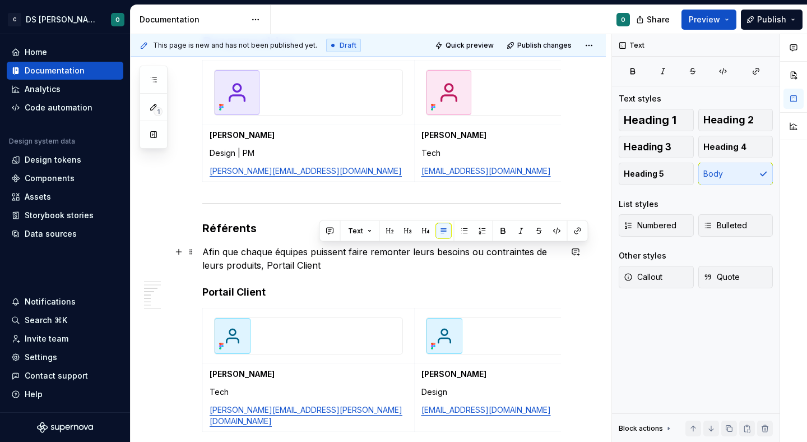
click at [241, 253] on p "Afin que chaque équipes puissent faire remonter leurs besoins ou contraintes de…" at bounding box center [381, 258] width 359 height 27
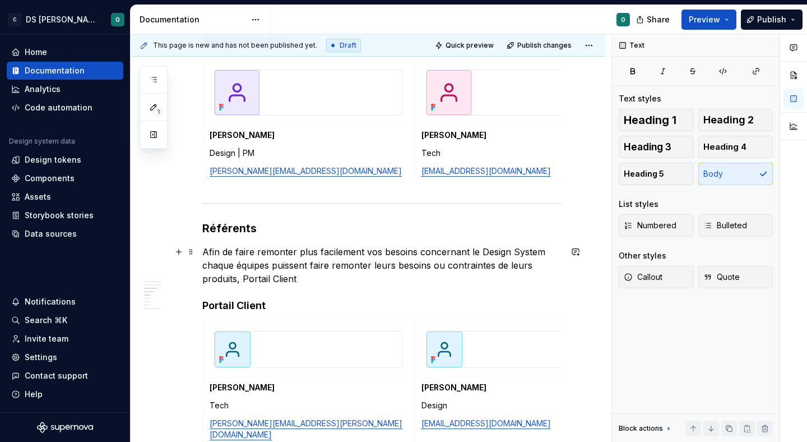
click at [309, 249] on p "Afin de faire remonter plus facilement vos besoins concernant le Design System …" at bounding box center [381, 265] width 359 height 40
click at [518, 253] on p "Afin de faire remonter facilement vos besoins concernant le Design System chaqu…" at bounding box center [381, 265] width 359 height 40
click at [442, 252] on p "Afin de faire remonter plus facilement vos besoins concernant le design Systemc…" at bounding box center [381, 265] width 359 height 40
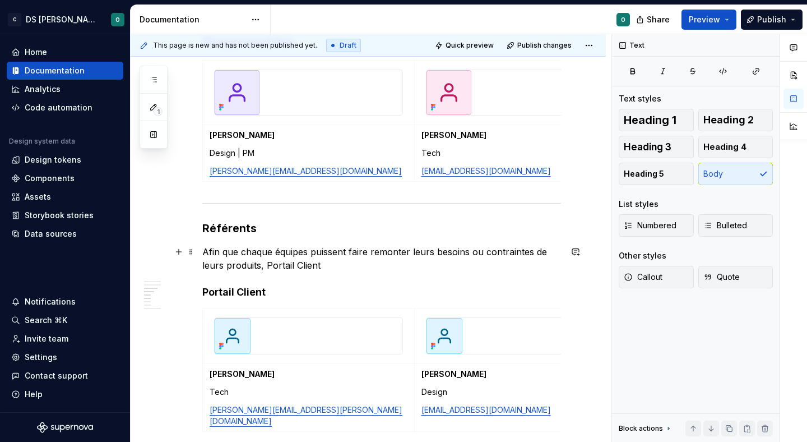
click at [414, 251] on p "Afin que chaque équipes puissent faire remonter leurs besoins ou contraintes de…" at bounding box center [381, 258] width 359 height 27
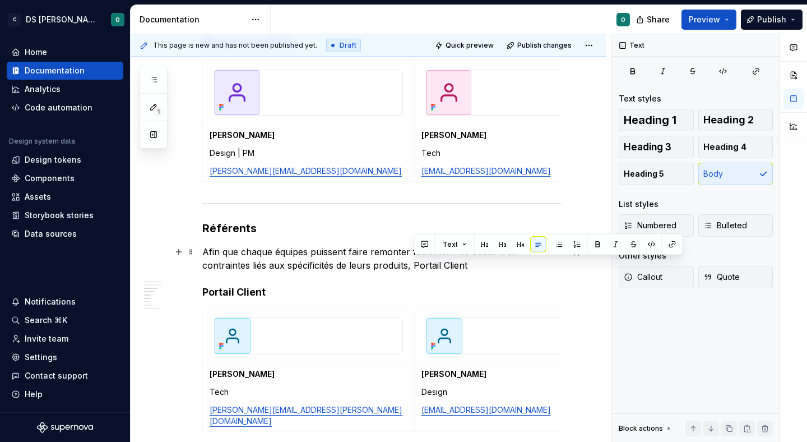
drag, startPoint x: 405, startPoint y: 259, endPoint x: 413, endPoint y: 254, distance: 10.1
click at [405, 259] on p "Afin que chaque équipes puissent faire remonter faciement les besoins et contra…" at bounding box center [381, 258] width 359 height 27
click at [431, 251] on p "Afin que chaque équipes puissent faire remonter faciement les besoins et contra…" at bounding box center [381, 258] width 359 height 27
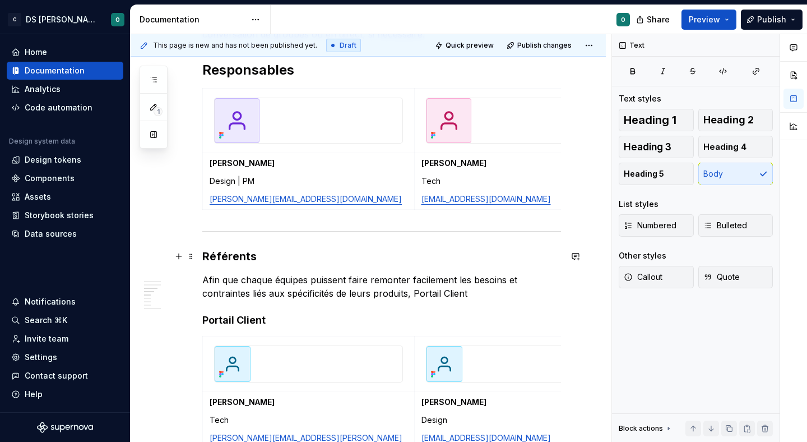
scroll to position [804, 0]
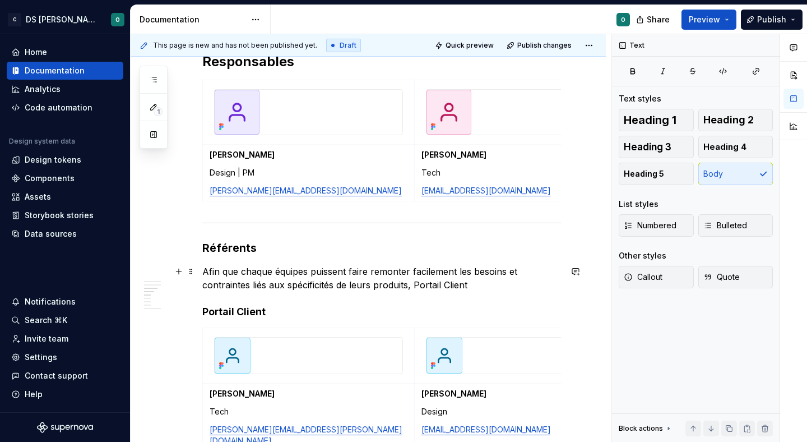
click at [507, 283] on p "Afin que chaque équipes puissent faire remonter facilement les besoins et contr…" at bounding box center [381, 278] width 359 height 27
click at [261, 272] on p "Afin que chaque équipes puissent faire remonter facilement les besoins et contr…" at bounding box center [381, 278] width 359 height 27
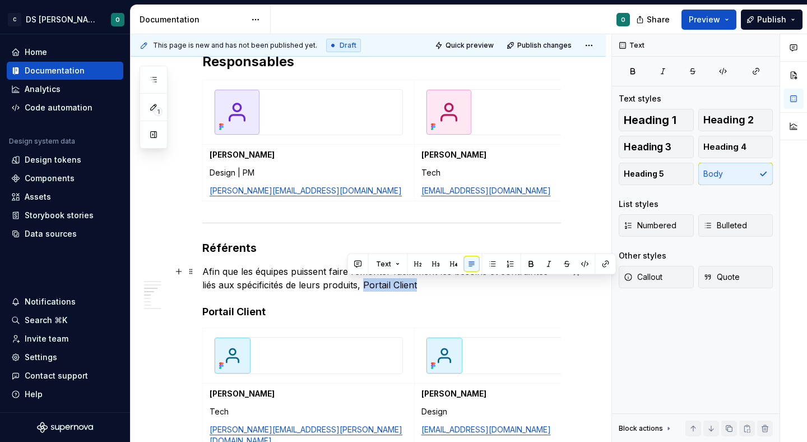
drag, startPoint x: 415, startPoint y: 282, endPoint x: 349, endPoint y: 281, distance: 65.6
click at [349, 281] on p "Afin que les équipes puissent faire remonter facilement les besoins et contrain…" at bounding box center [381, 278] width 359 height 27
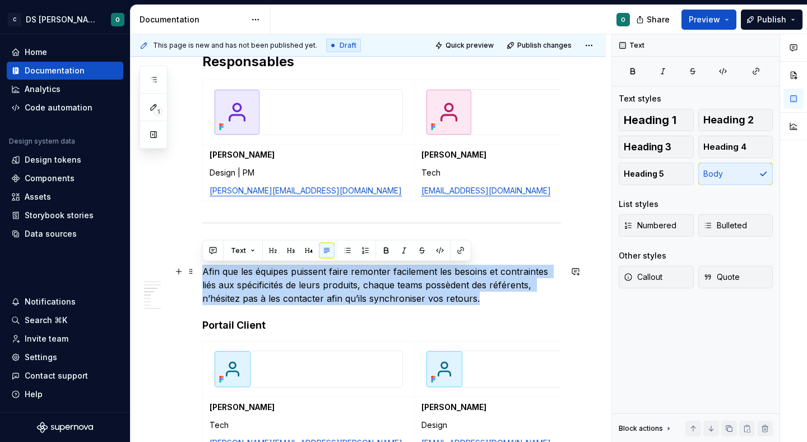
drag, startPoint x: 467, startPoint y: 296, endPoint x: 196, endPoint y: 273, distance: 272.7
click at [196, 273] on div "Bienvenue dans le design system de Citeo ✨ Un seul langage visuel, une seule bi…" at bounding box center [368, 363] width 475 height 1950
copy p "Afin que les équipes puissent faire remonter facilement les besoins et contrain…"
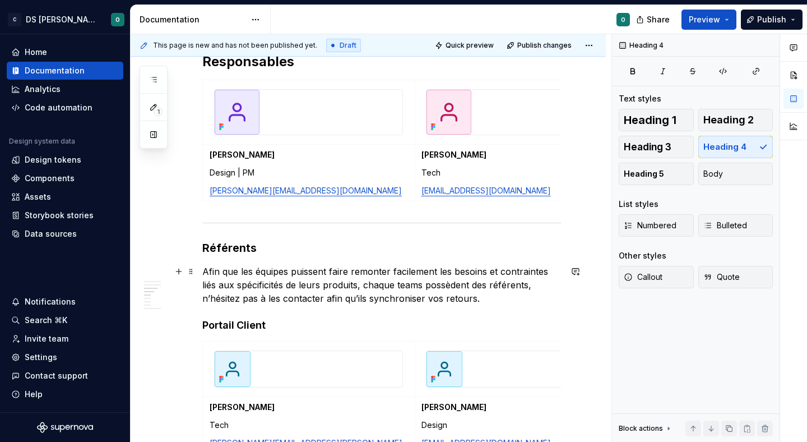
click at [372, 294] on p "Afin que les équipes puissent faire remonter facilement les besoins et contrain…" at bounding box center [381, 285] width 359 height 40
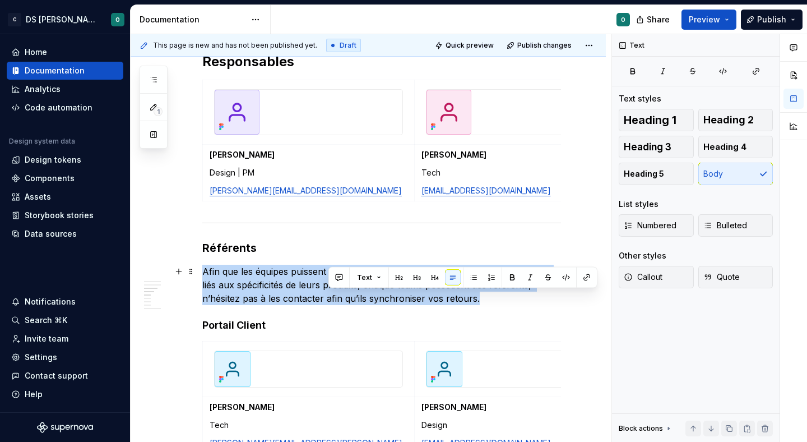
click at [372, 294] on p "Afin que les équipes puissent faire remonter facilement les besoins et contrain…" at bounding box center [381, 285] width 359 height 40
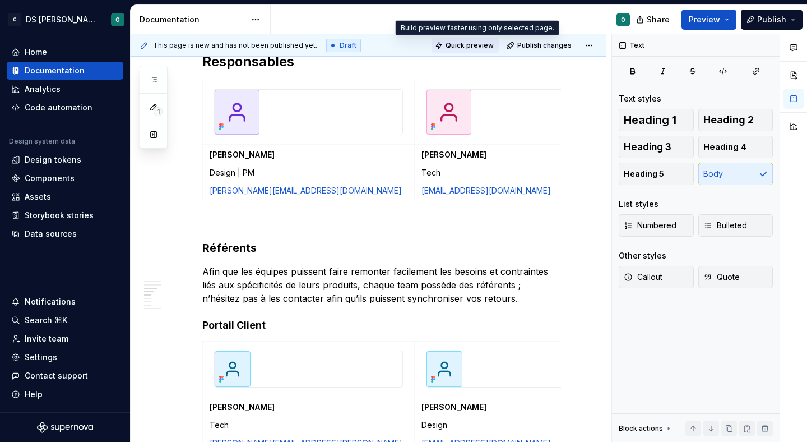
click at [487, 44] on span "Quick preview" at bounding box center [470, 45] width 48 height 9
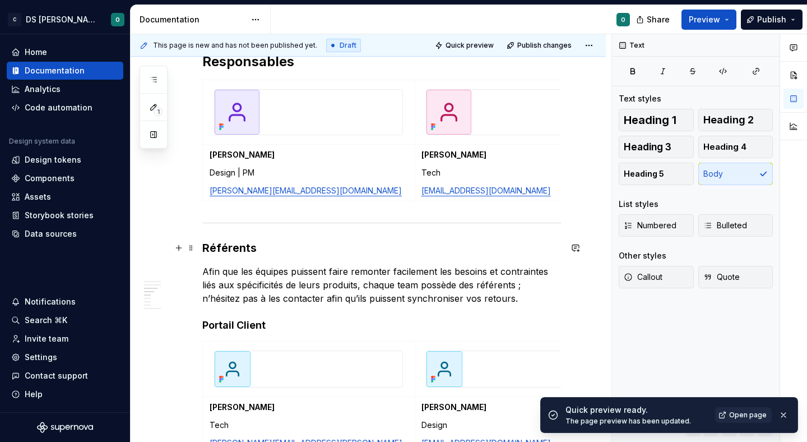
click at [208, 248] on h3 "Référents" at bounding box center [381, 248] width 359 height 16
click at [208, 247] on h3 "Référents" at bounding box center [381, 248] width 359 height 16
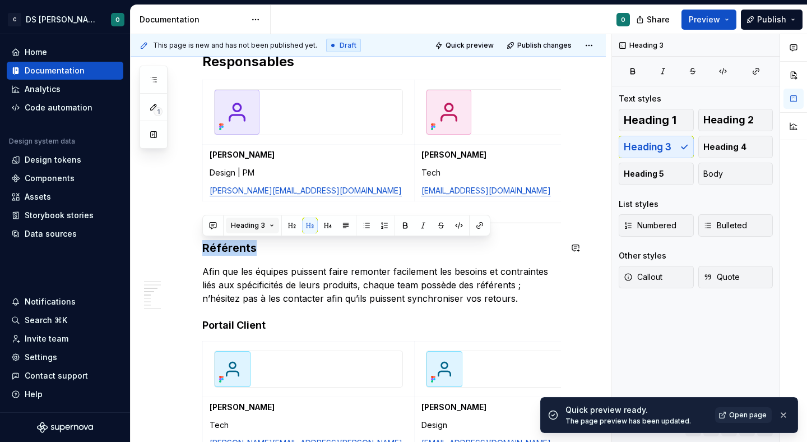
click at [252, 230] on button "Heading 3" at bounding box center [252, 225] width 53 height 16
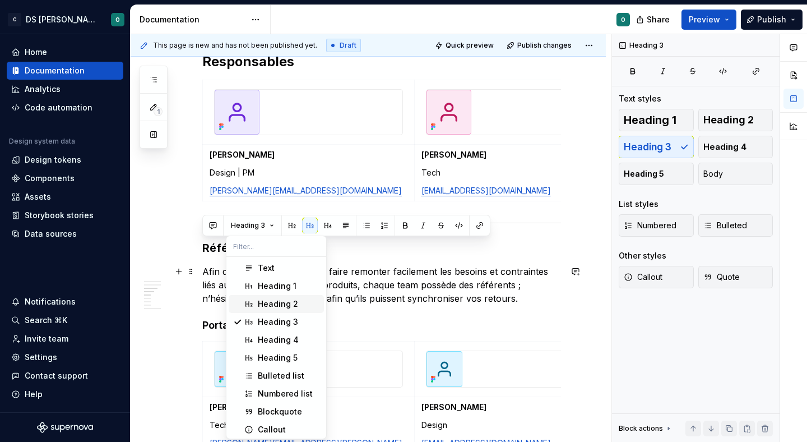
click at [286, 304] on div "Heading 2" at bounding box center [278, 303] width 40 height 11
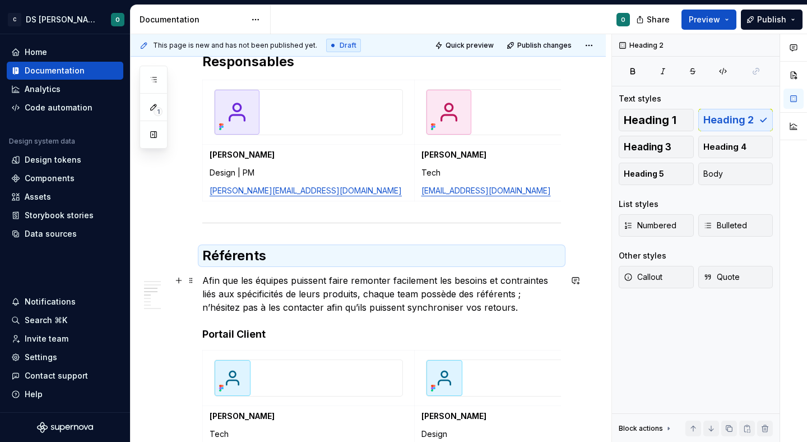
click at [319, 294] on p "Afin que les équipes puissent faire remonter facilement les besoins et contrain…" at bounding box center [381, 293] width 359 height 40
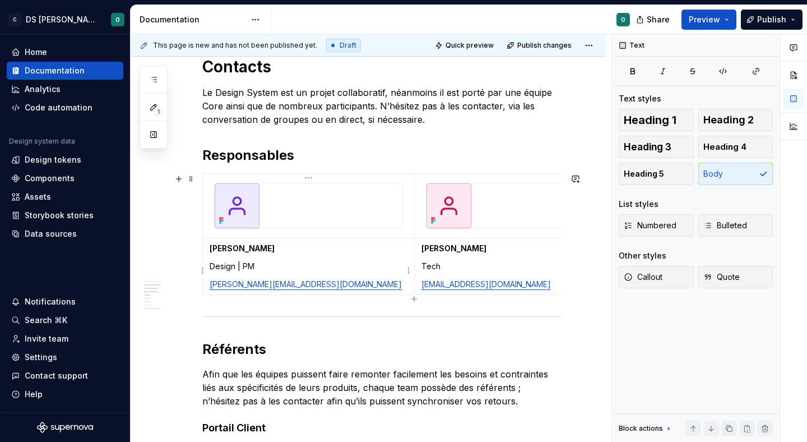
scroll to position [706, 0]
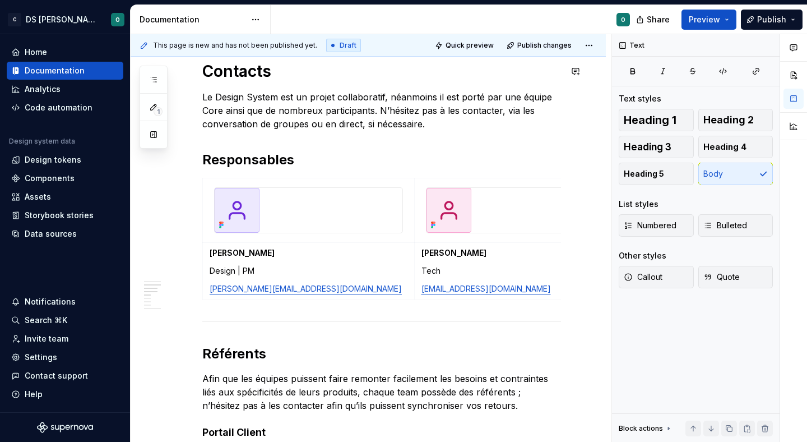
click at [462, 55] on div "This page is new and has not been published yet. Draft Quick preview Publish ch…" at bounding box center [368, 45] width 475 height 22
click at [474, 47] on span "Quick preview" at bounding box center [470, 45] width 48 height 9
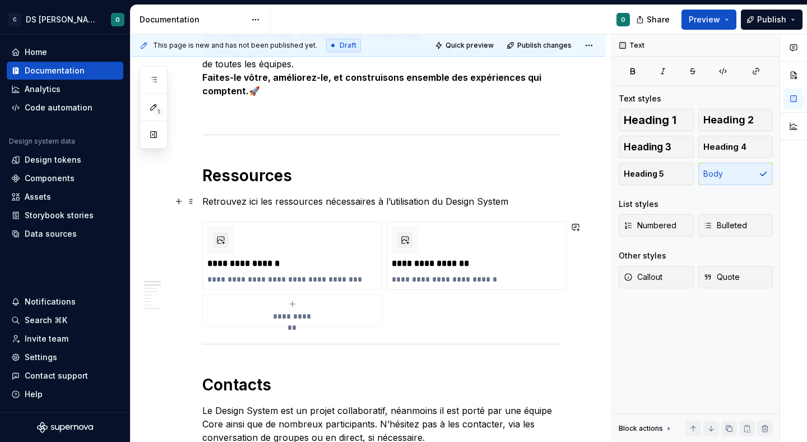
scroll to position [382, 0]
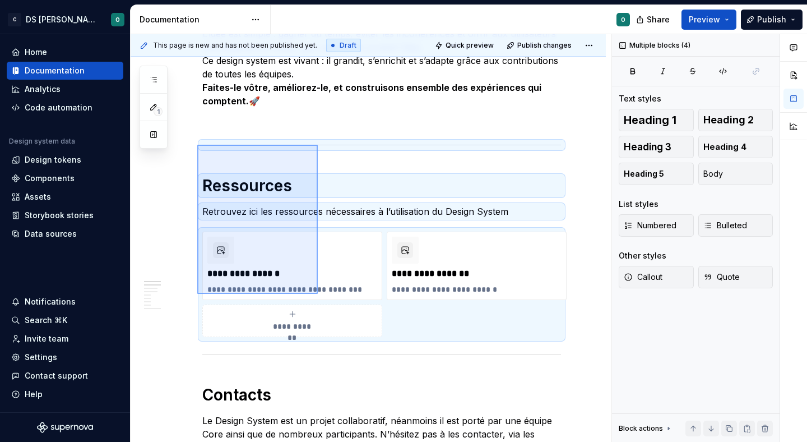
drag, startPoint x: 197, startPoint y: 145, endPoint x: 318, endPoint y: 294, distance: 191.7
click at [318, 294] on div "This page is new and has not been published yet. Draft Quick preview Publish ch…" at bounding box center [371, 238] width 481 height 408
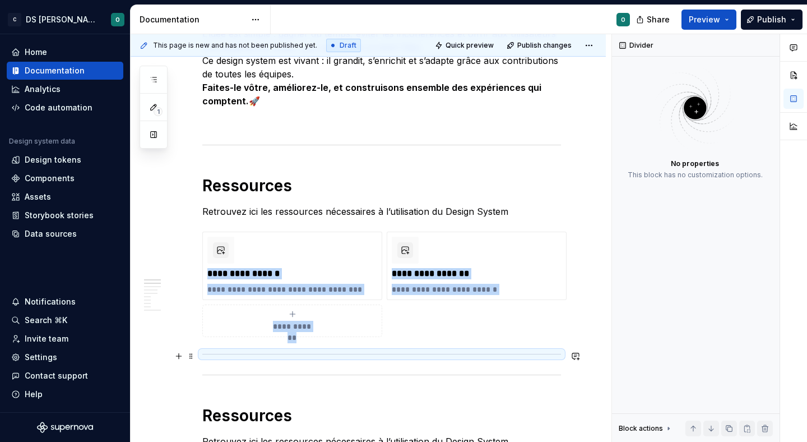
click at [218, 356] on div at bounding box center [381, 353] width 359 height 7
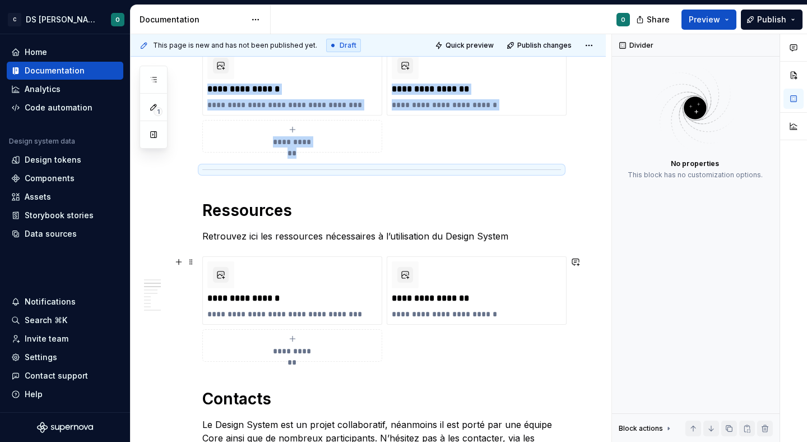
scroll to position [587, 0]
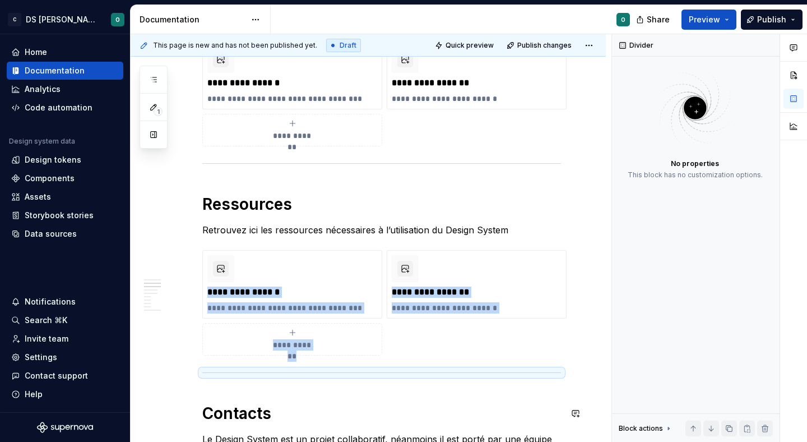
scroll to position [572, 0]
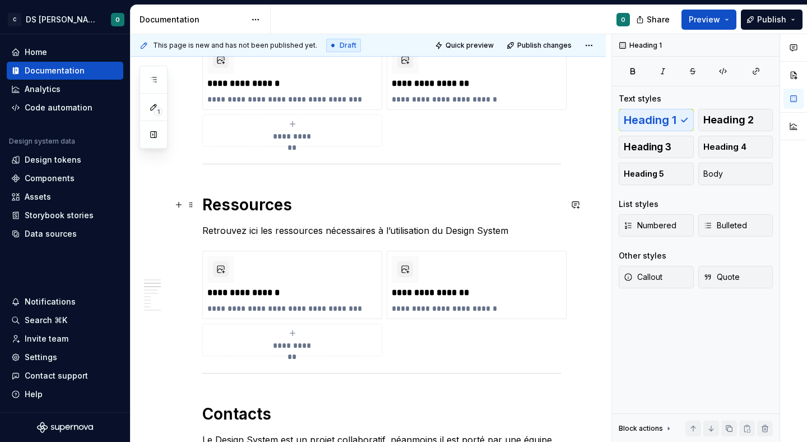
click at [264, 211] on h1 "Ressources" at bounding box center [381, 204] width 359 height 20
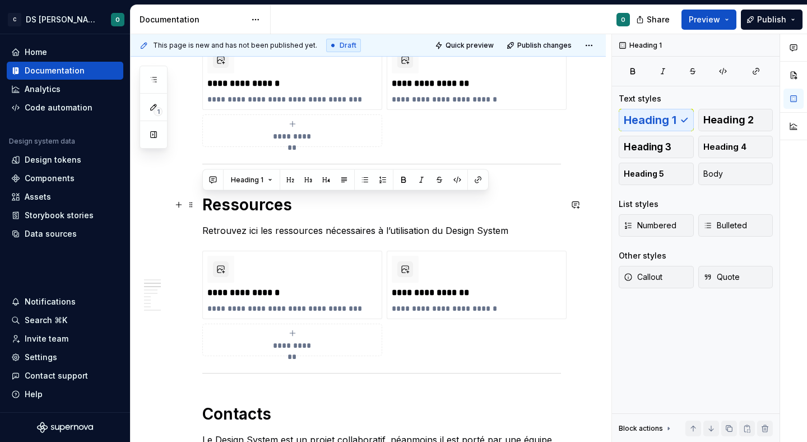
click at [264, 211] on h1 "Ressources" at bounding box center [381, 204] width 359 height 20
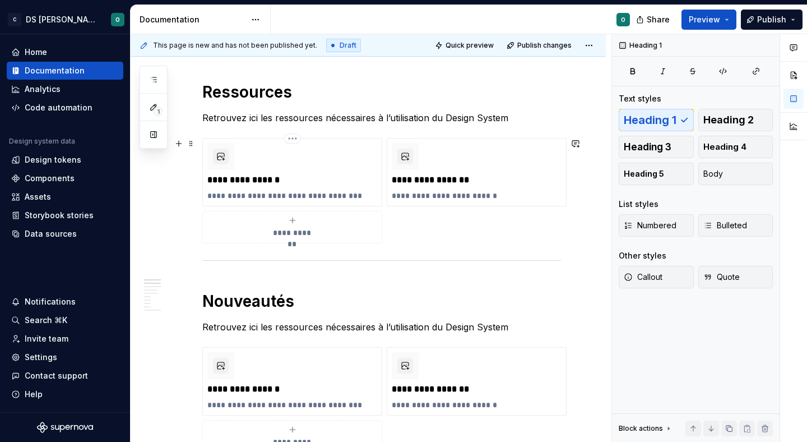
scroll to position [477, 0]
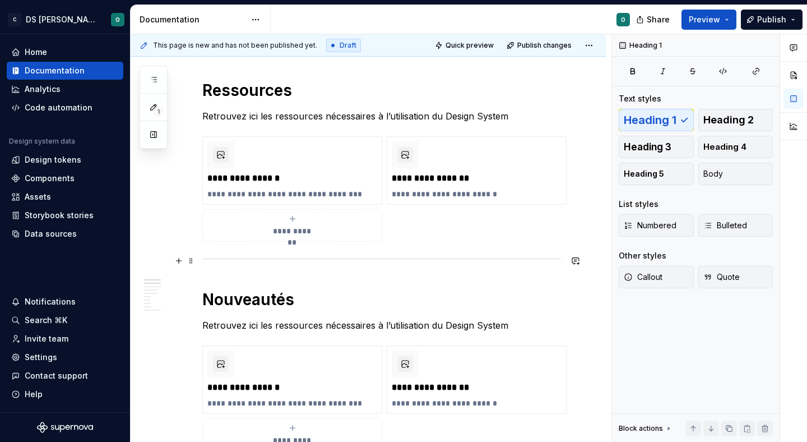
click at [455, 261] on div at bounding box center [381, 258] width 359 height 7
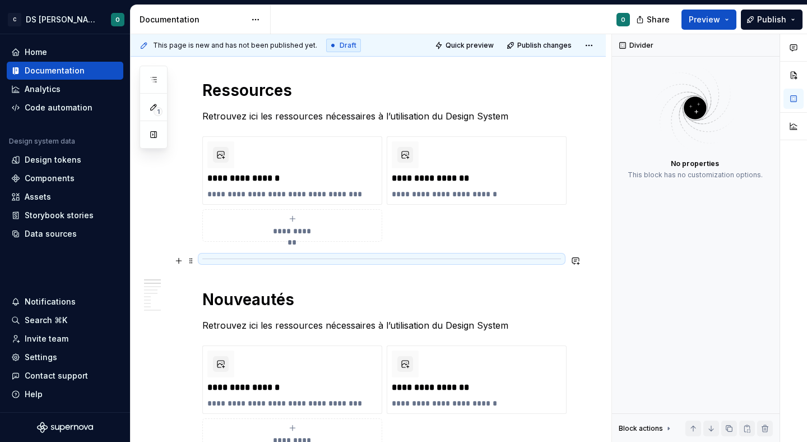
click at [435, 258] on div at bounding box center [381, 258] width 359 height 7
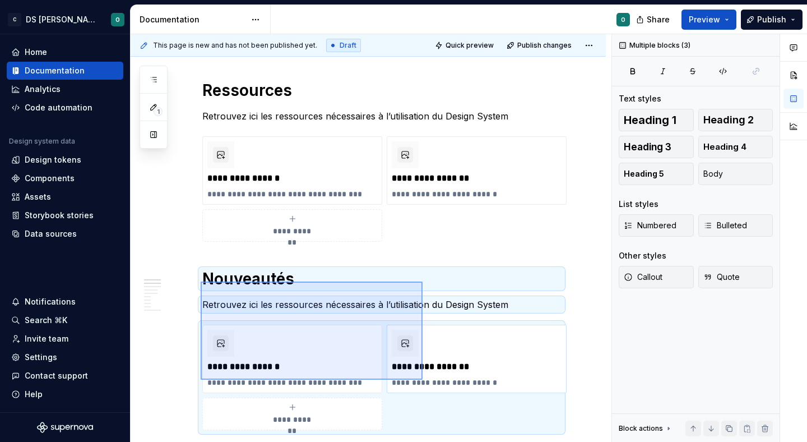
drag, startPoint x: 201, startPoint y: 281, endPoint x: 428, endPoint y: 383, distance: 249.3
click at [429, 383] on div "This page is new and has not been published yet. Draft Quick preview Publish ch…" at bounding box center [371, 238] width 481 height 408
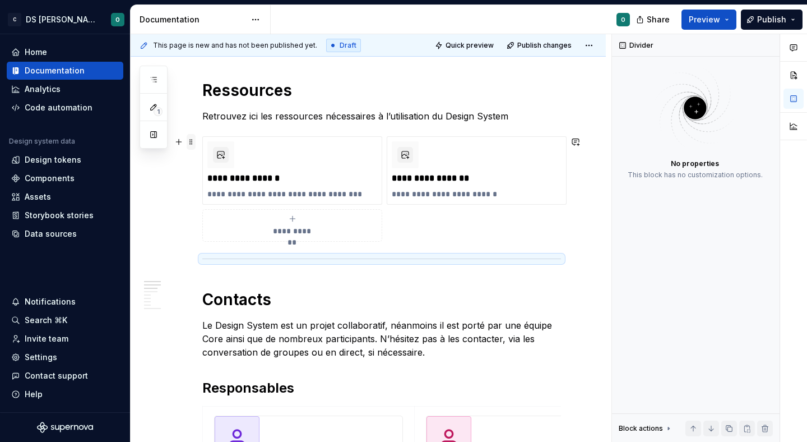
click at [190, 140] on span at bounding box center [191, 142] width 9 height 16
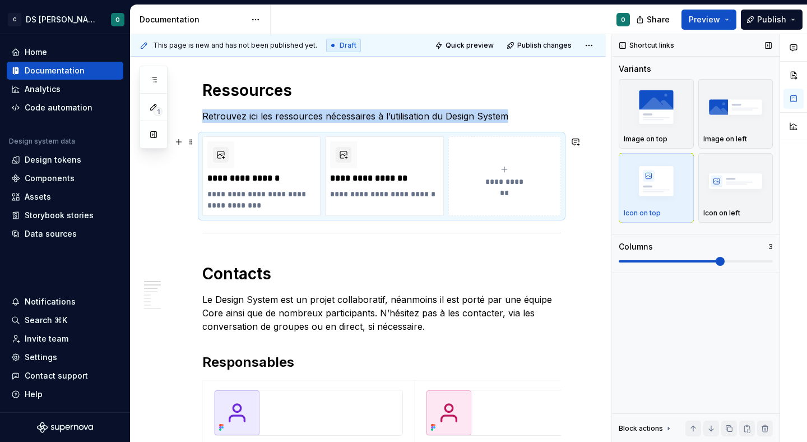
click at [716, 264] on span at bounding box center [720, 261] width 9 height 9
click at [493, 171] on div "**********" at bounding box center [504, 176] width 103 height 22
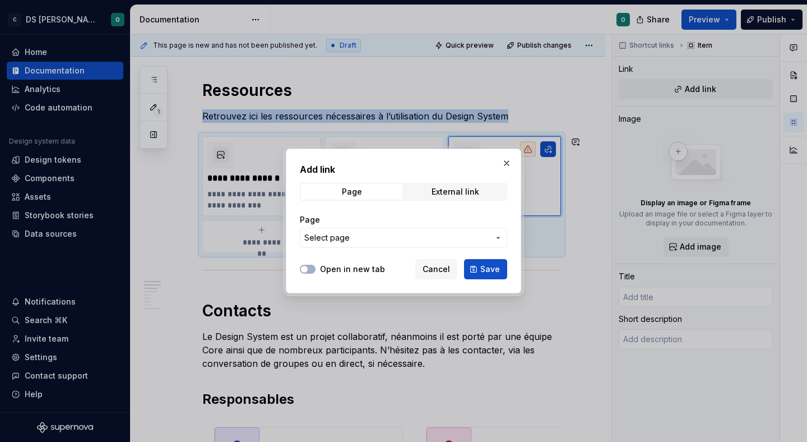
type textarea "*"
click at [467, 186] on span "External link" at bounding box center [455, 192] width 101 height 16
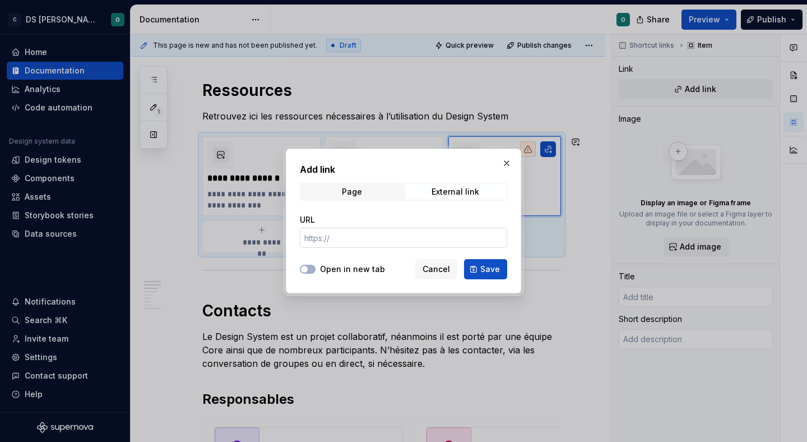
click at [397, 235] on input "URL" at bounding box center [403, 238] width 207 height 20
paste input "https://citeostorybook.z28.web.core.windows.net/"
type input "https://citeostorybook.z28.web.core.windows.net/"
click at [327, 271] on label "Open in new tab" at bounding box center [352, 268] width 65 height 11
click at [316, 271] on button "Open in new tab" at bounding box center [308, 269] width 16 height 9
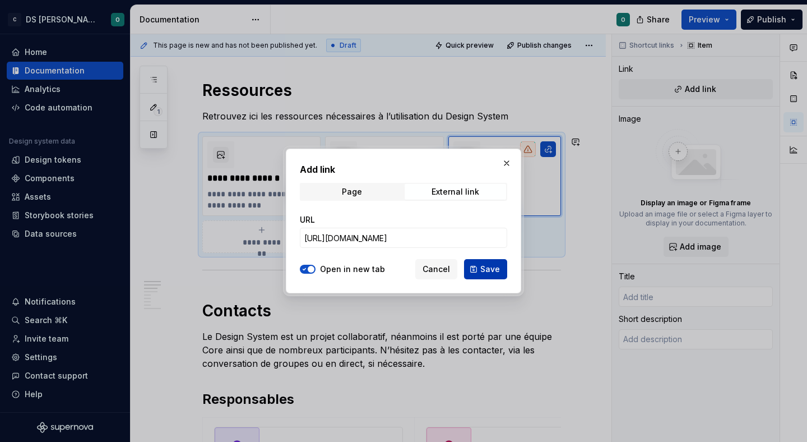
click at [485, 262] on button "Save" at bounding box center [485, 269] width 43 height 20
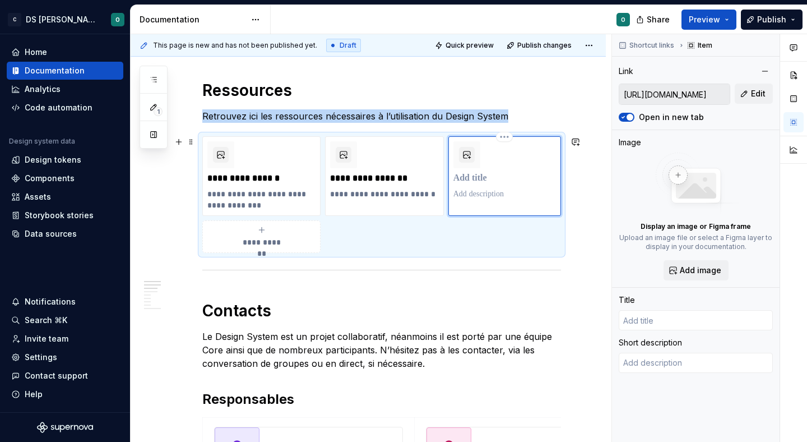
click at [481, 180] on p at bounding box center [504, 178] width 103 height 11
type textarea "*"
type input "C"
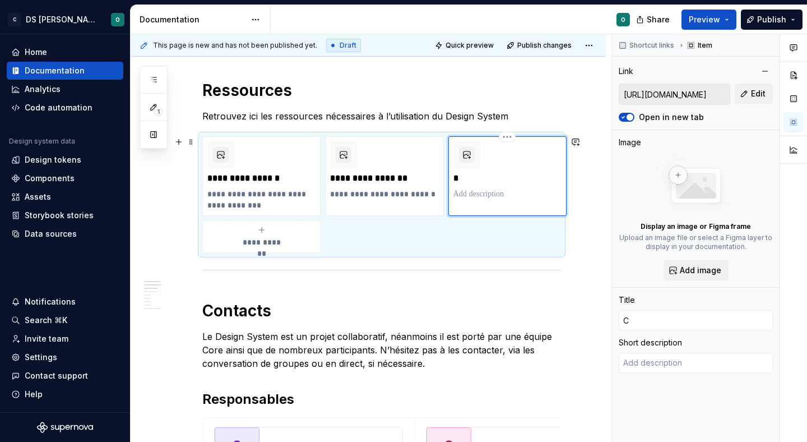
type textarea "*"
type input "Ch"
type textarea "*"
type input "Cha"
type textarea "*"
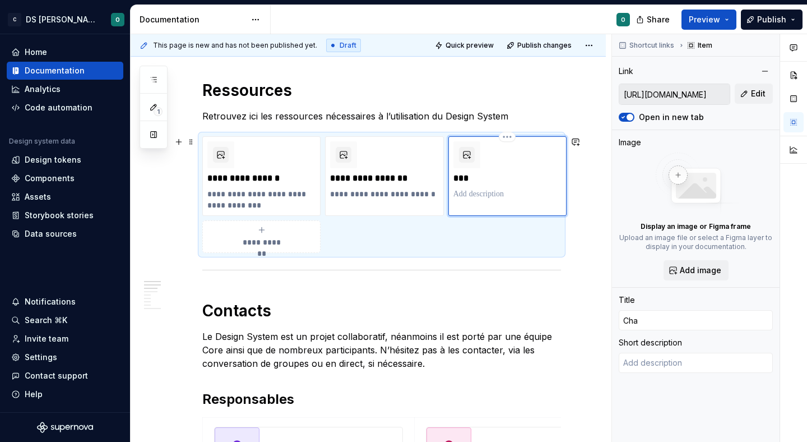
type input "Chan"
type textarea "*"
type input "Chang"
type textarea "*"
type input "Change"
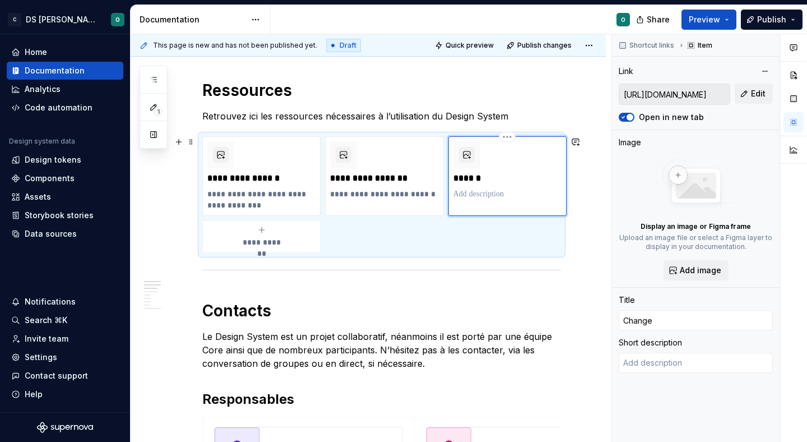
type textarea "*"
type input "Changel"
type textarea "*"
type input "Changelo"
type textarea "*"
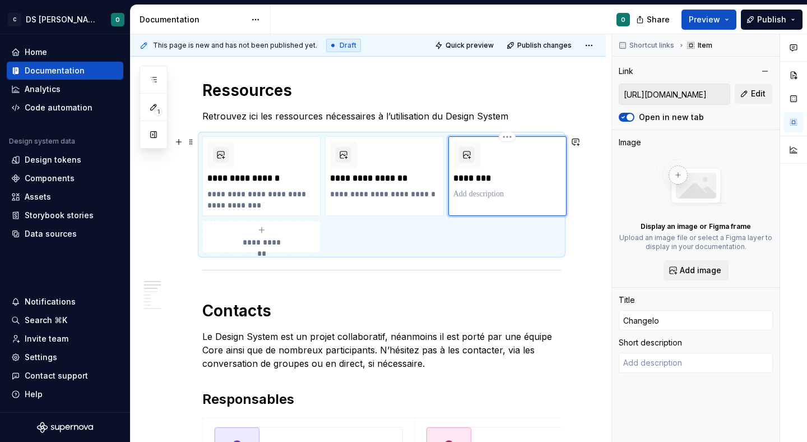
type input "Changelog"
type textarea "*"
type input "Git Tag URLs"
click at [500, 180] on p "**********" at bounding box center [507, 178] width 108 height 11
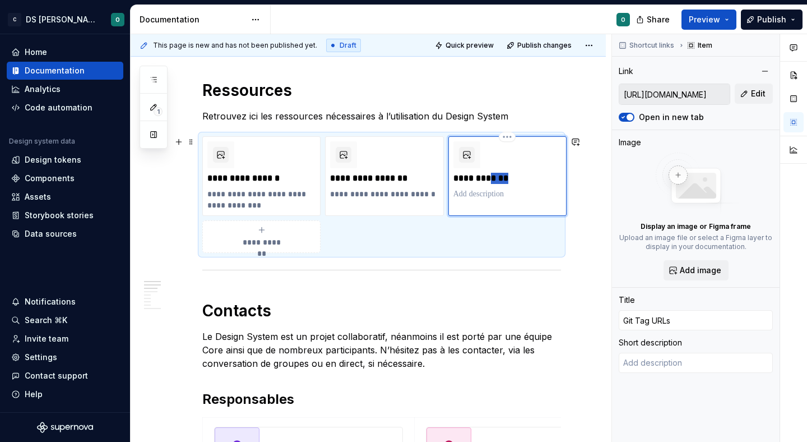
click at [500, 180] on p "**********" at bounding box center [507, 178] width 108 height 11
type textarea "*"
type input "C"
type textarea "*"
type input "Ch"
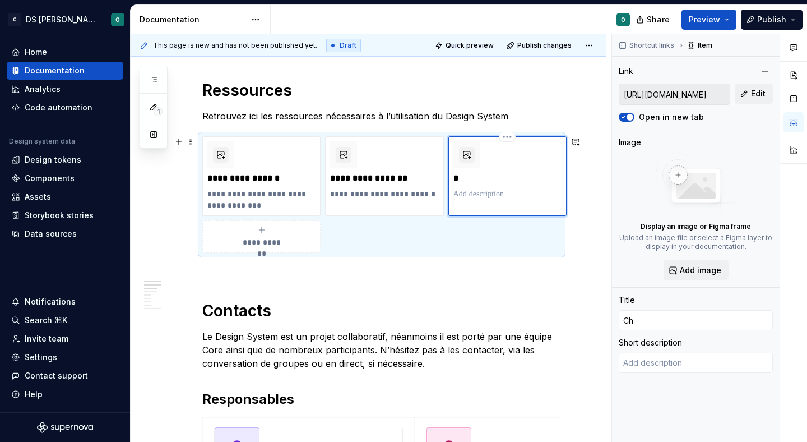
type textarea "*"
type input "Cha"
type textarea "*"
type input "Chan"
type textarea "*"
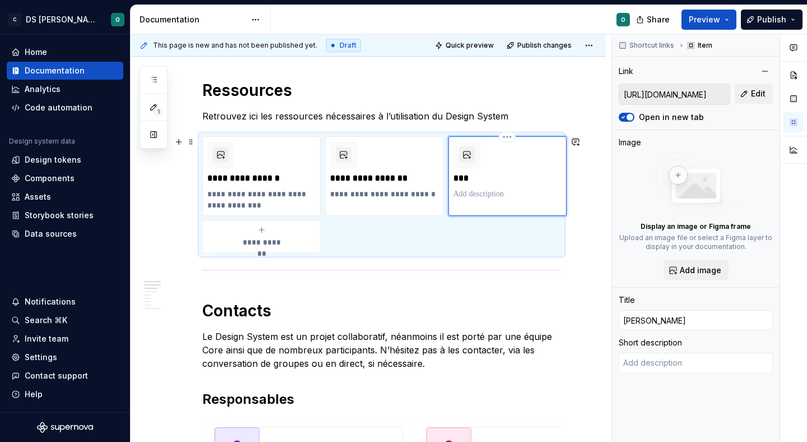
type input "Chang"
type textarea "*"
type input "Change"
type textarea "*"
type input "Changel"
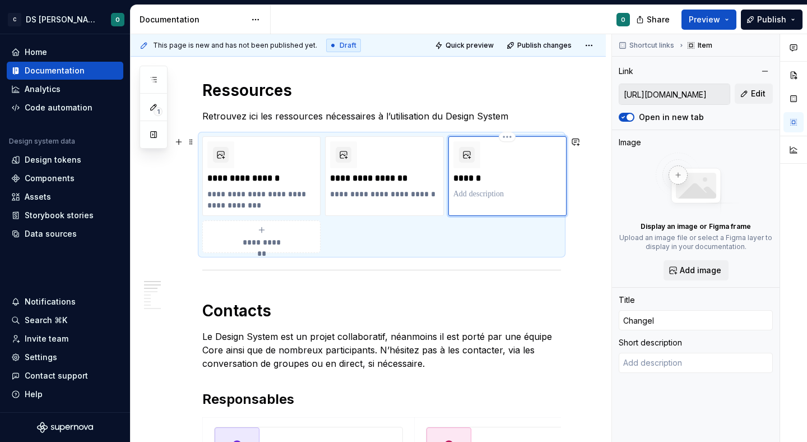
type textarea "*"
type input "Changeli"
type textarea "*"
type input "Changel"
type textarea "*"
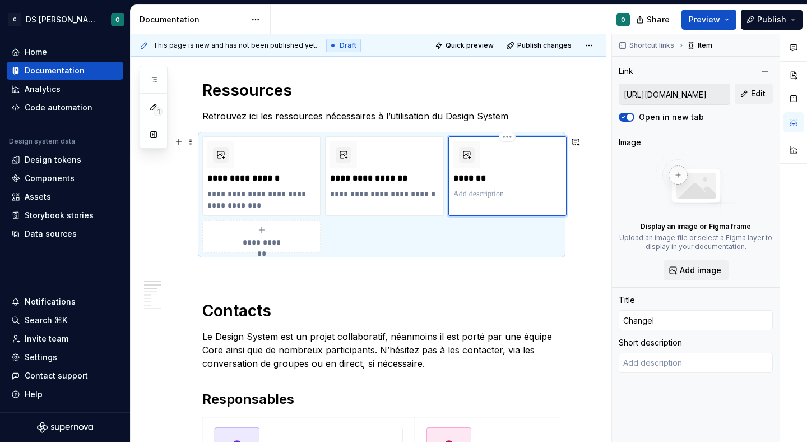
type input "Changelo"
type textarea "*"
type input "Changelog"
click at [497, 192] on p at bounding box center [507, 193] width 108 height 11
type textarea "*"
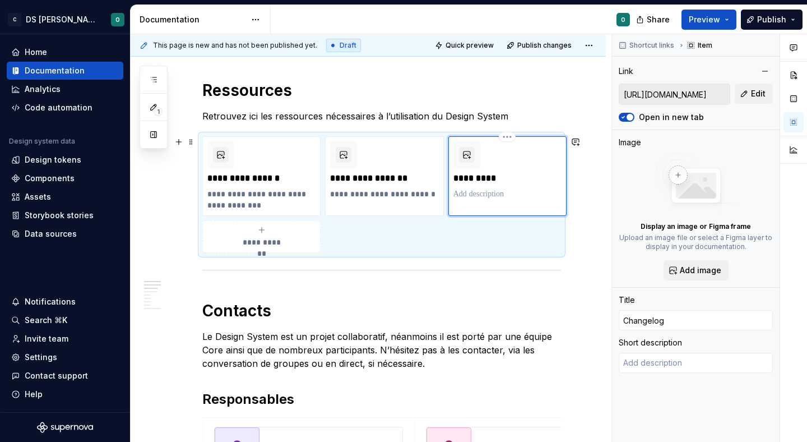
type textarea "N"
type textarea "*"
type textarea "No"
type textarea "*"
type textarea "Nou"
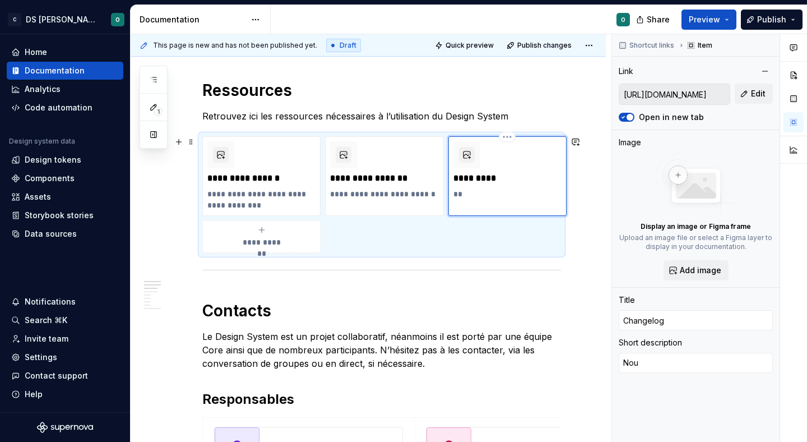
type textarea "*"
type textarea "Nouv"
type textarea "*"
type textarea "A"
type textarea "*"
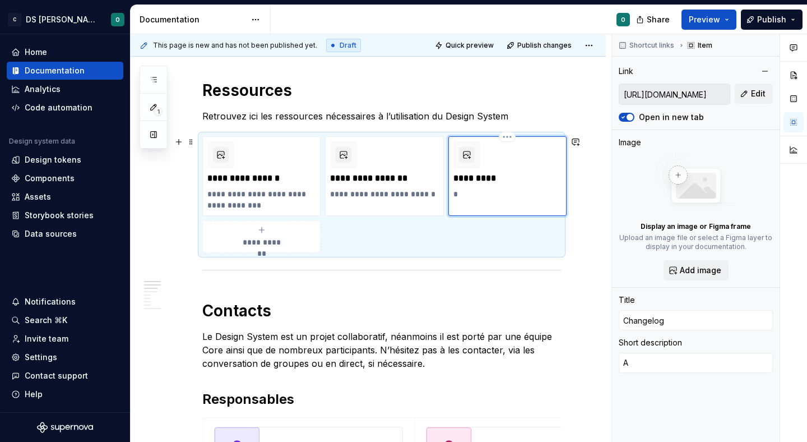
type textarea "Ac"
type textarea "*"
type textarea "Acc"
type textarea "*"
type textarea "Accè"
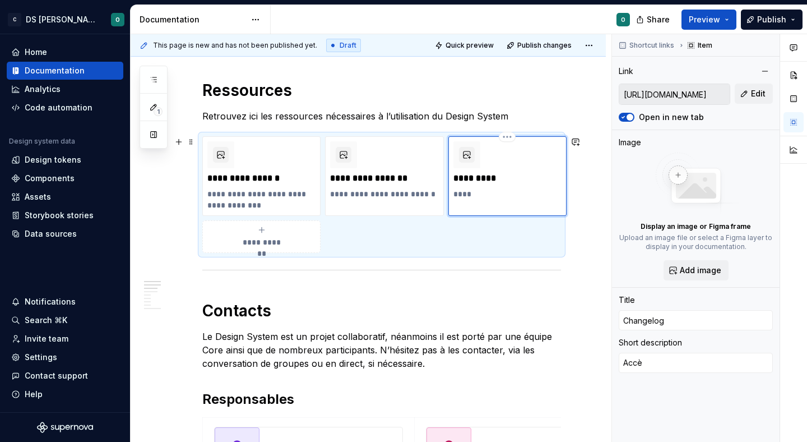
type textarea "*"
type textarea "Accès"
type textarea "*"
type textarea "Accès"
type textarea "*"
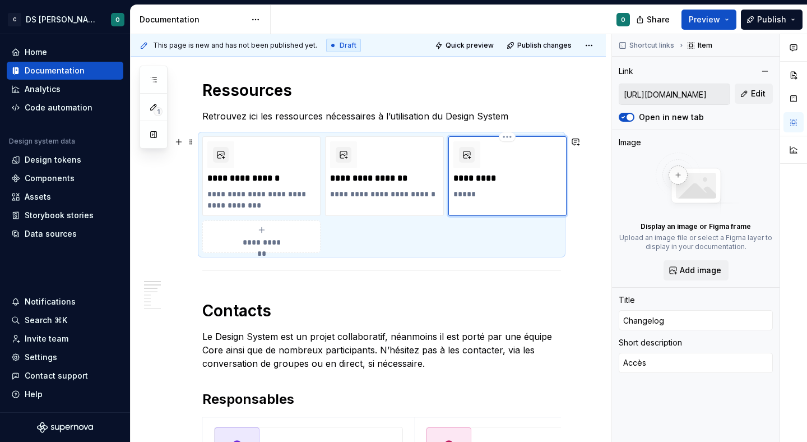
type textarea "Accès a"
type textarea "*"
type textarea "Accès au"
type textarea "*"
type textarea "Accès aux"
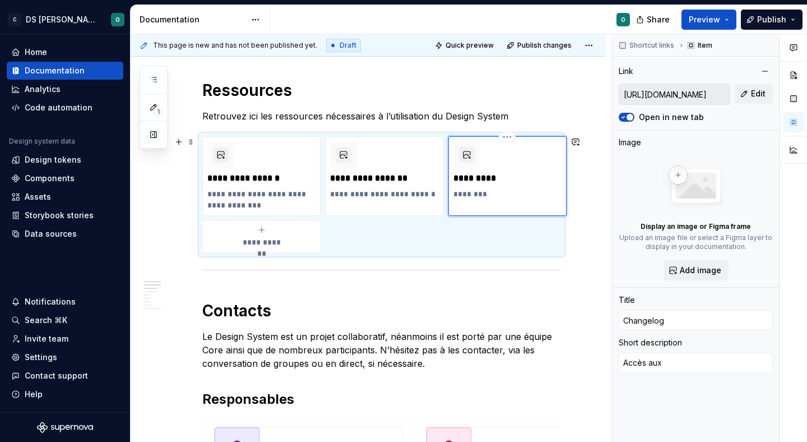
type textarea "*"
type textarea "Accès aux"
type textarea "*"
type textarea "Accès aux v"
type textarea "*"
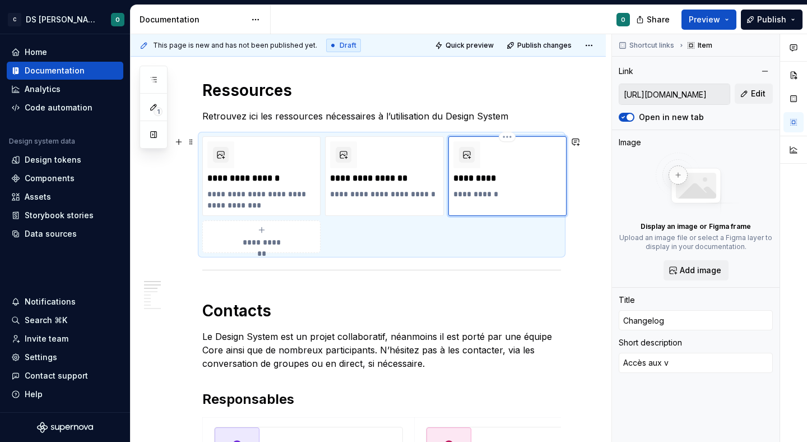
type textarea "Accès aux ve"
type textarea "*"
type textarea "Accès aux ver"
type textarea "*"
type textarea "Accès aux vers"
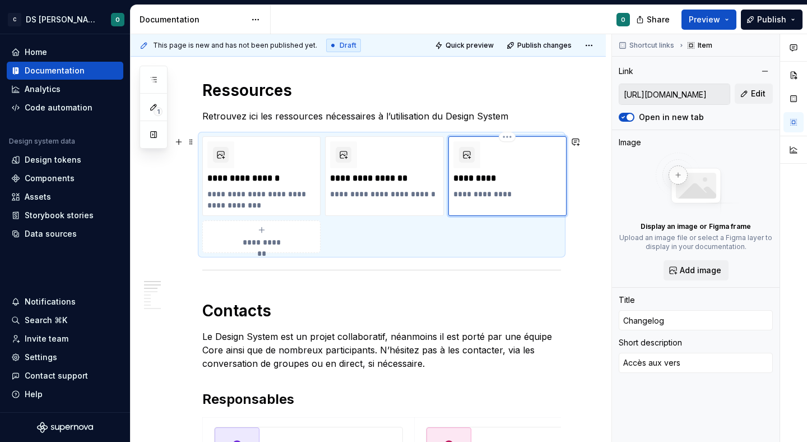
type textarea "*"
type textarea "Accès aux verso"
type textarea "*"
type textarea "Accès aux vers"
type textarea "*"
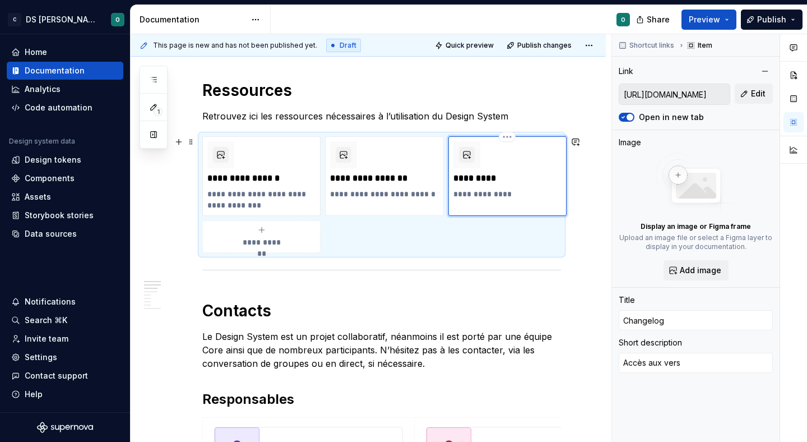
type textarea "Accès aux versi"
type textarea "*"
type textarea "Accès aux versio"
type textarea "*"
type textarea "Accès aux version"
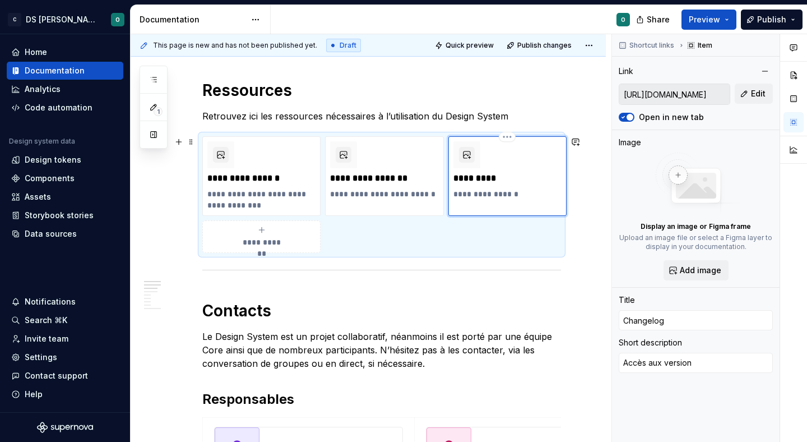
type textarea "*"
type textarea "Accès aux versionn"
type textarea "*"
type textarea "Accès aux versionni"
type textarea "*"
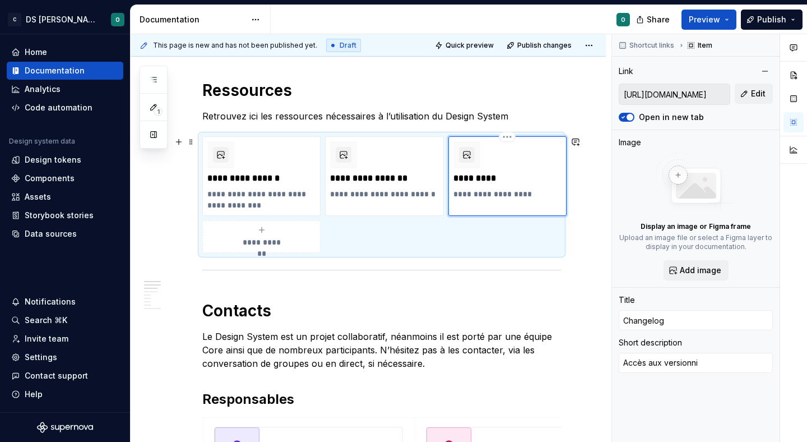
type textarea "Accès aux versionnin"
type textarea "*"
type textarea "Accès aux versionning"
type textarea "*"
type textarea "Accès aux v"
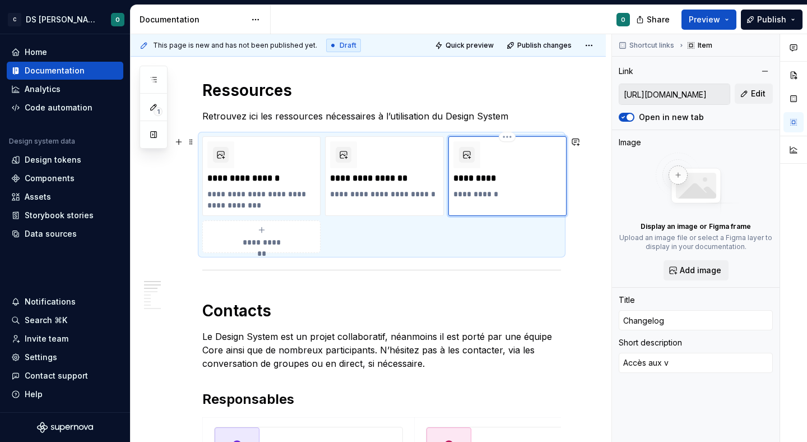
type textarea "*"
type textarea "Accès aux ve"
type textarea "*"
type textarea "Accès aux ver"
type textarea "*"
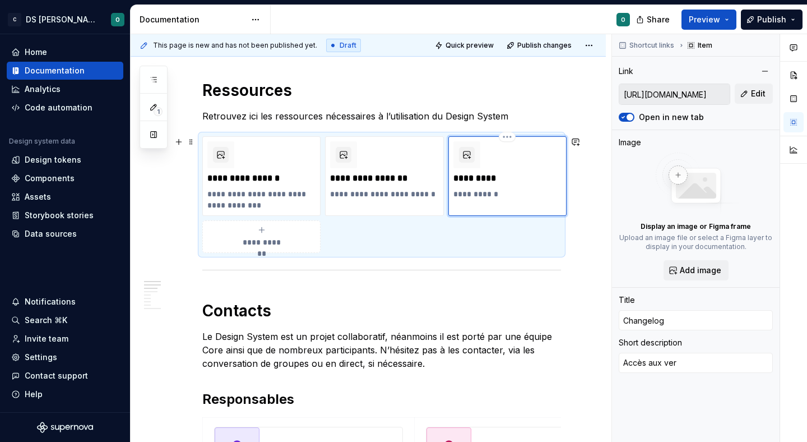
type textarea "Accès aux vers"
type textarea "*"
type textarea "Accès aux versi"
type textarea "*"
type textarea "Accès aux versio"
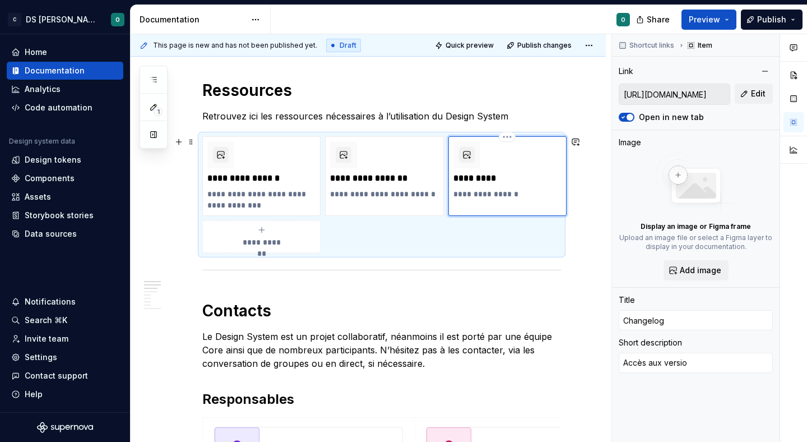
type textarea "*"
type textarea "Accès aux version"
type textarea "*"
type textarea "Accès aux versions"
type textarea "*"
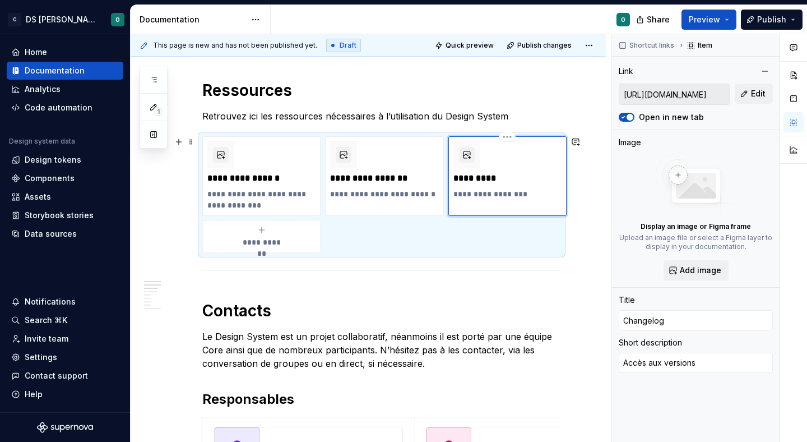
type textarea "Accès aux versions"
type textarea "*"
type textarea "Accès aux versions e"
type textarea "*"
type textarea "Accès aux versions et"
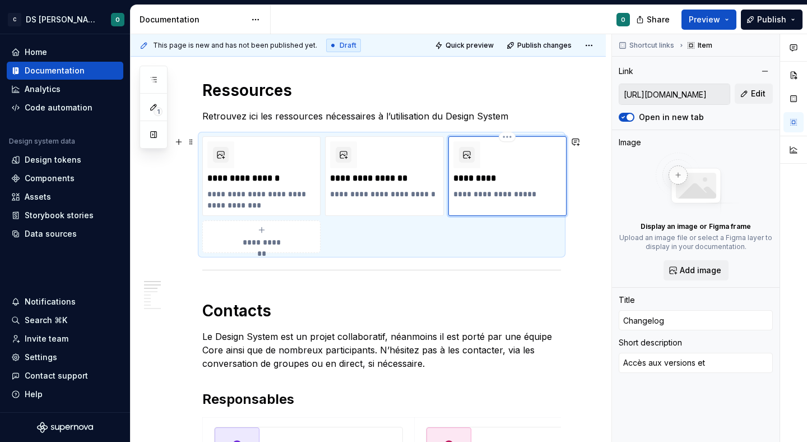
type textarea "*"
type textarea "Accès aux versions et"
type textarea "*"
type textarea "Accès aux versions et n"
type textarea "*"
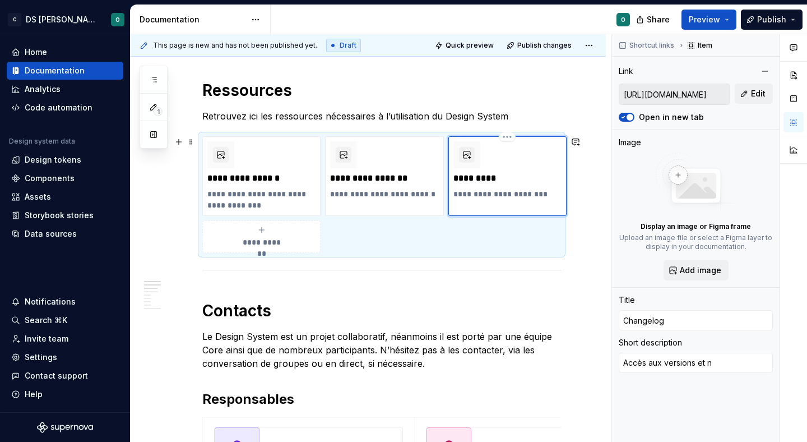
type textarea "Accès aux versions et no"
type textarea "*"
type textarea "Accès aux versions et nou"
type textarea "*"
type textarea "Accès aux versions et nouv"
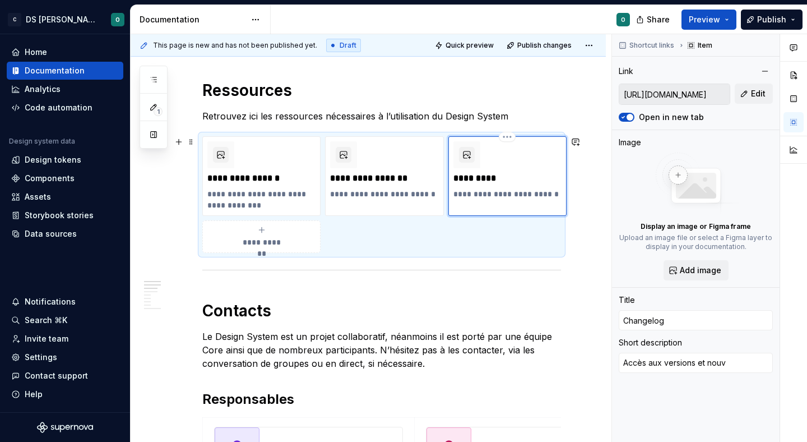
type textarea "*"
type textarea "Accès aux versions et nouve"
type textarea "*"
type textarea "Accès aux versions et nouvea"
type textarea "*"
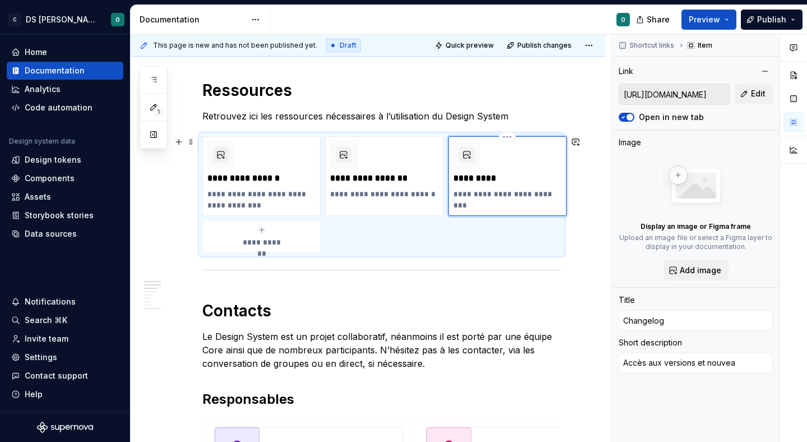
type textarea "Accès aux versions et nouveau"
type textarea "*"
type textarea "Accès aux versions et nouveaut"
type textarea "*"
type textarea "Accès aux versions et nouveauté"
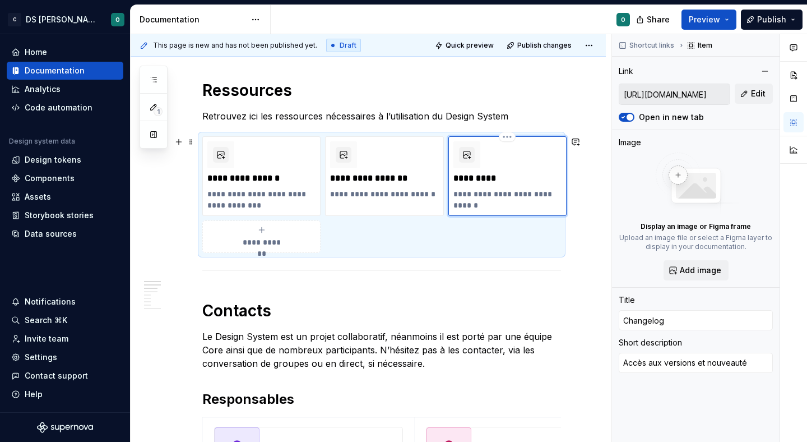
type textarea "*"
type textarea "Accès aux versions et nouveautés"
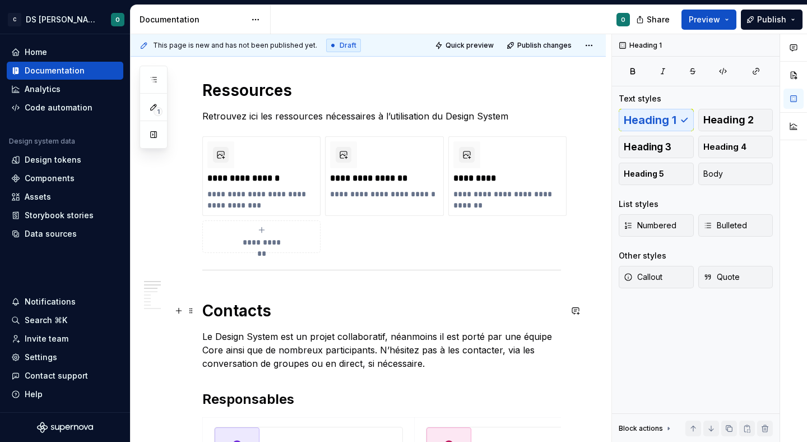
click at [512, 301] on h1 "Contacts" at bounding box center [381, 310] width 359 height 20
click at [474, 44] on span "Quick preview" at bounding box center [470, 45] width 48 height 9
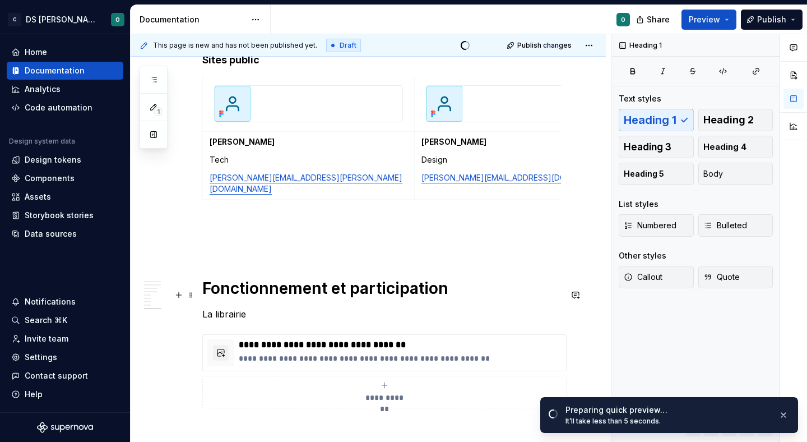
scroll to position [1580, 0]
click at [386, 239] on p at bounding box center [381, 245] width 359 height 13
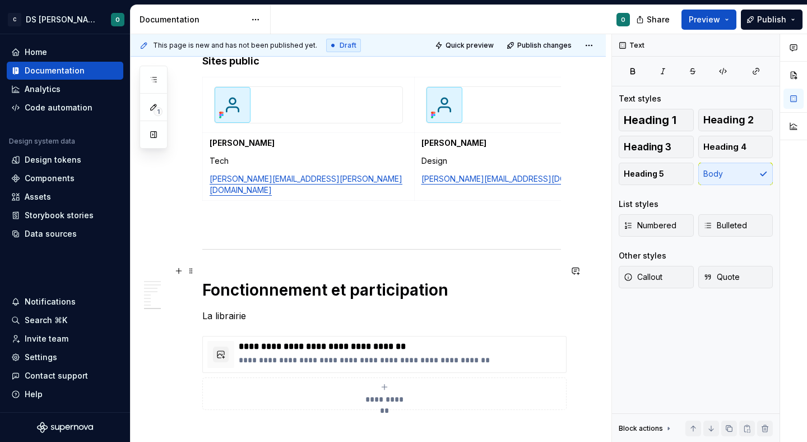
click at [256, 309] on p "La librairie" at bounding box center [381, 315] width 359 height 13
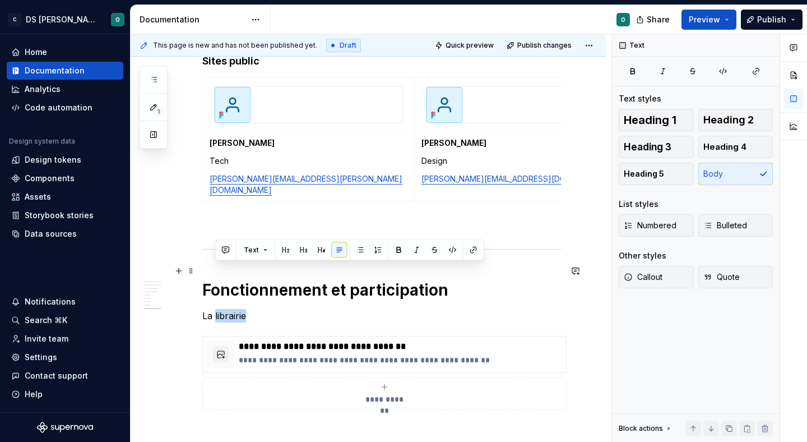
click at [229, 309] on p "La librairie" at bounding box center [381, 315] width 359 height 13
click at [242, 245] on span "Text" at bounding box center [238, 249] width 15 height 9
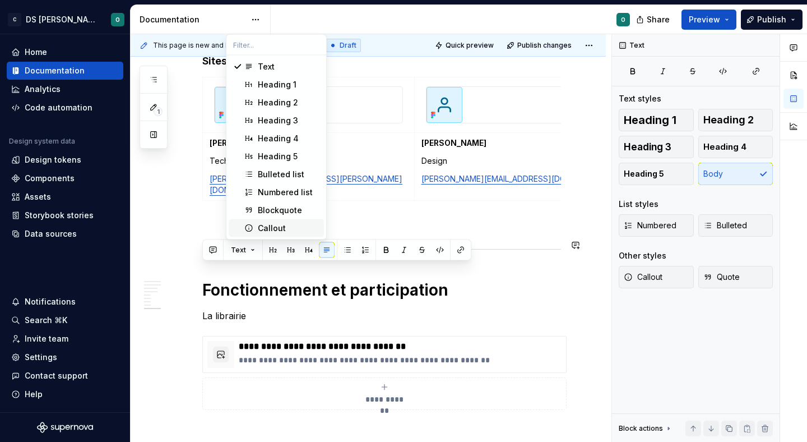
click at [271, 220] on span "Callout" at bounding box center [276, 228] width 95 height 18
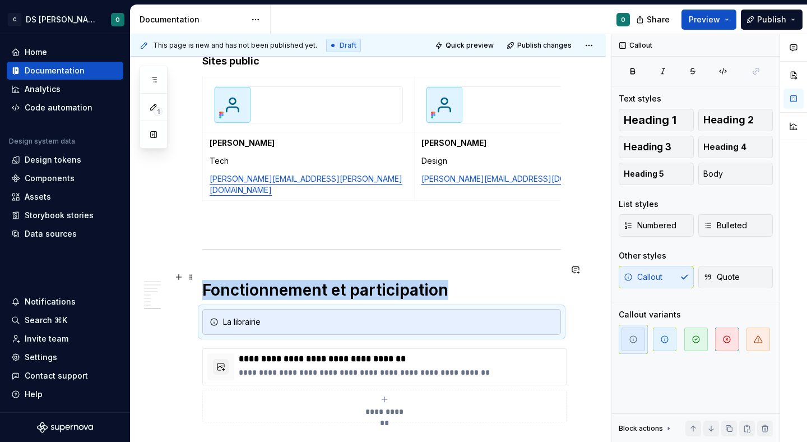
click at [289, 316] on div "La librairie" at bounding box center [388, 321] width 331 height 11
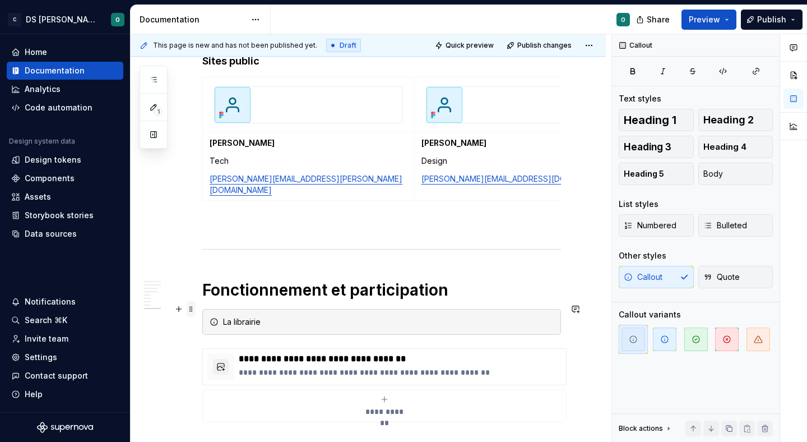
click at [194, 312] on span at bounding box center [191, 309] width 9 height 16
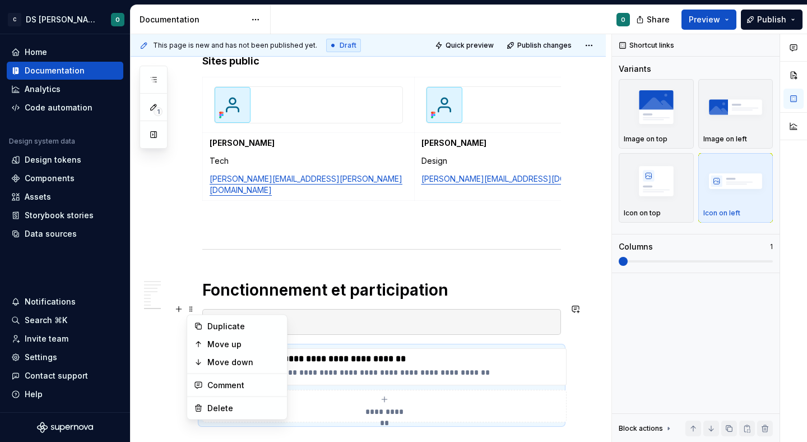
click at [274, 316] on div "La librairie" at bounding box center [388, 321] width 331 height 11
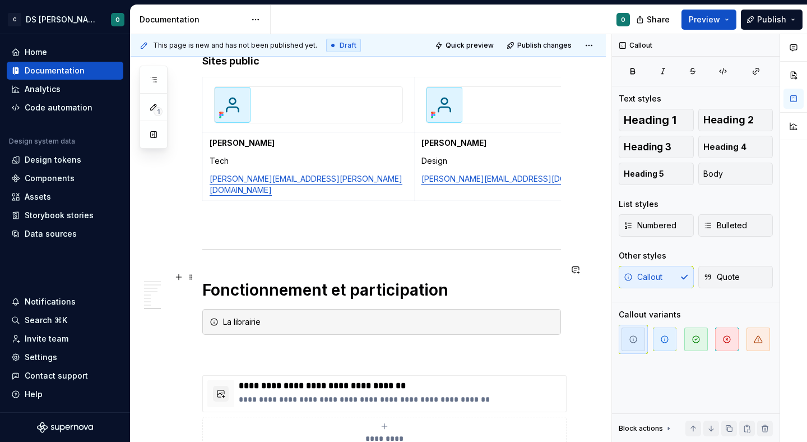
click at [273, 316] on div "La librairie" at bounding box center [388, 321] width 331 height 11
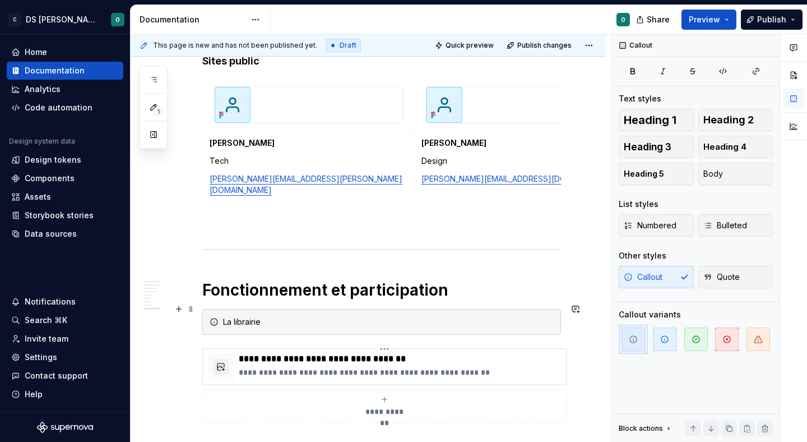
click at [270, 367] on p "**********" at bounding box center [400, 372] width 323 height 11
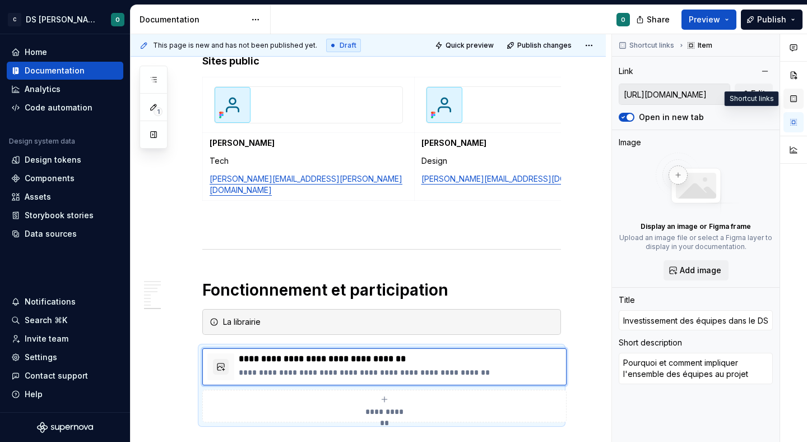
click at [792, 94] on button "button" at bounding box center [793, 99] width 20 height 20
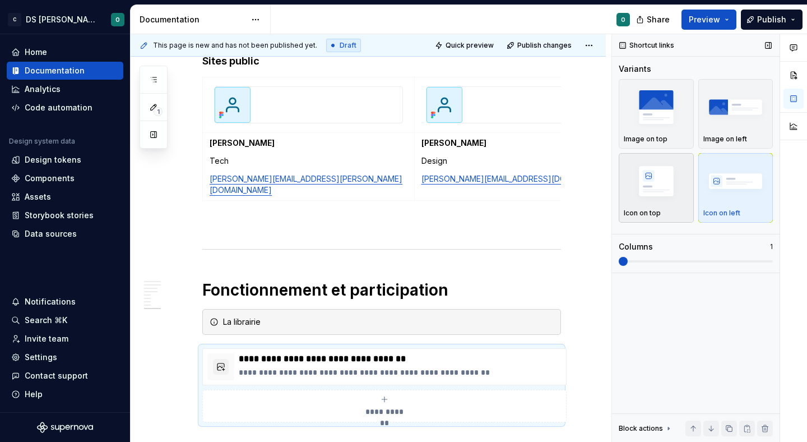
click at [637, 182] on img "button" at bounding box center [656, 180] width 65 height 41
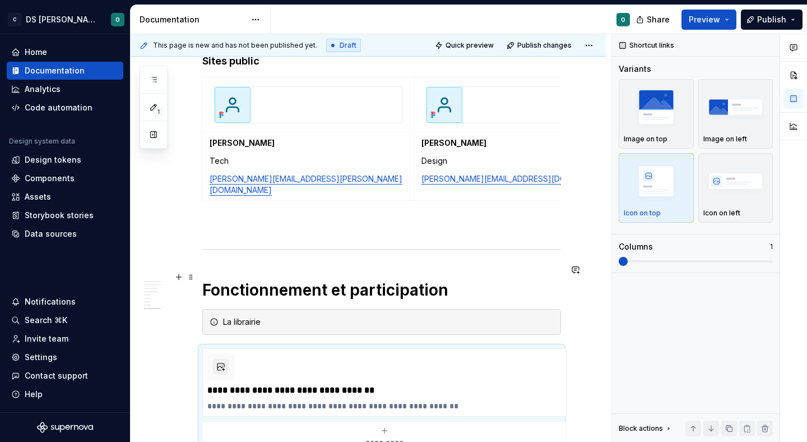
click at [402, 309] on div "La librairie" at bounding box center [381, 322] width 359 height 26
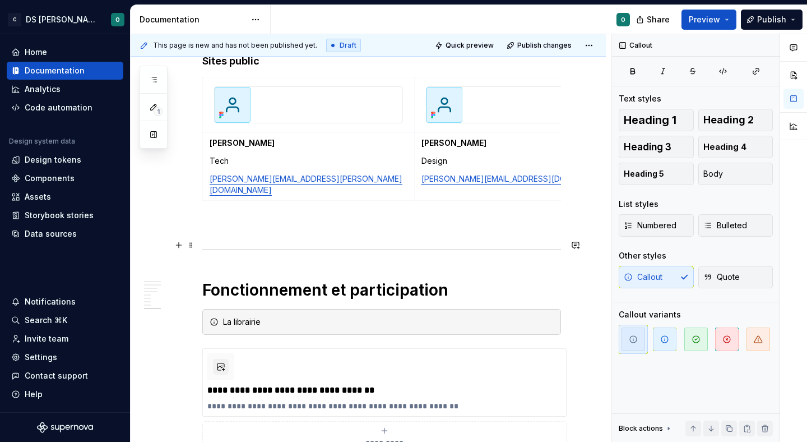
click at [259, 280] on h1 "Fonctionnement et participation" at bounding box center [381, 290] width 359 height 20
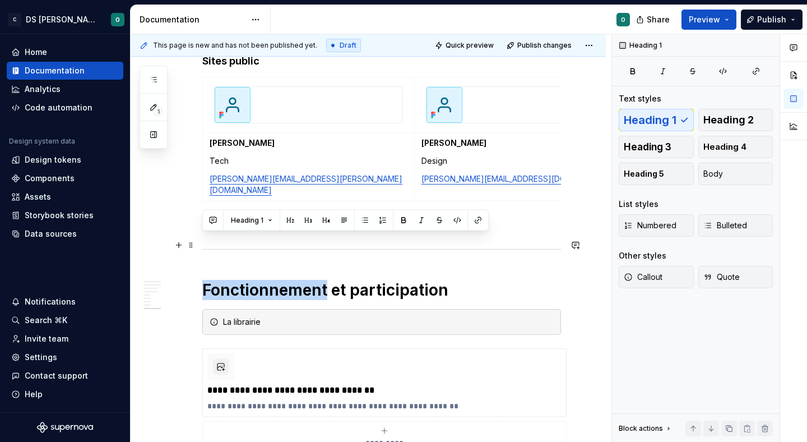
click at [259, 280] on h1 "Fonctionnement et participation" at bounding box center [381, 290] width 359 height 20
click at [189, 240] on span at bounding box center [191, 245] width 9 height 16
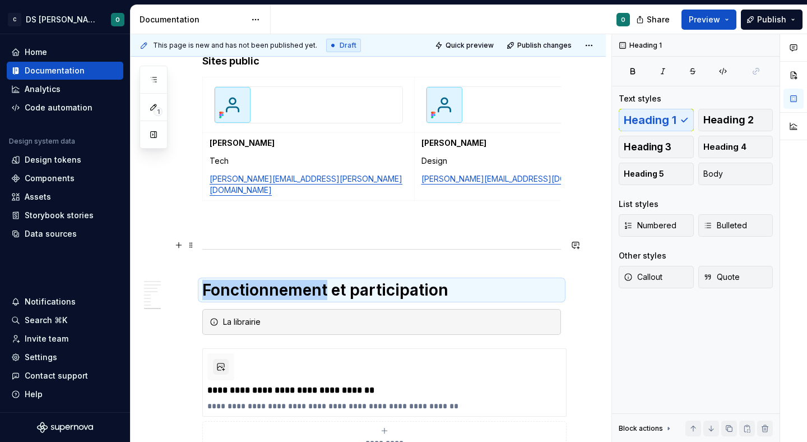
click at [216, 280] on h1 "Fonctionnement et participation" at bounding box center [381, 290] width 359 height 20
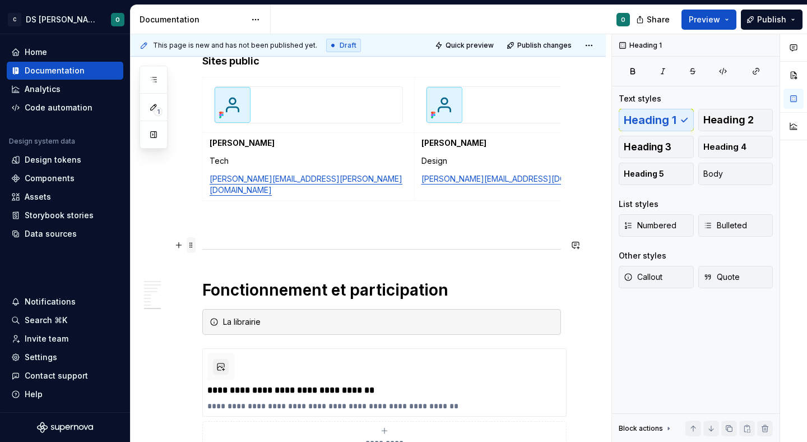
click at [194, 246] on span at bounding box center [191, 245] width 9 height 16
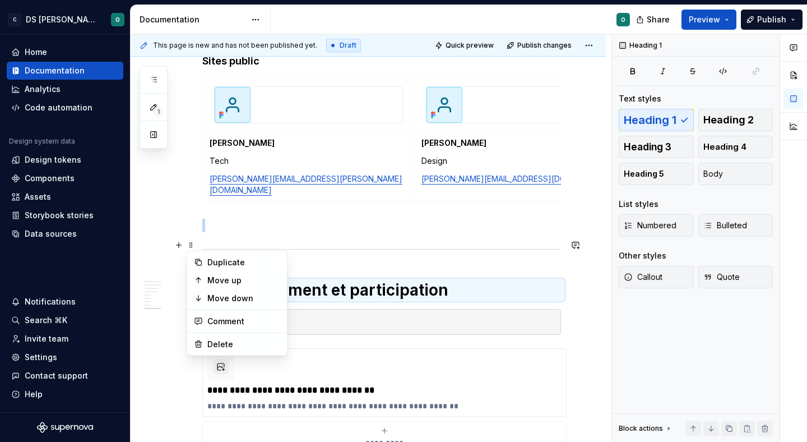
click at [249, 245] on div at bounding box center [381, 248] width 359 height 7
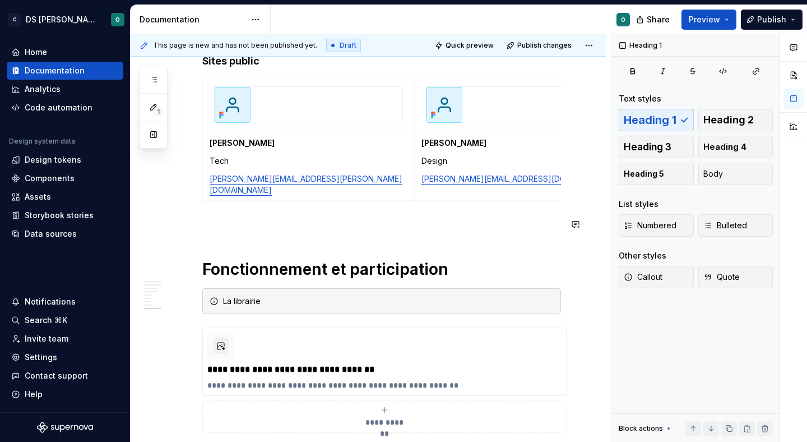
click at [192, 222] on span at bounding box center [191, 224] width 9 height 16
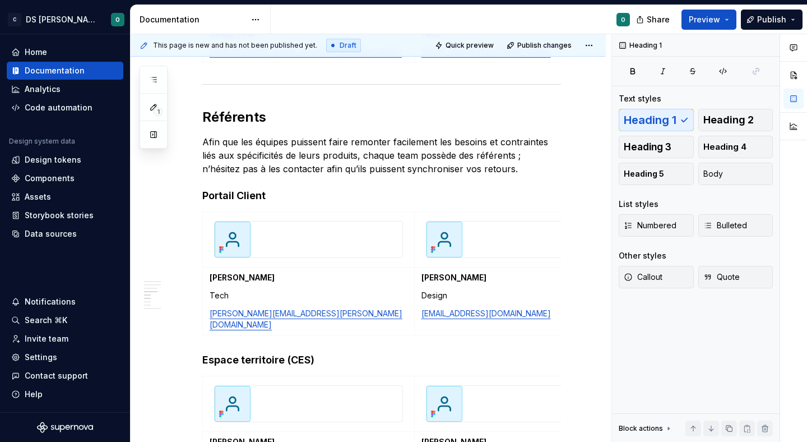
scroll to position [931, 0]
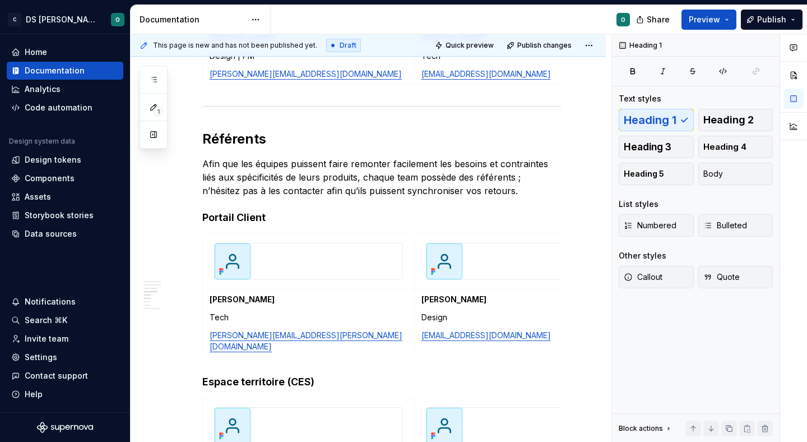
click at [237, 141] on h2 "Référents" at bounding box center [381, 139] width 359 height 18
click at [227, 138] on h2 "Référents" at bounding box center [381, 139] width 359 height 18
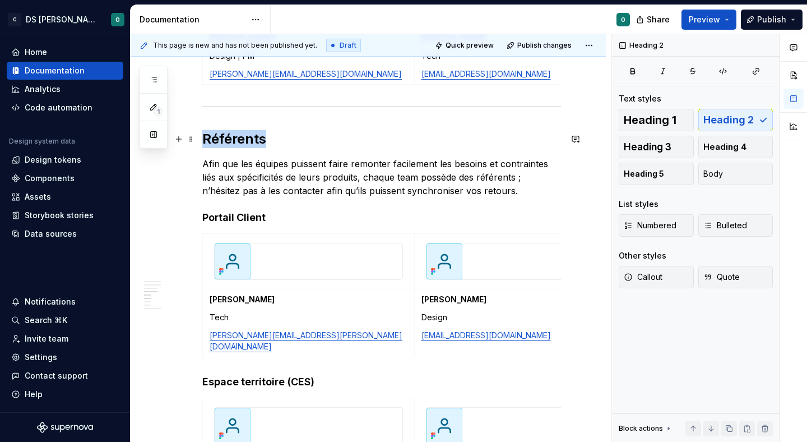
click at [227, 138] on h2 "Référents" at bounding box center [381, 139] width 359 height 18
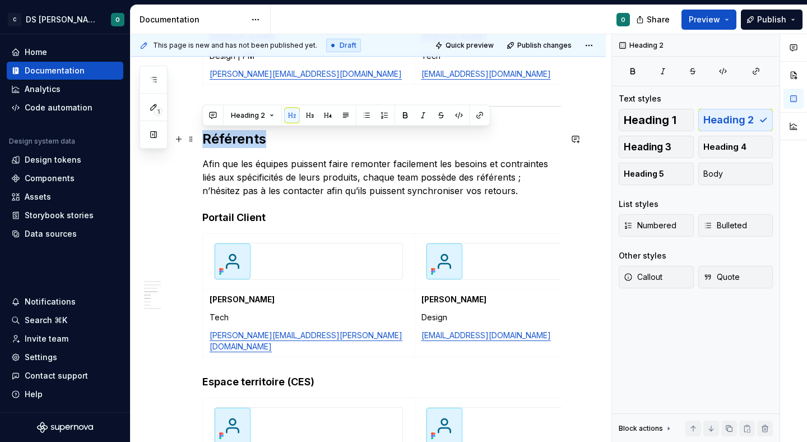
click at [227, 138] on h2 "Référents" at bounding box center [381, 139] width 359 height 18
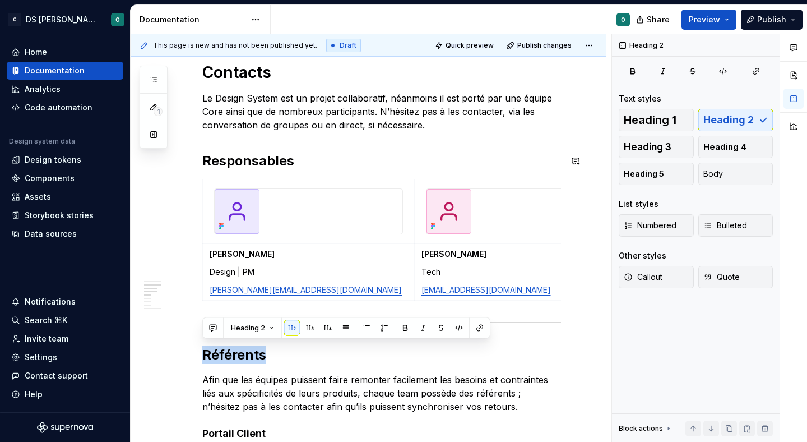
scroll to position [723, 0]
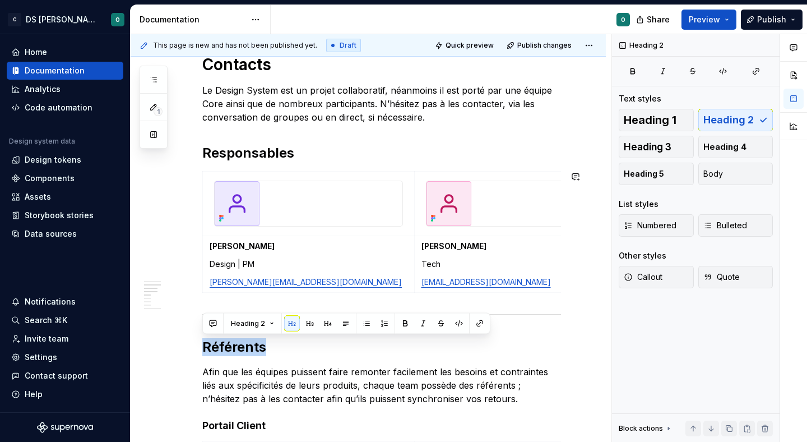
click at [530, 318] on div "Bienvenue dans le design system de Citeo ✨ Un seul langage visuel, une seule bi…" at bounding box center [381, 405] width 359 height 1821
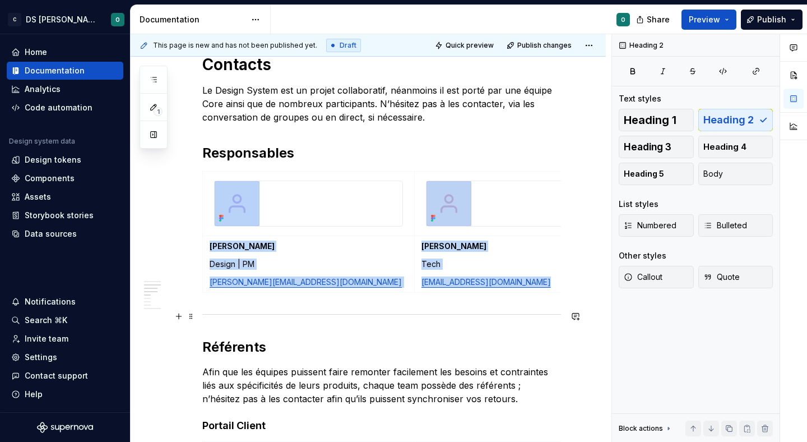
click at [520, 311] on div at bounding box center [381, 313] width 359 height 7
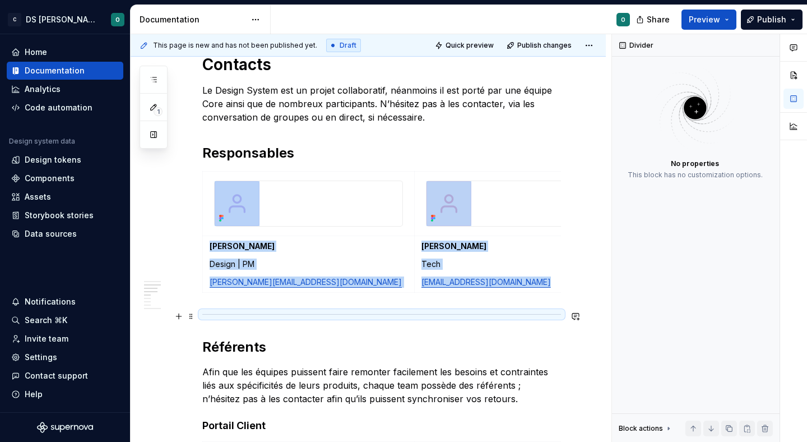
copy div "Benjamin Margoux Design | PM benjamin.margoux.p@citeo.com Gaël Boyenval Tech ga…"
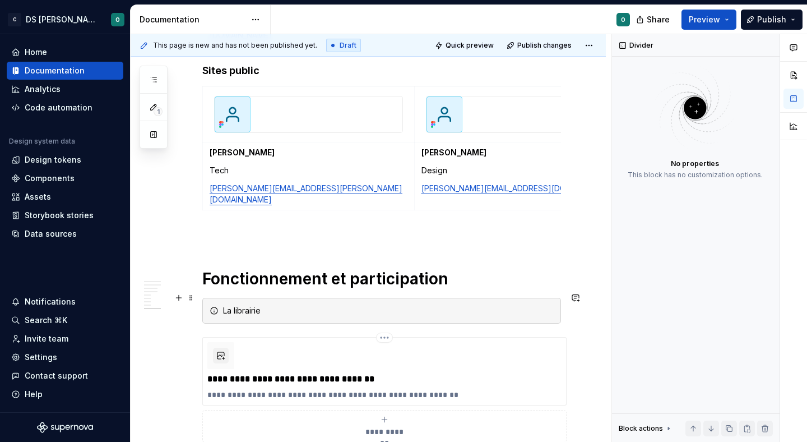
scroll to position [1593, 0]
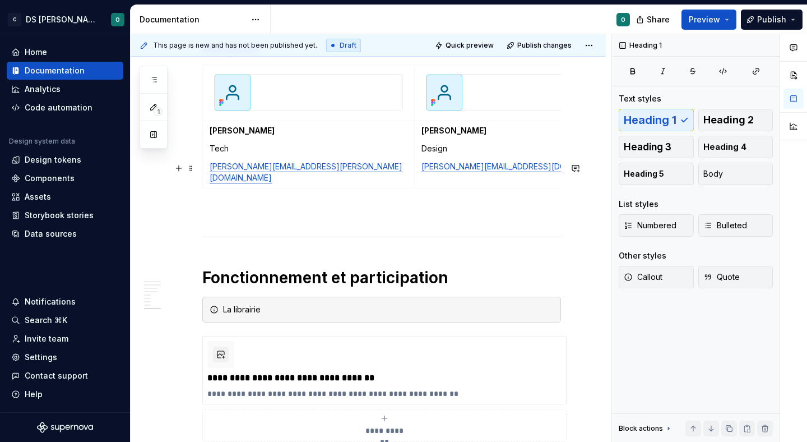
click at [228, 206] on p at bounding box center [381, 212] width 359 height 13
click at [191, 233] on span at bounding box center [191, 233] width 9 height 16
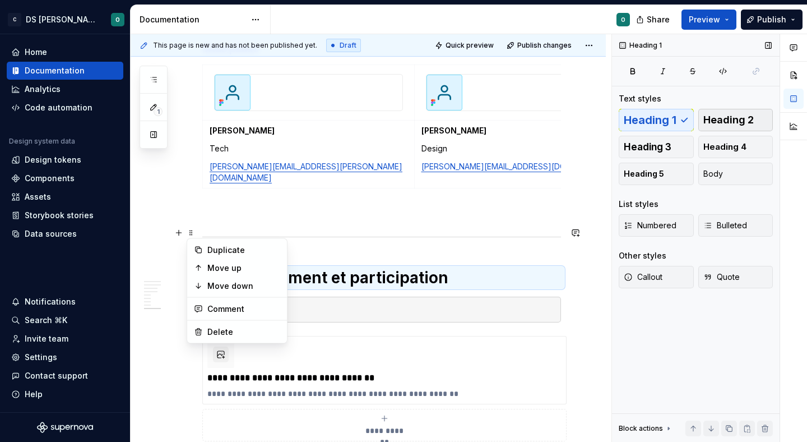
click at [731, 124] on span "Heading 2" at bounding box center [728, 119] width 50 height 11
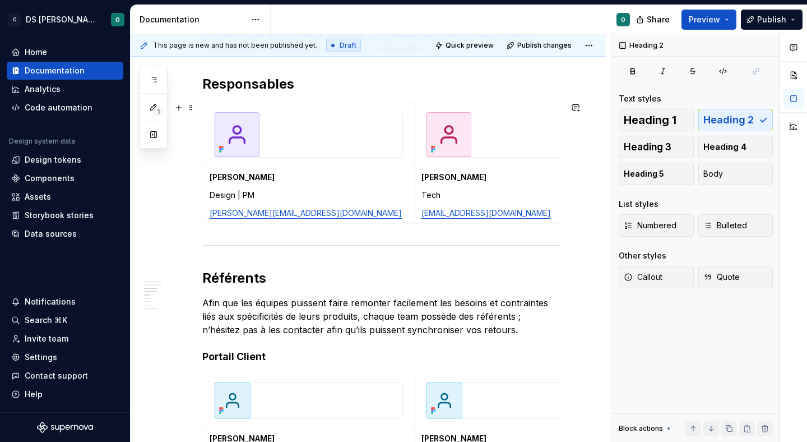
scroll to position [791, 0]
click at [225, 275] on h2 "Référents" at bounding box center [381, 279] width 359 height 18
click at [180, 280] on button "button" at bounding box center [179, 279] width 16 height 16
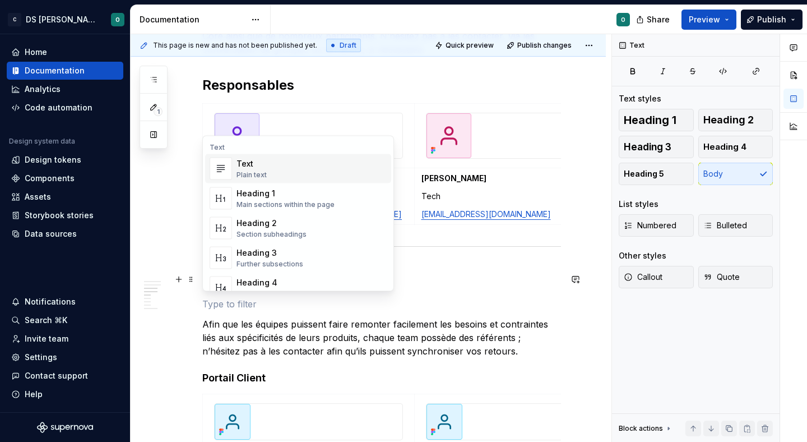
click at [231, 317] on p "Afin que les équipes puissent faire remonter facilement les besoins et contrain…" at bounding box center [381, 337] width 359 height 40
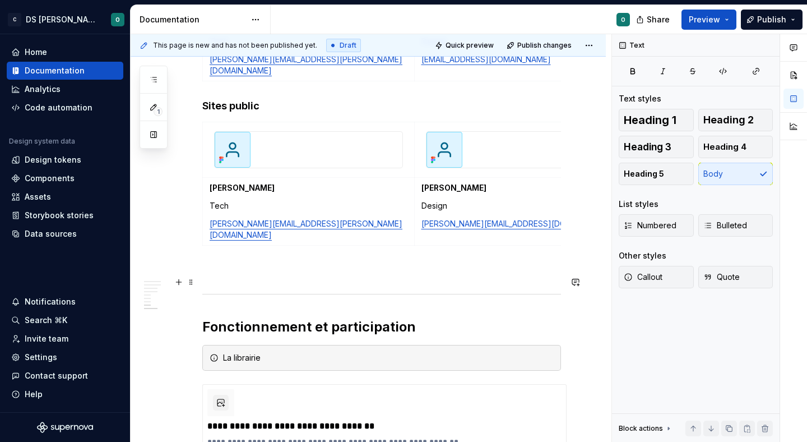
scroll to position [1550, 0]
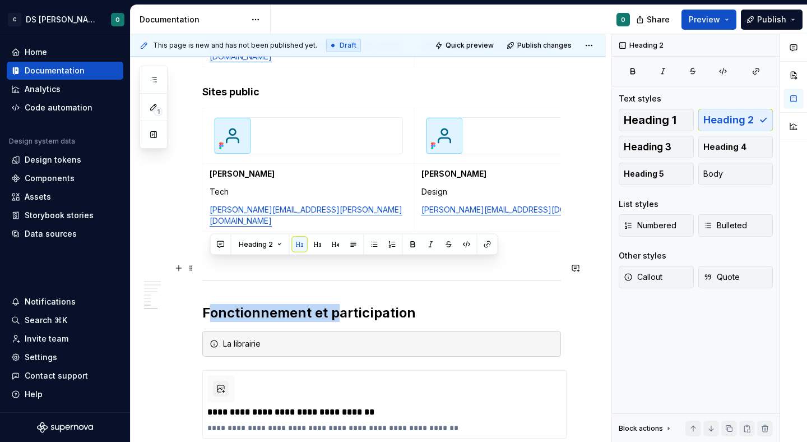
drag, startPoint x: 333, startPoint y: 265, endPoint x: 209, endPoint y: 267, distance: 123.9
click at [209, 304] on h2 "Fonctionnement et participation" at bounding box center [381, 313] width 359 height 18
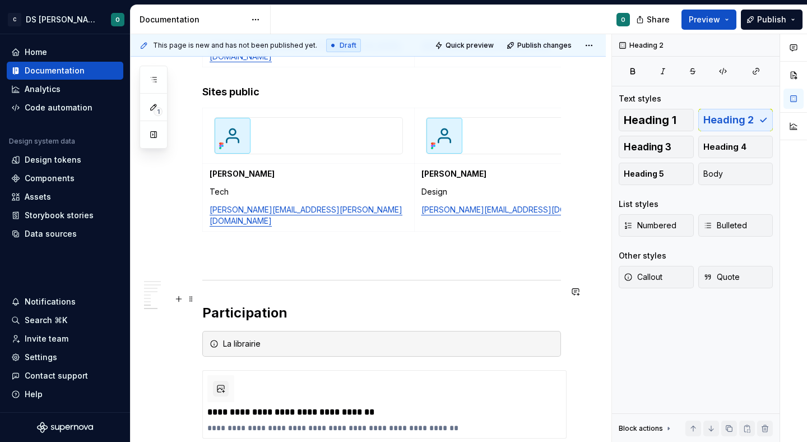
click at [273, 331] on div "La librairie" at bounding box center [381, 344] width 359 height 26
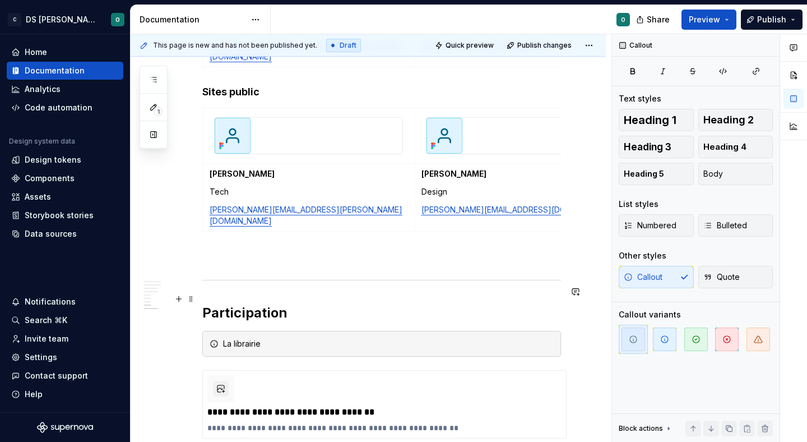
click at [266, 338] on div "La librairie" at bounding box center [388, 343] width 331 height 11
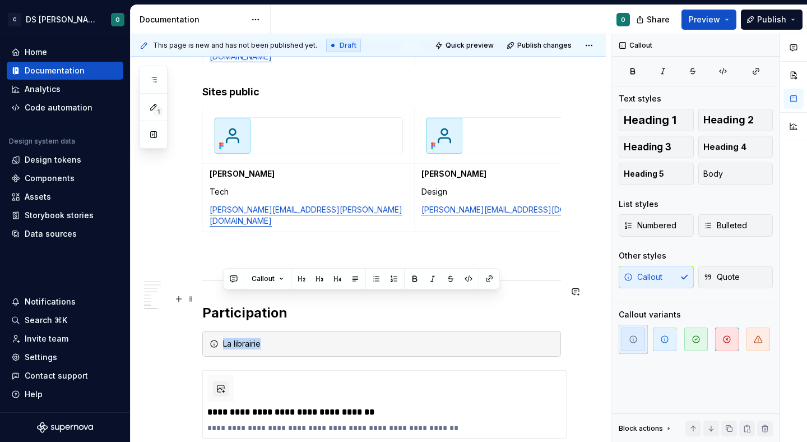
click at [266, 338] on div "La librairie" at bounding box center [388, 343] width 331 height 11
click at [257, 282] on span "Callout" at bounding box center [263, 278] width 23 height 9
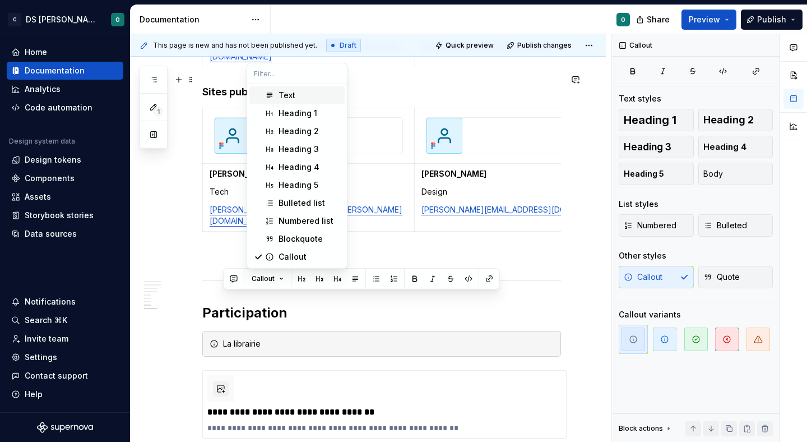
click at [296, 98] on div "Text" at bounding box center [310, 95] width 62 height 11
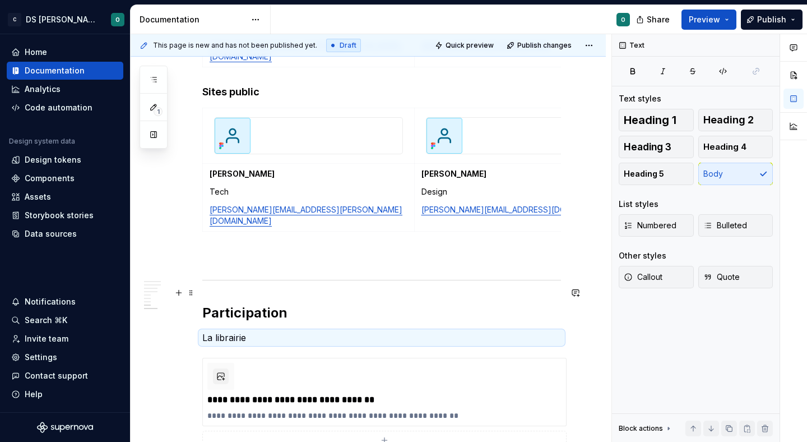
click at [268, 331] on p "La librairie" at bounding box center [381, 337] width 359 height 13
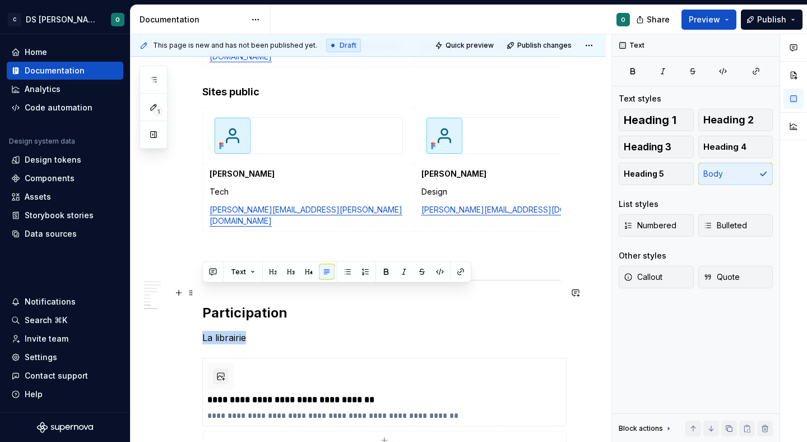
drag, startPoint x: 260, startPoint y: 290, endPoint x: 202, endPoint y: 290, distance: 57.7
click at [202, 331] on p "La librairie" at bounding box center [381, 337] width 359 height 13
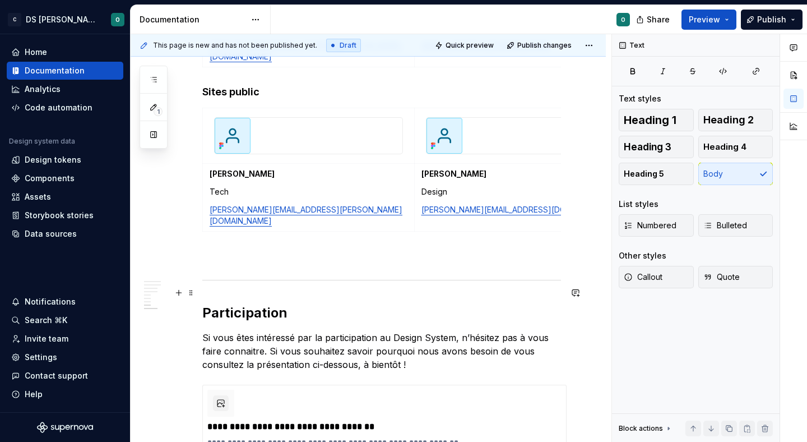
scroll to position [1584, 0]
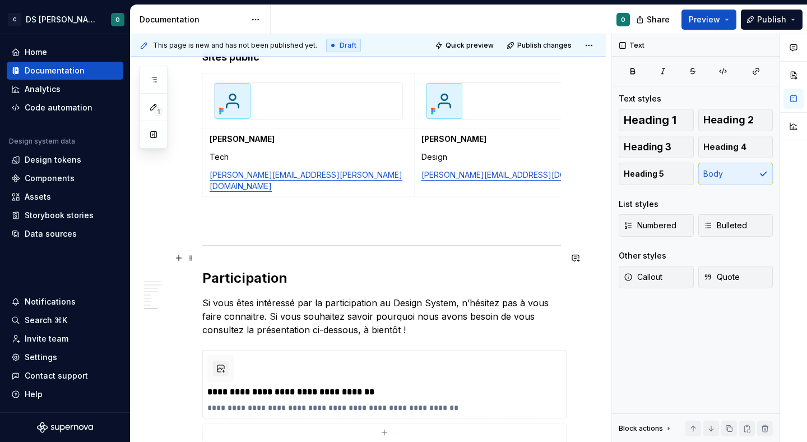
click at [340, 296] on p "Si vous êtes intéressé par la participation au Design System, n’hésitez pas à v…" at bounding box center [381, 316] width 359 height 40
copy p "Si vous êtes intéressé par la participation au Design System, n’hésitez pas à v…"
click at [479, 49] on span "Quick preview" at bounding box center [470, 45] width 48 height 9
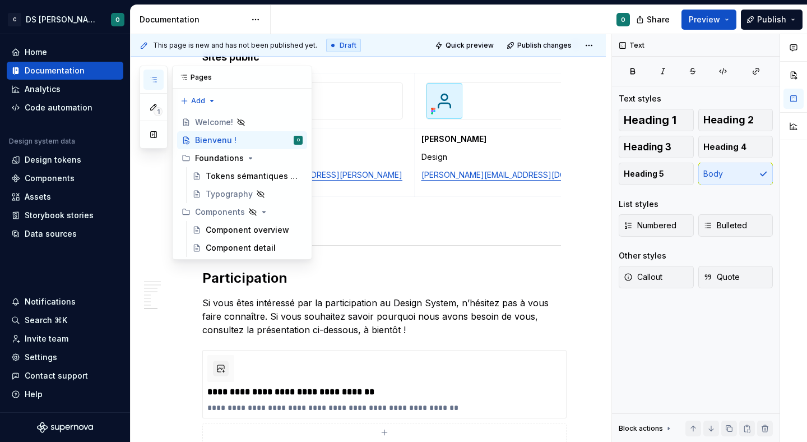
click at [154, 78] on icon "button" at bounding box center [153, 79] width 9 height 9
click at [280, 122] on button "Page tree" at bounding box center [279, 122] width 16 height 16
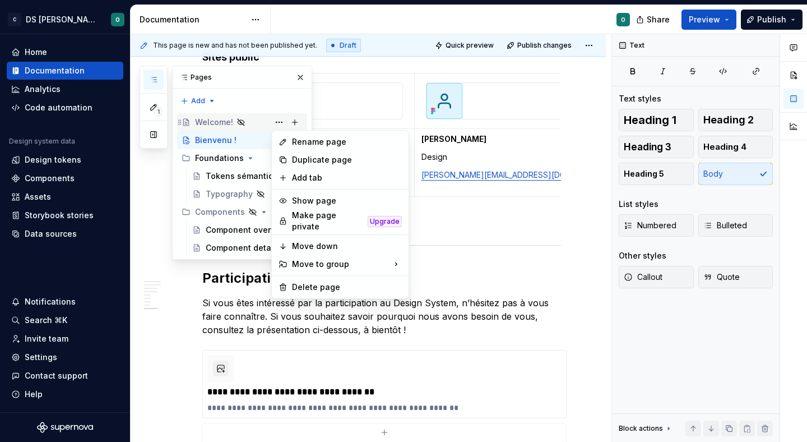
click at [280, 122] on div "1 Pages Add Accessibility guide for tree Page tree. Navigate the tree with the …" at bounding box center [226, 163] width 173 height 194
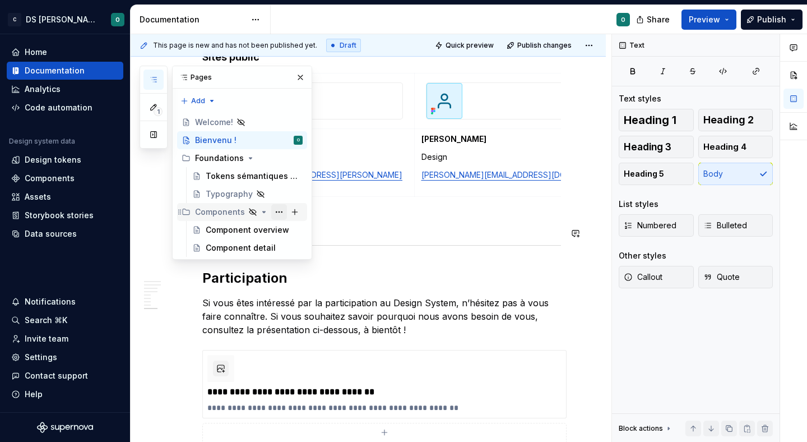
click at [277, 209] on button "Page tree" at bounding box center [279, 212] width 16 height 16
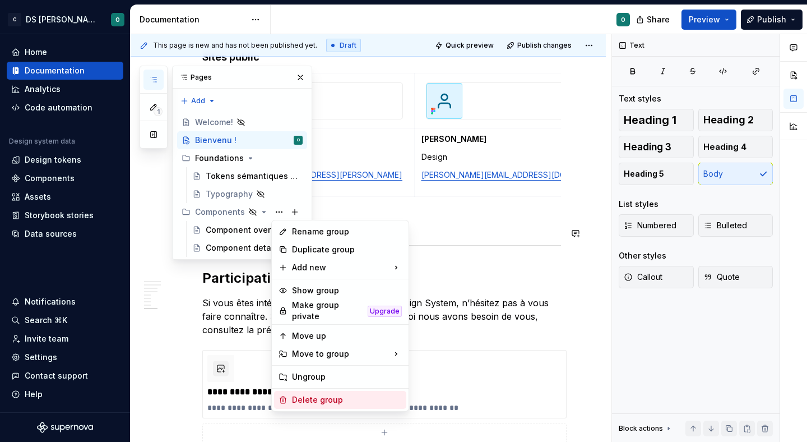
click at [335, 391] on div "Delete group" at bounding box center [340, 400] width 132 height 18
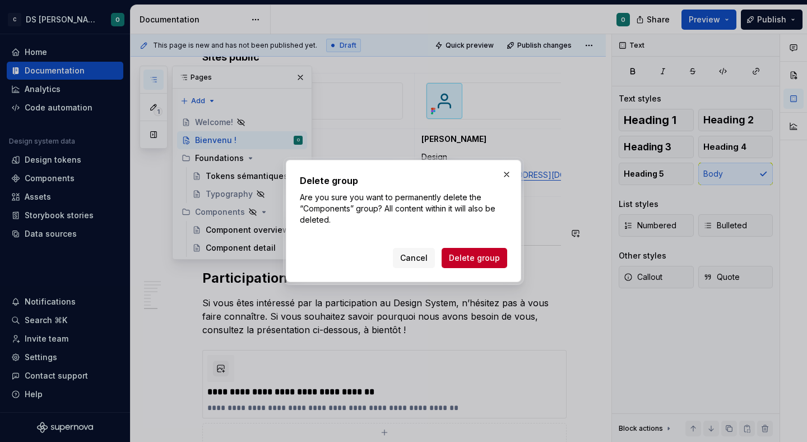
click at [467, 261] on span "Delete group" at bounding box center [474, 257] width 51 height 11
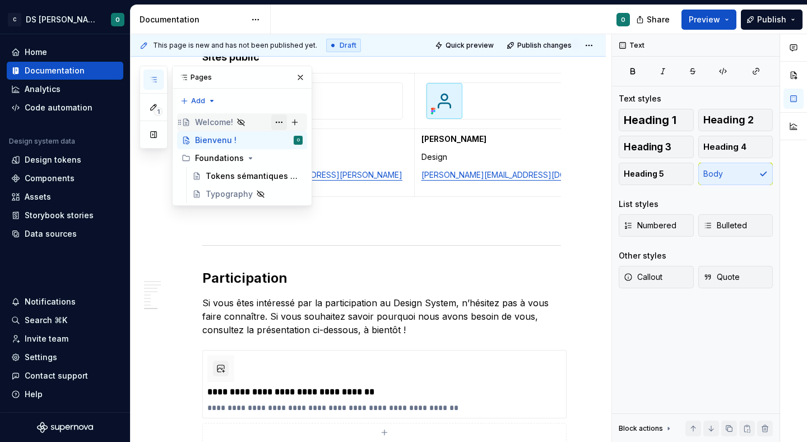
click at [279, 120] on button "Page tree" at bounding box center [279, 122] width 16 height 16
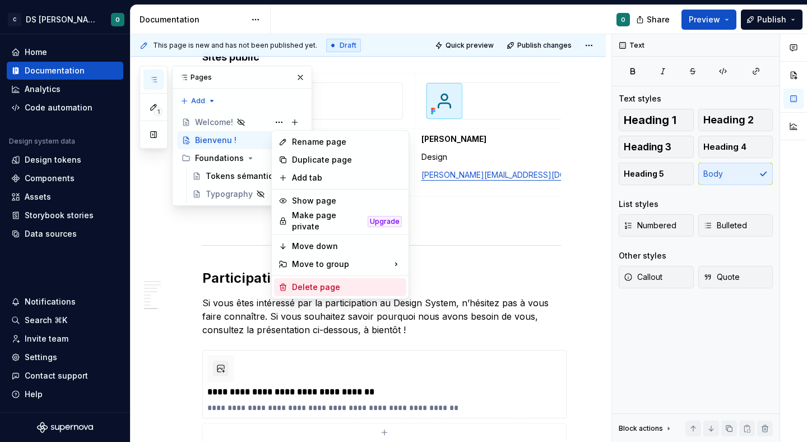
click at [323, 284] on div "Delete page" at bounding box center [347, 286] width 110 height 11
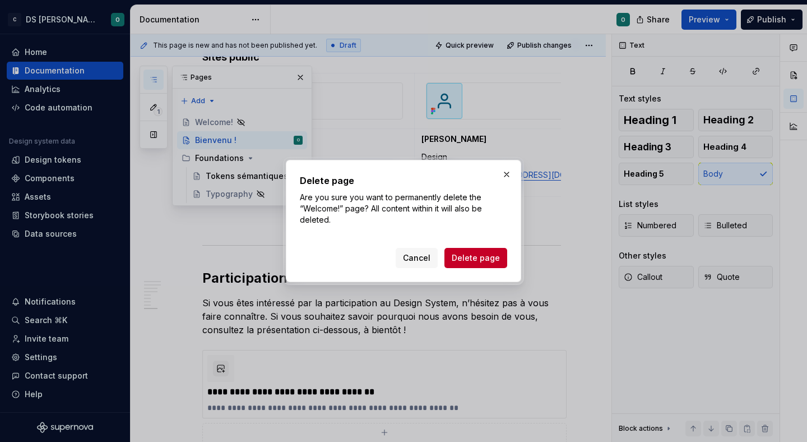
click at [460, 251] on button "Delete page" at bounding box center [475, 258] width 63 height 20
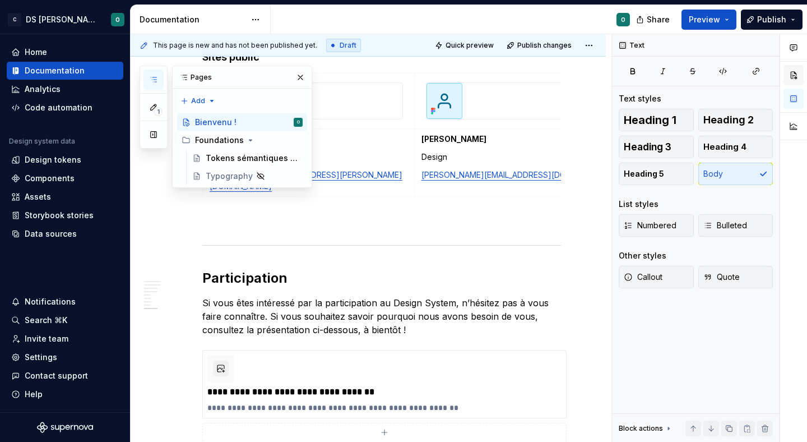
click at [791, 74] on button "button" at bounding box center [793, 75] width 20 height 20
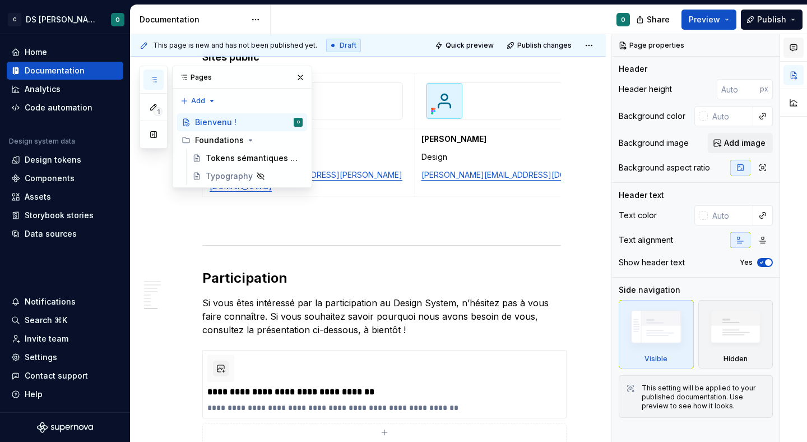
click at [791, 48] on icon "button" at bounding box center [793, 47] width 9 height 9
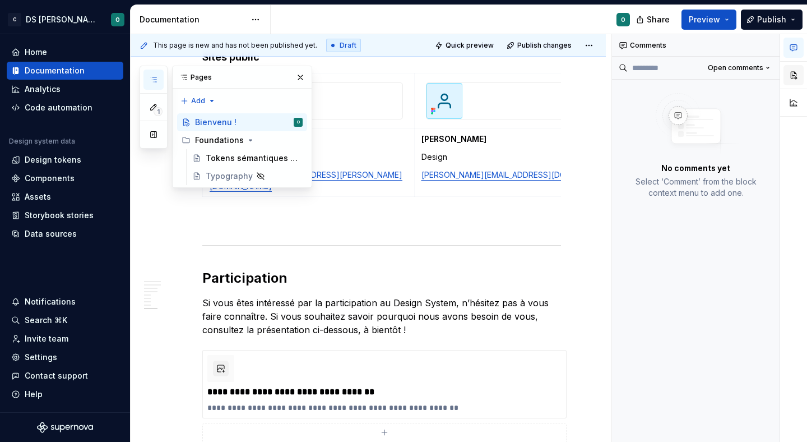
click at [792, 72] on button "button" at bounding box center [793, 75] width 20 height 20
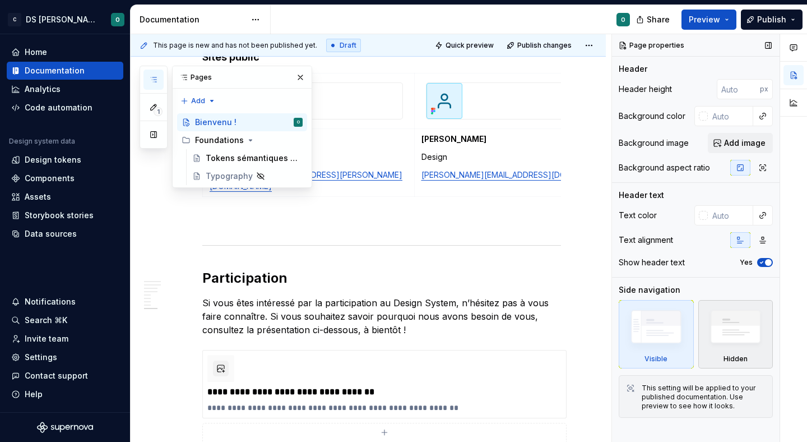
click at [726, 315] on img at bounding box center [735, 329] width 65 height 49
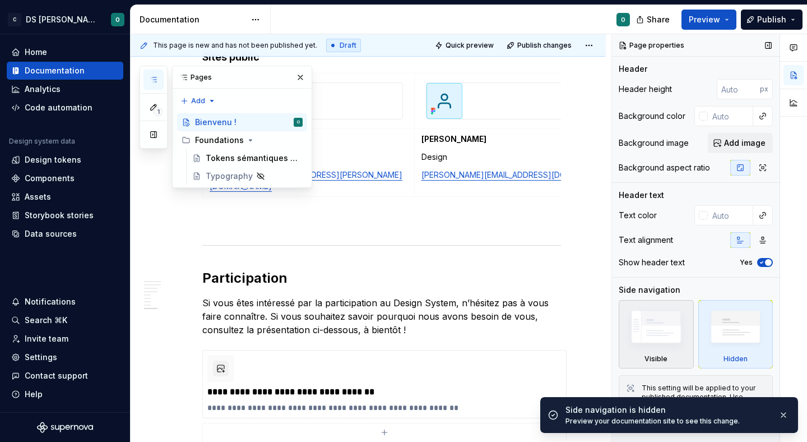
click at [682, 321] on img at bounding box center [656, 329] width 65 height 49
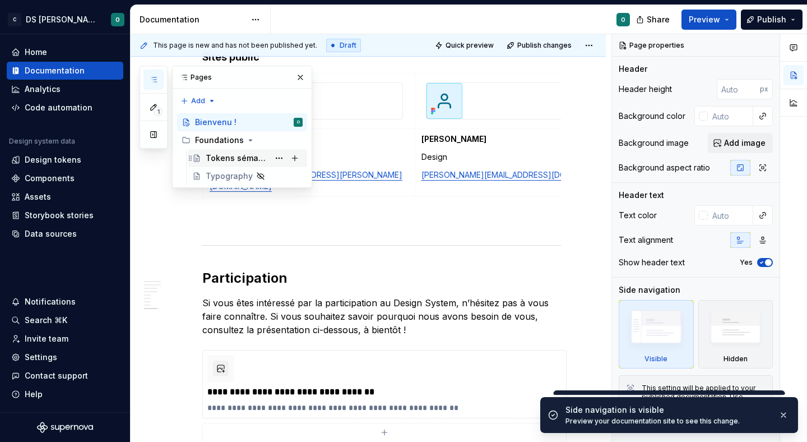
click at [248, 152] on div "Tokens sémantiques de couleurs" at bounding box center [237, 157] width 63 height 11
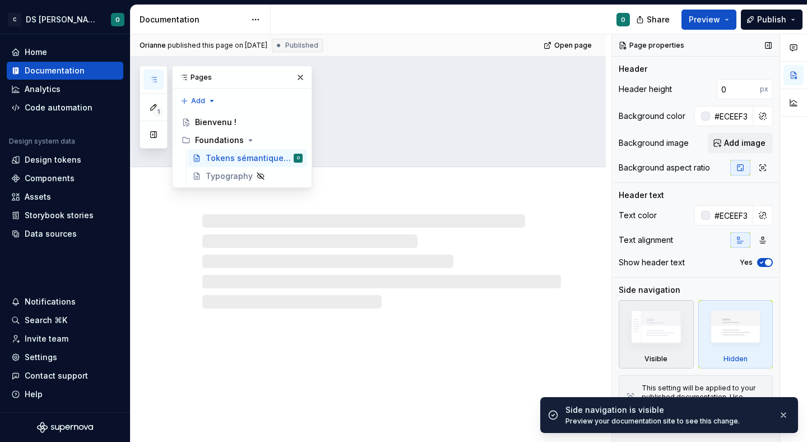
click at [669, 331] on img at bounding box center [656, 329] width 65 height 49
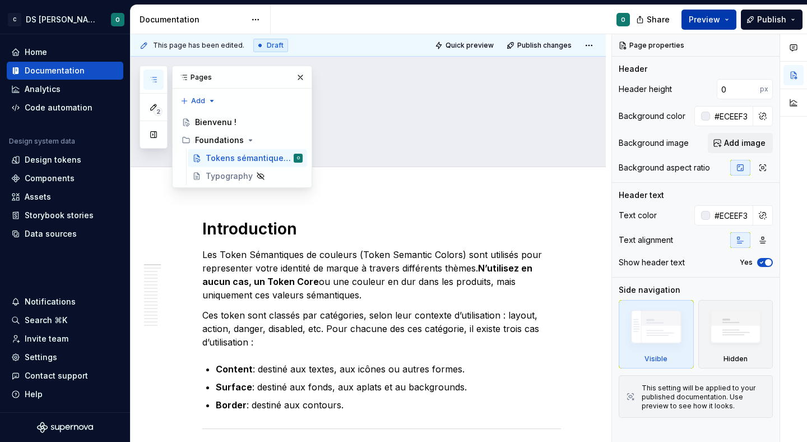
click at [722, 17] on button "Preview" at bounding box center [708, 20] width 55 height 20
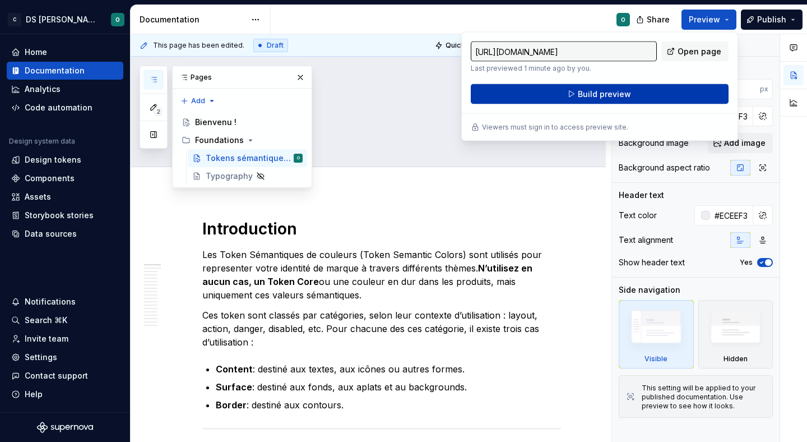
click at [674, 89] on button "Build preview" at bounding box center [600, 94] width 258 height 20
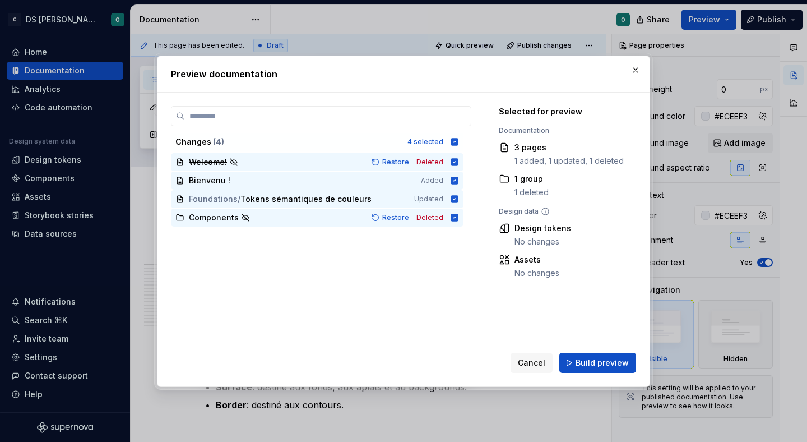
click at [595, 358] on span "Build preview" at bounding box center [602, 362] width 53 height 11
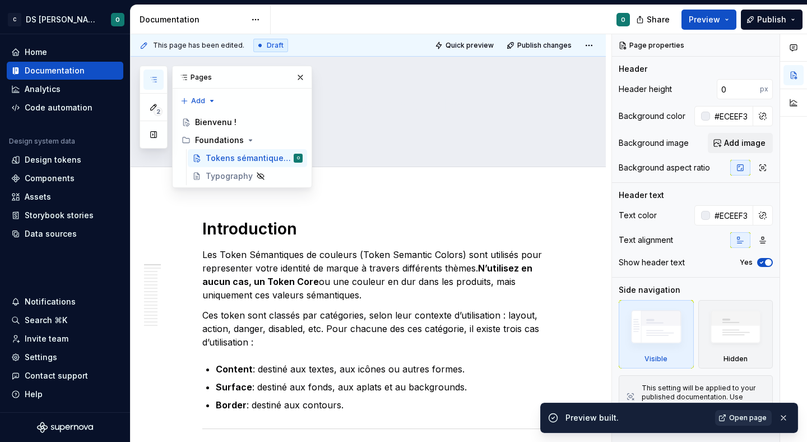
click at [735, 418] on span "Open page" at bounding box center [748, 417] width 38 height 9
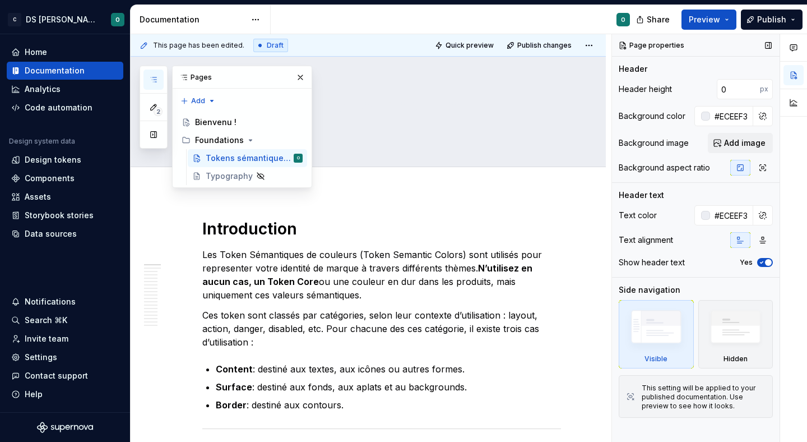
click at [765, 263] on span "button" at bounding box center [768, 262] width 7 height 7
click at [204, 114] on div "Bienvenu !" at bounding box center [249, 122] width 108 height 16
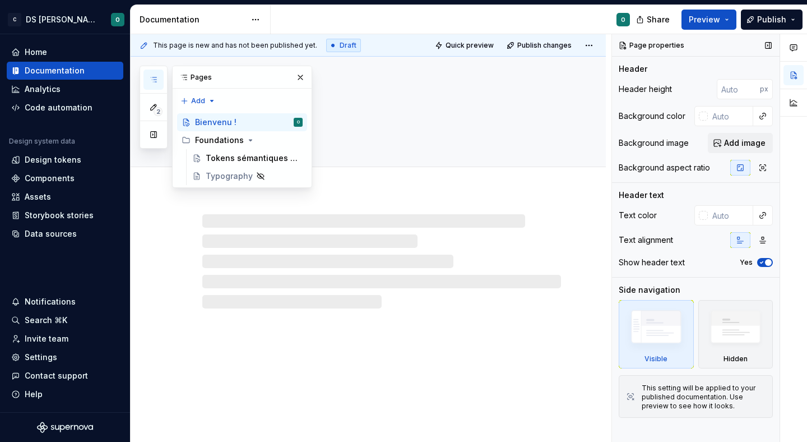
click at [763, 259] on icon "button" at bounding box center [761, 262] width 9 height 7
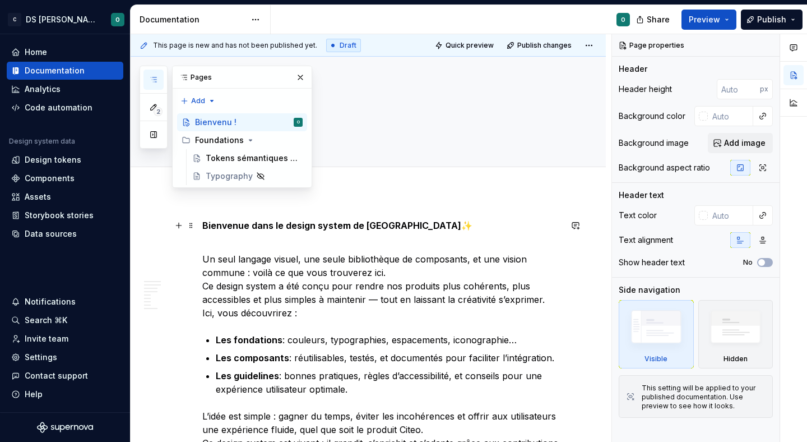
type textarea "*"
type button "on"
click at [707, 23] on span "Preview" at bounding box center [704, 19] width 31 height 11
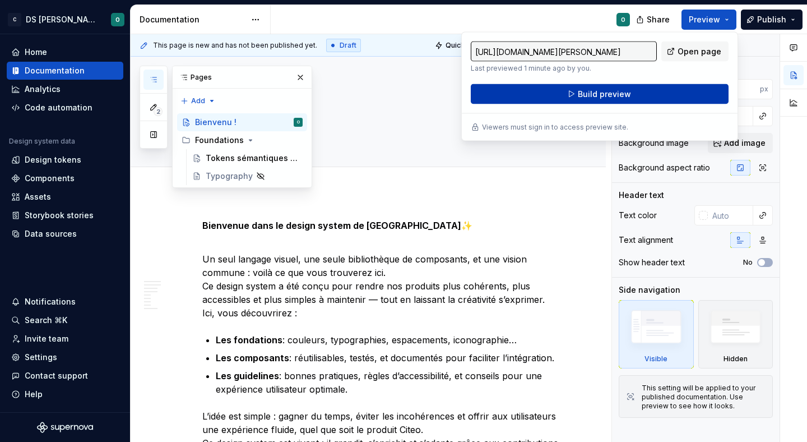
click at [634, 95] on button "Build preview" at bounding box center [600, 94] width 258 height 20
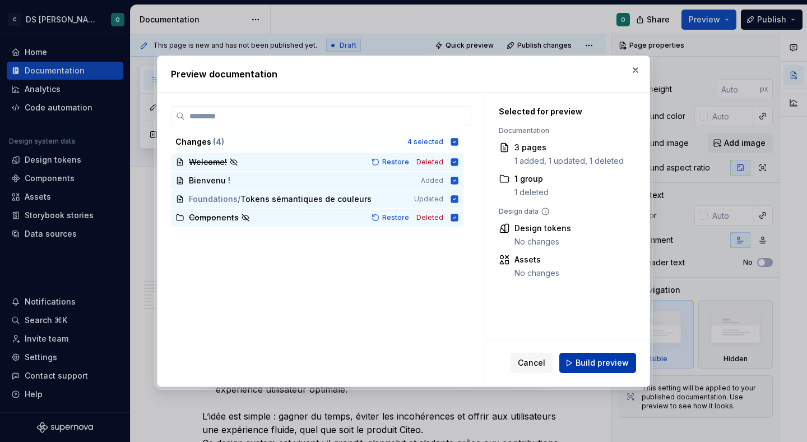
click at [601, 361] on span "Build preview" at bounding box center [602, 362] width 53 height 11
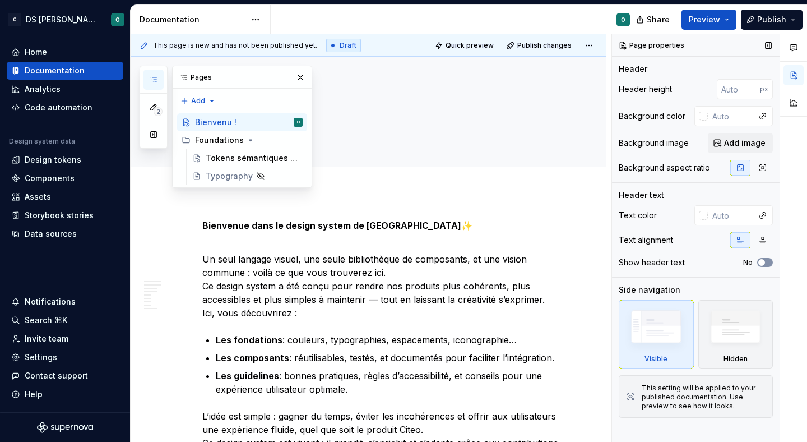
click at [763, 262] on span "button" at bounding box center [761, 262] width 7 height 7
click at [229, 142] on div "Foundations" at bounding box center [219, 139] width 49 height 11
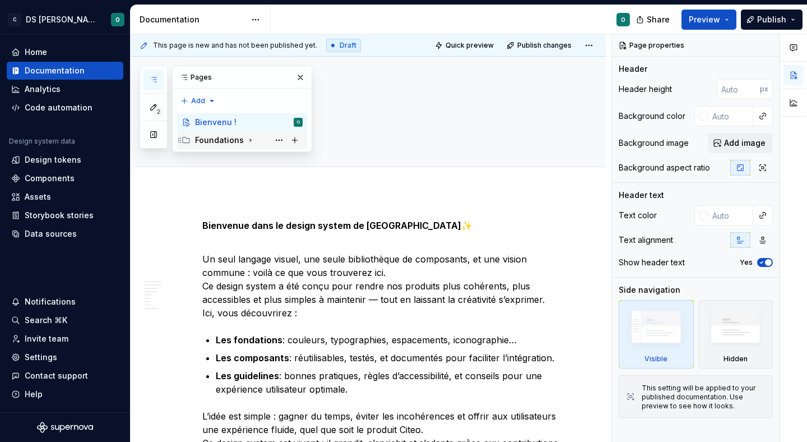
click at [229, 142] on div "Foundations" at bounding box center [219, 139] width 49 height 11
click at [243, 152] on div "Tokens sémantiques de couleurs" at bounding box center [237, 157] width 63 height 11
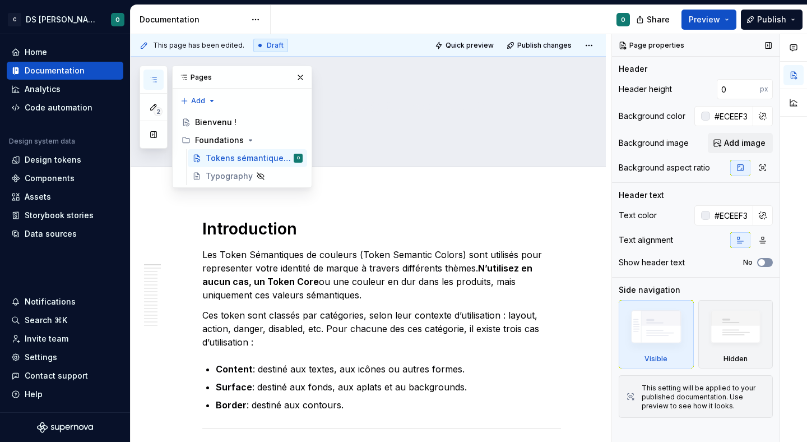
click at [758, 261] on icon "button" at bounding box center [761, 262] width 9 height 7
click at [720, 17] on span "Preview" at bounding box center [704, 19] width 31 height 11
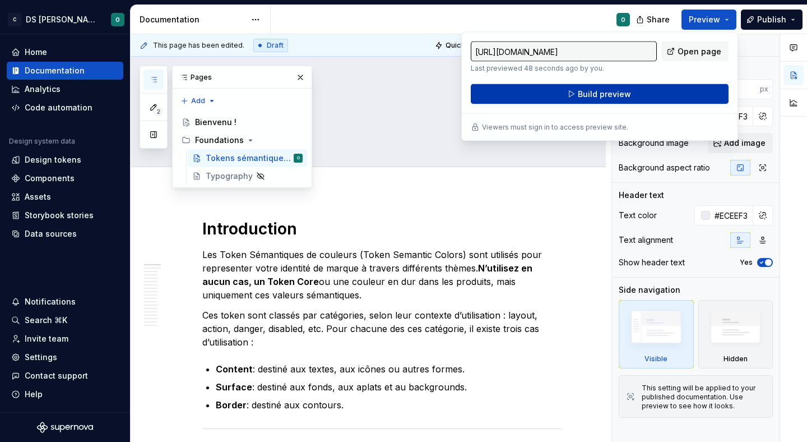
click at [628, 91] on span "Build preview" at bounding box center [604, 94] width 53 height 11
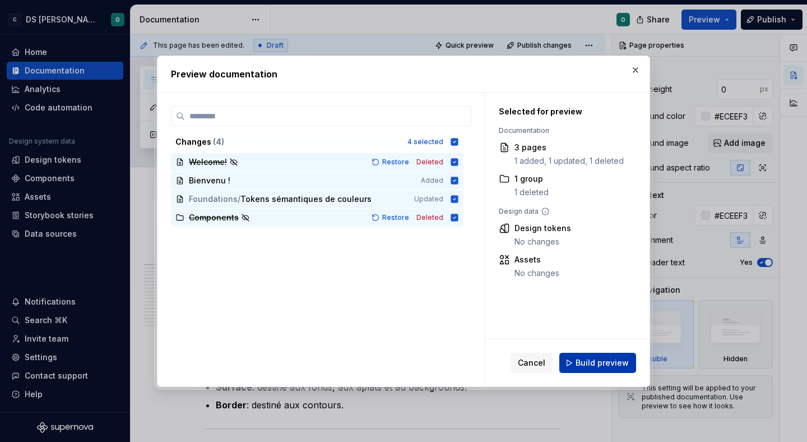
click at [616, 365] on span "Build preview" at bounding box center [602, 362] width 53 height 11
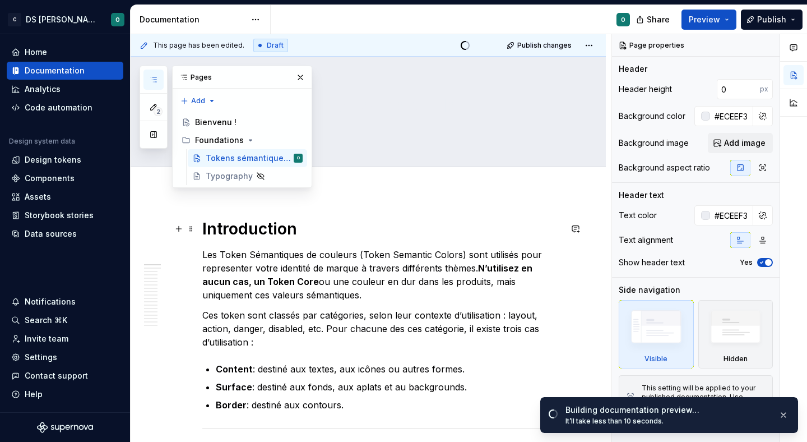
click at [349, 219] on h1 "Introduction" at bounding box center [381, 229] width 359 height 20
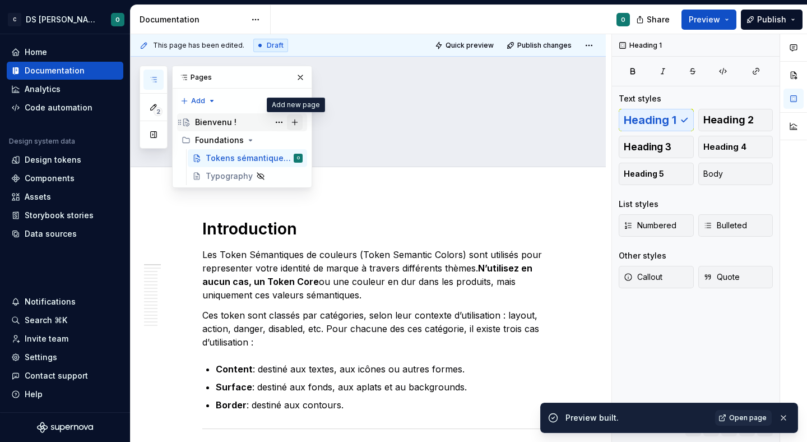
click at [297, 120] on button "Page tree" at bounding box center [295, 122] width 16 height 16
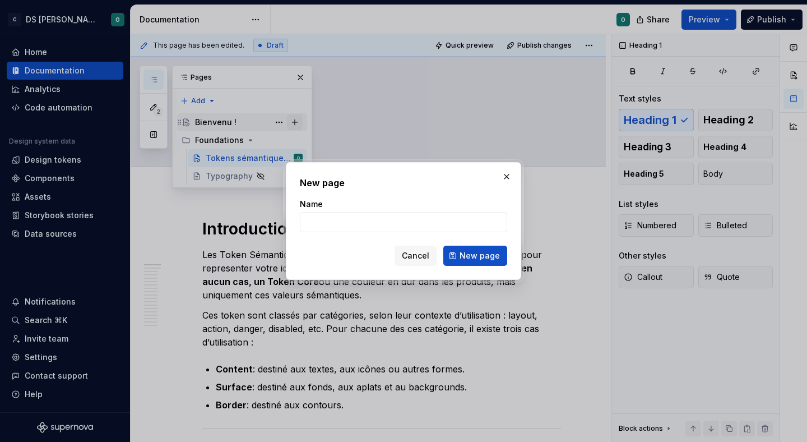
type textarea "*"
type input "c"
type input "Contact"
click button "New page" at bounding box center [475, 255] width 64 height 20
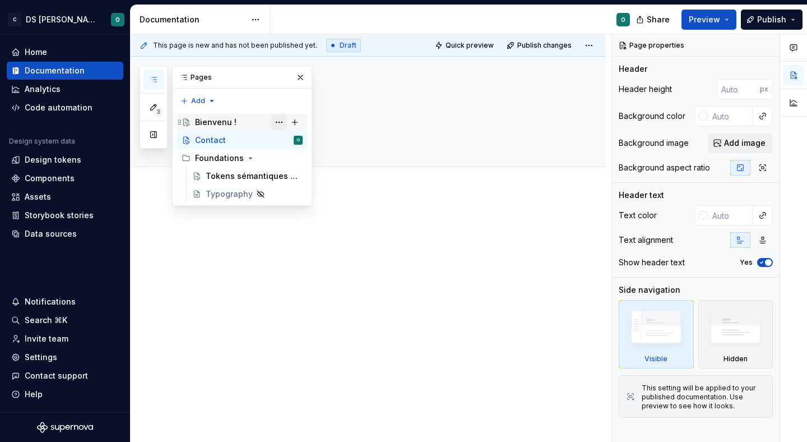
click at [279, 122] on button "Page tree" at bounding box center [279, 122] width 16 height 16
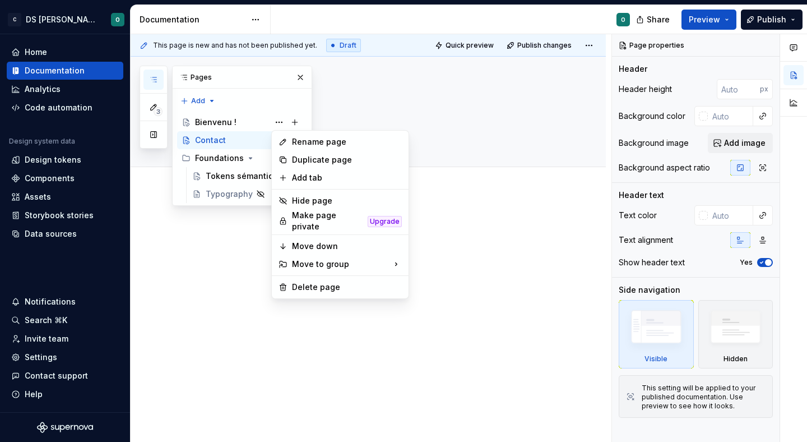
click at [245, 126] on div "3 Pages Add Accessibility guide for tree Page tree. Navigate the tree with the …" at bounding box center [226, 136] width 173 height 140
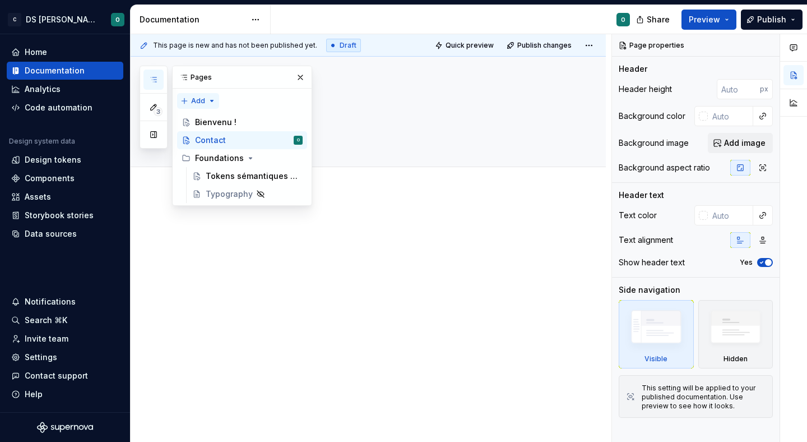
click at [212, 100] on div "3 Pages Add Accessibility guide for tree Page tree. Navigate the tree with the …" at bounding box center [226, 136] width 173 height 140
click at [216, 138] on div "New group" at bounding box center [234, 140] width 73 height 11
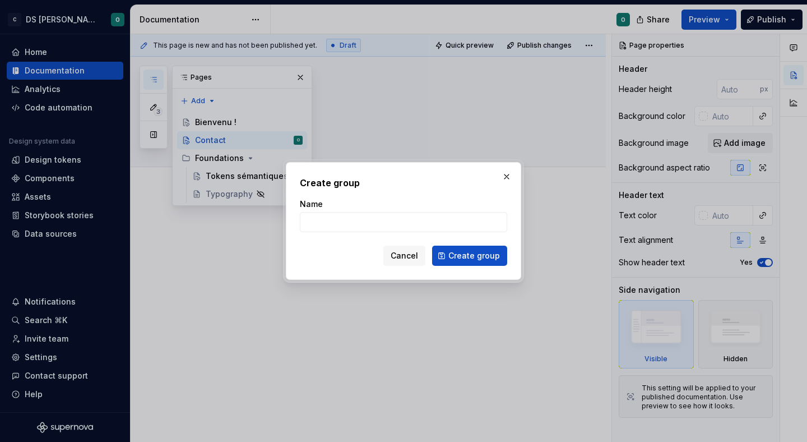
type textarea "*"
type input "Accueil"
click button "Create group" at bounding box center [469, 255] width 75 height 20
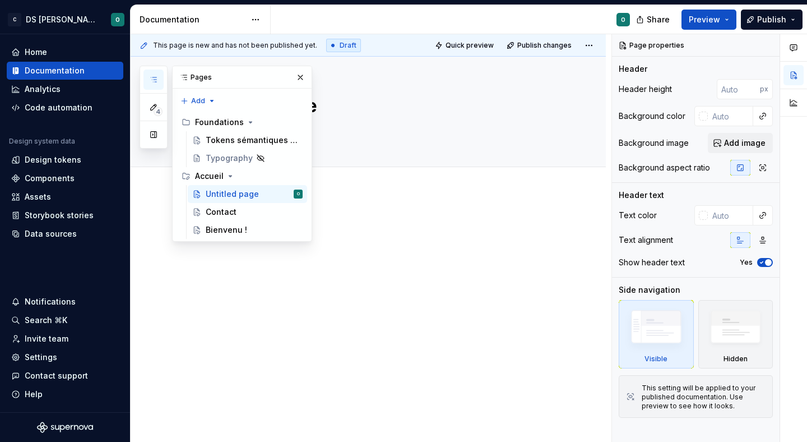
drag, startPoint x: 175, startPoint y: 175, endPoint x: 182, endPoint y: 133, distance: 43.1
click at [182, 133] on div "Accessibility guide for tree Page tree. Navigate the tree with the arrow keys. …" at bounding box center [242, 175] width 139 height 132
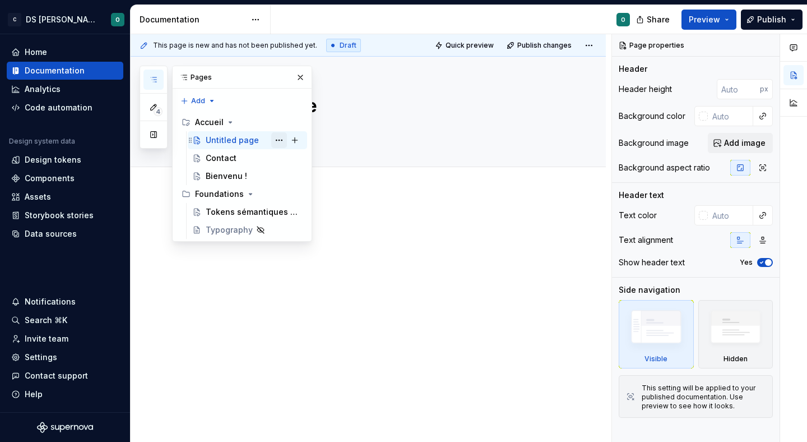
click at [278, 139] on button "Page tree" at bounding box center [279, 140] width 16 height 16
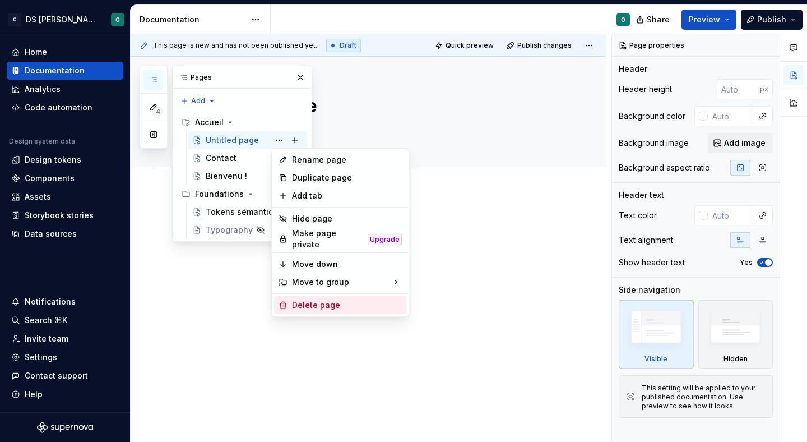
click at [318, 300] on div "Delete page" at bounding box center [347, 304] width 110 height 11
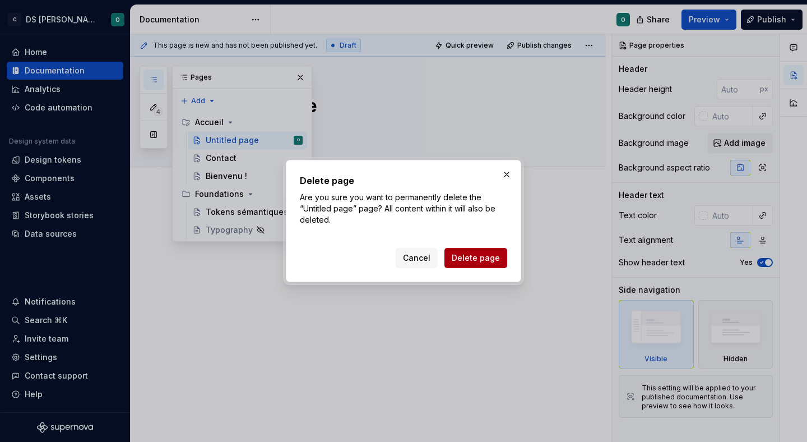
click at [480, 257] on span "Delete page" at bounding box center [476, 257] width 48 height 11
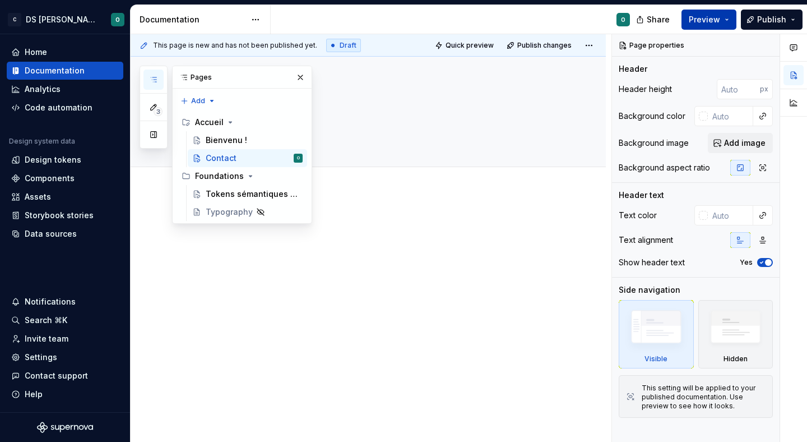
click at [727, 16] on button "Preview" at bounding box center [708, 20] width 55 height 20
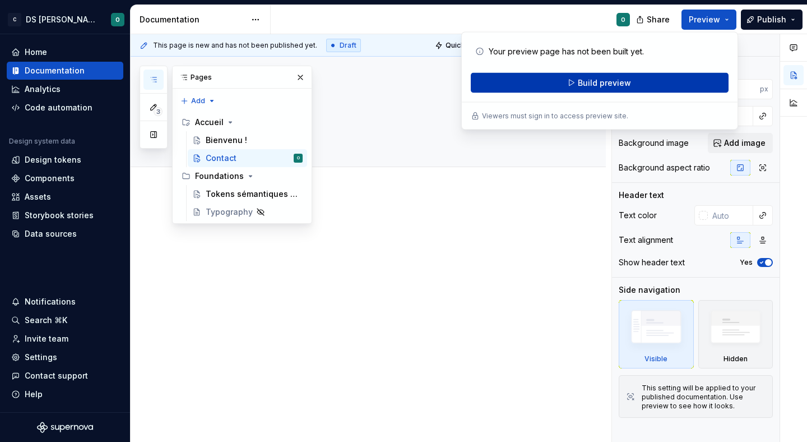
click at [641, 84] on button "Build preview" at bounding box center [600, 83] width 258 height 20
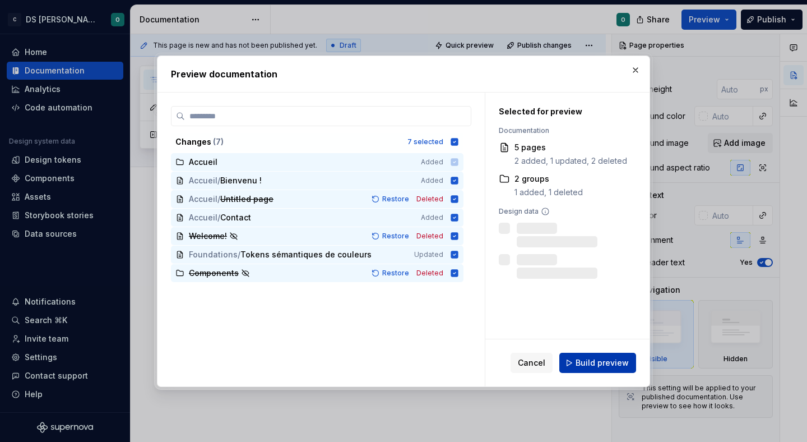
click at [615, 363] on span "Build preview" at bounding box center [602, 362] width 53 height 11
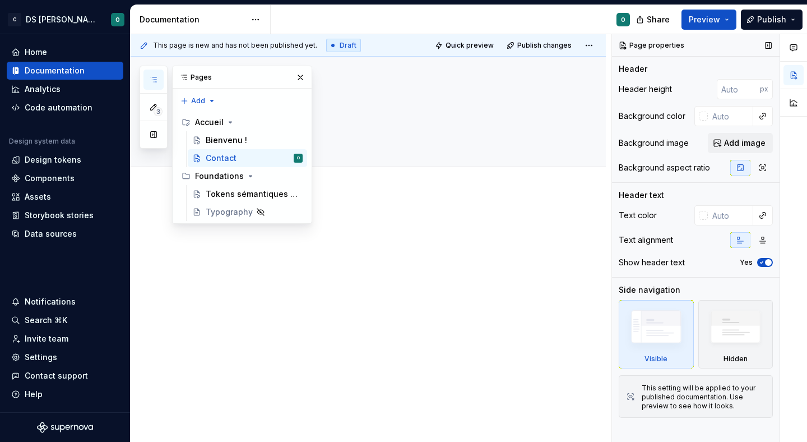
type textarea "*"
